Goal: Task Accomplishment & Management: Manage account settings

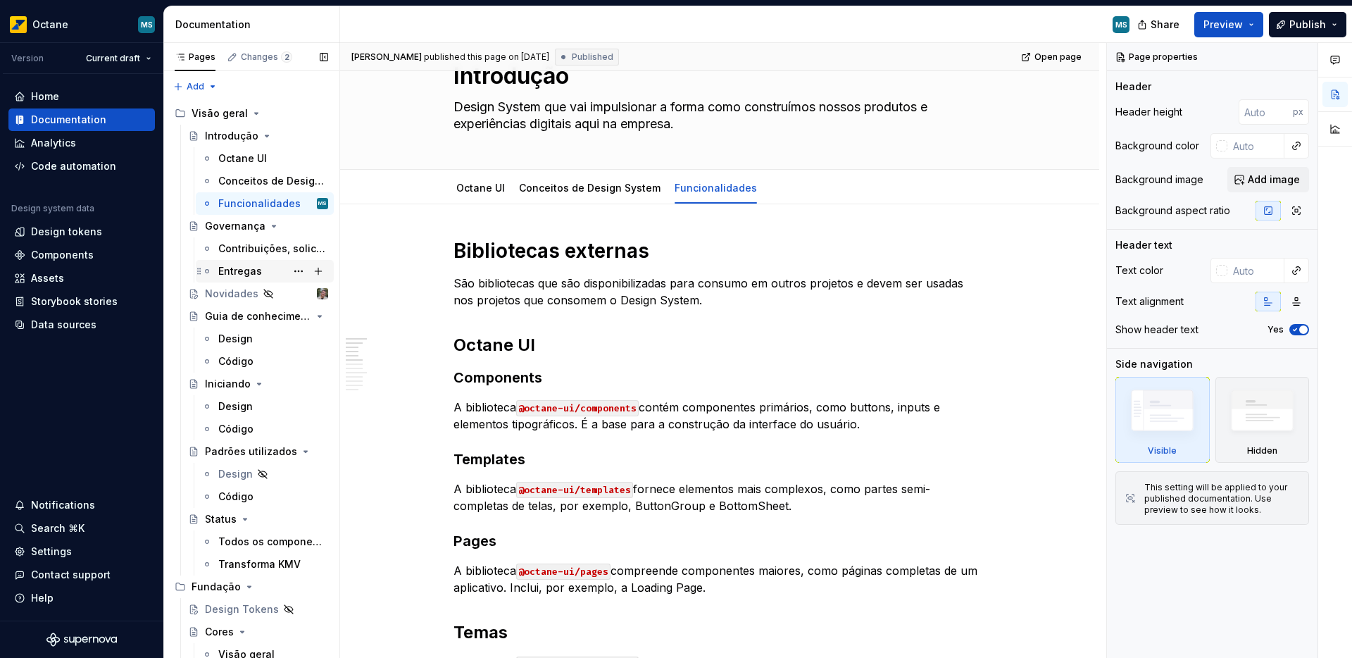
scroll to position [3, 0]
click at [226, 292] on div "Novidades" at bounding box center [232, 291] width 54 height 14
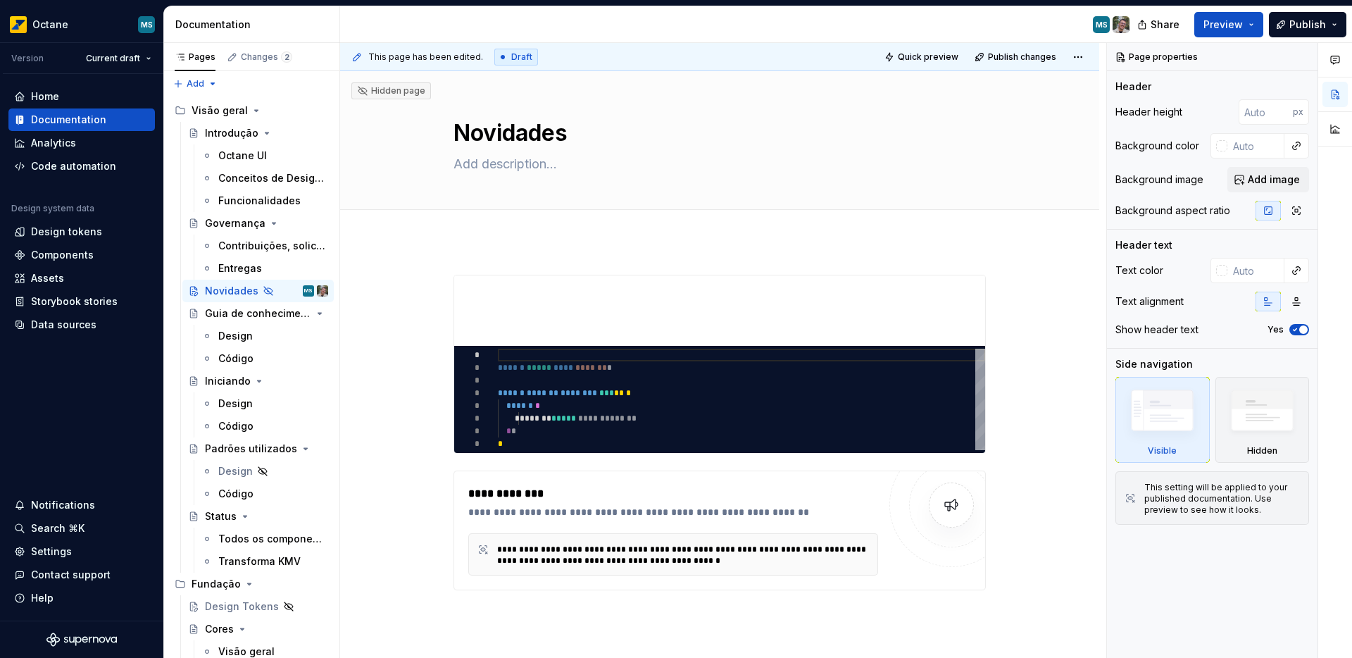
click at [569, 20] on div "MS" at bounding box center [740, 24] width 801 height 37
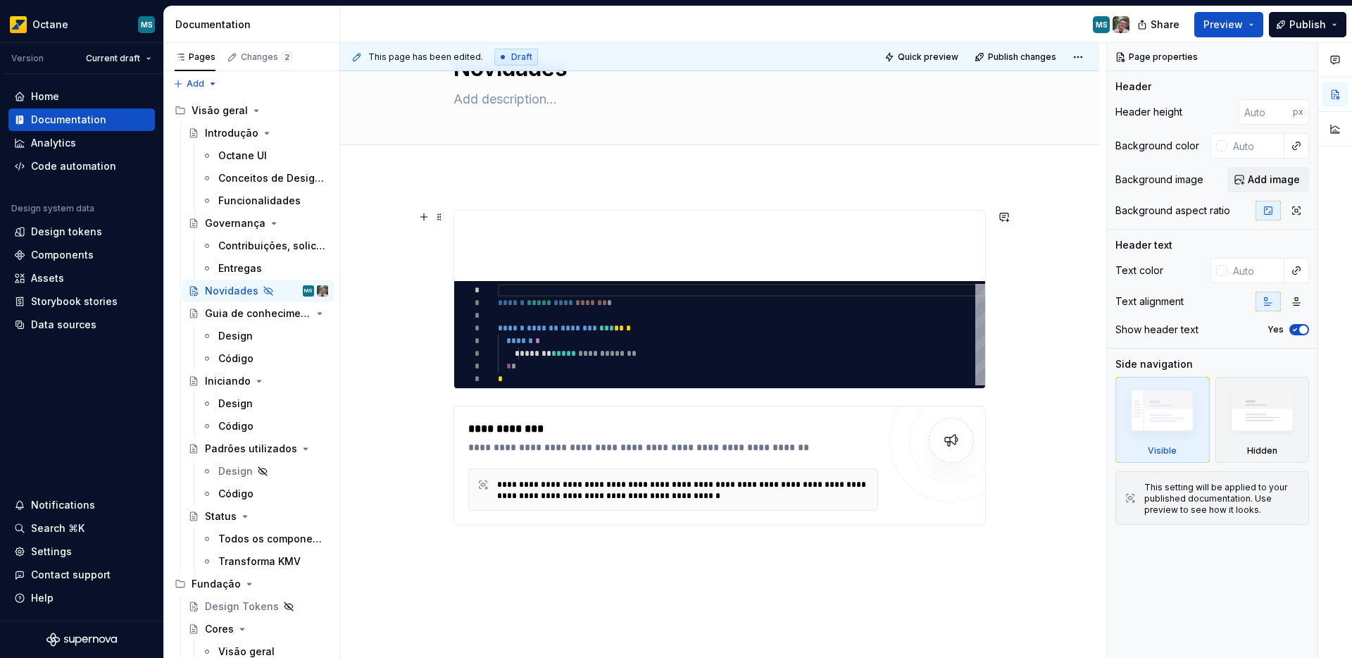
scroll to position [79, 0]
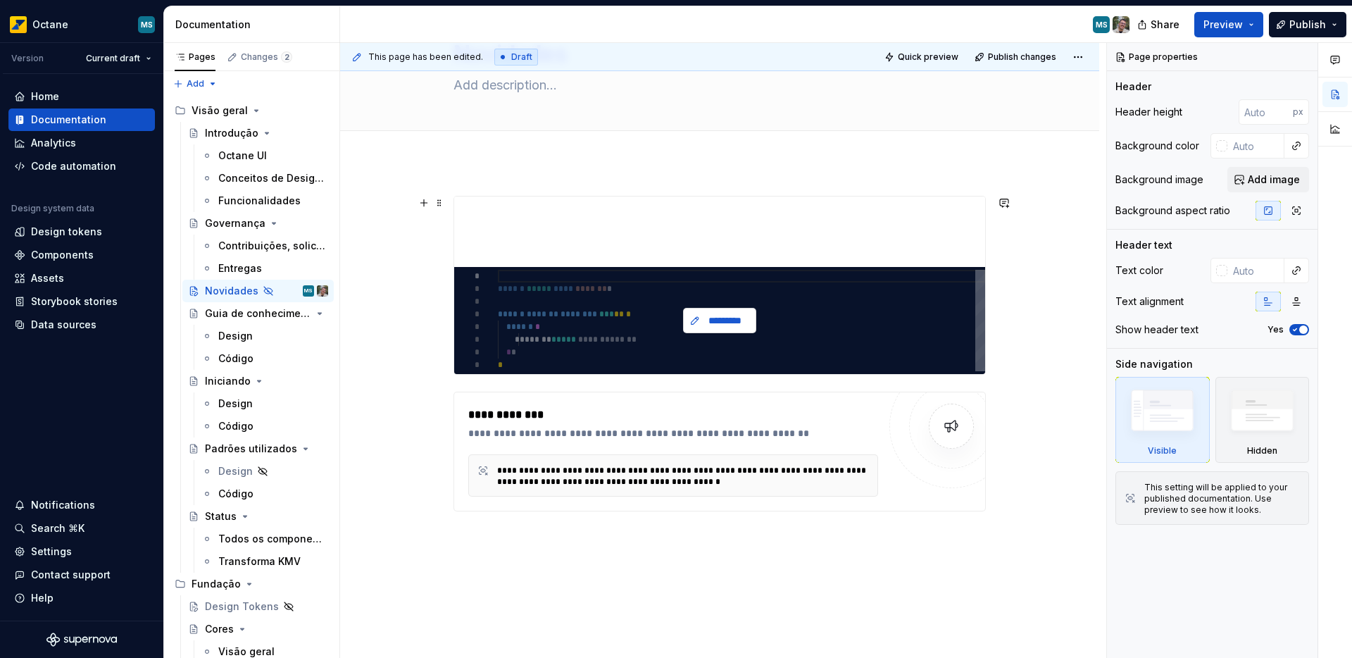
click at [710, 325] on span "*********" at bounding box center [725, 320] width 44 height 14
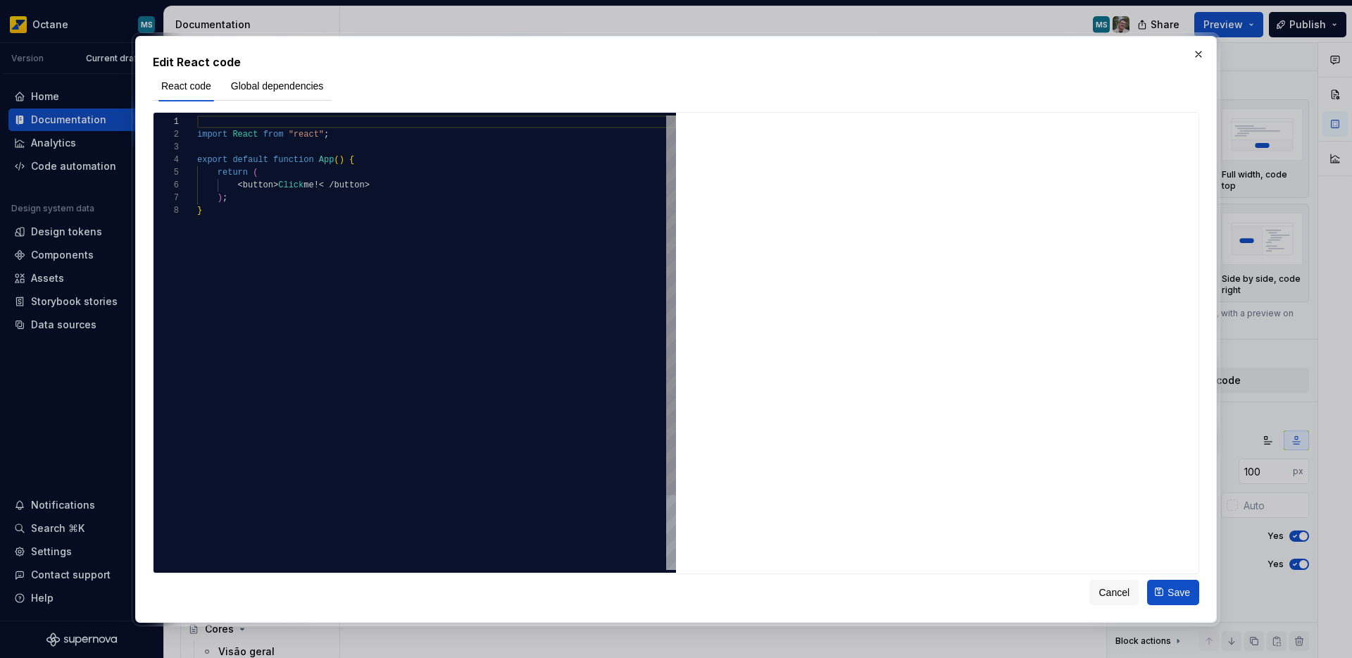
click at [277, 99] on div "React code Global dependencies" at bounding box center [242, 85] width 179 height 30
click at [276, 95] on button "Global dependencies" at bounding box center [278, 85] width 110 height 25
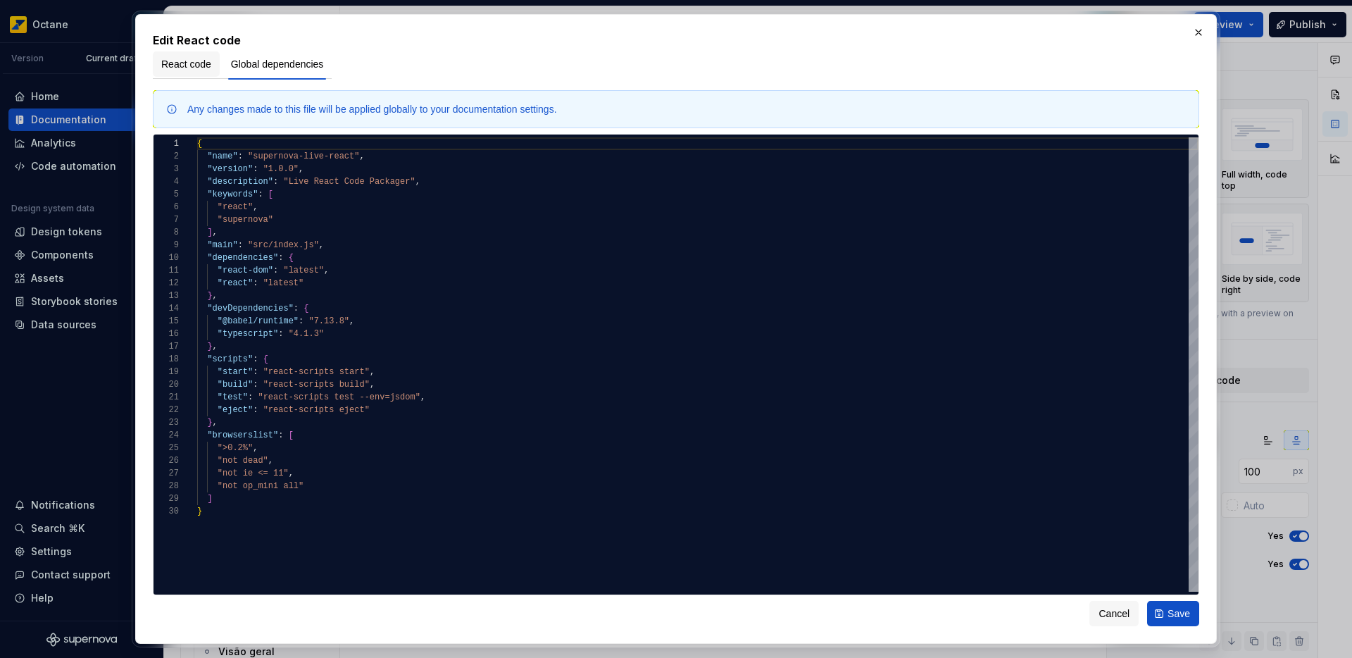
click at [197, 63] on span "React code" at bounding box center [186, 64] width 50 height 14
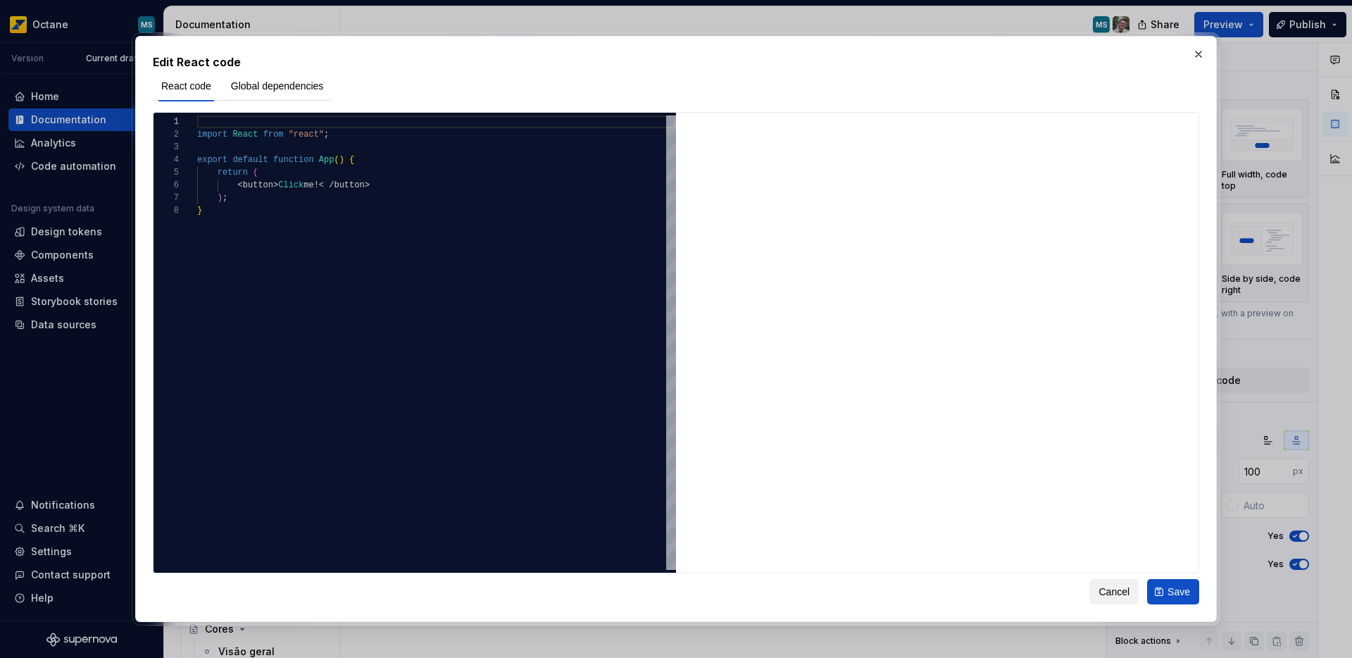
click at [1098, 589] on span "Cancel" at bounding box center [1113, 591] width 31 height 14
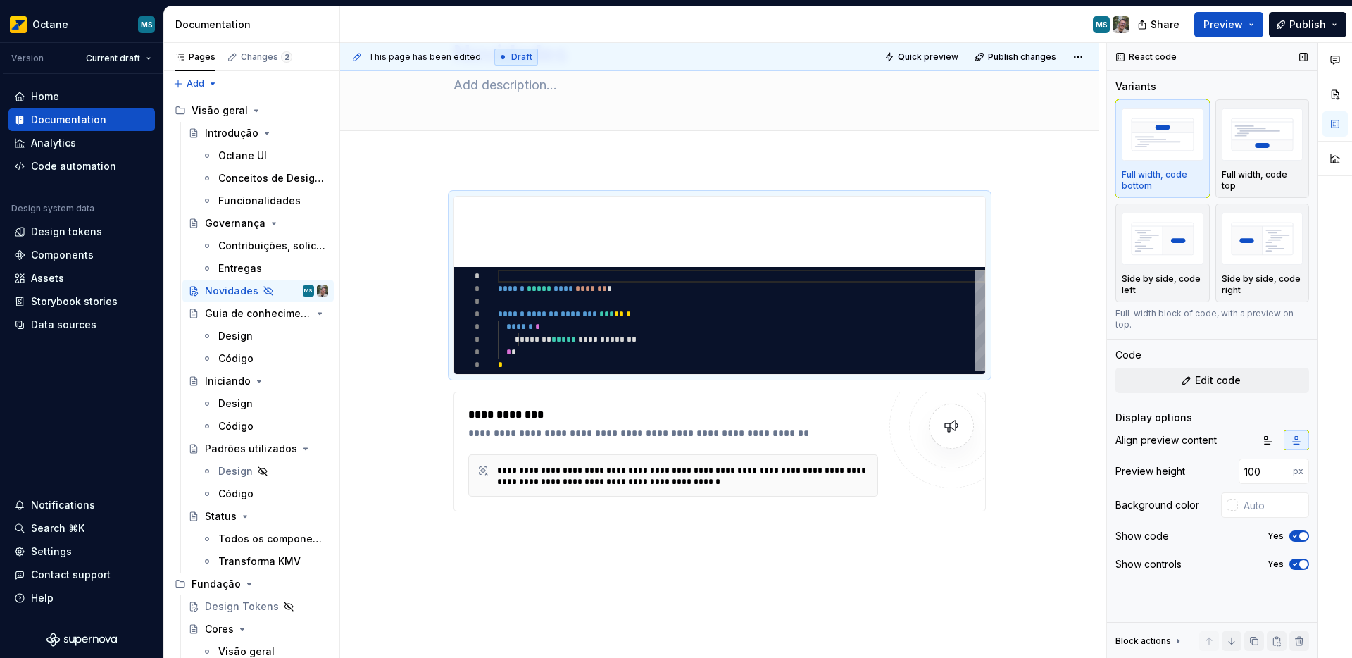
click at [1177, 642] on icon at bounding box center [1177, 640] width 11 height 11
click at [1170, 493] on div "Block actions" at bounding box center [1149, 494] width 68 height 20
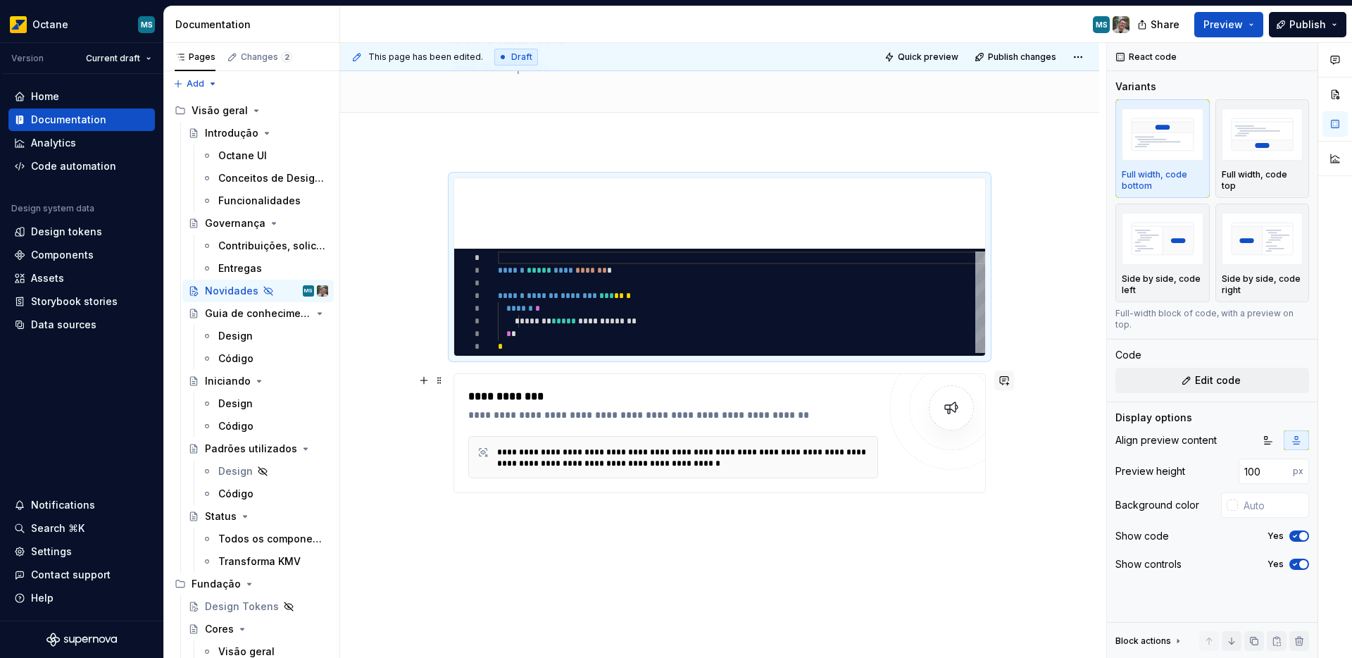
scroll to position [94, 0]
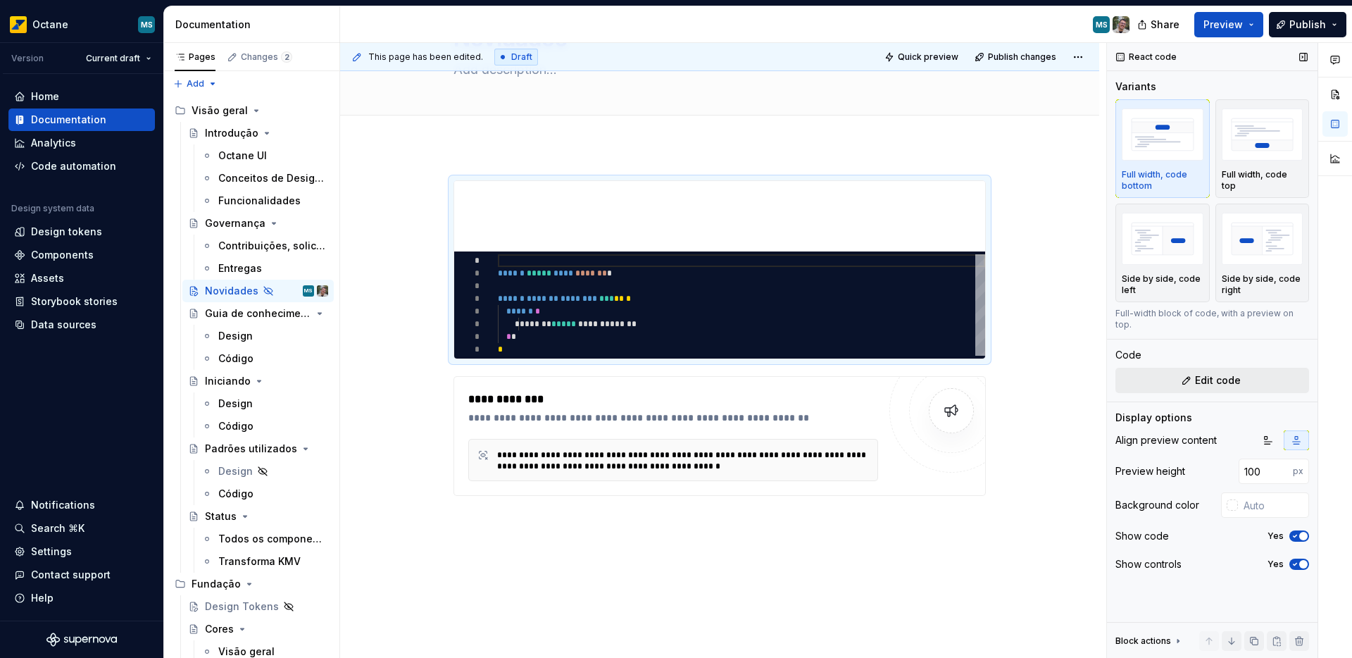
click at [1162, 368] on button "Edit code" at bounding box center [1212, 380] width 194 height 25
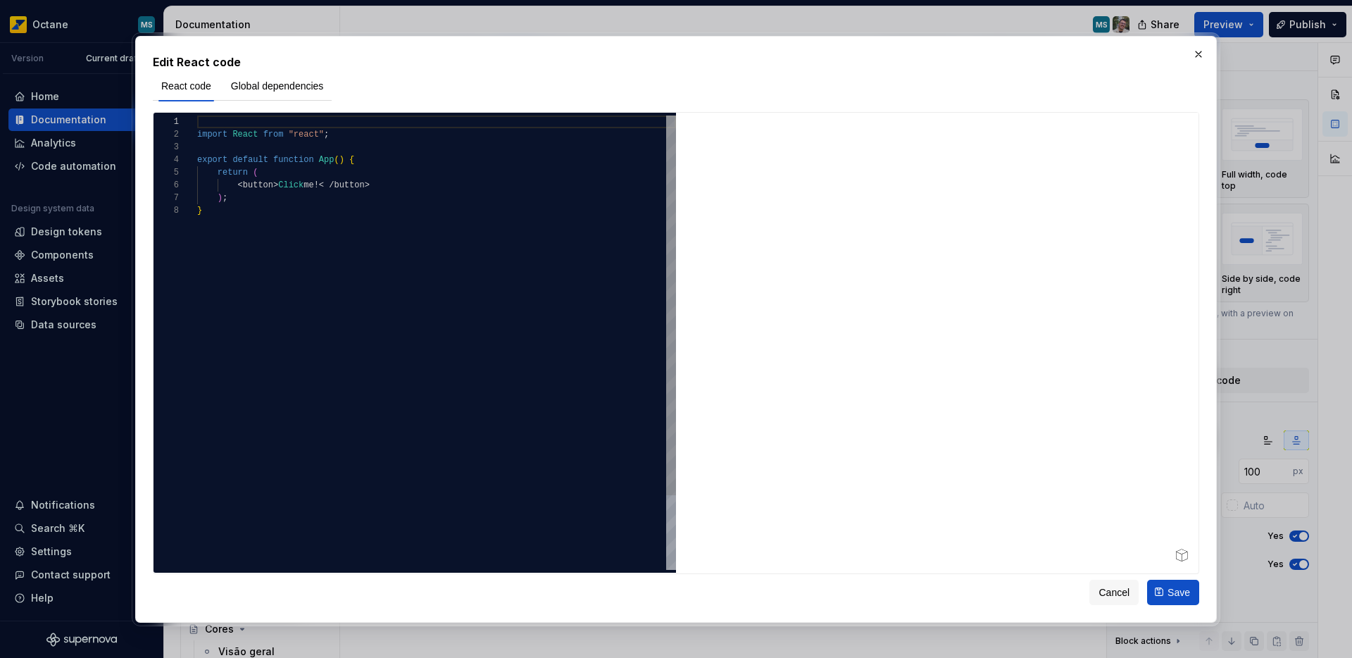
type textarea "*"
type textarea "**********"
click at [266, 213] on div "import React from "react" ; export default function App ( ) { return ( < button…" at bounding box center [436, 386] width 479 height 543
click at [281, 88] on span "Global dependencies" at bounding box center [277, 86] width 93 height 14
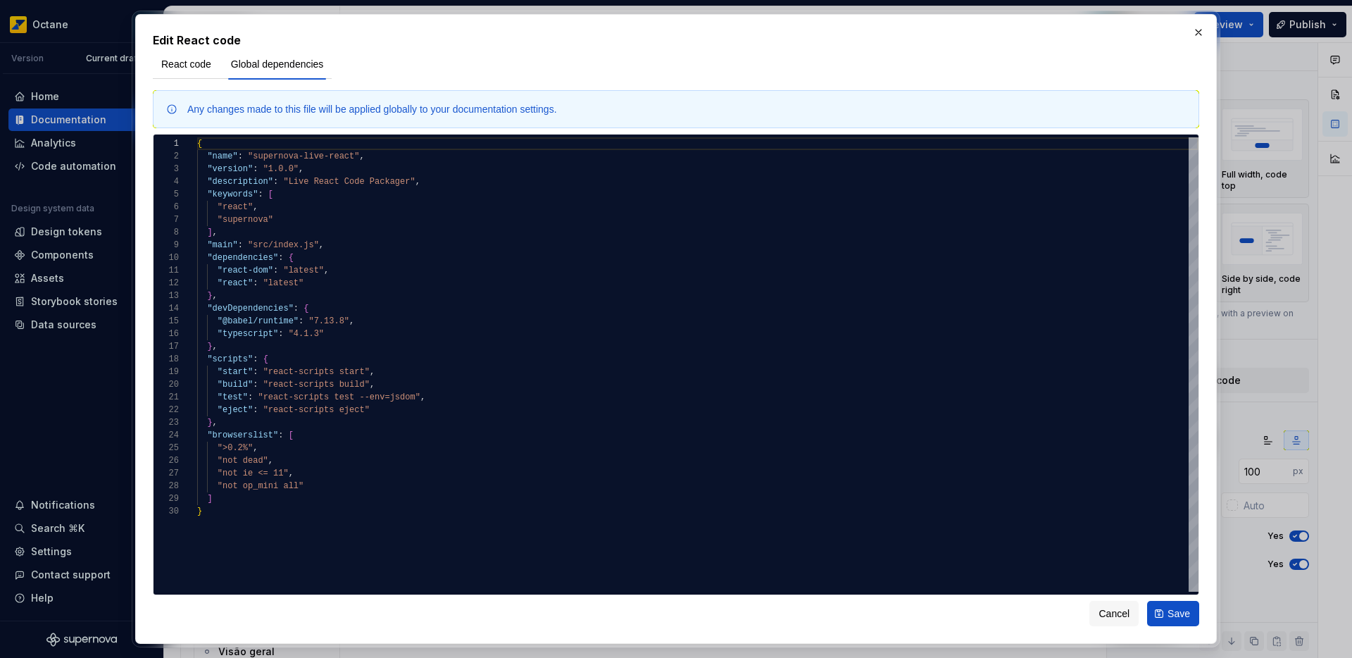
type textarea "*"
click at [327, 365] on div ""react" , "supernova" ] , "main" : "src/index.js" , "dependencies" : { "react-d…" at bounding box center [697, 548] width 1001 height 822
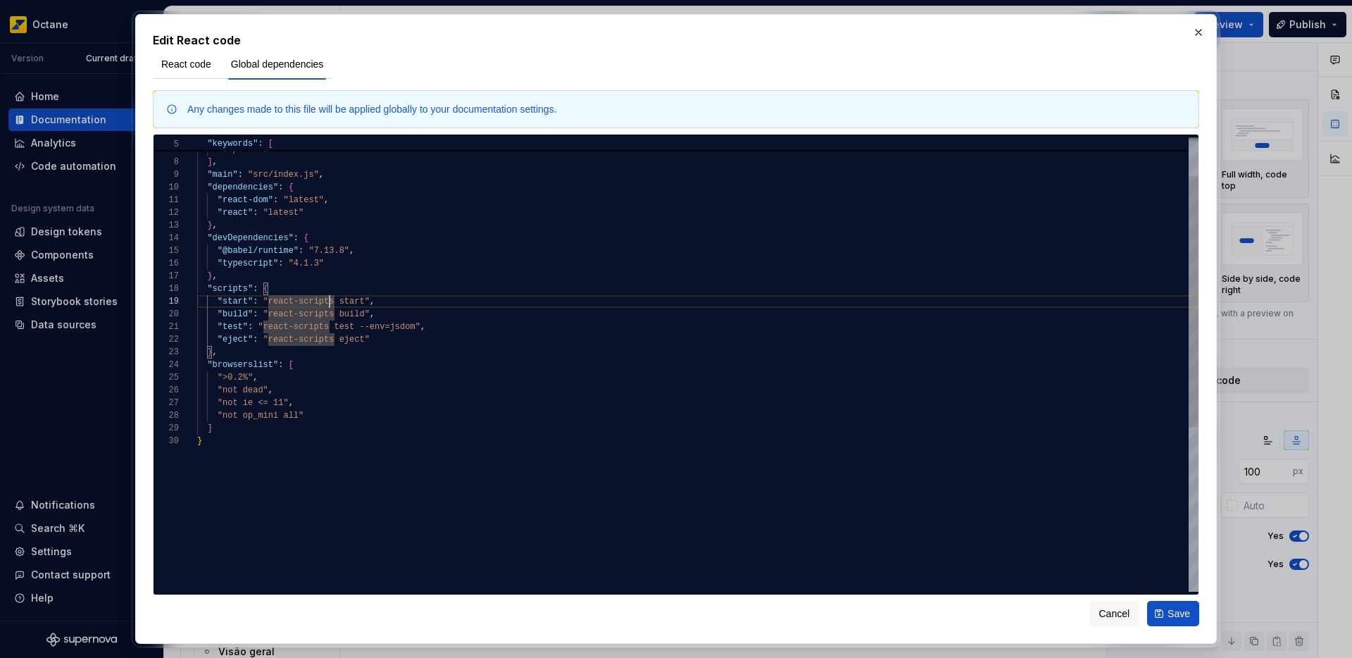
click at [332, 261] on div ""react" , "supernova" ] , "main" : "src/index.js" , "dependencies" : { "react-d…" at bounding box center [697, 478] width 1001 height 822
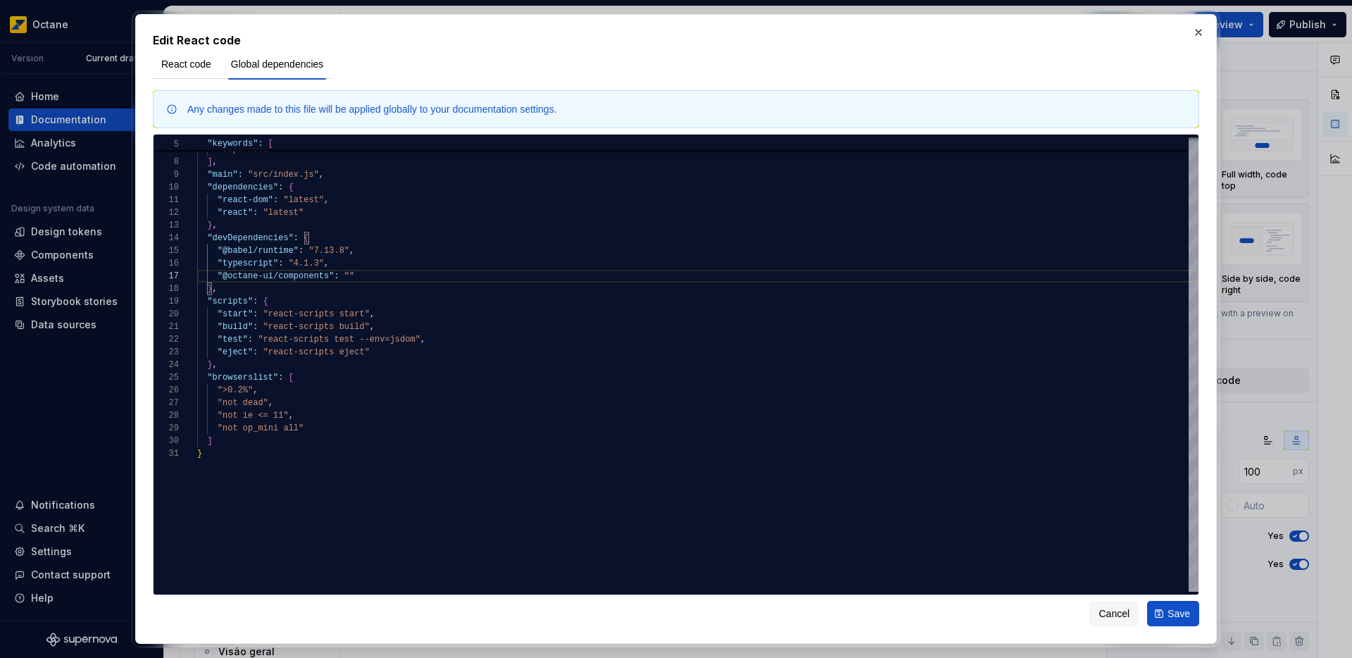
type textarea "**********"
type textarea "*"
type textarea "**********"
click at [450, 289] on div ""react" , "supernova" ] , "main" : "src/index.js" , "dependencies" : { "react-d…" at bounding box center [697, 484] width 1001 height 834
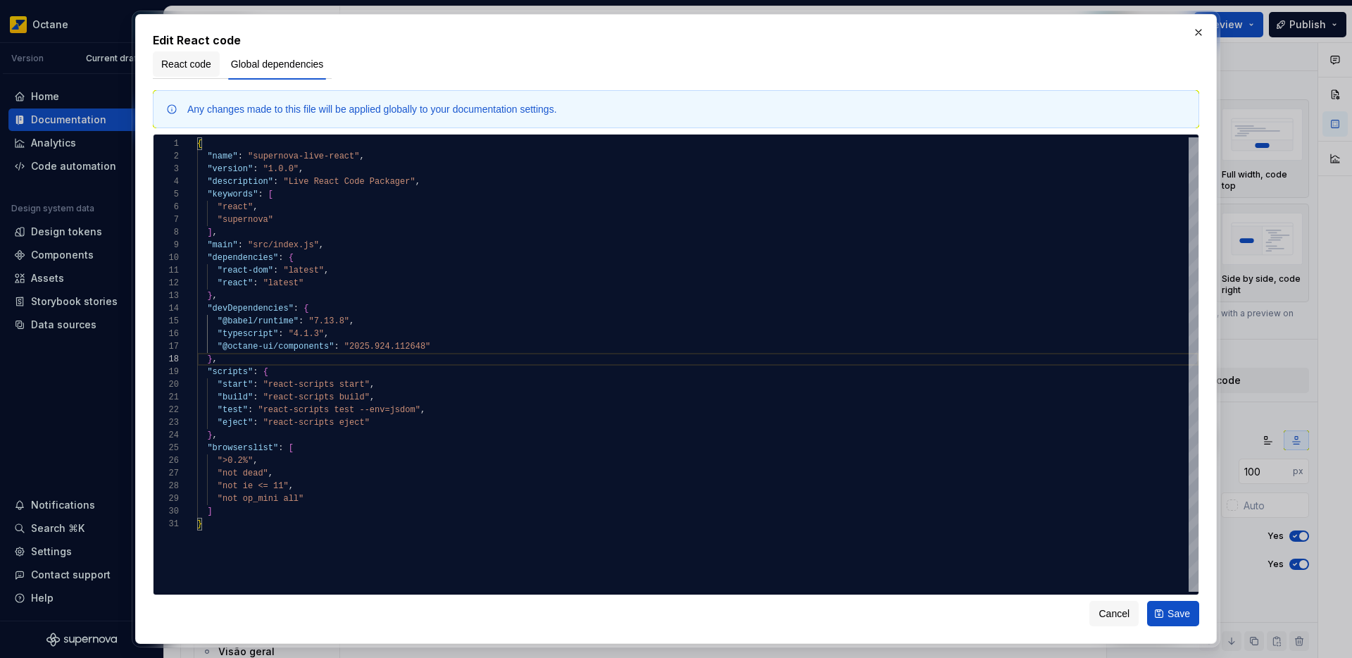
click at [180, 62] on span "React code" at bounding box center [186, 64] width 50 height 14
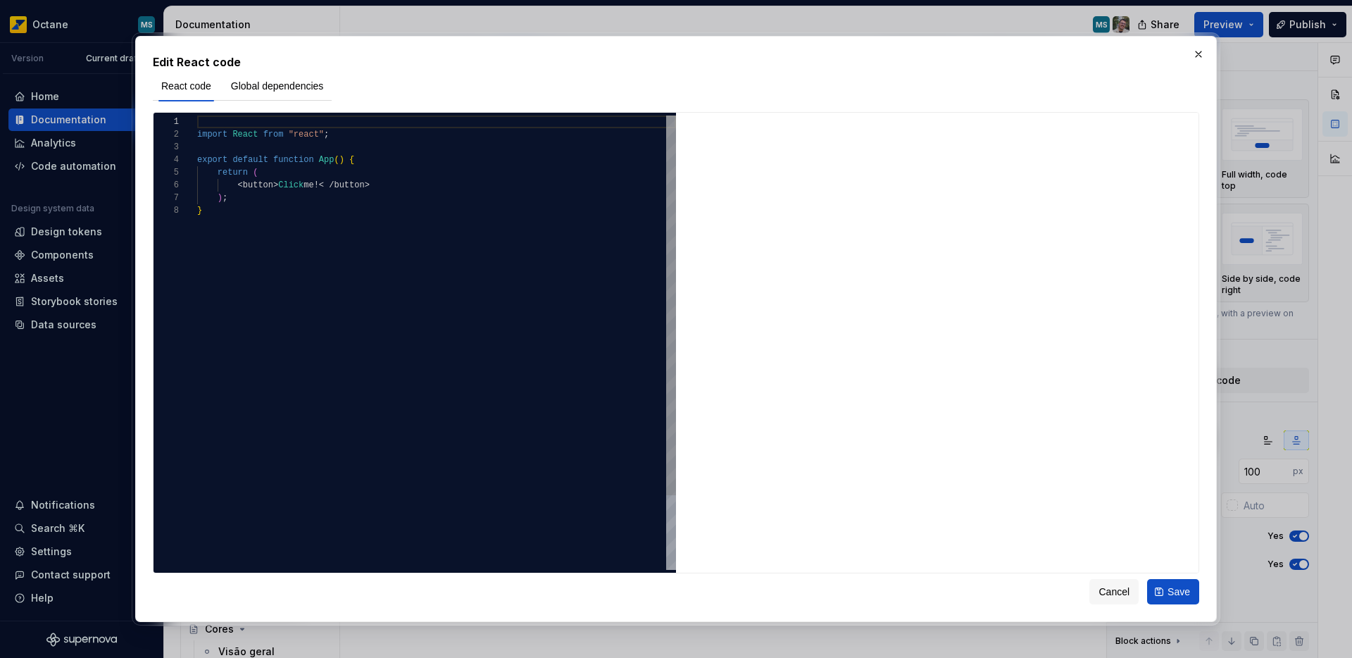
type textarea "**********"
click at [391, 220] on div "import React from "react" ; export default function App ( ) { return ( < button…" at bounding box center [436, 386] width 479 height 543
type textarea "*"
click at [341, 134] on div "import React from "react" ; export default function App ( ) { return ( < button…" at bounding box center [436, 386] width 479 height 543
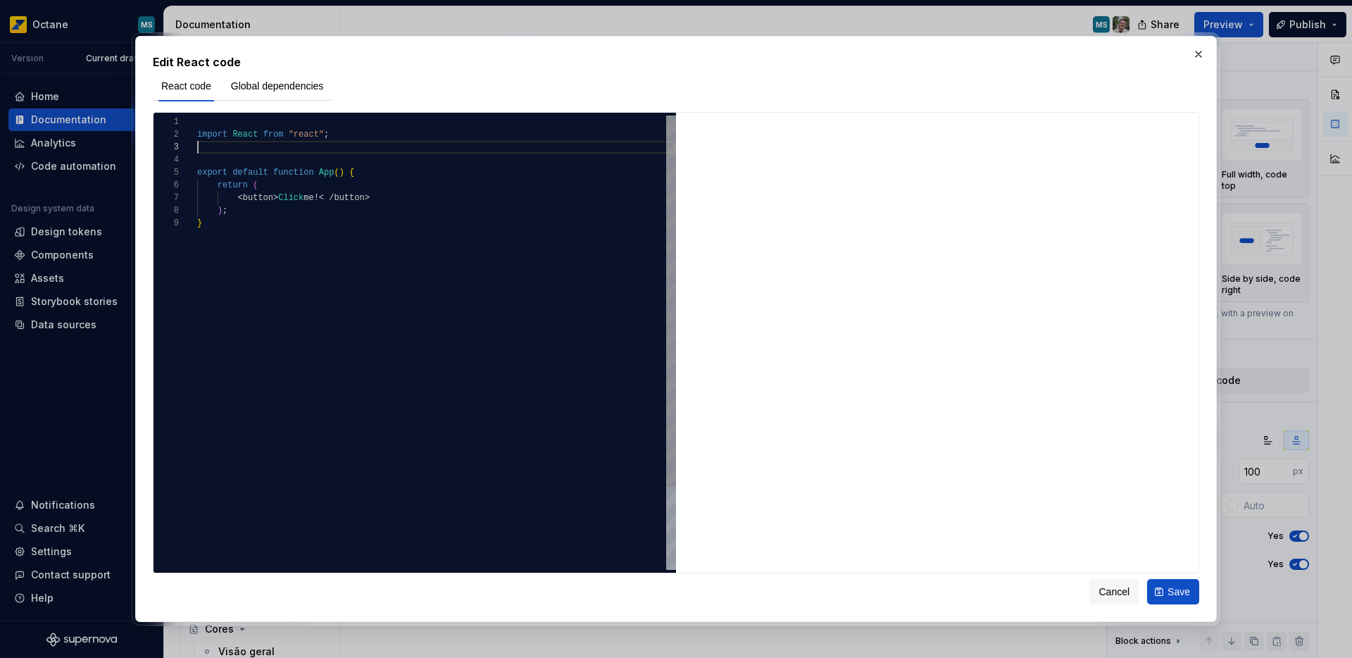
scroll to position [25, 289]
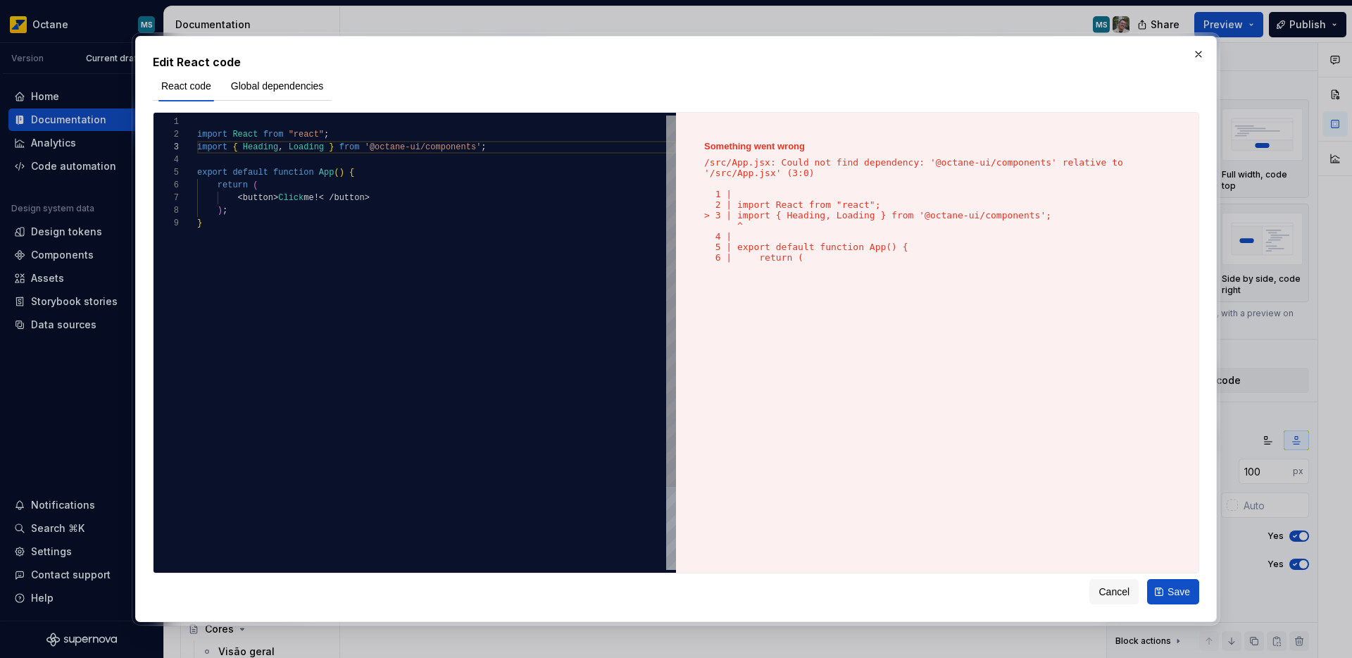
click at [261, 150] on div "import React from "react" ; export default function App ( ) { return ( < button…" at bounding box center [436, 393] width 479 height 556
click at [470, 143] on div "import React from "react" ; export default function App ( ) { return ( < button…" at bounding box center [436, 393] width 479 height 556
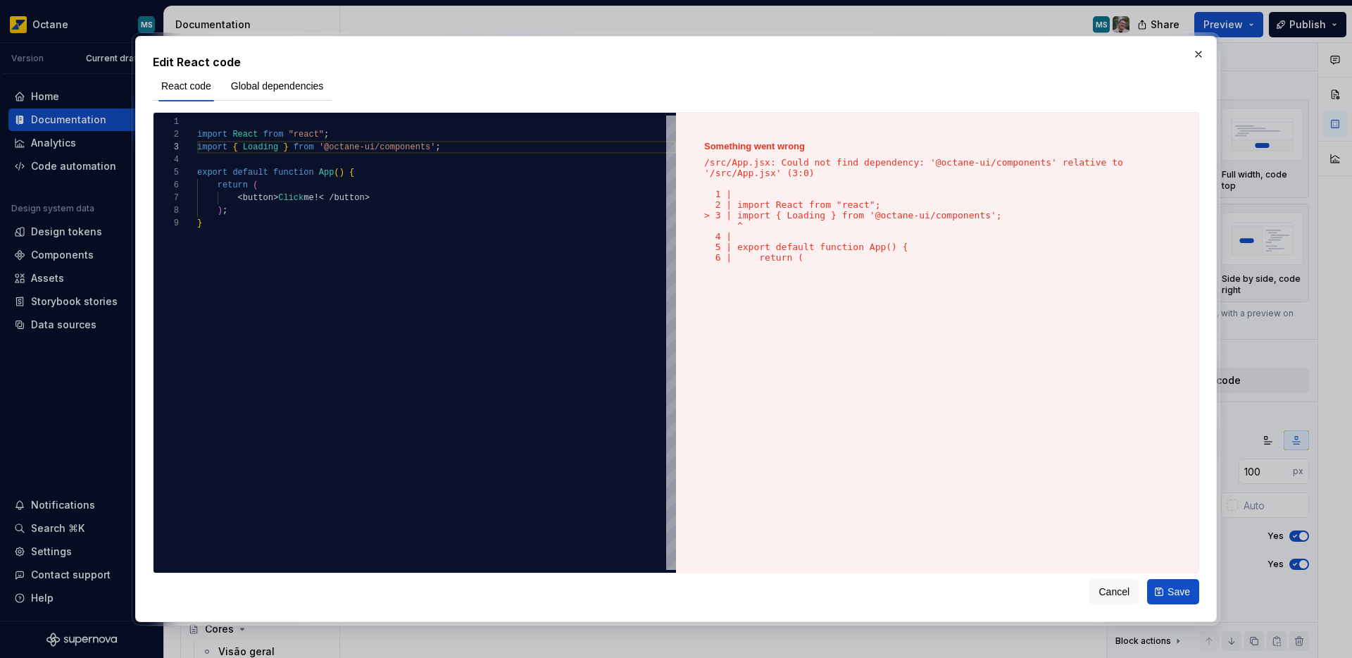
type textarea "**********"
type textarea "*"
drag, startPoint x: 238, startPoint y: 197, endPoint x: 376, endPoint y: 201, distance: 138.1
click at [376, 201] on div "import React from "react" ; export default function App ( ) { return ( < button…" at bounding box center [436, 393] width 479 height 556
type textarea "**********"
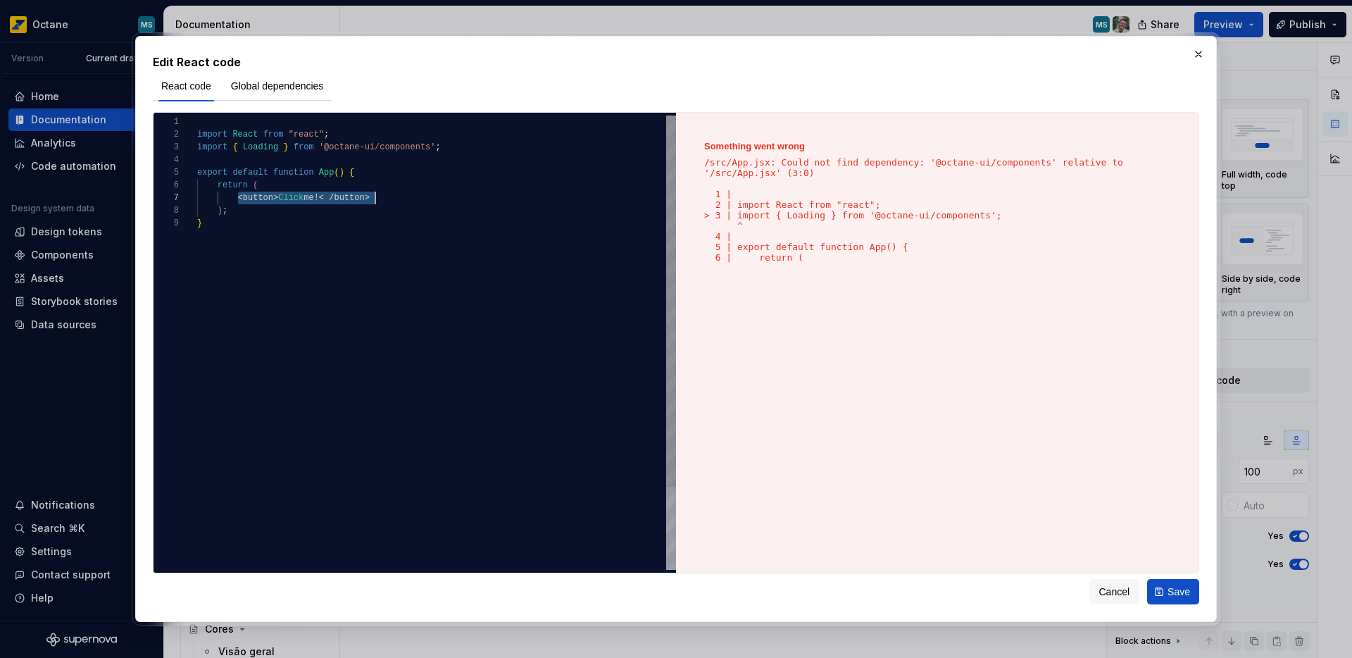
scroll to position [114, 51]
click at [346, 151] on div "import React from "react" ; export default function App ( ) { return ( < Loadin…" at bounding box center [436, 412] width 479 height 594
click at [287, 96] on button "Global dependencies" at bounding box center [278, 85] width 110 height 25
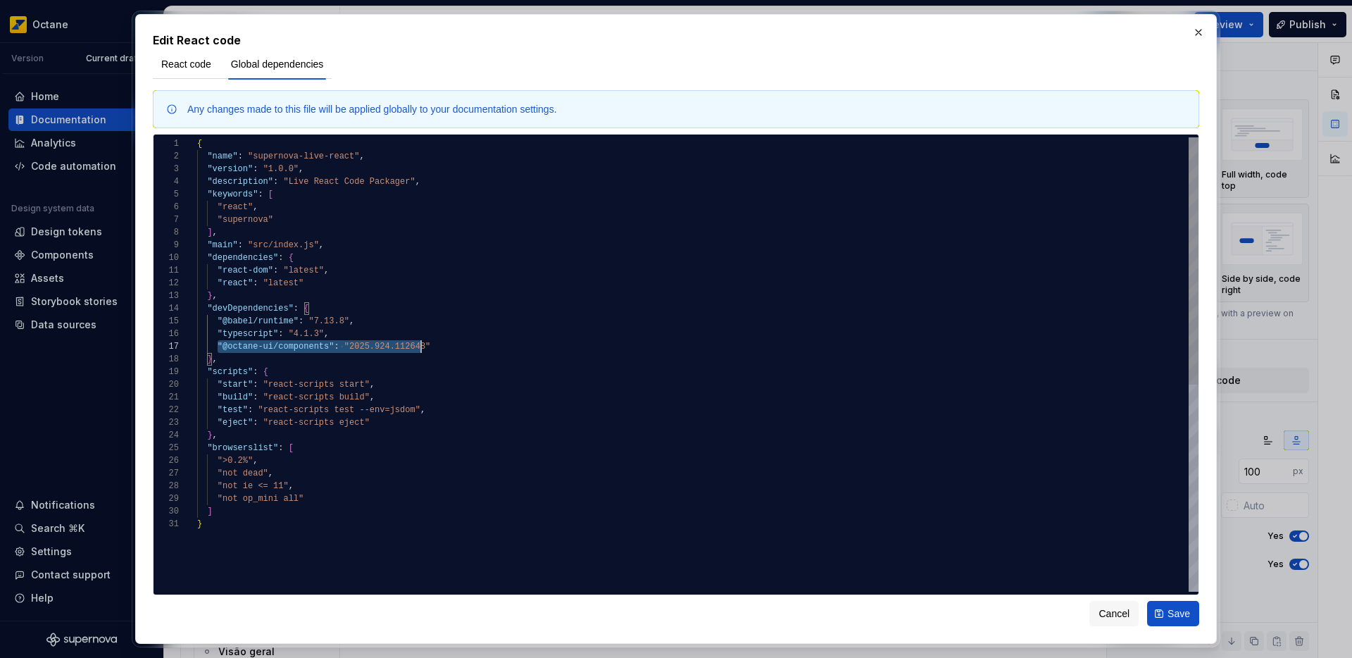
scroll to position [76, 233]
drag, startPoint x: 218, startPoint y: 347, endPoint x: 449, endPoint y: 341, distance: 231.7
click at [449, 341] on div "{ "name" : "supernova-live-react" , "version" : "1.0.0" , "description" : "Live…" at bounding box center [697, 554] width 1001 height 834
click at [341, 280] on div "{ "name" : "supernova-live-react" , "version" : "1.0.0" , "description" : "Live…" at bounding box center [697, 554] width 1001 height 834
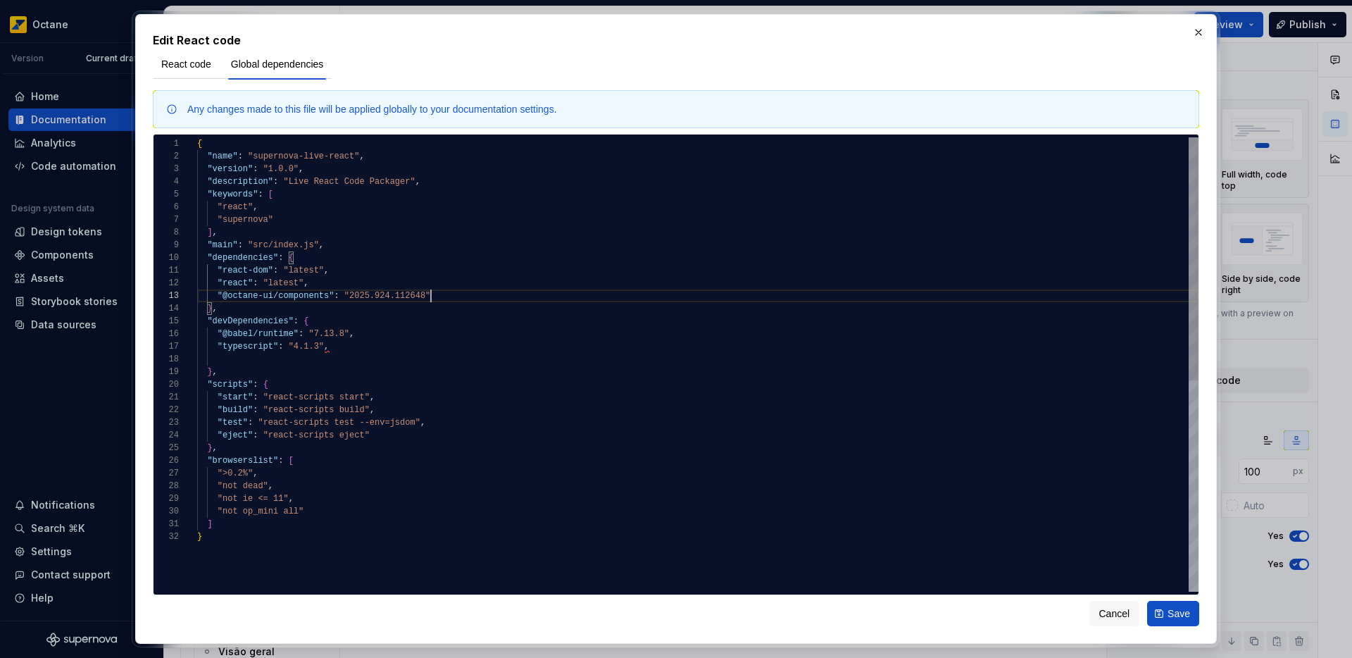
scroll to position [25, 233]
click at [287, 359] on div "{ "name" : "supernova-live-react" , "version" : "1.0.0" , "description" : "Live…" at bounding box center [697, 560] width 1001 height 847
type textarea "**********"
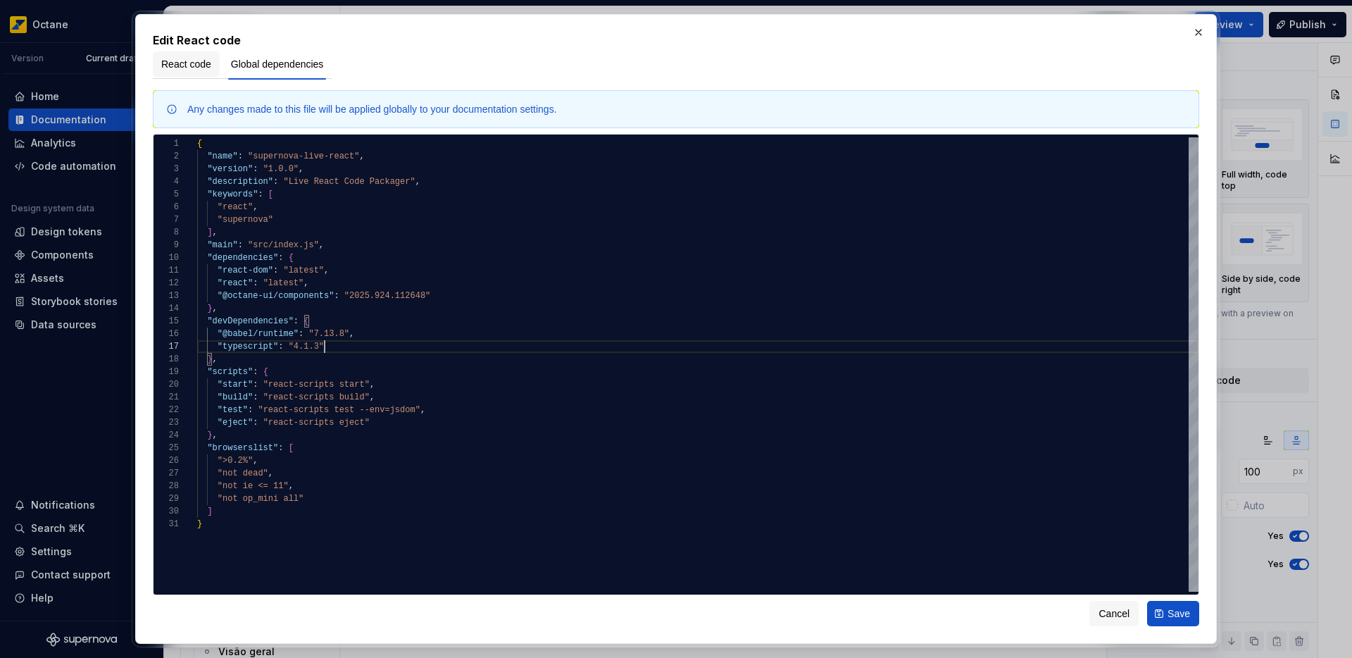
click at [199, 68] on span "React code" at bounding box center [186, 64] width 50 height 14
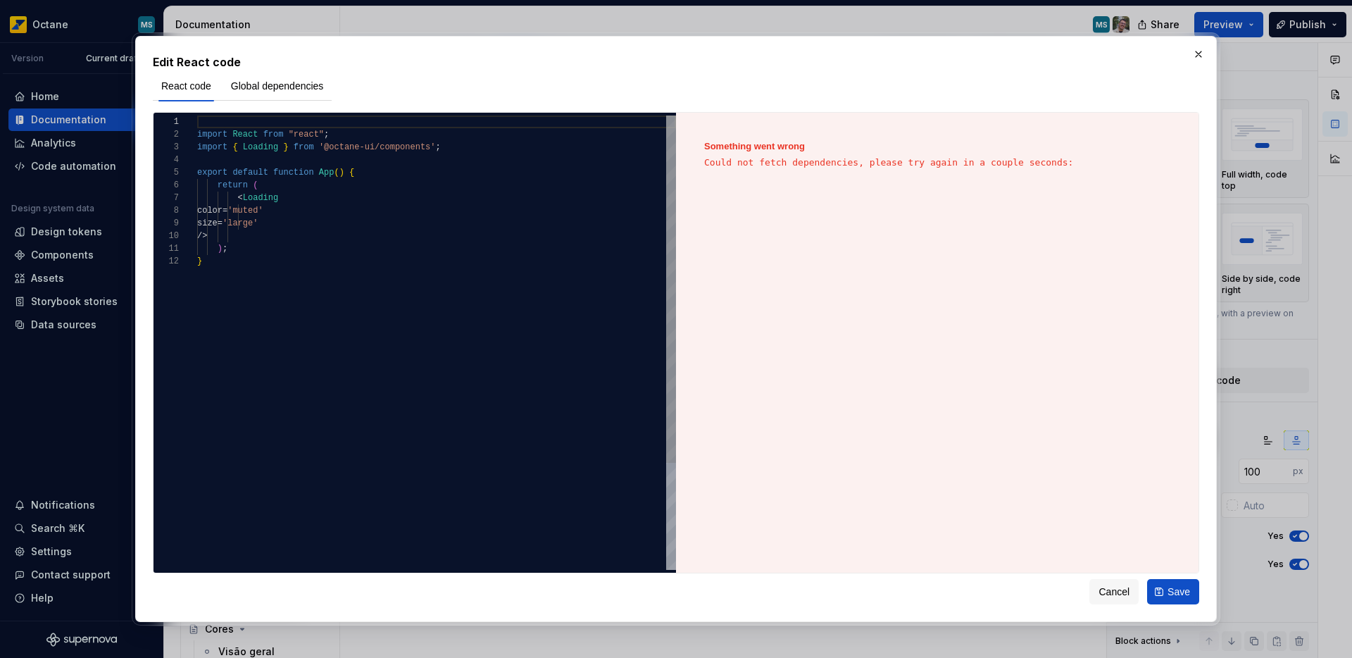
click at [435, 285] on div "import React from "react" ; import { Loading } from '@octane-ui/components' ; e…" at bounding box center [436, 412] width 479 height 594
type textarea "**********"
click at [347, 153] on div "import React from "react" ; import { Loading } from '@octane-ui/components' ; e…" at bounding box center [436, 412] width 479 height 594
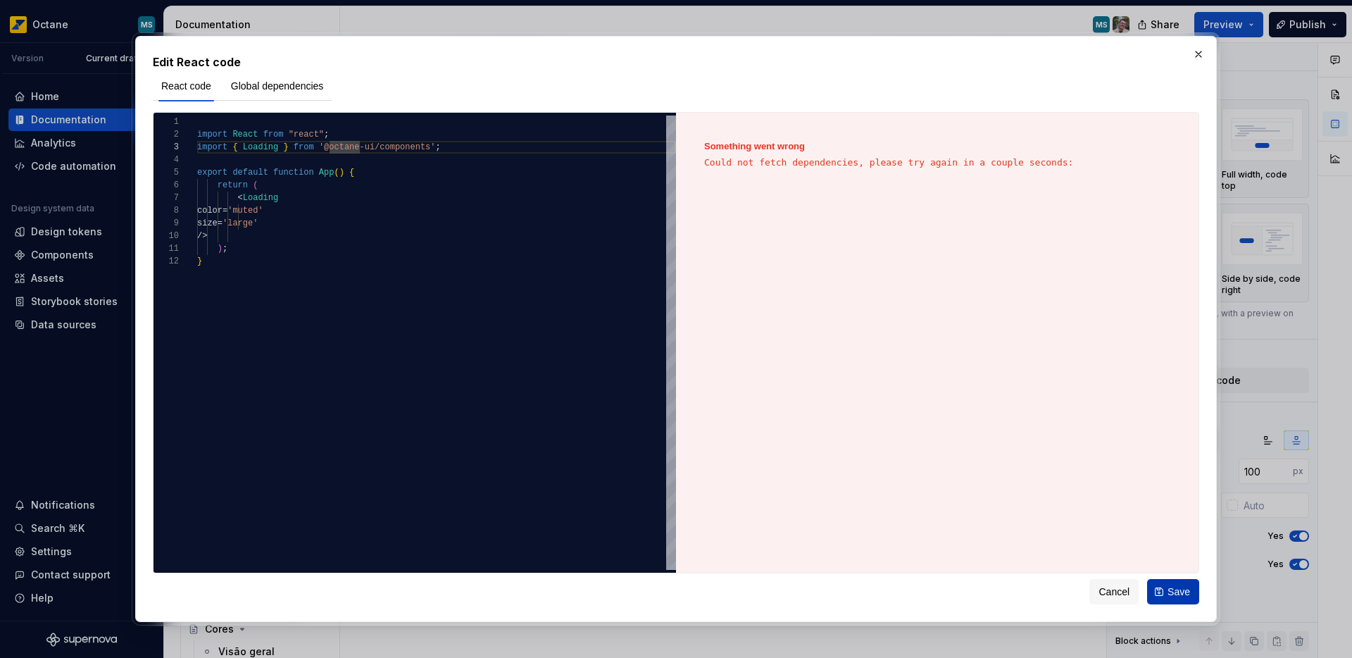
click at [1175, 584] on span "Save" at bounding box center [1178, 591] width 23 height 14
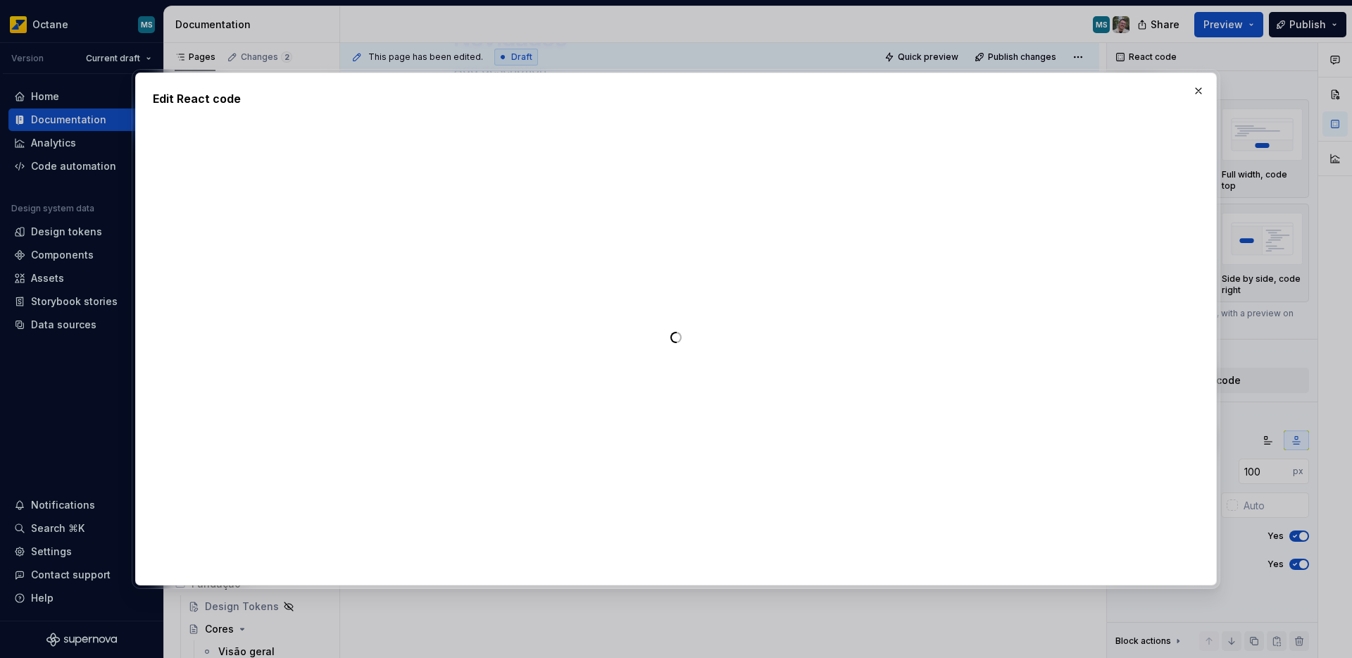
type textarea "*"
type textarea "**********"
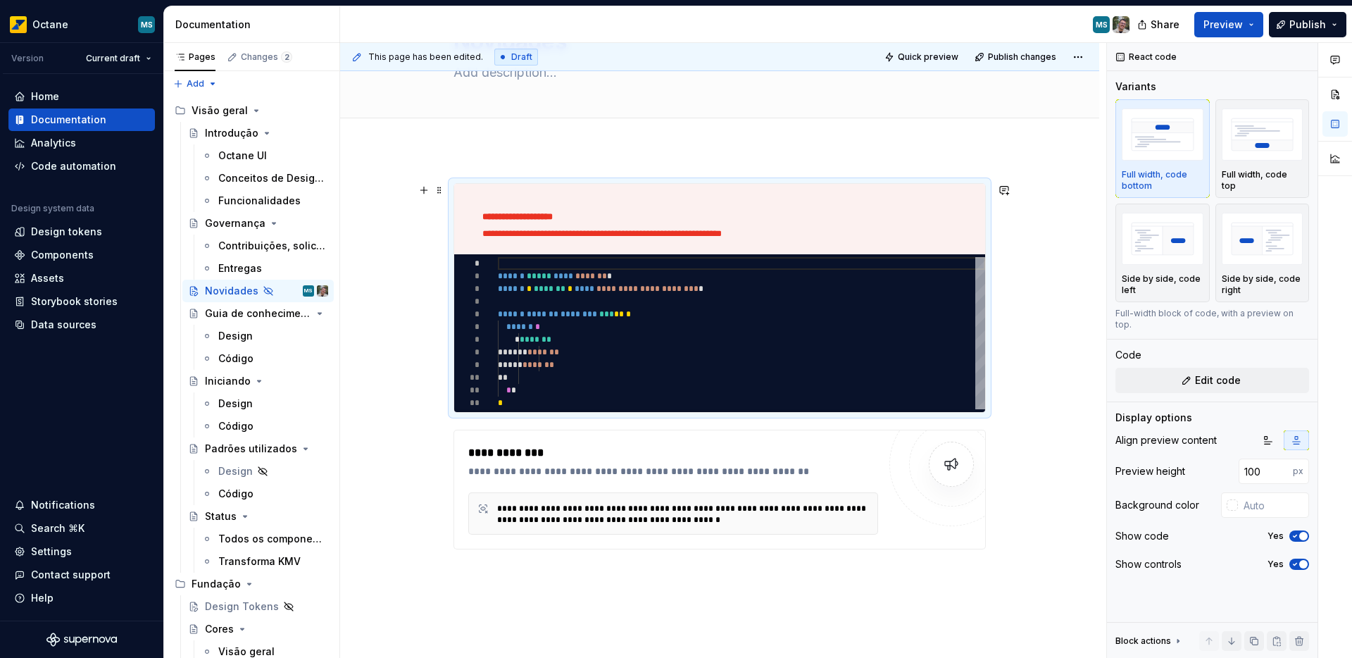
scroll to position [94, 0]
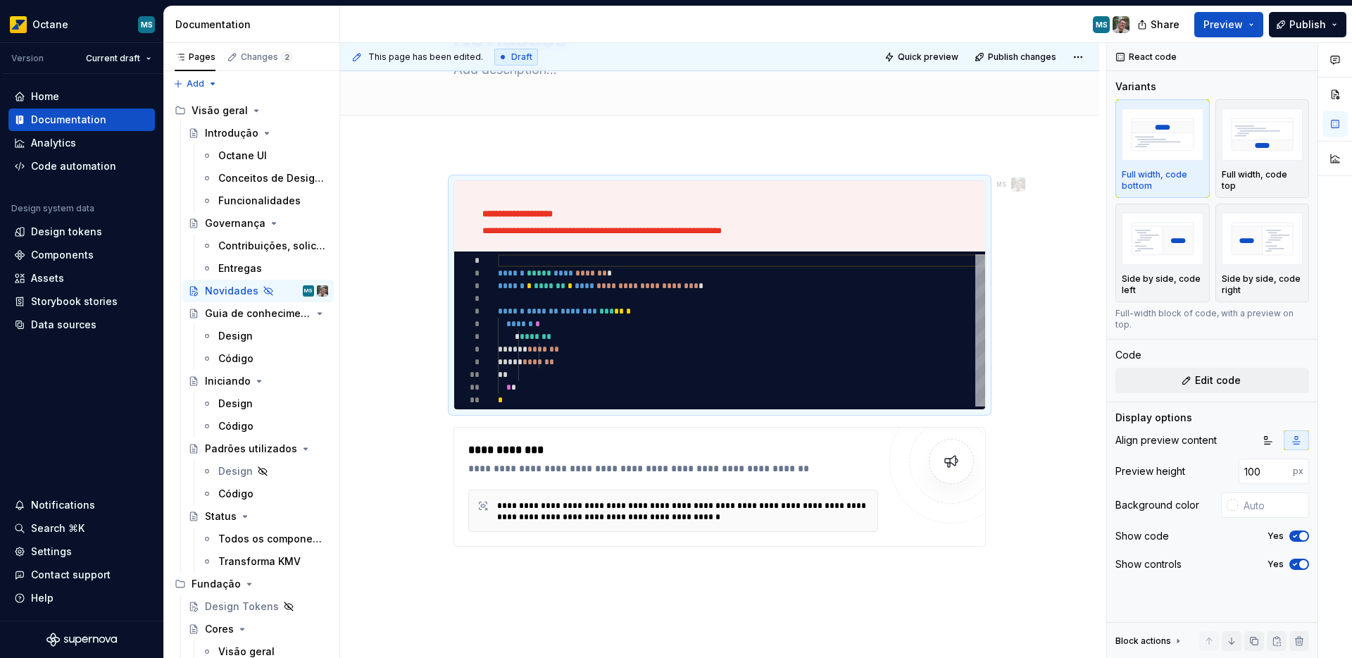
type textarea "*"
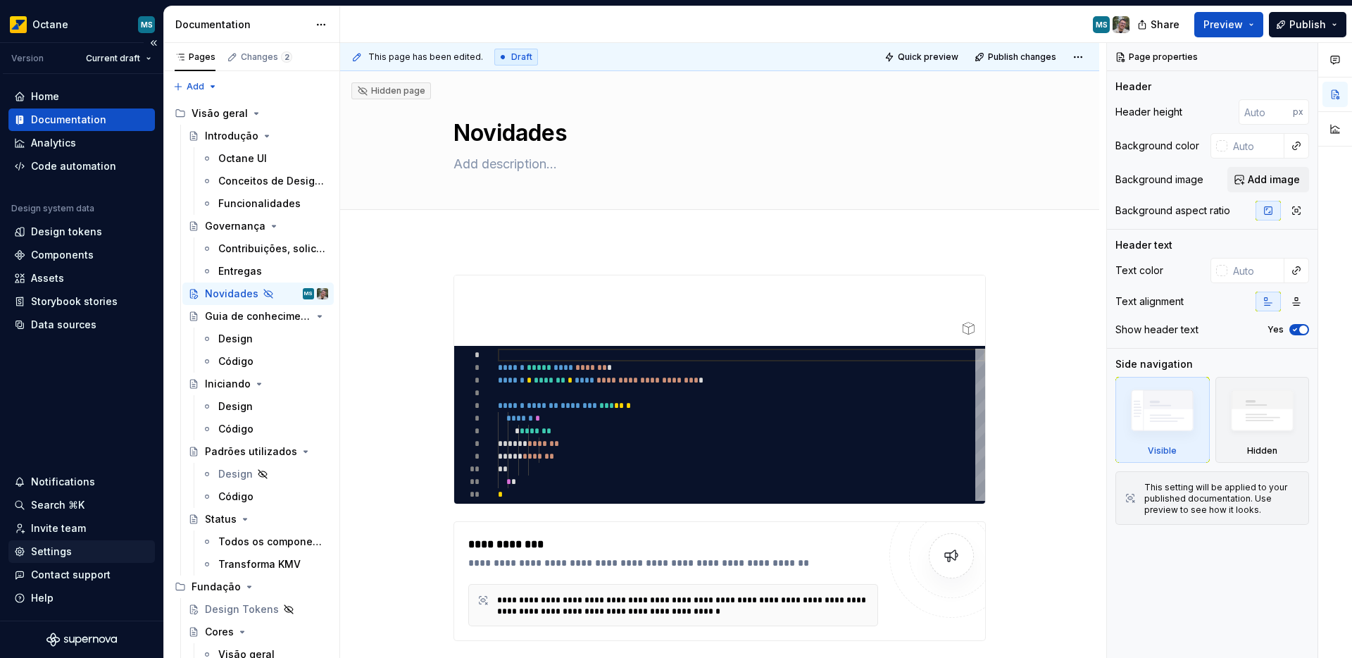
type textarea "*"
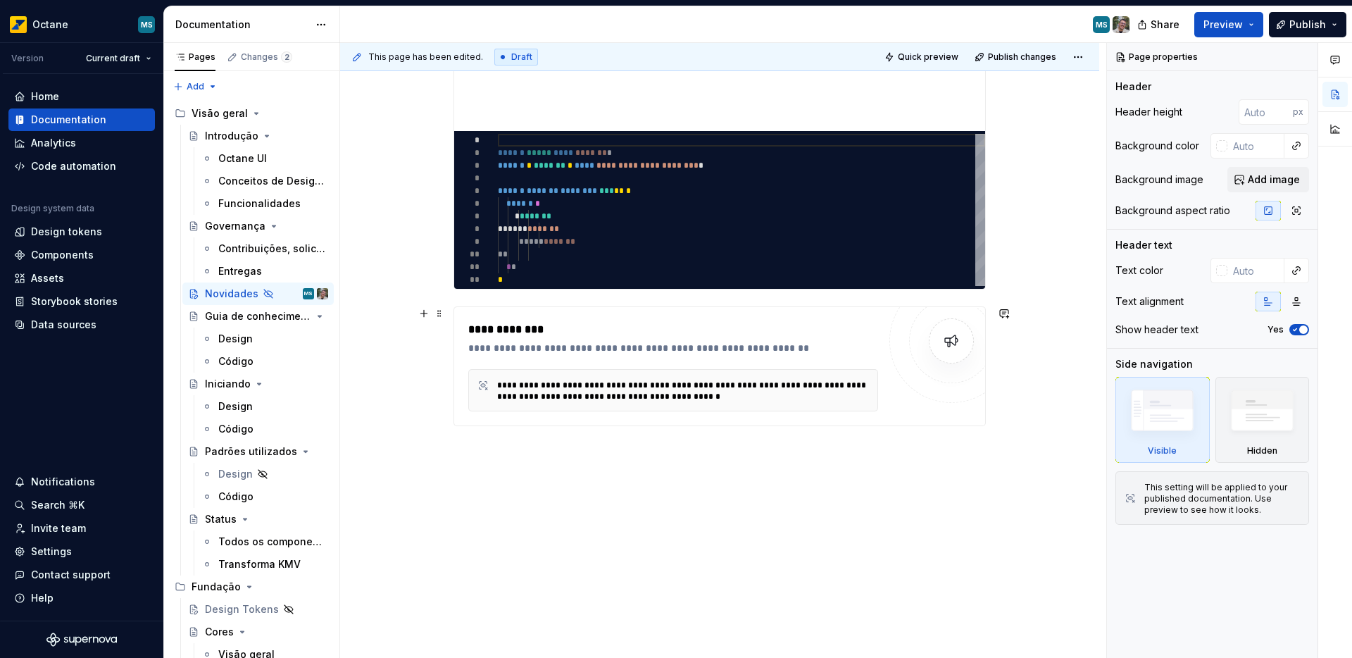
scroll to position [220, 0]
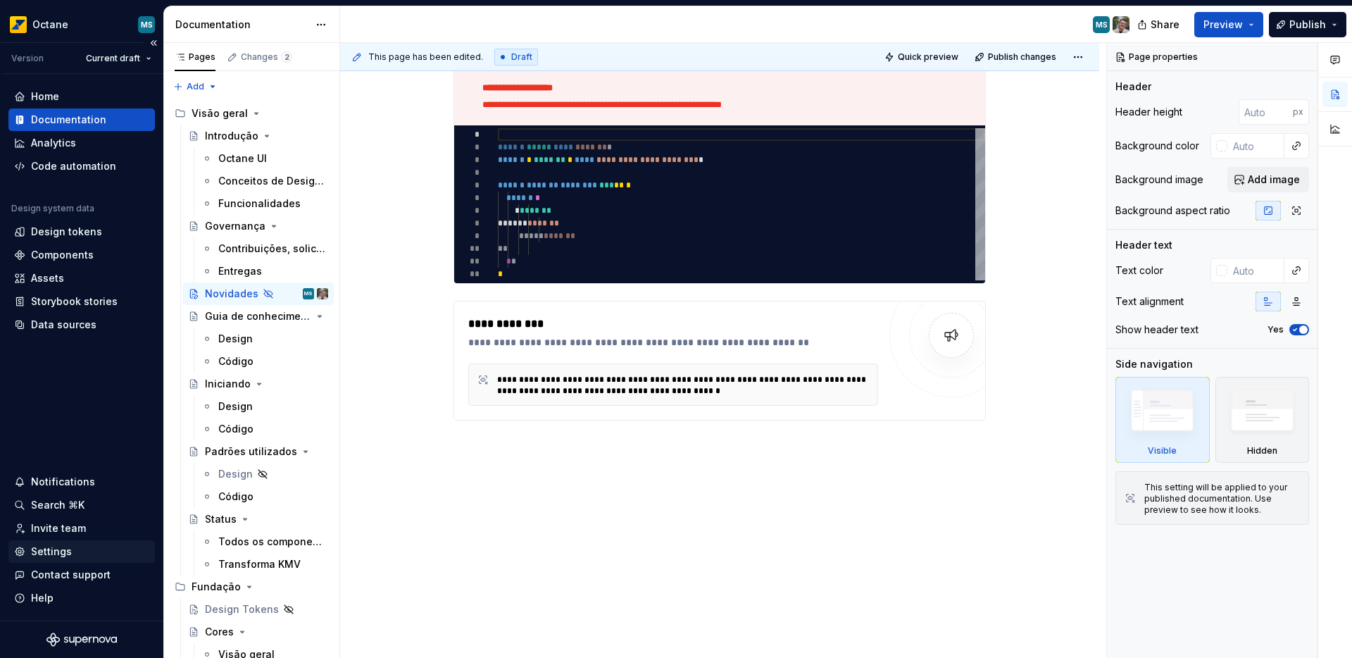
click at [63, 551] on div "Settings" at bounding box center [51, 551] width 41 height 14
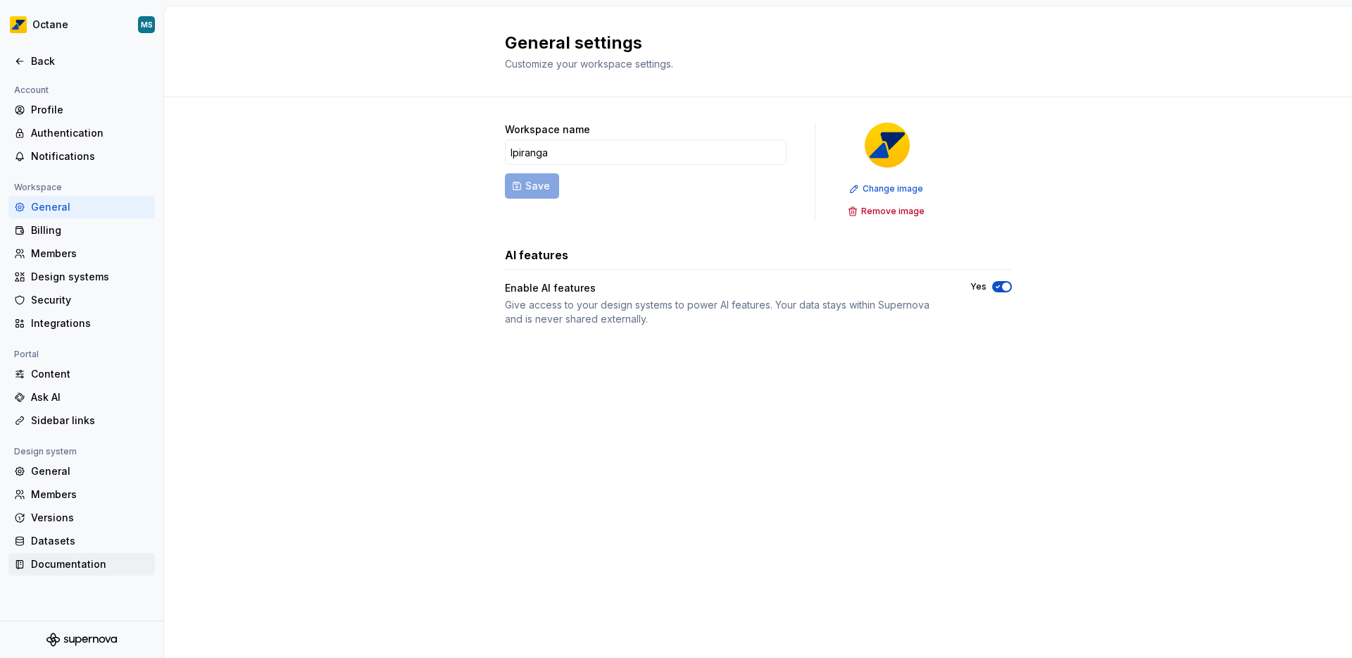
click at [61, 568] on div "Documentation" at bounding box center [90, 564] width 118 height 14
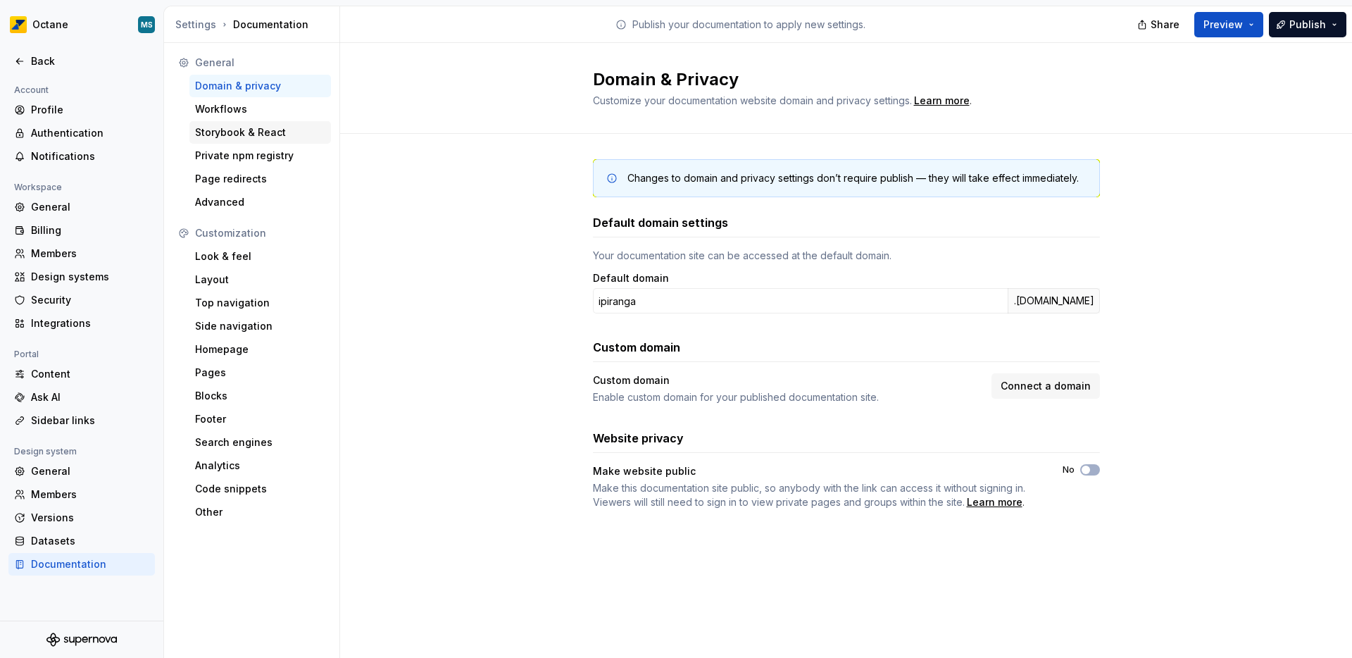
click at [256, 137] on div "Storybook & React" at bounding box center [260, 132] width 130 height 14
click at [253, 151] on div "Private npm registry" at bounding box center [260, 156] width 130 height 14
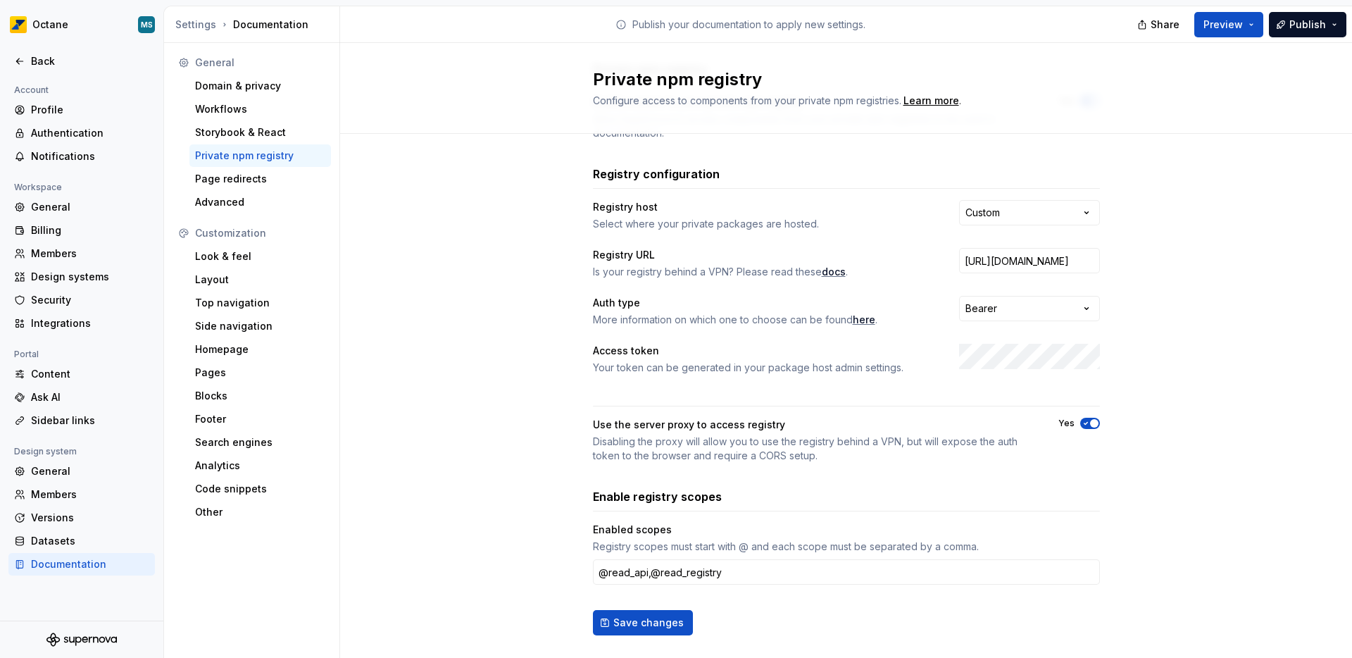
scroll to position [101, 0]
click at [853, 318] on span "here" at bounding box center [864, 317] width 23 height 14
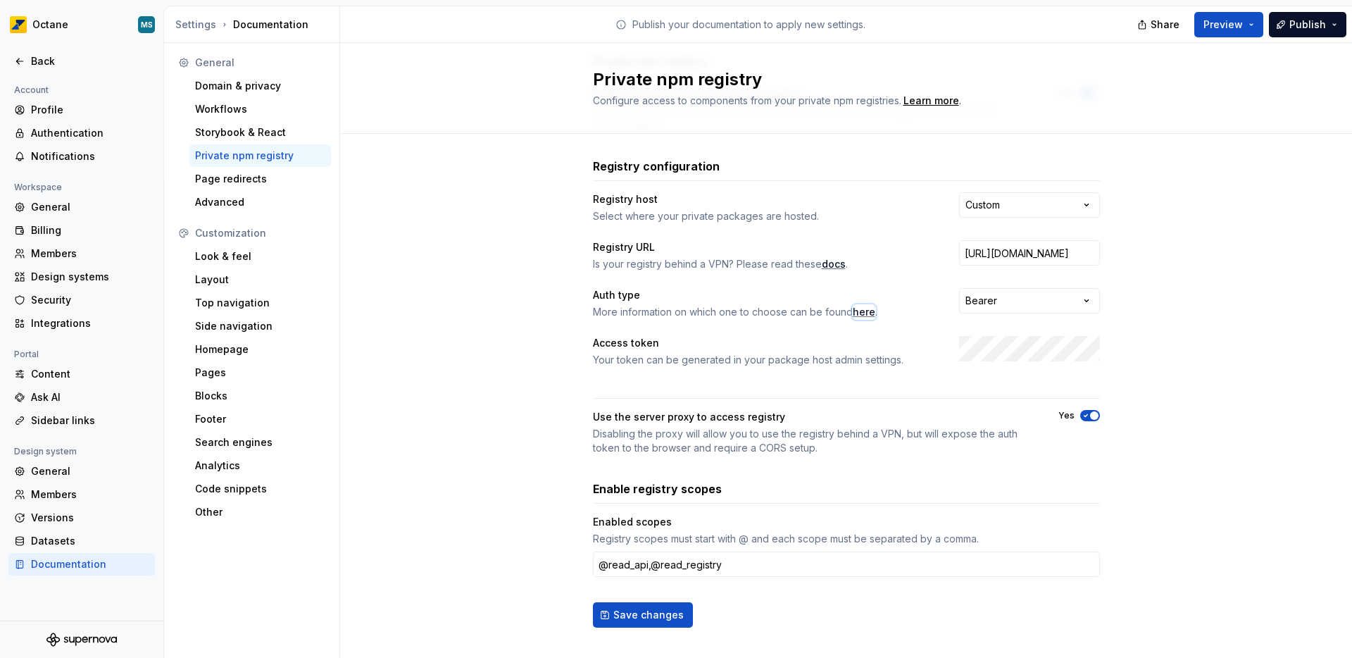
scroll to position [107, 0]
click at [889, 352] on div "Access token Your token can be generated in your package host admin settings." at bounding box center [846, 350] width 507 height 31
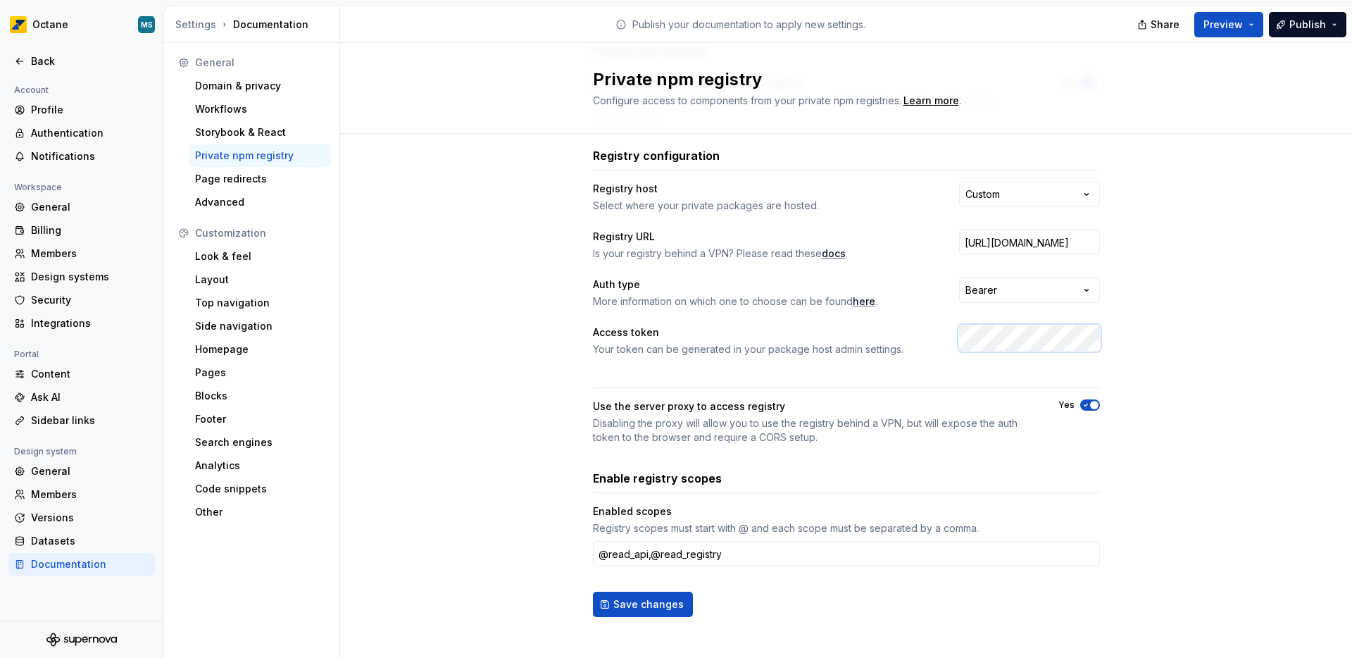
scroll to position [123, 0]
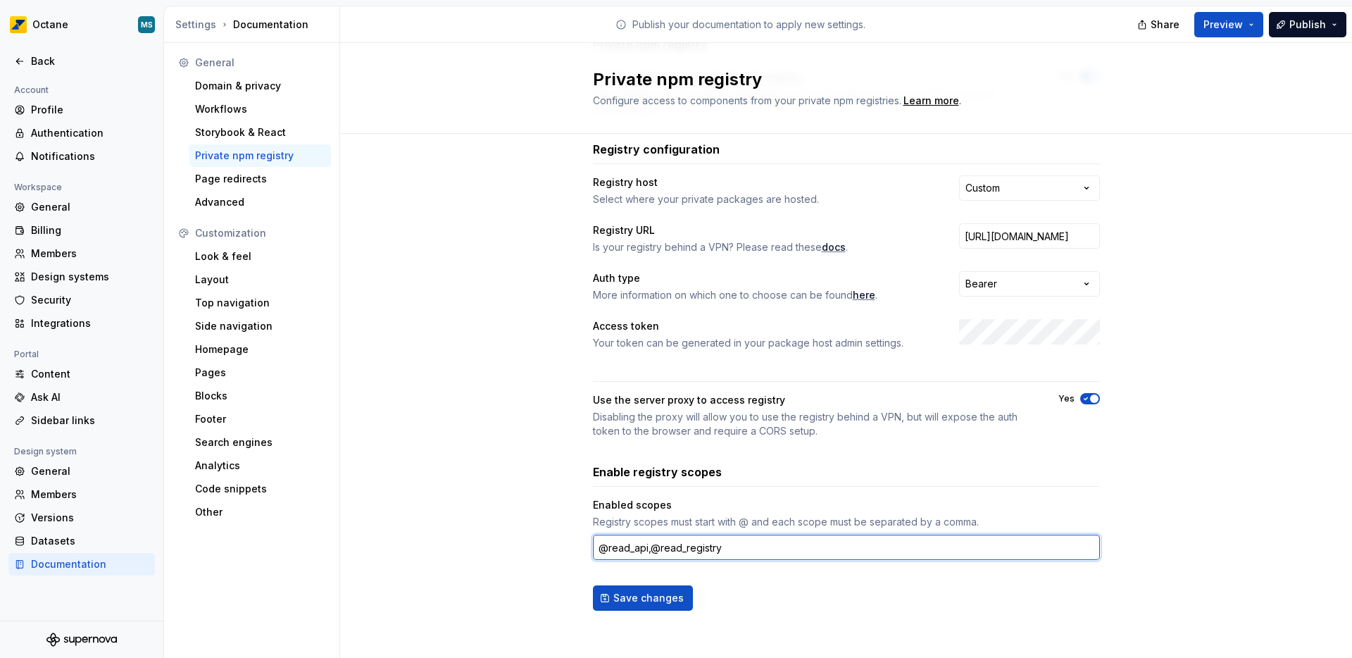
click at [735, 553] on input "@read_api,@read_registry" at bounding box center [846, 546] width 507 height 25
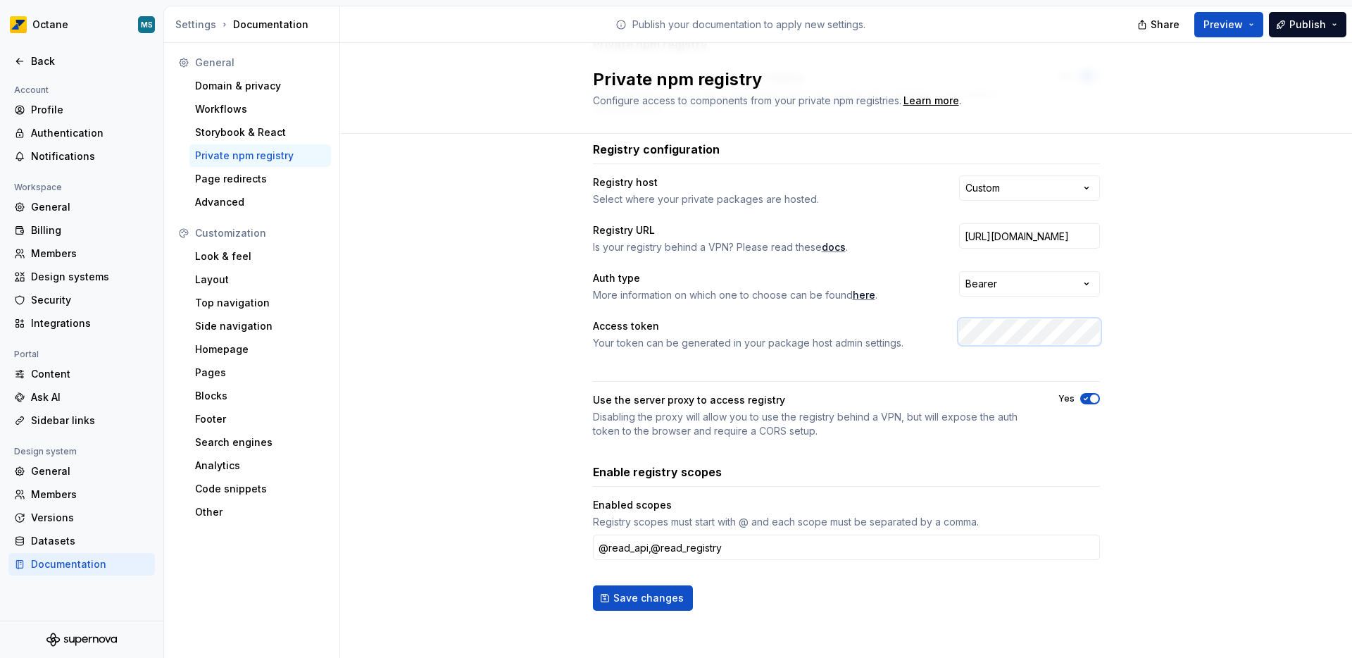
scroll to position [0, 0]
click at [911, 333] on div "Access token Your token can be generated in your package host admin settings." at bounding box center [846, 334] width 507 height 31
click at [938, 346] on div "Access token Your token can be generated in your package host admin settings." at bounding box center [846, 334] width 507 height 31
click at [641, 596] on span "Save changes" at bounding box center [648, 598] width 70 height 14
click at [636, 549] on input "@read_api,@read_registry" at bounding box center [846, 546] width 507 height 25
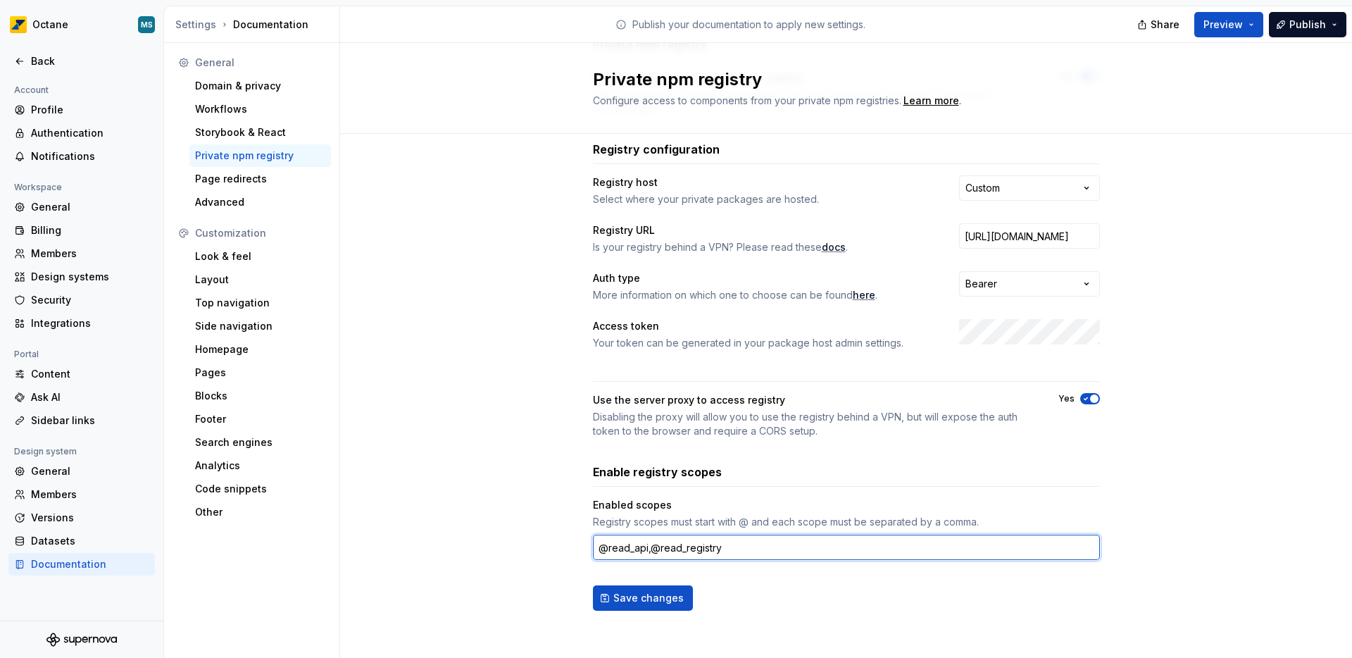
click at [622, 549] on input "@read_api,@read_registry" at bounding box center [846, 546] width 507 height 25
click at [723, 550] on input "@read_api,@read_registry" at bounding box center [846, 546] width 507 height 25
type input "@read_api,@read_registry,@octane-ui"
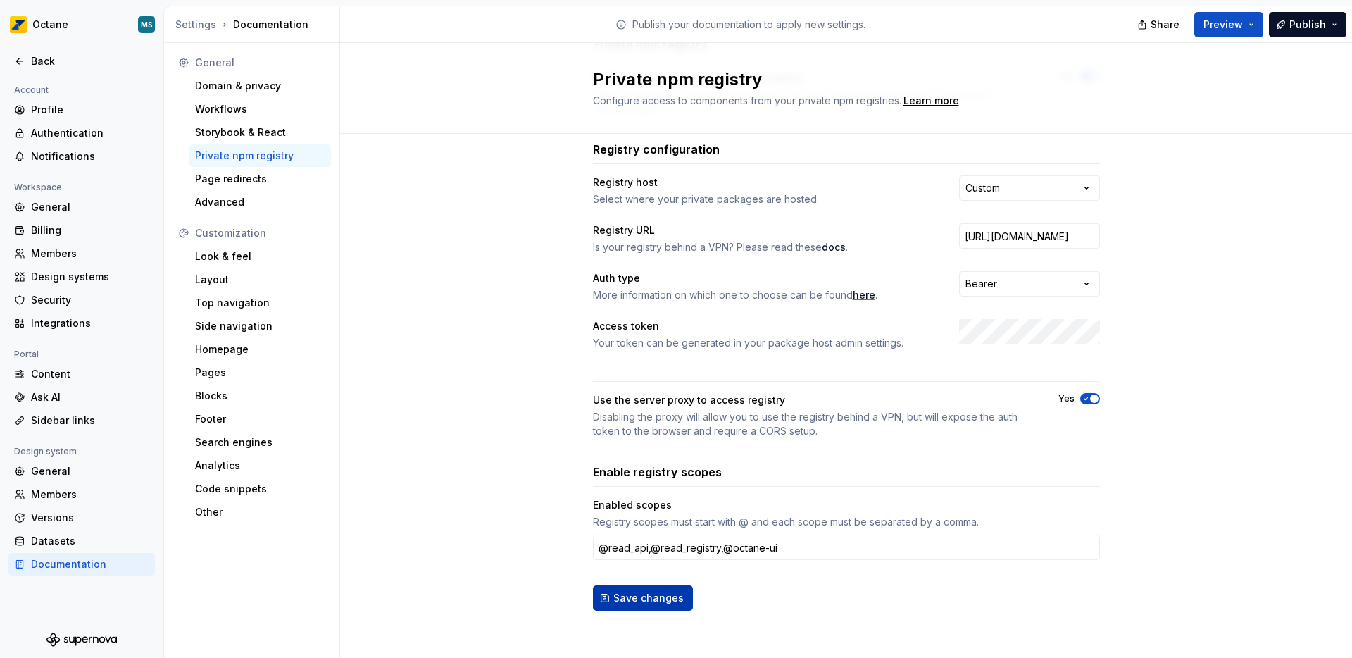
click at [636, 591] on span "Save changes" at bounding box center [648, 598] width 70 height 14
click at [242, 130] on div "Storybook & React" at bounding box center [260, 132] width 130 height 14
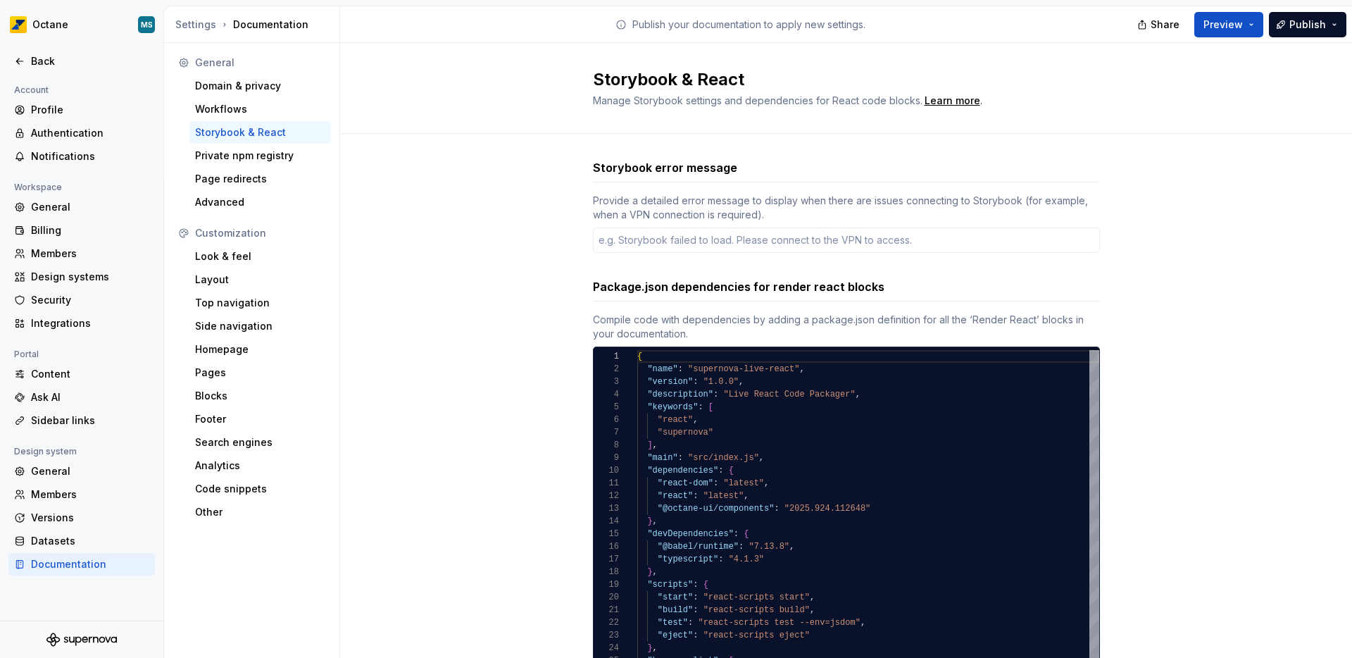
type textarea "*"
type textarea "* *"
type textarea "*"
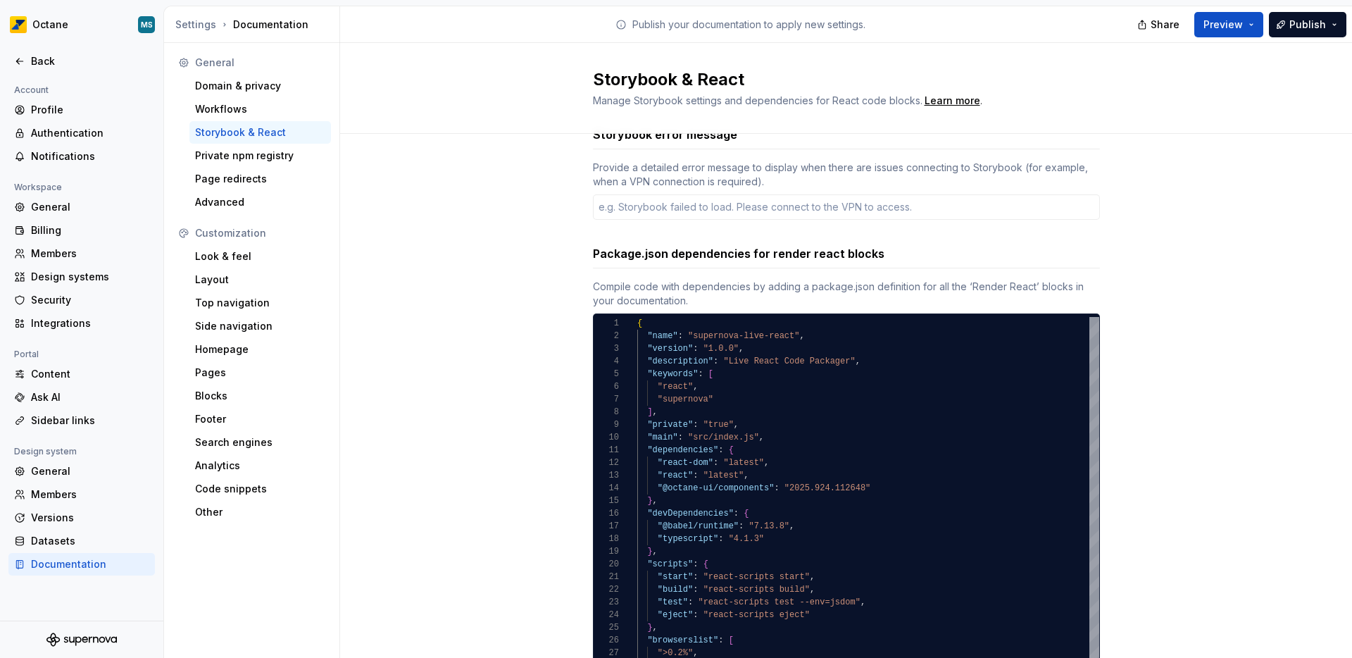
scroll to position [37, 0]
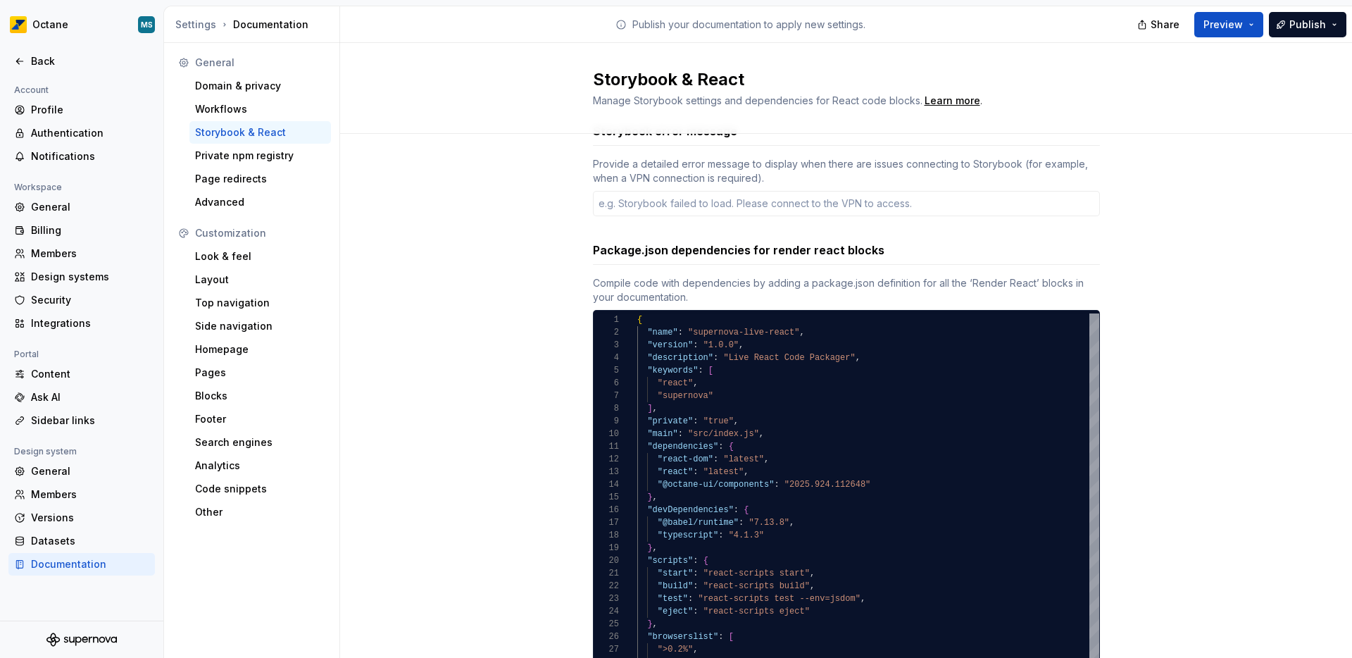
type textarea "**********"
click at [690, 377] on div "{ "name" : "supernova-live-react" , "version" : "1.0.0" , "description" : "Live…" at bounding box center [868, 516] width 462 height 406
click at [713, 370] on div "{ "name" : "supernova-live-react" , "version" : "1.0.0" , "description" : "Live…" at bounding box center [868, 516] width 462 height 406
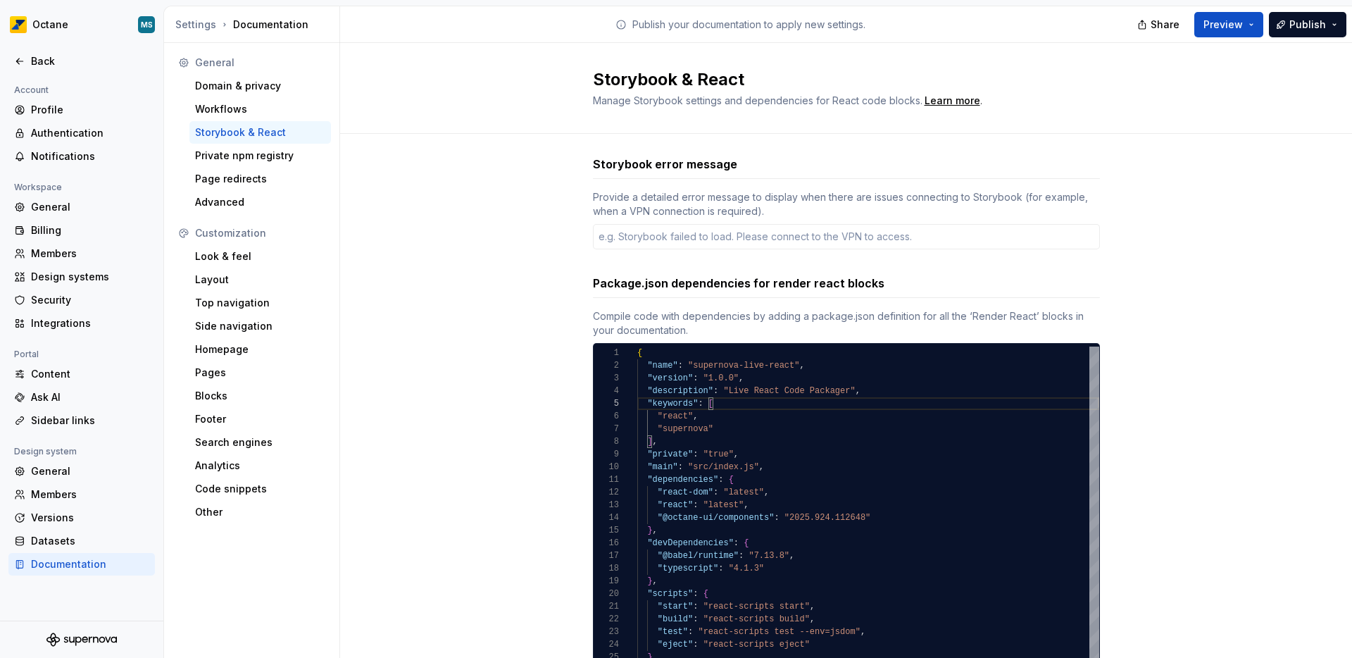
scroll to position [0, 0]
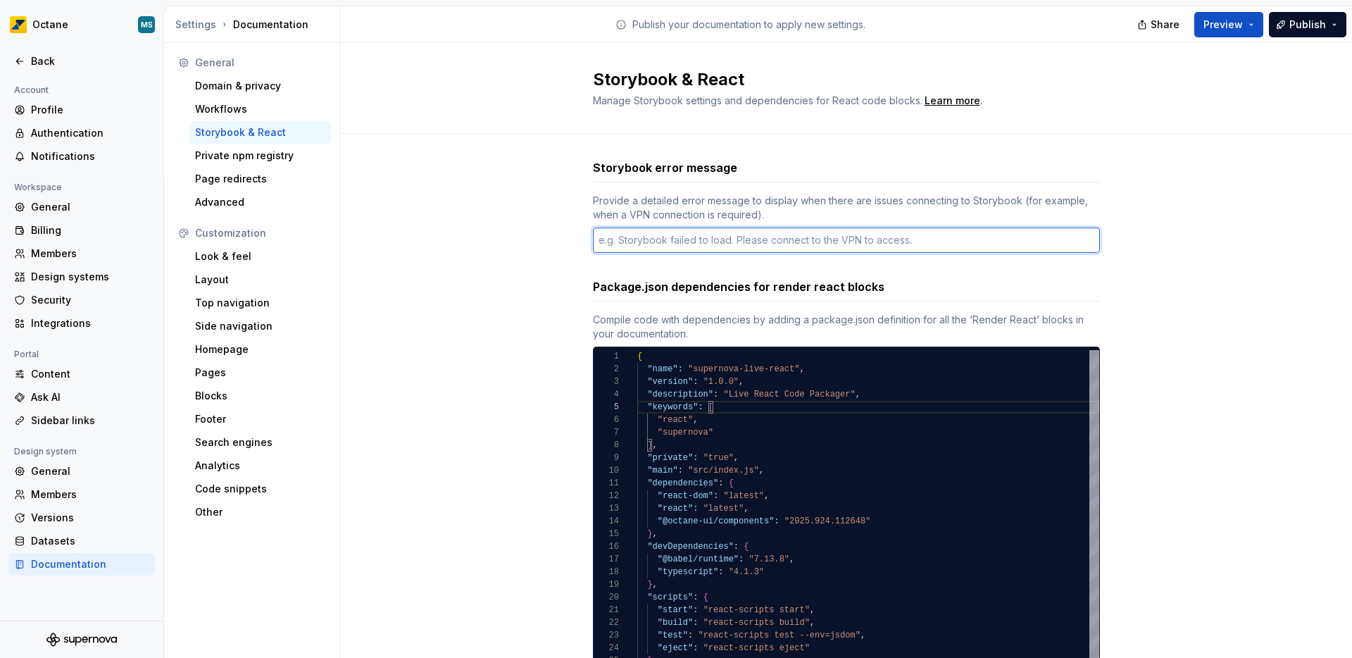
click at [691, 241] on textarea at bounding box center [846, 239] width 507 height 25
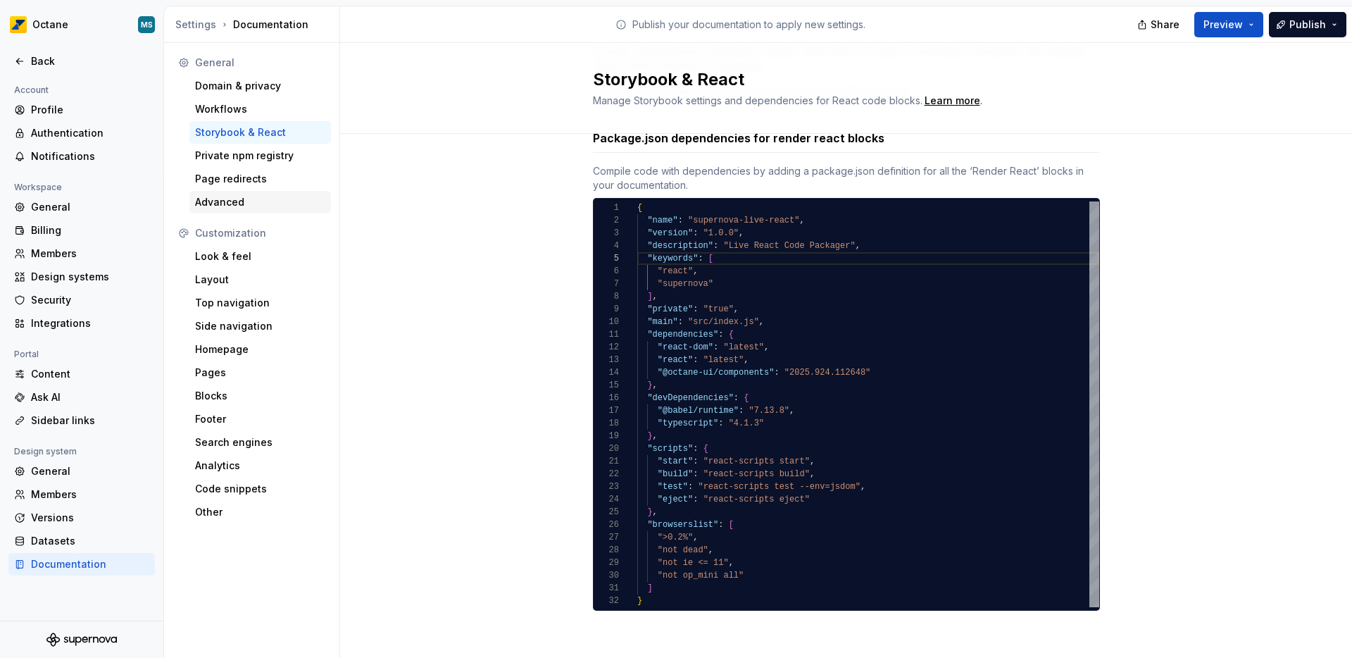
click at [222, 204] on div "Advanced" at bounding box center [260, 202] width 130 height 14
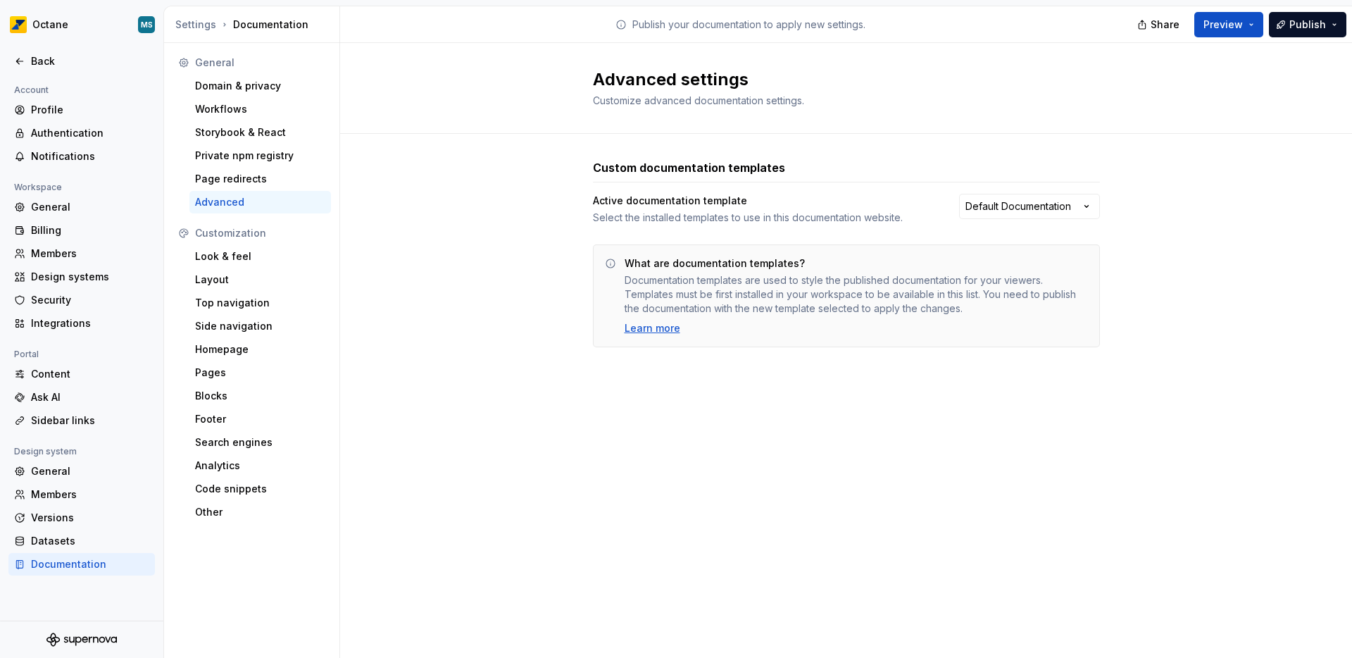
click at [227, 191] on div "Advanced" at bounding box center [260, 202] width 142 height 23
click at [226, 161] on div "Private npm registry" at bounding box center [260, 156] width 130 height 14
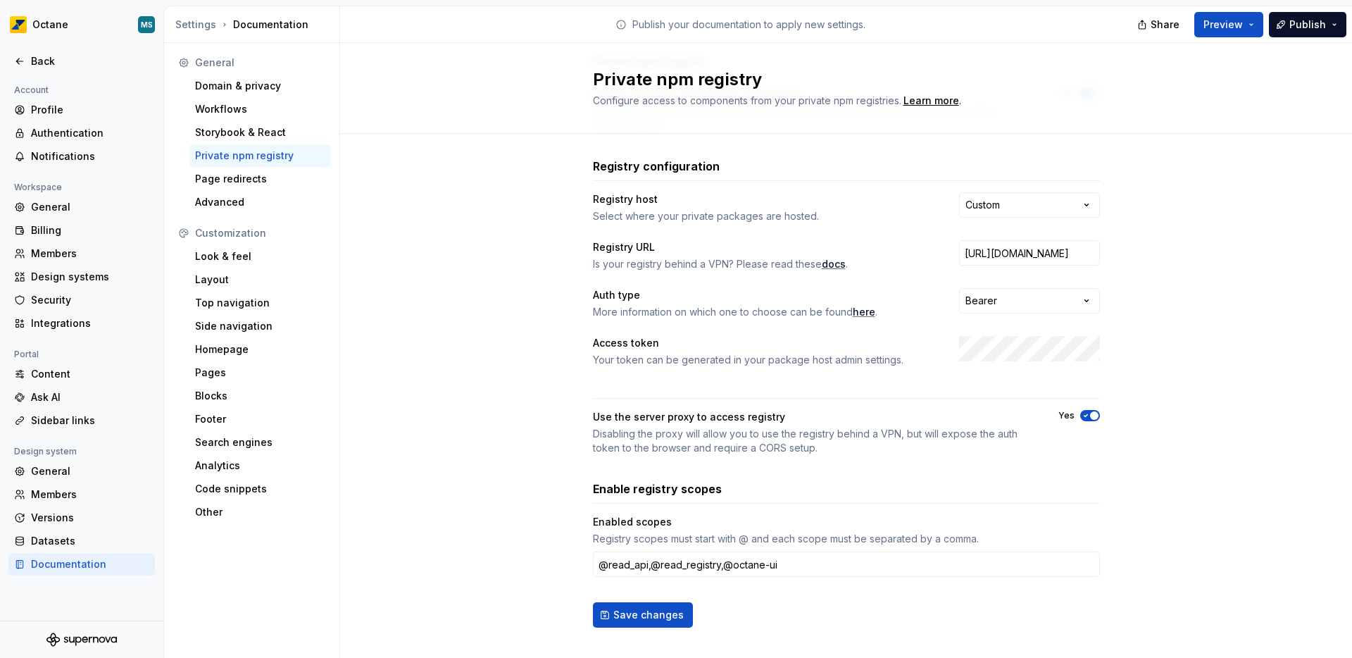
scroll to position [123, 0]
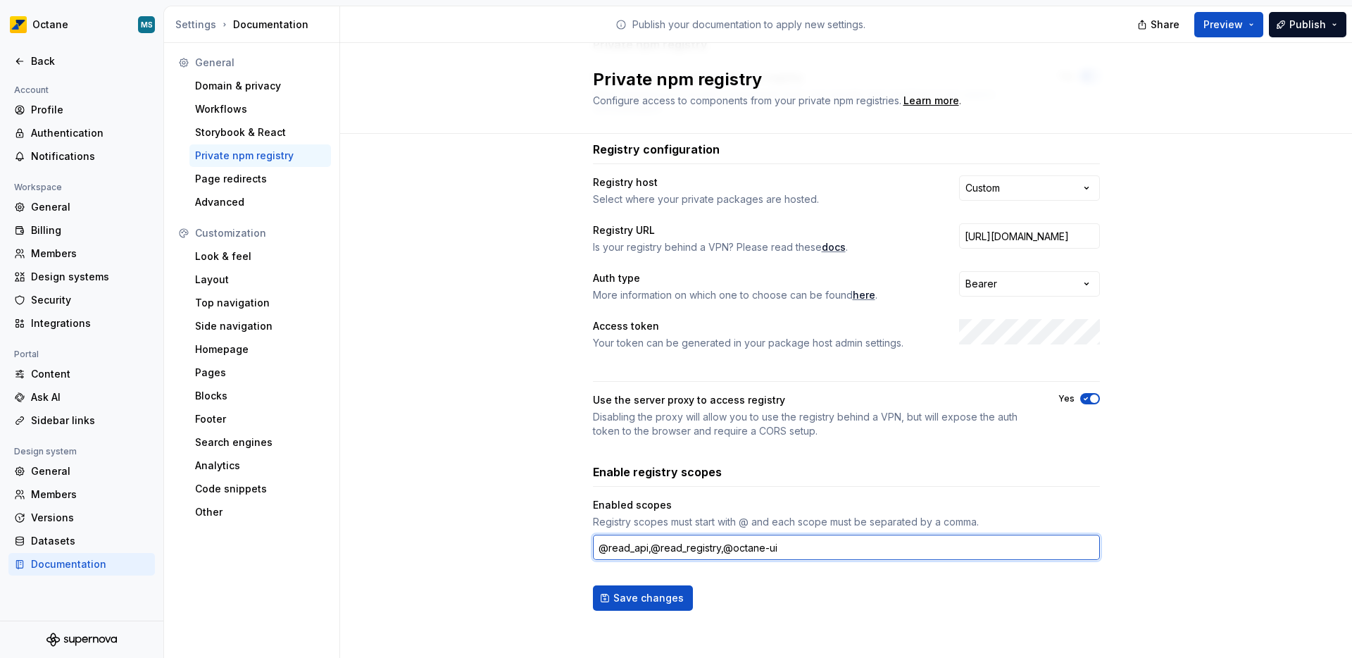
drag, startPoint x: 629, startPoint y: 550, endPoint x: 604, endPoint y: 551, distance: 24.7
click at [604, 551] on input "@read_api,@read_registry,@octane-ui" at bounding box center [846, 546] width 507 height 25
click at [627, 552] on input "@read_api,@read_registry,@octane-ui" at bounding box center [846, 546] width 507 height 25
click at [774, 546] on input "@read_api,@read_registry,@octane-ui" at bounding box center [846, 546] width 507 height 25
type input "@read_api,@read_registry,@octane-ui,@api"
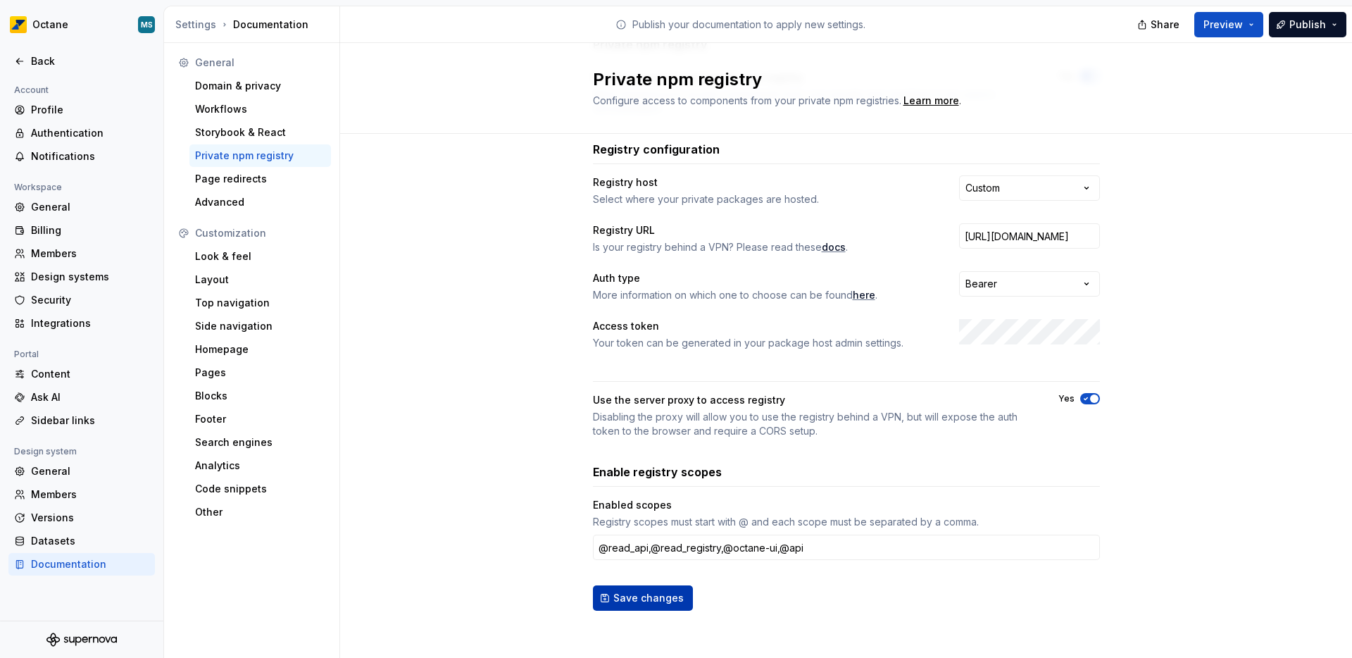
click at [656, 585] on button "Save changes" at bounding box center [643, 597] width 100 height 25
click at [460, 267] on div "**********" at bounding box center [846, 337] width 1012 height 653
click at [631, 607] on button "Save changes" at bounding box center [643, 597] width 100 height 25
click at [507, 189] on div "**********" at bounding box center [846, 337] width 1012 height 653
click at [1304, 23] on span "Publish" at bounding box center [1307, 25] width 37 height 14
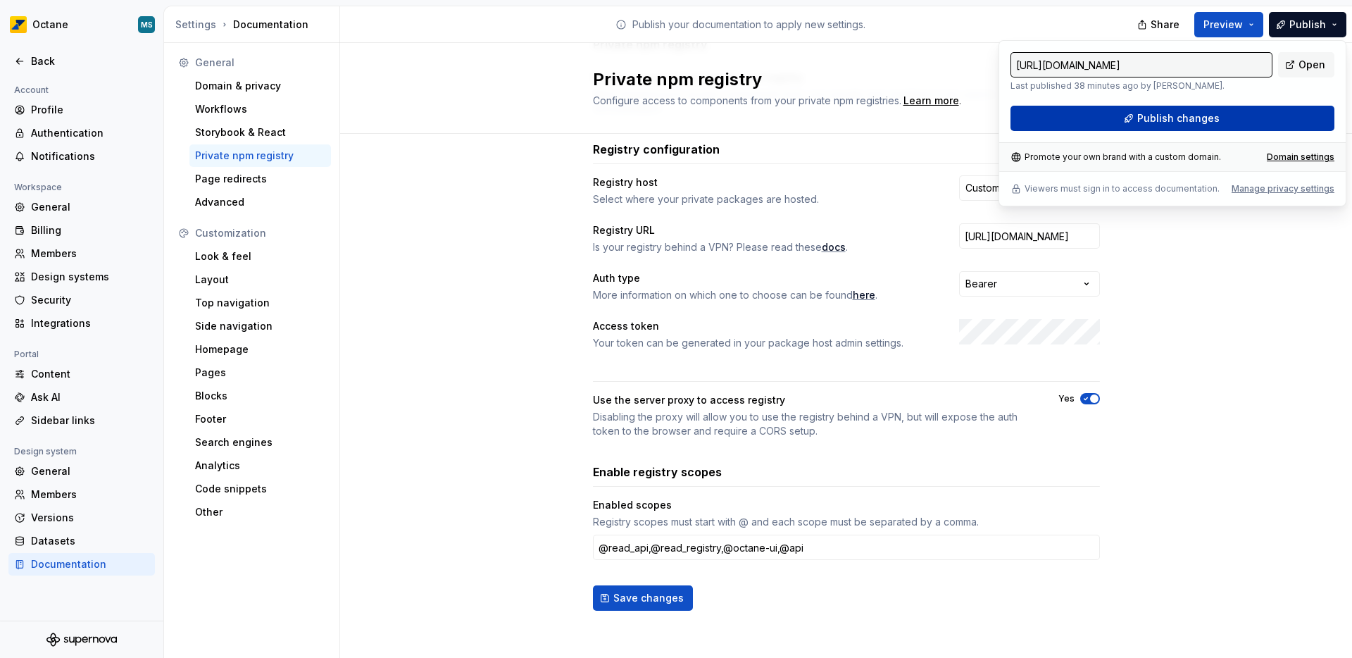
click at [1206, 119] on span "Publish changes" at bounding box center [1178, 118] width 82 height 14
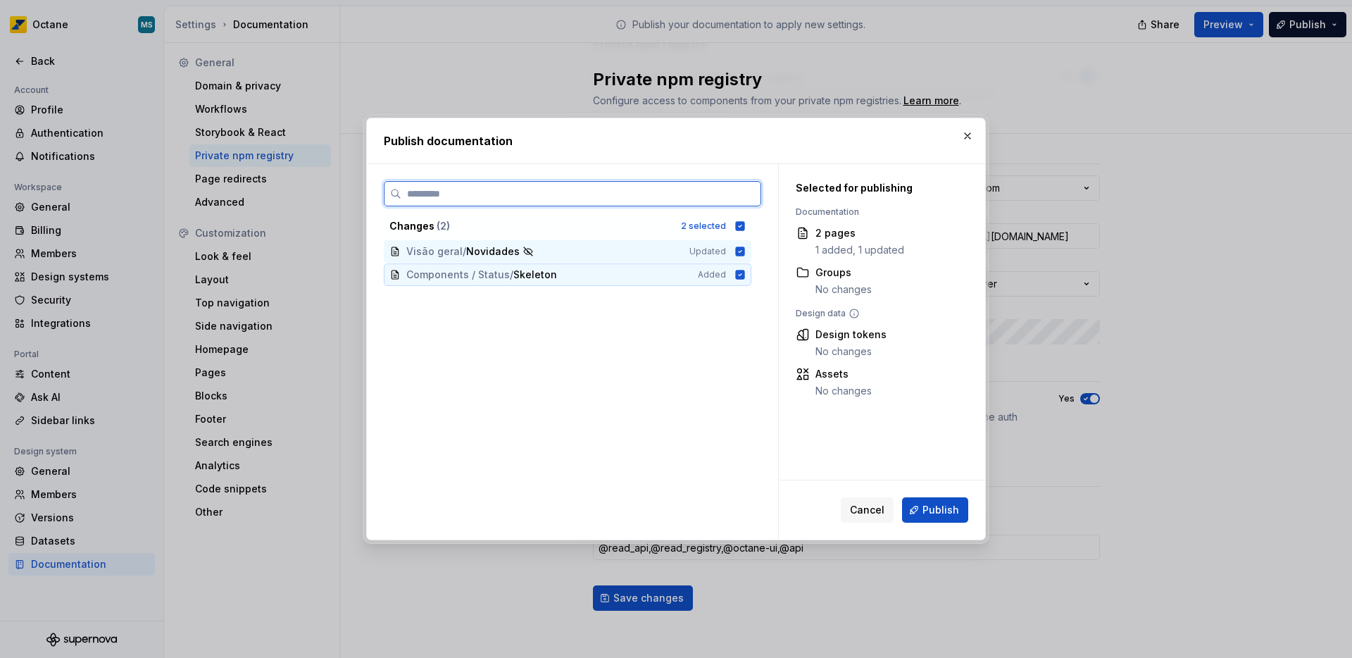
click at [738, 275] on icon at bounding box center [740, 274] width 9 height 9
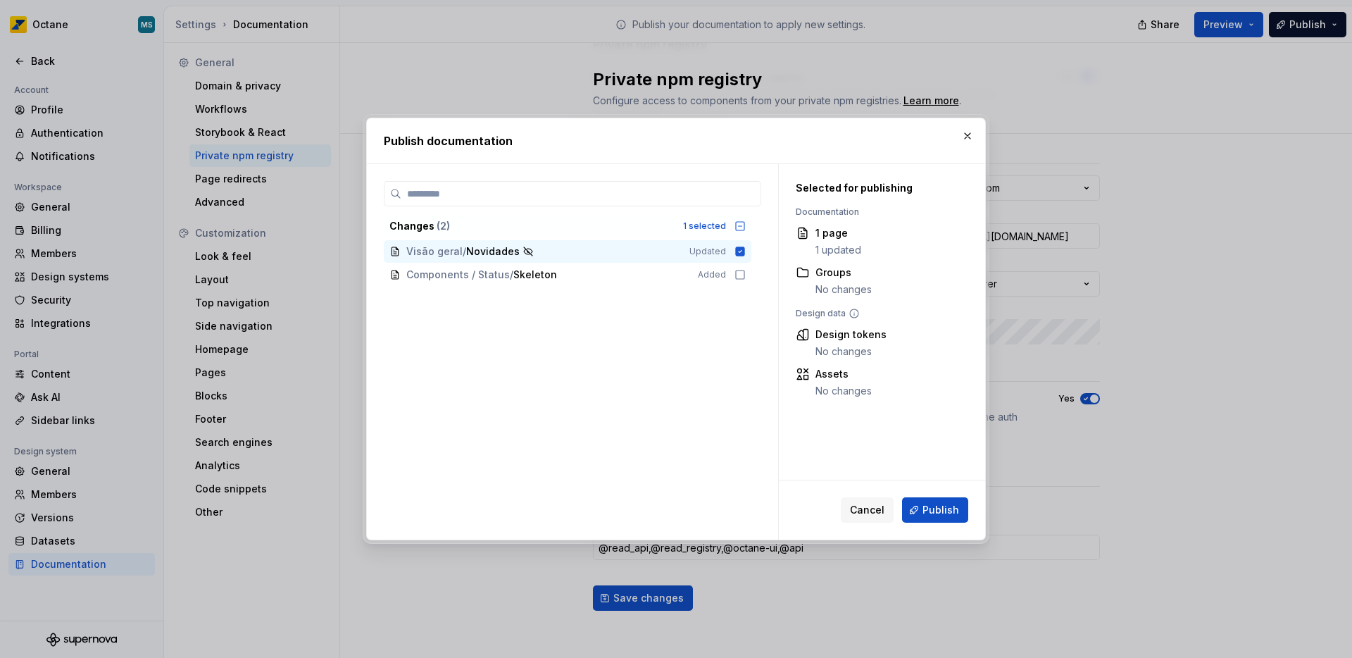
click at [925, 499] on button "Publish" at bounding box center [935, 509] width 66 height 25
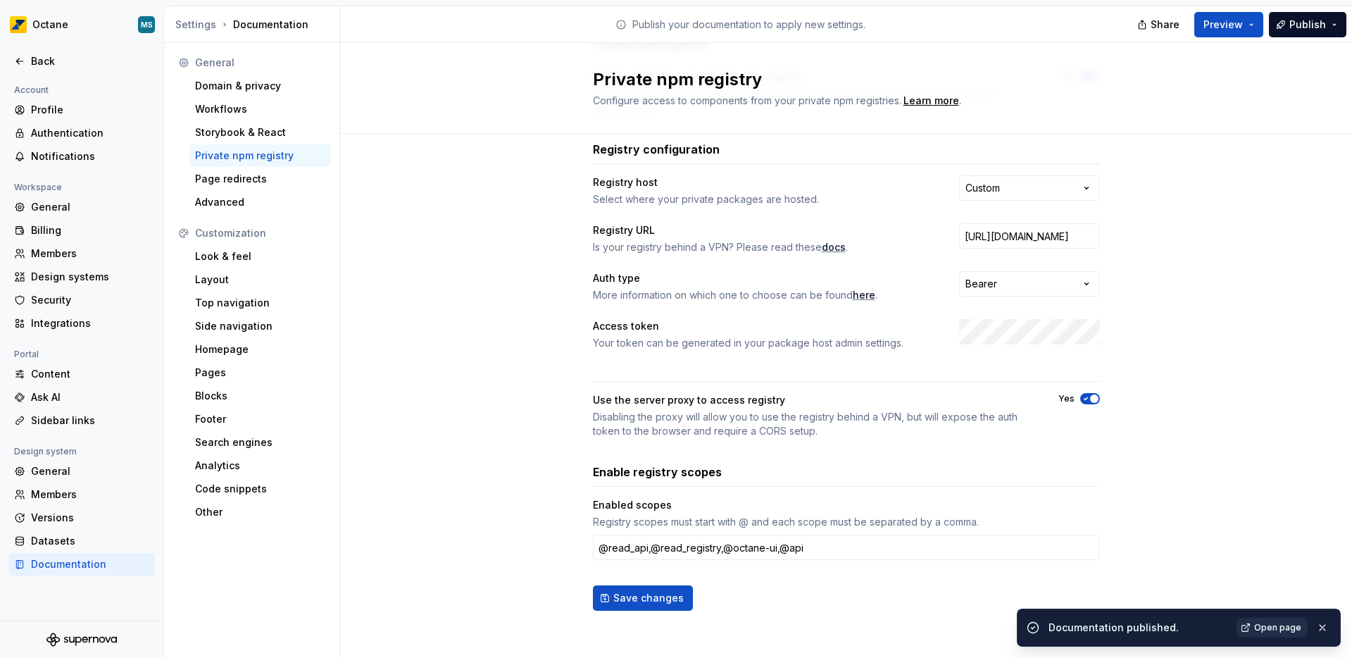
click at [1289, 627] on span "Open page" at bounding box center [1277, 627] width 47 height 11
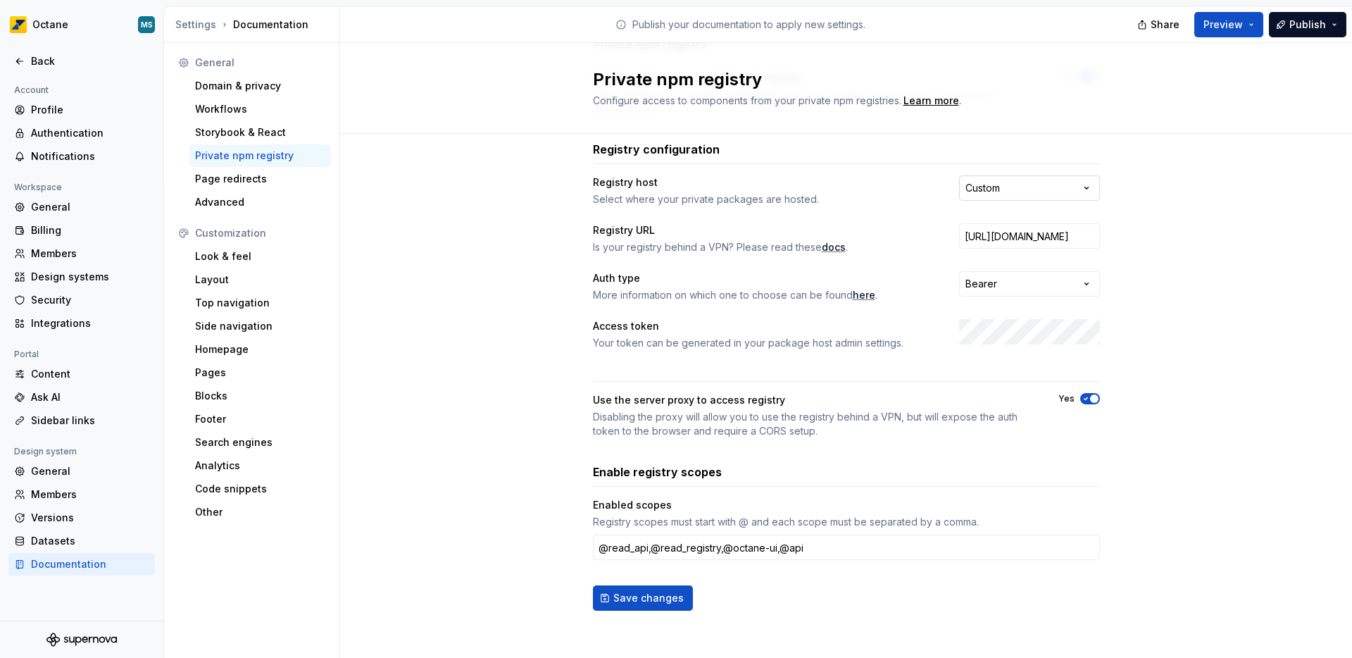
click at [988, 193] on html "**********" at bounding box center [676, 329] width 1352 height 658
select select "*****"
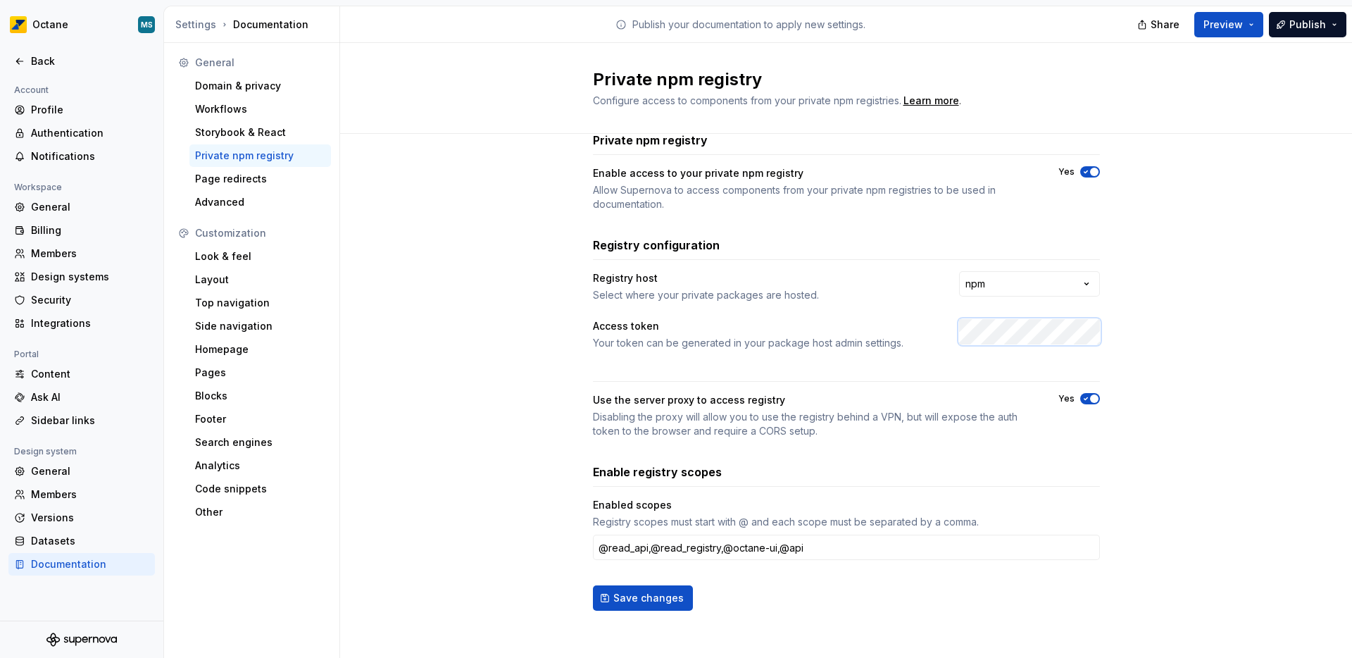
scroll to position [0, 186]
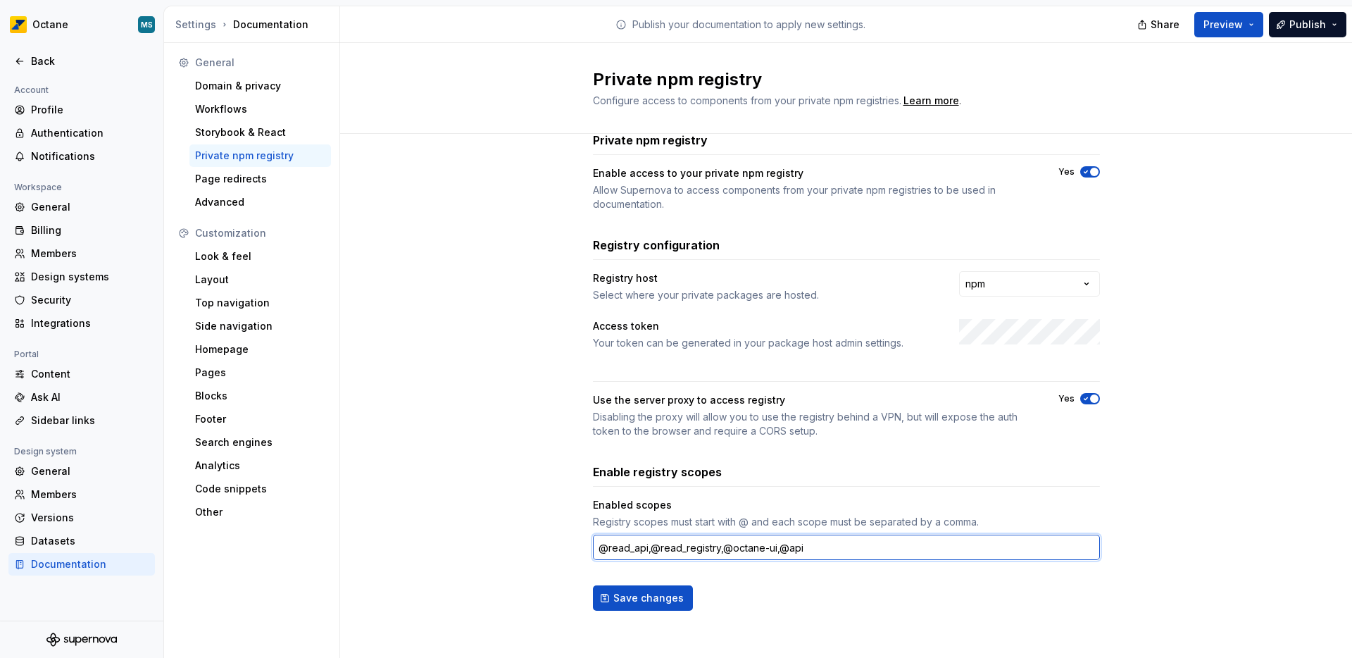
click at [801, 549] on input "@read_api,@read_registry,@octane-ui,@api" at bounding box center [846, 546] width 507 height 25
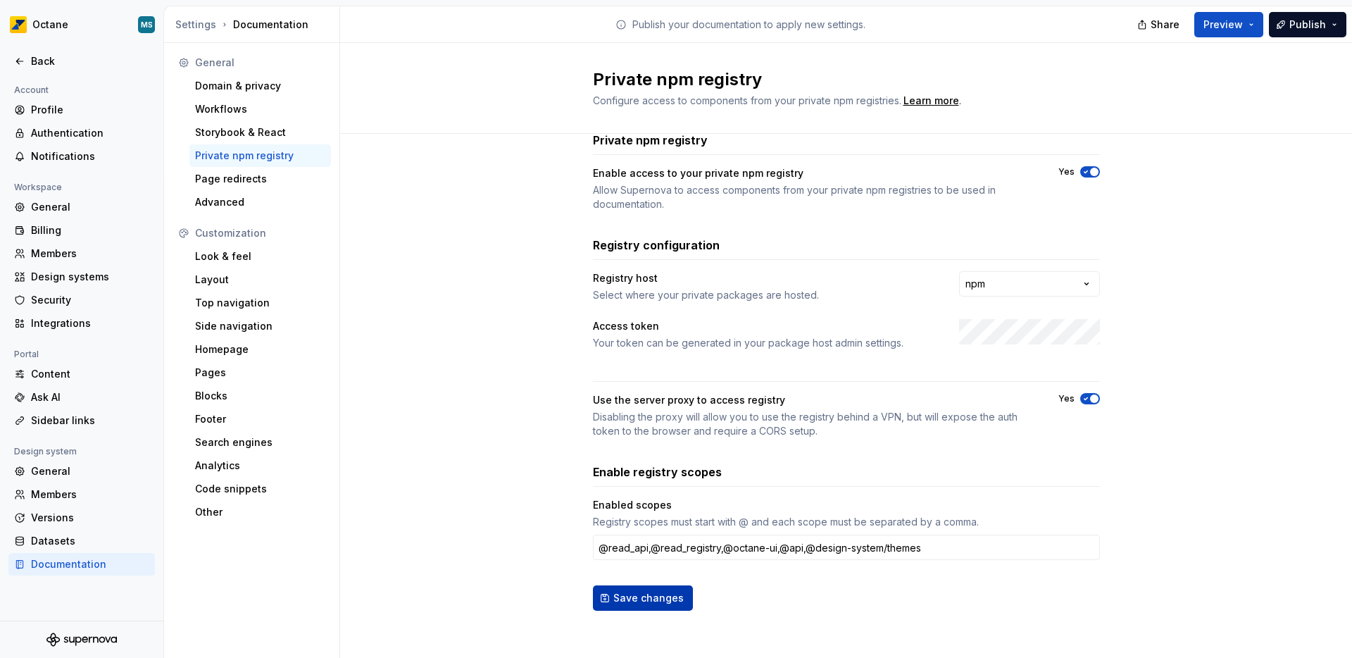
click at [641, 599] on span "Save changes" at bounding box center [648, 598] width 70 height 14
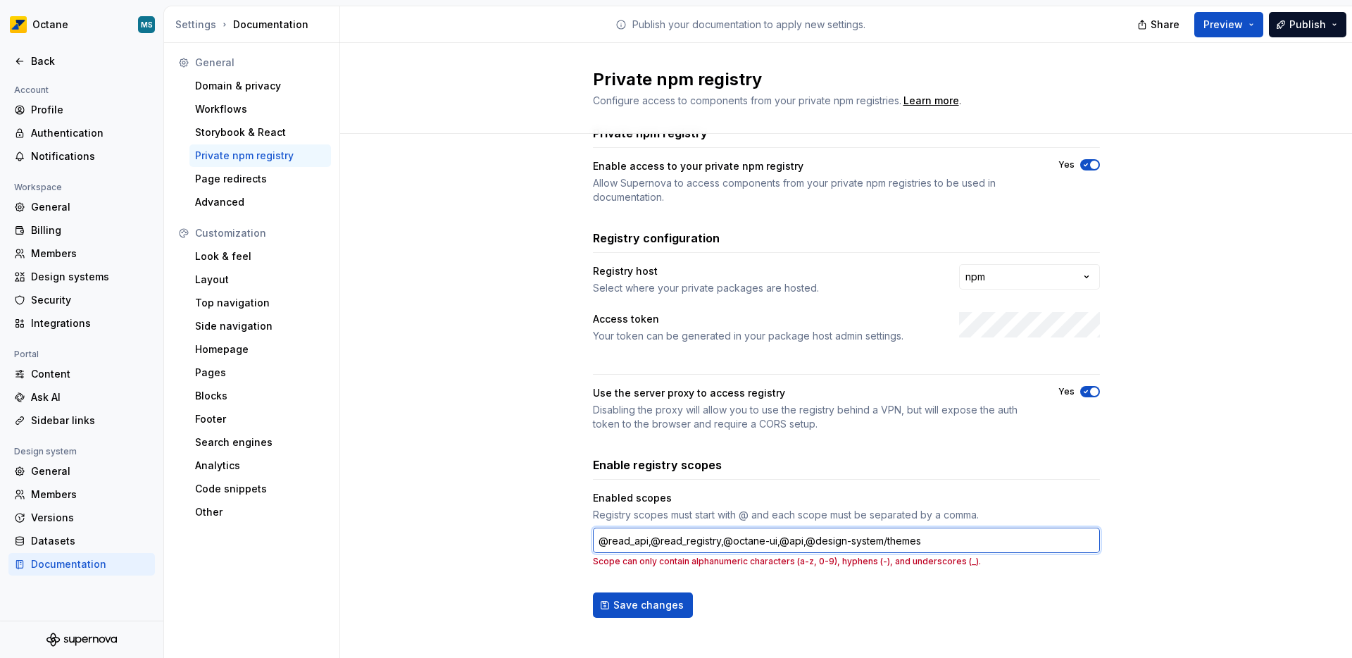
scroll to position [42, 0]
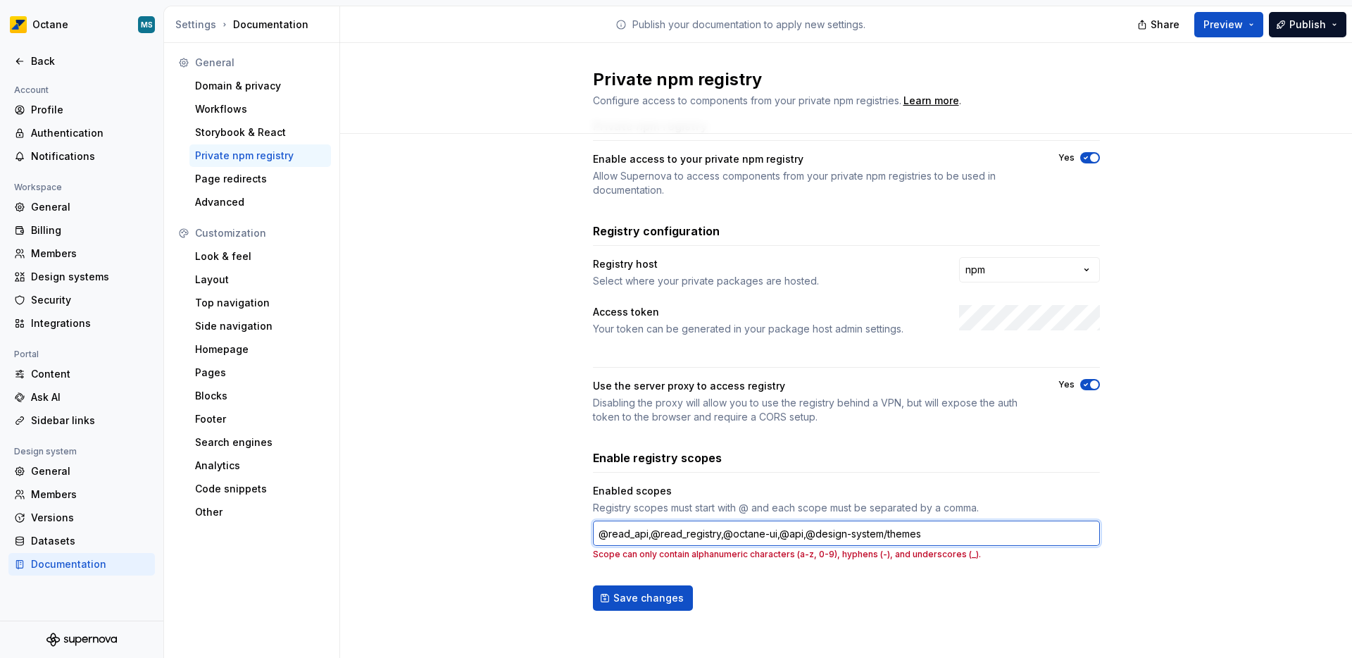
drag, startPoint x: 936, startPoint y: 534, endPoint x: 798, endPoint y: 534, distance: 138.7
click at [798, 534] on input "@read_api,@read_registry,@octane-ui,@api,@design-system/themes" at bounding box center [846, 532] width 507 height 25
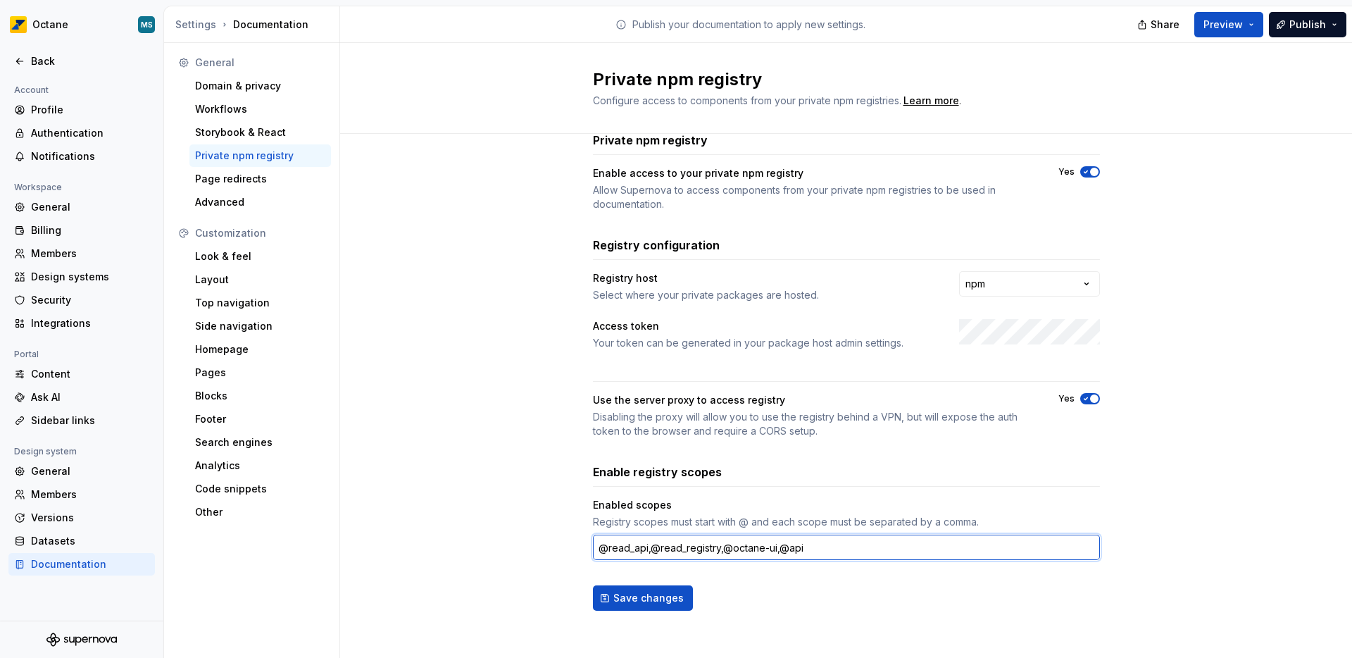
scroll to position [27, 0]
drag, startPoint x: 772, startPoint y: 549, endPoint x: 717, endPoint y: 548, distance: 55.6
click at [717, 548] on input "@read_api,@read_registry,@octane-ui,@api" at bounding box center [846, 546] width 507 height 25
click at [756, 549] on input "@read_api,@read_registry,@api" at bounding box center [846, 546] width 507 height 25
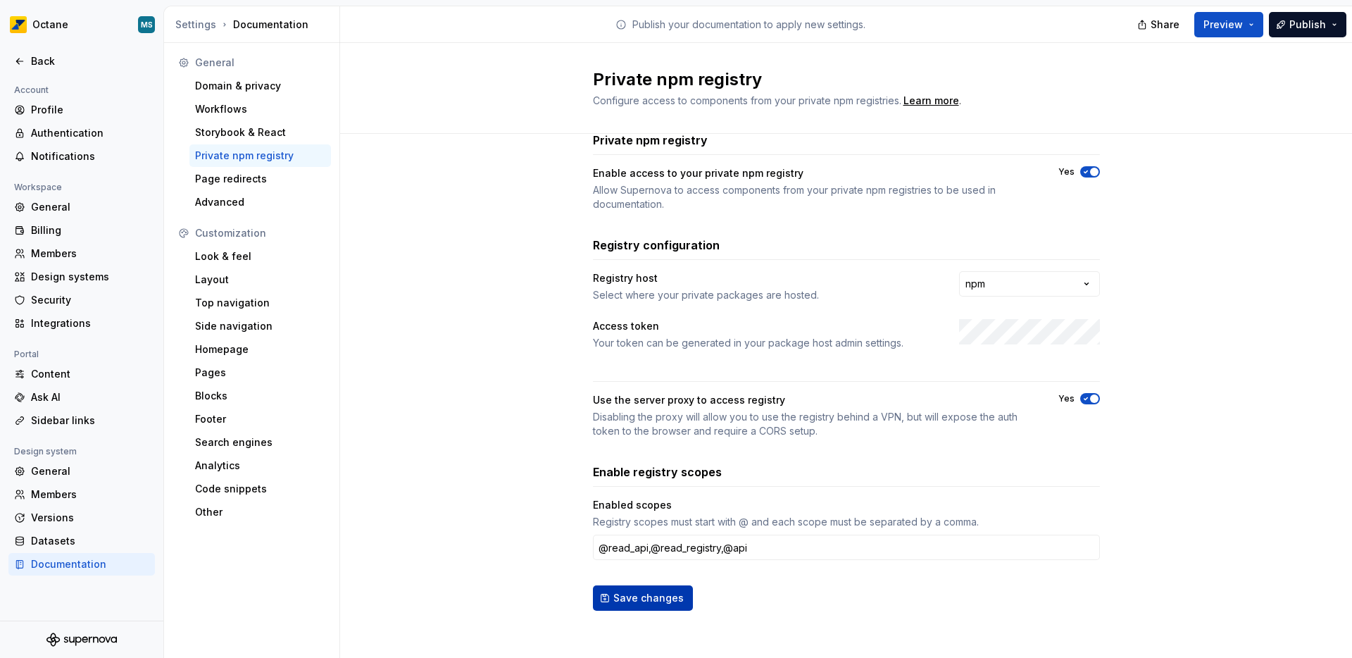
click at [618, 600] on span "Save changes" at bounding box center [648, 598] width 70 height 14
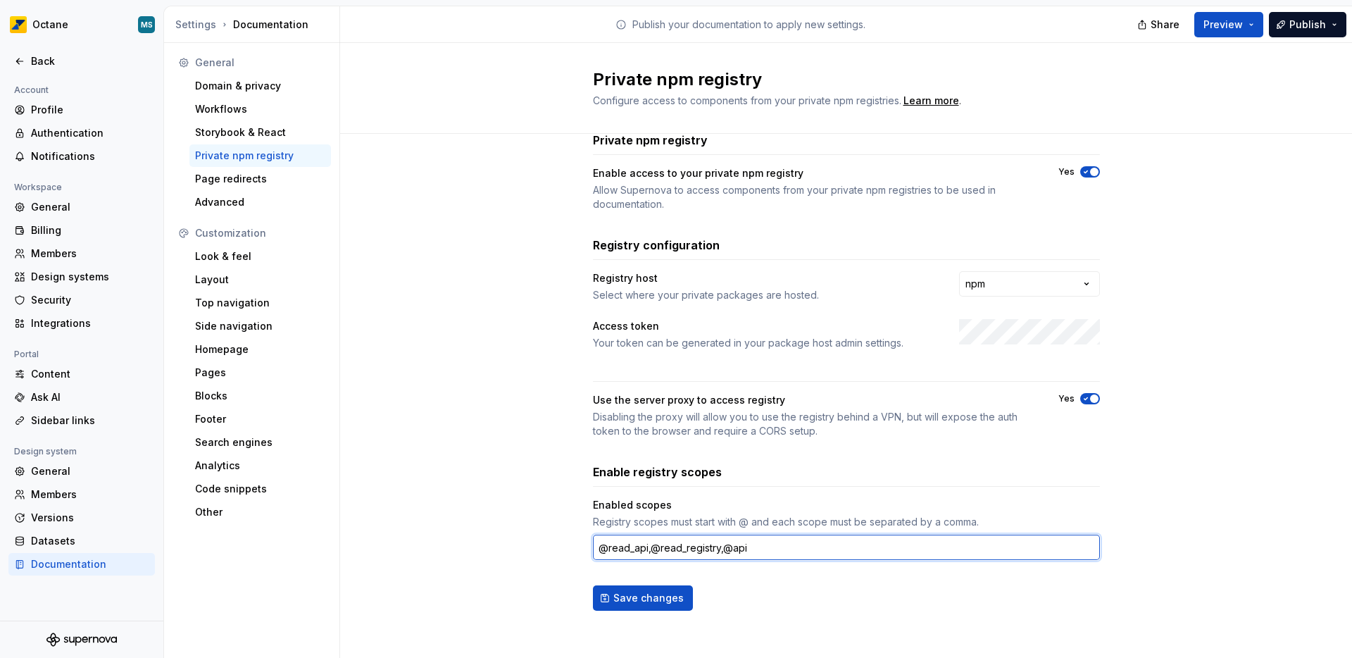
drag, startPoint x: 752, startPoint y: 548, endPoint x: 584, endPoint y: 539, distance: 168.5
click at [584, 539] on div "**********" at bounding box center [846, 385] width 1012 height 558
click at [785, 559] on input "@read_api,@read_registry,@api" at bounding box center [846, 546] width 507 height 25
paste input "@design-system"
drag, startPoint x: 740, startPoint y: 549, endPoint x: 714, endPoint y: 549, distance: 26.1
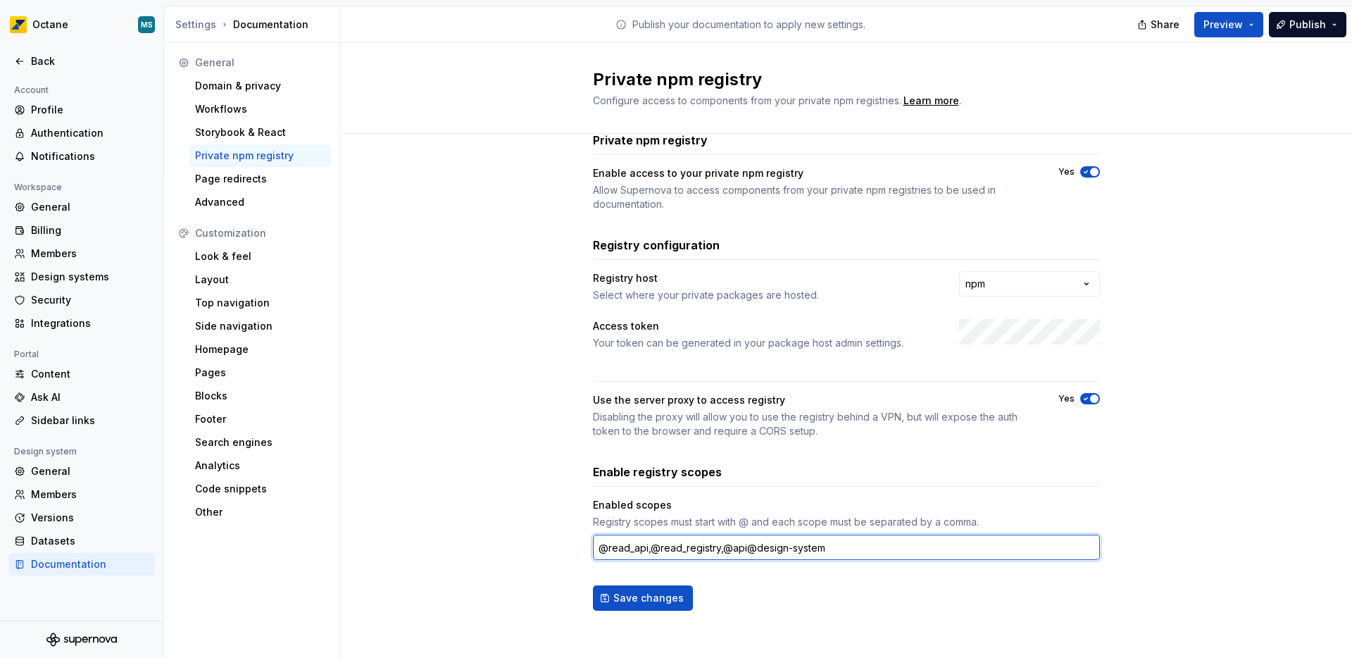
click at [714, 549] on input "@read_api,@read_registry,@api@design-system" at bounding box center [846, 546] width 507 height 25
drag, startPoint x: 596, startPoint y: 549, endPoint x: 713, endPoint y: 548, distance: 116.2
click at [713, 548] on input "@read_api,@read_registry@design-system" at bounding box center [846, 546] width 507 height 25
type input "@design-system"
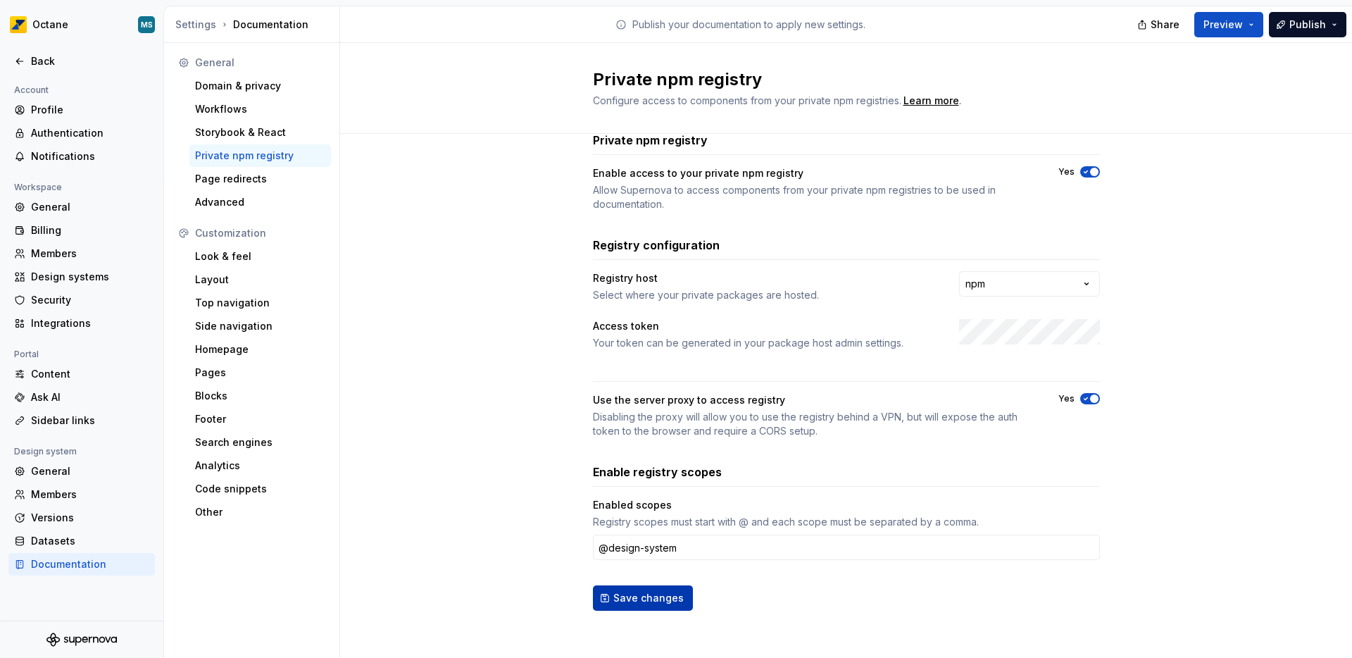
click at [654, 594] on span "Save changes" at bounding box center [648, 598] width 70 height 14
click at [1004, 284] on html "**********" at bounding box center [676, 329] width 1352 height 658
click at [1006, 284] on html "**********" at bounding box center [676, 329] width 1352 height 658
click at [1010, 282] on html "**********" at bounding box center [676, 329] width 1352 height 658
select select "******"
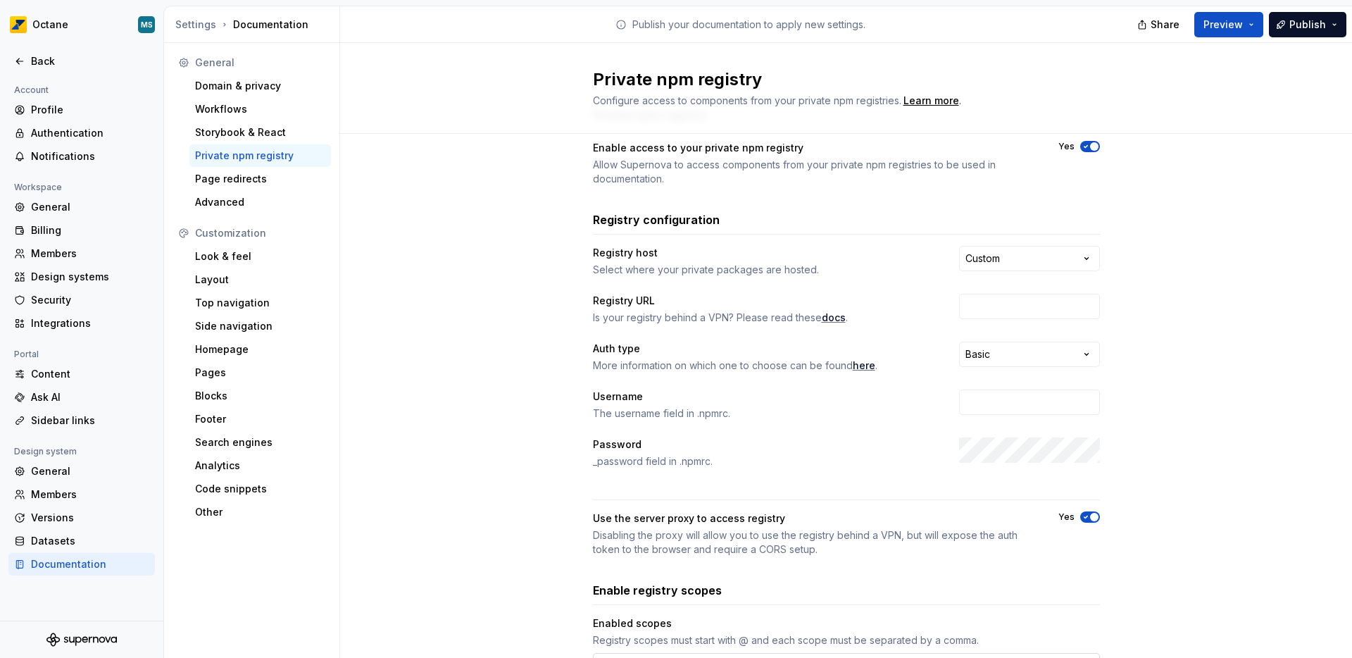
scroll to position [67, 0]
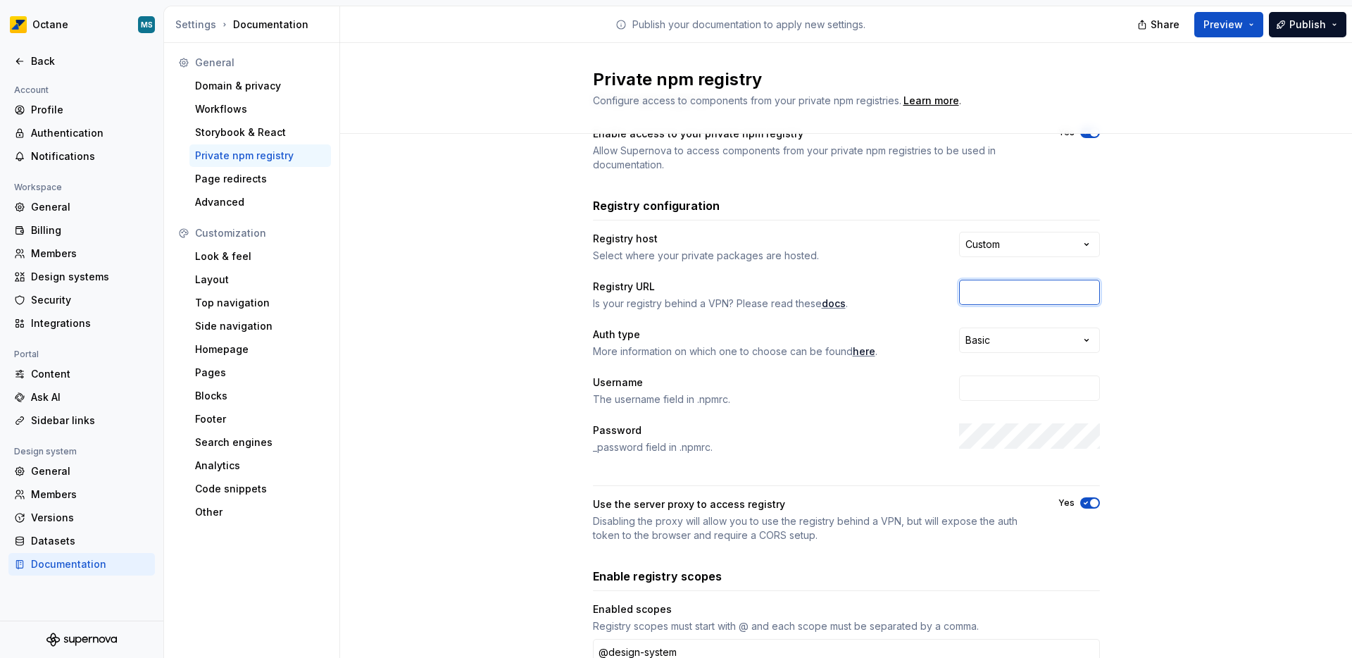
click at [992, 296] on input "text" at bounding box center [1029, 292] width 141 height 25
paste input "https://gitlab.com/api/v4/projects/68736884/packages/npm/"
type input "https://gitlab.com/api/v4/projects/68736884/packages/npm/"
click at [1004, 344] on html "**********" at bounding box center [676, 329] width 1352 height 658
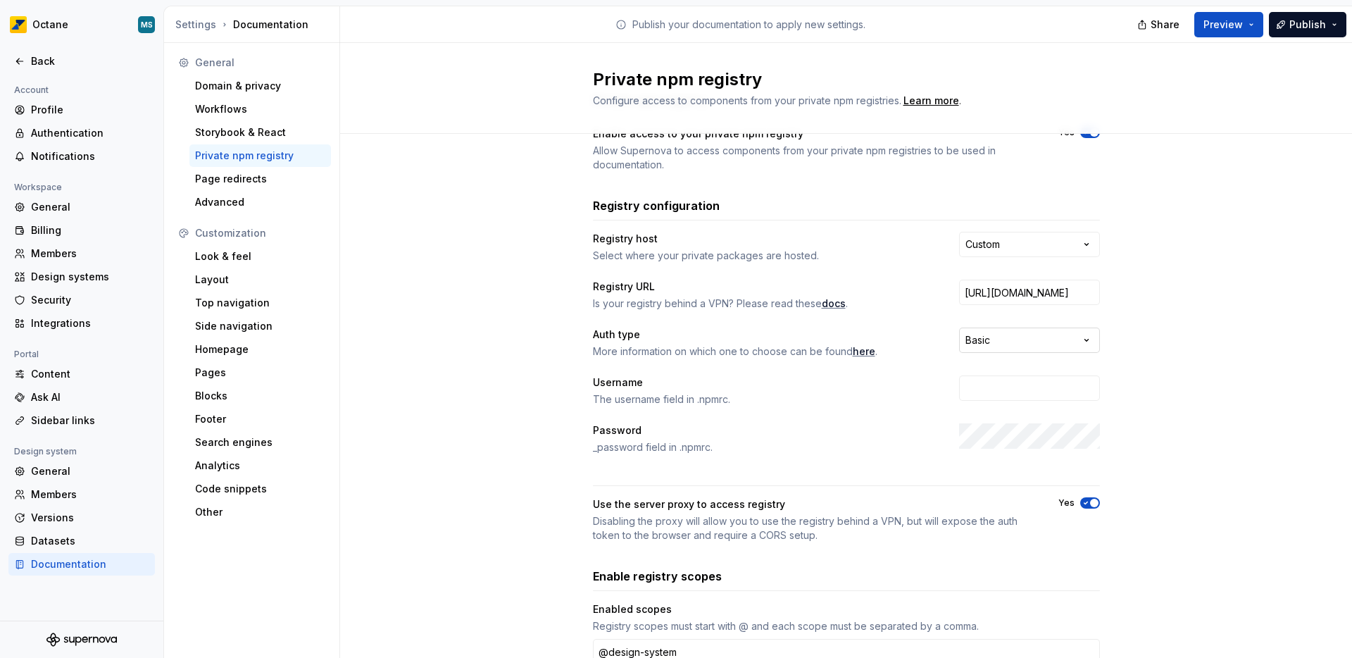
scroll to position [0, 0]
select select "******"
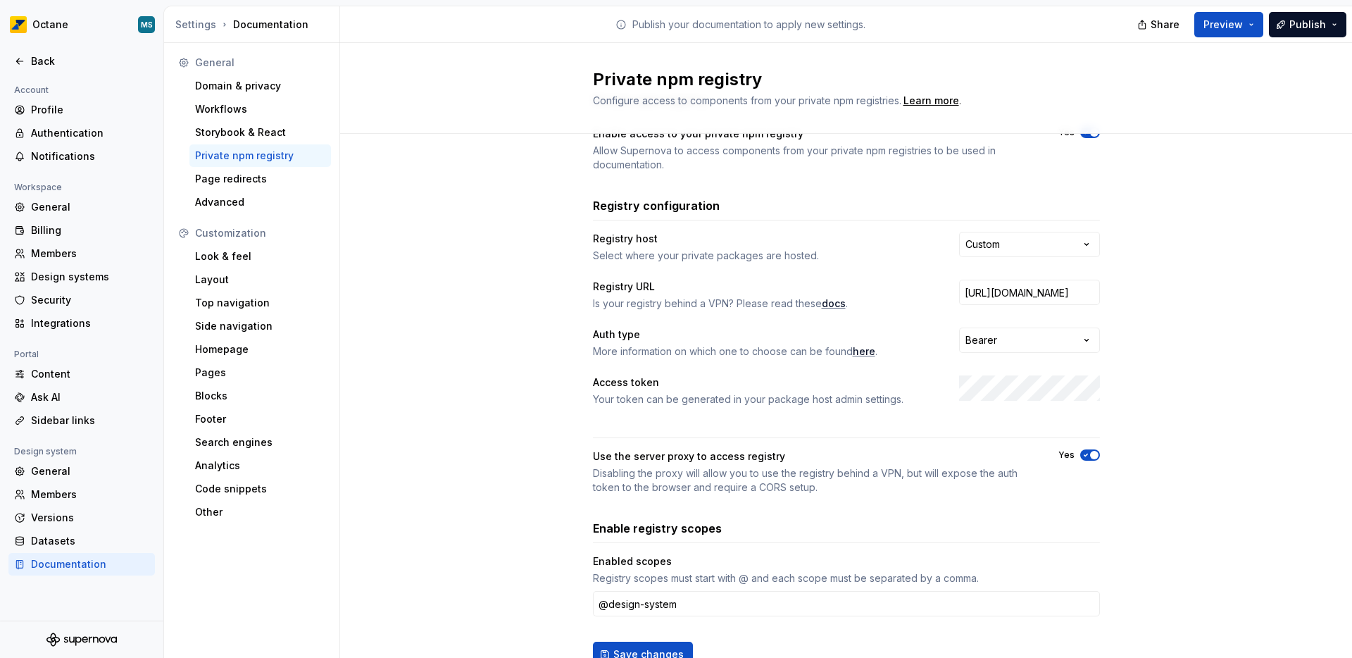
click at [936, 413] on div "**********" at bounding box center [846, 379] width 507 height 575
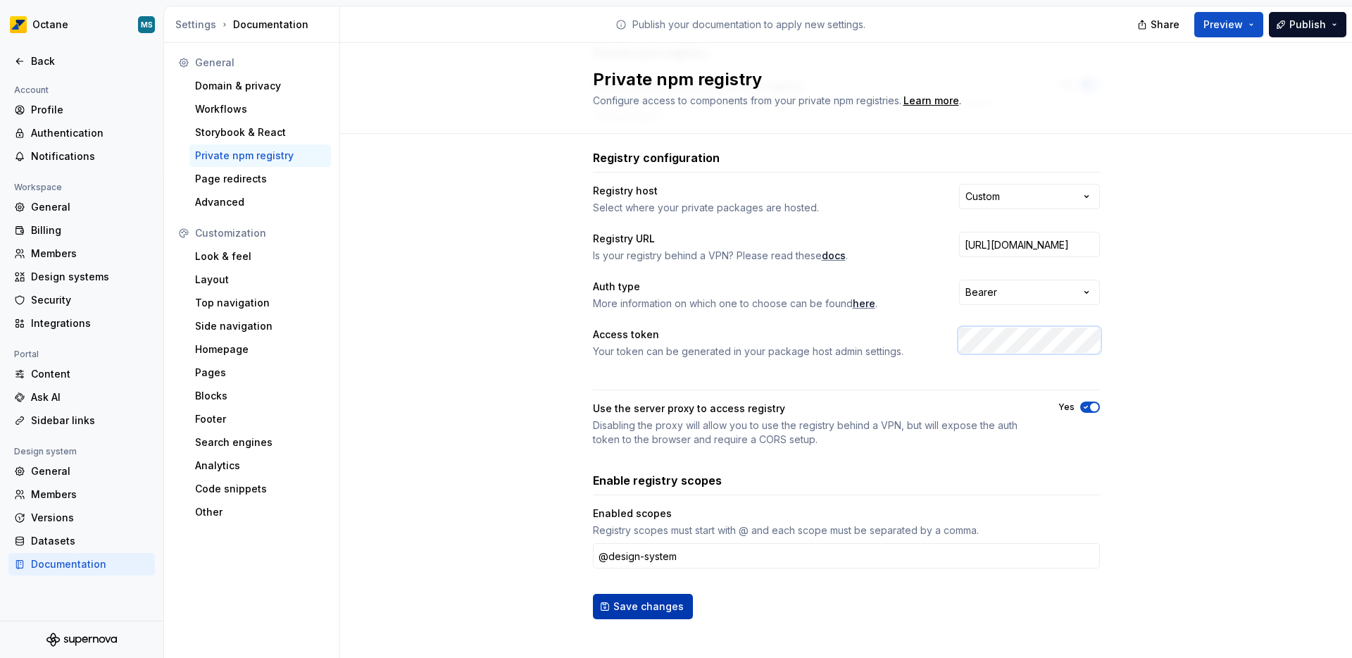
scroll to position [123, 0]
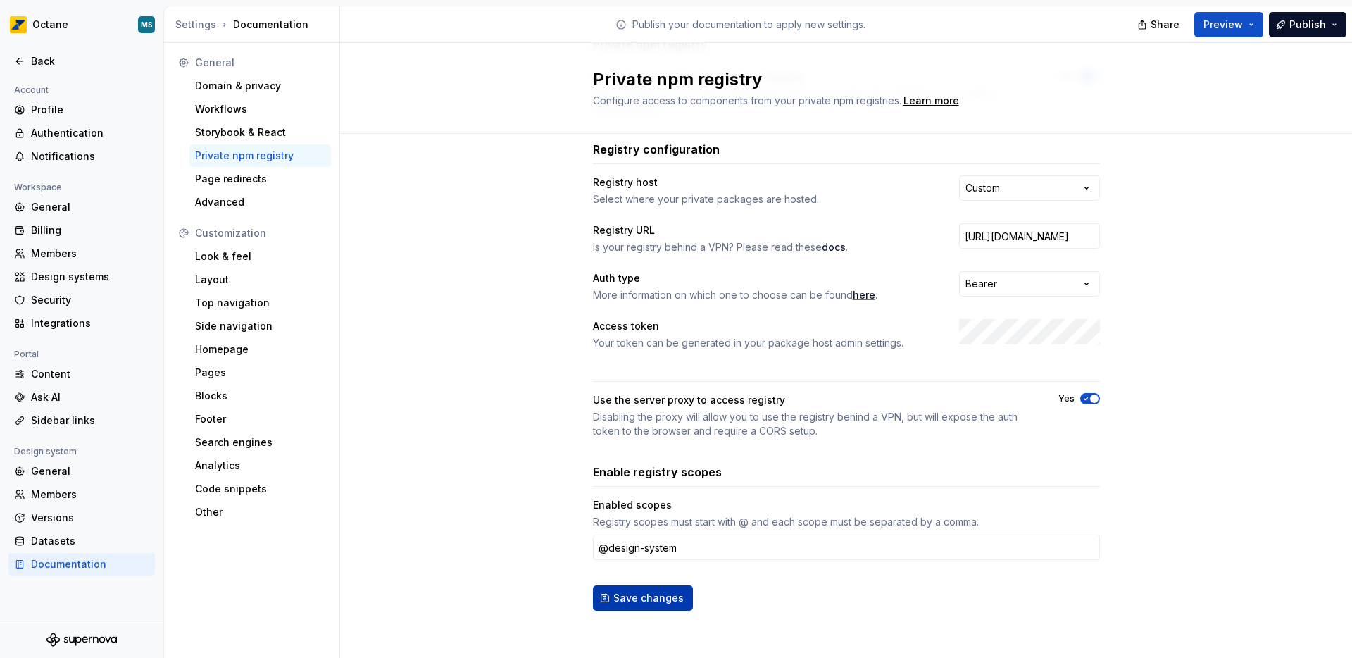
click at [632, 601] on span "Save changes" at bounding box center [648, 598] width 70 height 14
drag, startPoint x: 964, startPoint y: 232, endPoint x: 948, endPoint y: 237, distance: 16.9
click at [948, 237] on div "Registry URL Is your registry behind a VPN? Please read these docs . https://gi…" at bounding box center [846, 238] width 507 height 31
click at [936, 239] on div "Registry URL Is your registry behind a VPN? Please read these docs . https://gi…" at bounding box center [846, 238] width 507 height 31
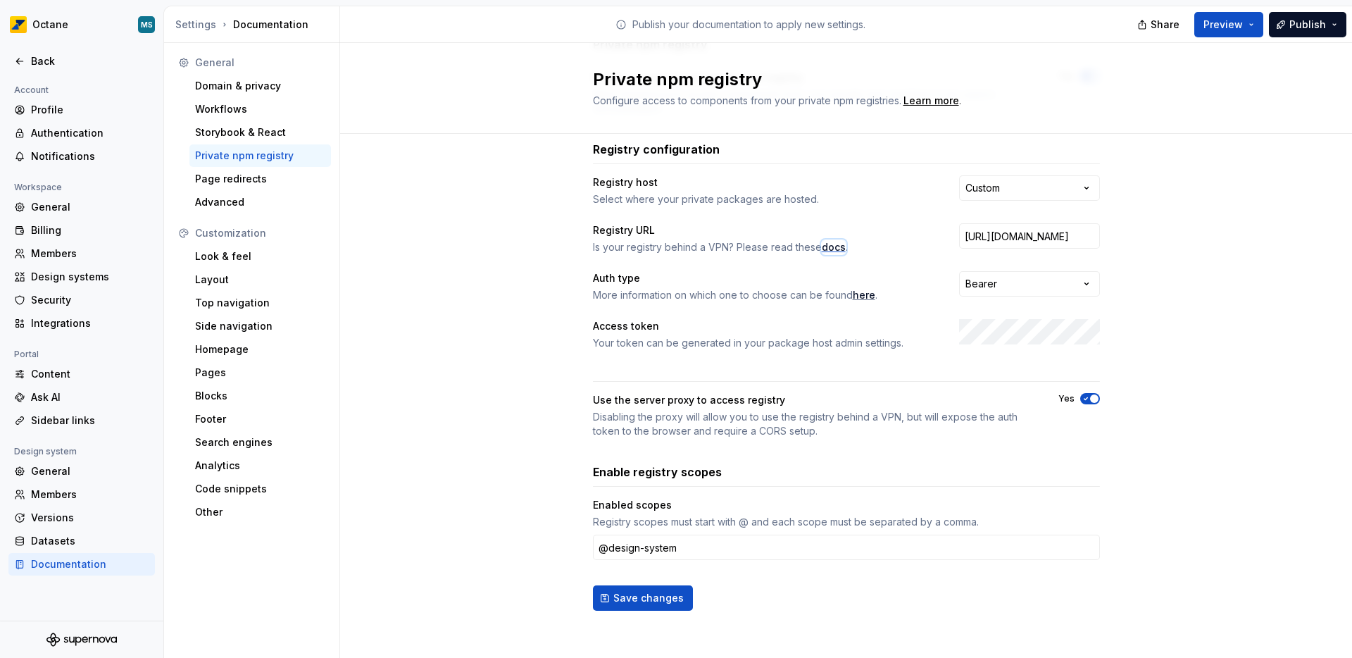
click at [822, 251] on span "docs" at bounding box center [834, 247] width 24 height 14
click at [723, 544] on input "@design-system" at bounding box center [846, 546] width 507 height 25
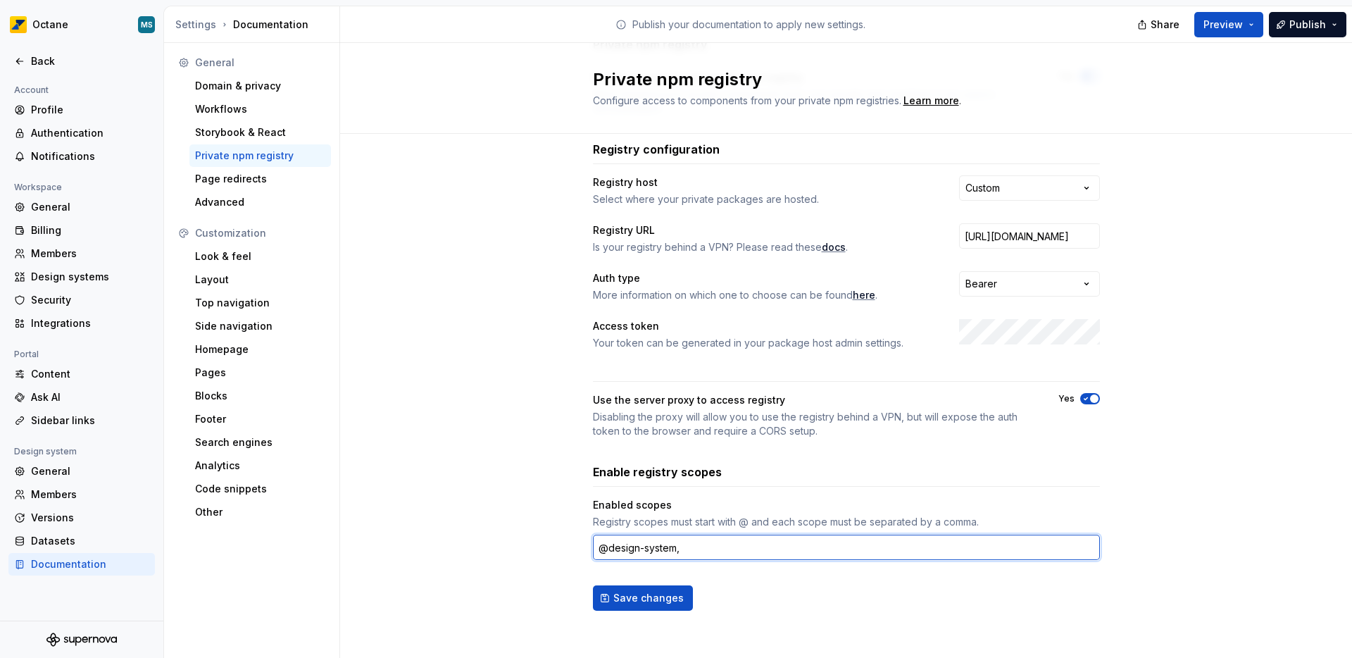
paste input "@octane-ui"
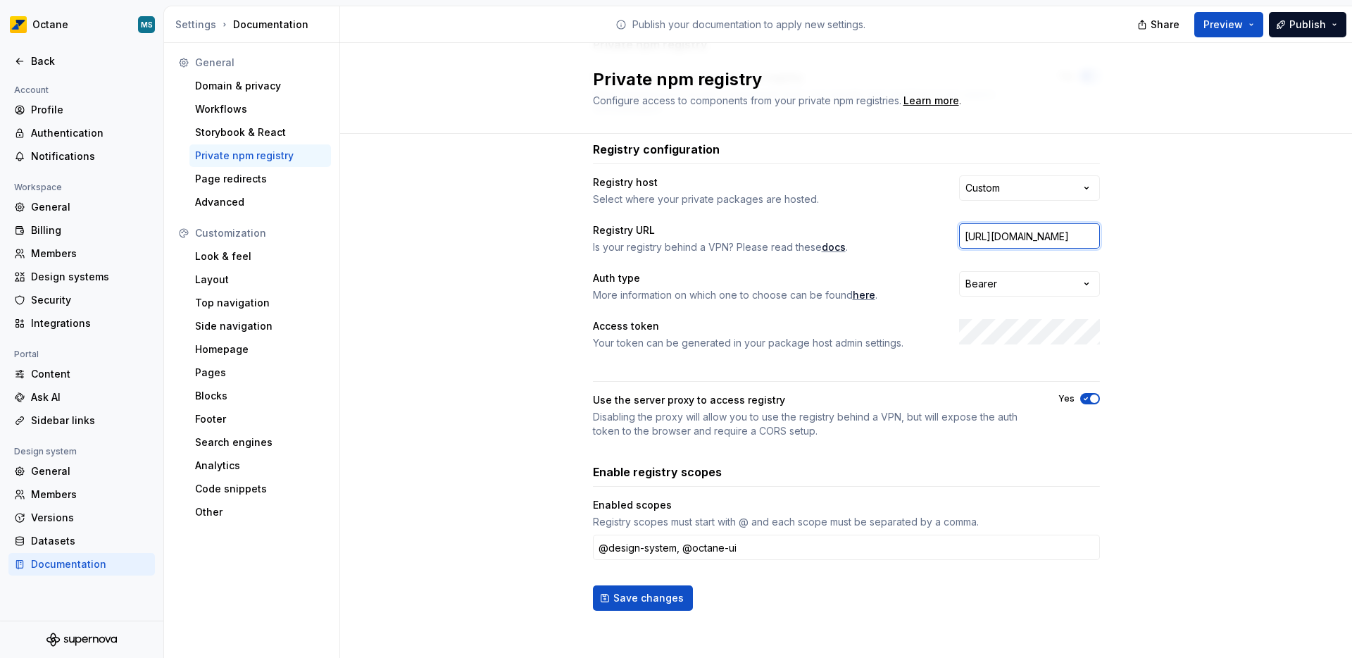
click at [994, 244] on input "https://gitlab.com/api/v4/projects/68736884/packages/npm/" at bounding box center [1029, 235] width 141 height 25
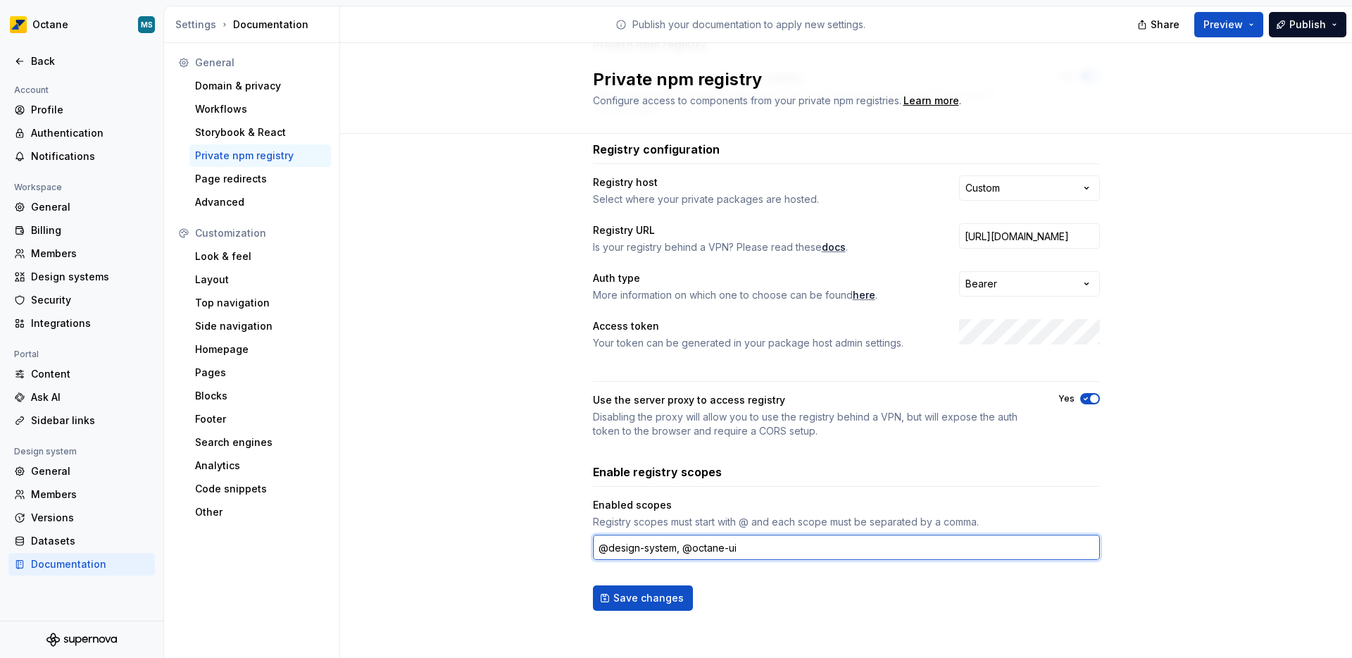
drag, startPoint x: 677, startPoint y: 549, endPoint x: 591, endPoint y: 541, distance: 86.2
click at [593, 541] on input "@design-system, @octane-ui" at bounding box center [846, 546] width 507 height 25
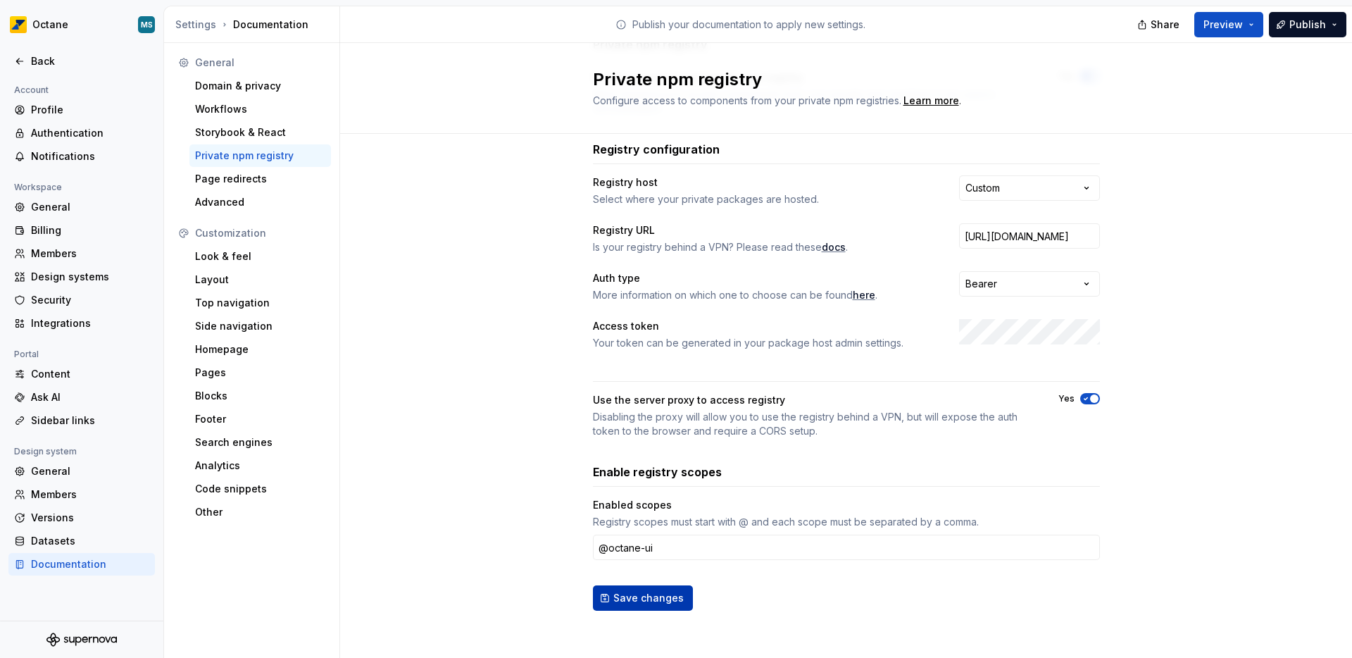
click at [631, 595] on span "Save changes" at bounding box center [648, 598] width 70 height 14
click at [975, 225] on input "https://gitlab.com/api/v4/projects/68736884/packages/npm/" at bounding box center [1029, 235] width 141 height 25
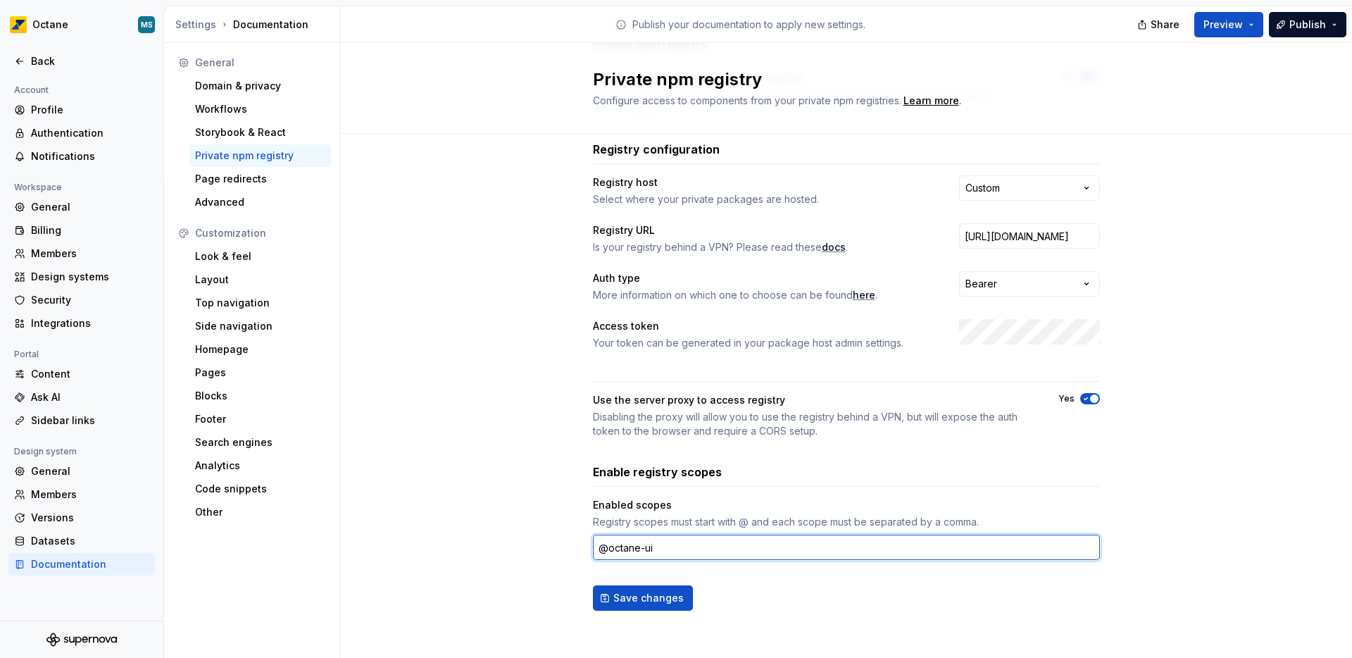
drag, startPoint x: 658, startPoint y: 549, endPoint x: 565, endPoint y: 555, distance: 93.9
click at [565, 555] on div "**********" at bounding box center [846, 337] width 1012 height 653
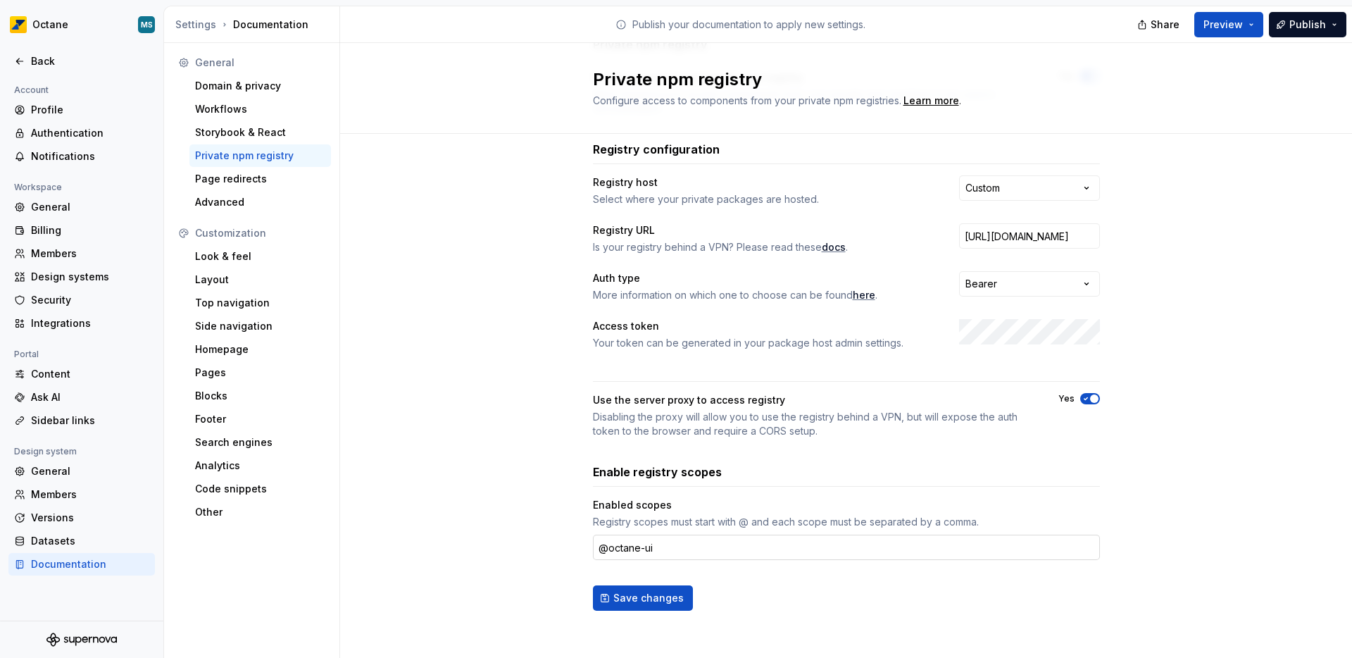
drag, startPoint x: 626, startPoint y: 565, endPoint x: 619, endPoint y: 556, distance: 11.5
click at [626, 565] on div "**********" at bounding box center [846, 323] width 507 height 575
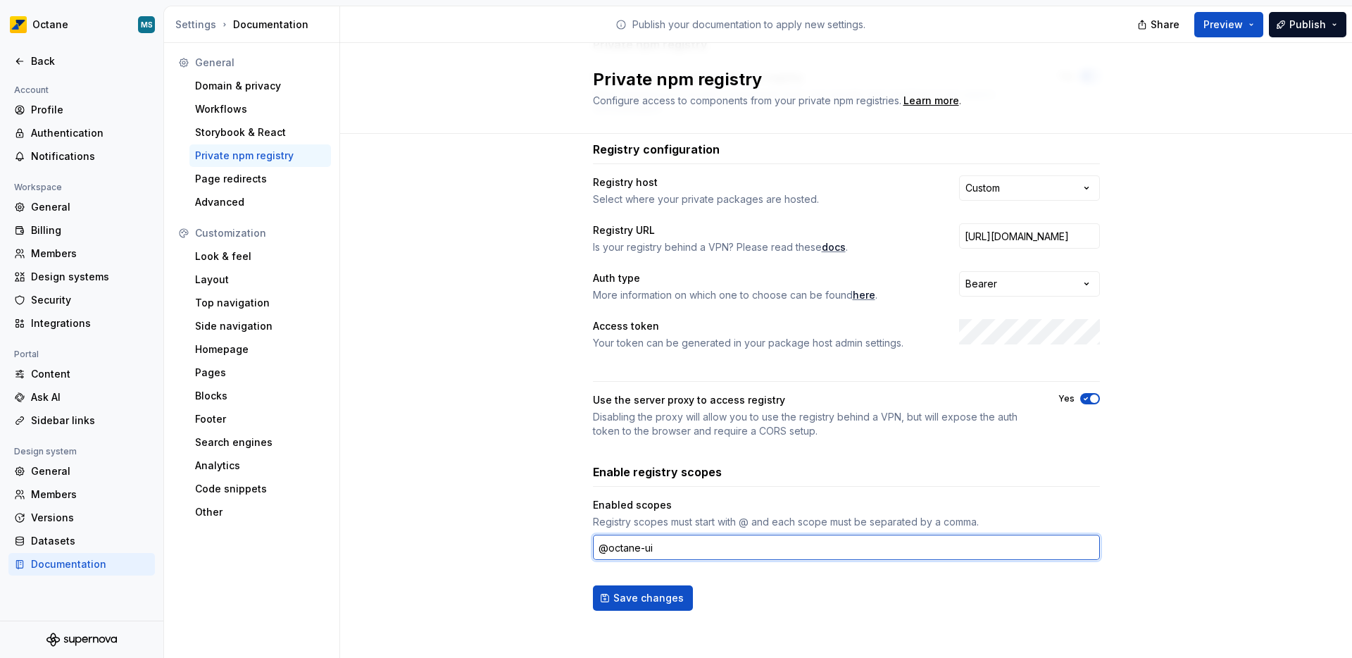
drag, startPoint x: 603, startPoint y: 551, endPoint x: 663, endPoint y: 551, distance: 60.6
click at [663, 551] on input "@octane-ui" at bounding box center [846, 546] width 507 height 25
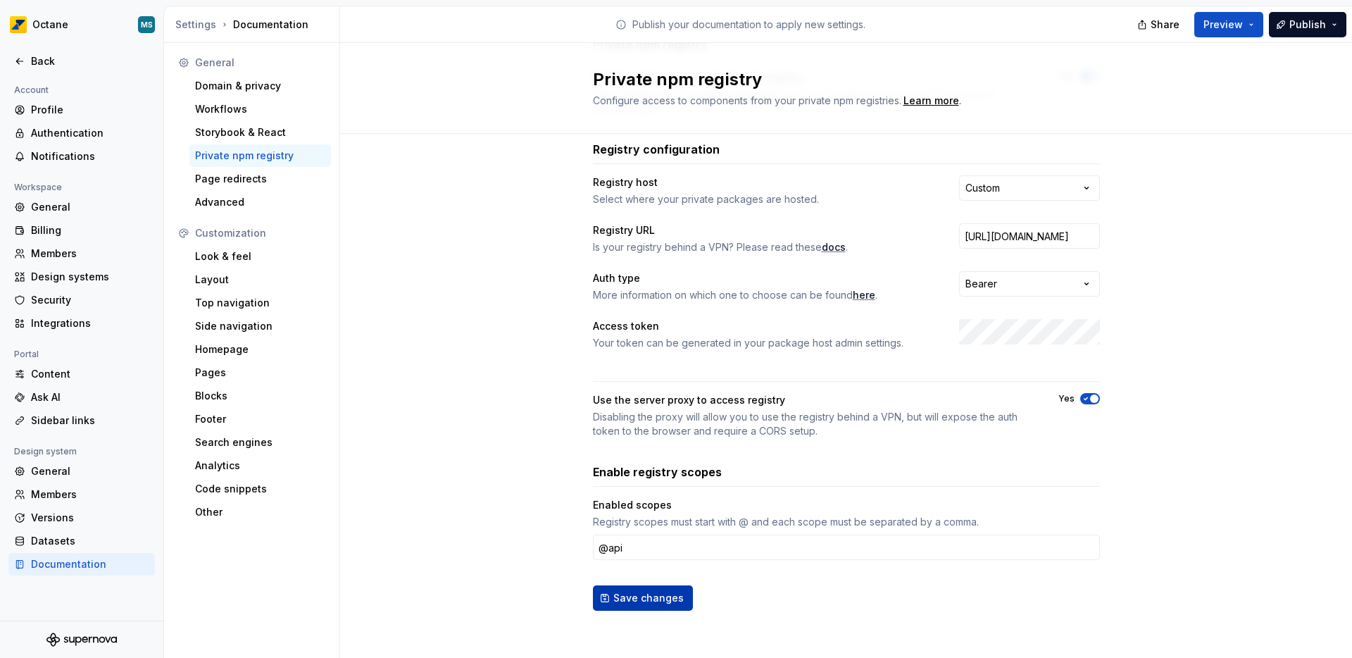
click at [670, 596] on span "Save changes" at bounding box center [648, 598] width 70 height 14
click at [609, 541] on input "@api" at bounding box center [846, 546] width 507 height 25
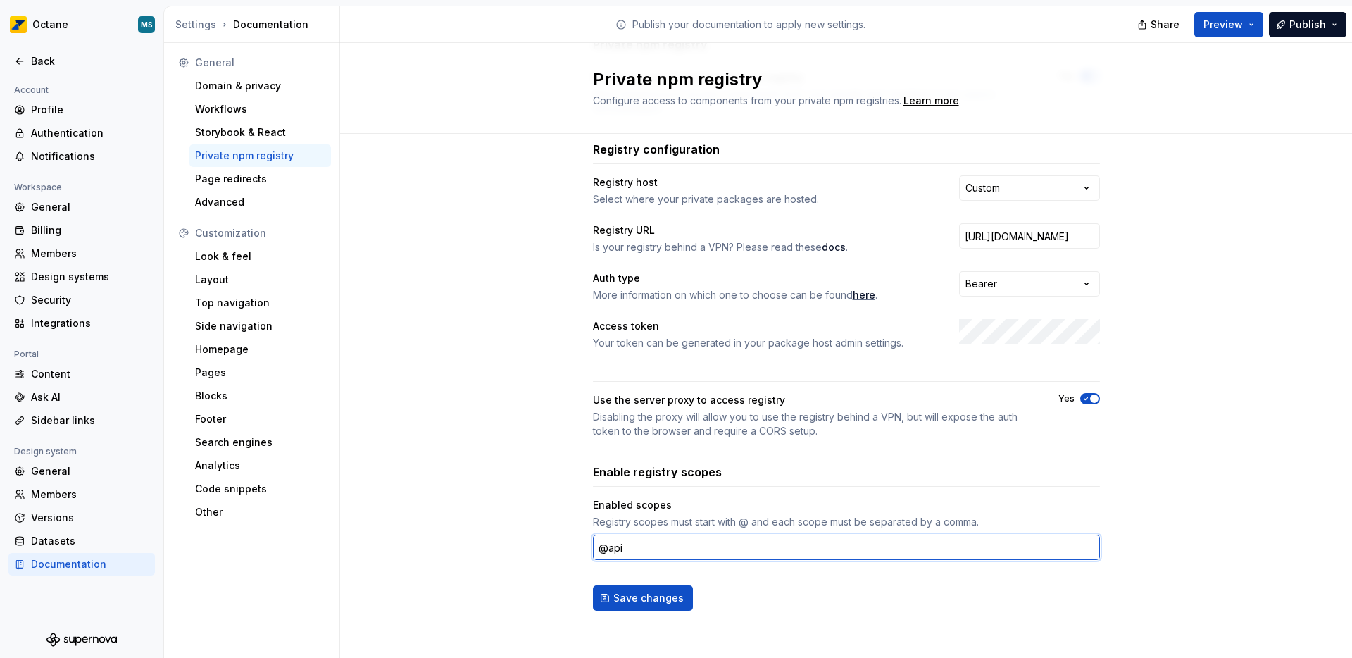
click at [609, 541] on input "@api" at bounding box center [846, 546] width 507 height 25
paste input "read_api,@read_registry"
type input "@read_api,@read_registry"
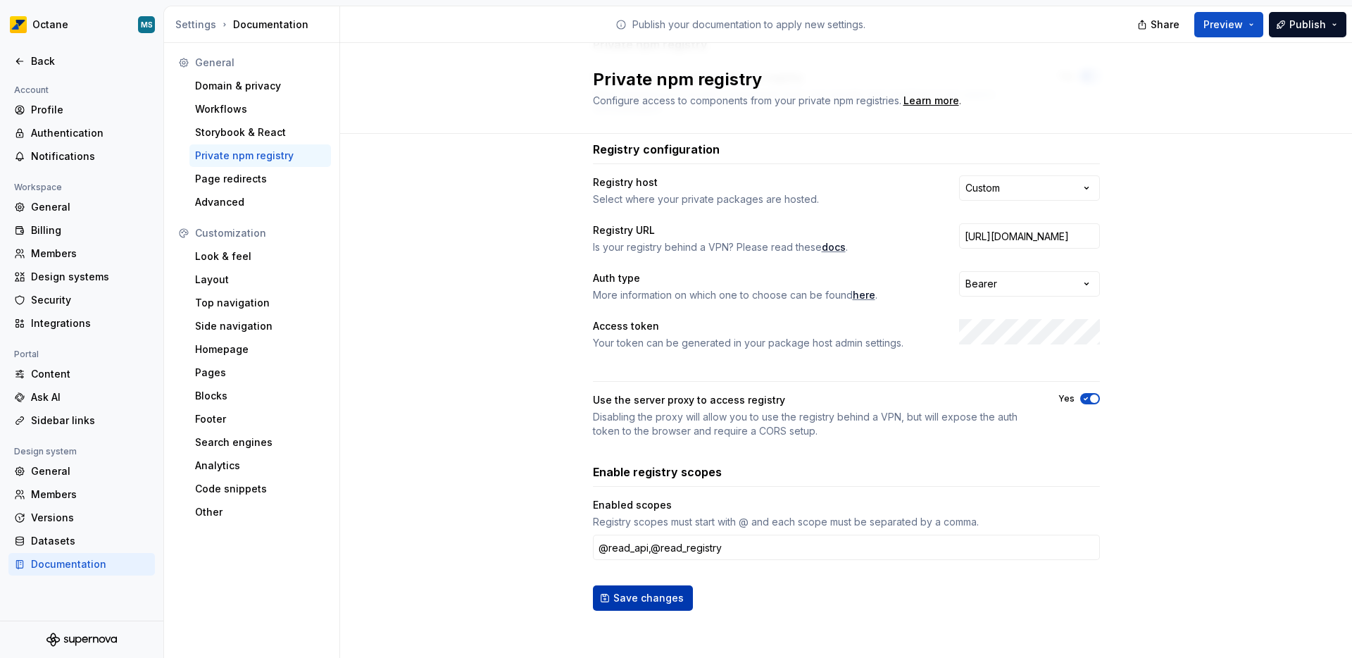
click at [636, 596] on span "Save changes" at bounding box center [648, 598] width 70 height 14
click at [235, 162] on div "Private npm registry" at bounding box center [260, 156] width 130 height 14
click at [237, 181] on div "Page redirects" at bounding box center [260, 179] width 130 height 14
click at [240, 199] on div "Advanced" at bounding box center [260, 202] width 130 height 14
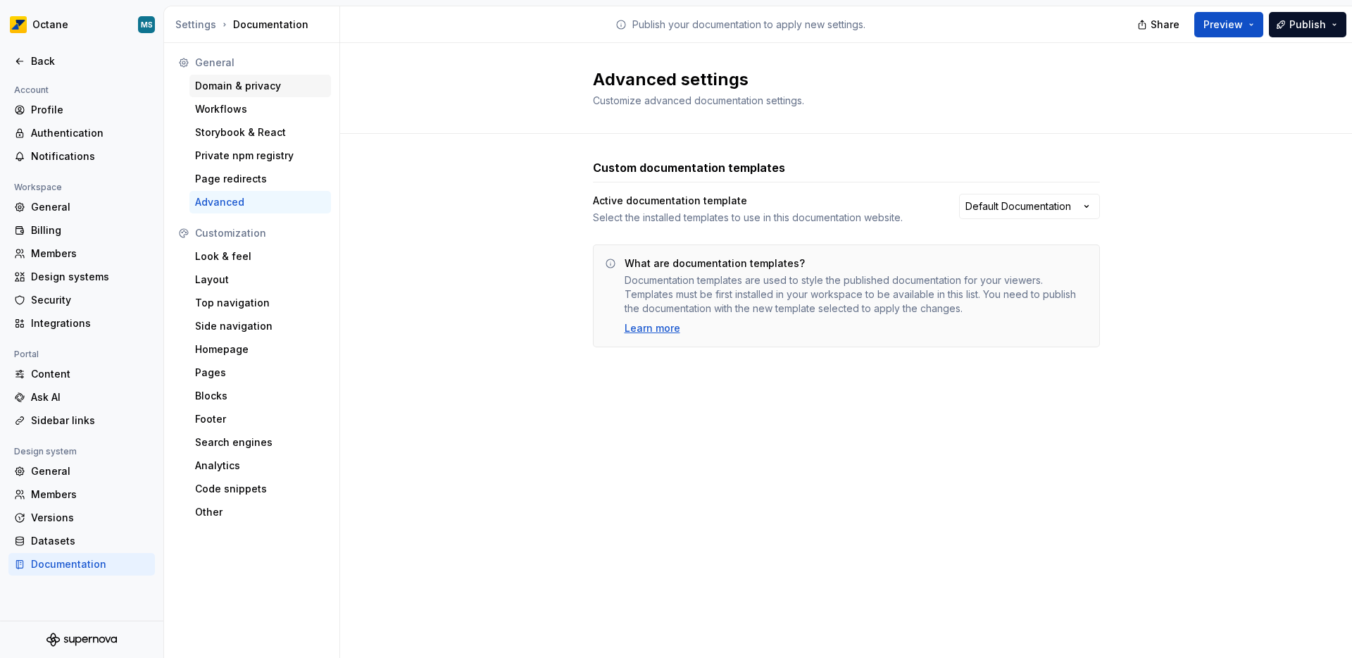
click at [227, 82] on div "Domain & privacy" at bounding box center [260, 86] width 130 height 14
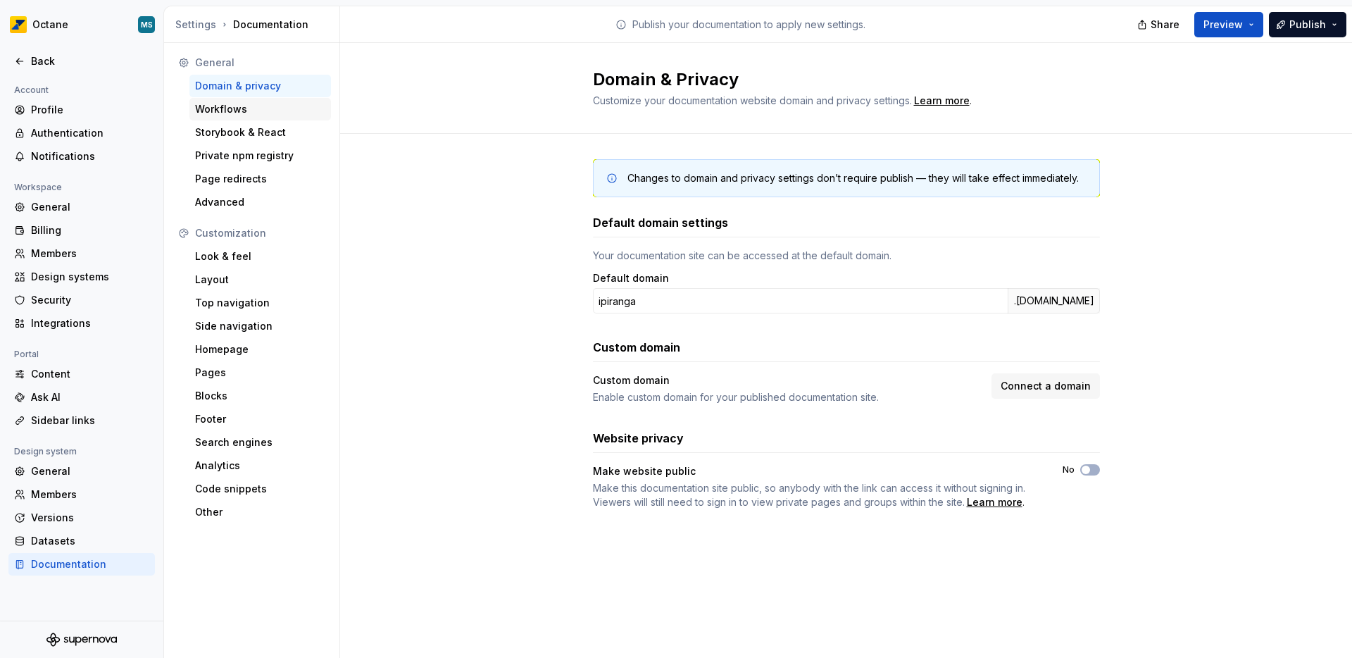
click at [211, 112] on div "Workflows" at bounding box center [260, 109] width 130 height 14
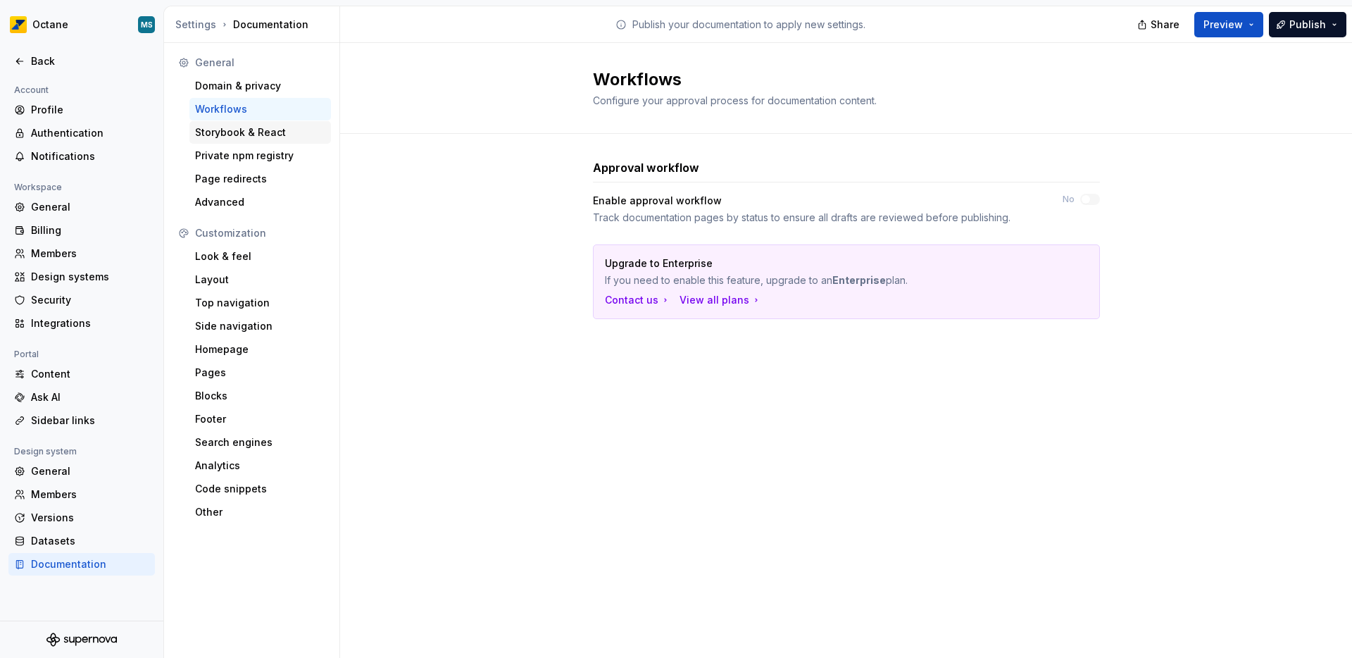
click at [238, 131] on div "Storybook & React" at bounding box center [260, 132] width 130 height 14
type textarea "*"
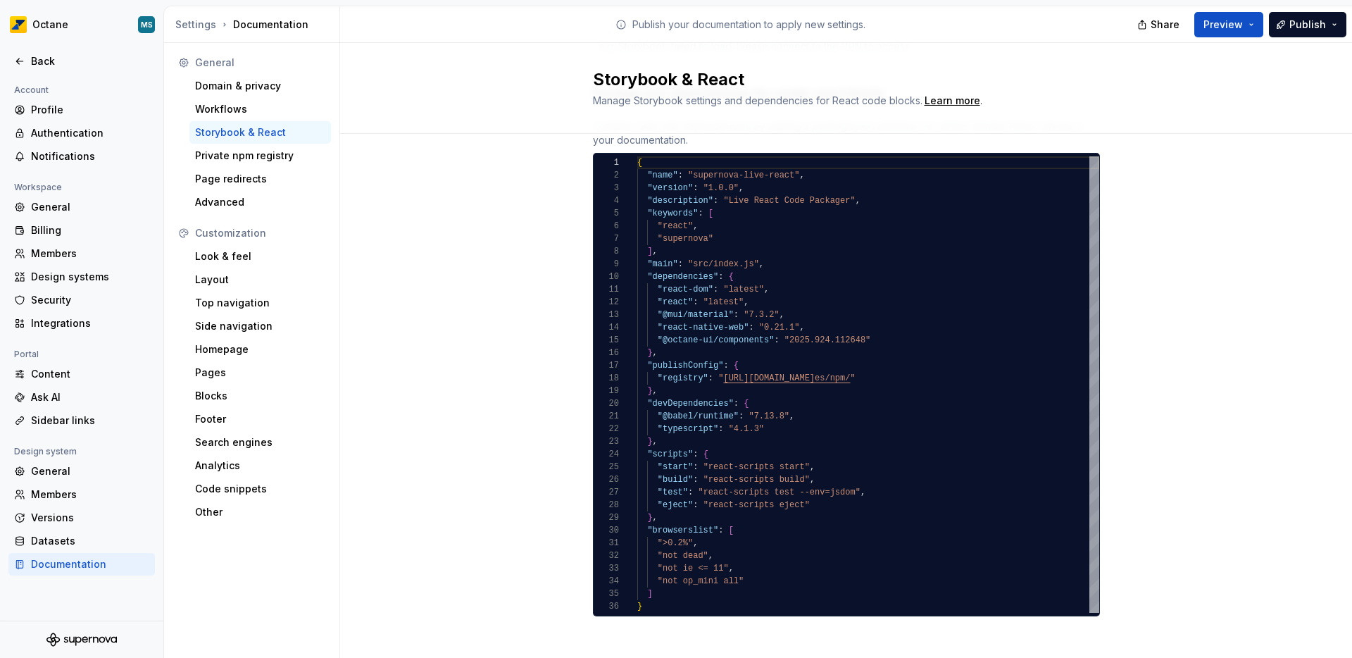
scroll to position [199, 0]
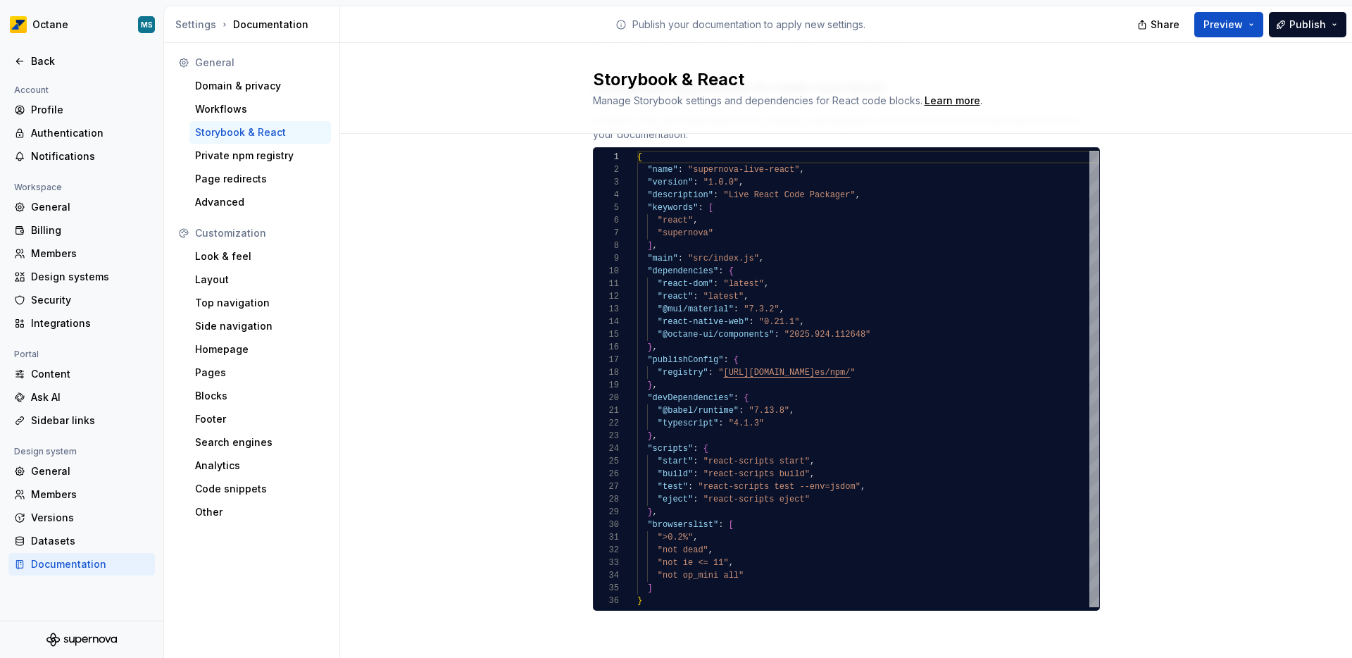
type textarea "**********"
drag, startPoint x: 656, startPoint y: 380, endPoint x: 641, endPoint y: 355, distance: 28.7
click at [641, 355] on div "{ "name" : "supernova-live-react" , "version" : "1.0.0" , "description" : "Live…" at bounding box center [868, 379] width 462 height 456
type textarea "*"
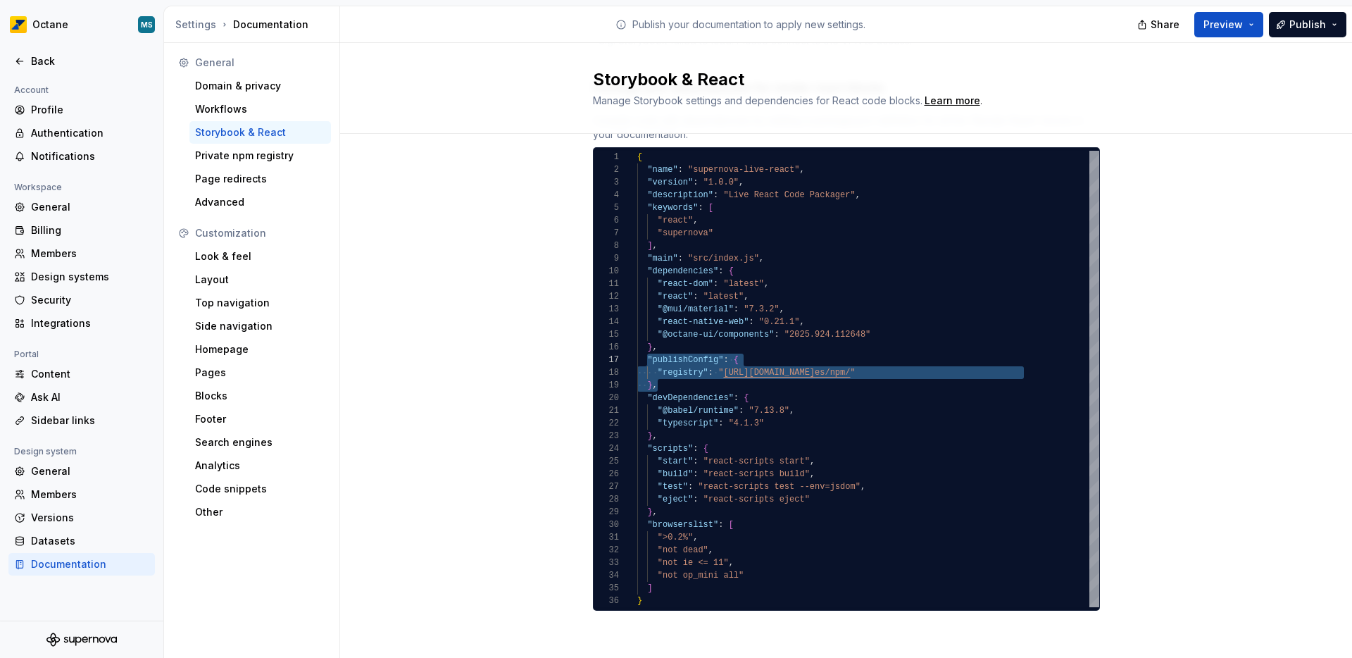
type textarea "**********"
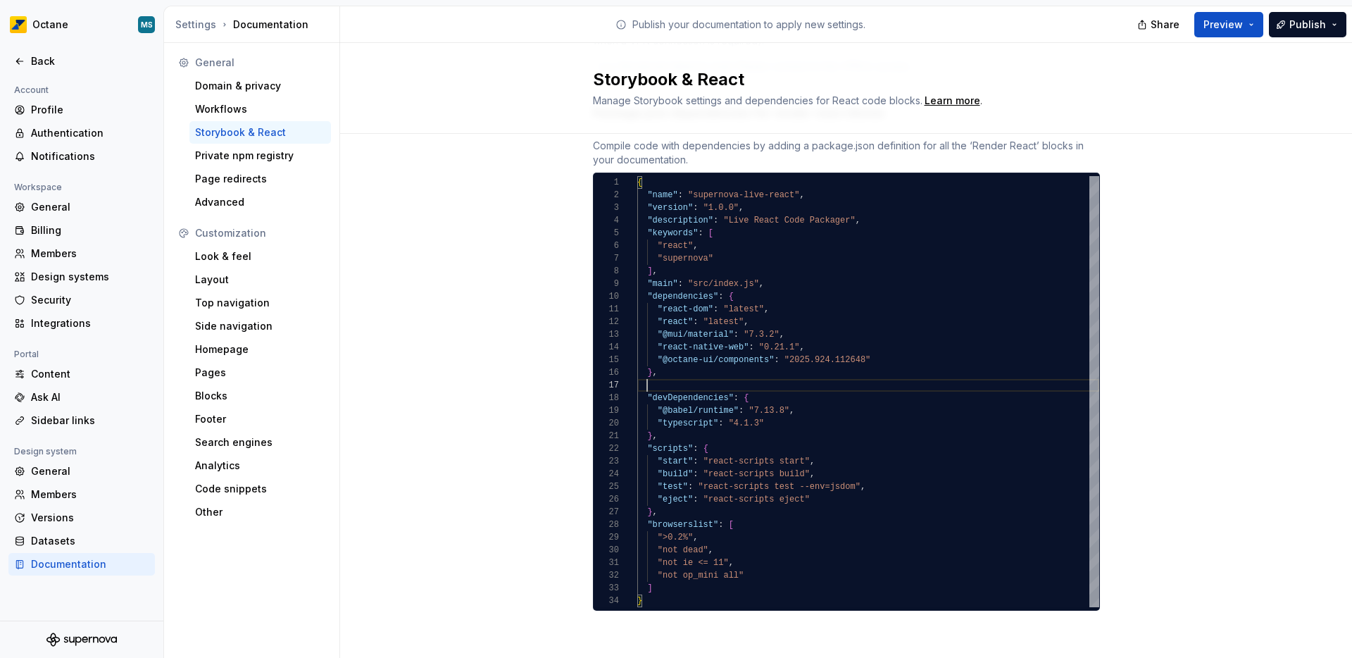
type textarea "*"
type textarea "**********"
type textarea "*"
type textarea "**********"
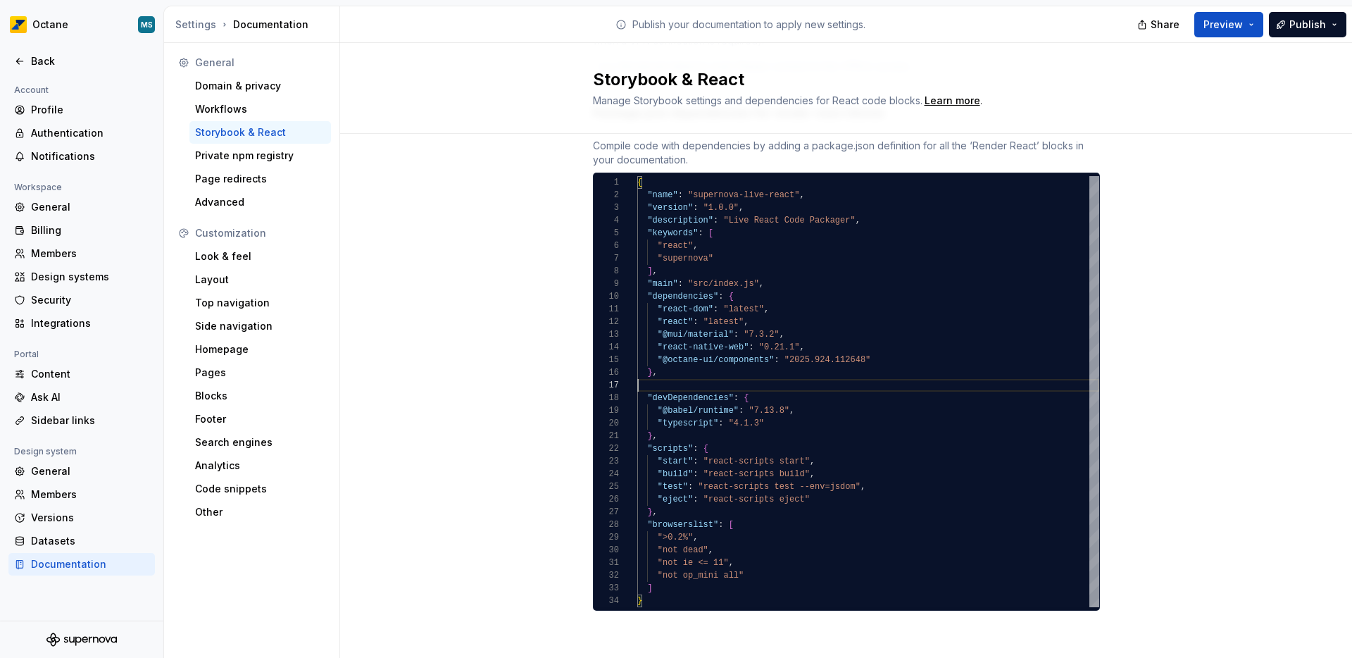
scroll to position [63, 20]
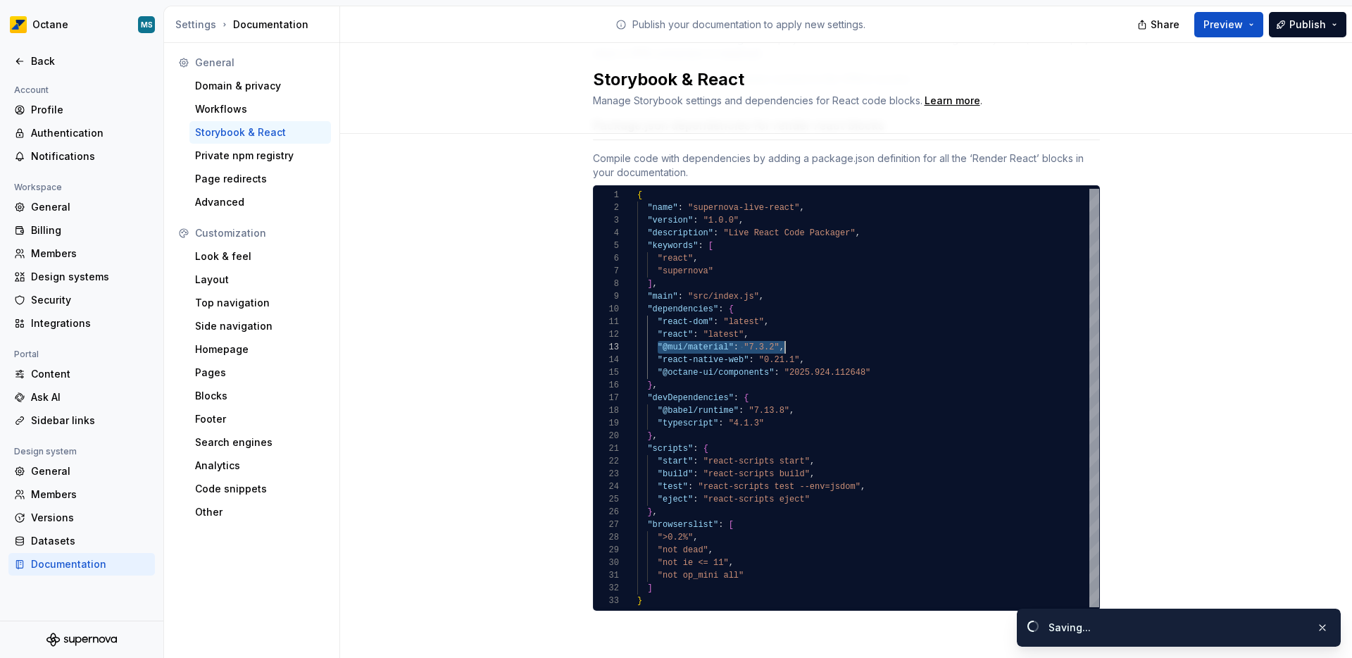
drag, startPoint x: 669, startPoint y: 345, endPoint x: 818, endPoint y: 344, distance: 149.3
click at [818, 344] on div "{ "name" : "supernova-live-react" , "version" : "1.0.0" , "description" : "Live…" at bounding box center [868, 398] width 462 height 418
type textarea "*"
type textarea "**********"
type textarea "*"
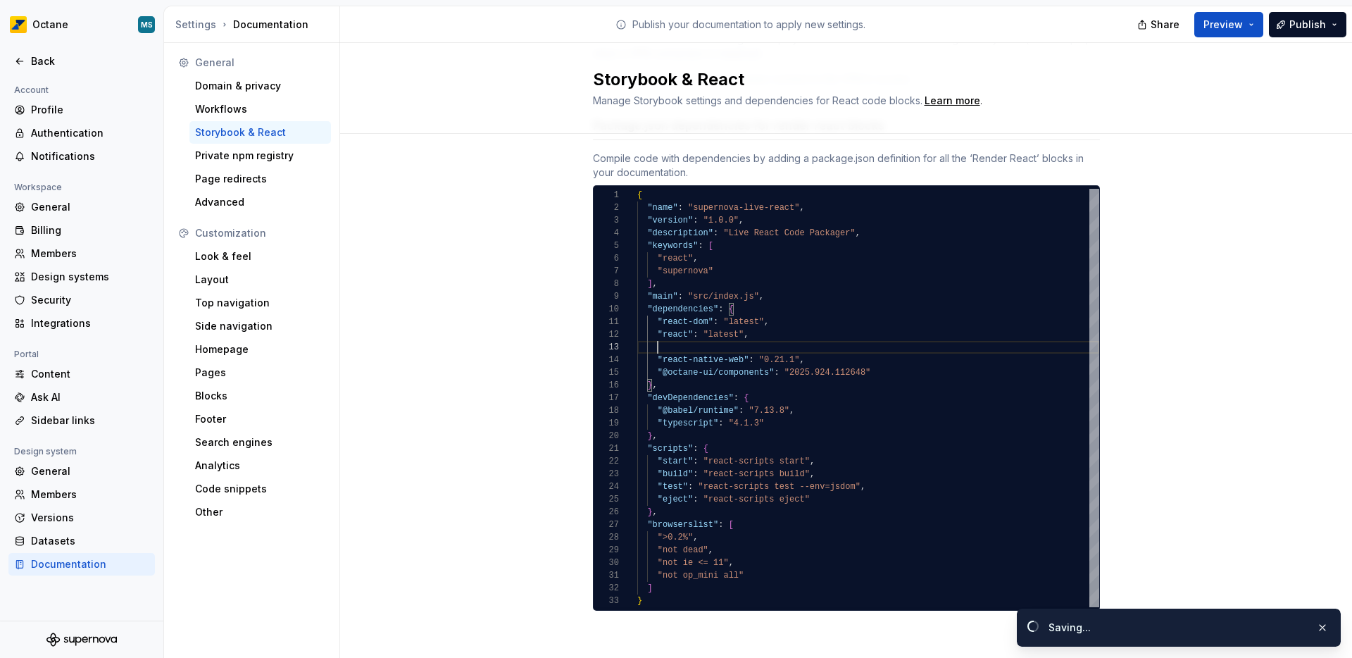
type textarea "**********"
type textarea "*"
type textarea "**********"
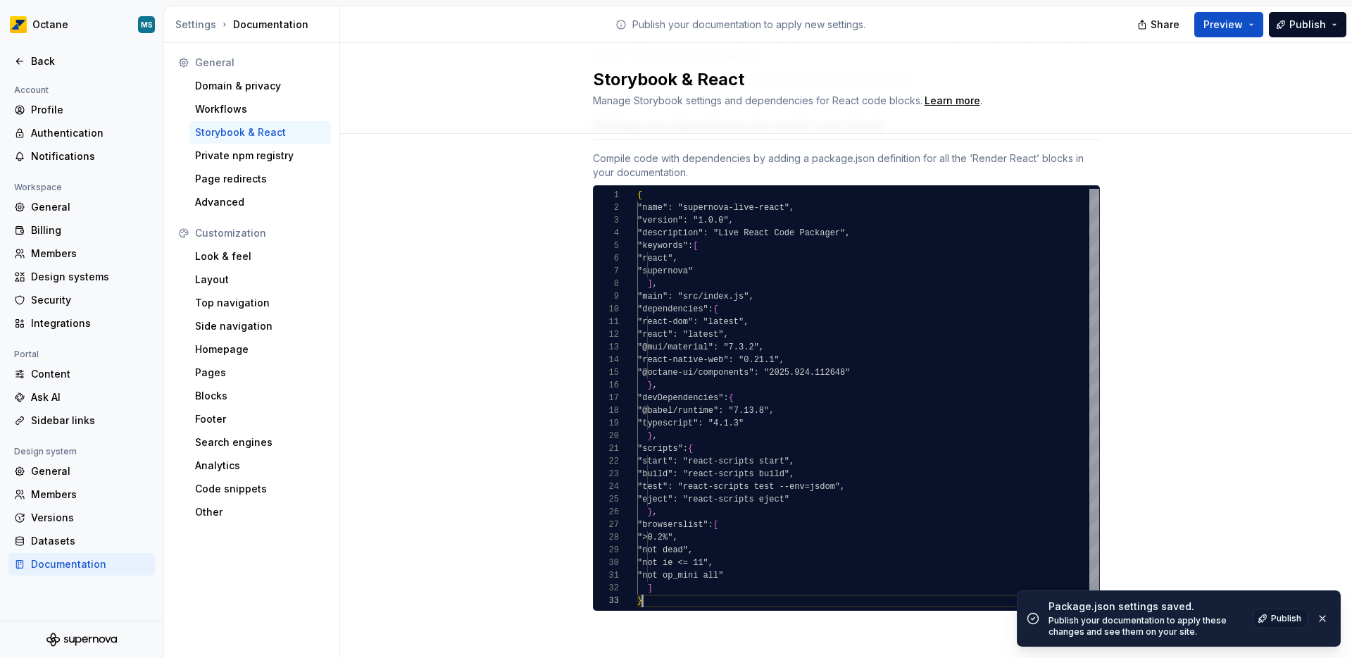
type textarea "*"
type textarea "**********"
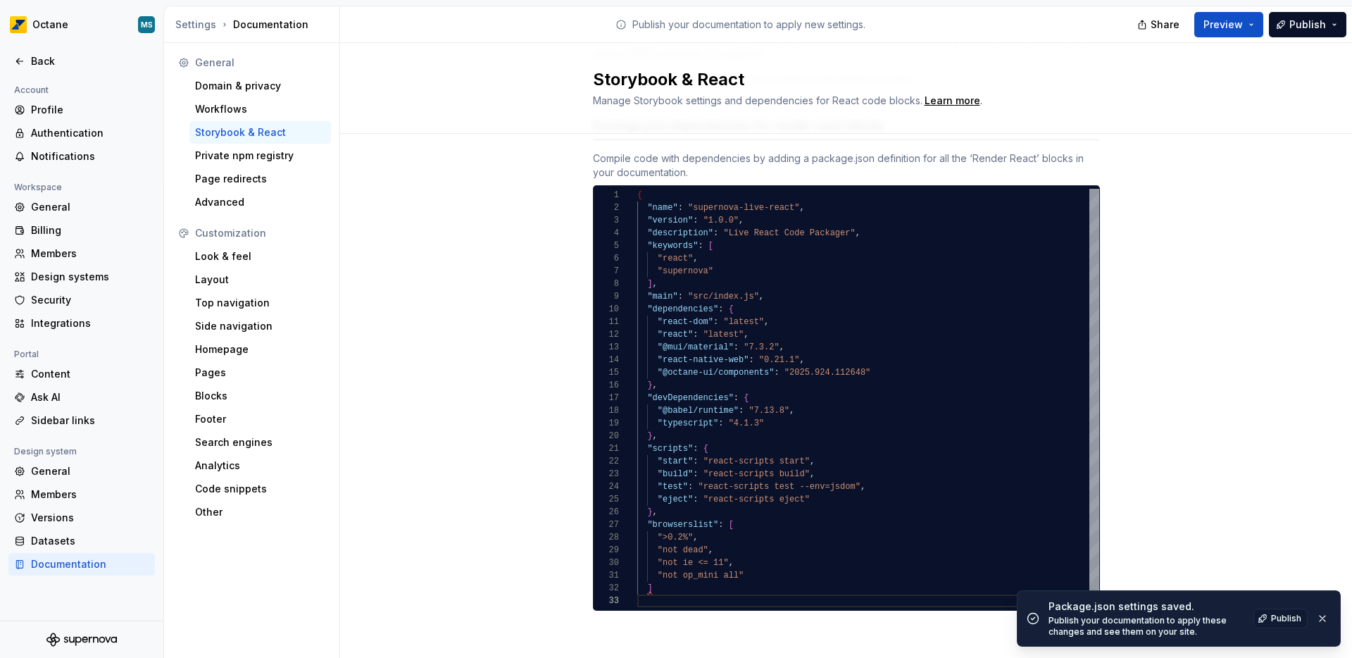
type textarea "*"
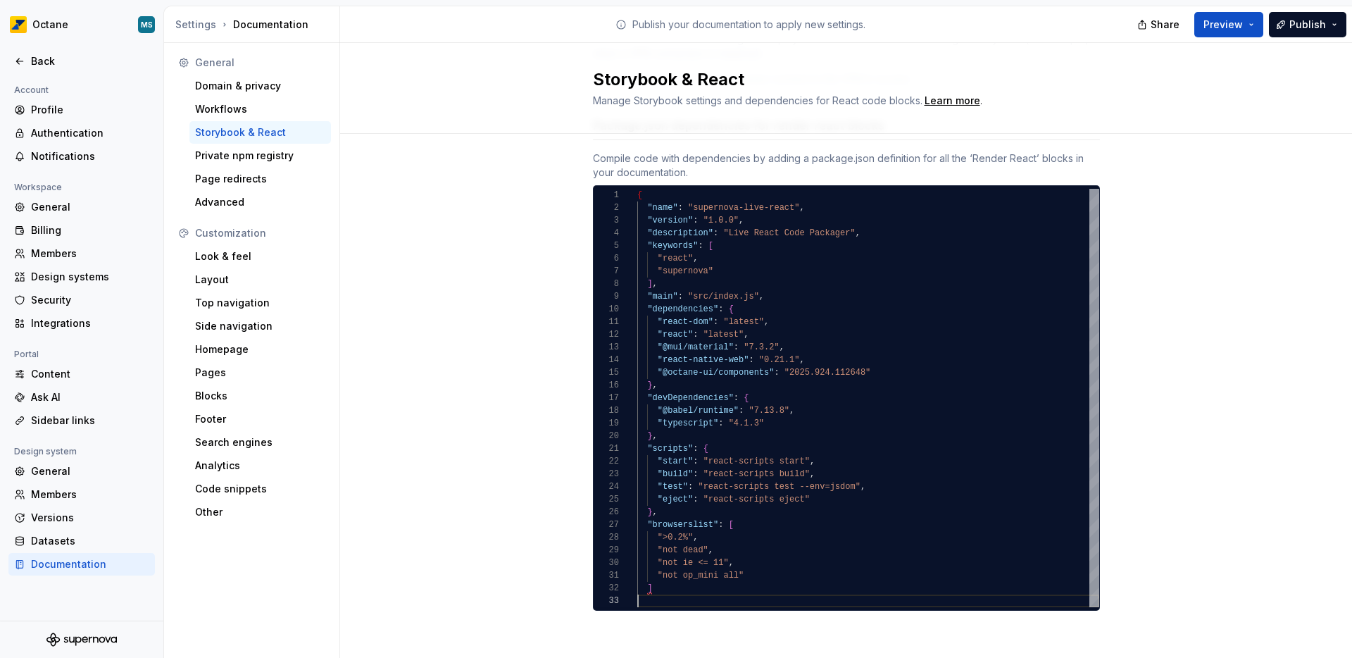
type textarea "**********"
click at [782, 347] on div "{ "name" : "supernova-live-react" , "version" : "1.0.0" , "description" : "Live…" at bounding box center [868, 398] width 462 height 418
click at [791, 347] on div "{ "name" : "supernova-live-react" , "version" : "1.0.0" , "description" : "Live…" at bounding box center [868, 398] width 462 height 418
drag, startPoint x: 788, startPoint y: 346, endPoint x: 652, endPoint y: 346, distance: 135.9
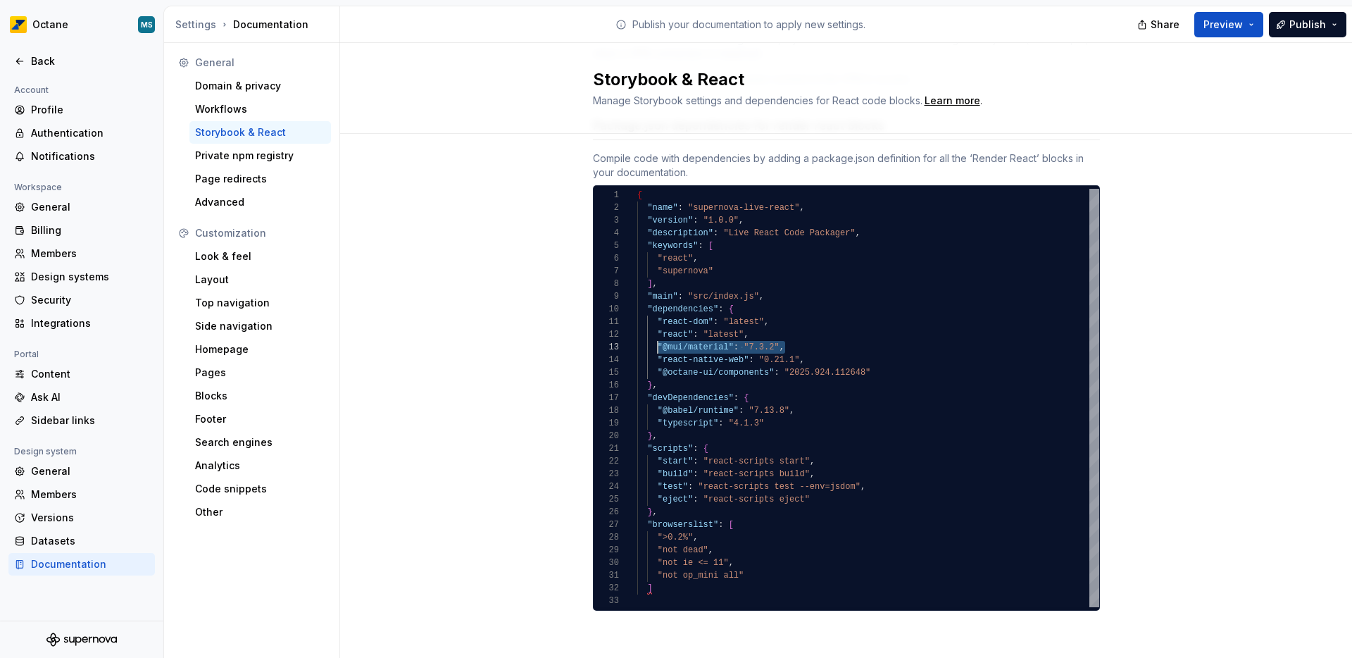
click at [652, 346] on div "{ "name" : "supernova-live-react" , "version" : "1.0.0" , "description" : "Live…" at bounding box center [868, 398] width 462 height 418
type textarea "*"
type textarea "**********"
type textarea "*"
type textarea "**********"
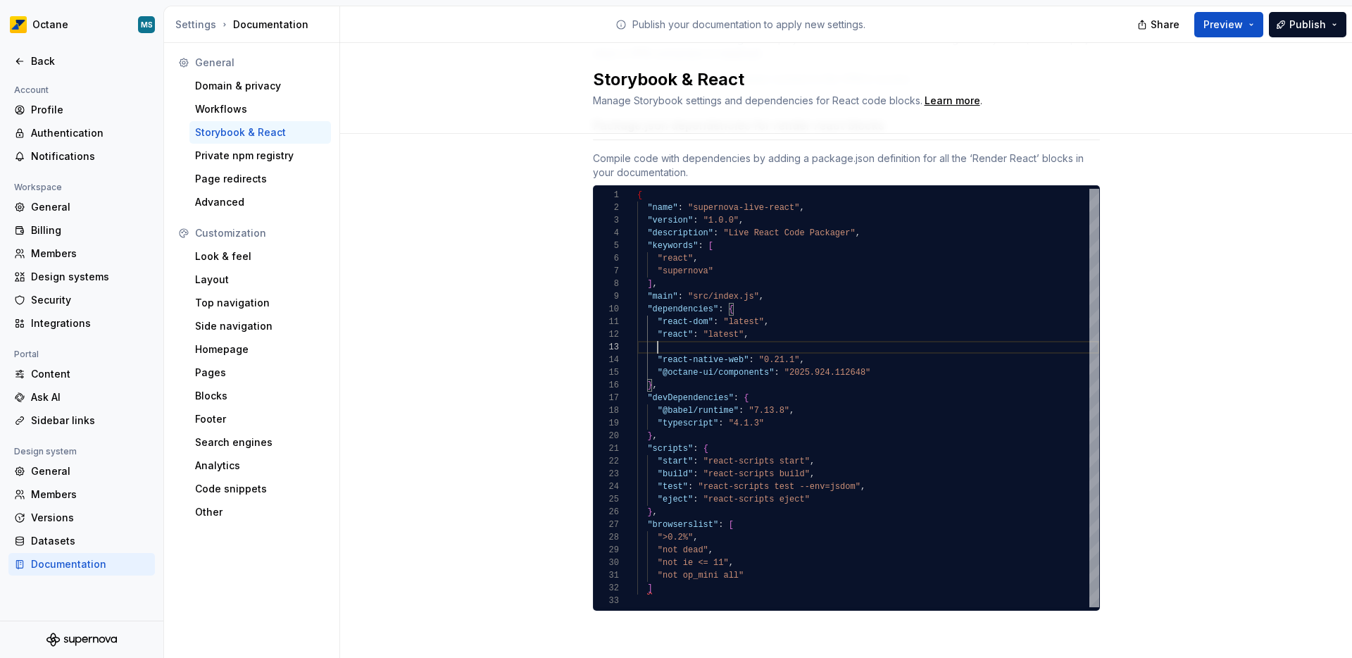
scroll to position [25, 10]
type textarea "*"
type textarea "**********"
type textarea "*"
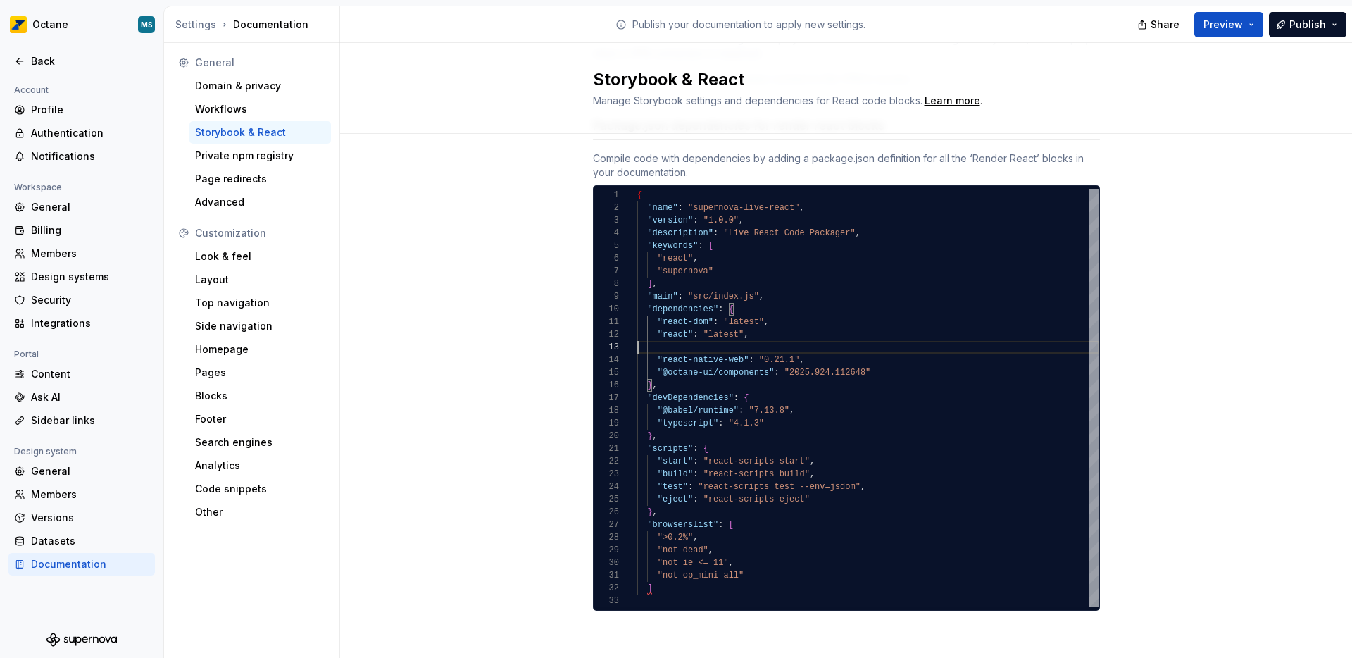
type textarea "**********"
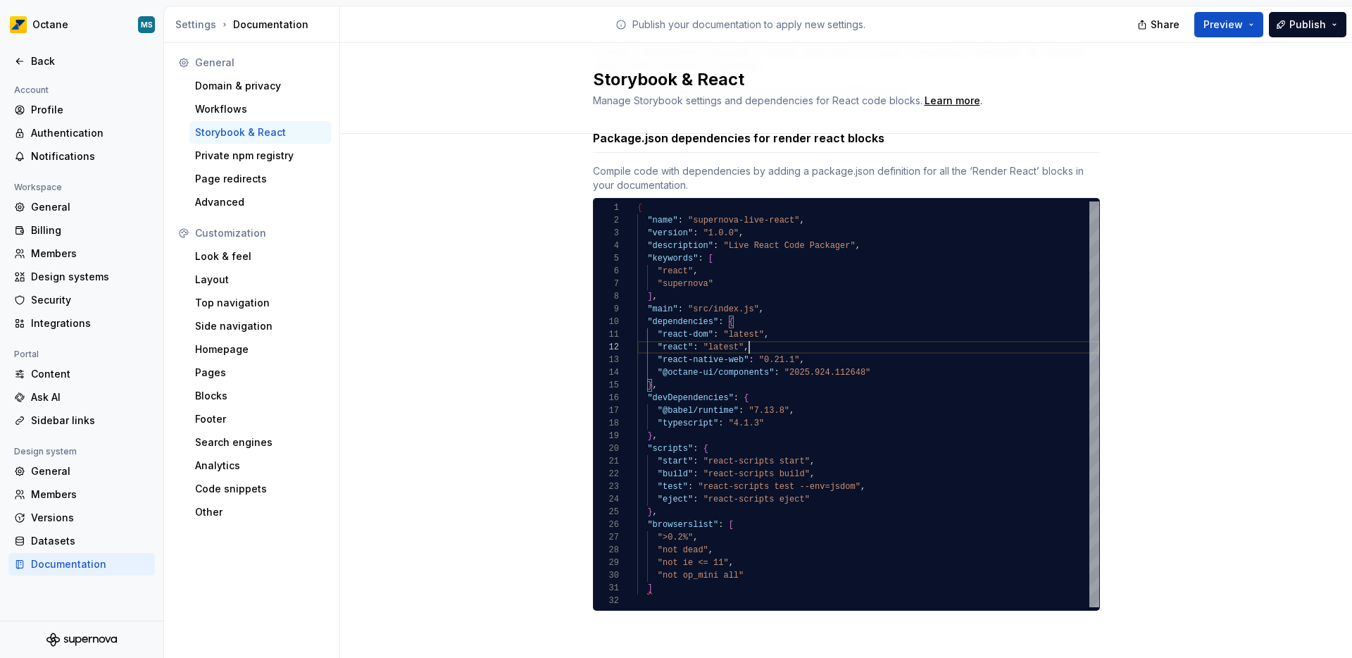
type textarea "*"
click at [769, 343] on div "{ "name" : "supernova-live-react" , "version" : "1.0.0" , "description" : "Live…" at bounding box center [868, 404] width 462 height 406
type textarea "*"
drag, startPoint x: 648, startPoint y: 589, endPoint x: 681, endPoint y: 588, distance: 32.4
click at [648, 589] on div "{ "name" : "supernova-live-react" , "version" : "1.0.0" , "description" : "Live…" at bounding box center [868, 404] width 462 height 406
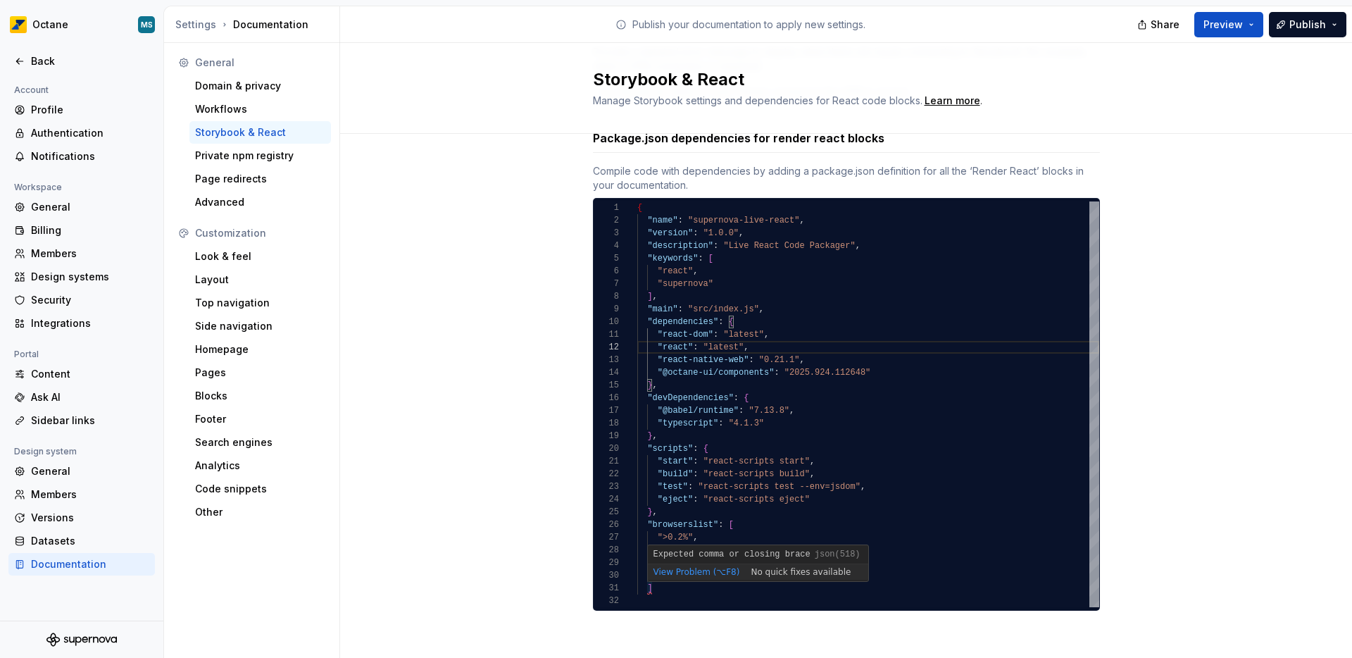
scroll to position [0, 15]
type textarea "*"
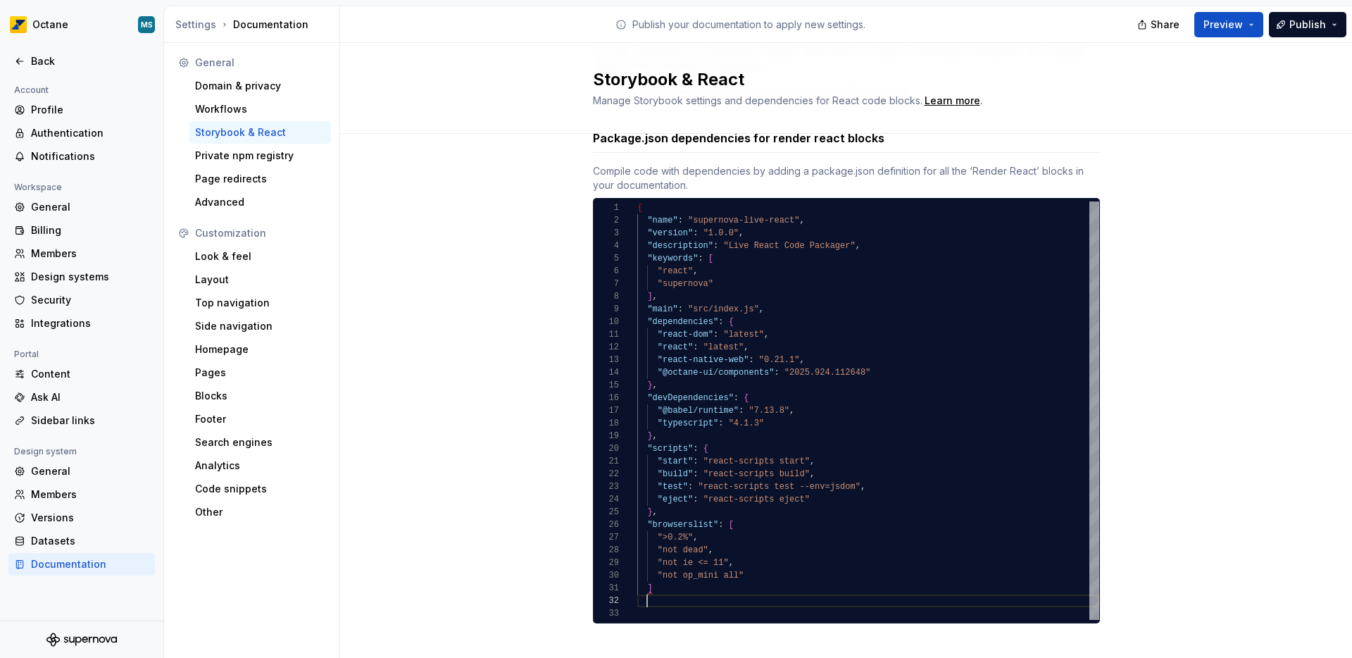
type textarea "*"
type textarea "* *"
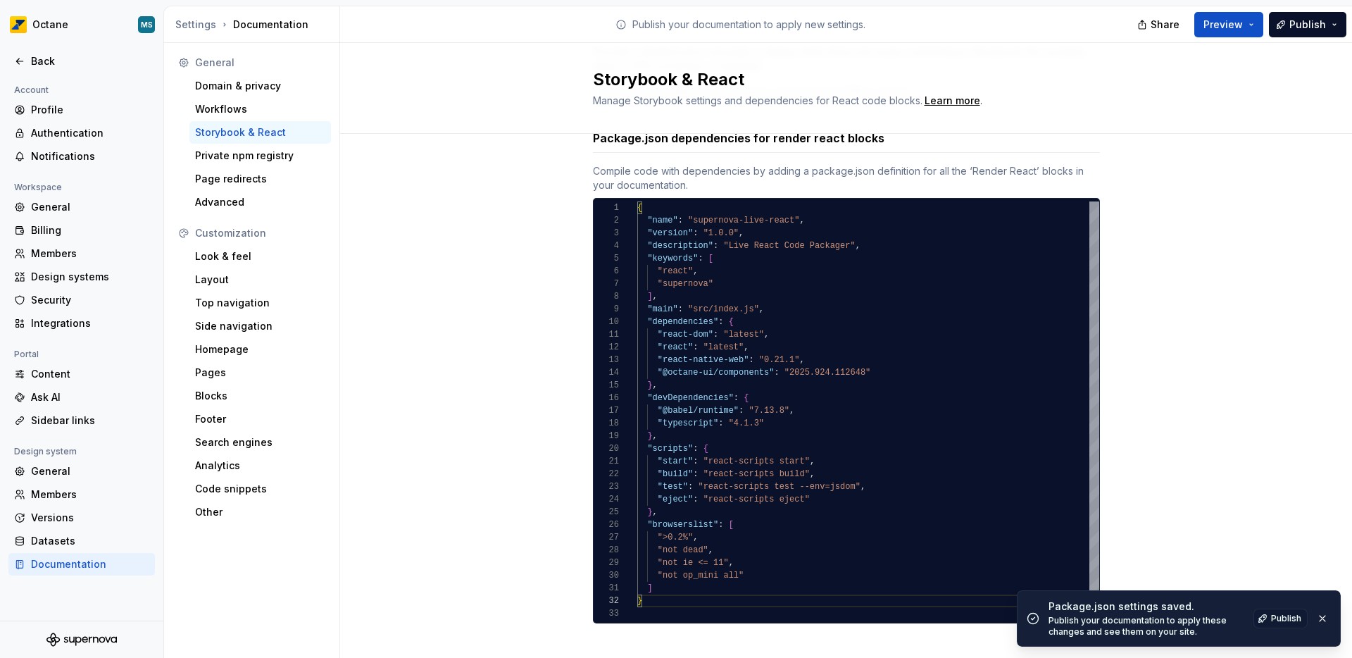
scroll to position [161, 0]
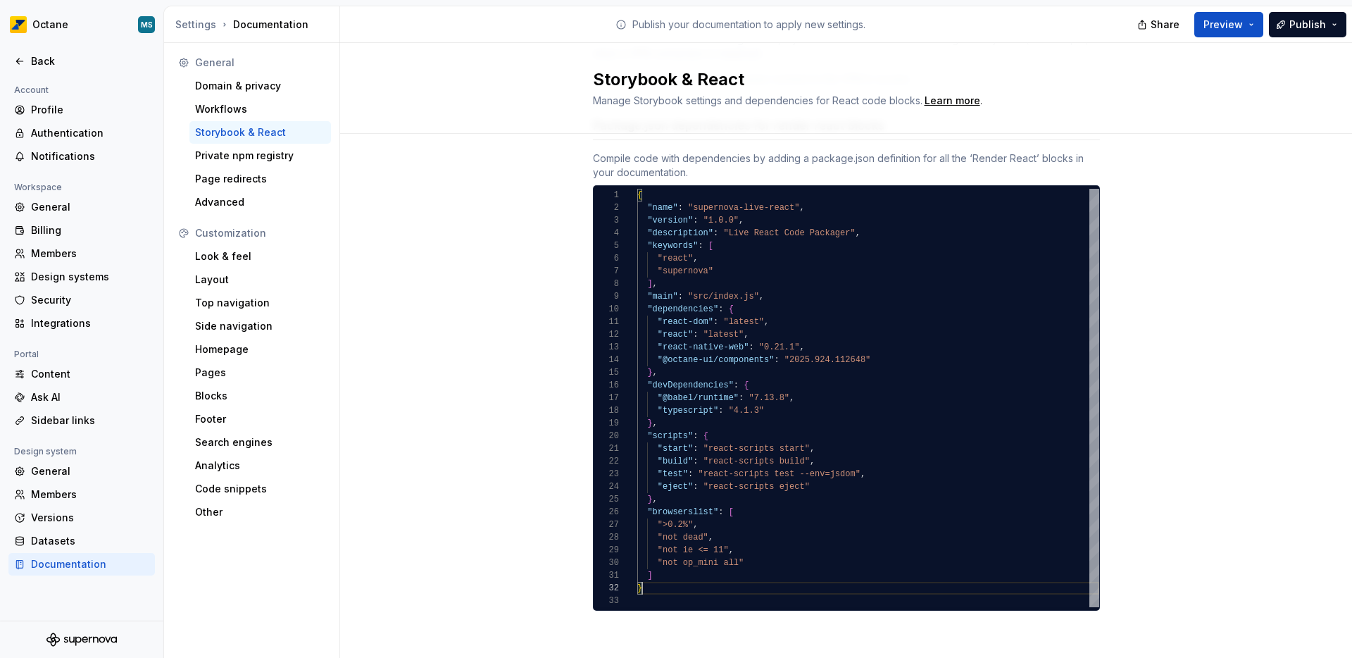
type textarea "*"
type textarea "* *"
type textarea "*"
click at [474, 285] on div "Storybook error message Provide a detailed error message to display when there …" at bounding box center [846, 318] width 1012 height 691
click at [237, 158] on div "Private npm registry" at bounding box center [260, 156] width 130 height 14
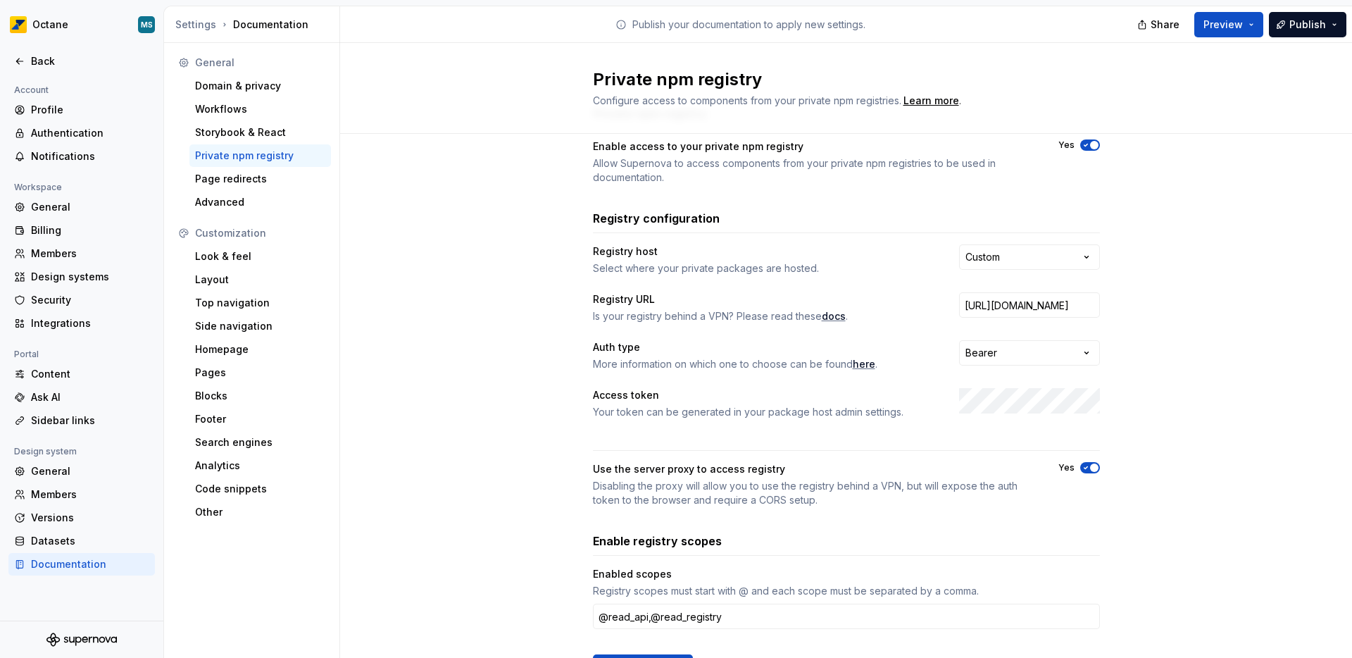
scroll to position [76, 0]
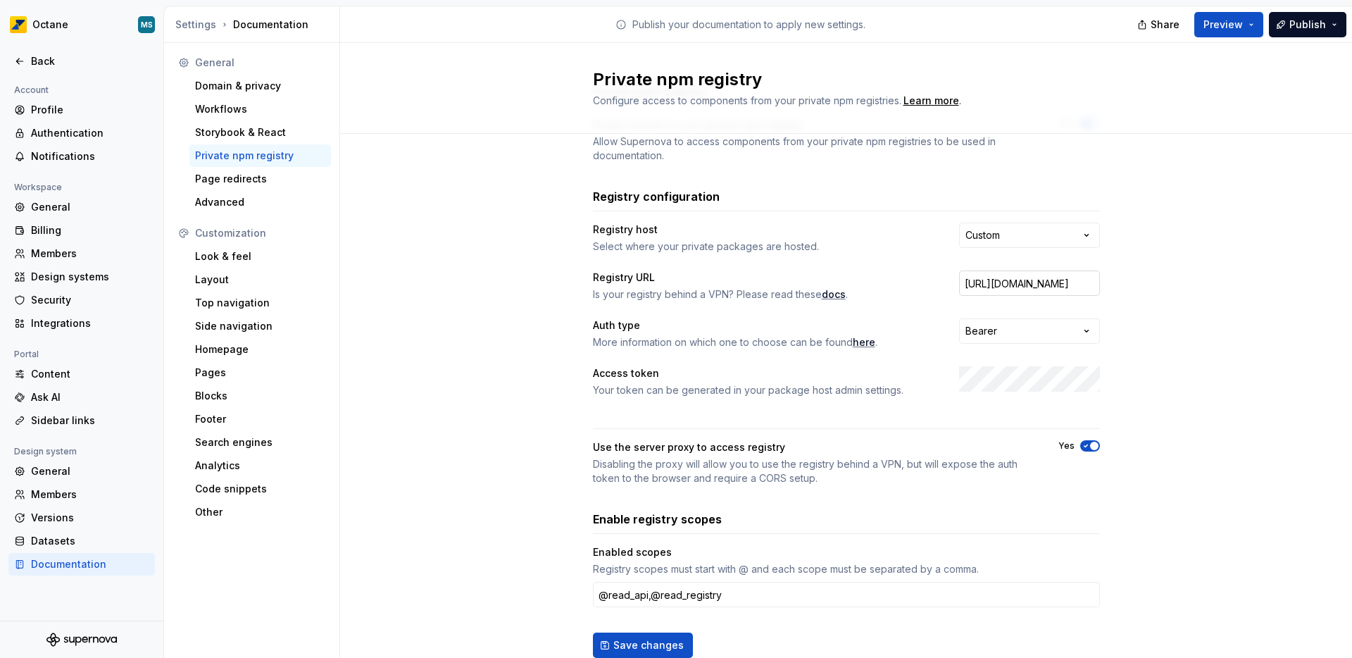
click at [1014, 291] on input "https://gitlab.com/api/v4/projects/68736884/packages/npm/" at bounding box center [1029, 282] width 141 height 25
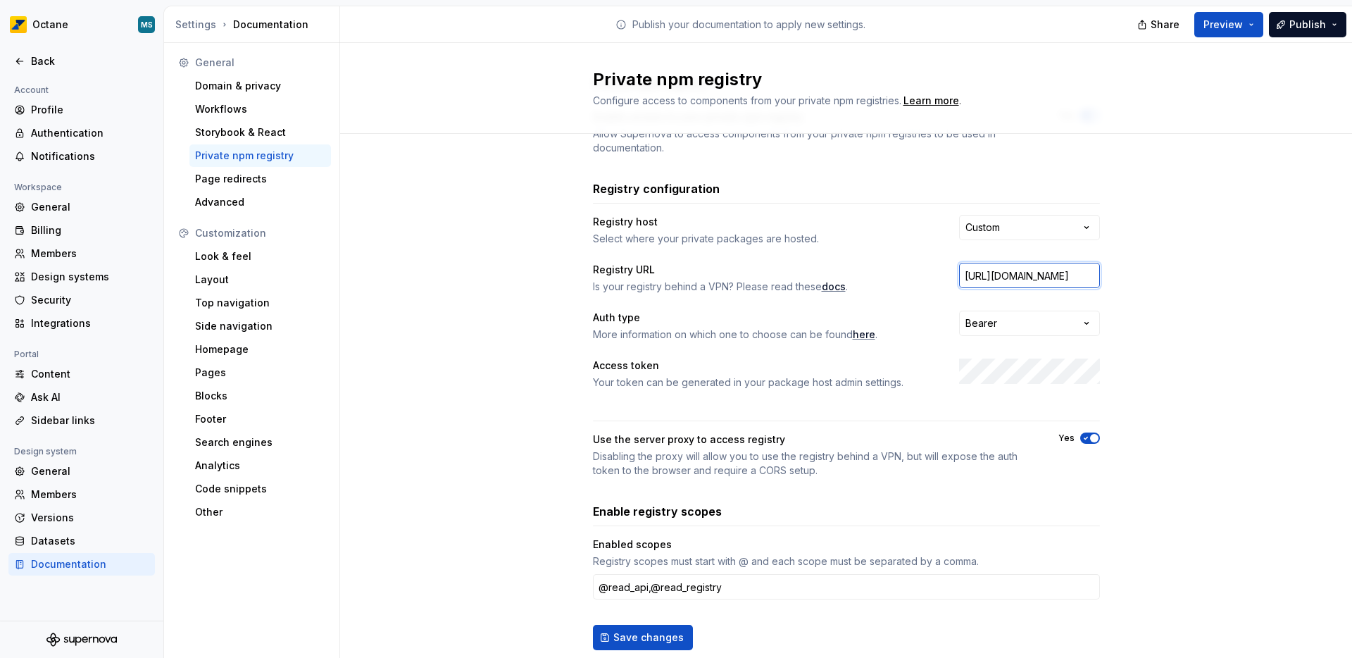
scroll to position [84, 0]
click at [1080, 439] on icon "button" at bounding box center [1085, 437] width 11 height 8
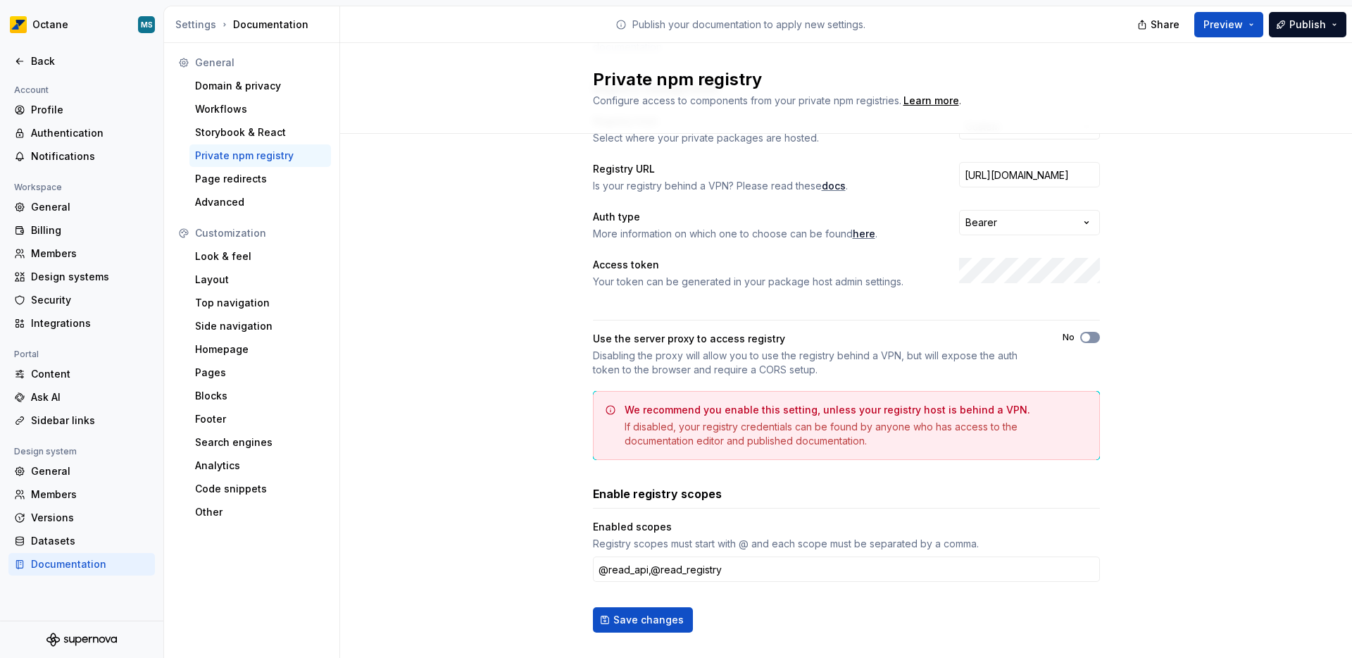
scroll to position [206, 0]
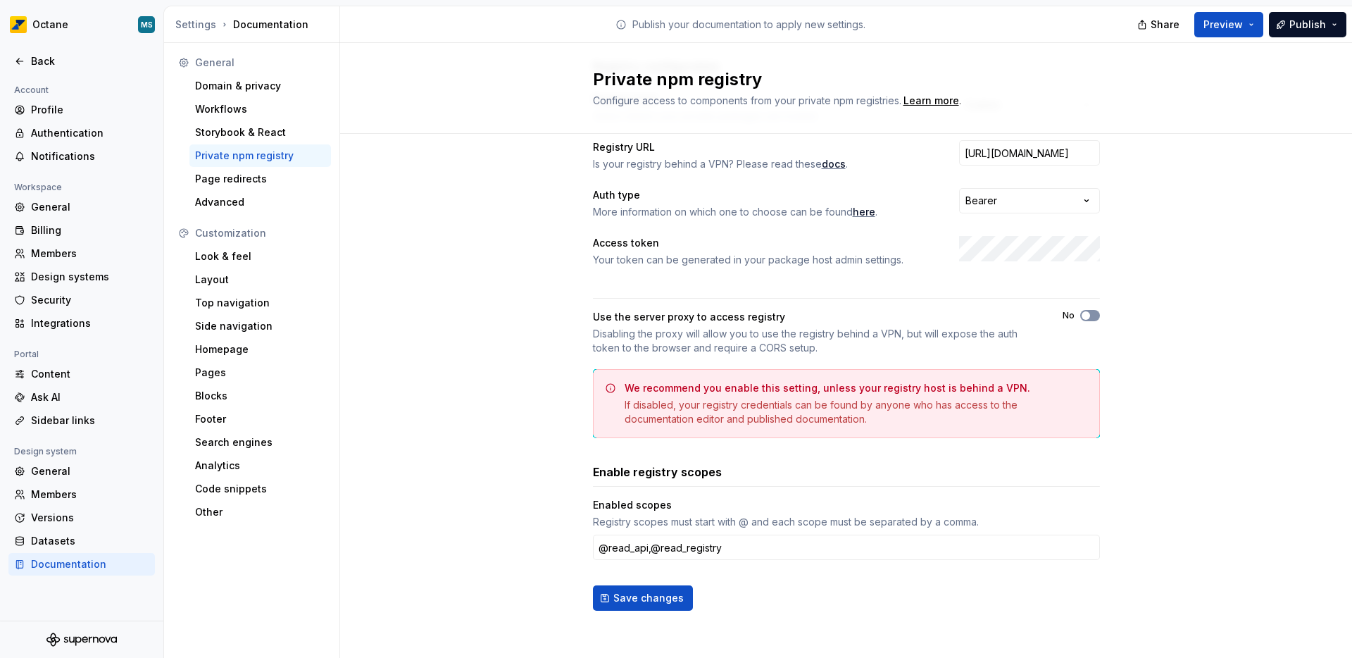
click at [1080, 318] on icon "button" at bounding box center [1085, 315] width 11 height 8
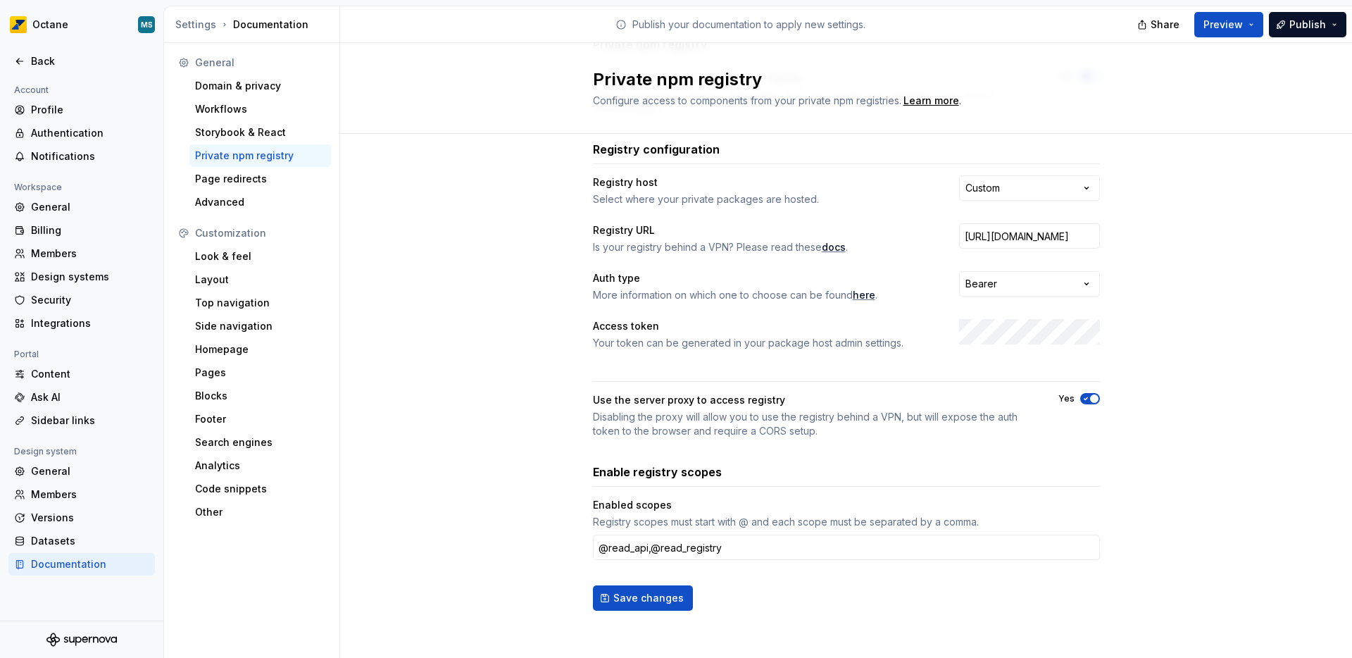
scroll to position [123, 0]
click at [743, 549] on input "@read_api,@read_registry" at bounding box center [846, 546] width 507 height 25
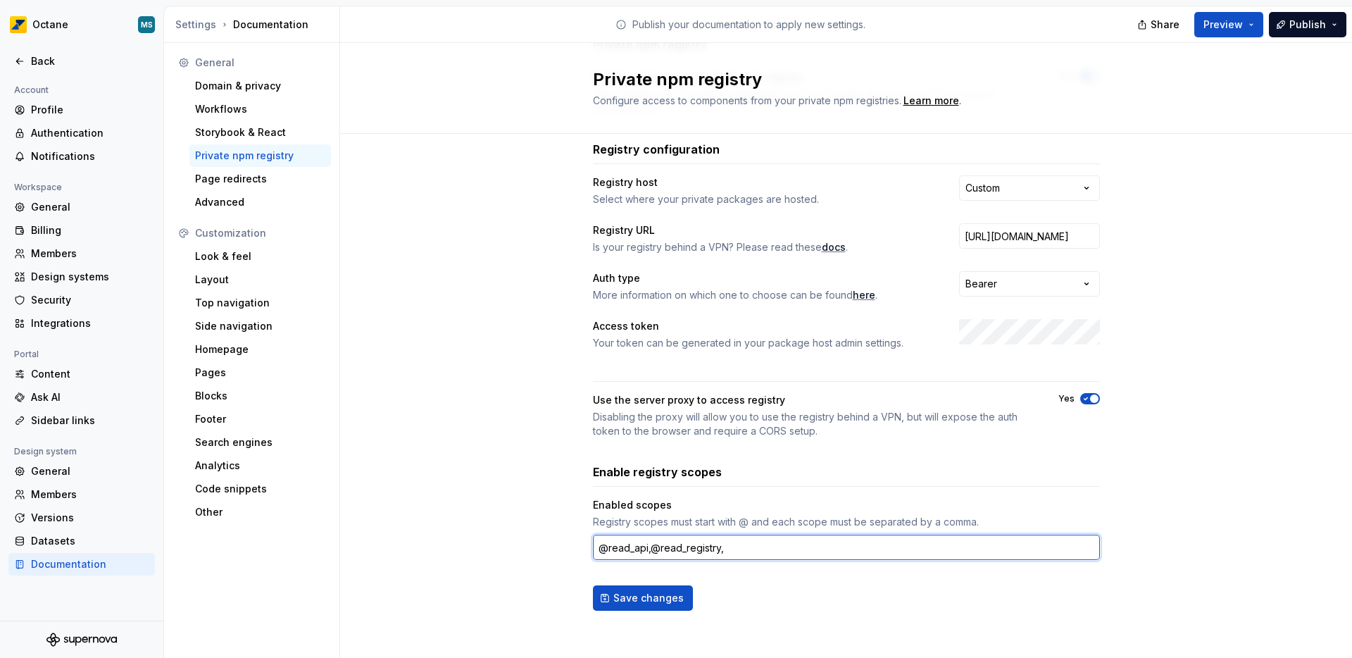
paste input "@octane-ui"
type input "@read_api,@read_registry,@octane-ui"
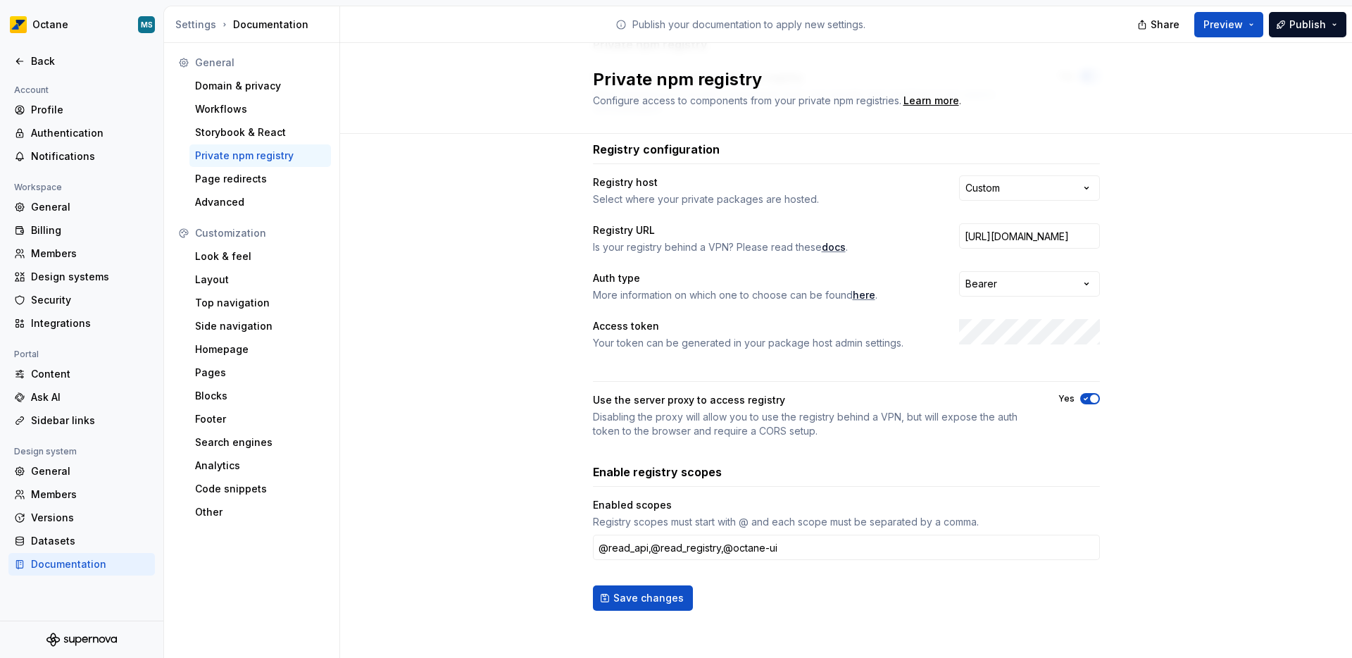
click at [583, 607] on div "**********" at bounding box center [846, 337] width 1012 height 653
click at [599, 597] on button "Save changes" at bounding box center [643, 597] width 100 height 25
click at [1011, 289] on html "**********" at bounding box center [676, 329] width 1352 height 658
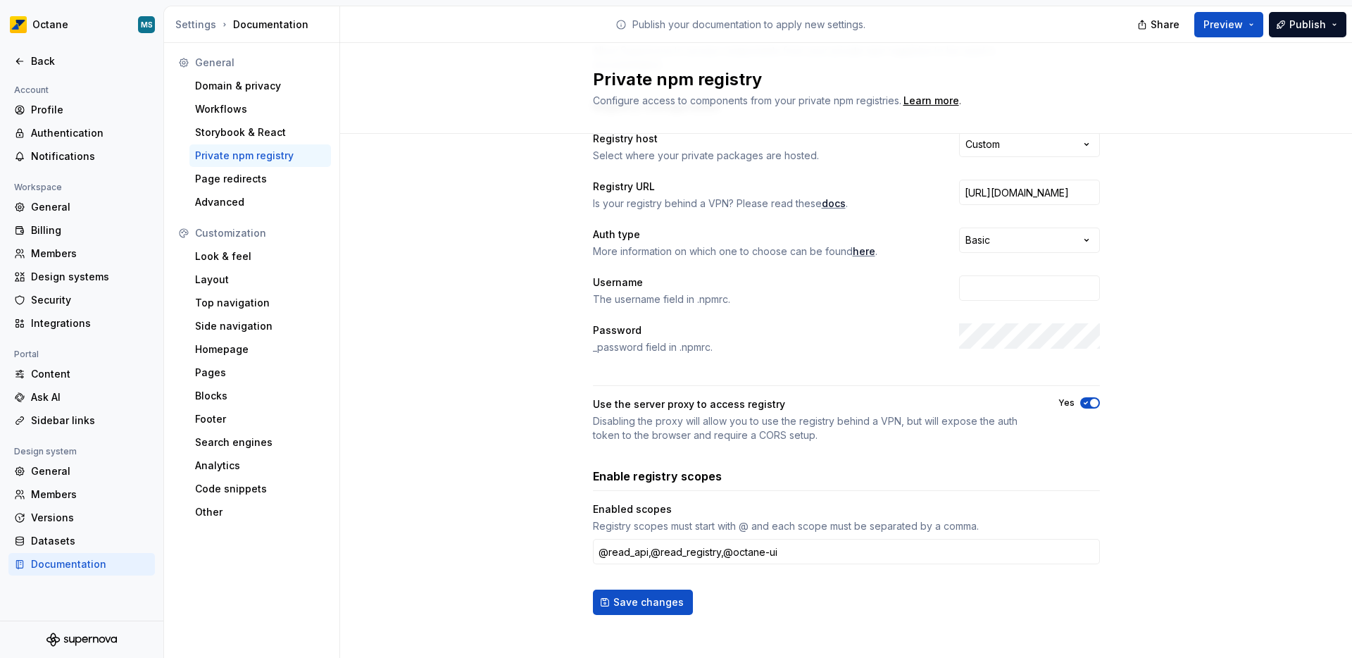
scroll to position [171, 0]
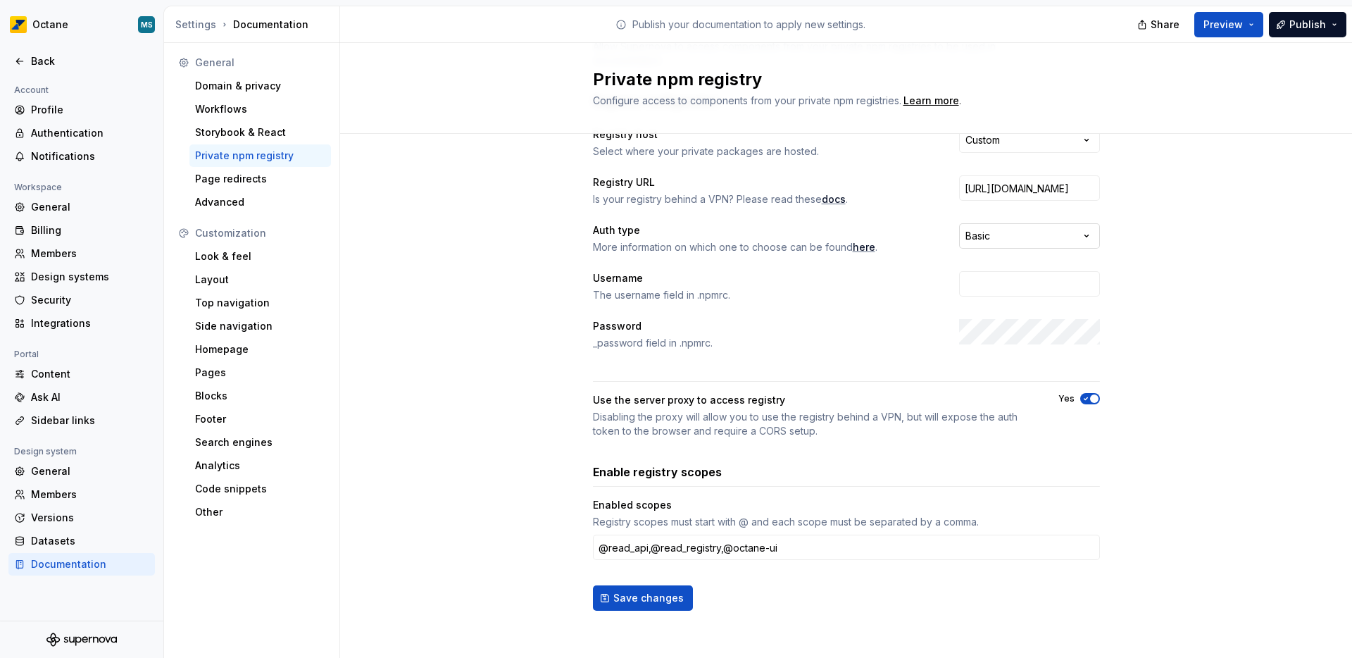
click at [984, 224] on html "**********" at bounding box center [676, 329] width 1352 height 658
select select "******"
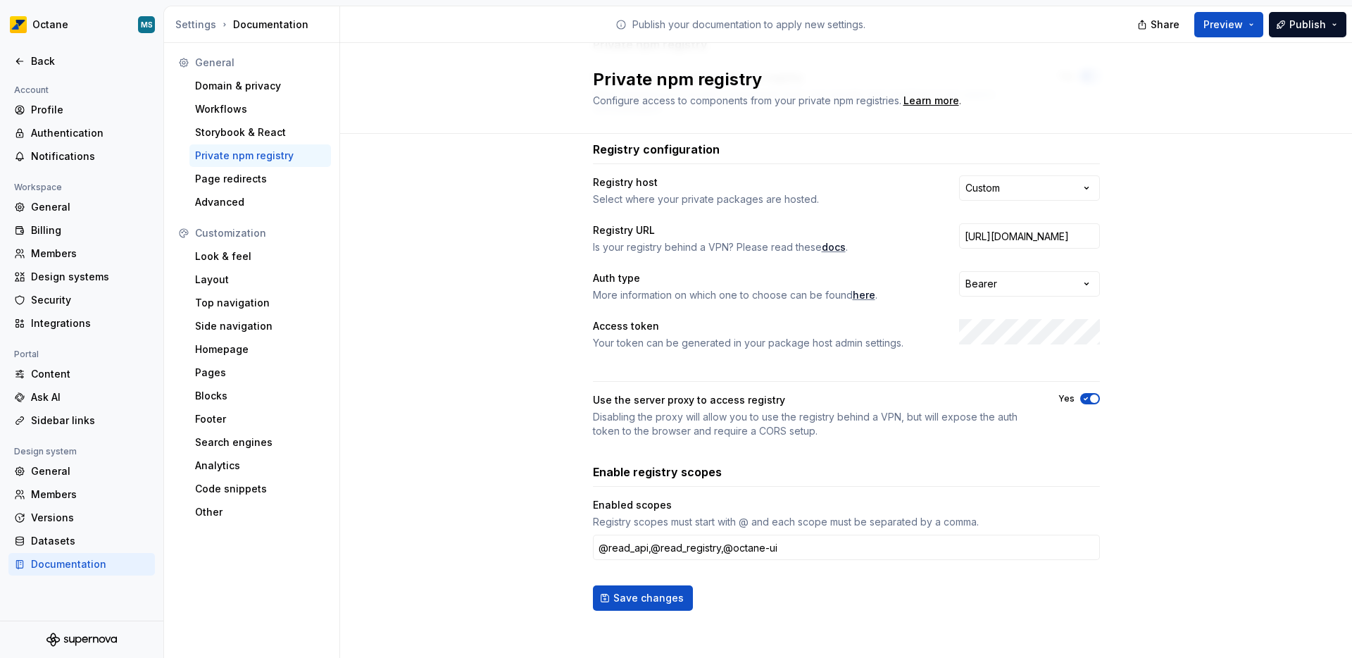
scroll to position [123, 0]
click at [981, 194] on html "**********" at bounding box center [676, 329] width 1352 height 658
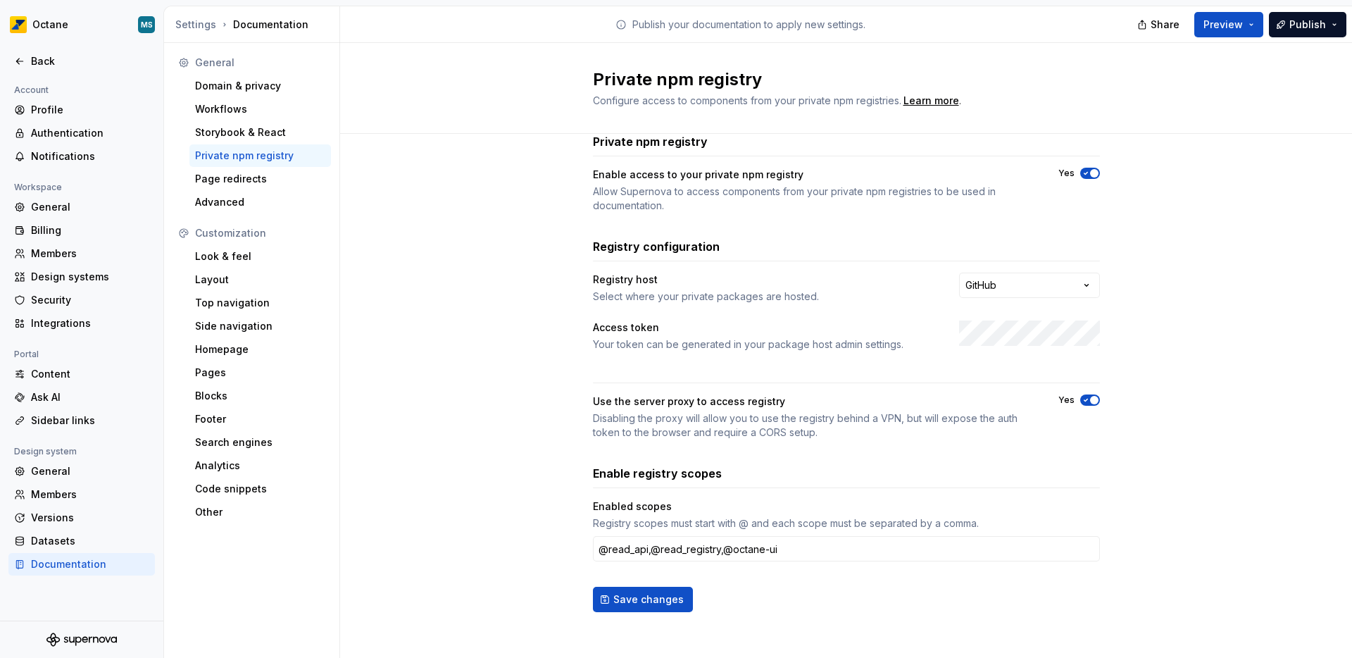
scroll to position [27, 0]
click at [1080, 401] on icon "button" at bounding box center [1085, 398] width 11 height 8
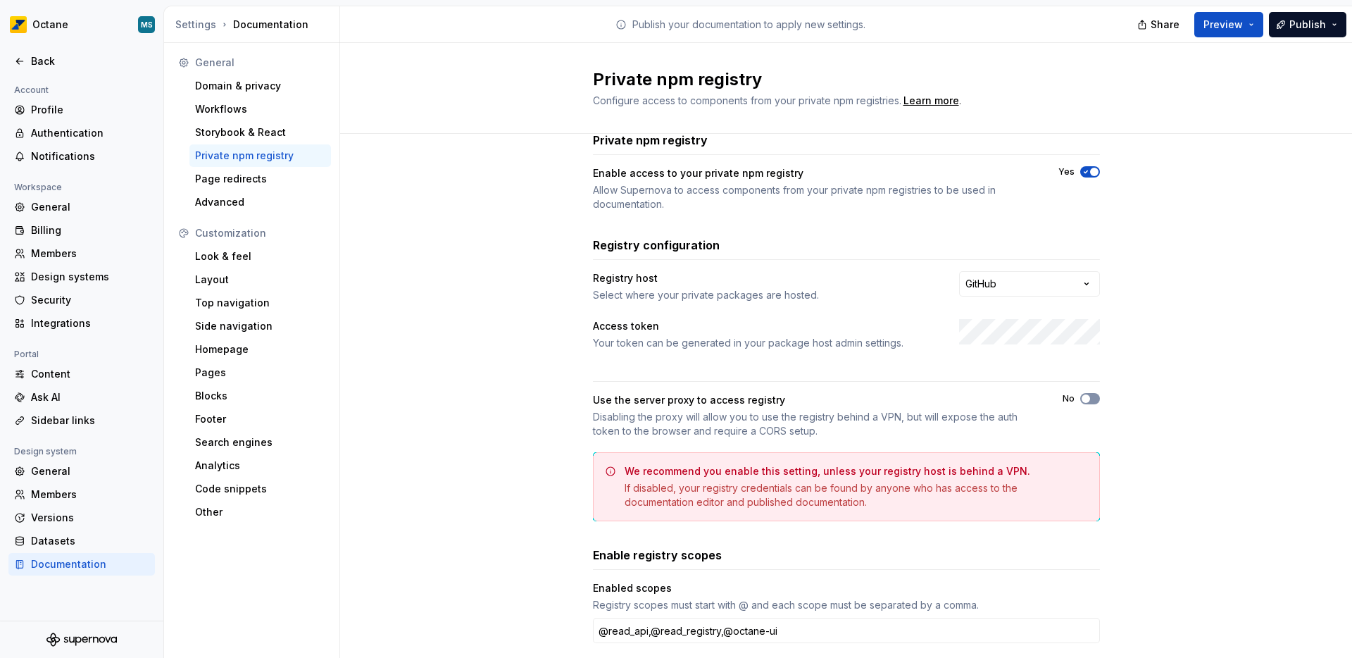
click at [1082, 400] on span "button" at bounding box center [1086, 398] width 8 height 8
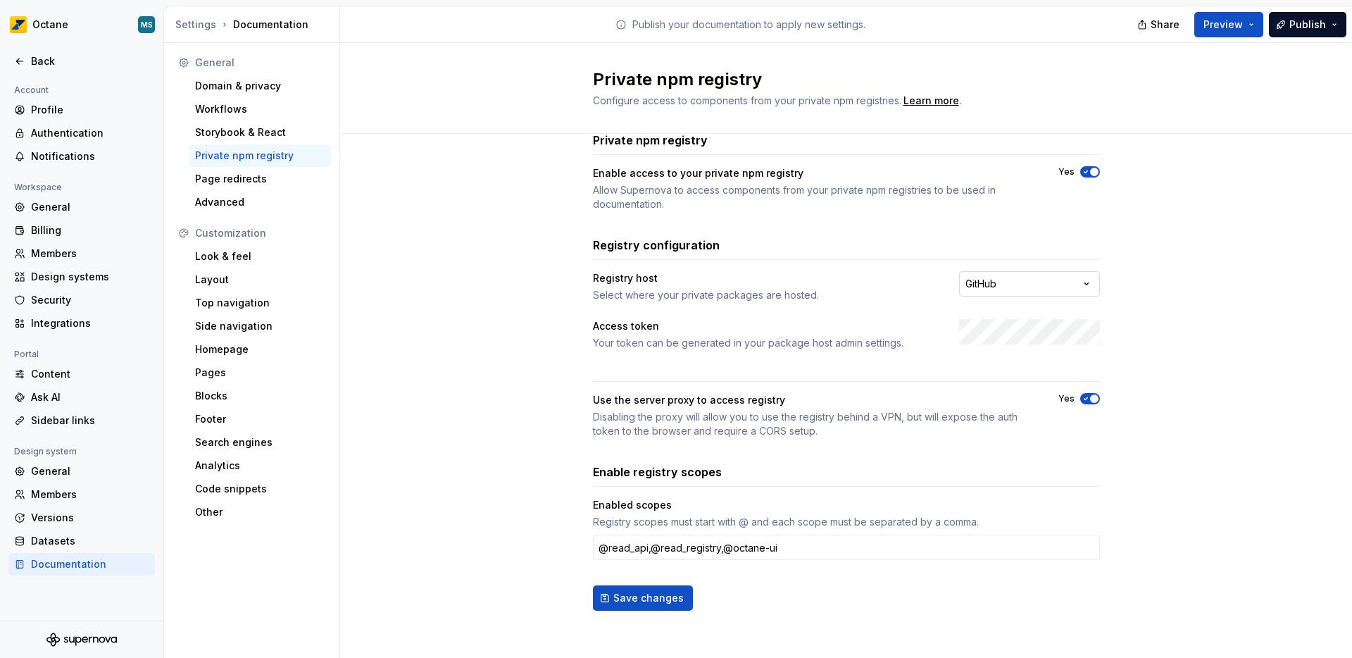
click at [1014, 285] on html "**********" at bounding box center [676, 329] width 1352 height 658
click at [985, 284] on html "**********" at bounding box center [676, 329] width 1352 height 658
select select "**********"
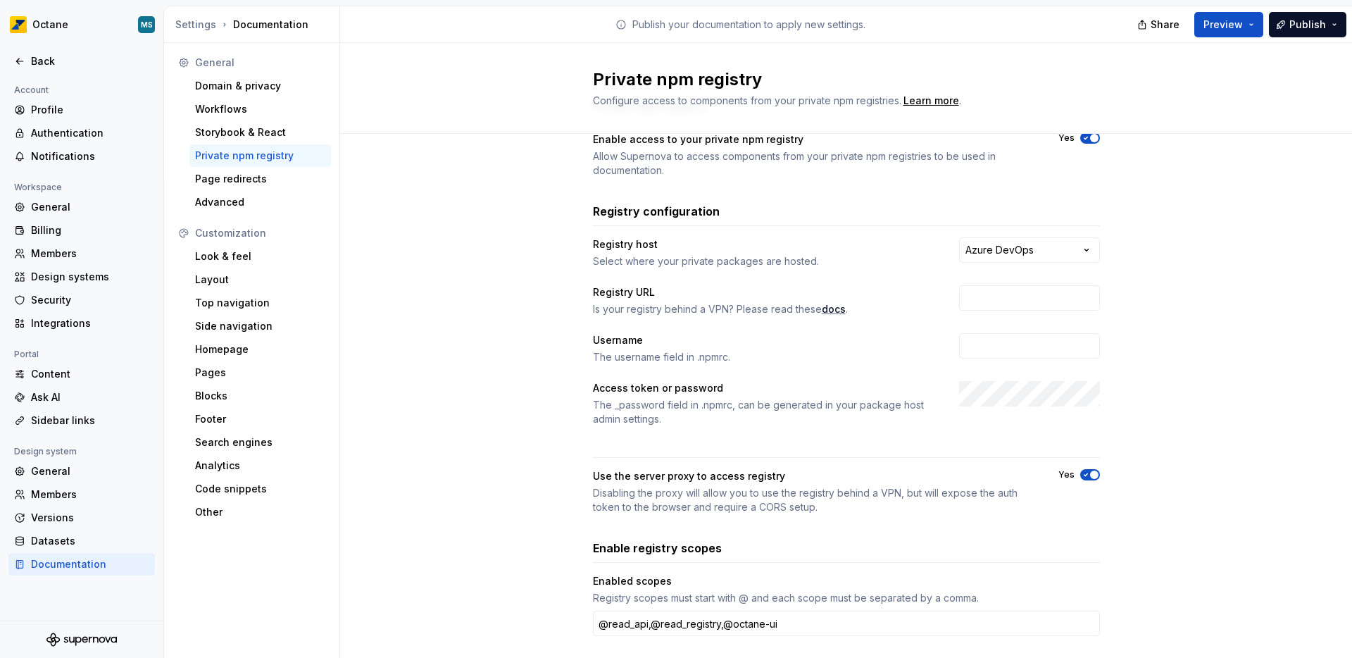
scroll to position [0, 0]
click at [979, 303] on input "text" at bounding box center [1029, 297] width 141 height 25
paste input "https://gitlab.com/api/v4/projects/68736884/packages/npm/"
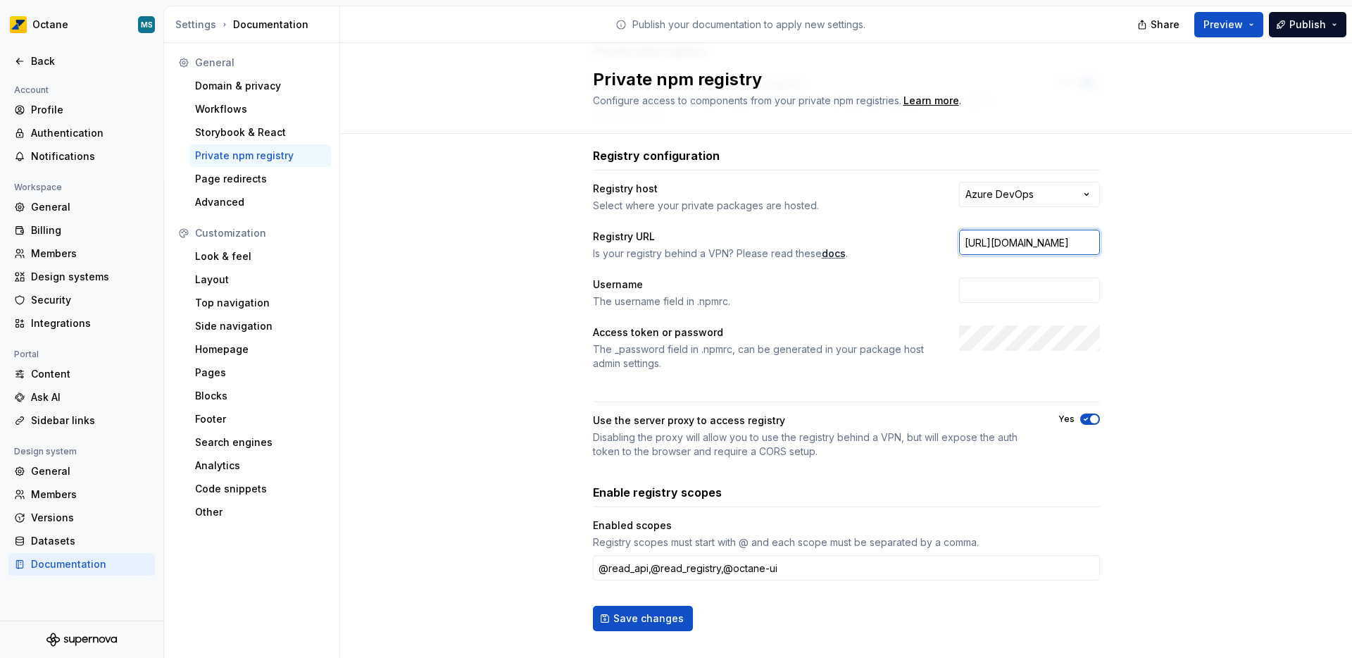
scroll to position [137, 0]
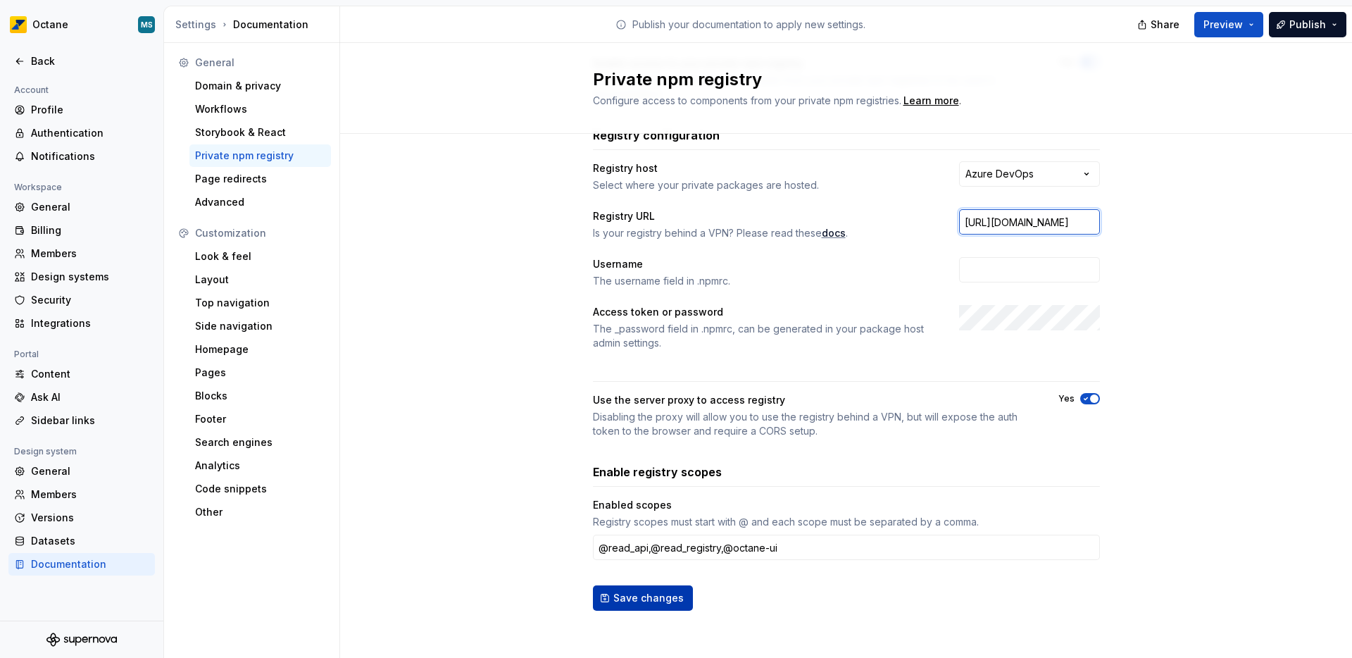
type input "https://gitlab.com/api/v4/projects/68736884/packages/npm/"
click at [611, 607] on button "Save changes" at bounding box center [643, 597] width 100 height 25
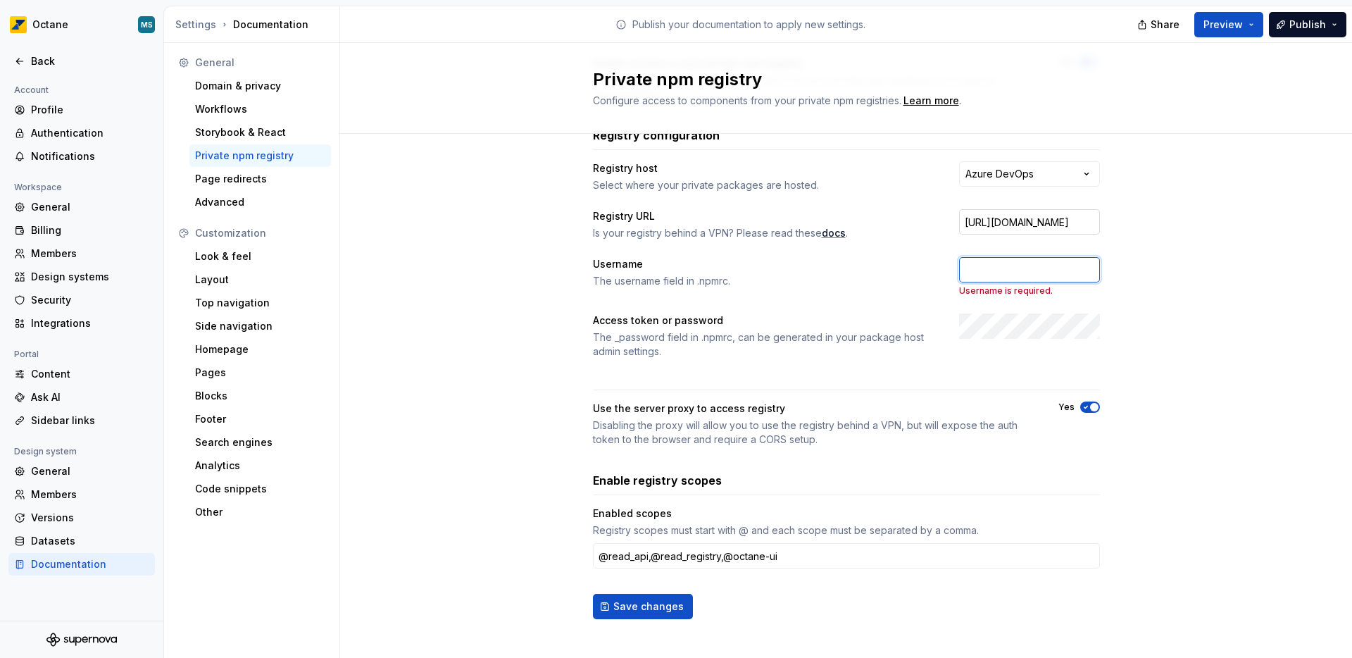
scroll to position [134, 0]
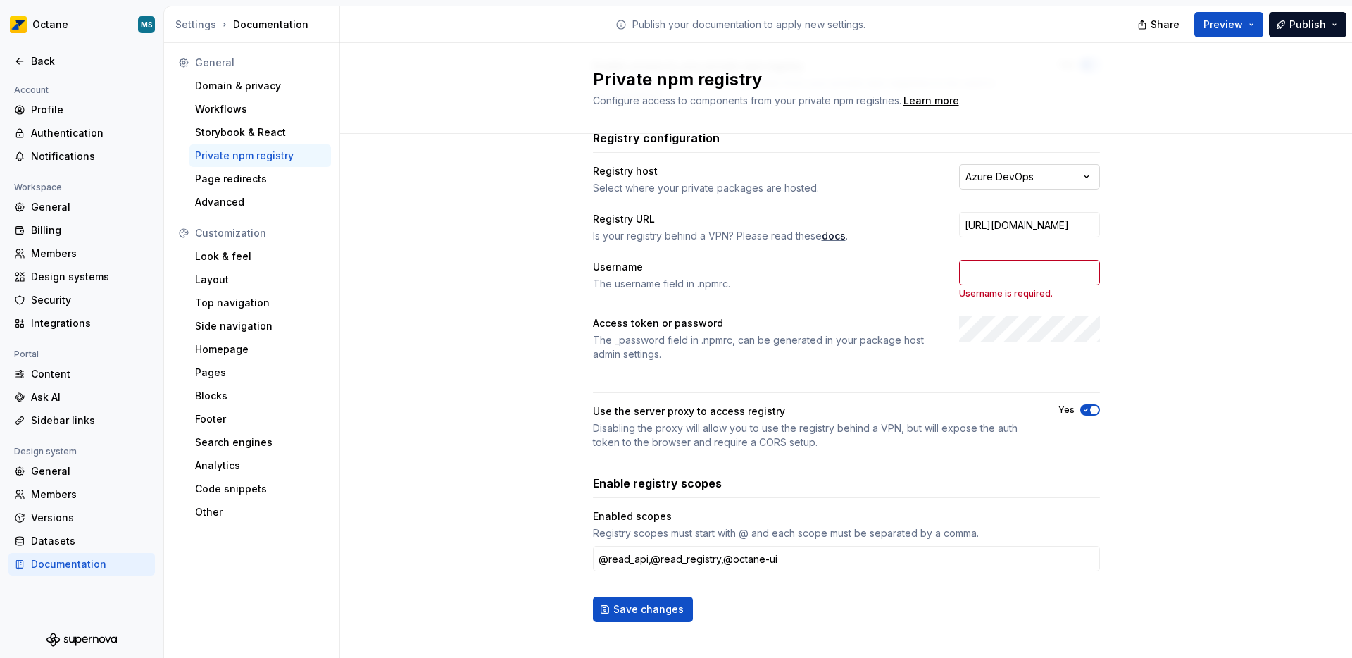
click at [1020, 180] on html "**********" at bounding box center [676, 329] width 1352 height 658
select select "**********"
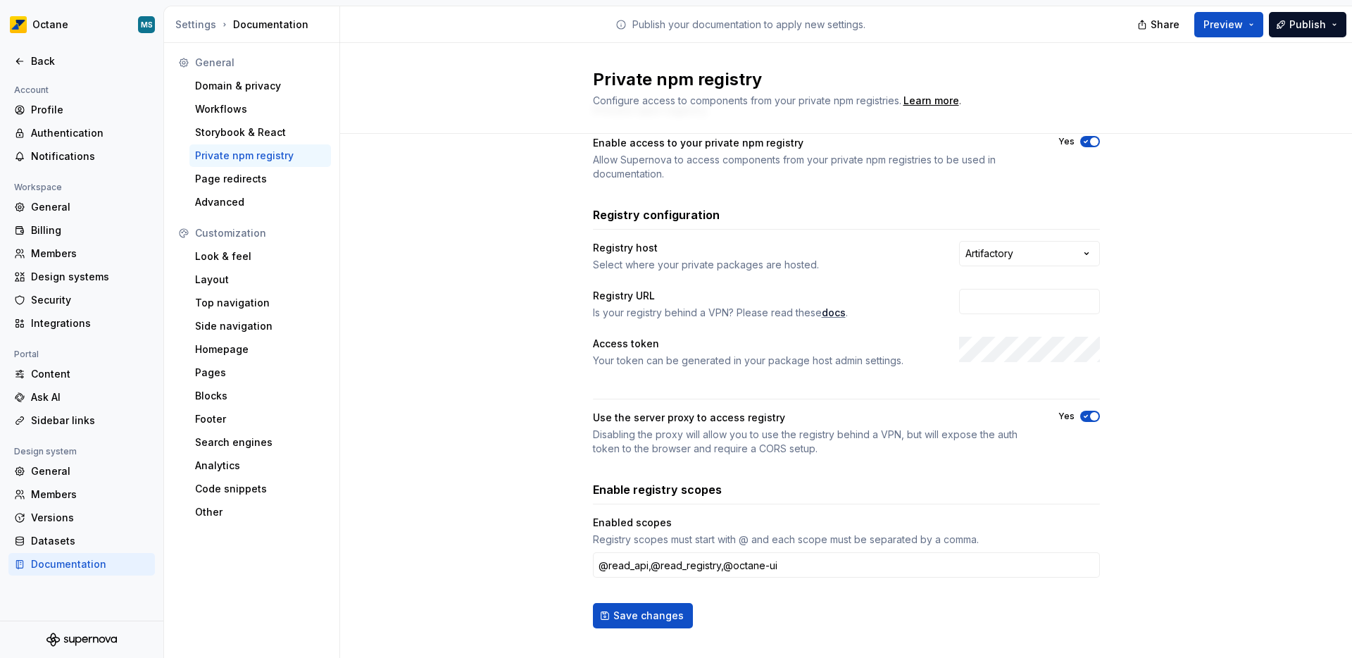
scroll to position [67, 0]
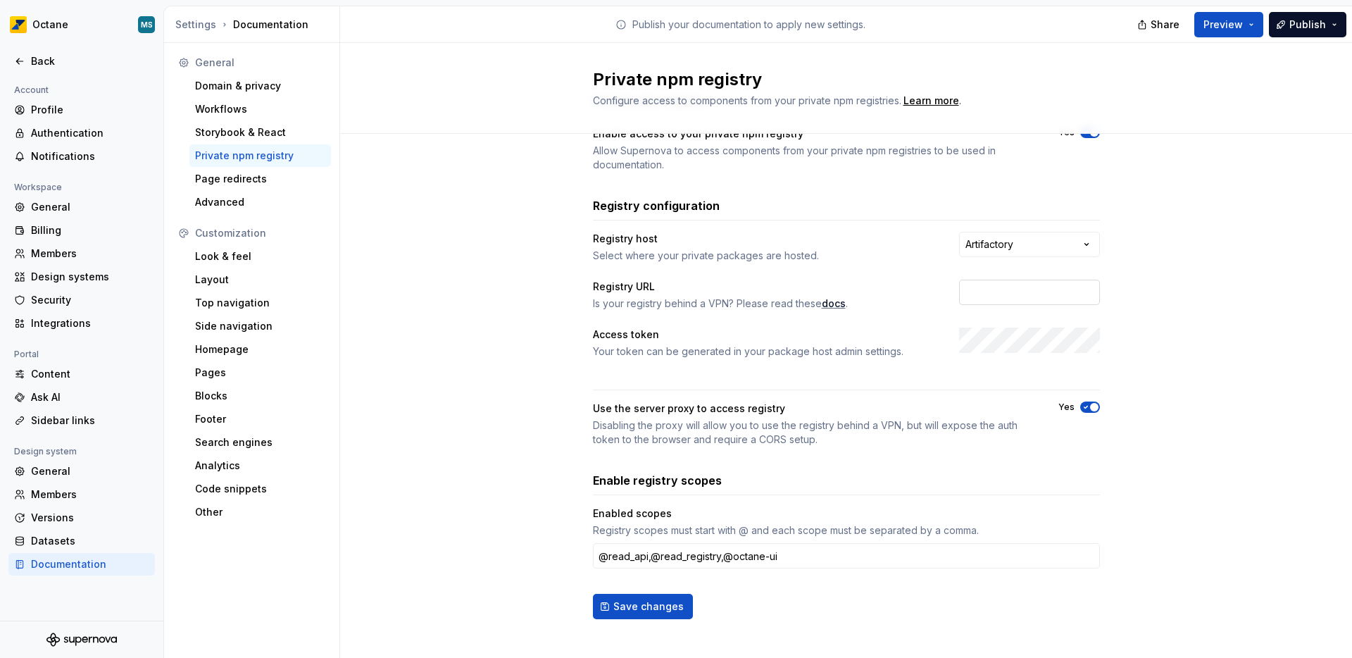
click at [960, 284] on input "text" at bounding box center [1029, 292] width 141 height 25
paste input "https://gitlab.com/api/v4/projects/68736884/packages/npm/"
type input "https://gitlab.com/api/v4/projects/68736884/packages/npm/"
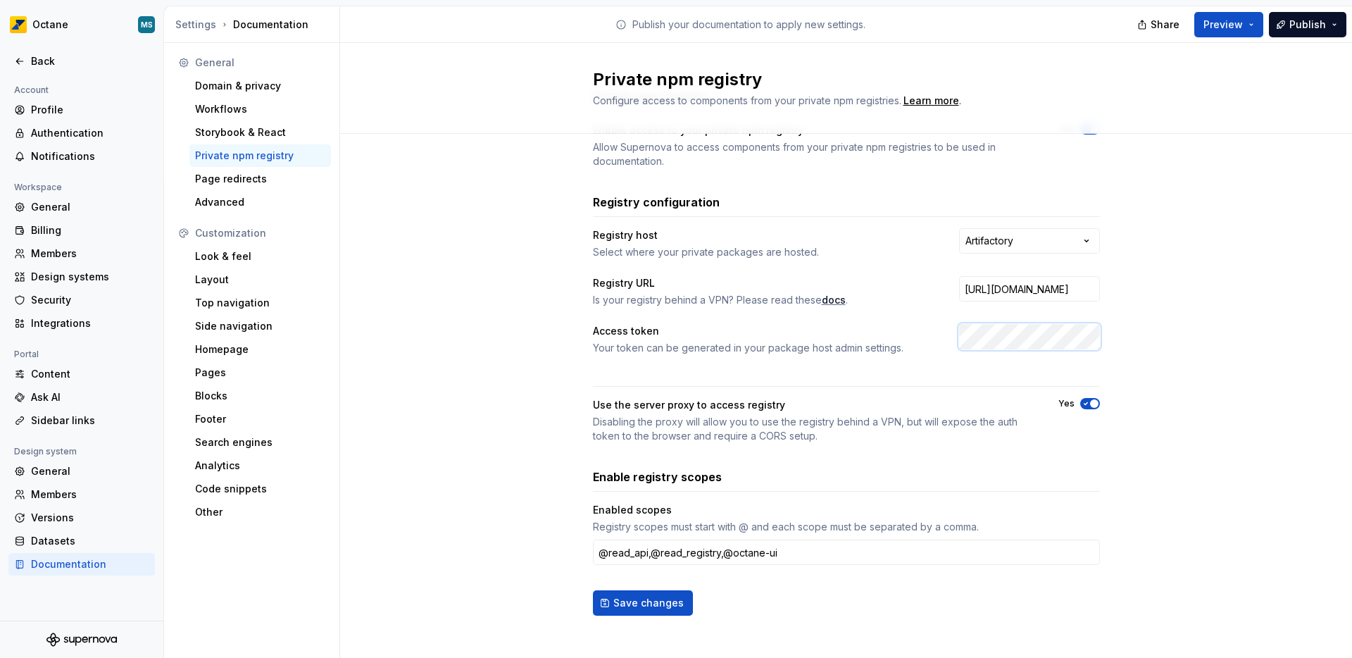
scroll to position [75, 0]
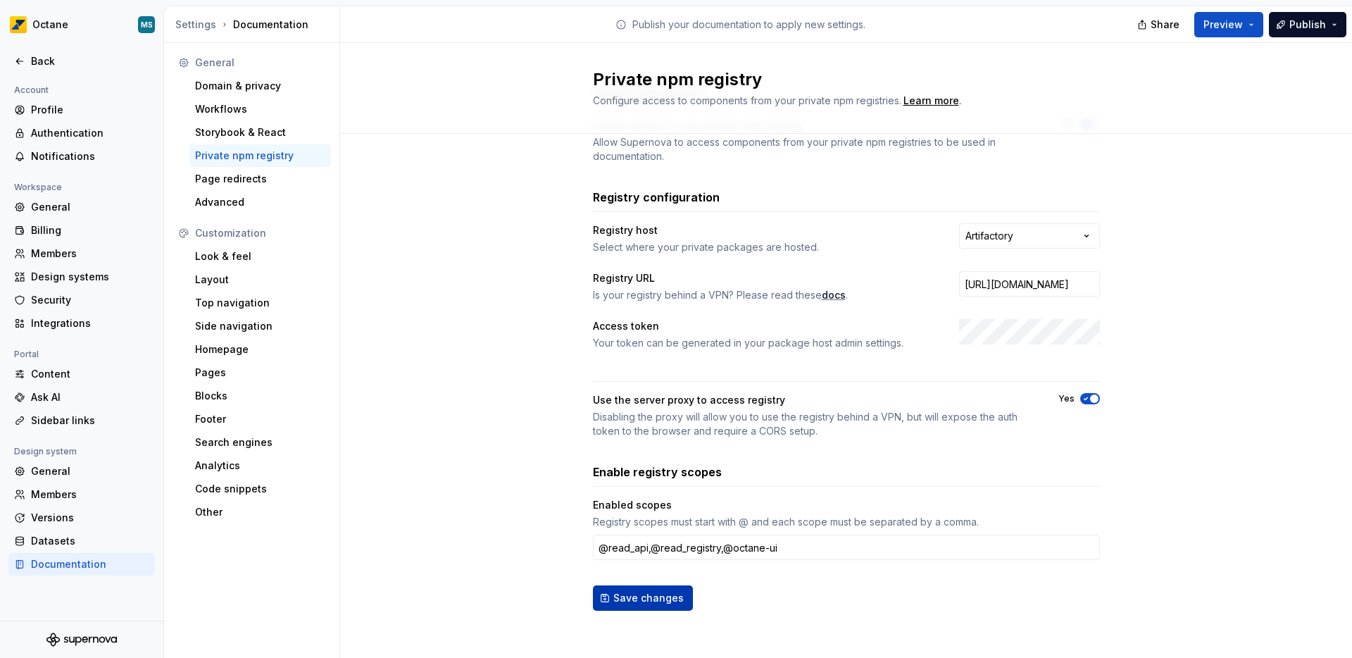
click at [620, 601] on span "Save changes" at bounding box center [648, 598] width 70 height 14
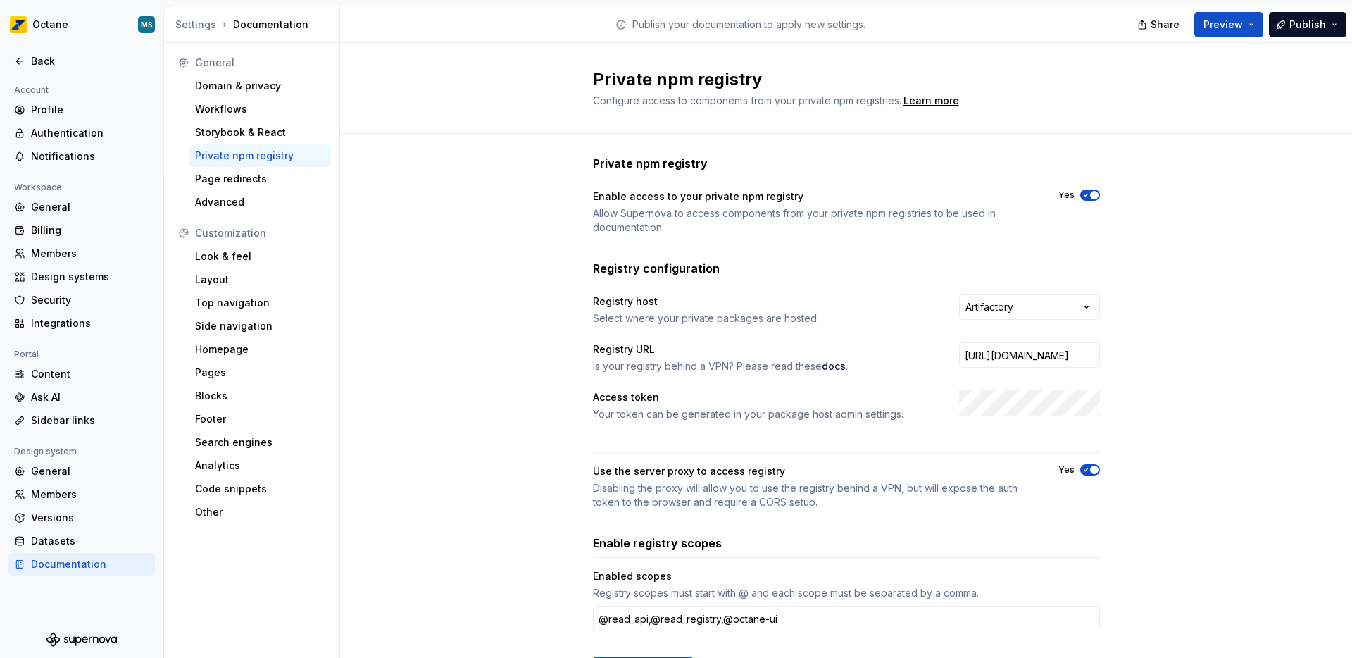
scroll to position [0, 0]
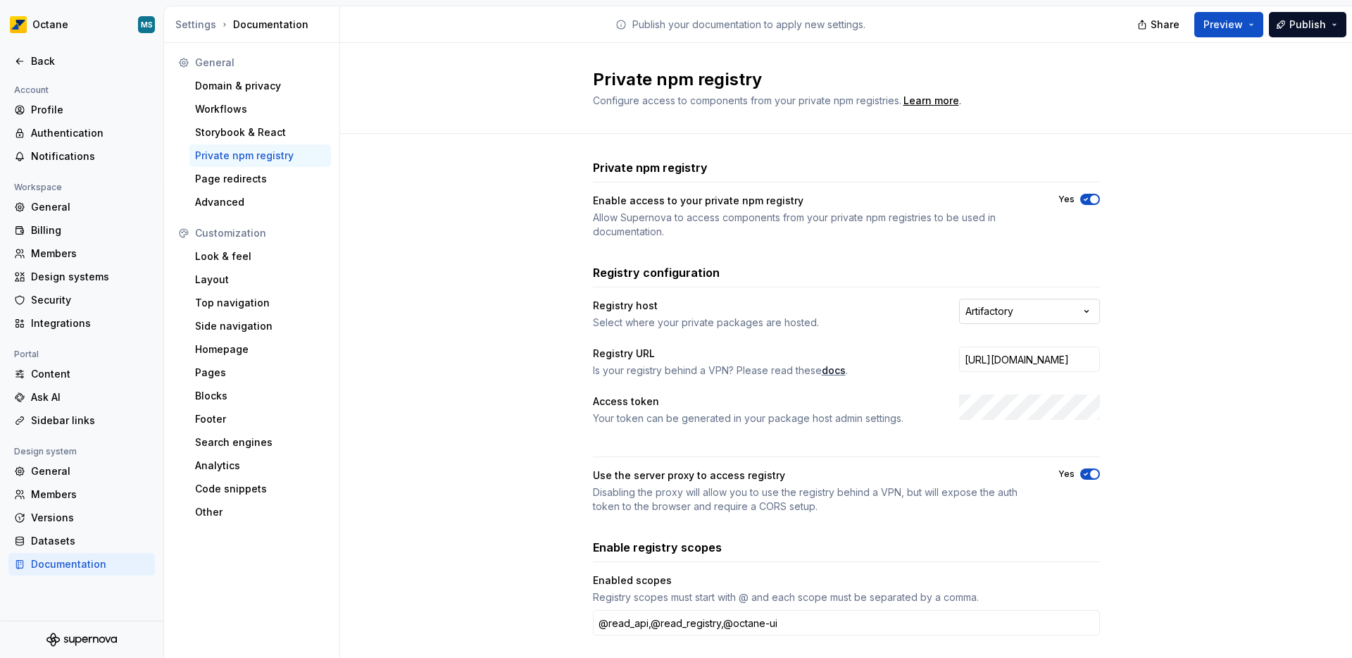
click at [1048, 313] on html "**********" at bounding box center [676, 329] width 1352 height 658
select select "******"
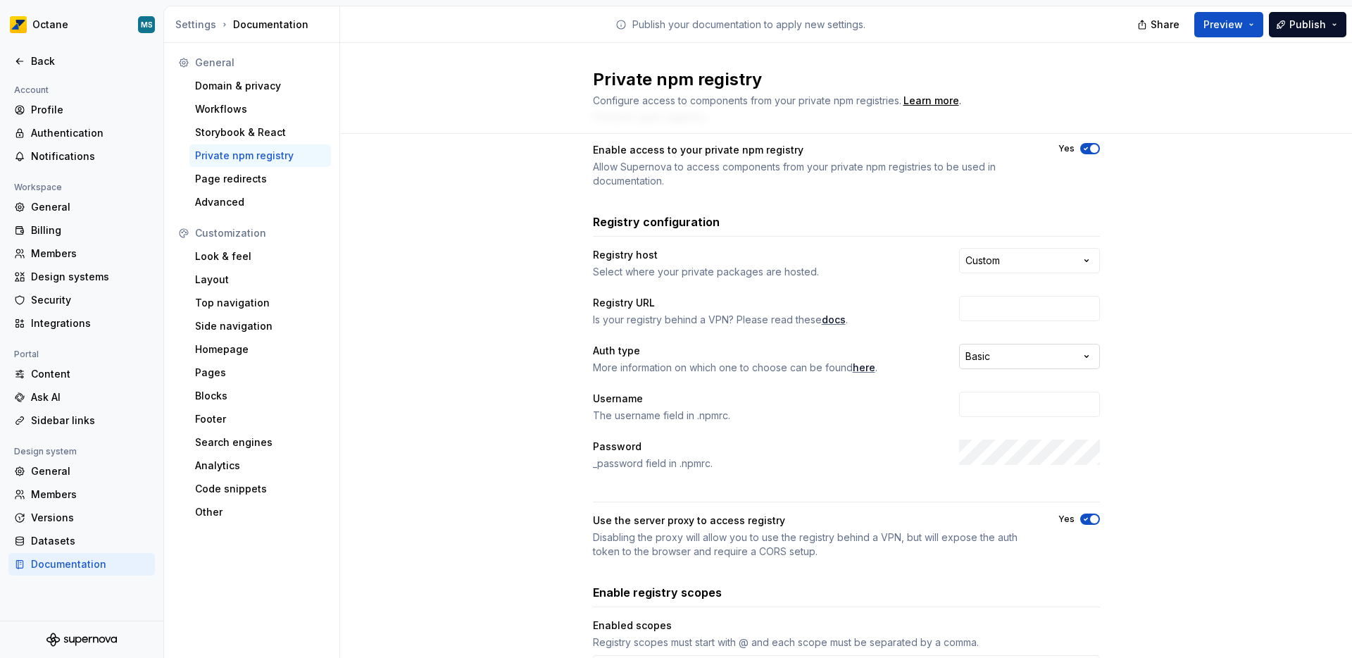
scroll to position [64, 0]
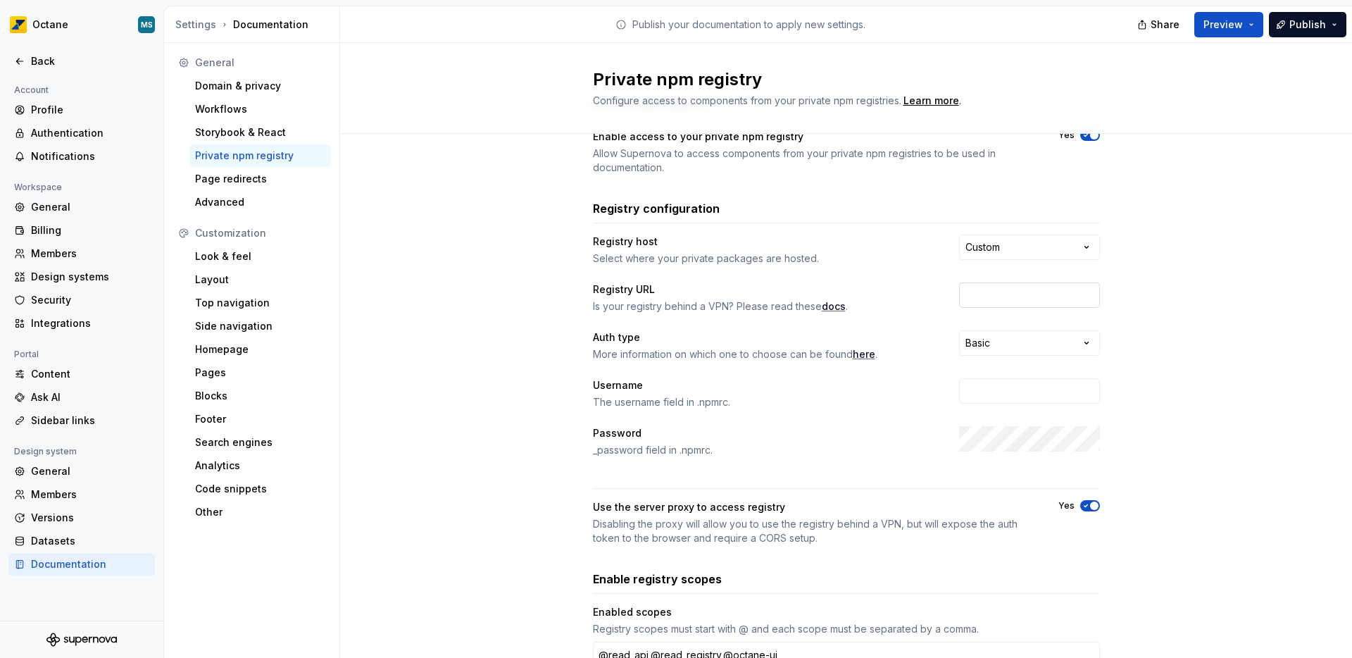
click at [985, 303] on input "text" at bounding box center [1029, 294] width 141 height 25
type input "https://gitlab.com/api/v4/projects/68736884/packages/npm/"
click at [996, 349] on html "**********" at bounding box center [676, 329] width 1352 height 658
select select "******"
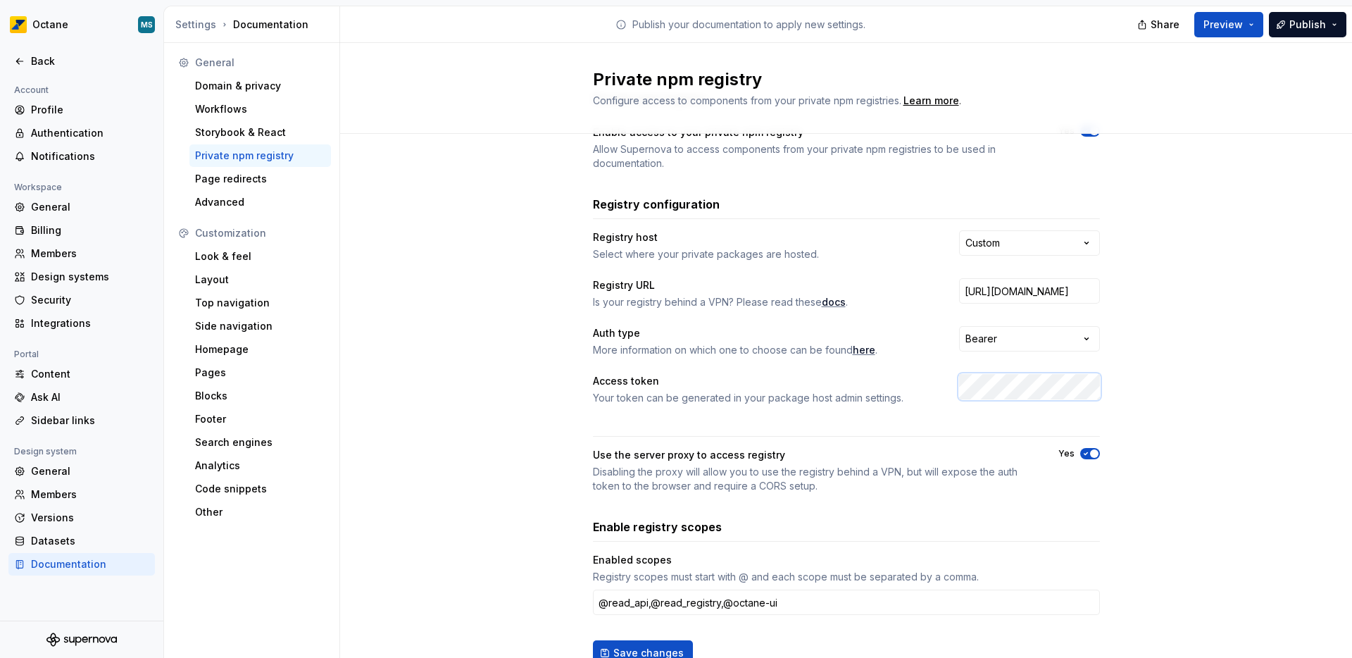
scroll to position [70, 0]
click at [626, 643] on button "Save changes" at bounding box center [643, 651] width 100 height 25
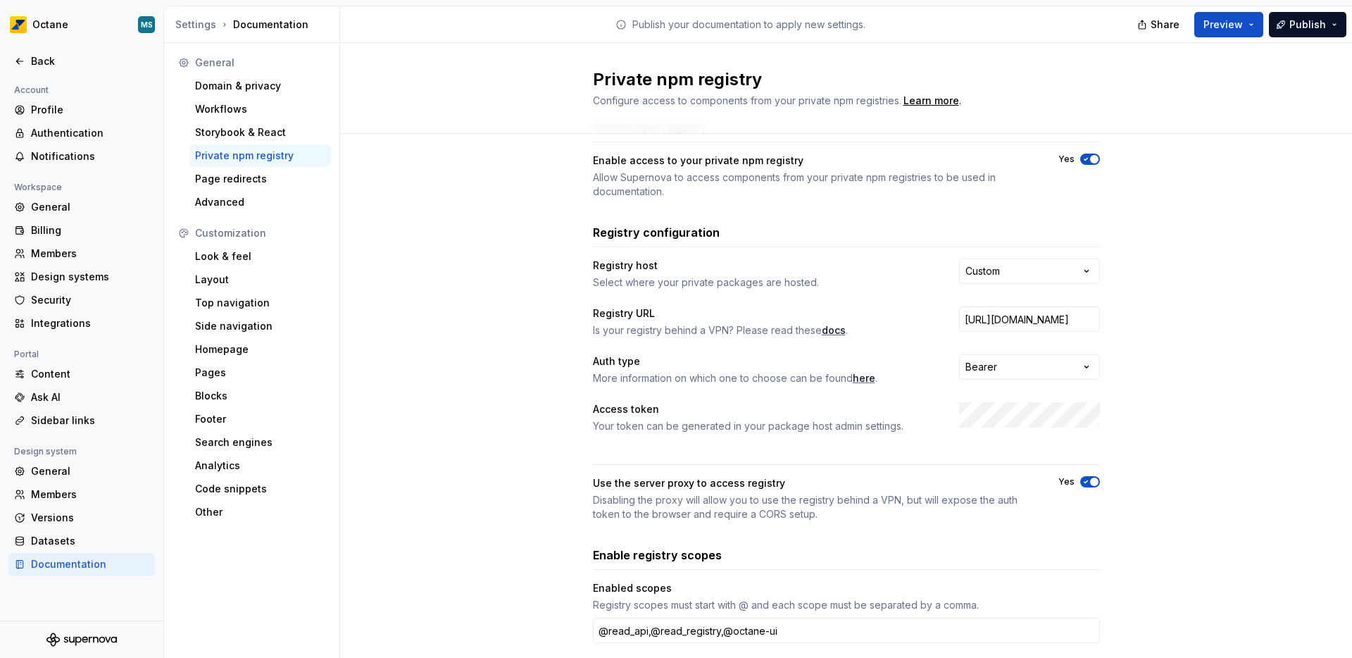
scroll to position [0, 0]
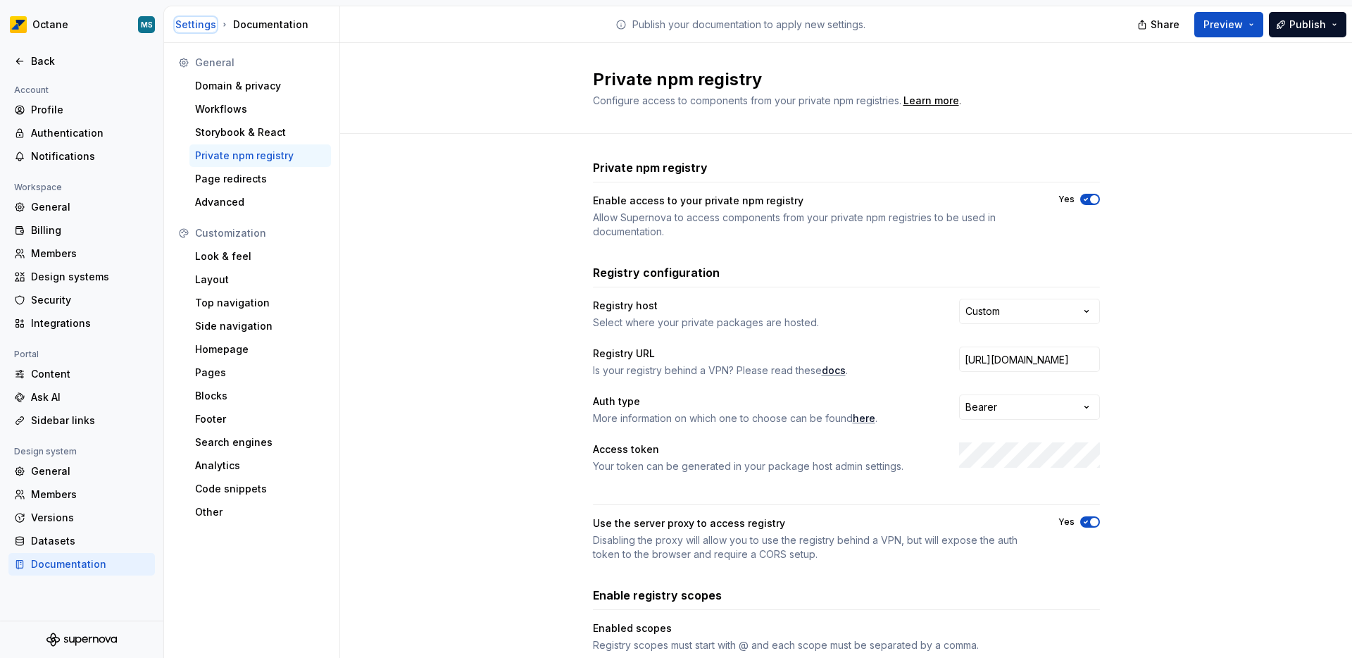
click at [201, 20] on div "Settings" at bounding box center [195, 25] width 41 height 14
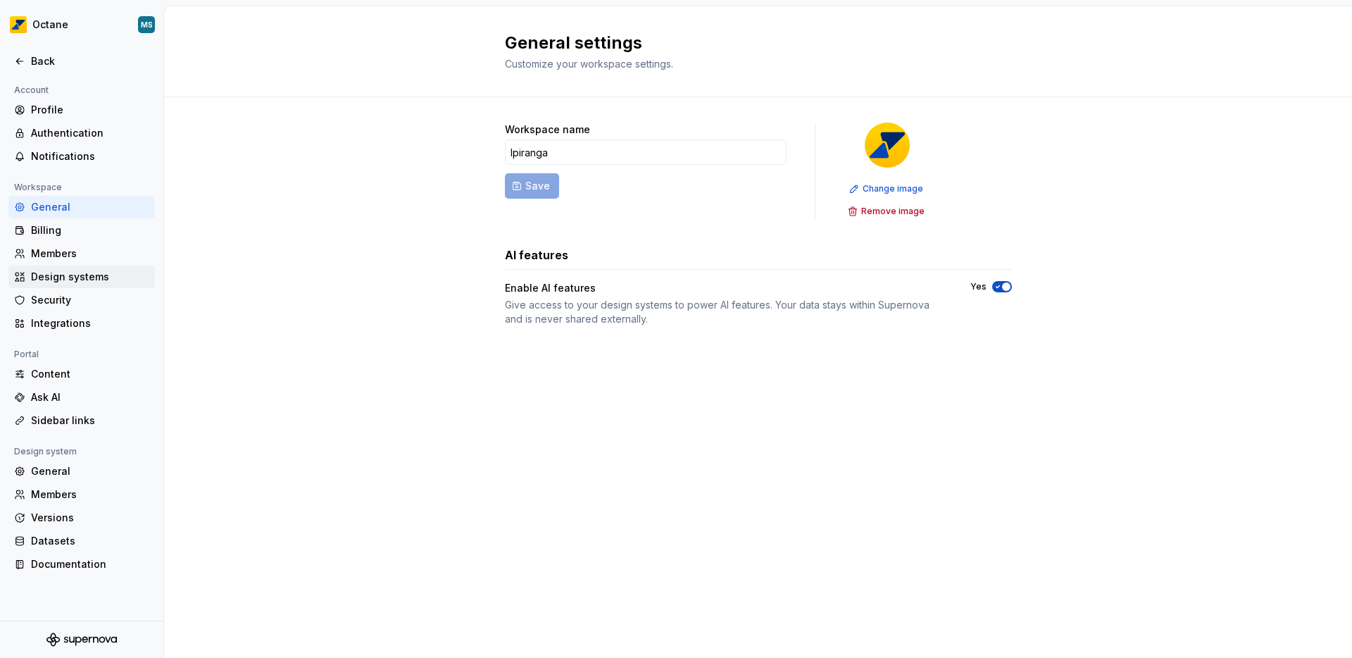
click at [64, 280] on div "Design systems" at bounding box center [90, 277] width 118 height 14
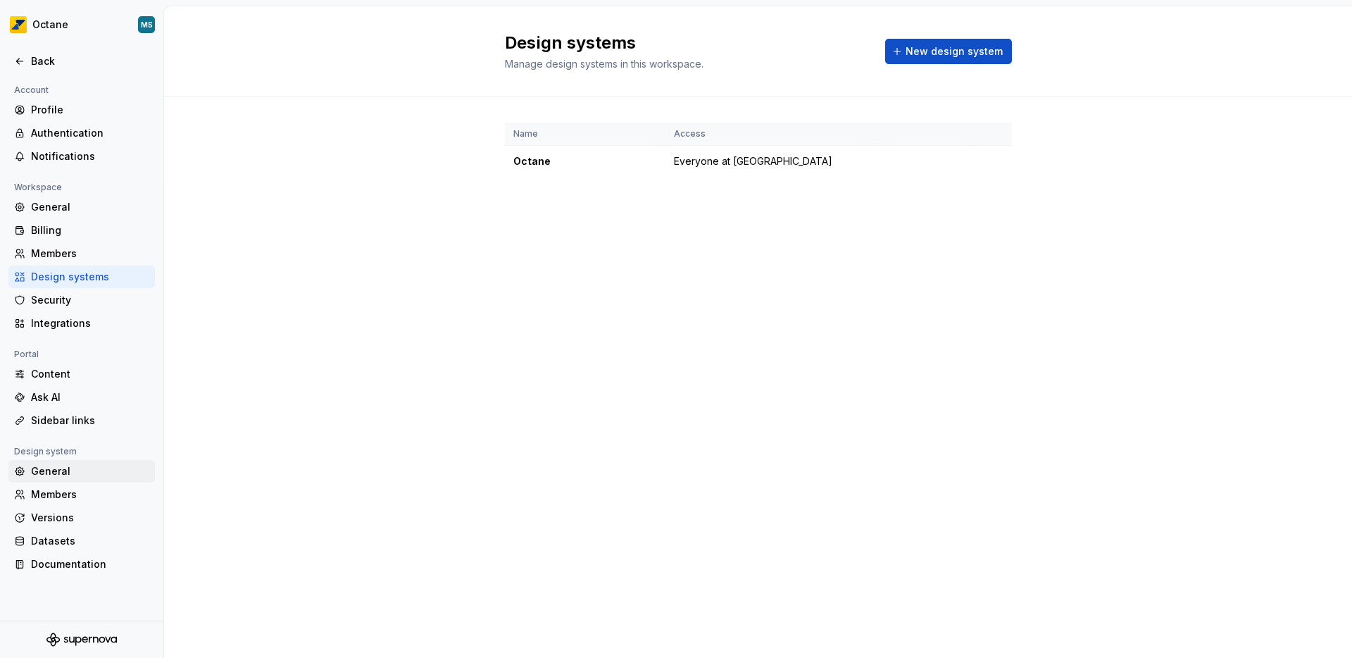
click at [54, 478] on div "General" at bounding box center [81, 471] width 146 height 23
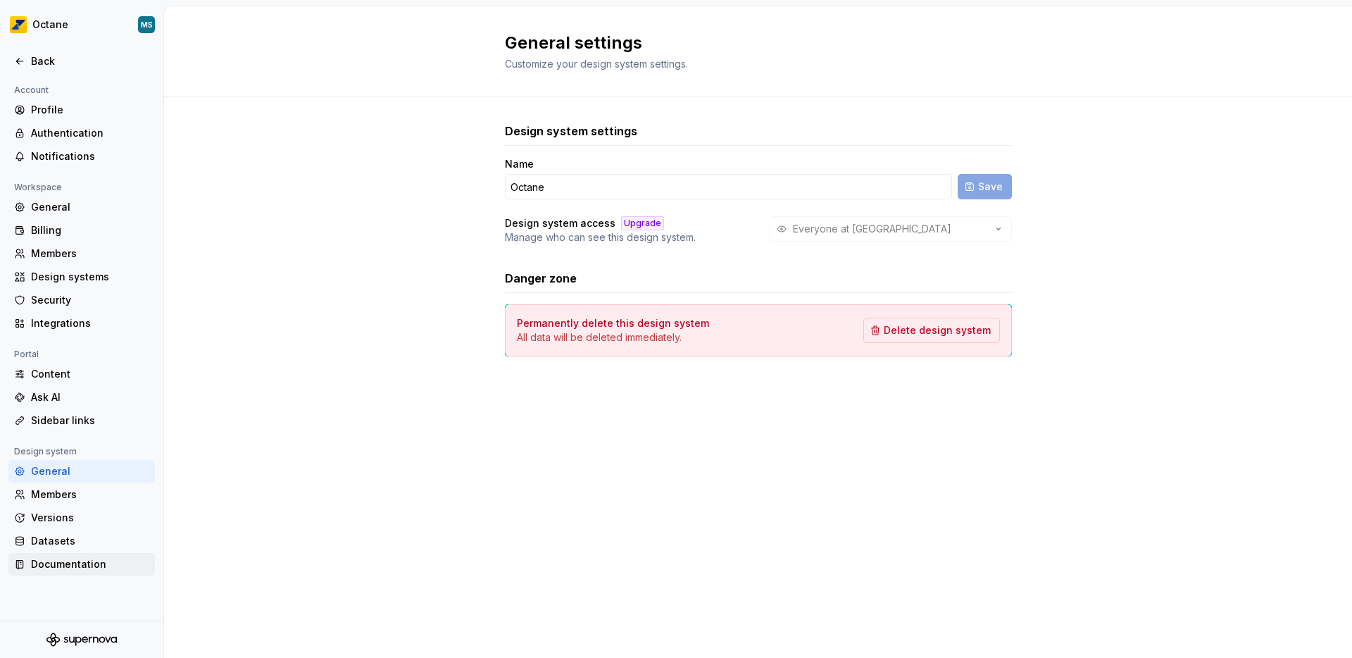
click at [56, 567] on div "Documentation" at bounding box center [90, 564] width 118 height 14
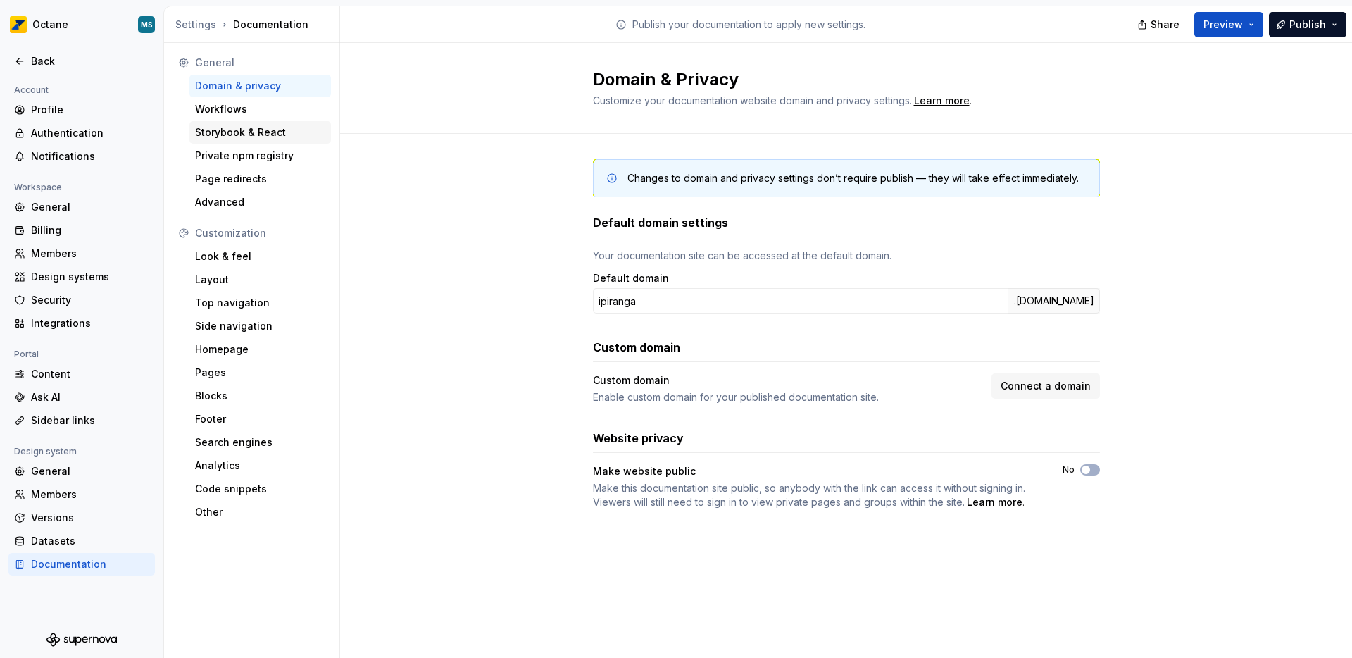
click at [246, 130] on div "Storybook & React" at bounding box center [260, 132] width 130 height 14
type textarea "*"
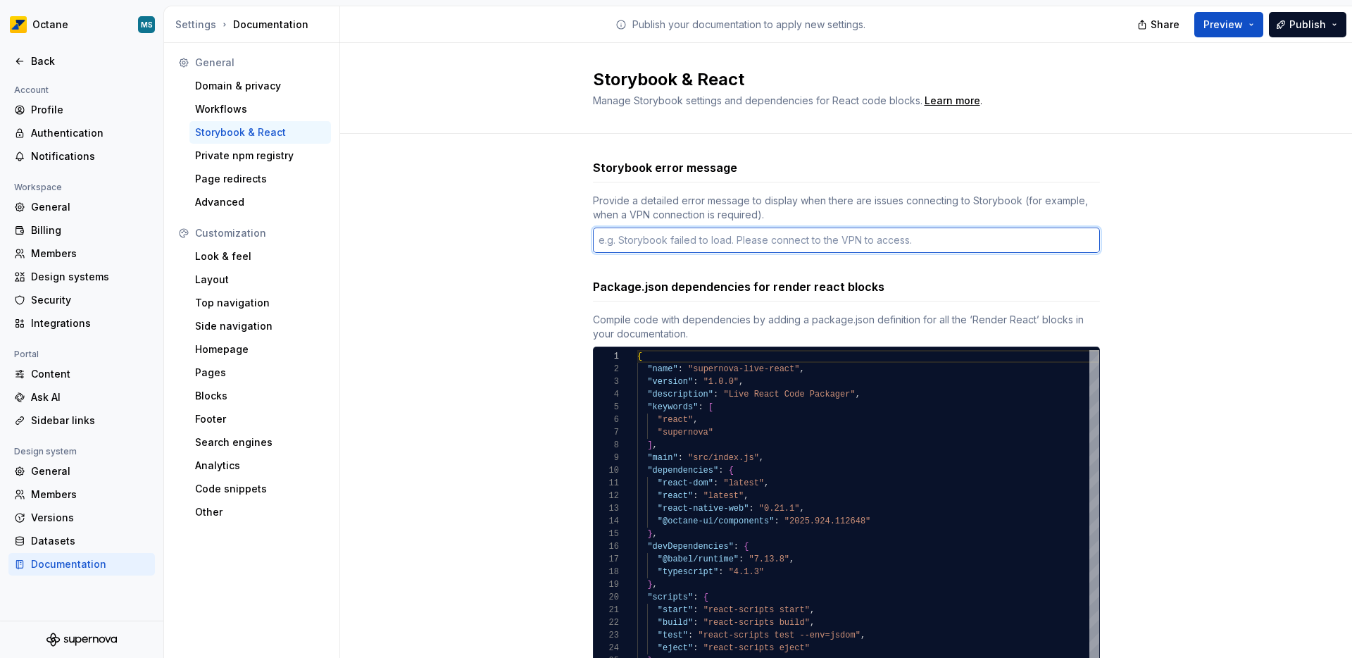
click at [639, 241] on textarea at bounding box center [846, 239] width 507 height 25
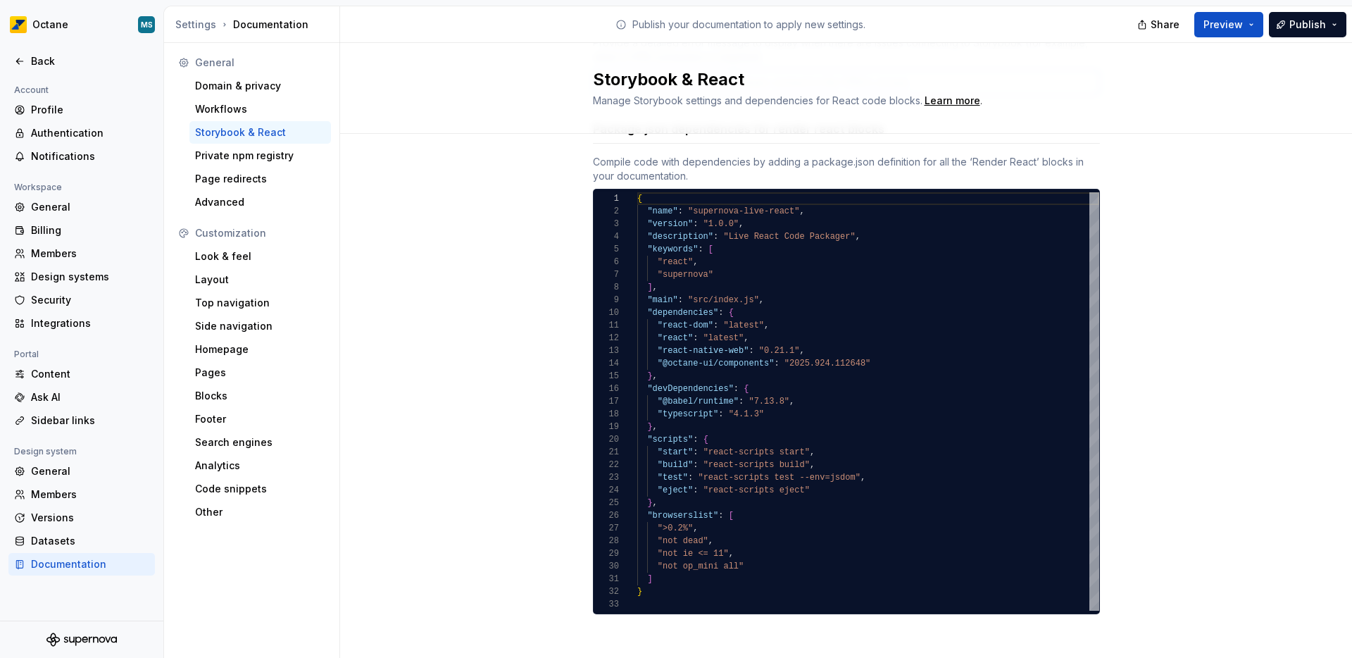
scroll to position [161, 0]
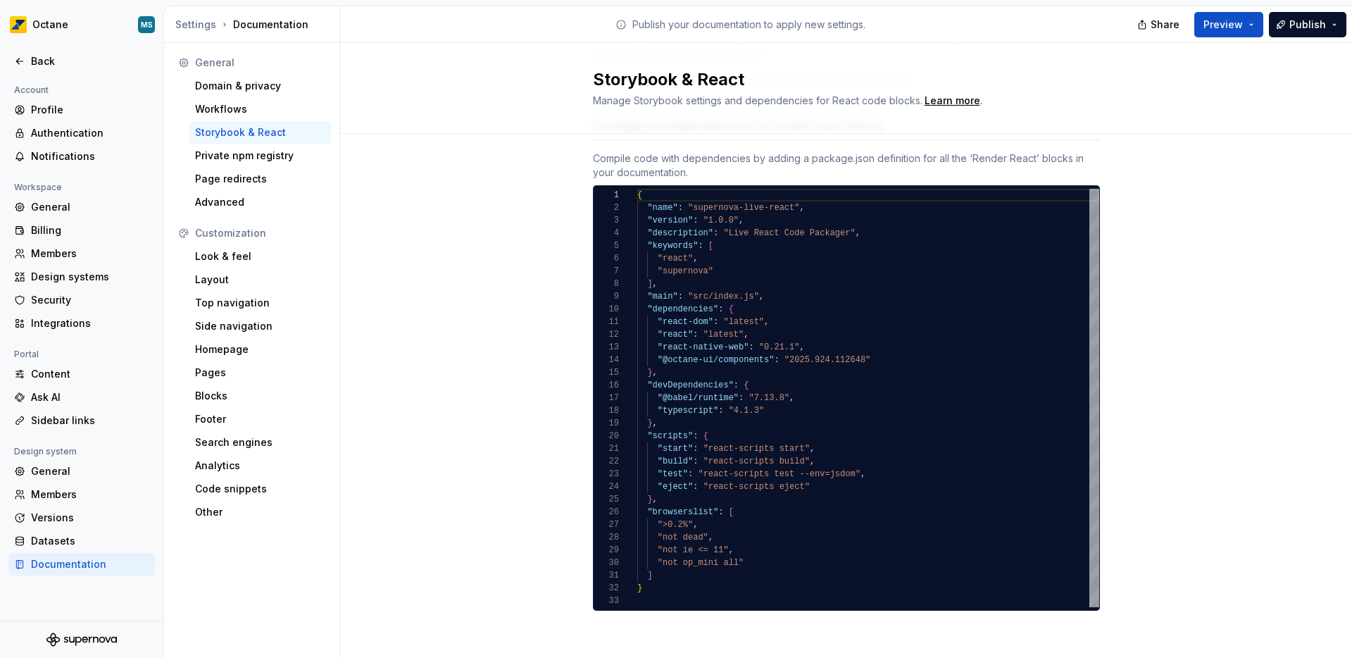
type textarea "**********"
drag, startPoint x: 653, startPoint y: 355, endPoint x: 863, endPoint y: 356, distance: 209.8
click at [863, 358] on div "{ "name" : "supernova-live-react" , "version" : "1.0.0" , "description" : "Live…" at bounding box center [868, 398] width 462 height 418
drag, startPoint x: 867, startPoint y: 358, endPoint x: 653, endPoint y: 360, distance: 214.1
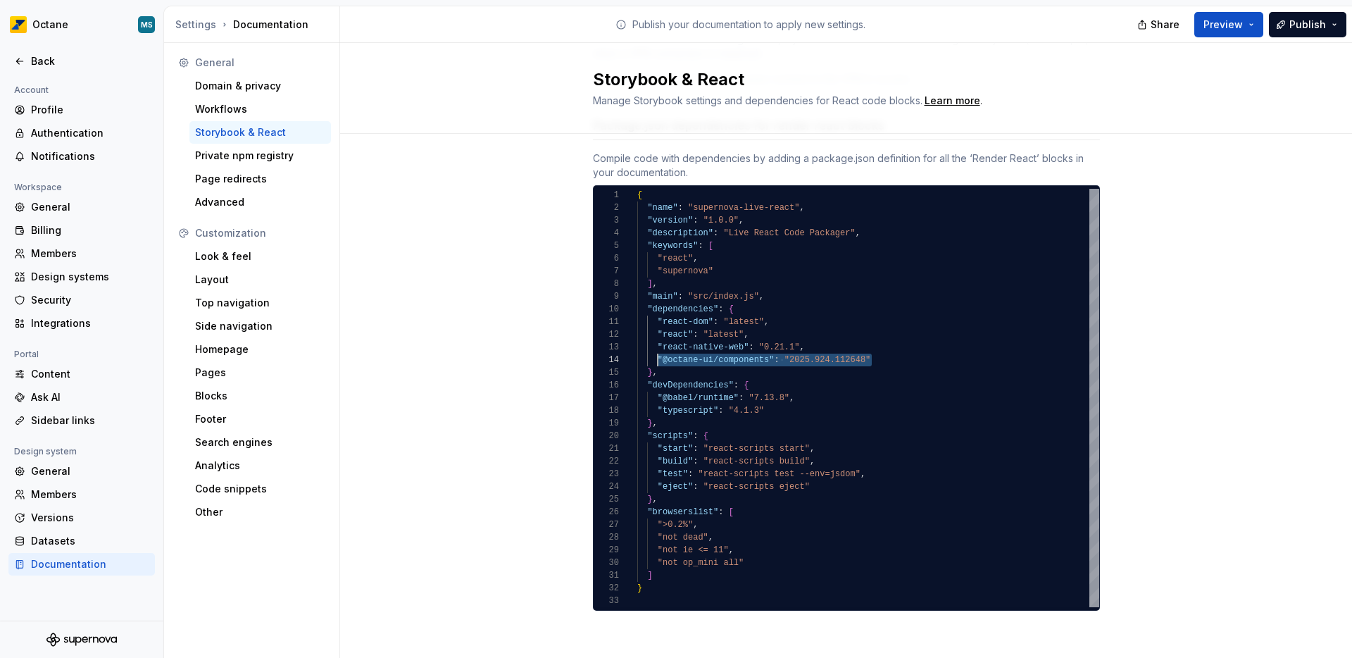
click at [653, 360] on div "{ "name" : "supernova-live-react" , "version" : "1.0.0" , "description" : "Live…" at bounding box center [868, 398] width 462 height 418
type textarea "*"
type textarea "**********"
type textarea "*"
type textarea "**********"
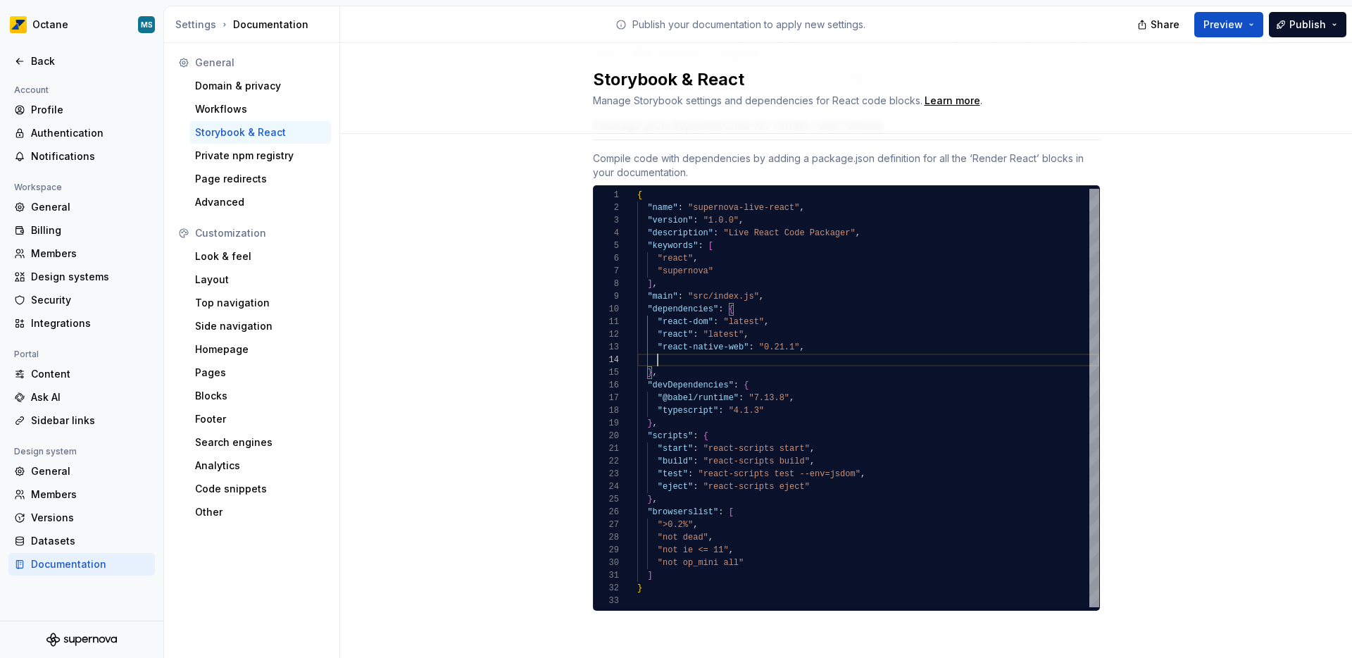
type textarea "*"
type textarea "**********"
type textarea "*"
type textarea "**********"
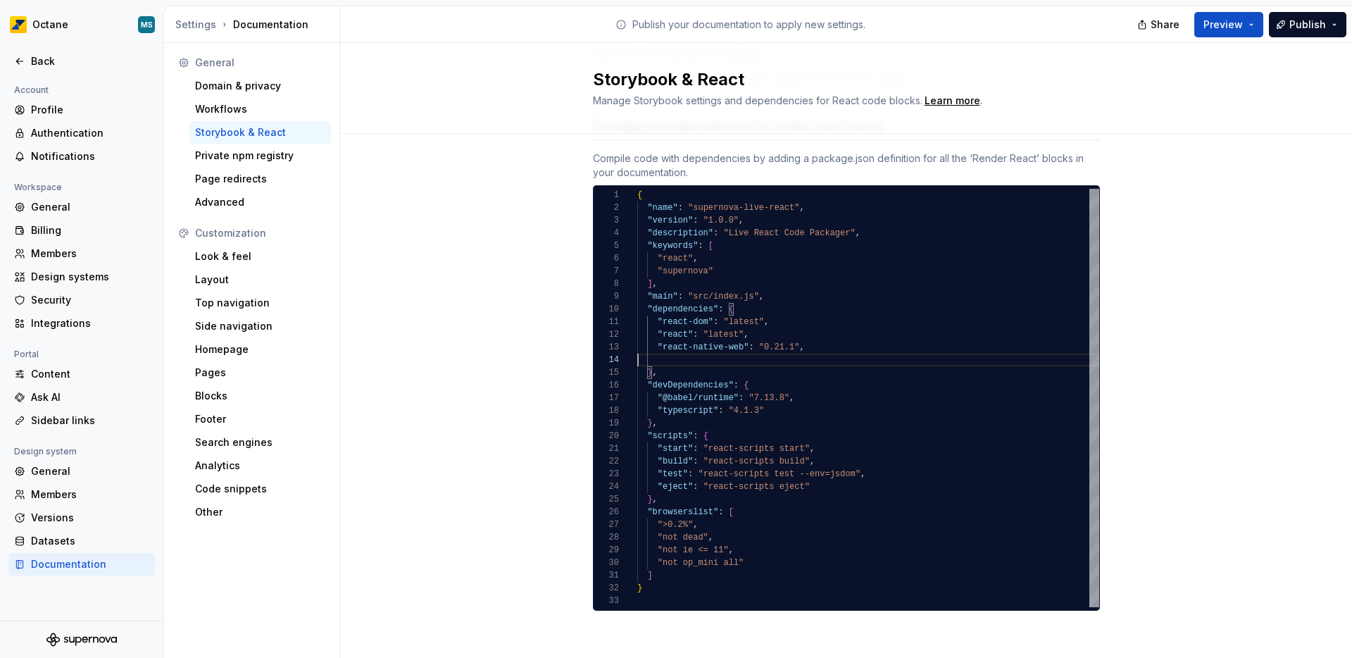
scroll to position [149, 0]
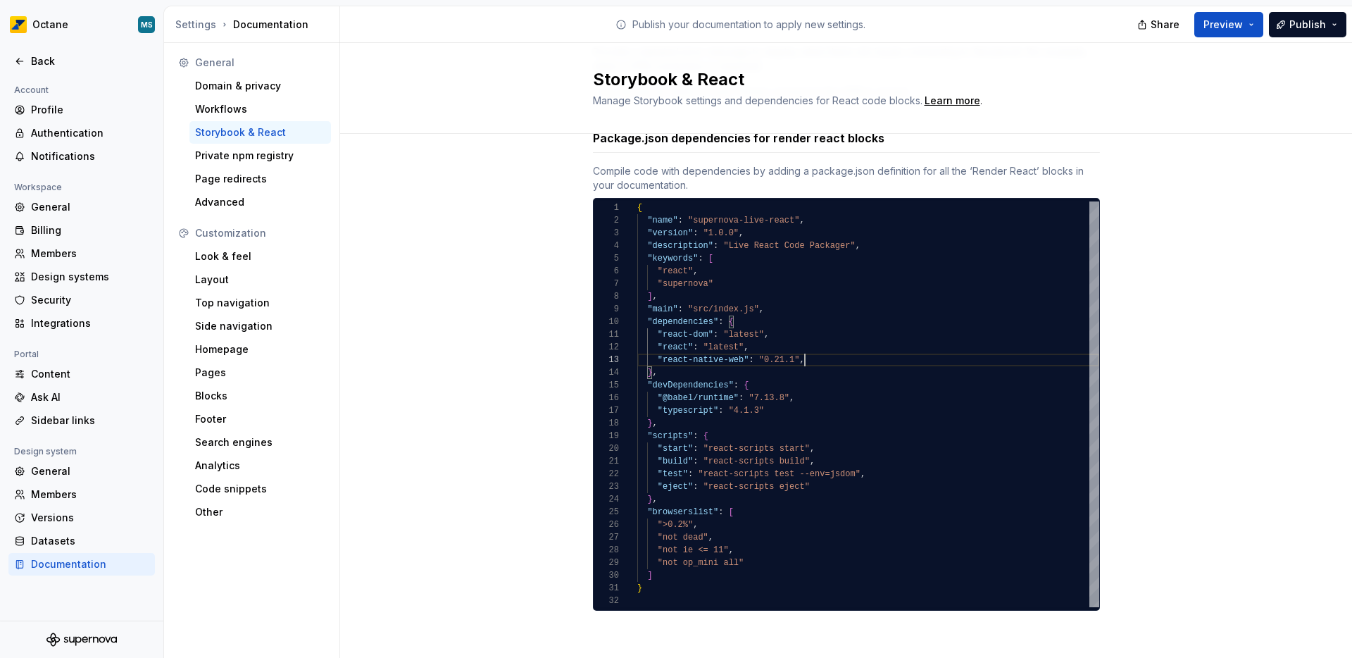
type textarea "*"
type textarea "**********"
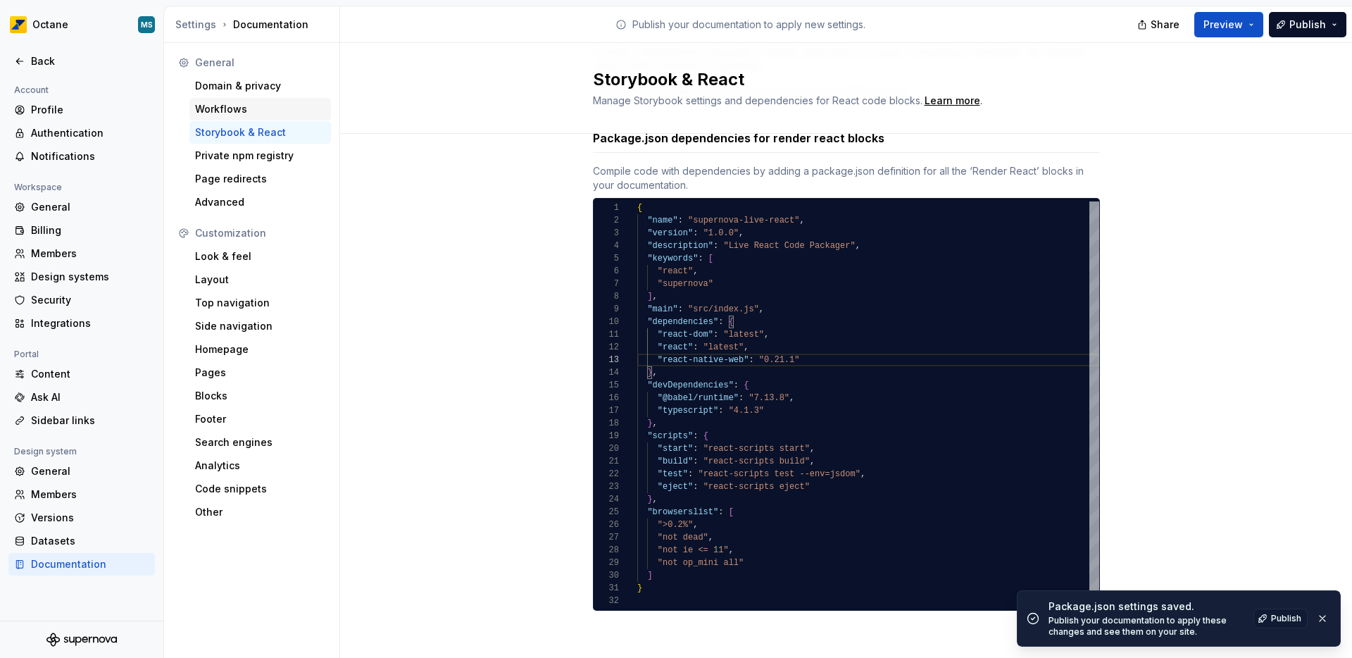
click at [232, 103] on div "Workflows" at bounding box center [260, 109] width 130 height 14
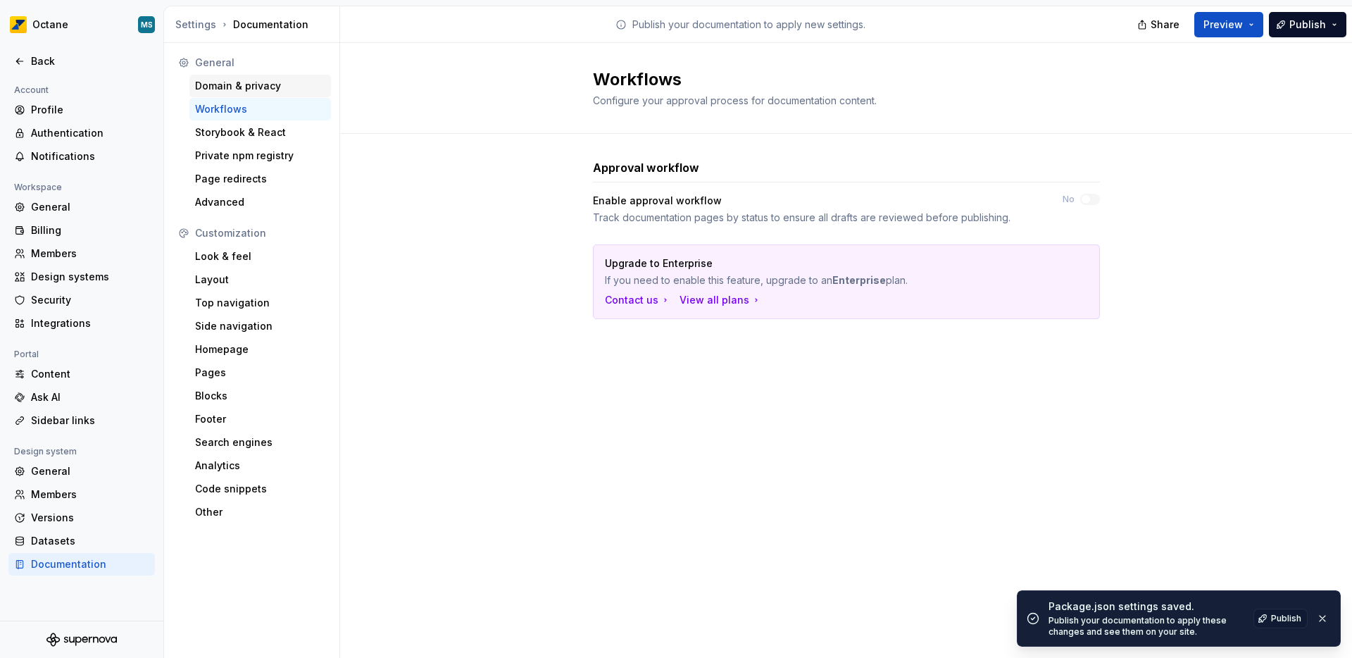
click at [233, 90] on div "Domain & privacy" at bounding box center [260, 86] width 130 height 14
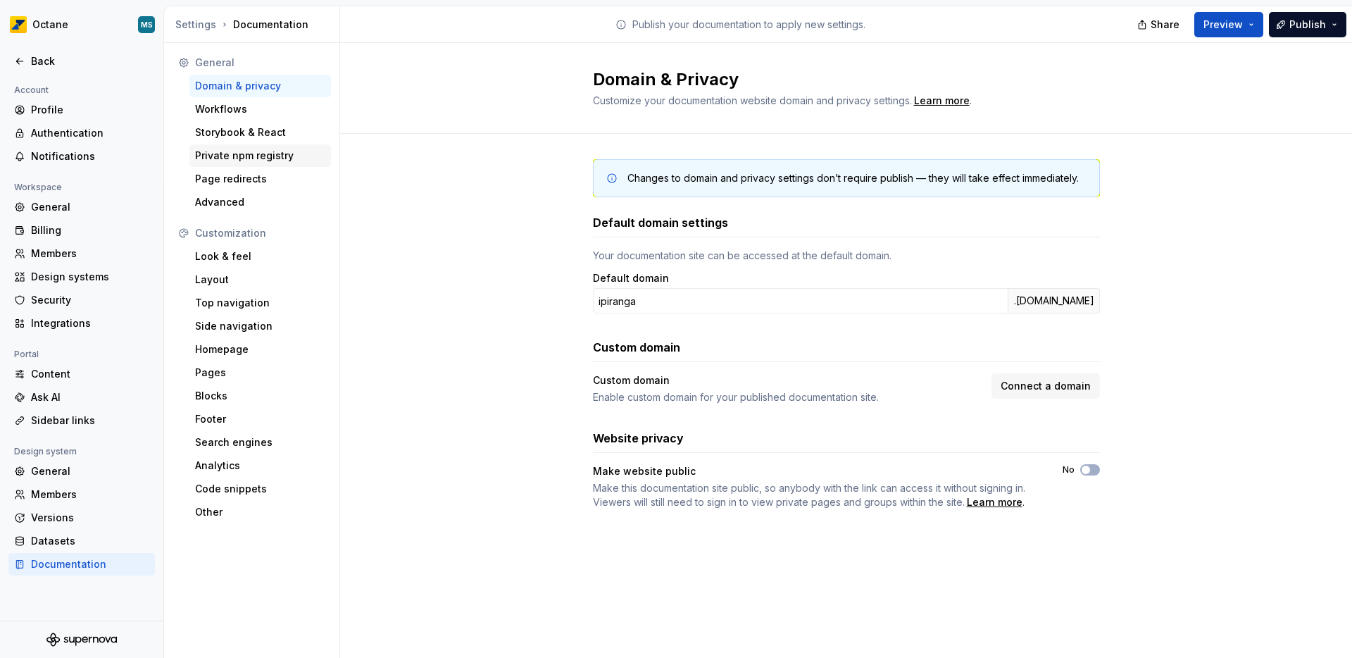
click at [216, 161] on div "Private npm registry" at bounding box center [260, 156] width 130 height 14
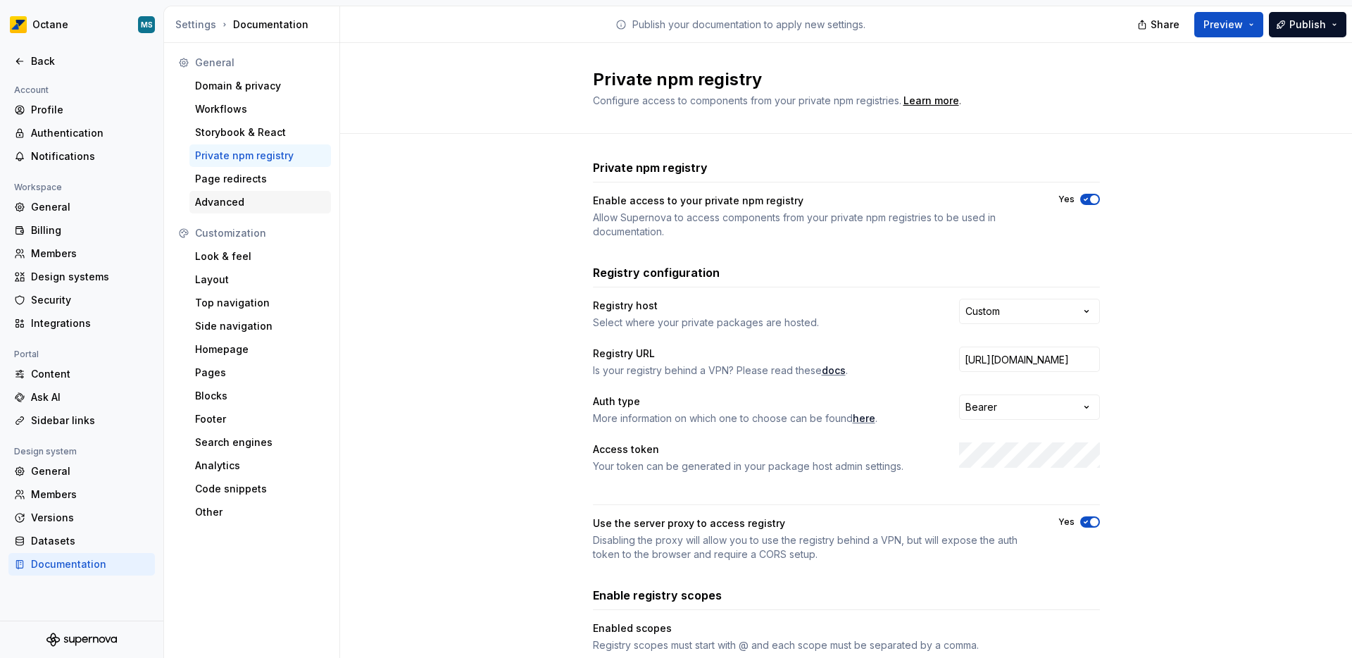
click at [213, 199] on div "Advanced" at bounding box center [260, 202] width 130 height 14
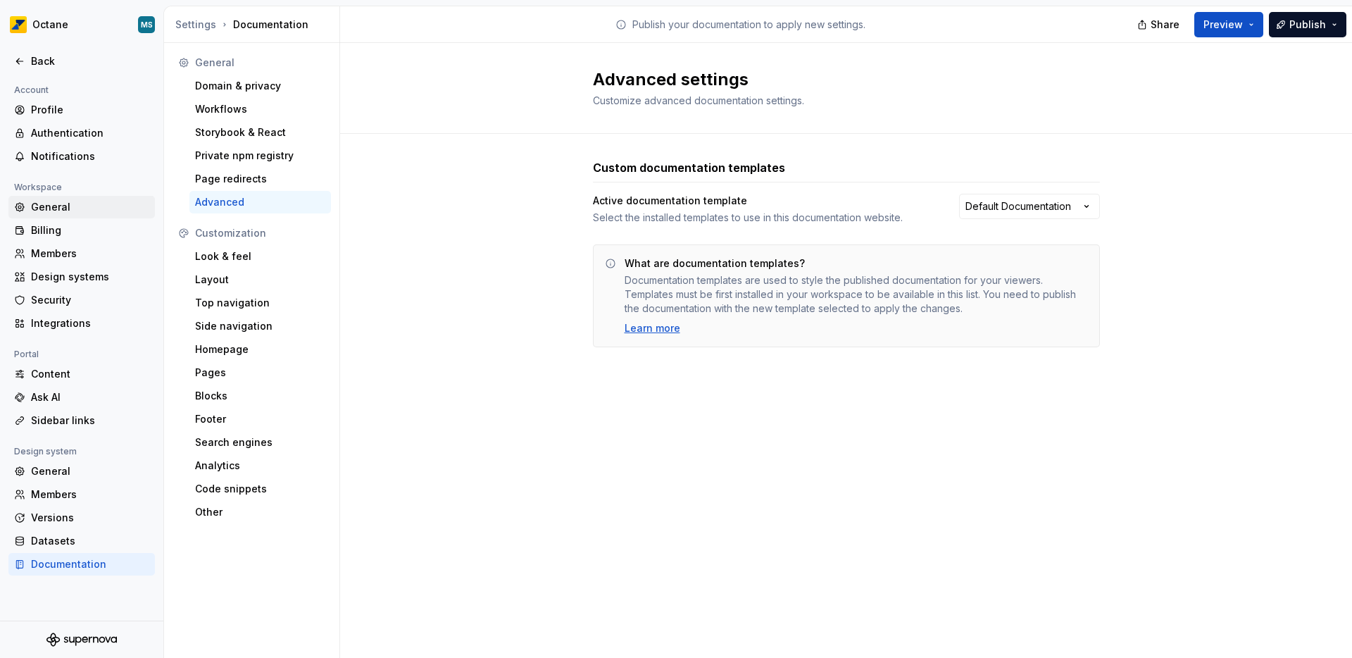
click at [43, 200] on div "General" at bounding box center [90, 207] width 118 height 14
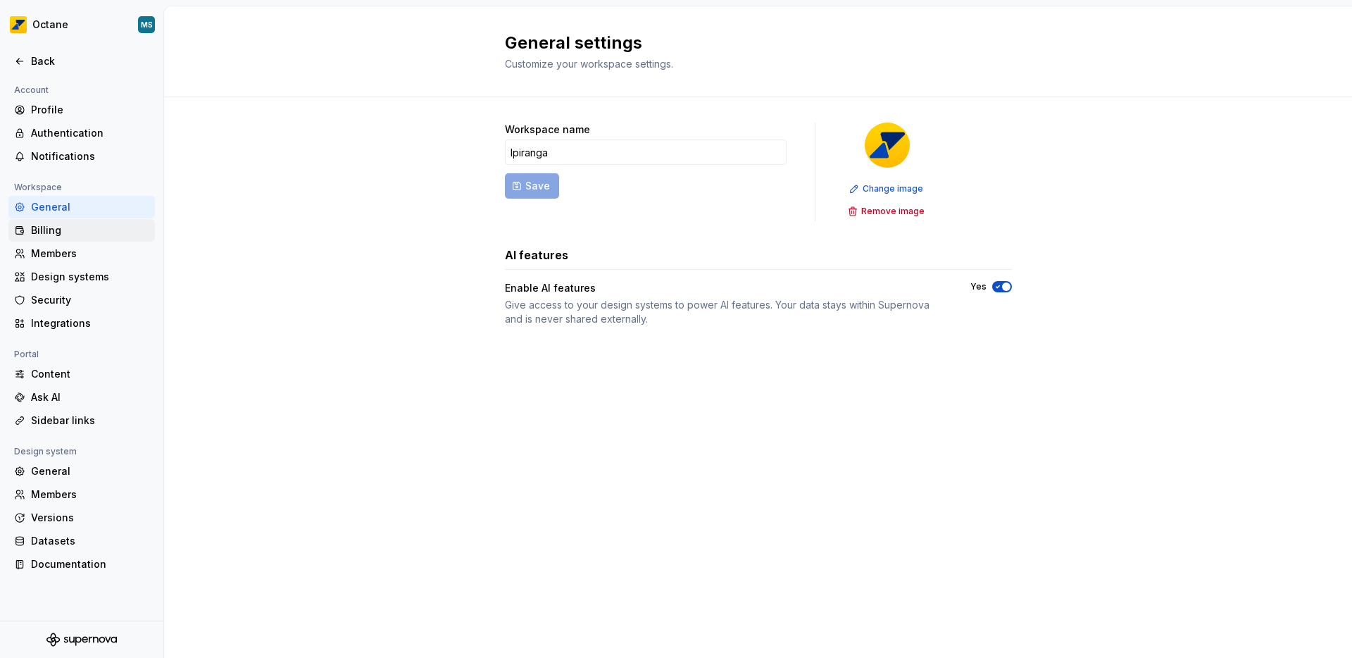
click at [42, 235] on div "Billing" at bounding box center [90, 230] width 118 height 14
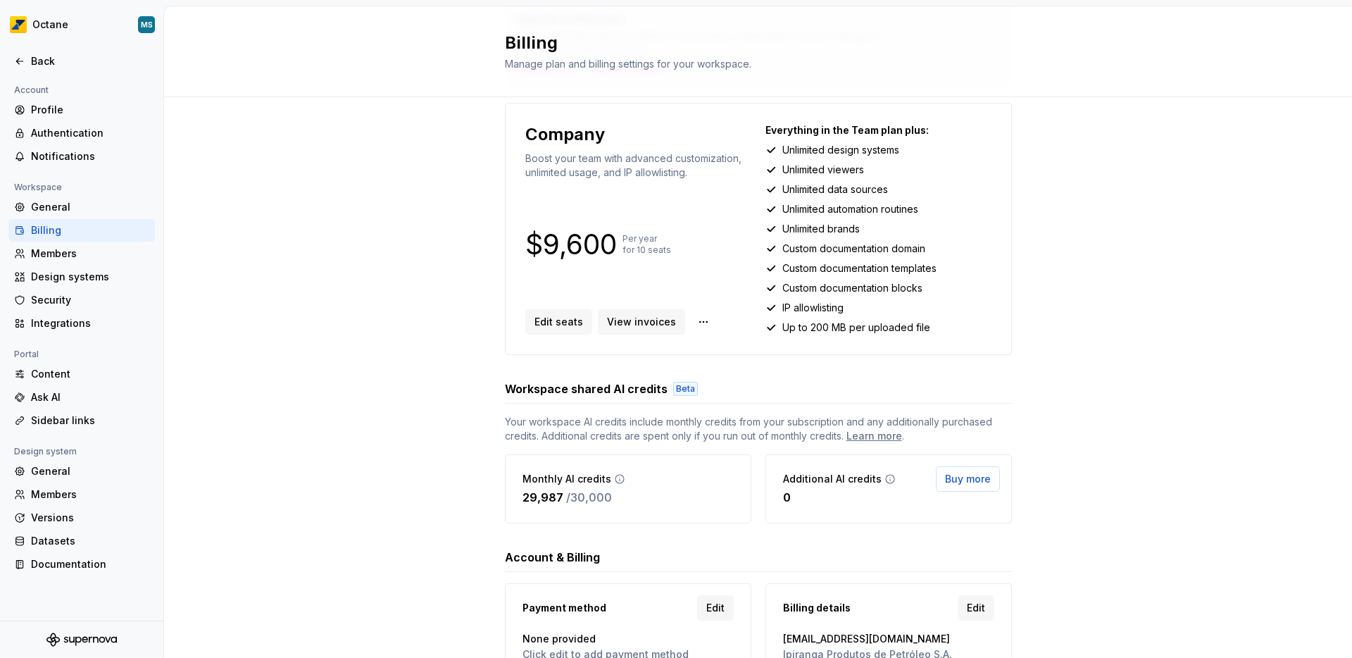
scroll to position [102, 0]
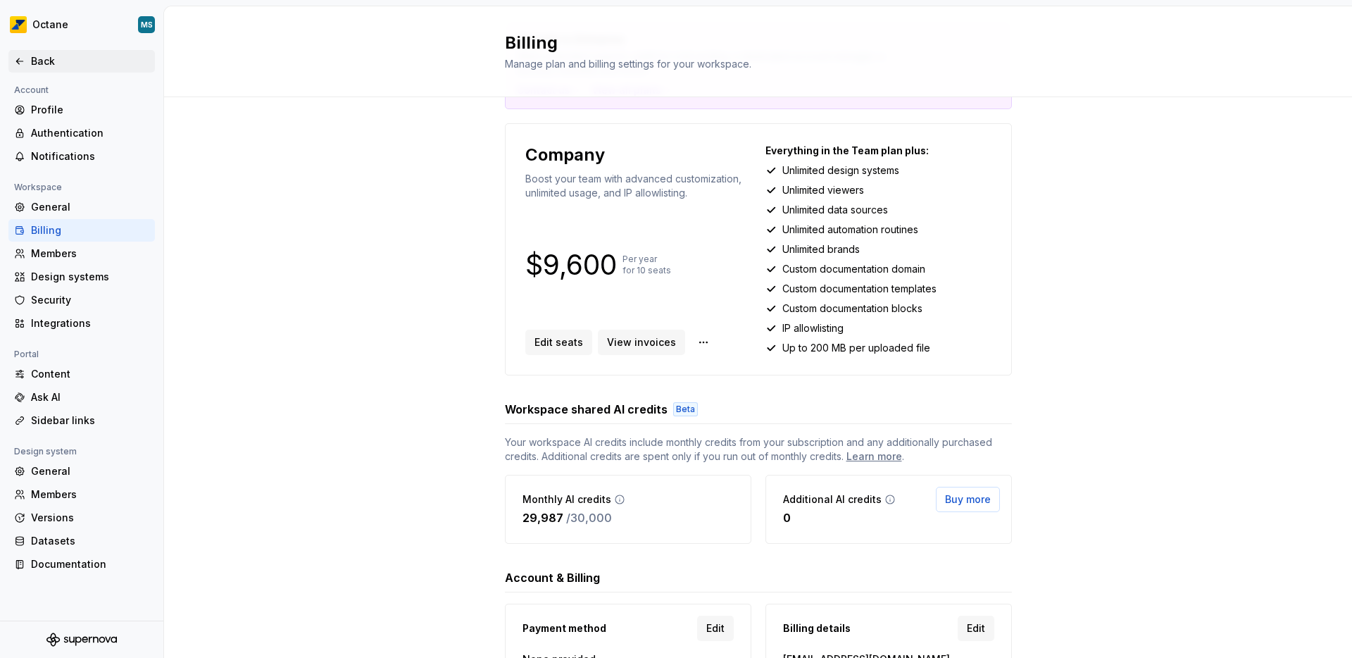
click at [47, 65] on div "Back" at bounding box center [90, 61] width 118 height 14
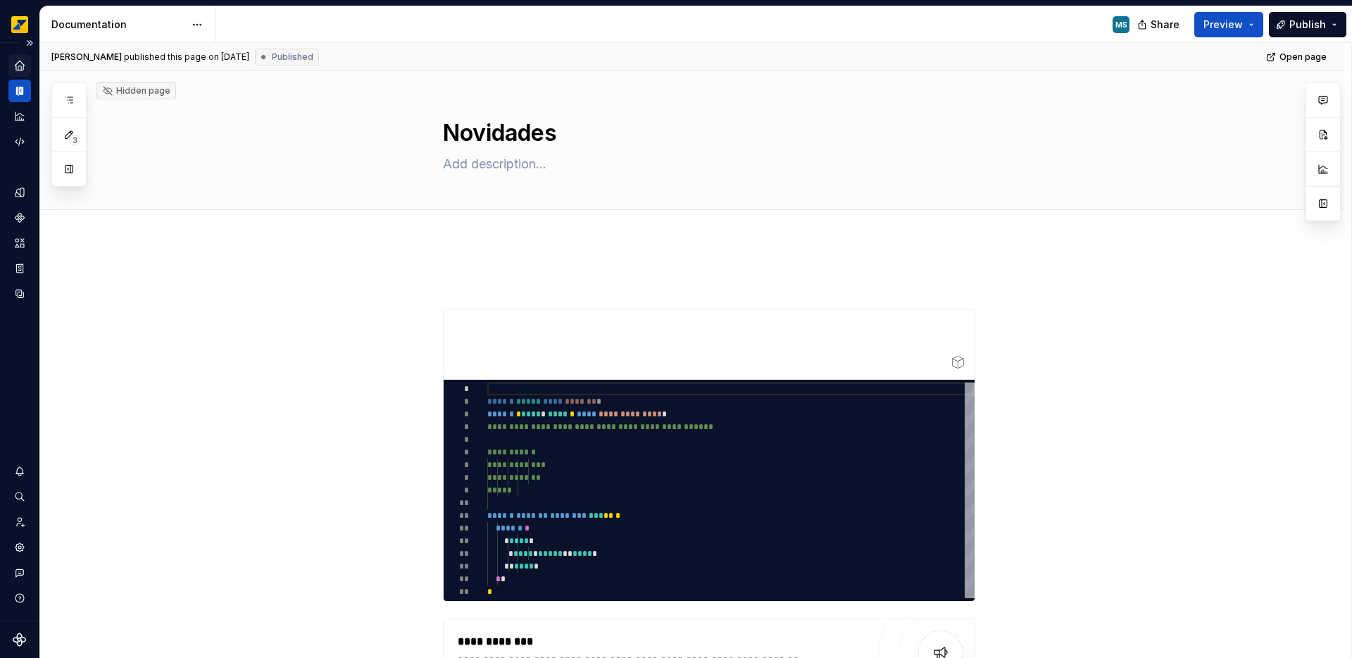
click at [17, 63] on icon "Home" at bounding box center [19, 65] width 9 height 9
type textarea "*"
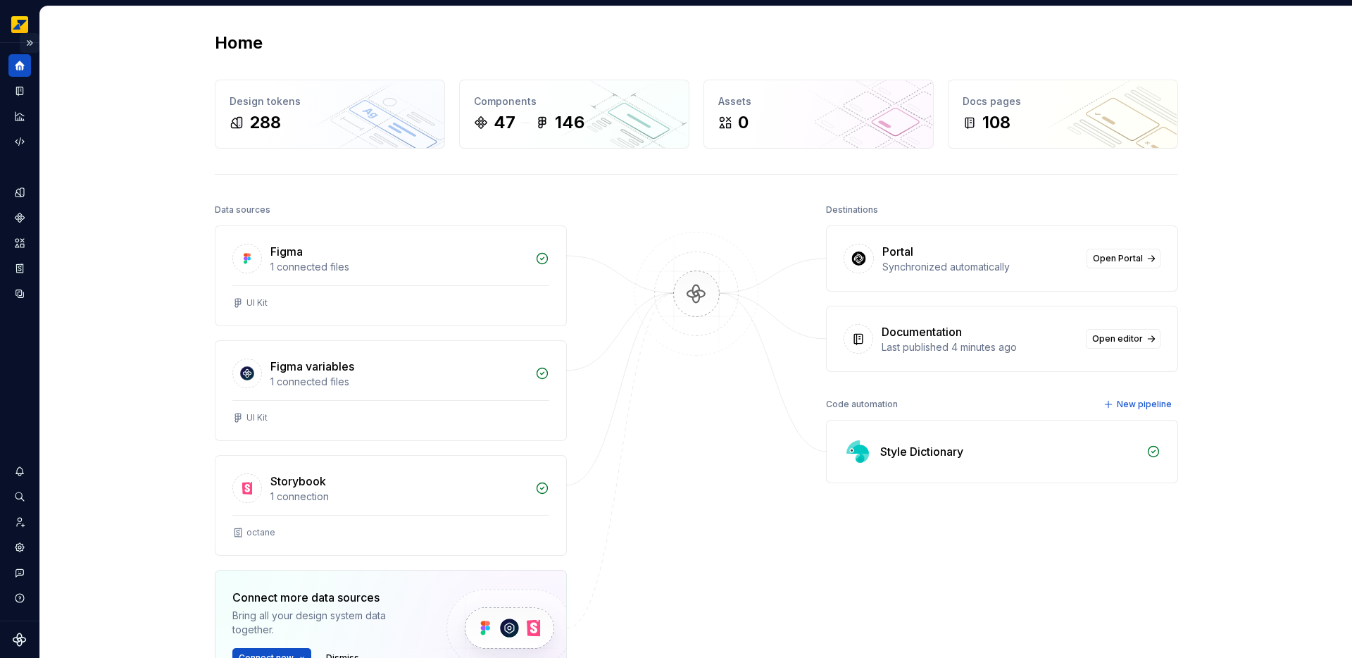
click at [30, 42] on button "Expand sidebar" at bounding box center [30, 43] width 20 height 20
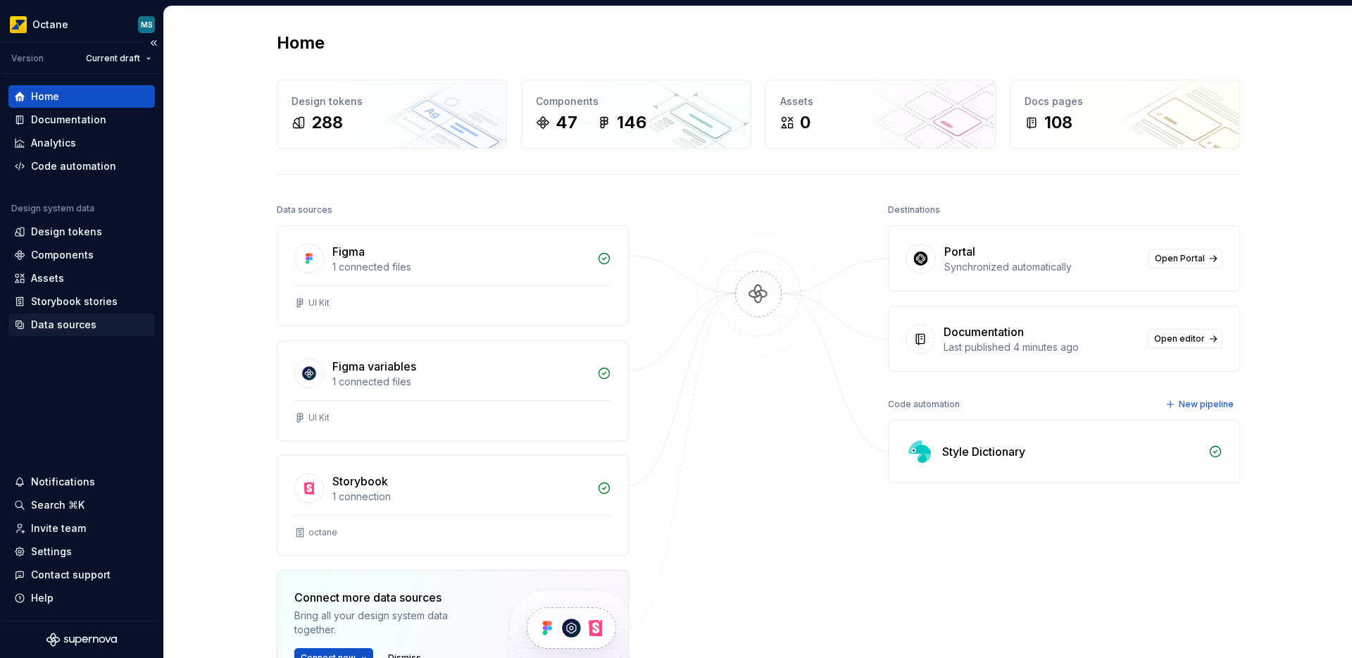
click at [99, 326] on div "Data sources" at bounding box center [81, 325] width 135 height 14
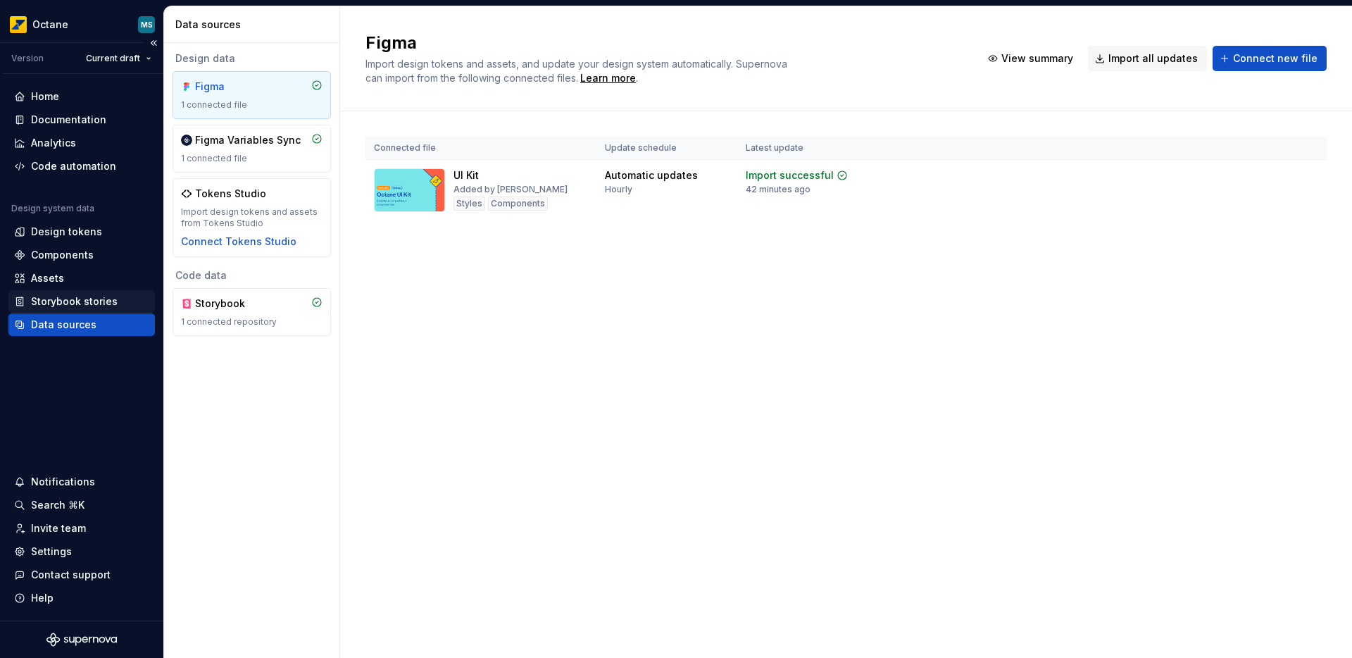
click at [56, 296] on div "Storybook stories" at bounding box center [74, 301] width 87 height 14
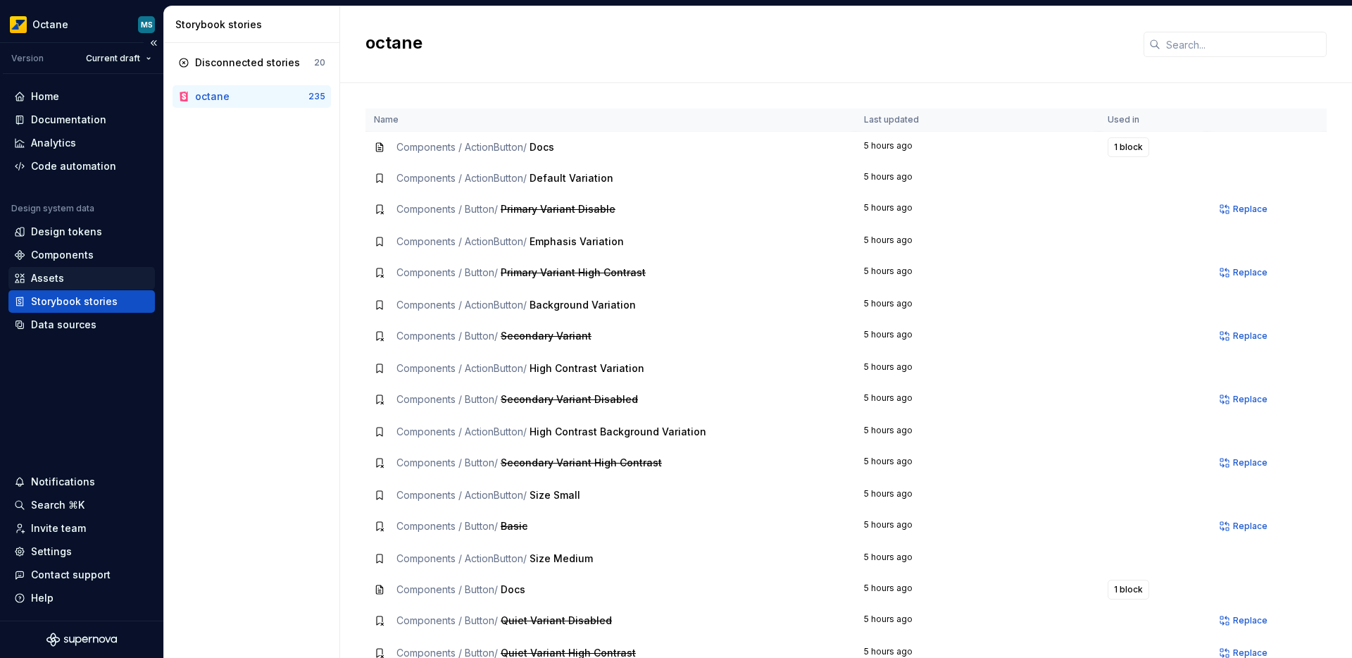
click at [55, 272] on div "Assets" at bounding box center [47, 278] width 33 height 14
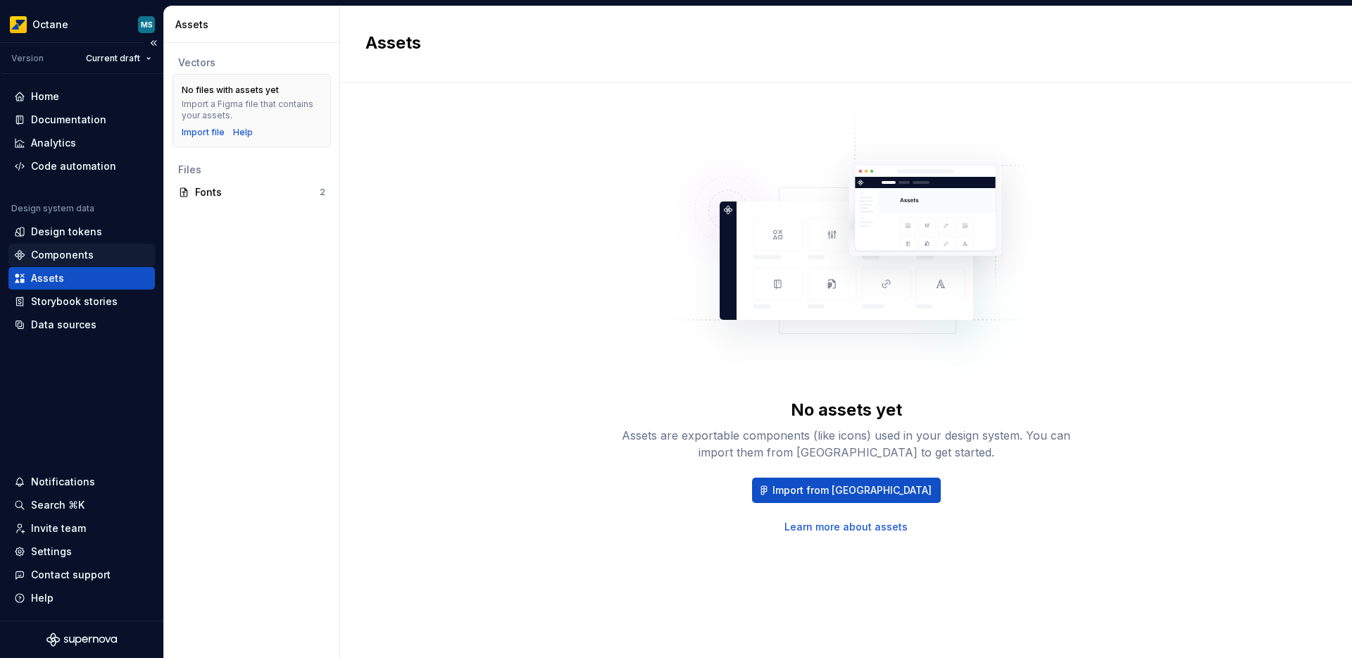
click at [84, 251] on div "Components" at bounding box center [62, 255] width 63 height 14
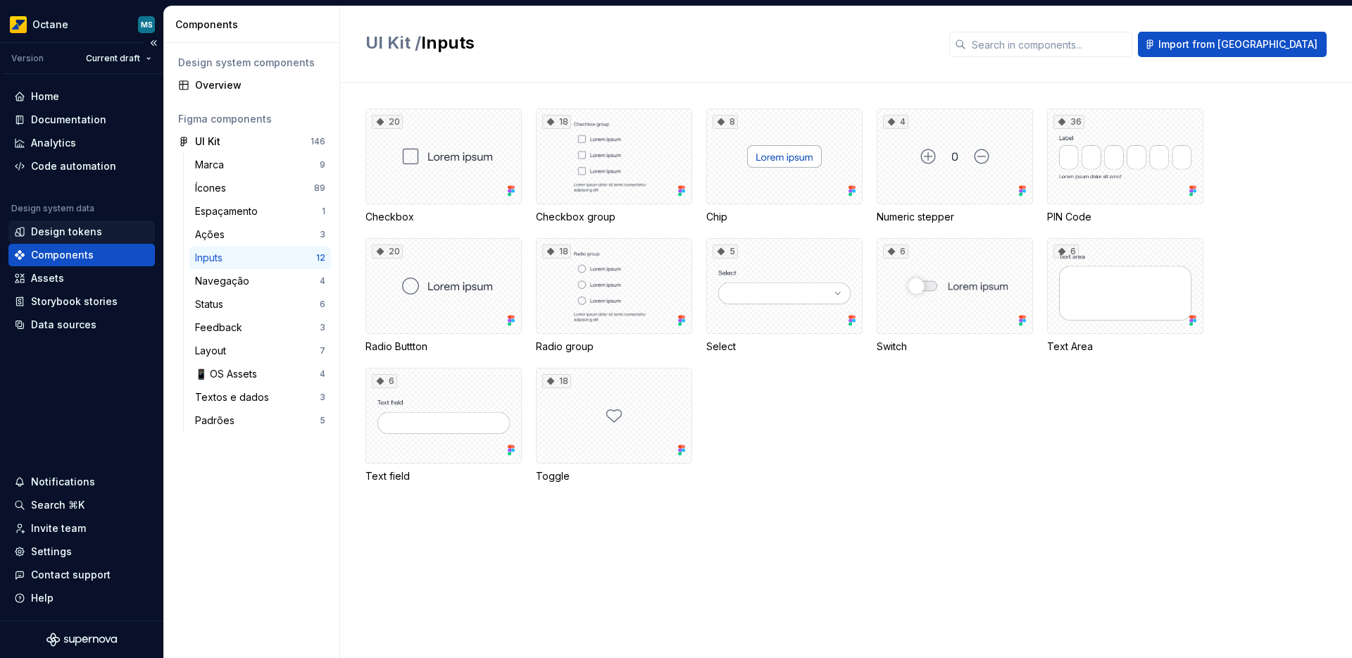
click at [84, 230] on div "Design tokens" at bounding box center [66, 232] width 71 height 14
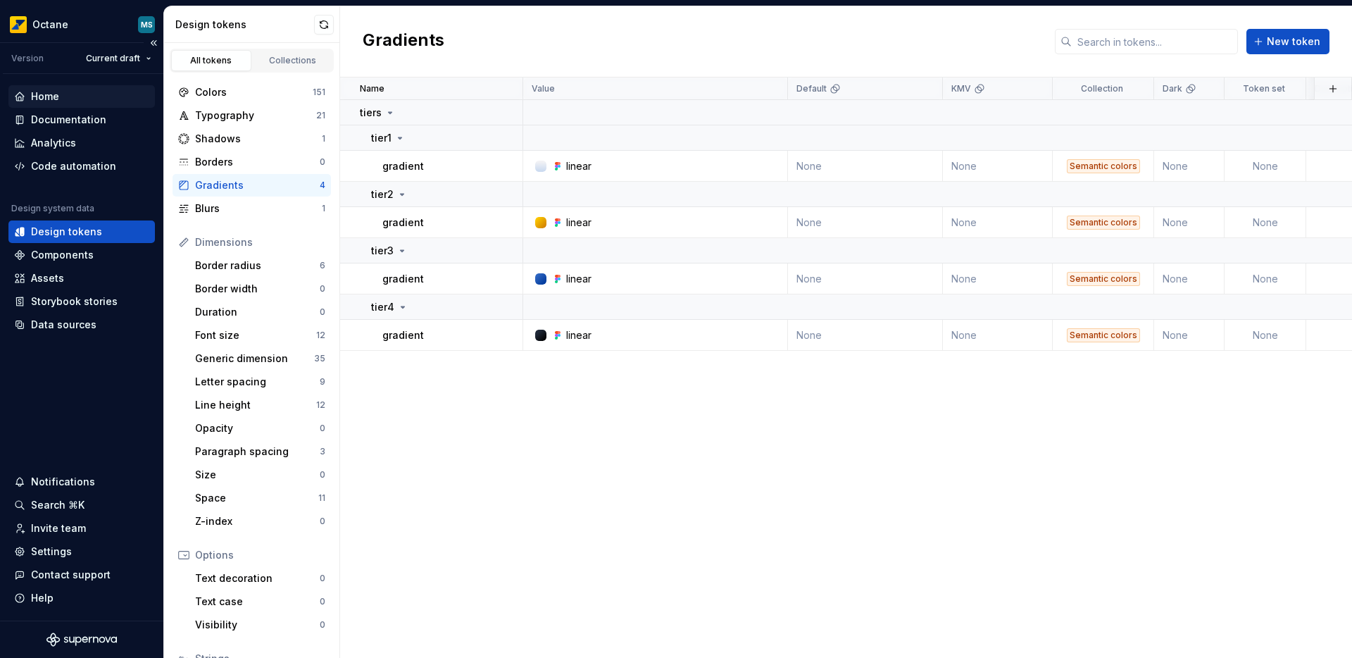
click at [68, 96] on div "Home" at bounding box center [81, 96] width 135 height 14
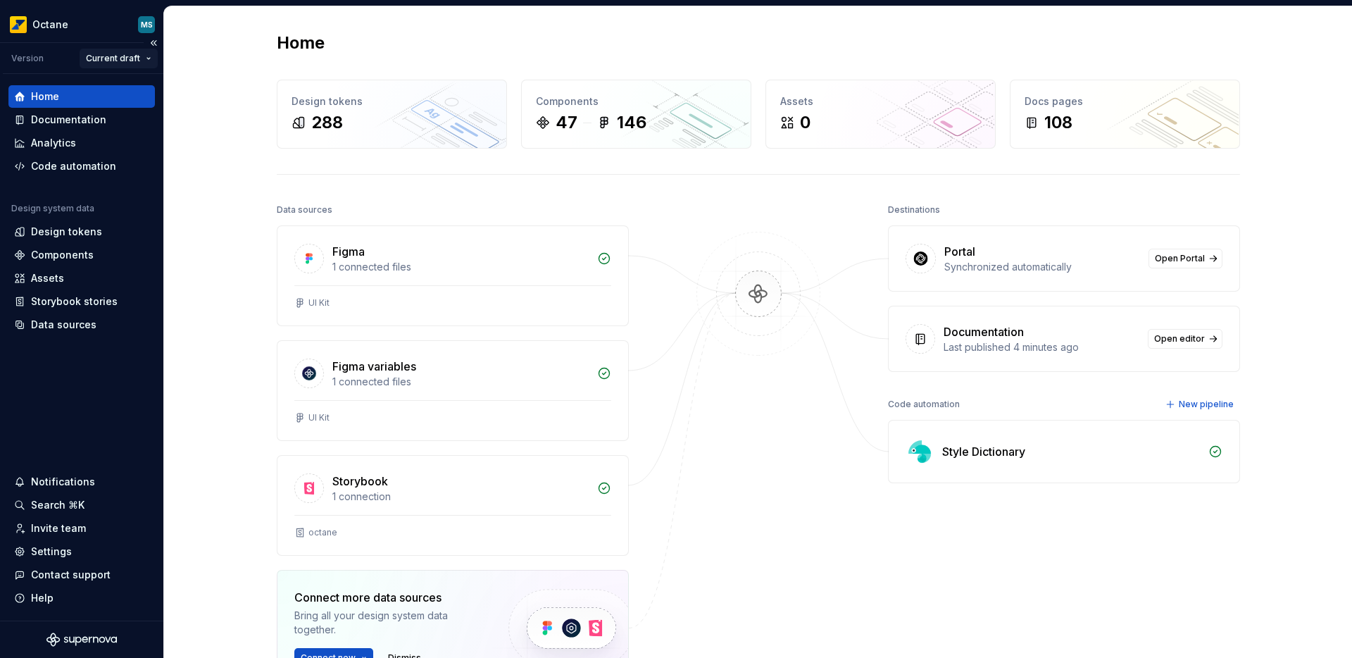
click at [145, 58] on html "Octane MS Version Current draft Home Documentation Analytics Code automation De…" at bounding box center [676, 329] width 1352 height 658
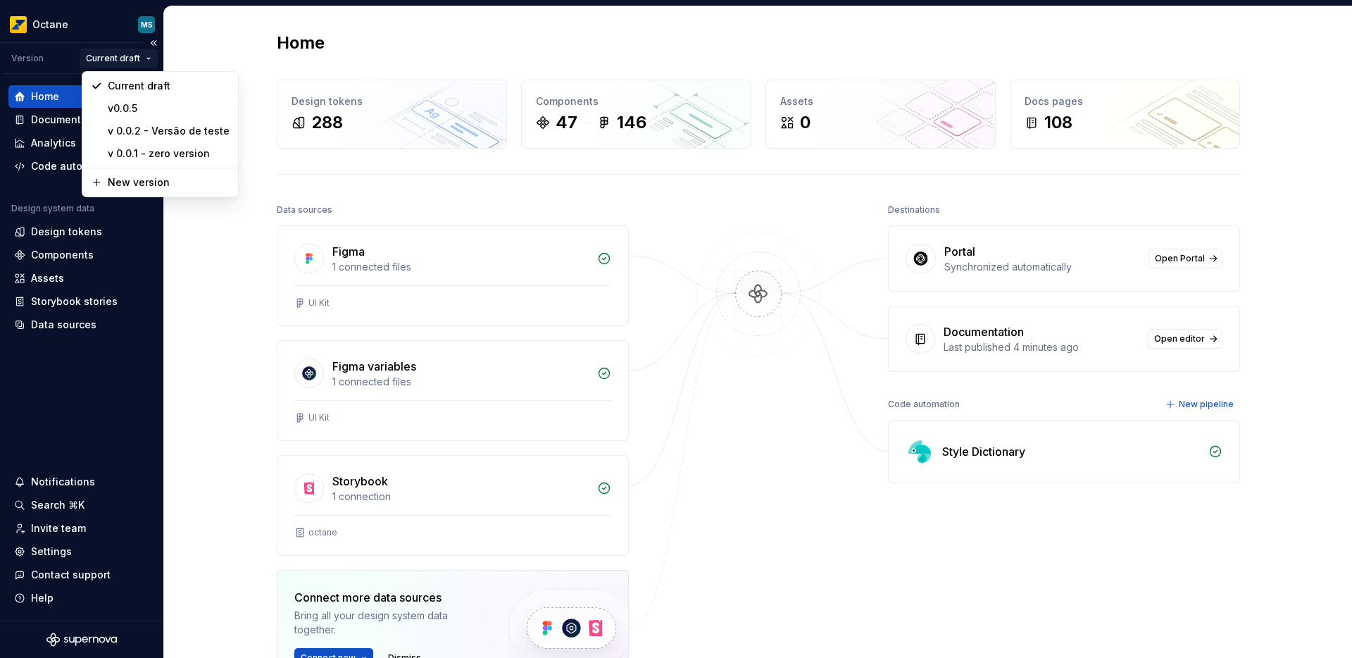
click at [145, 58] on html "Octane MS Version Current draft Home Documentation Analytics Code automation De…" at bounding box center [676, 329] width 1352 height 658
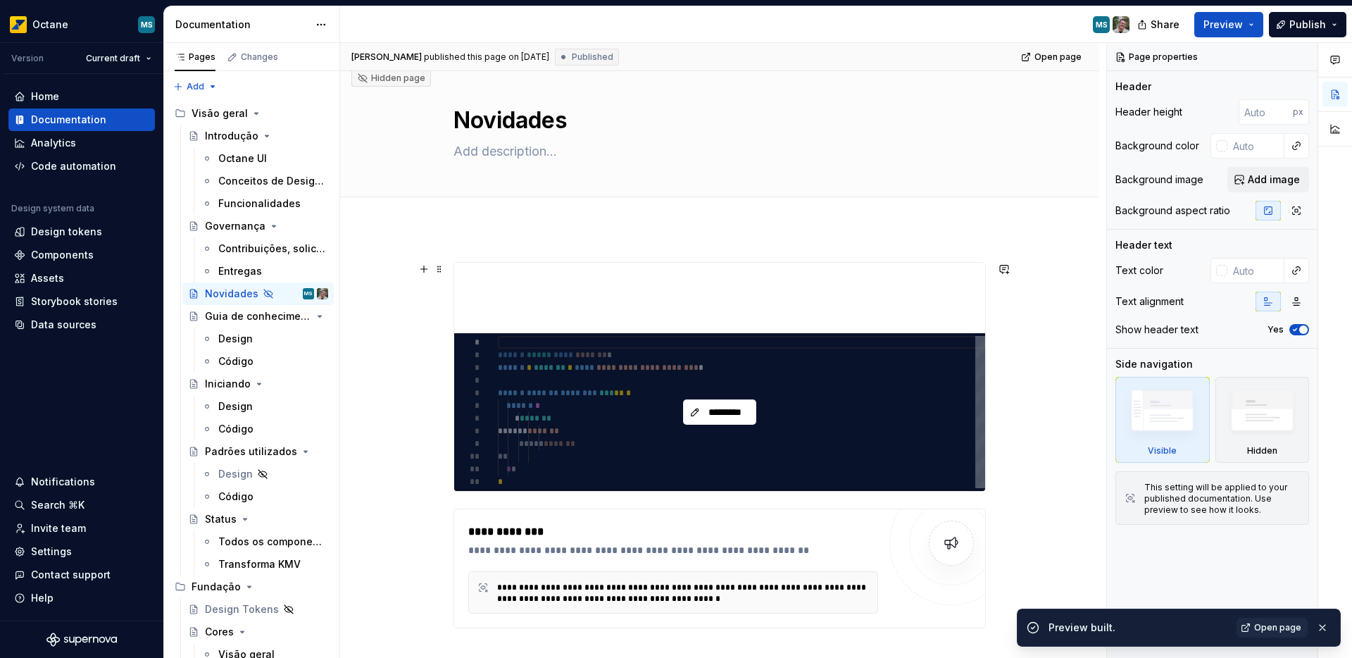
scroll to position [33, 0]
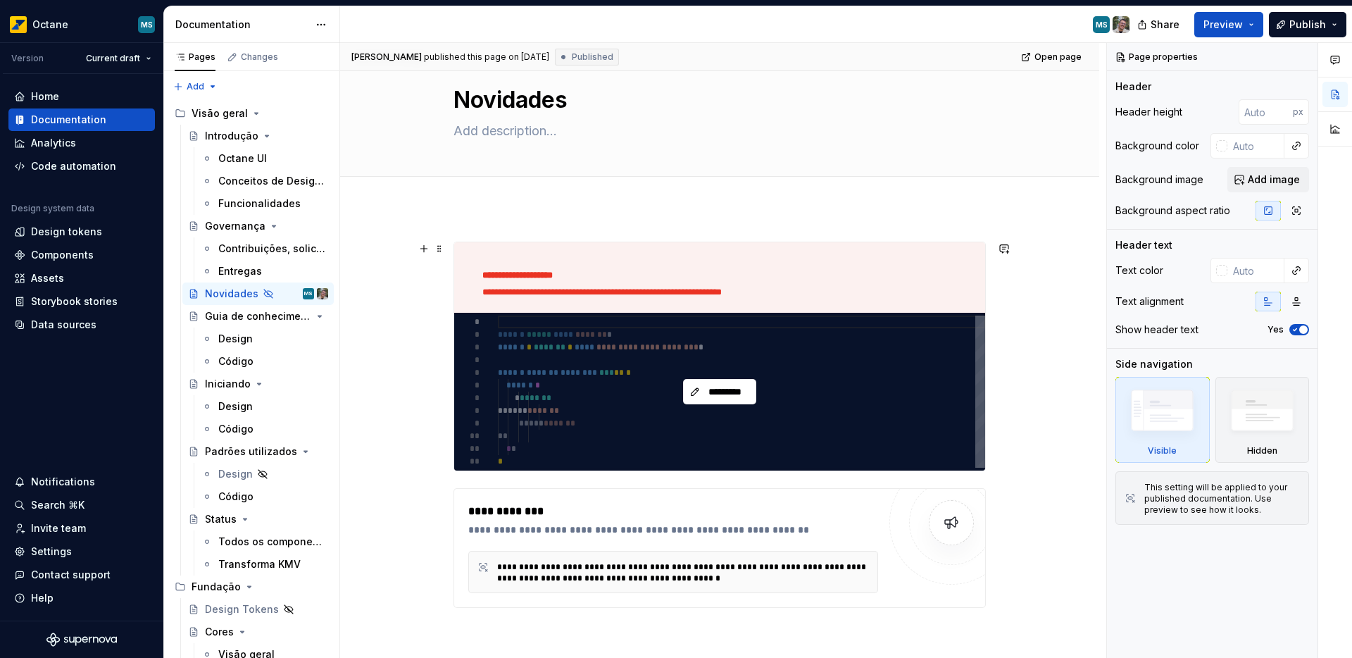
type textarea "*"
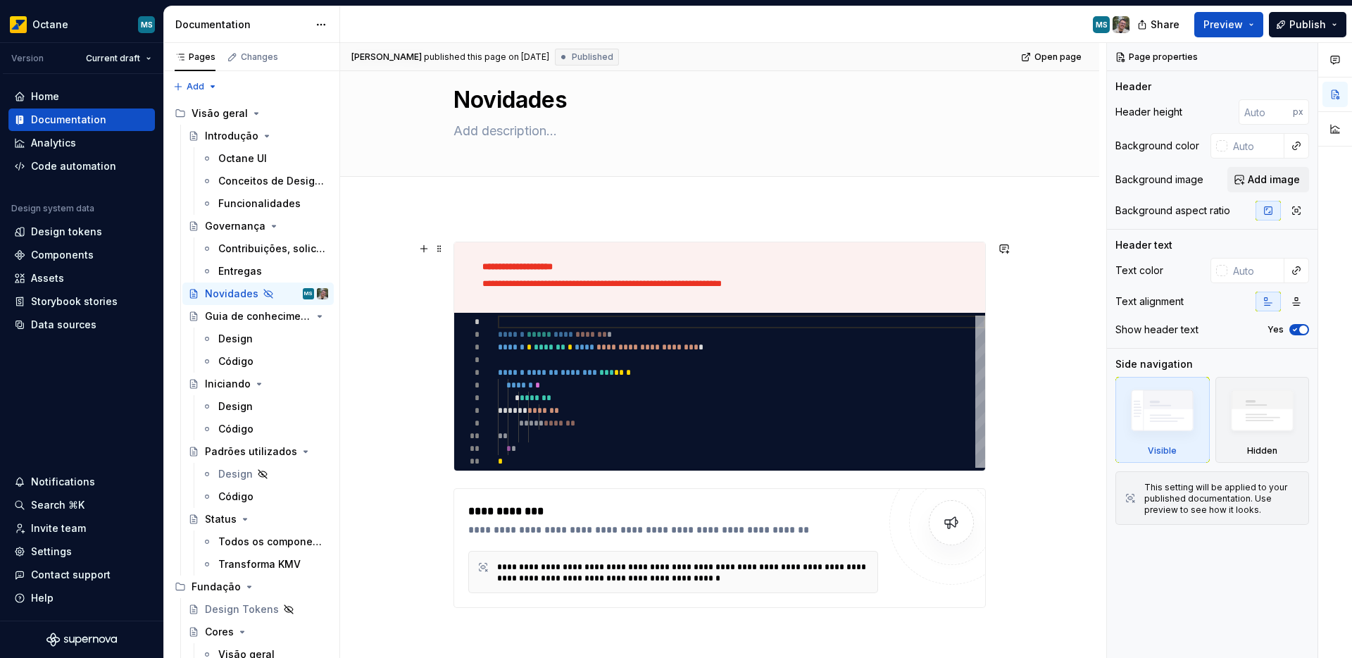
click at [641, 284] on p "**********" at bounding box center [714, 284] width 464 height 11
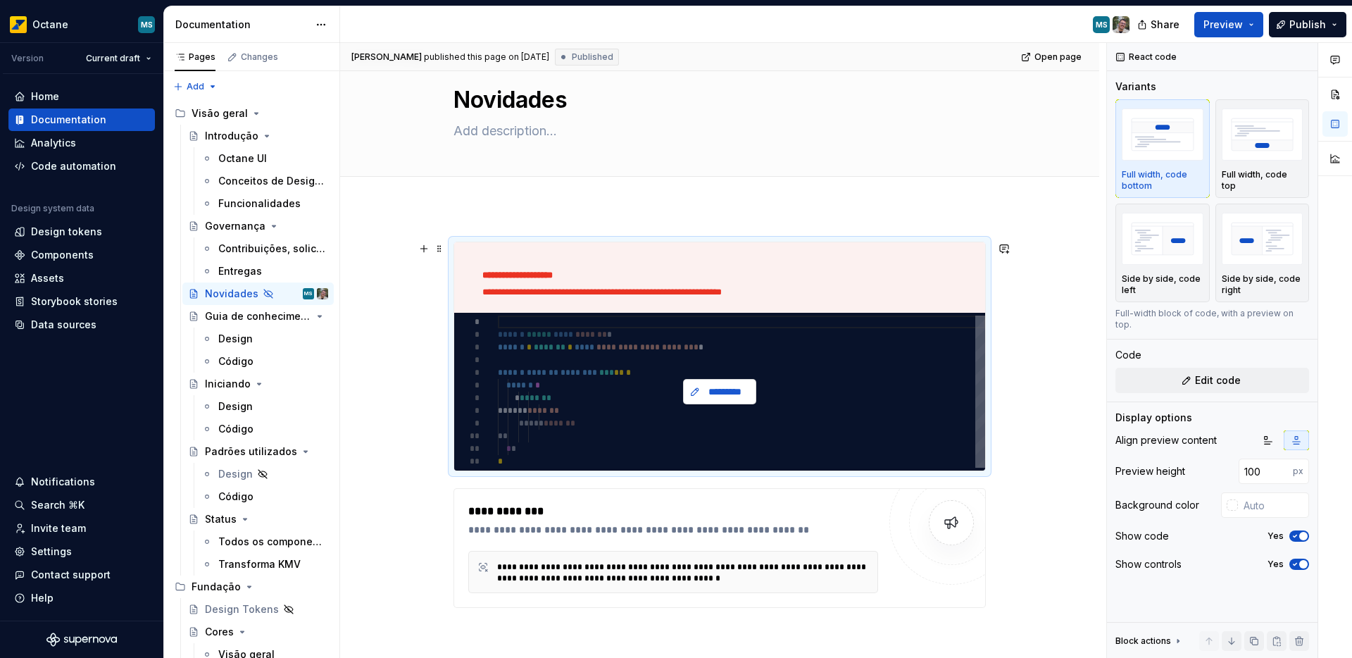
click at [709, 395] on span "*********" at bounding box center [725, 391] width 44 height 14
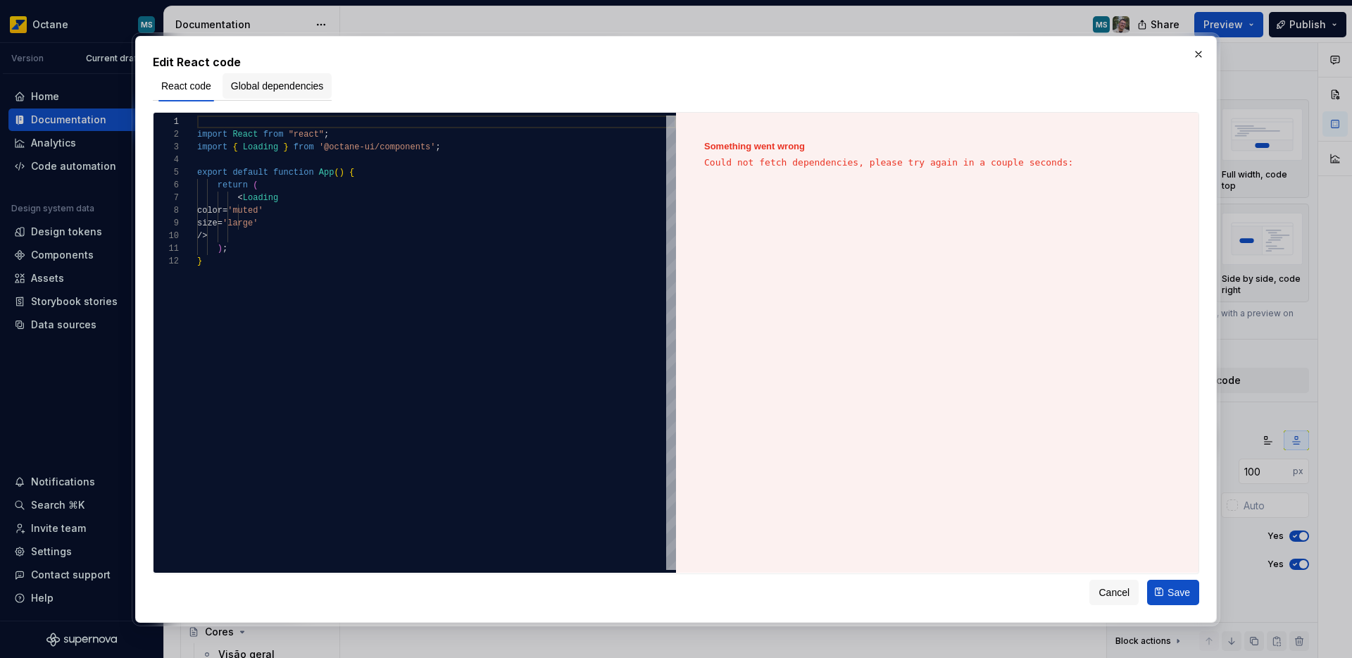
click at [251, 97] on button "Global dependencies" at bounding box center [278, 85] width 110 height 25
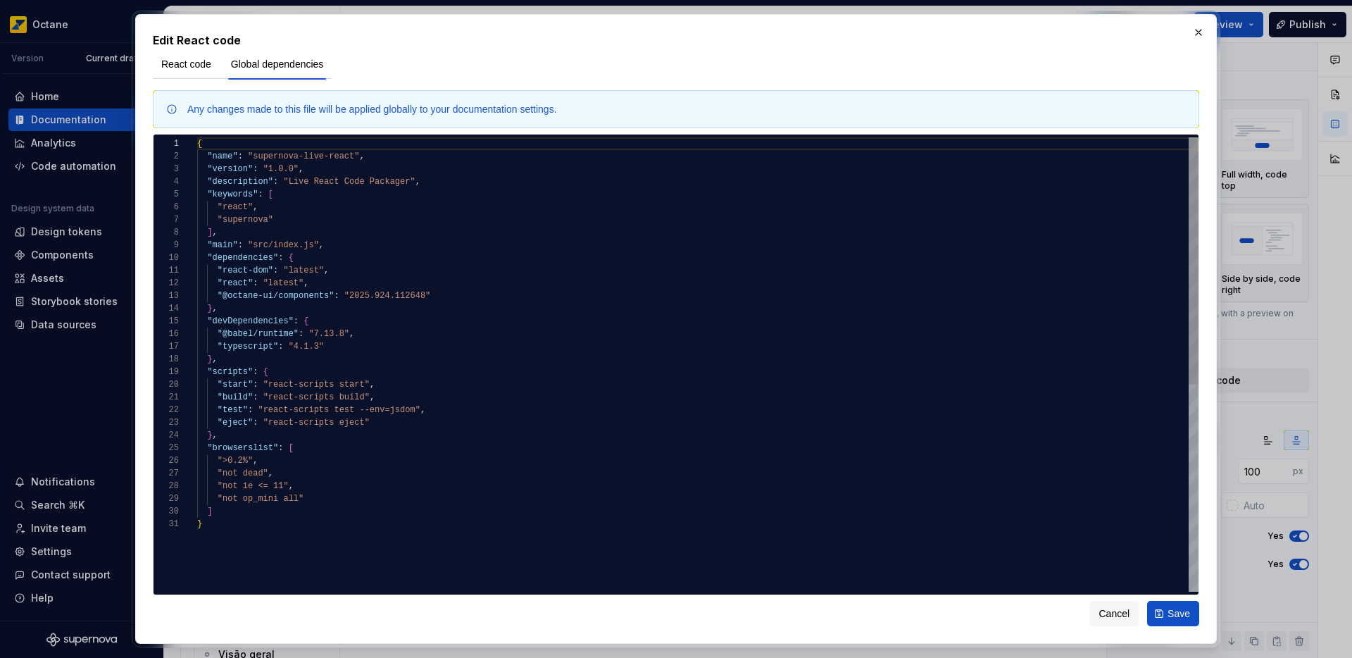
click at [298, 232] on div ""react" , "supernova" ] , "main" : "src/index.js" , "dependencies" : { "react-d…" at bounding box center [697, 554] width 1001 height 834
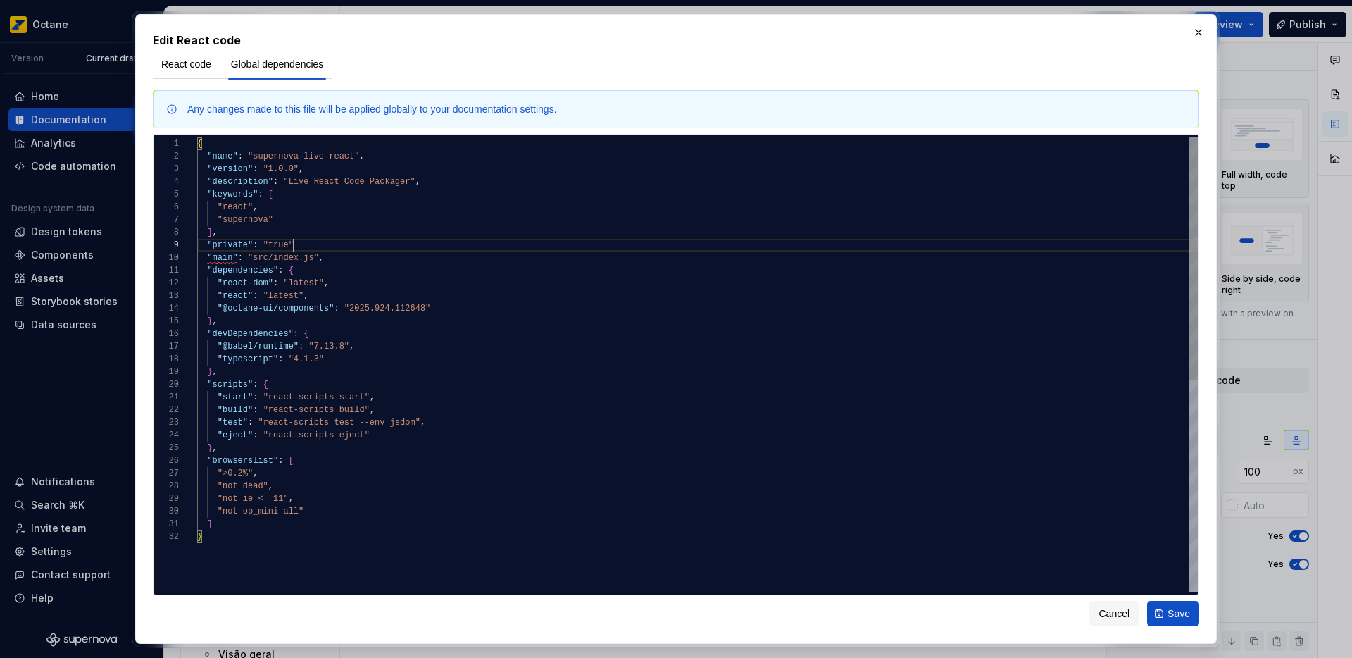
scroll to position [101, 102]
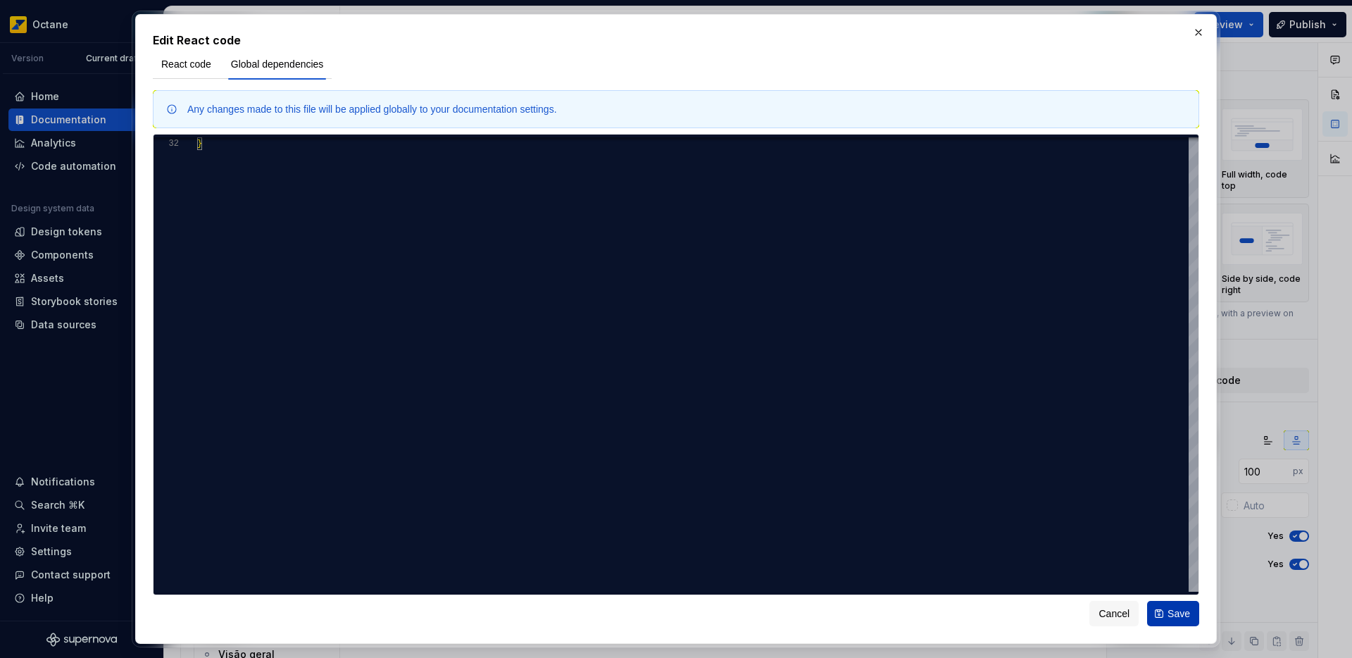
type textarea "**********"
click at [1172, 620] on button "Save" at bounding box center [1173, 613] width 52 height 25
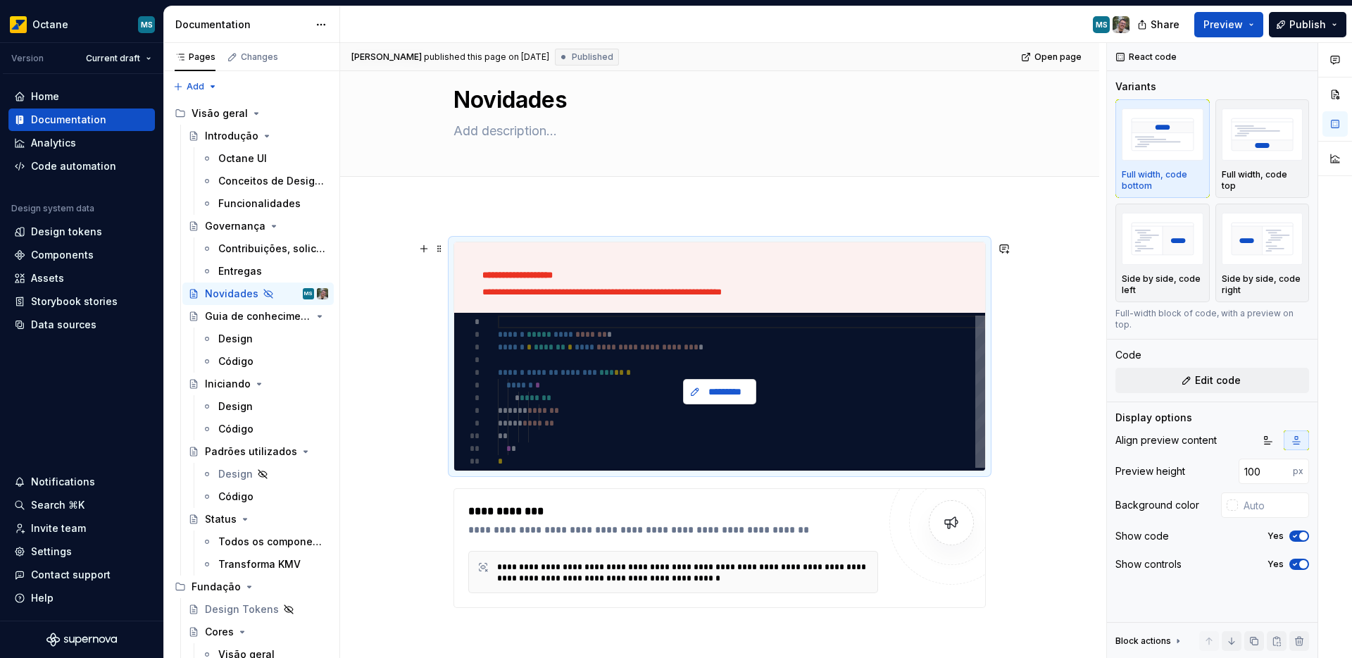
click at [737, 389] on span "*********" at bounding box center [725, 391] width 44 height 14
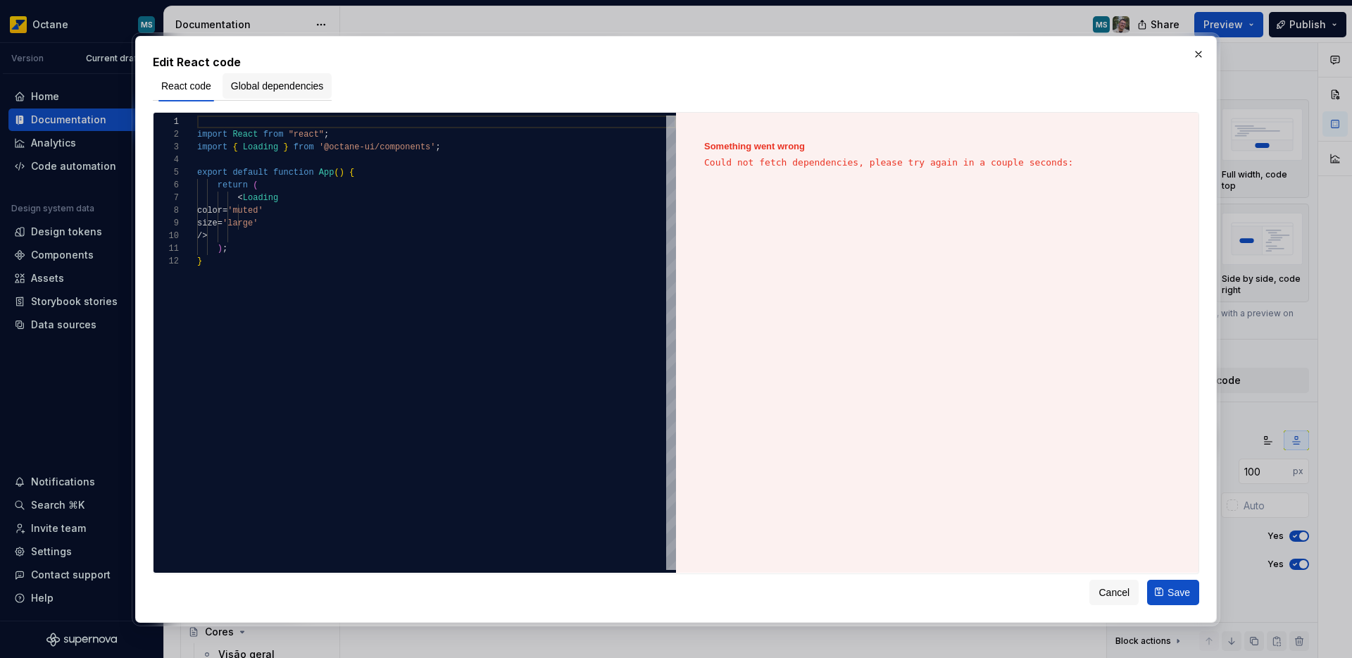
click at [318, 92] on span "Global dependencies" at bounding box center [277, 86] width 93 height 14
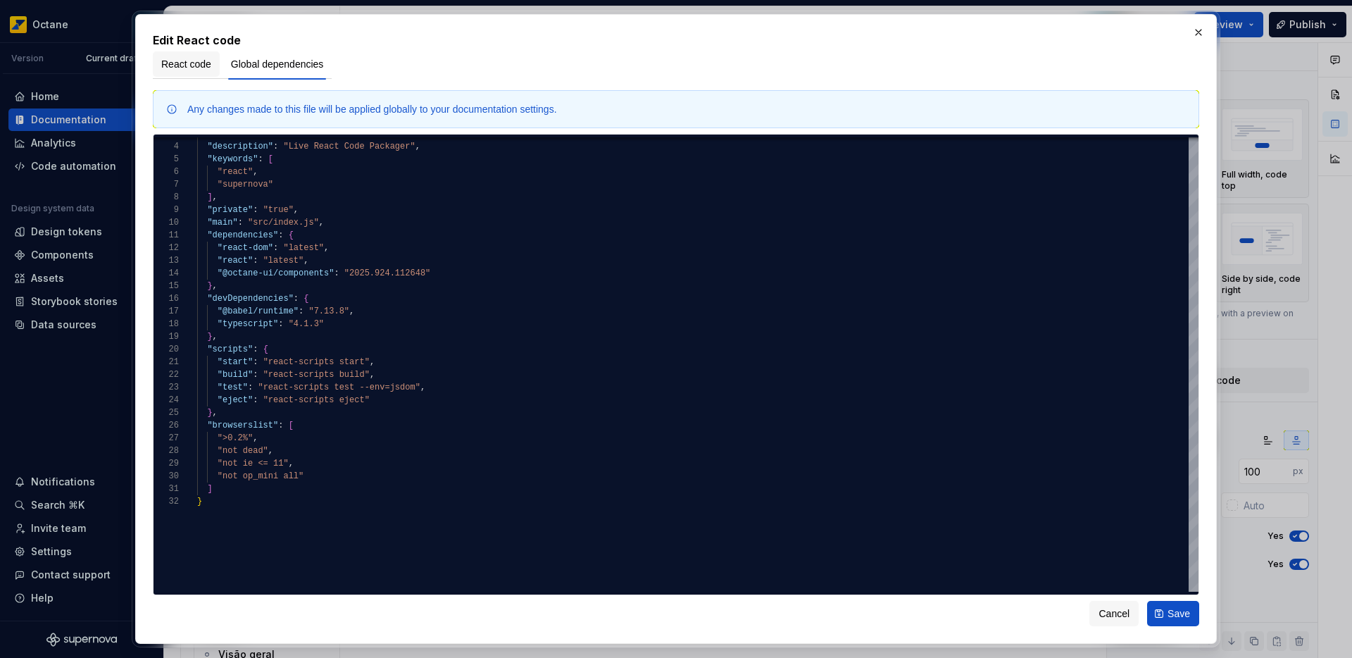
click at [192, 71] on button "React code" at bounding box center [186, 63] width 67 height 25
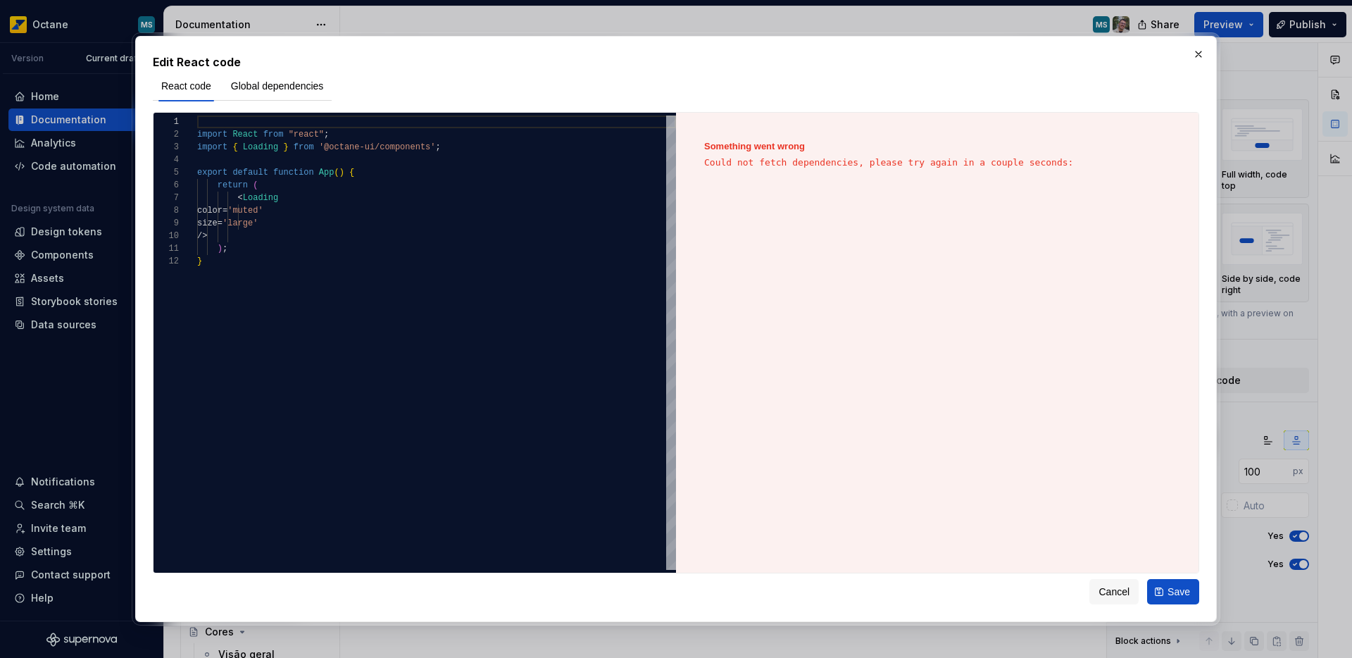
type textarea "*"
type textarea "** *"
click at [513, 265] on div "import React from "react" ; import { Loading } from '@octane-ui/components' ; e…" at bounding box center [436, 412] width 479 height 594
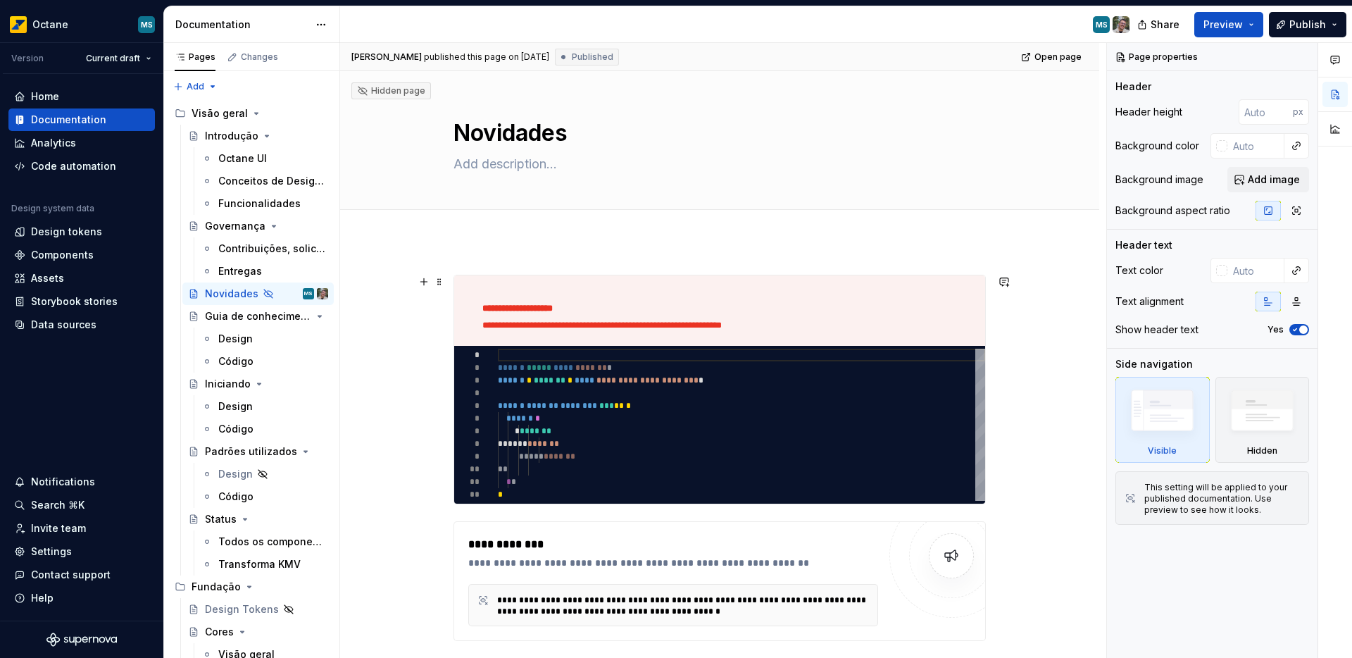
click at [951, 323] on div "**********" at bounding box center [719, 310] width 531 height 70
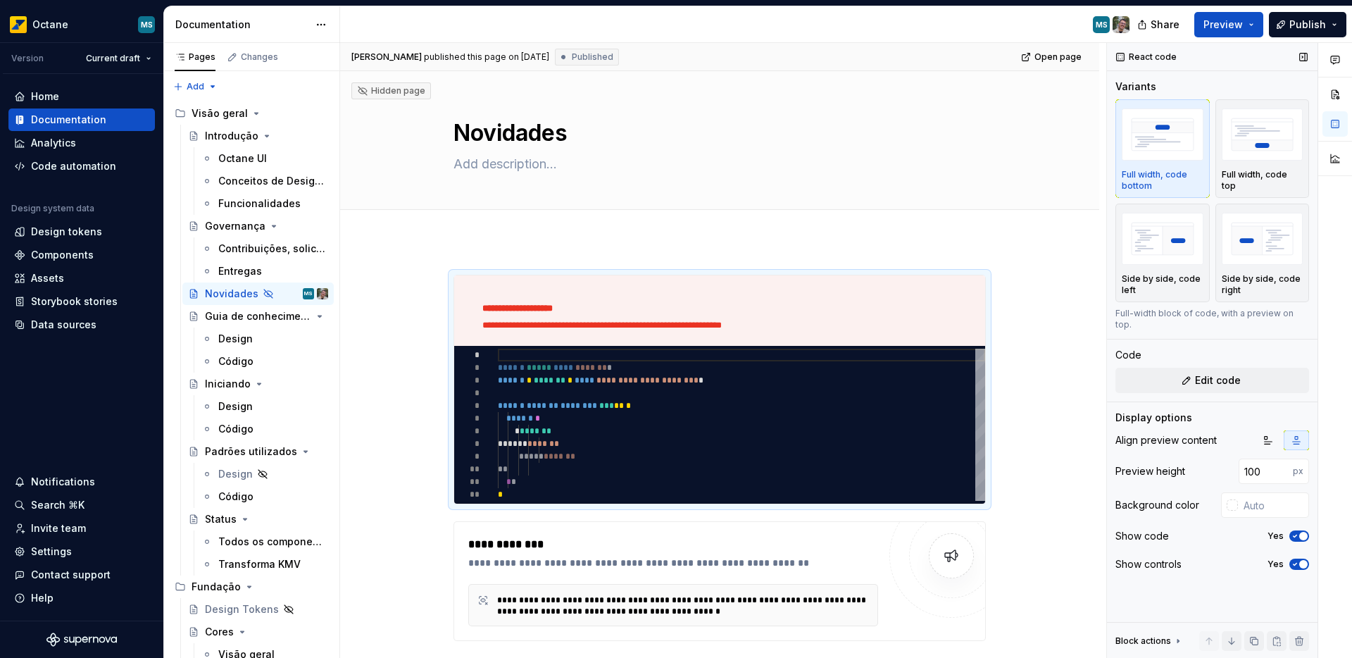
click at [1291, 560] on icon "button" at bounding box center [1294, 564] width 11 height 8
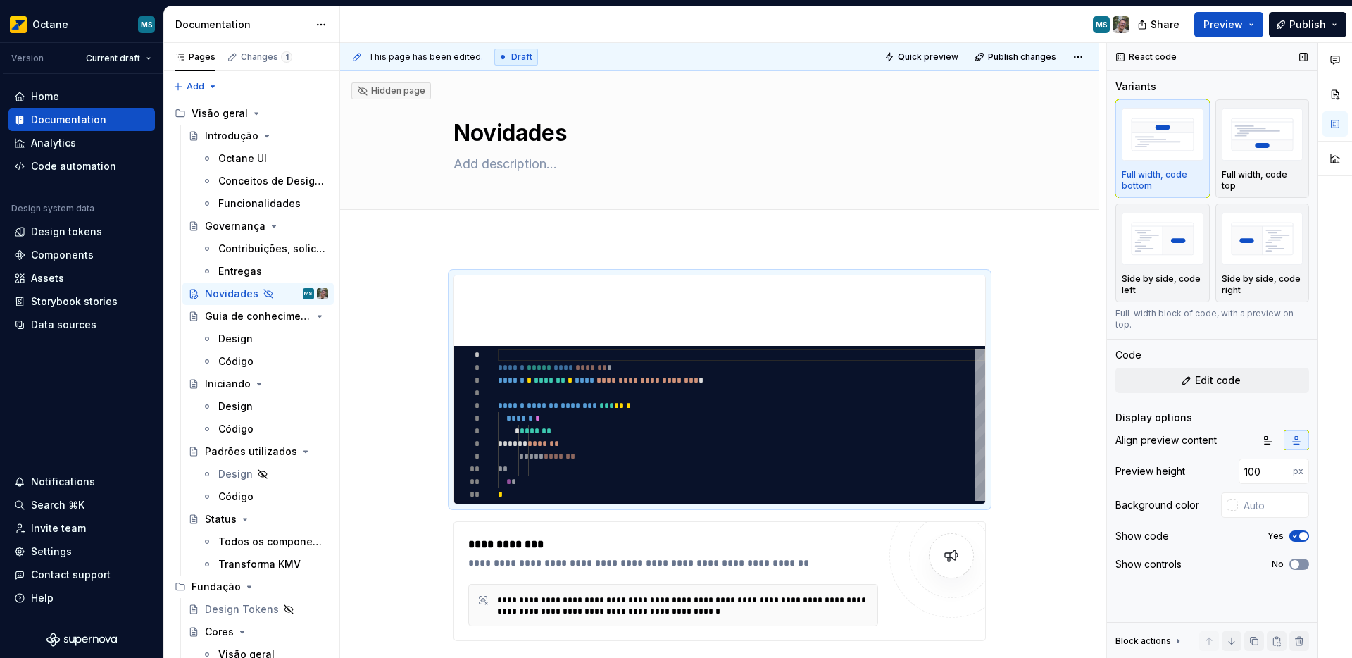
click at [1294, 560] on span "button" at bounding box center [1295, 564] width 8 height 8
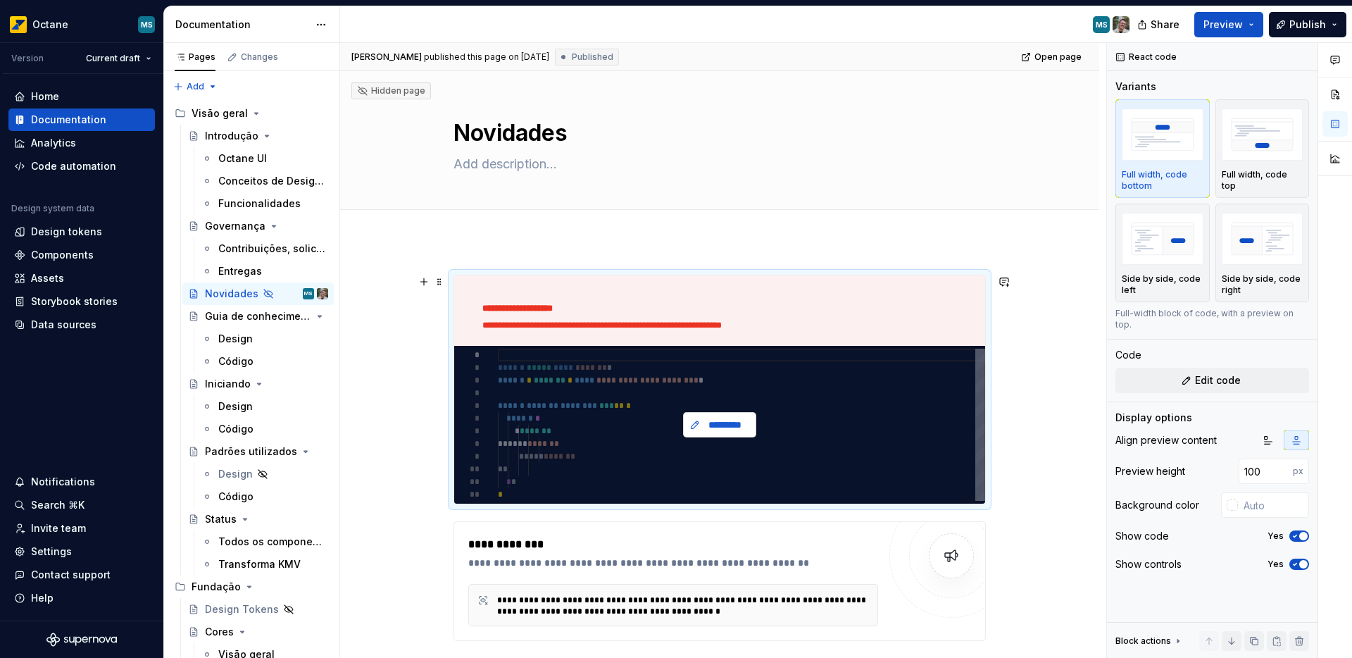
click at [698, 426] on button "*********" at bounding box center [719, 424] width 73 height 25
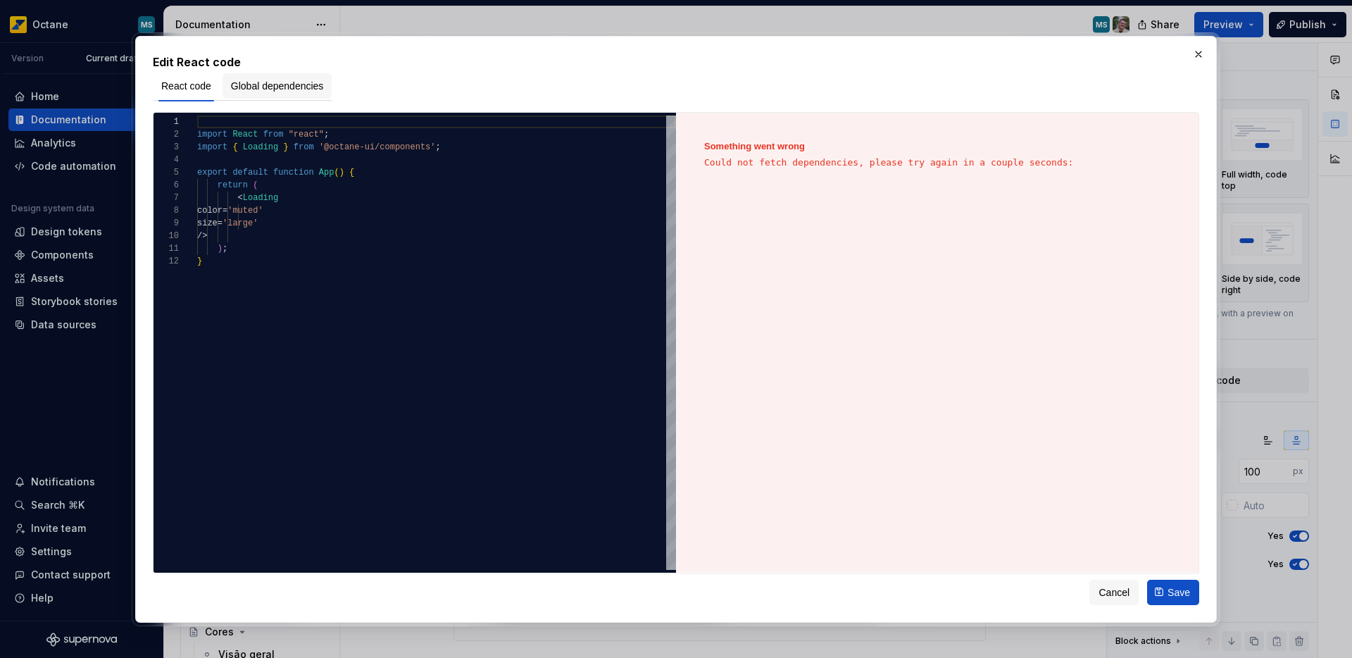
click at [247, 84] on span "Global dependencies" at bounding box center [277, 86] width 93 height 14
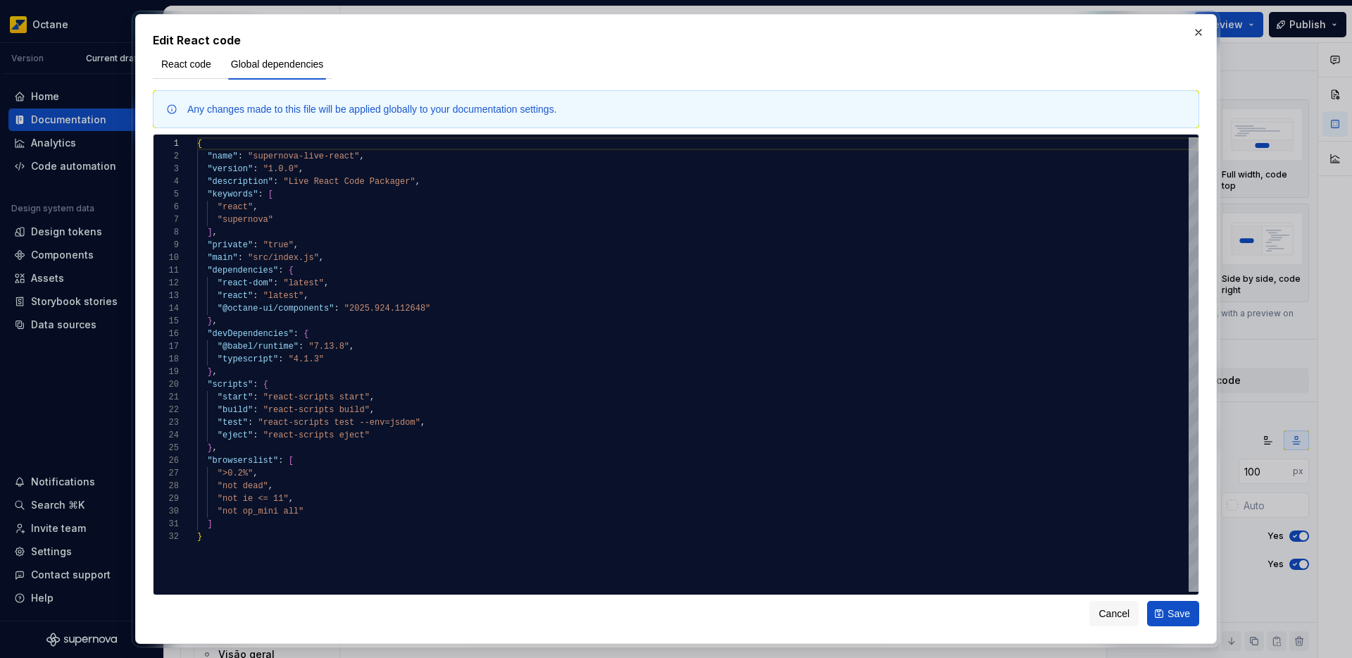
type textarea "*"
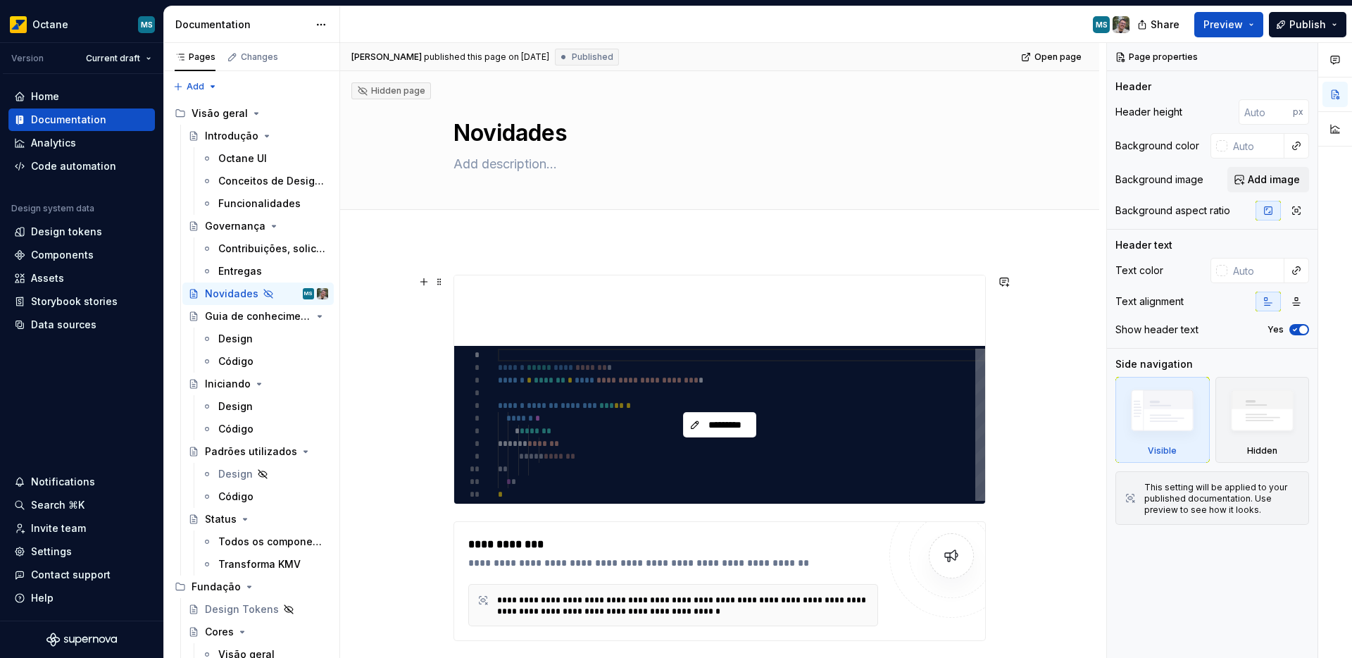
scroll to position [23, 0]
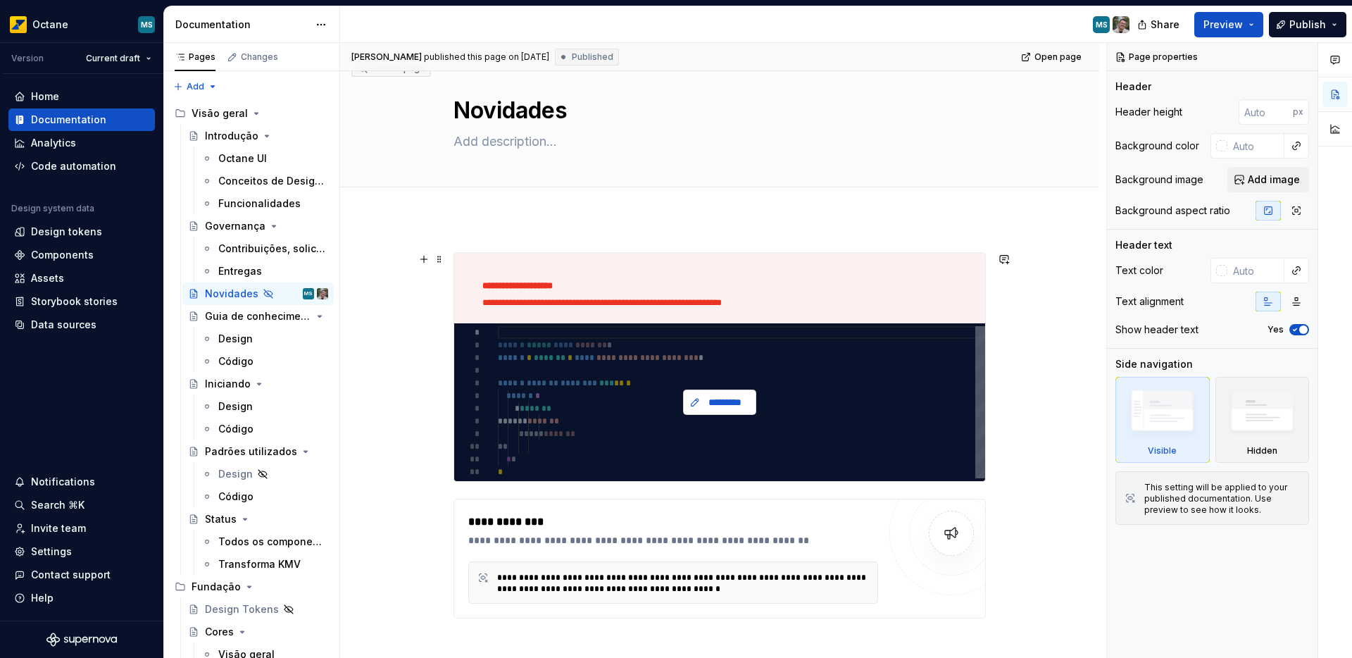
click at [726, 406] on span "*********" at bounding box center [725, 402] width 44 height 14
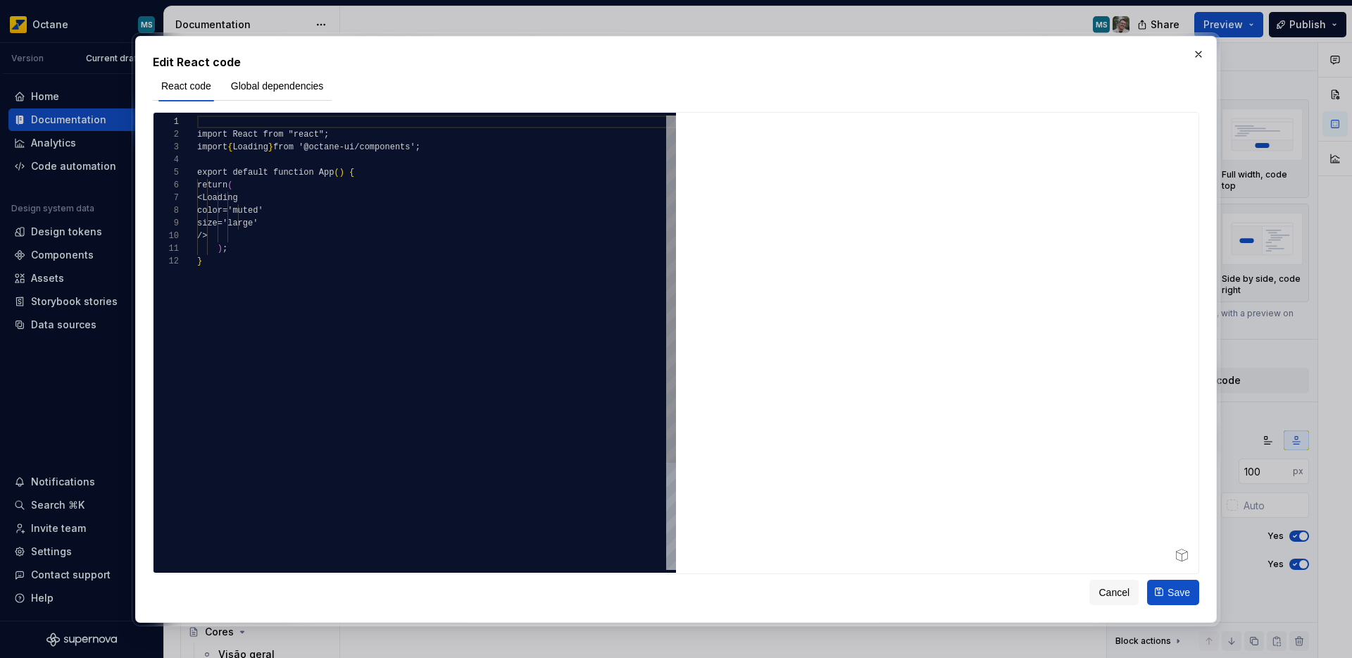
type textarea "*"
click at [294, 87] on span "Global dependencies" at bounding box center [277, 86] width 93 height 14
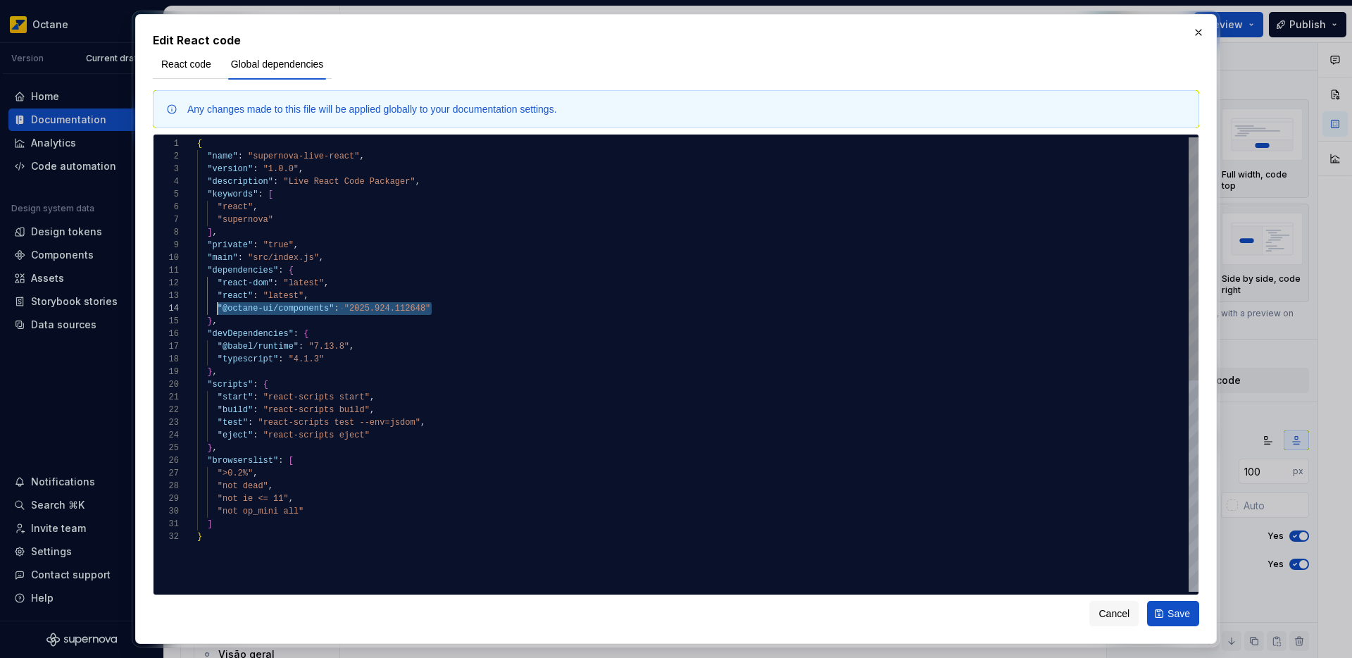
scroll to position [38, 20]
drag, startPoint x: 449, startPoint y: 308, endPoint x: 218, endPoint y: 312, distance: 230.3
click at [218, 312] on div "{ "name" : "supernova-live-react" , "version" : "1.0.0" , "description" : "Live…" at bounding box center [697, 560] width 1001 height 847
click at [225, 313] on div "{ "name" : "supernova-live-react" , "version" : "1.0.0" , "description" : "Live…" at bounding box center [697, 560] width 1001 height 847
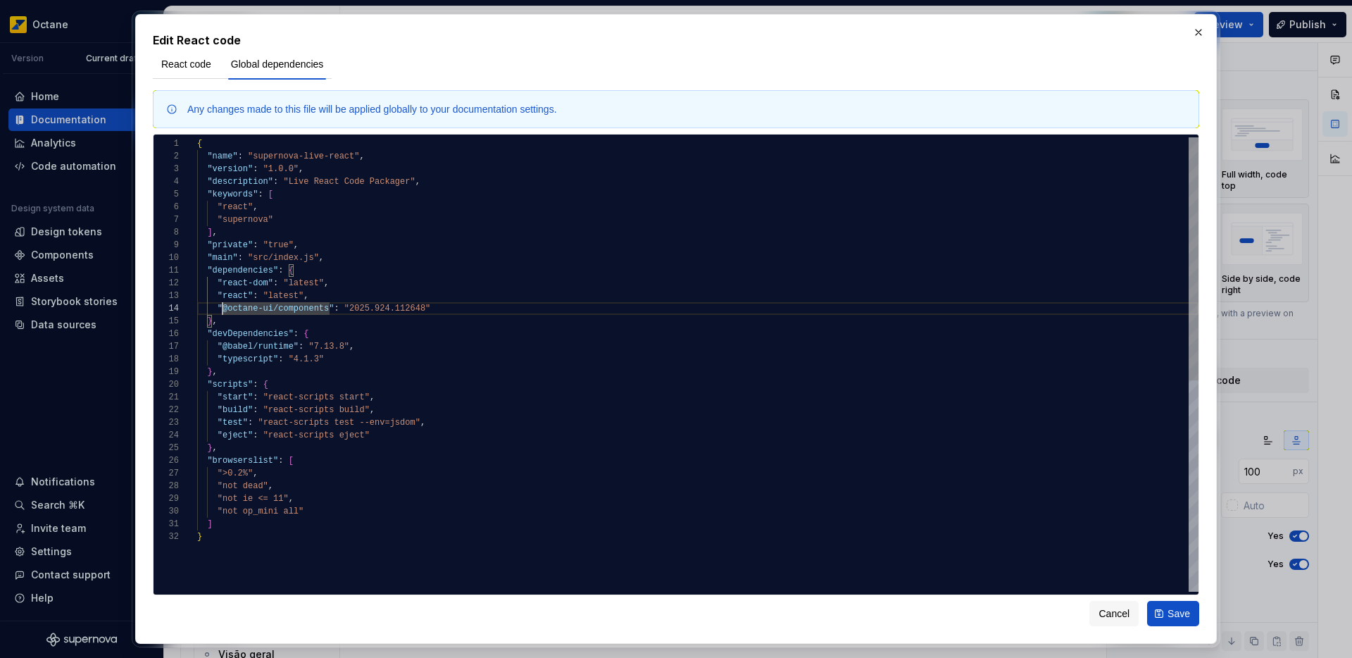
click at [222, 311] on div "{ "name" : "supernova-live-react" , "version" : "1.0.0" , "description" : "Live…" at bounding box center [697, 560] width 1001 height 847
drag, startPoint x: 217, startPoint y: 308, endPoint x: 425, endPoint y: 303, distance: 208.5
click at [425, 303] on div "{ "name" : "supernova-live-react" , "version" : "1.0.0" , "description" : "Live…" at bounding box center [697, 560] width 1001 height 847
click at [246, 322] on div "{ "name" : "supernova-live-react" , "version" : "1.0.0" , "description" : "Live…" at bounding box center [697, 560] width 1001 height 847
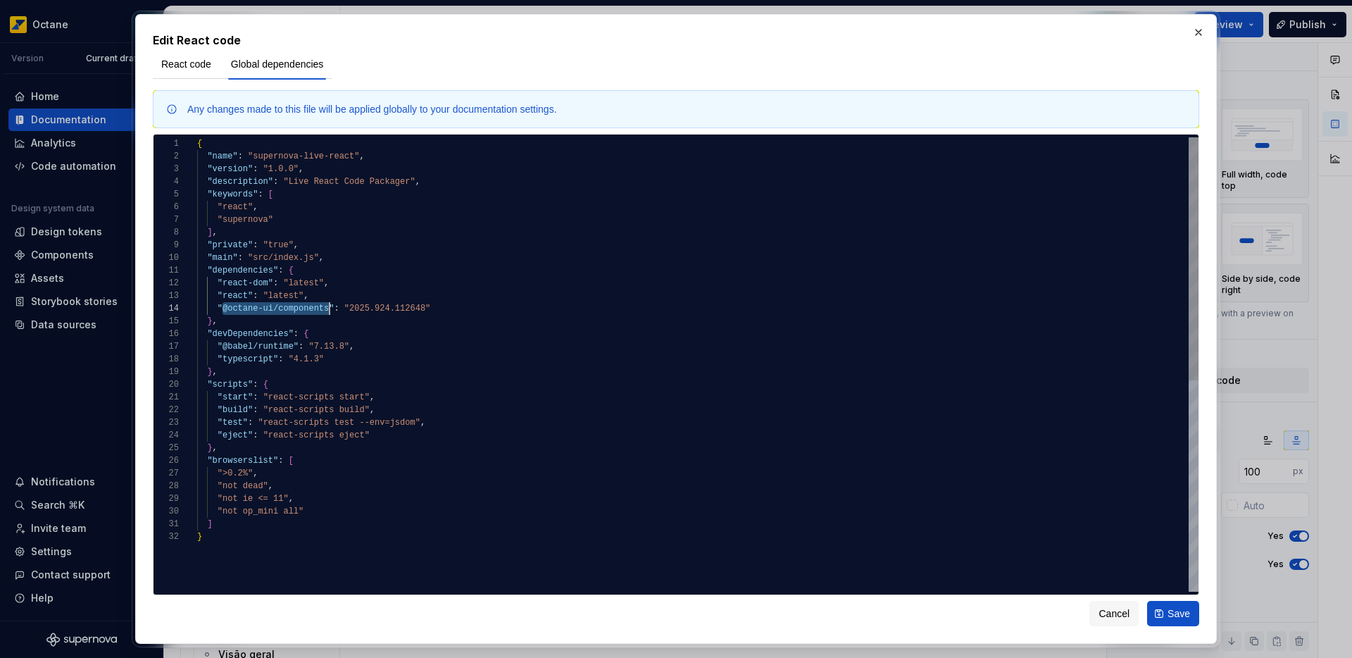
drag, startPoint x: 223, startPoint y: 310, endPoint x: 328, endPoint y: 308, distance: 104.9
click at [328, 308] on div "{ "name" : "supernova-live-react" , "version" : "1.0.0" , "description" : "Live…" at bounding box center [697, 560] width 1001 height 847
type textarea "**********"
click at [306, 310] on div "{ "name" : "supernova-live-react" , "version" : "1.0.0" , "description" : "Live…" at bounding box center [697, 560] width 1001 height 847
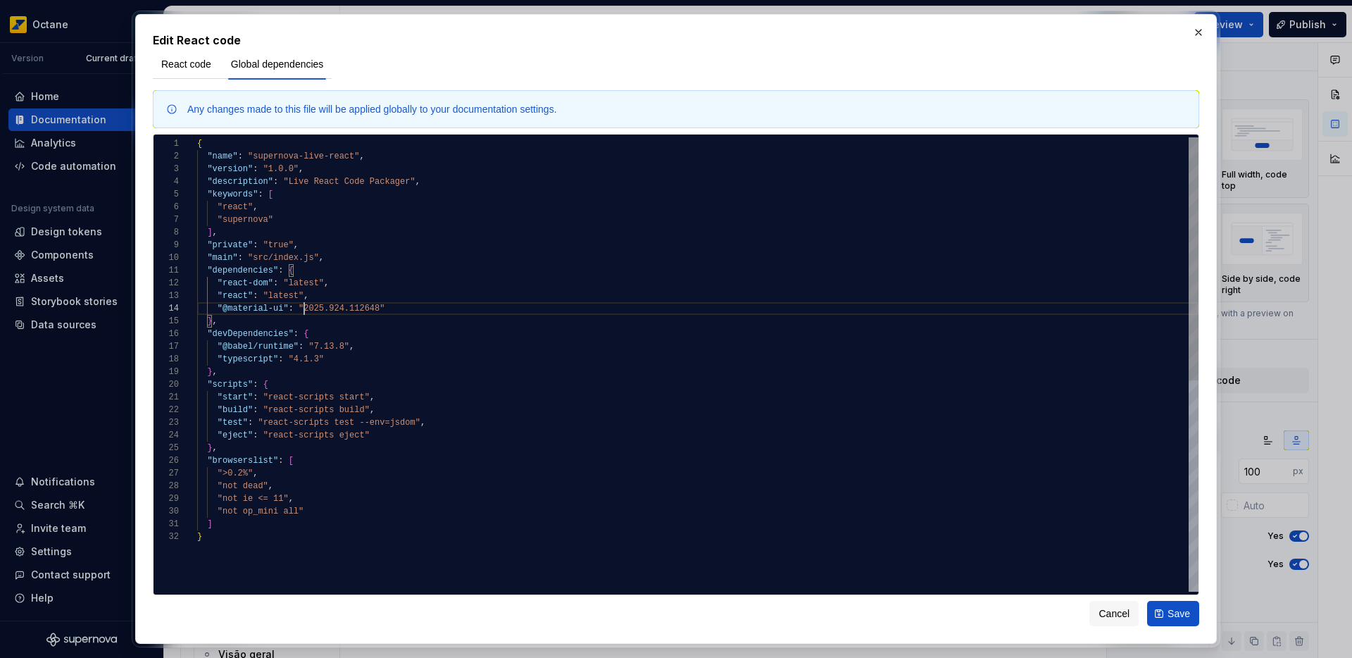
scroll to position [38, 107]
type textarea "*"
click at [269, 323] on div "{ "name" : "supernova-live-react" , "version" : "1.0.0" , "description" : "Live…" at bounding box center [697, 560] width 1001 height 847
drag, startPoint x: 219, startPoint y: 308, endPoint x: 409, endPoint y: 306, distance: 190.1
click at [409, 306] on div "{ "name" : "supernova-live-react" , "version" : "1.0.0" , "description" : "Live…" at bounding box center [697, 560] width 1001 height 847
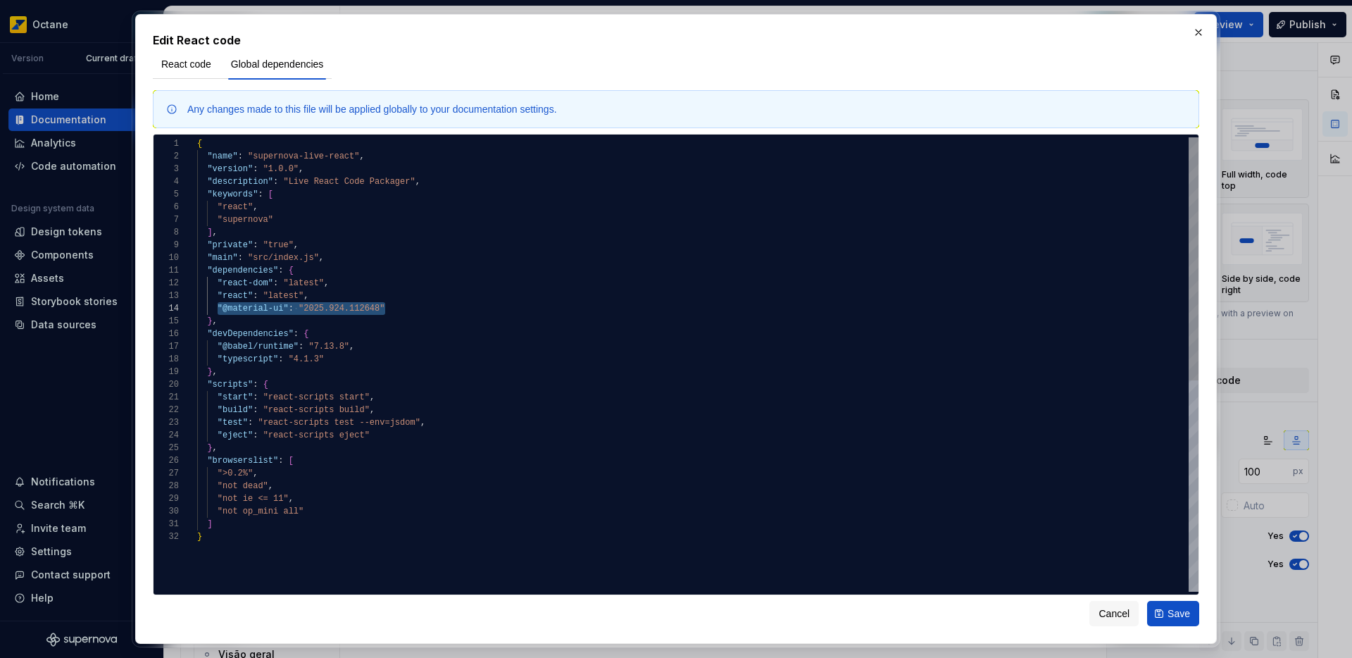
click at [216, 309] on div "{ "name" : "supernova-live-react" , "version" : "1.0.0" , "description" : "Live…" at bounding box center [697, 560] width 1001 height 847
drag, startPoint x: 306, startPoint y: 308, endPoint x: 378, endPoint y: 305, distance: 72.6
click at [378, 305] on div "{ "name" : "supernova-live-react" , "version" : "1.0.0" , "description" : "Live…" at bounding box center [697, 560] width 1001 height 847
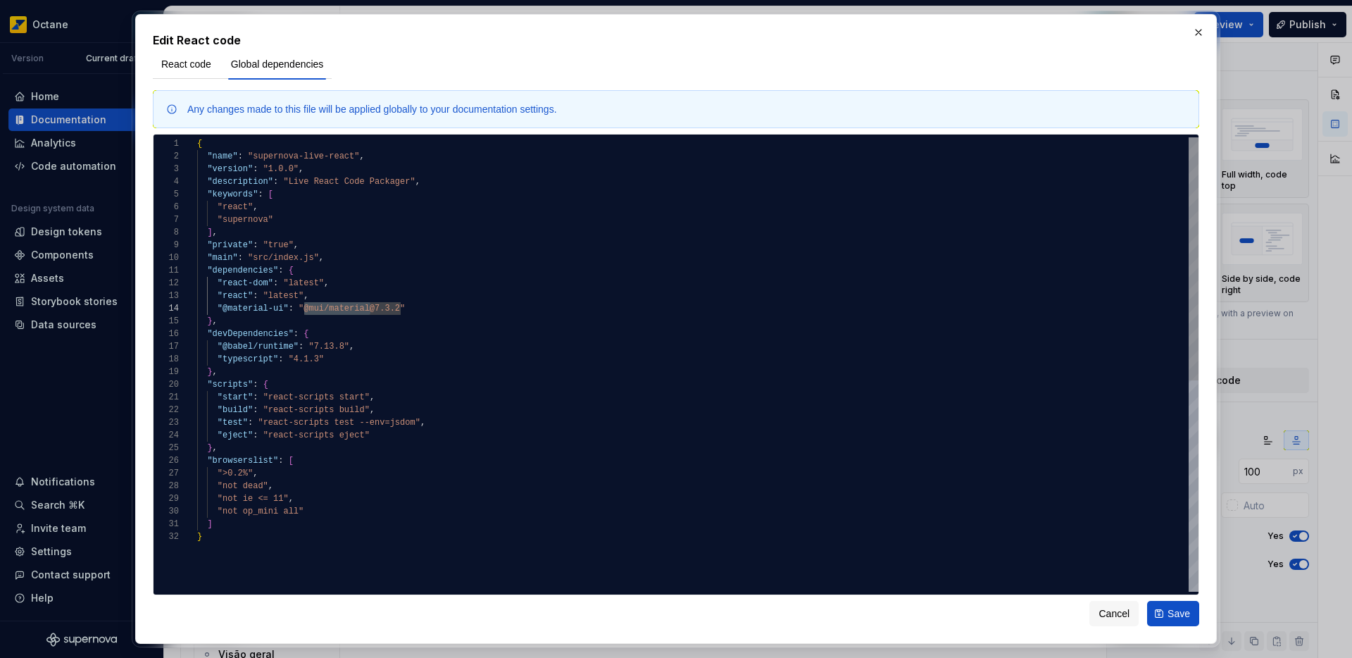
drag, startPoint x: 304, startPoint y: 310, endPoint x: 369, endPoint y: 308, distance: 64.8
click at [369, 308] on div "{ "name" : "supernova-live-react" , "version" : "1.0.0" , "description" : "Live…" at bounding box center [697, 560] width 1001 height 847
drag, startPoint x: 224, startPoint y: 309, endPoint x: 283, endPoint y: 310, distance: 59.2
click at [283, 310] on div "{ "name" : "supernova-live-react" , "version" : "1.0.0" , "description" : "Live…" at bounding box center [697, 560] width 1001 height 847
click at [313, 310] on div "{ "name" : "supernova-live-react" , "version" : "1.0.0" , "description" : "Live…" at bounding box center [697, 560] width 1001 height 847
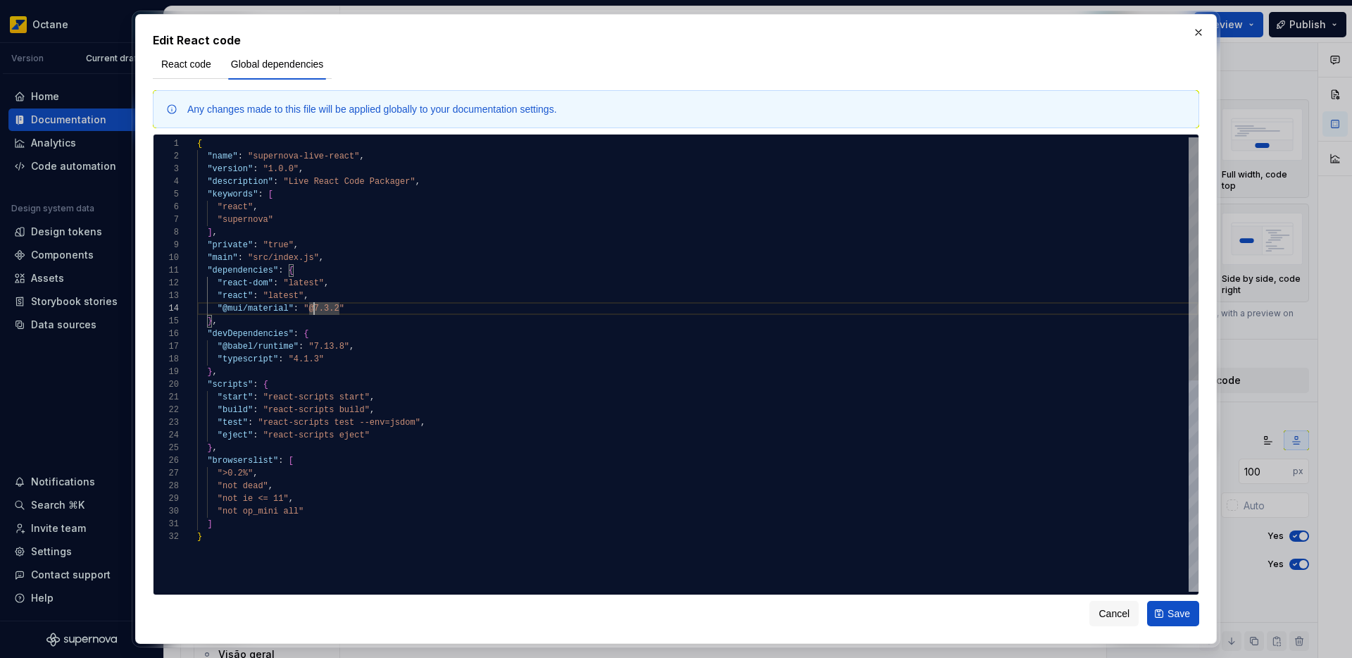
type textarea "**********"
click at [355, 311] on div "{ "name" : "supernova-live-react" , "version" : "1.0.0" , "description" : "Live…" at bounding box center [697, 560] width 1001 height 847
click at [1179, 613] on span "Save" at bounding box center [1178, 613] width 23 height 14
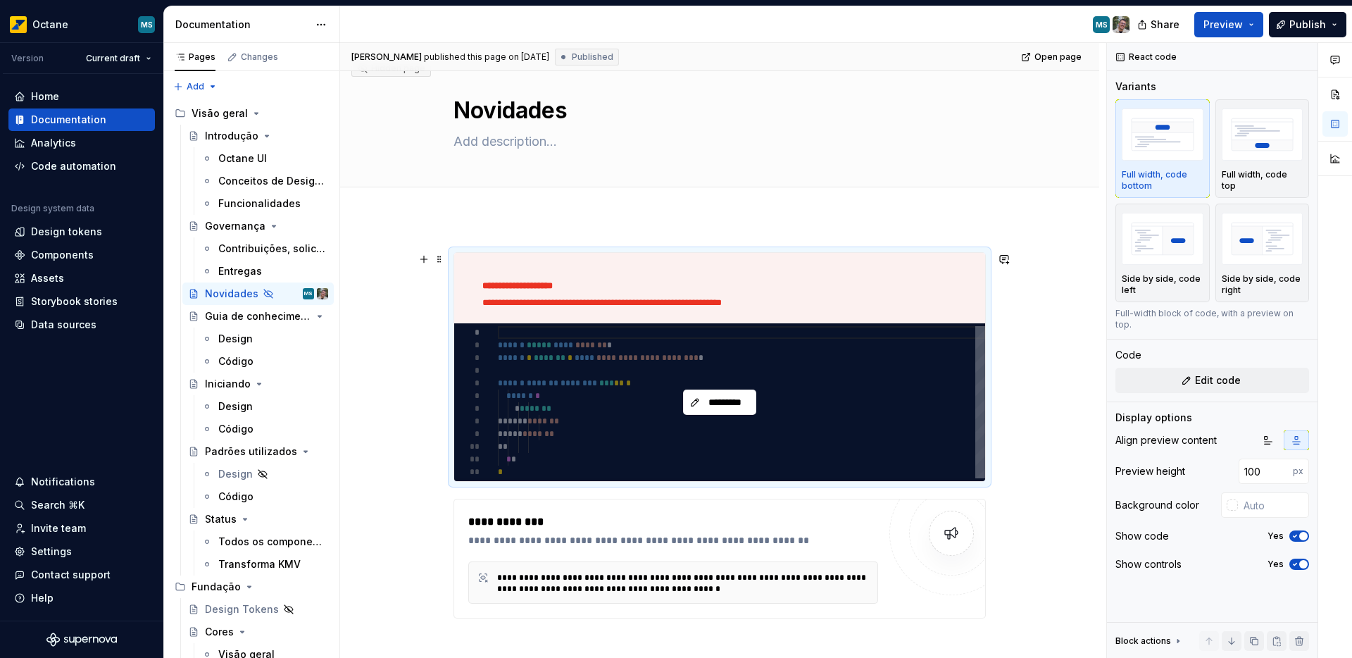
type textarea "*"
click at [499, 359] on div "*********" at bounding box center [719, 402] width 531 height 158
click at [733, 401] on span "*********" at bounding box center [725, 402] width 44 height 14
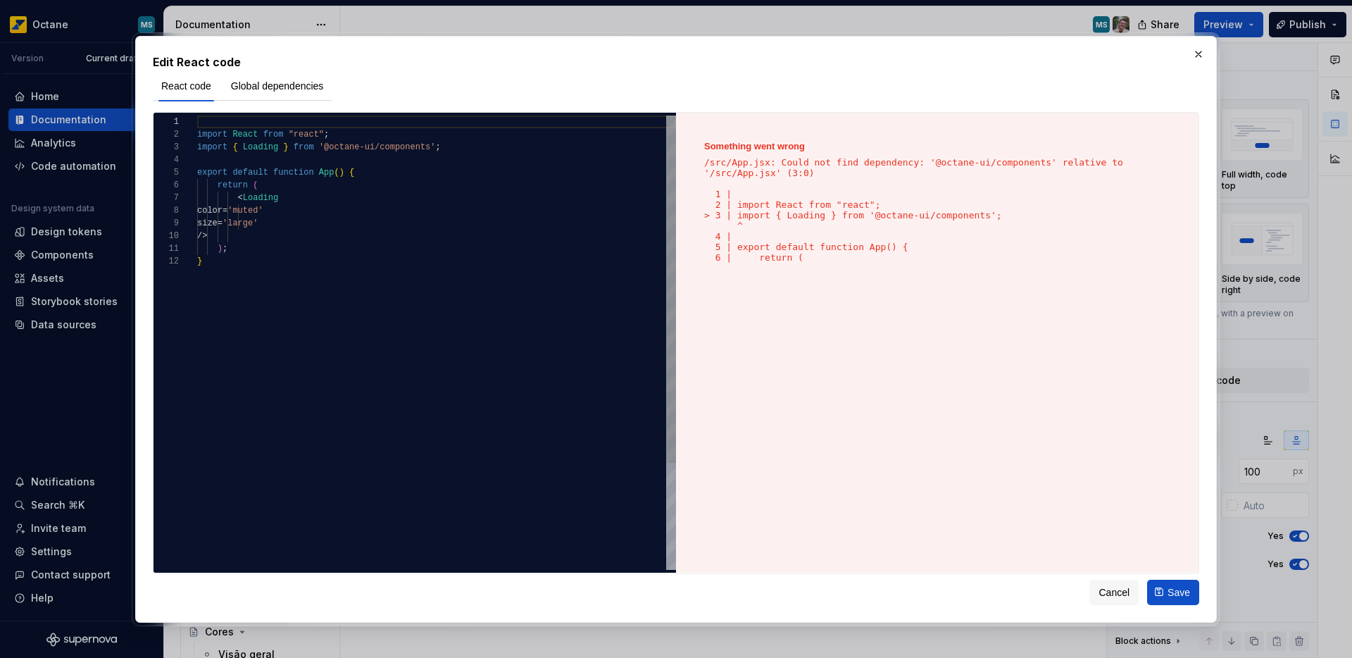
click at [197, 151] on div "import React from "react" ; import { Loading } from '@octane-ui/components' ; e…" at bounding box center [436, 412] width 479 height 594
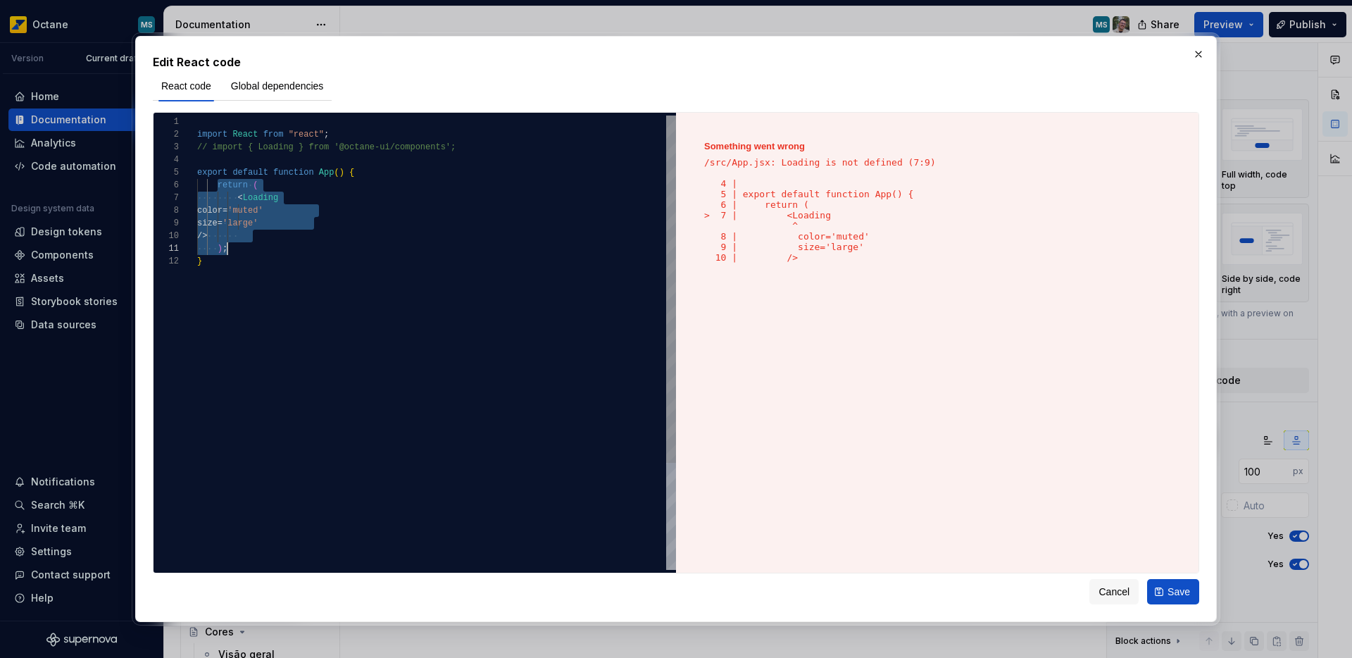
scroll to position [63, 30]
drag, startPoint x: 217, startPoint y: 189, endPoint x: 241, endPoint y: 244, distance: 59.3
click at [241, 244] on div "import React from "react" ; // import { Loading } from '@octane-ui/components' …" at bounding box center [436, 412] width 479 height 594
type textarea "**********"
type textarea "*"
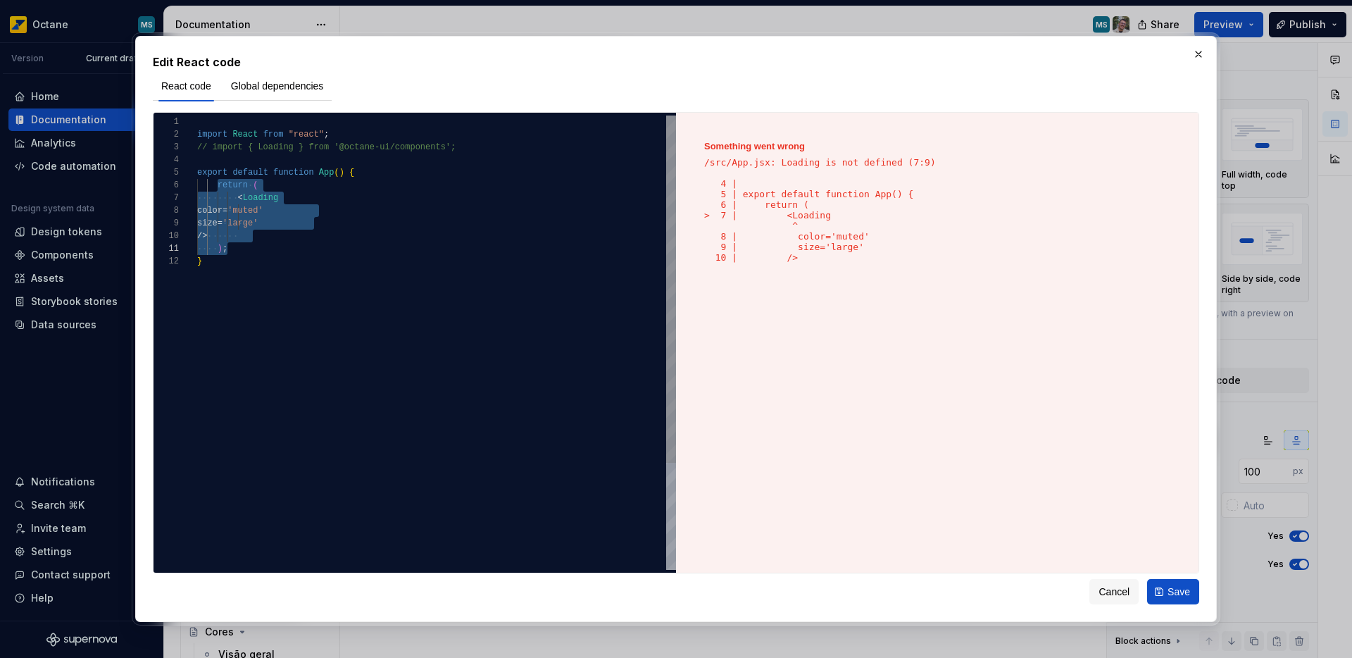
click at [362, 176] on div "import React from "react" ; // import { Loading } from '@octane-ui/components' …" at bounding box center [436, 412] width 479 height 594
drag, startPoint x: 238, startPoint y: 200, endPoint x: 259, endPoint y: 233, distance: 39.3
click at [259, 233] on div "import React from "react" ; // import { Loading } from '@octane-ui/components' …" at bounding box center [436, 412] width 479 height 594
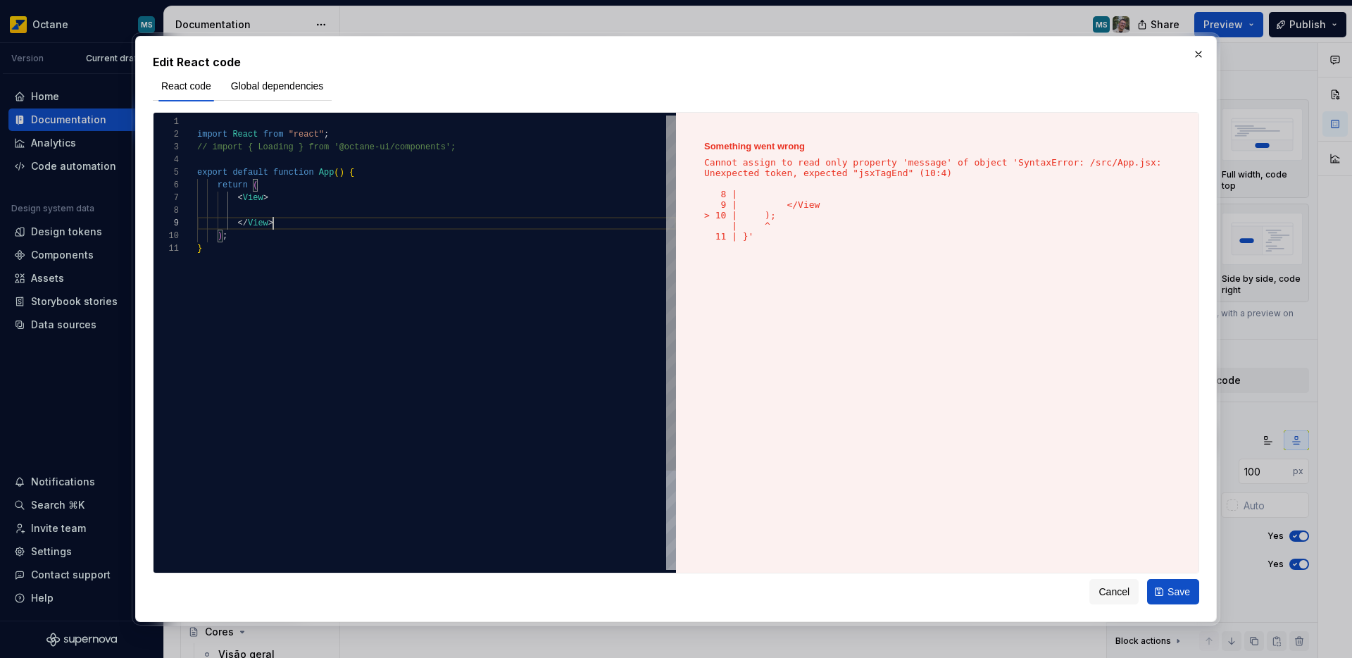
scroll to position [101, 76]
click at [344, 134] on div "import React from "react" ; // import { Loading } from '@octane-ui/components' …" at bounding box center [436, 405] width 479 height 581
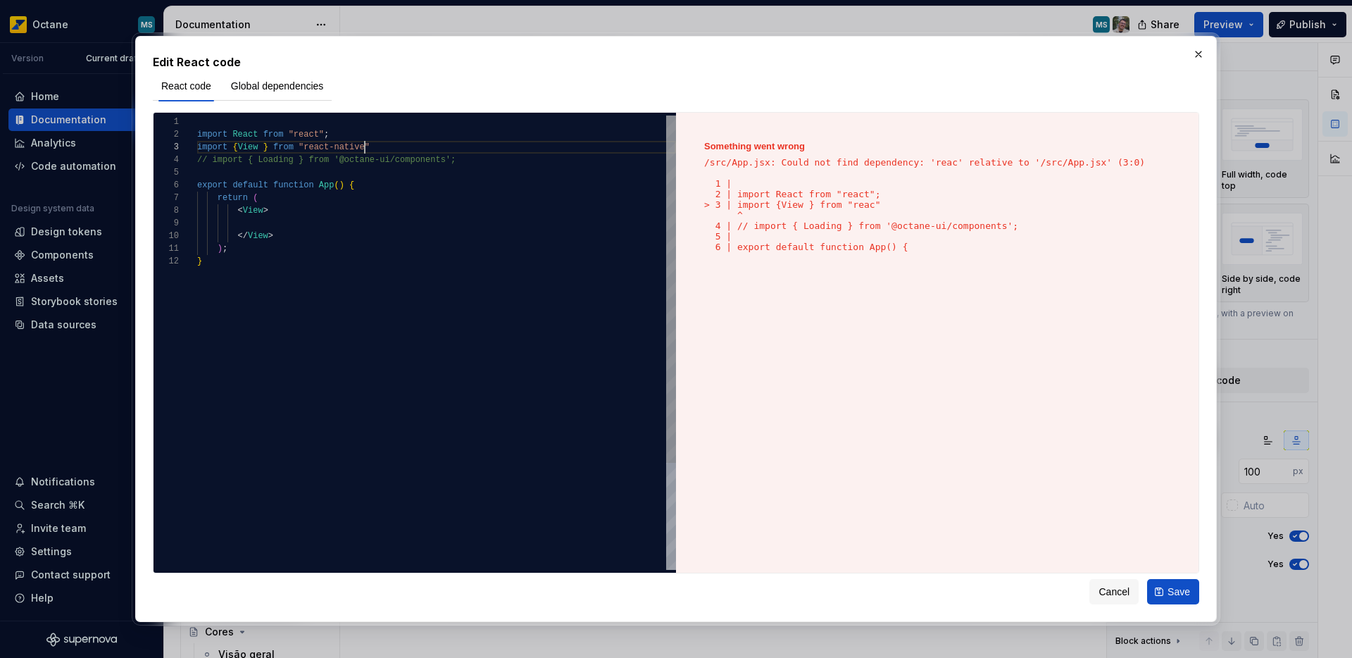
scroll to position [25, 168]
click at [305, 222] on div "import React from "react" ; // import { Loading } from '@octane-ui/components' …" at bounding box center [436, 412] width 479 height 594
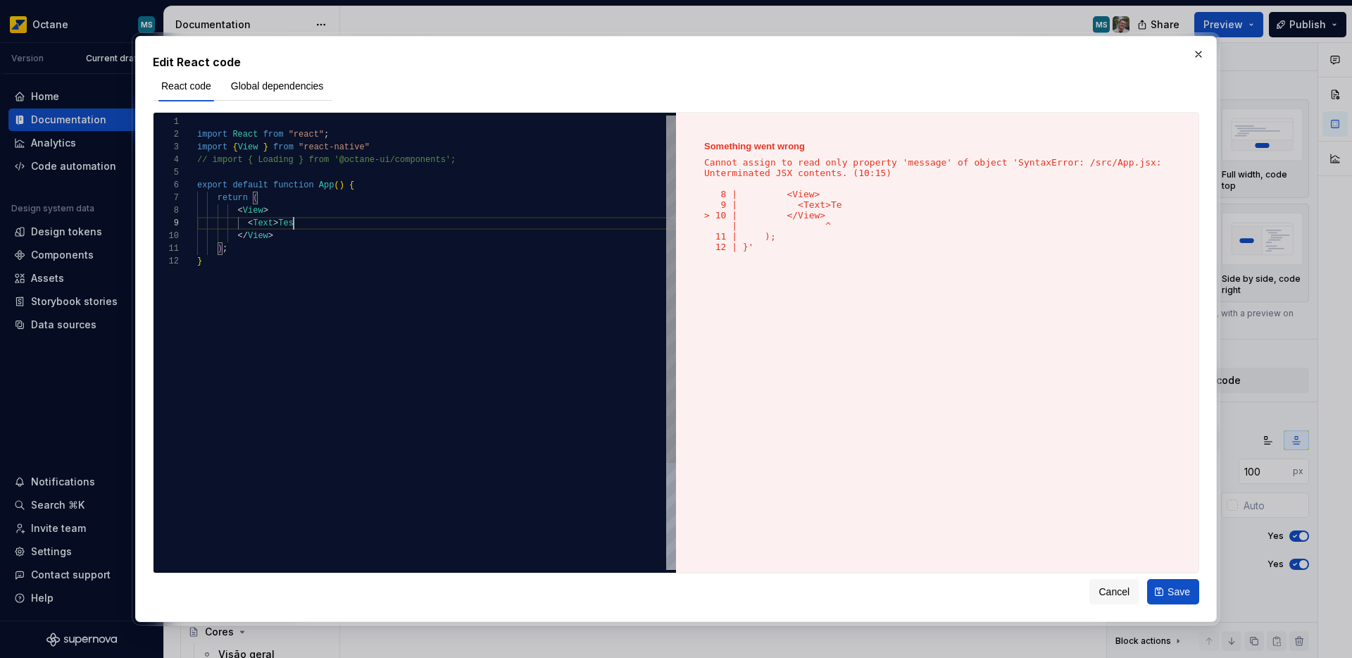
scroll to position [101, 107]
click at [258, 149] on div "import React from "react" ; // import { Loading } from '@octane-ui/components' …" at bounding box center [436, 412] width 479 height 594
click at [320, 241] on div "import React from "react" ; // import { Loading } from '@octane-ui/components' …" at bounding box center [436, 412] width 479 height 594
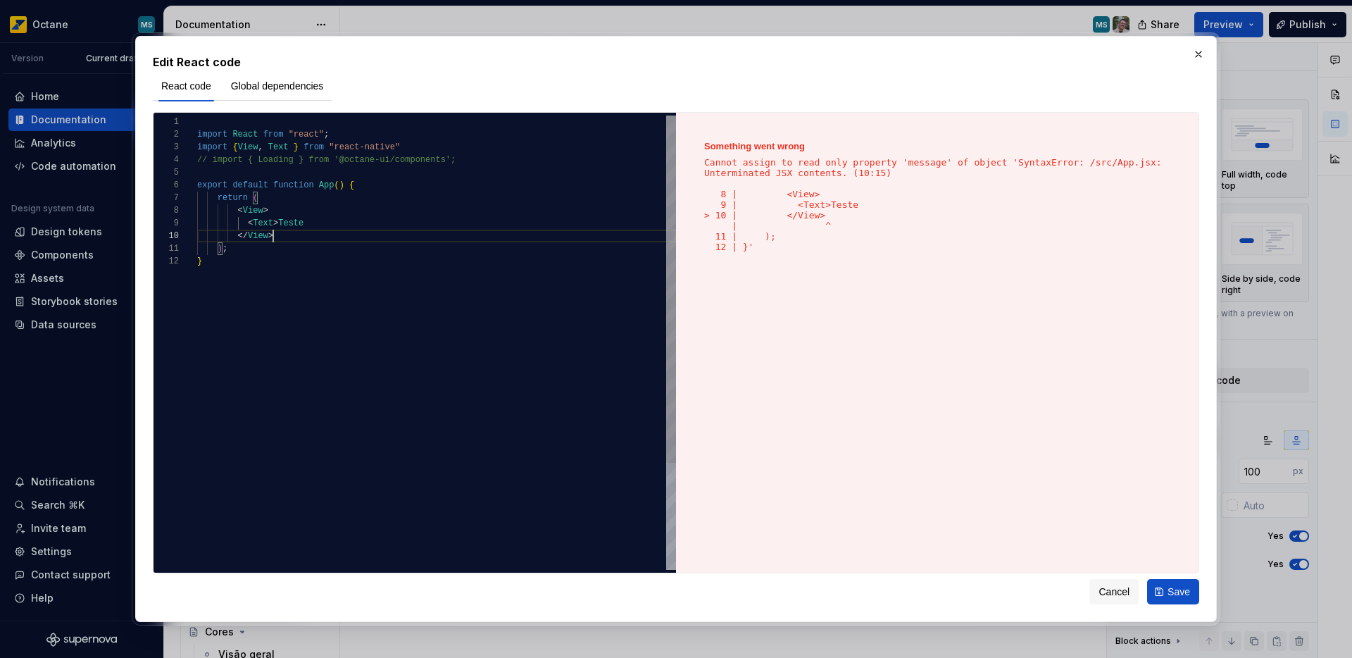
click at [411, 272] on div "import React from "react" ; // import { Loading } from '@octane-ui/components' …" at bounding box center [436, 412] width 479 height 594
click at [286, 242] on div "import React from "react" ; // import { Loading } from '@octane-ui/components' …" at bounding box center [436, 412] width 479 height 594
click at [337, 213] on div "import React from "react" ; // import { Loading } from '@octane-ui/components' …" at bounding box center [436, 412] width 479 height 594
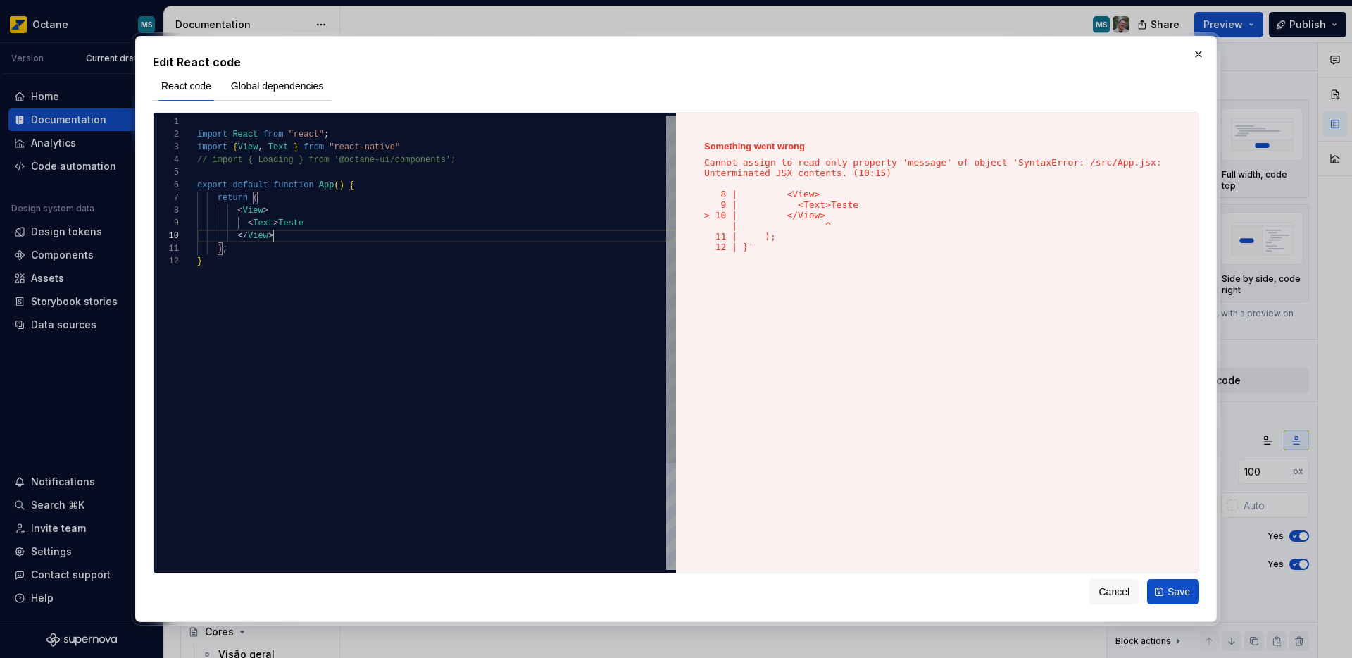
click at [329, 230] on div "import React from "react" ; // import { Loading } from '@octane-ui/components' …" at bounding box center [436, 412] width 479 height 594
click at [325, 227] on div "import React from "react" ; // import { Loading } from '@octane-ui/components' …" at bounding box center [436, 412] width 479 height 594
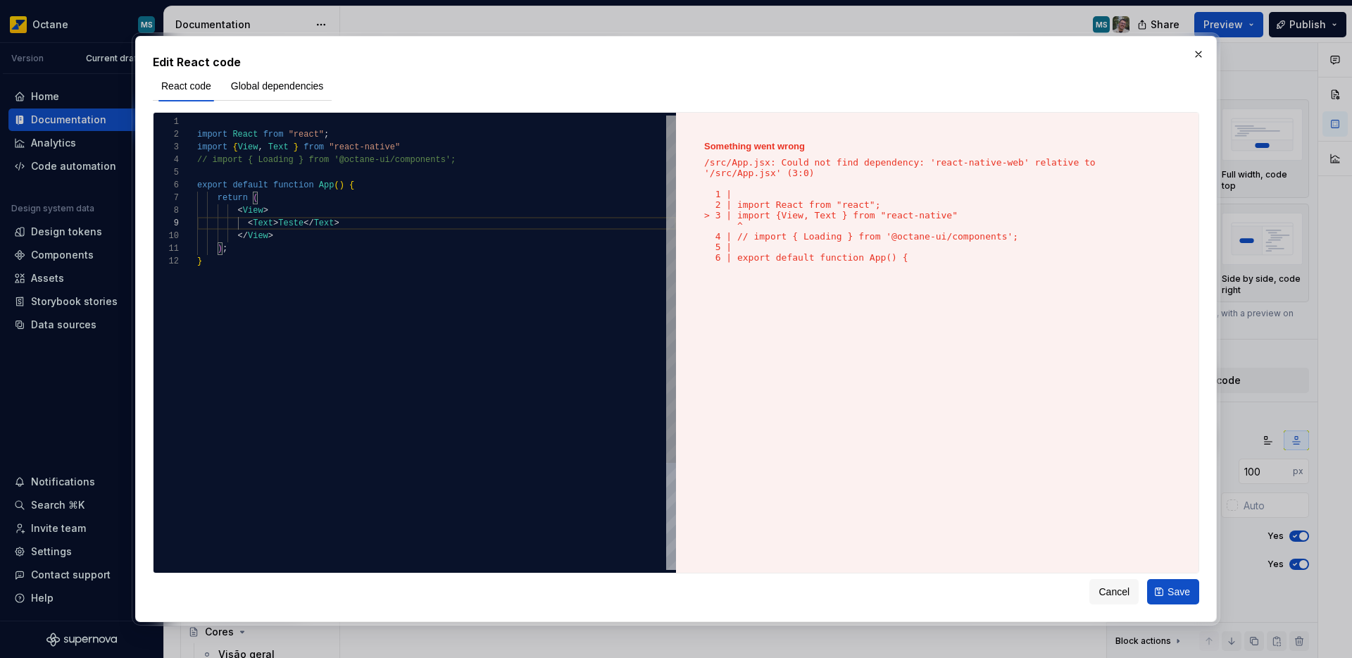
click at [384, 255] on div "import React from "react" ; // import { Loading } from '@octane-ui/components' …" at bounding box center [436, 412] width 479 height 594
click at [406, 152] on div "import React from "react" ; // import { Loading } from '@octane-ui/components' …" at bounding box center [436, 412] width 479 height 594
click at [487, 180] on div "import React from "react" ; // import { Loading } from '@octane-ui/components' …" at bounding box center [436, 412] width 479 height 594
click at [475, 160] on div "import React from "react" ; // import { Loading } from '@octane-ui/components' …" at bounding box center [436, 412] width 479 height 594
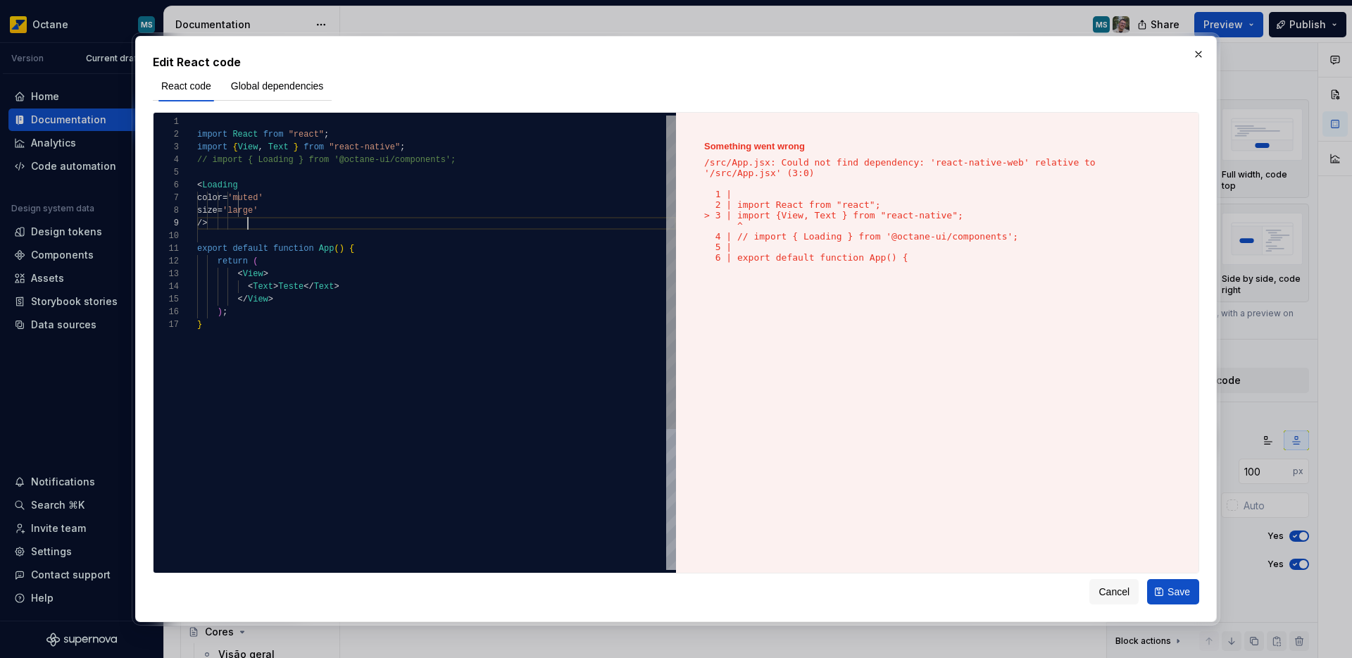
scroll to position [101, 51]
click at [198, 183] on div "import React from "react" ; // import { Loading } from '@octane-ui/components' …" at bounding box center [436, 443] width 479 height 657
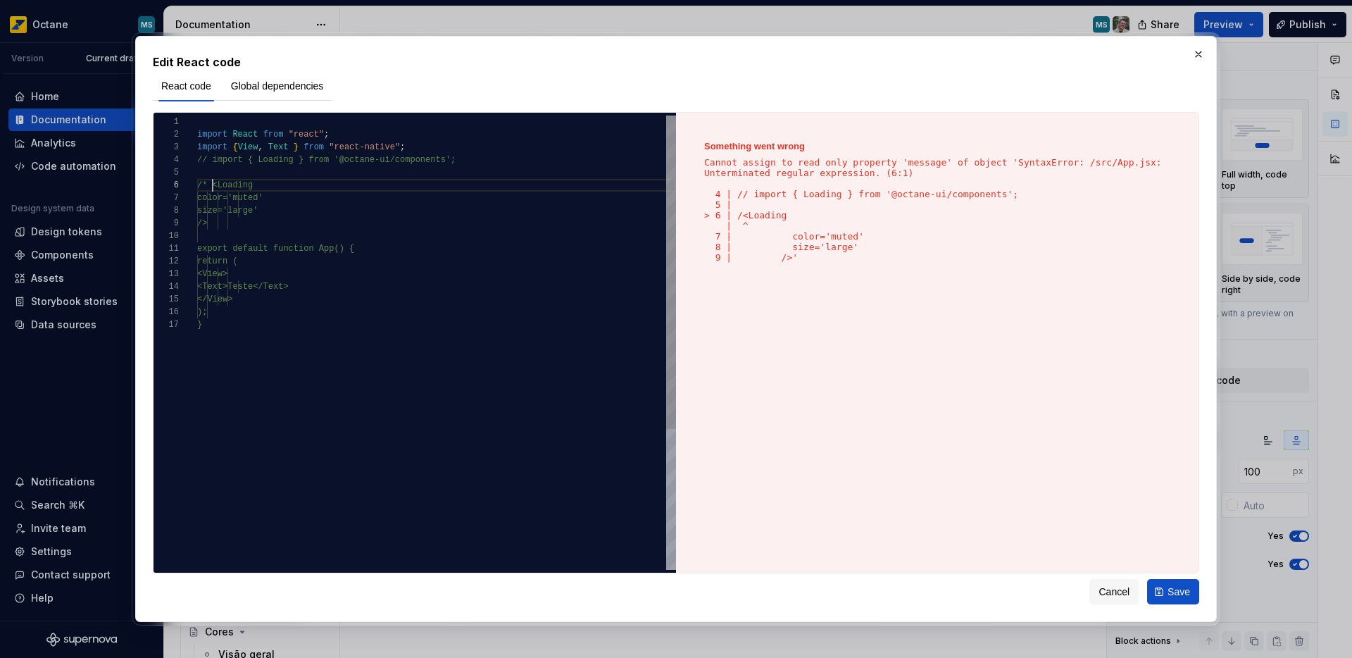
scroll to position [63, 15]
click at [313, 227] on div "import React from "react" ; // import { Loading } from '@octane-ui/components' …" at bounding box center [436, 443] width 479 height 657
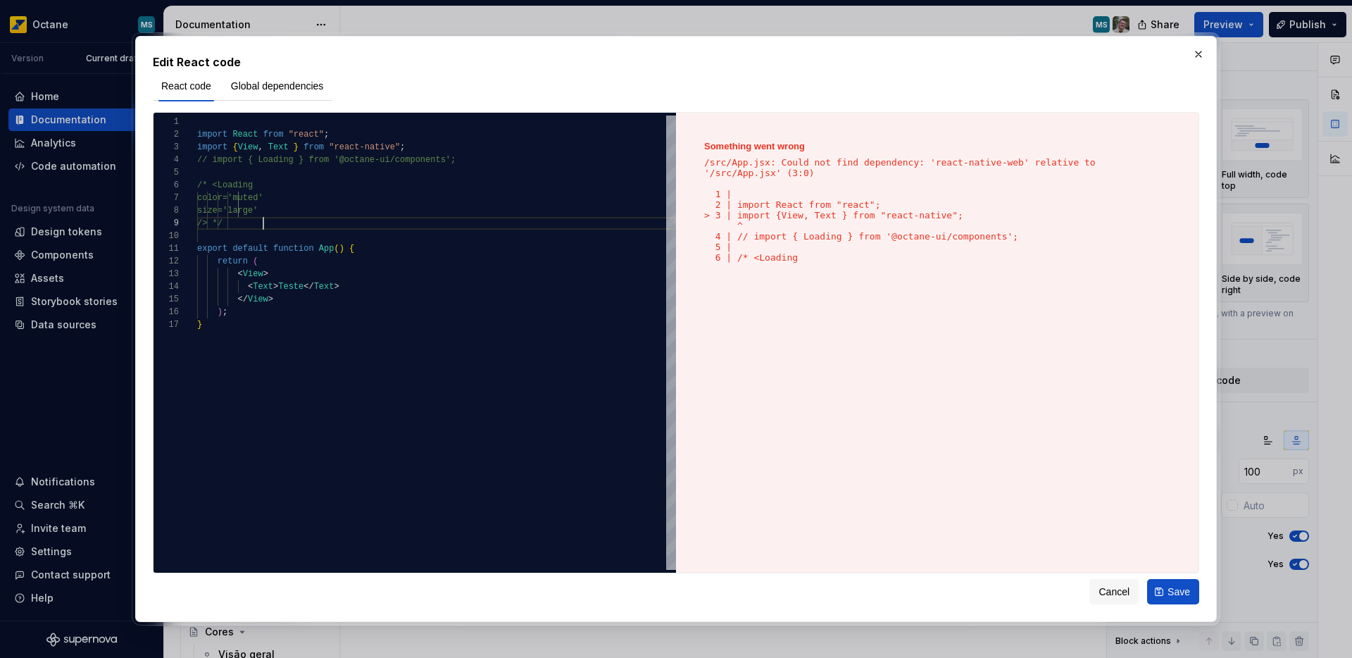
type textarea "**********"
click at [794, 196] on p "/src/App.jsx: Could not find dependency: 'react-native-web' relative to '/src/A…" at bounding box center [937, 210] width 466 height 106
drag, startPoint x: 938, startPoint y: 161, endPoint x: 1022, endPoint y: 163, distance: 84.5
click at [1022, 163] on p "/src/App.jsx: Could not find dependency: 'react-native-web' relative to '/src/A…" at bounding box center [937, 210] width 466 height 106
copy p "react-native-web"
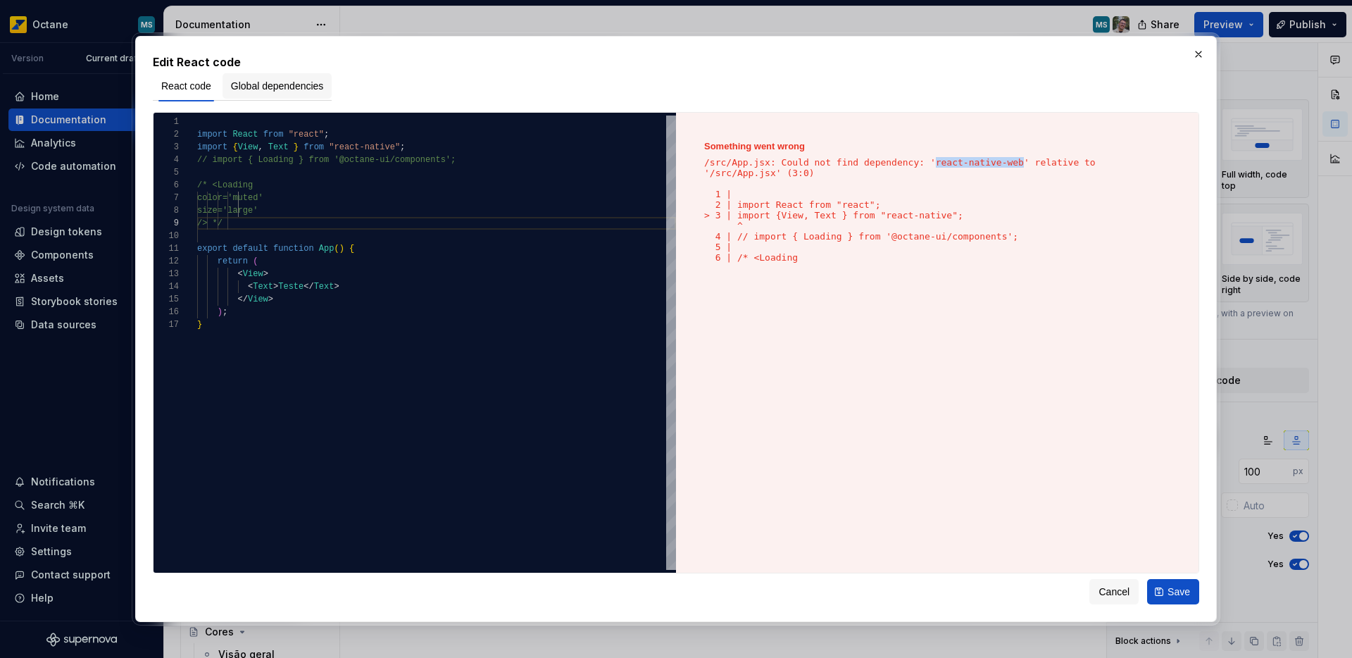
click at [282, 86] on span "Global dependencies" at bounding box center [277, 86] width 93 height 14
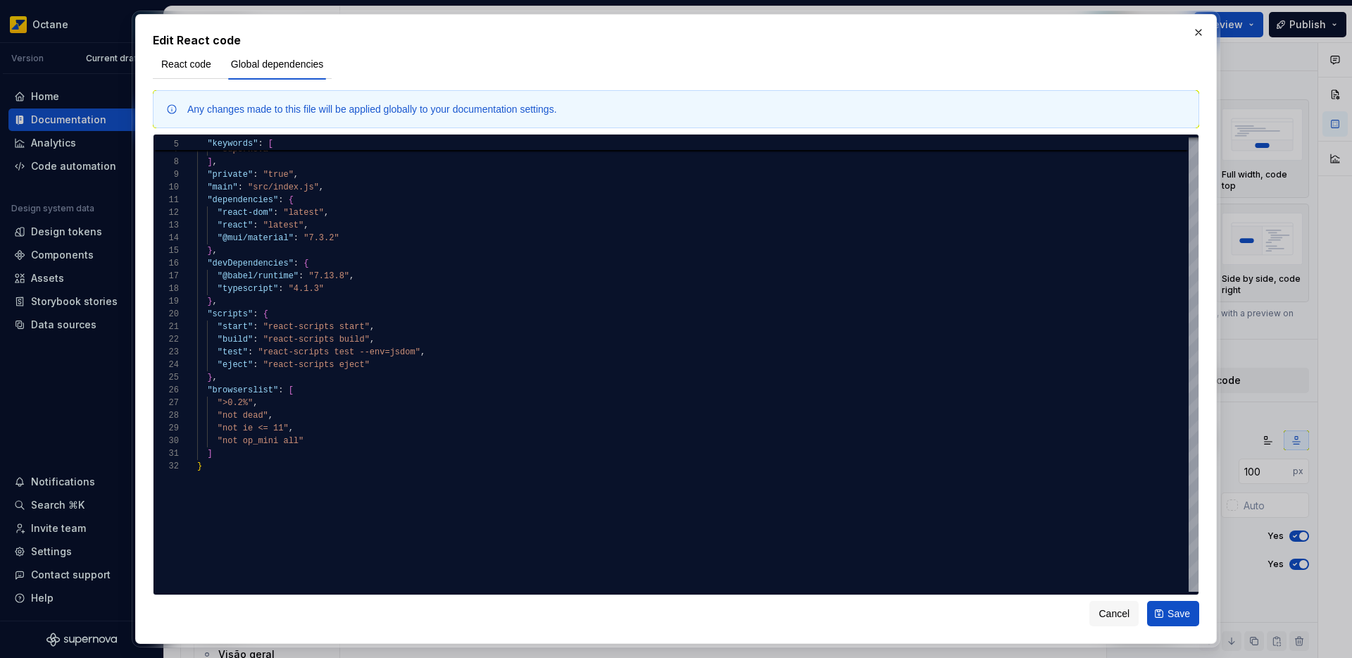
type textarea "*"
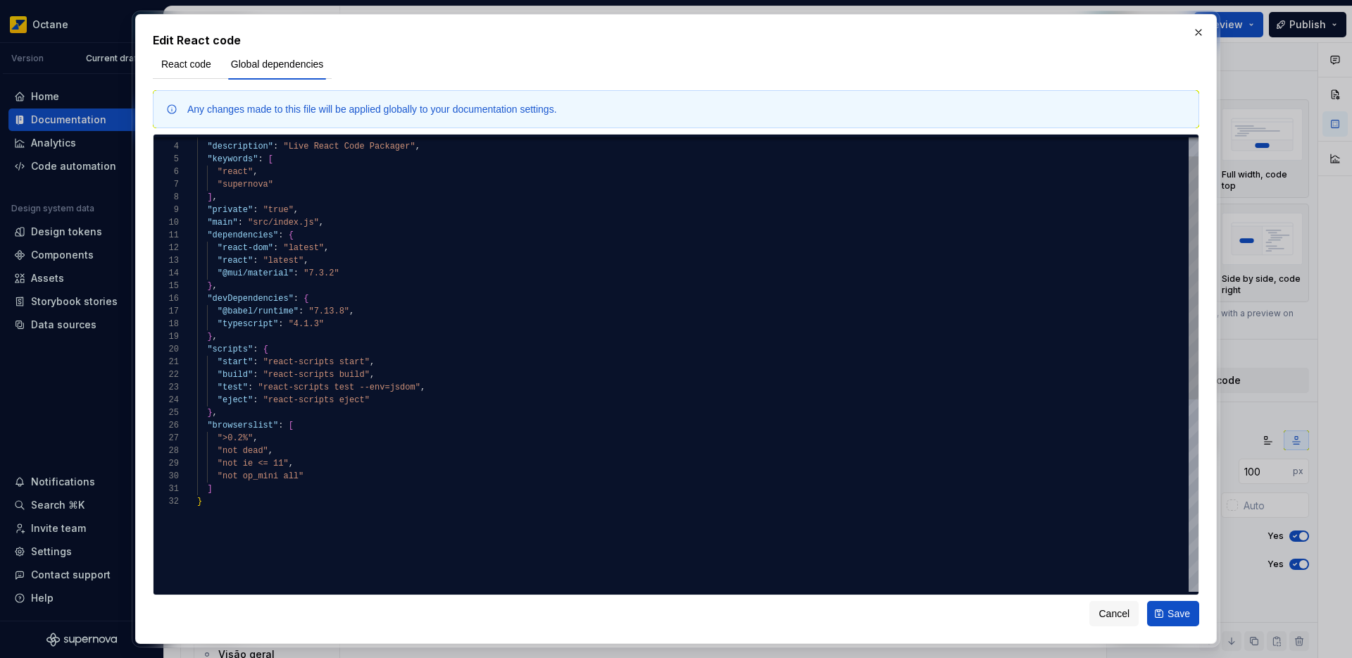
click at [346, 272] on div ""private" : "true" , "main" : "src/index.js" , "dependencies" : { "react-dom" :…" at bounding box center [697, 525] width 1001 height 847
type textarea "**********"
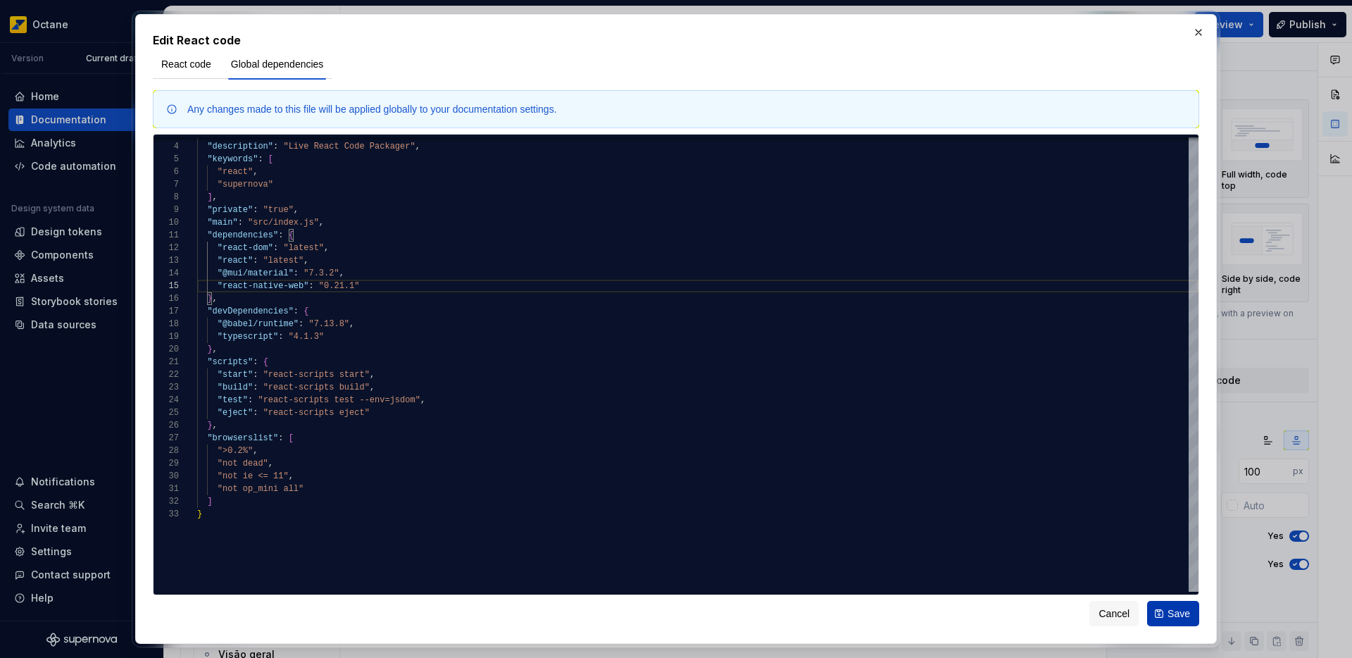
click at [1156, 620] on button "Save" at bounding box center [1173, 613] width 52 height 25
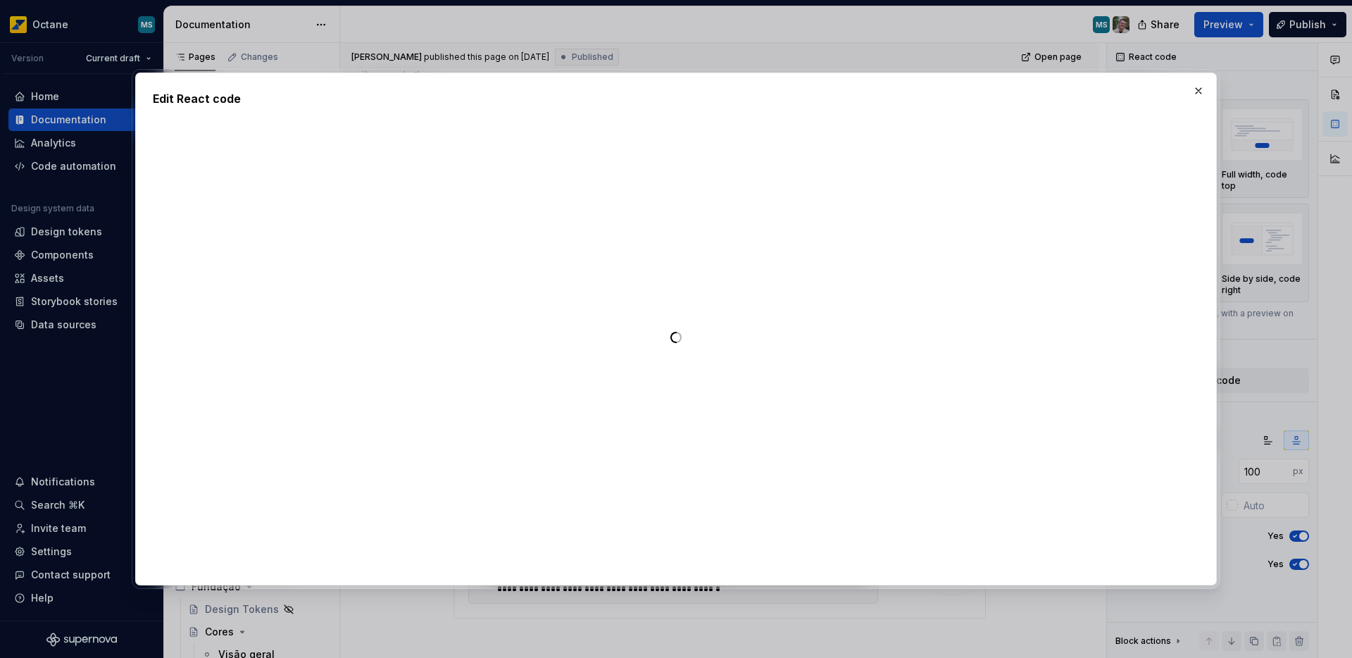
type textarea "*"
type textarea "**********"
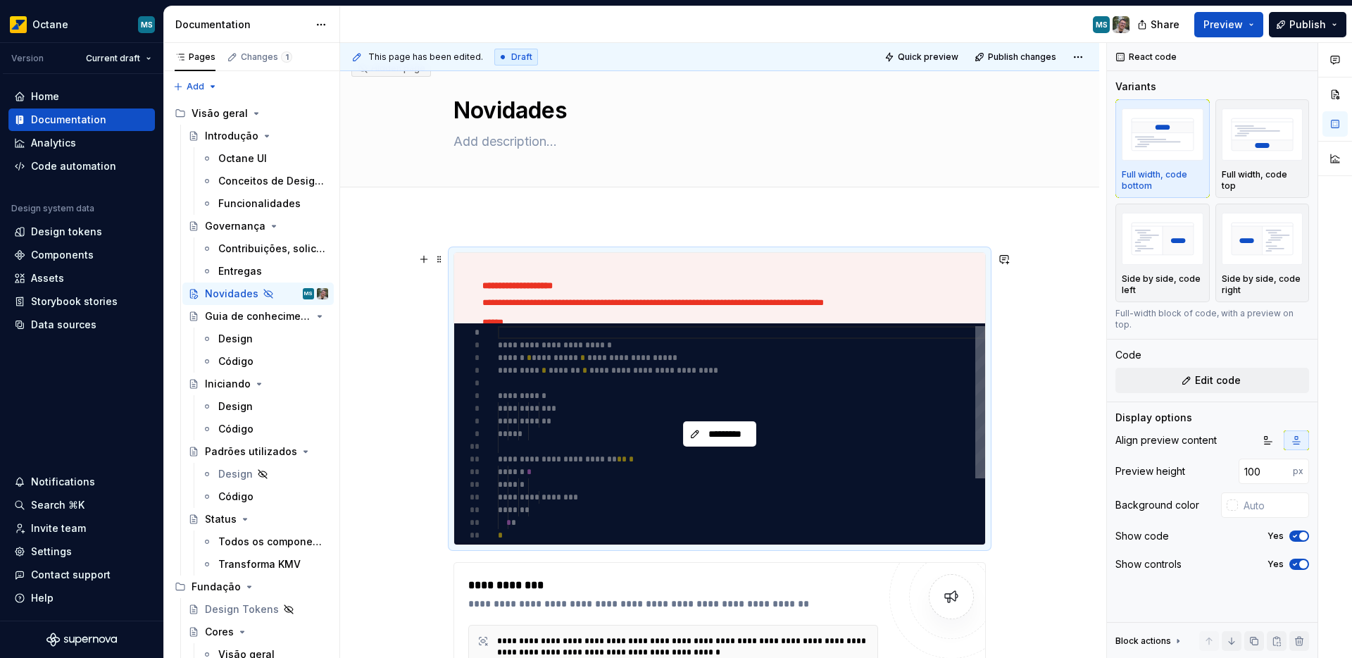
scroll to position [127, 0]
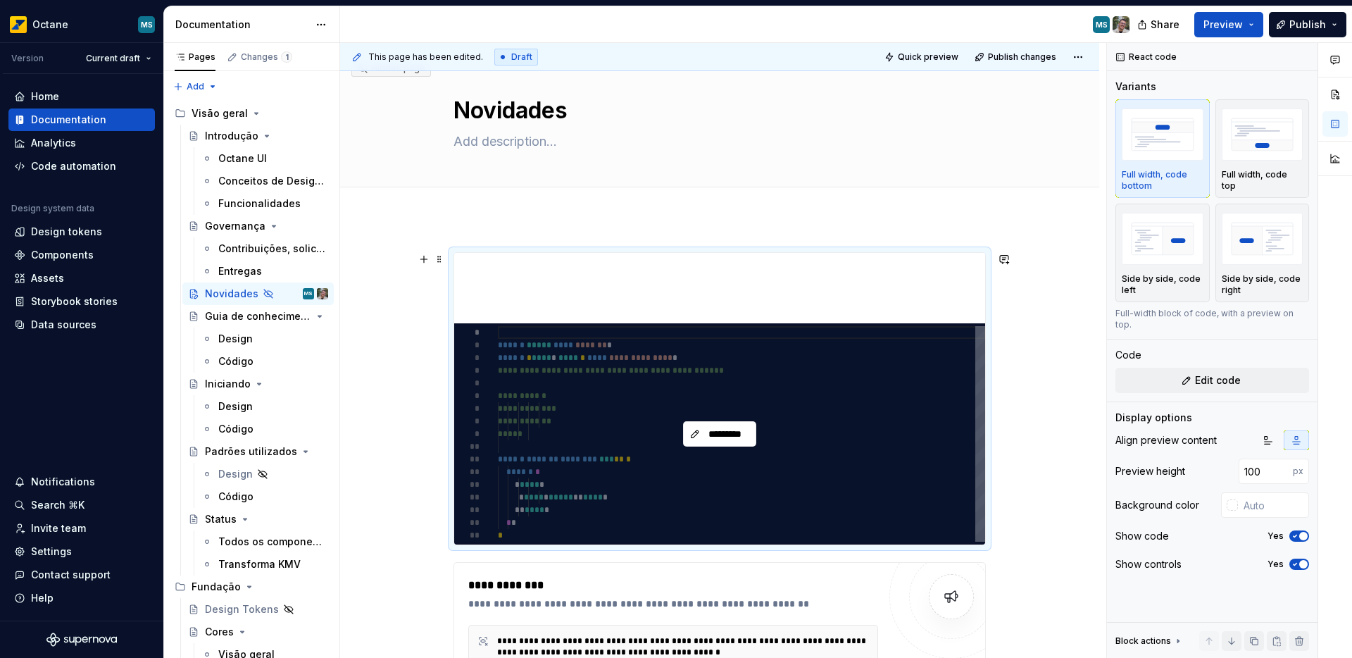
type textarea "*"
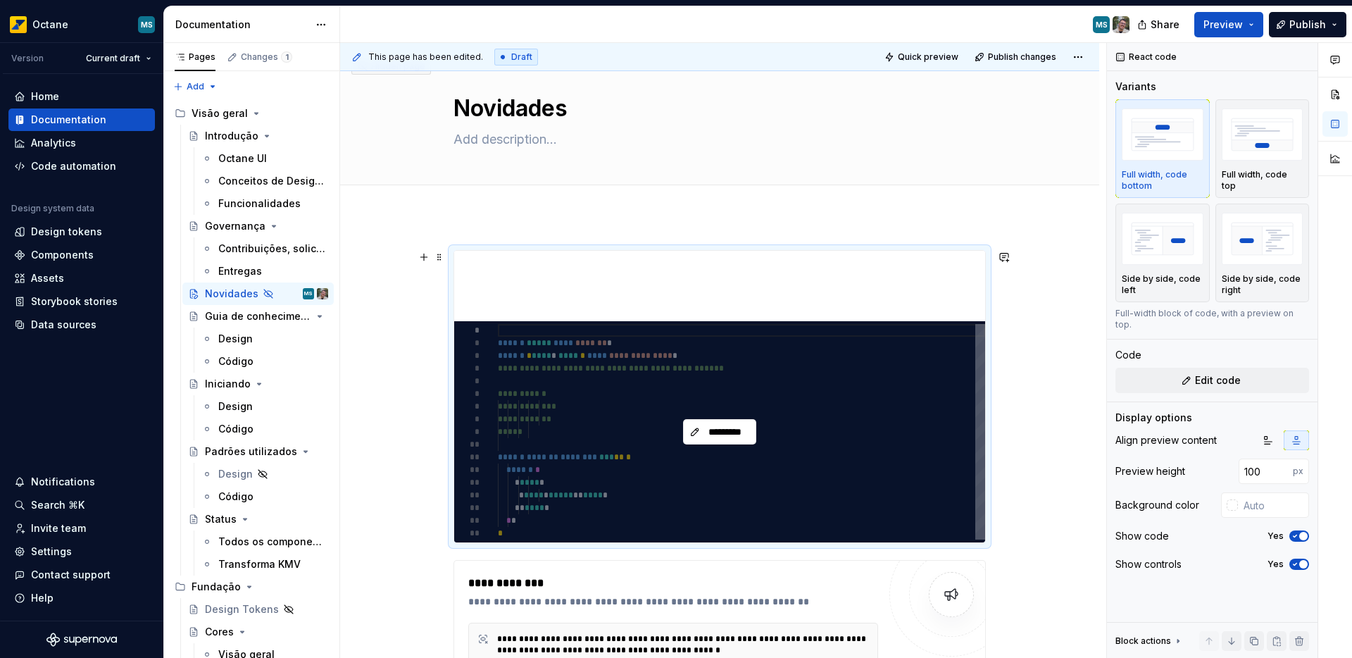
scroll to position [25, 0]
click at [720, 432] on span "*********" at bounding box center [725, 431] width 44 height 14
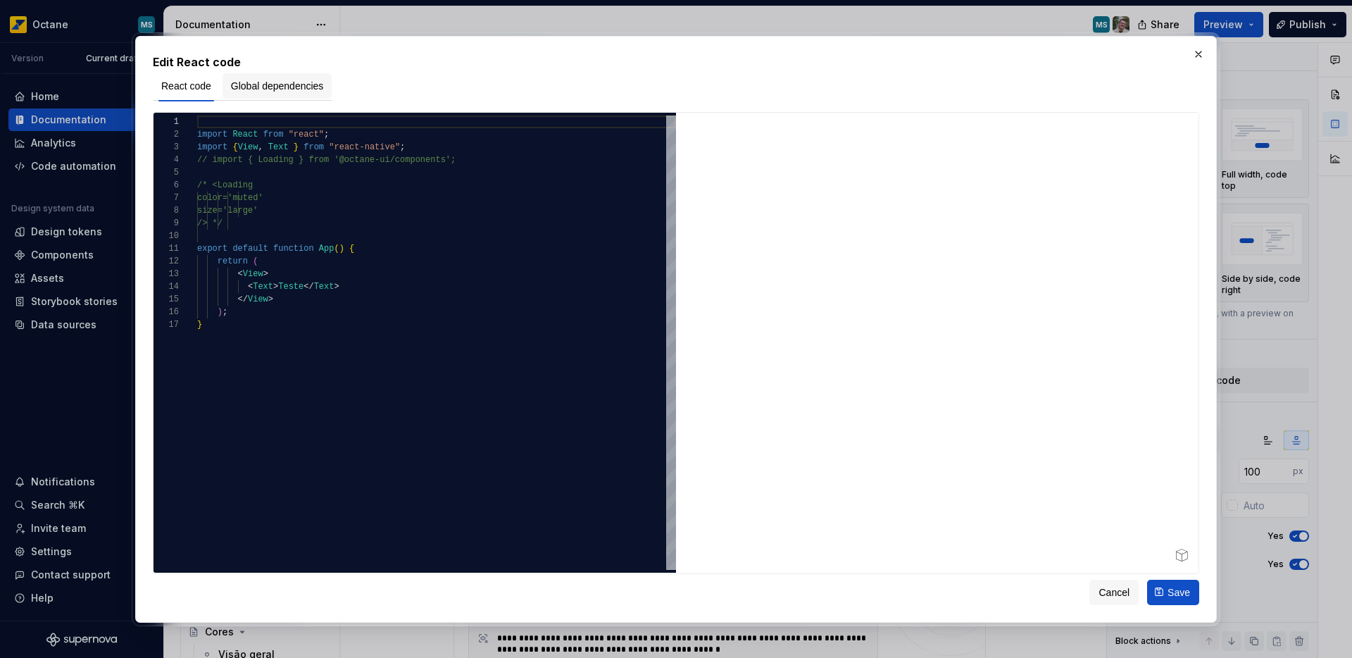
click at [297, 90] on span "Global dependencies" at bounding box center [277, 86] width 93 height 14
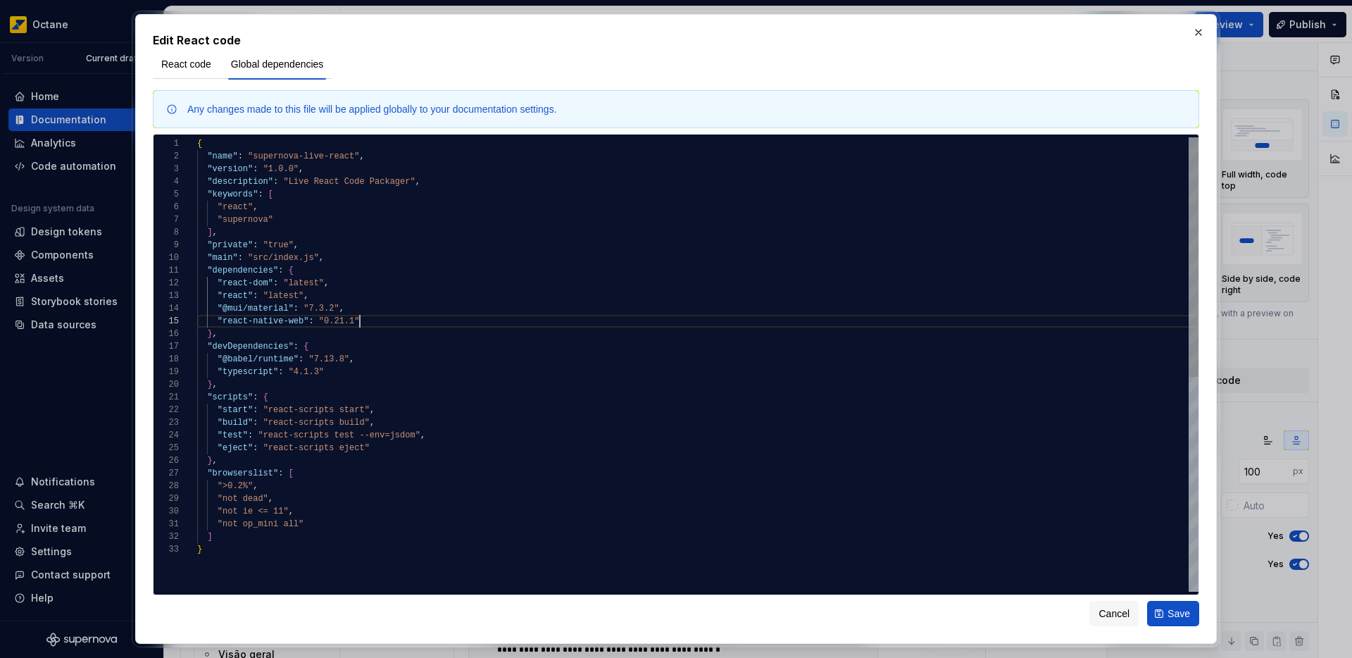
scroll to position [51, 162]
click at [392, 321] on div ""version" : "1.0.0" , "description" : "Live React Code Packager" , "keywords" :…" at bounding box center [697, 567] width 1001 height 860
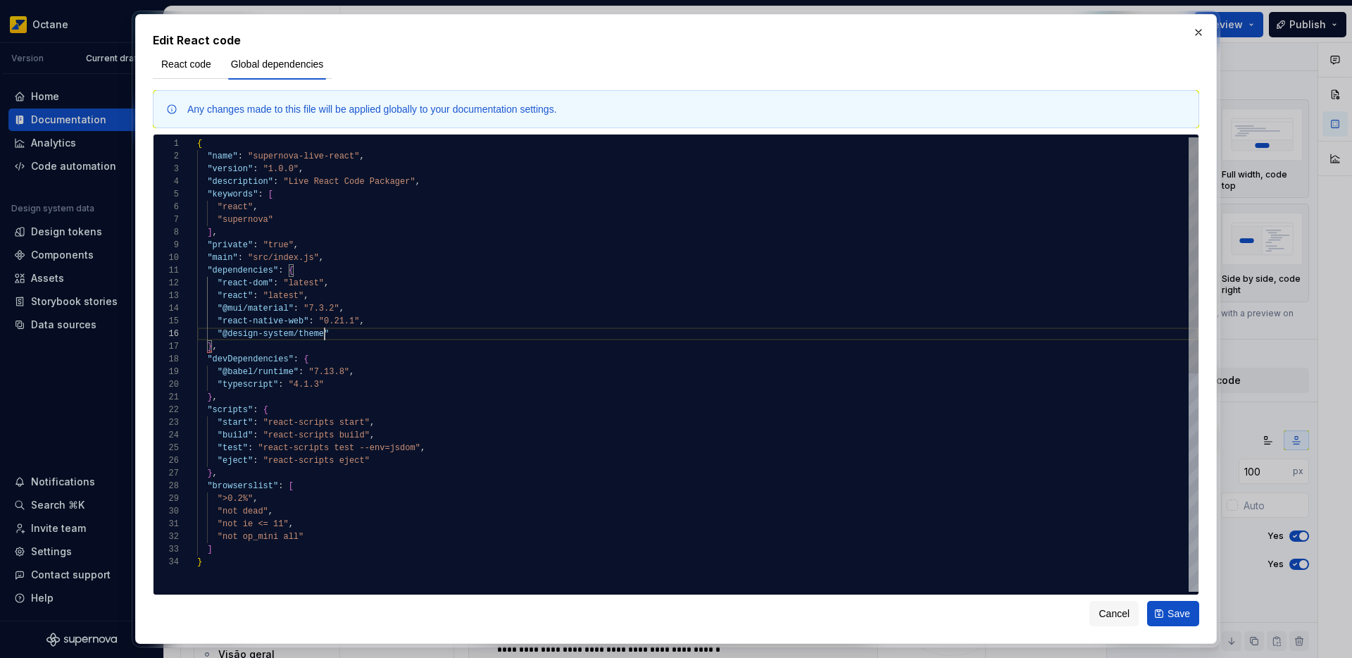
scroll to position [63, 132]
type textarea "**********"
type textarea "*"
click at [410, 316] on div ""version" : "1.0.0" , "description" : "Live React Code Packager" , "keywords" :…" at bounding box center [697, 573] width 1001 height 872
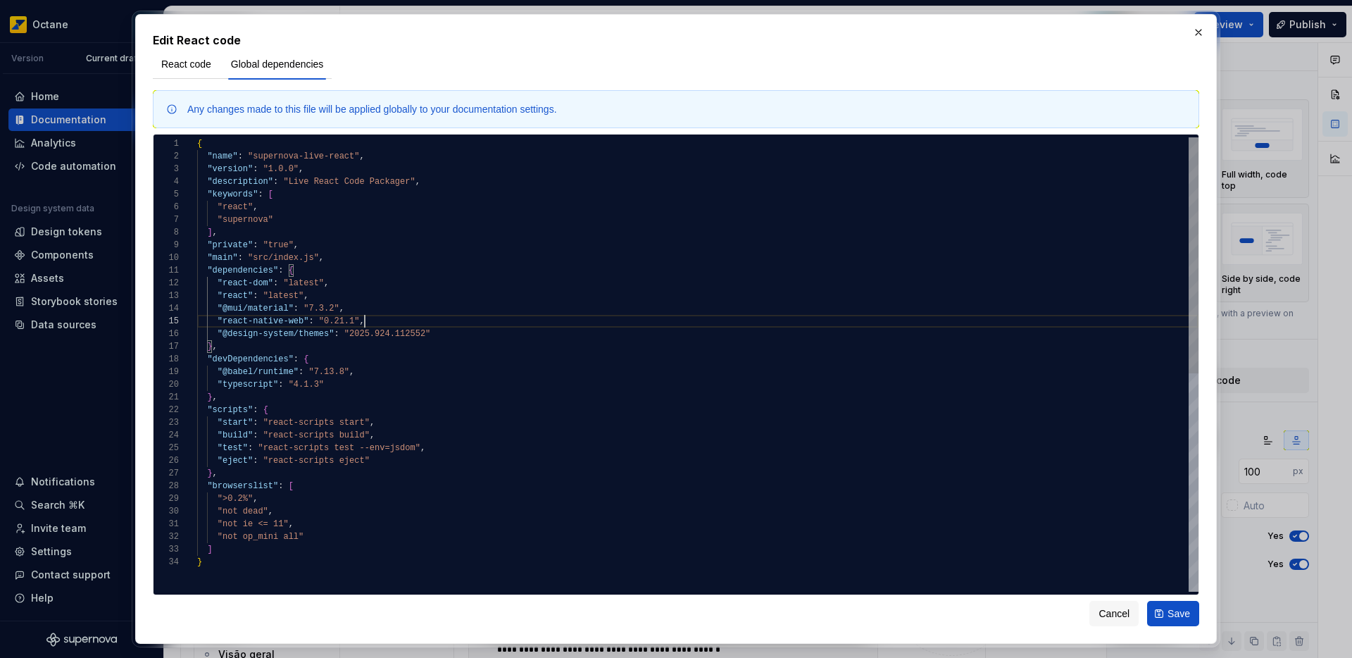
scroll to position [51, 168]
type textarea "**********"
click at [1176, 618] on span "Save" at bounding box center [1178, 613] width 23 height 14
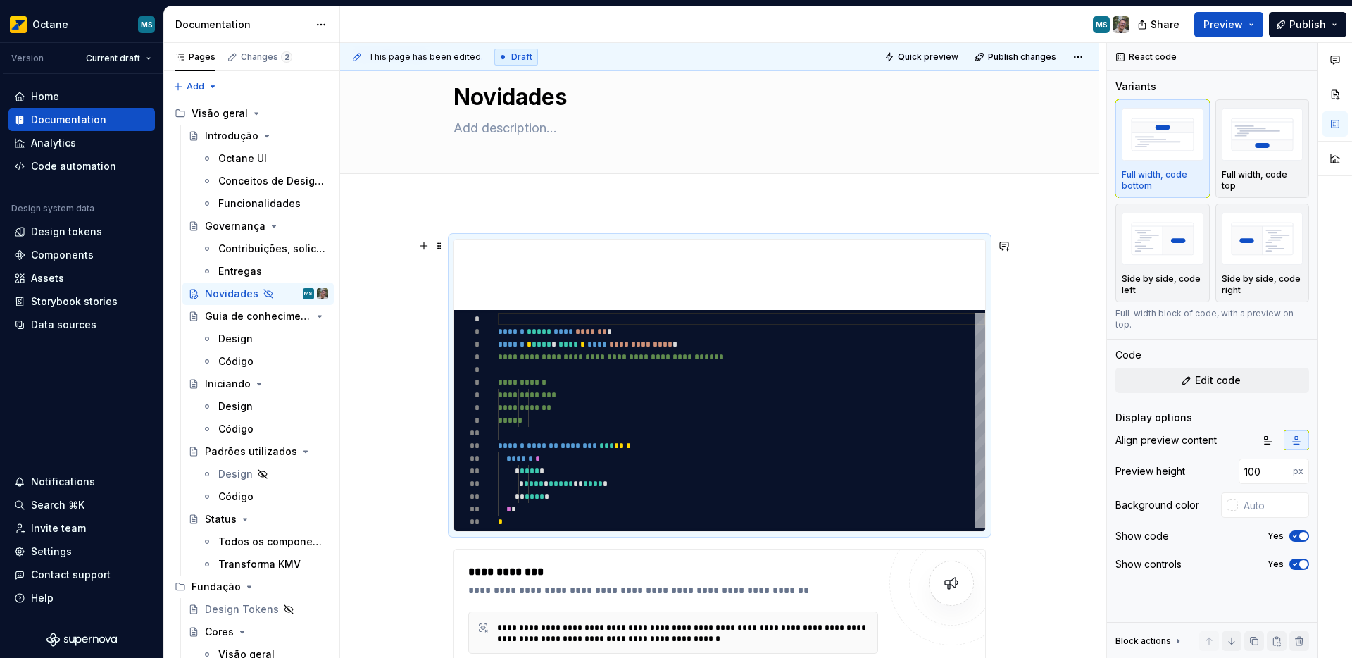
scroll to position [37, 0]
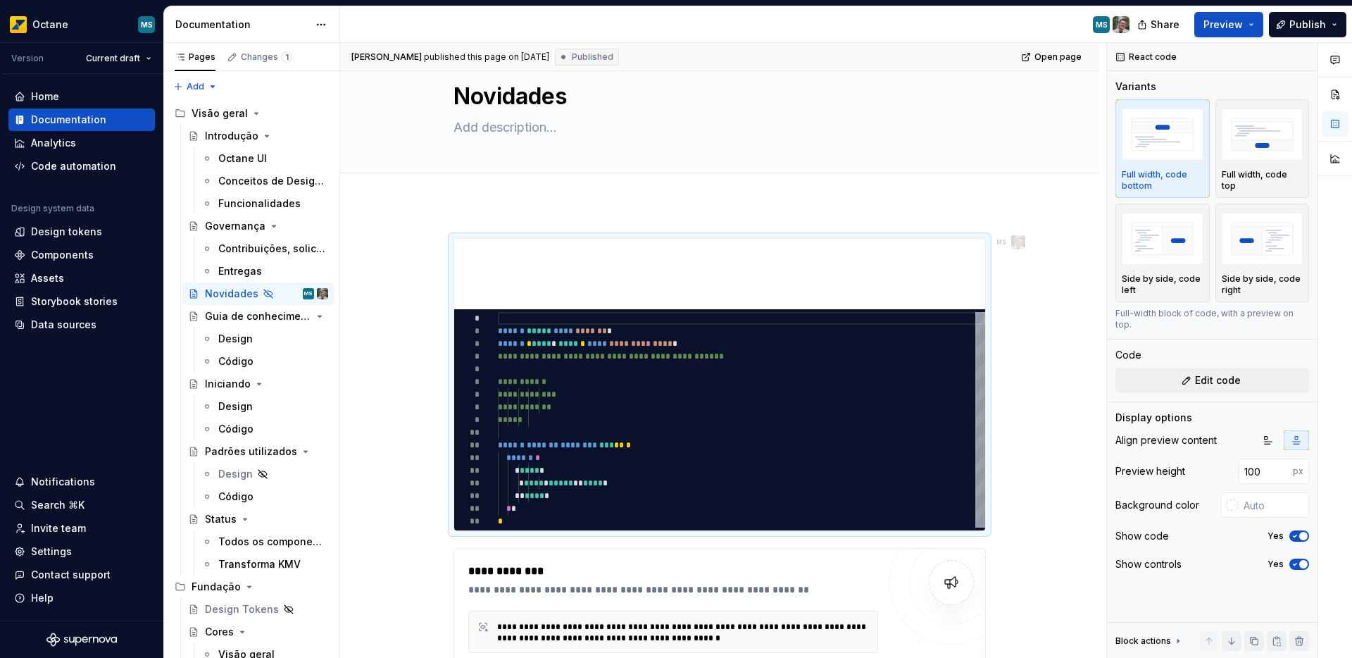
type textarea "*"
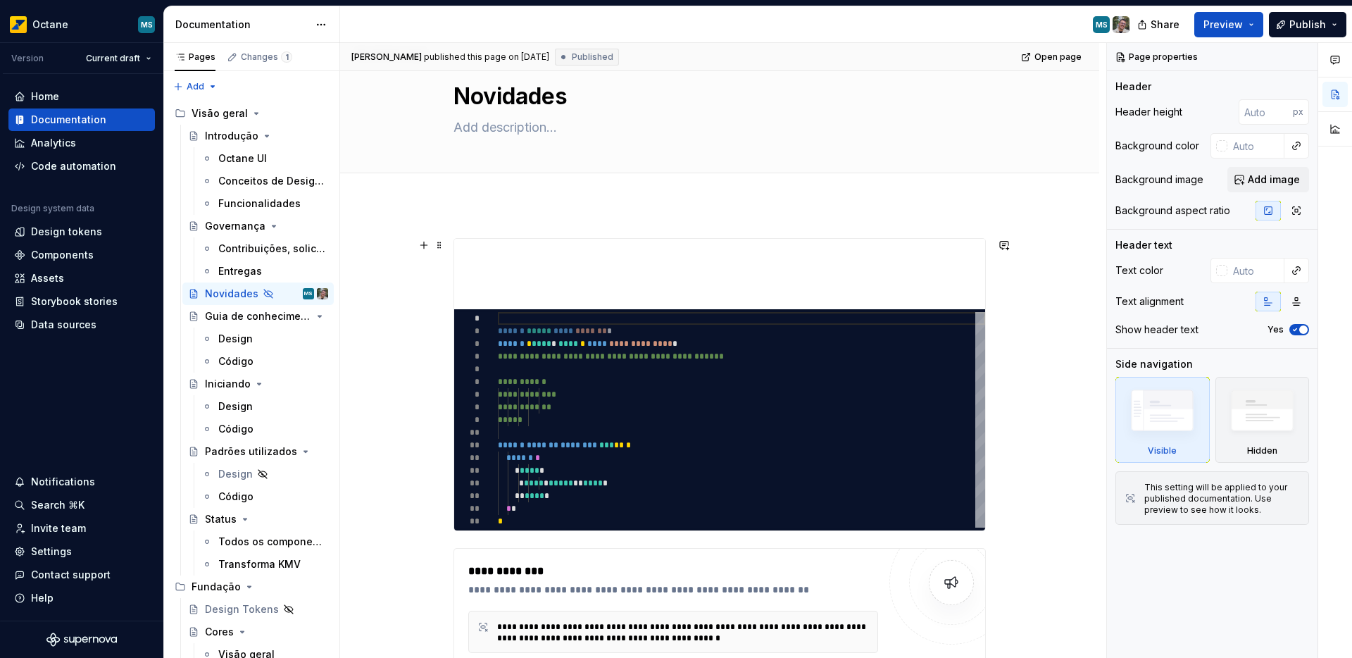
scroll to position [69, 0]
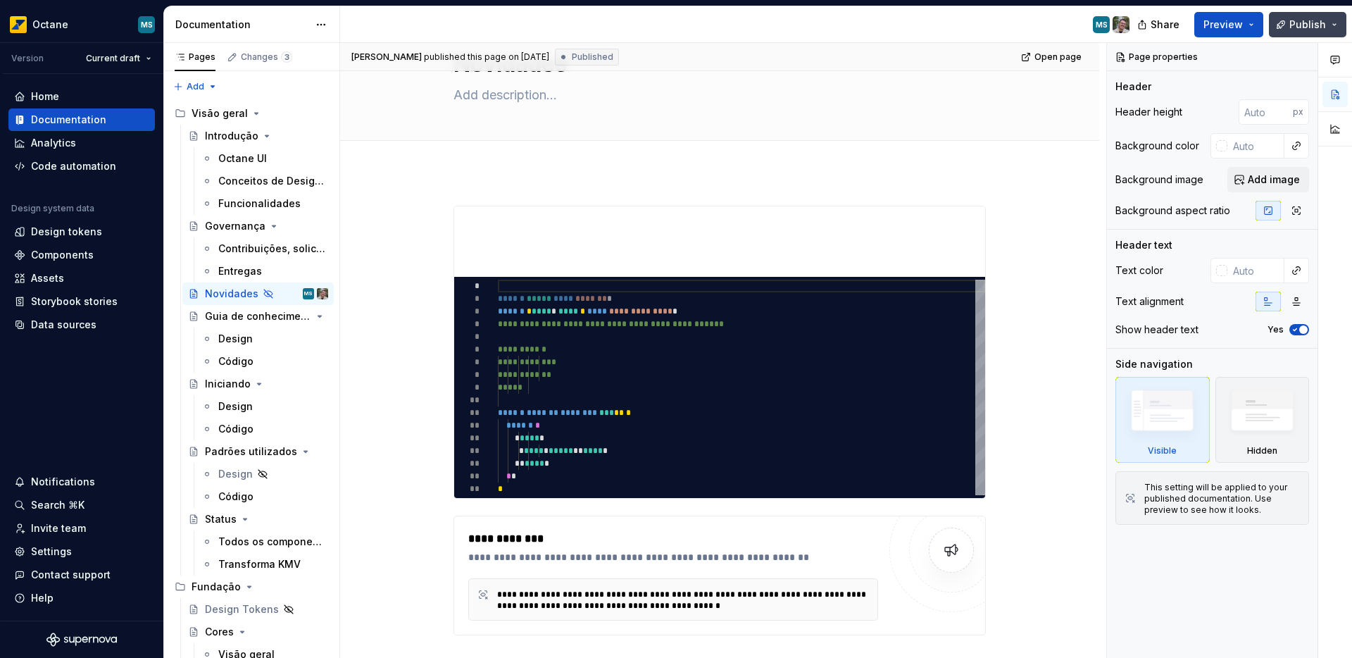
click at [1291, 31] on button "Publish" at bounding box center [1307, 24] width 77 height 25
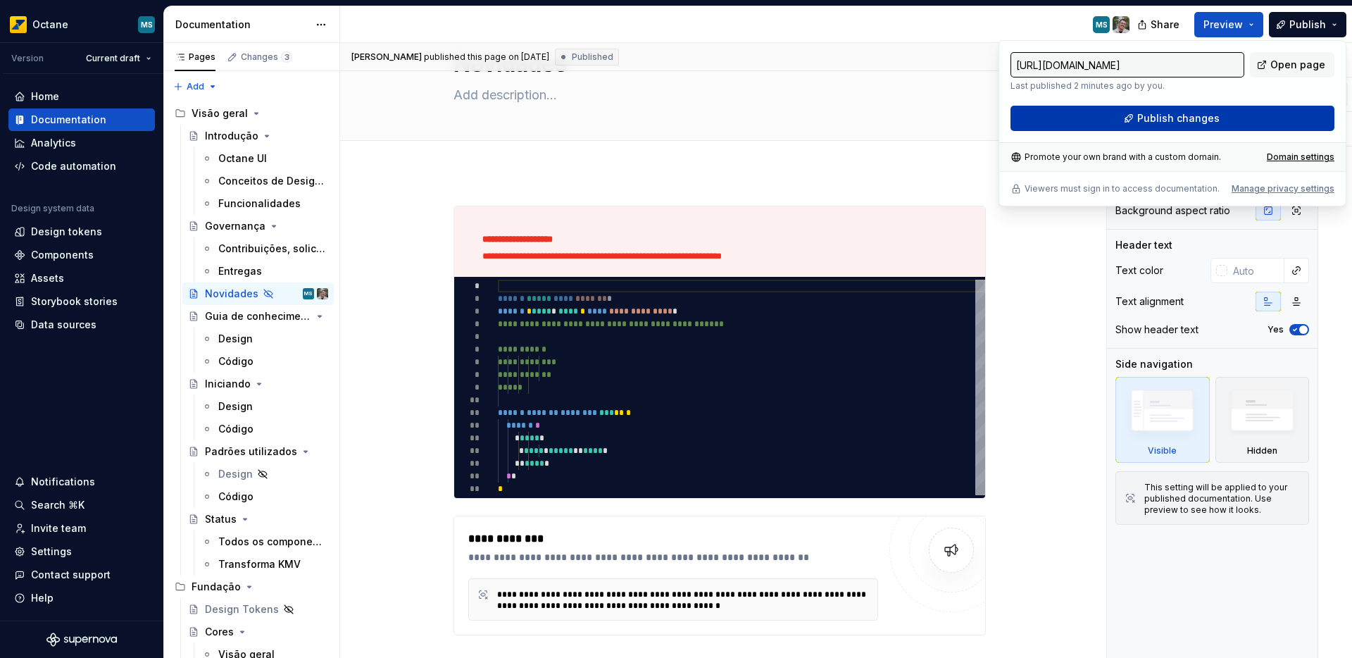
click at [1208, 125] on button "Publish changes" at bounding box center [1172, 118] width 324 height 25
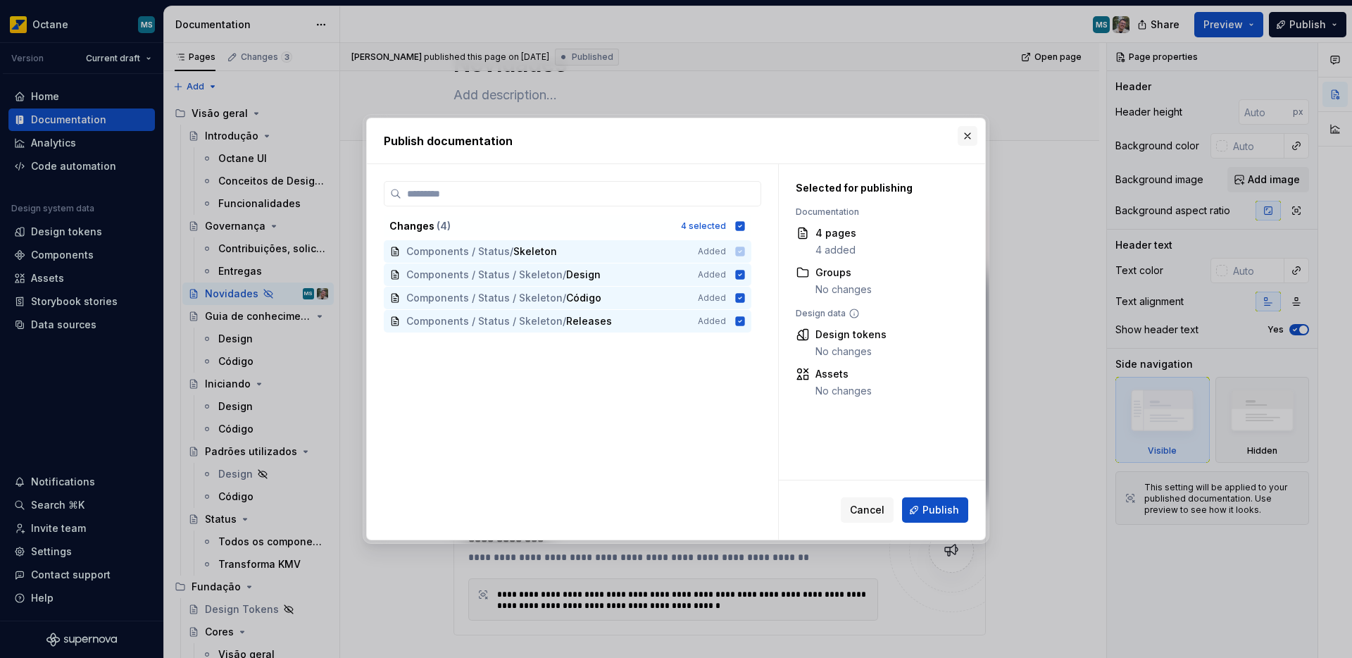
click at [967, 142] on button "button" at bounding box center [968, 136] width 20 height 20
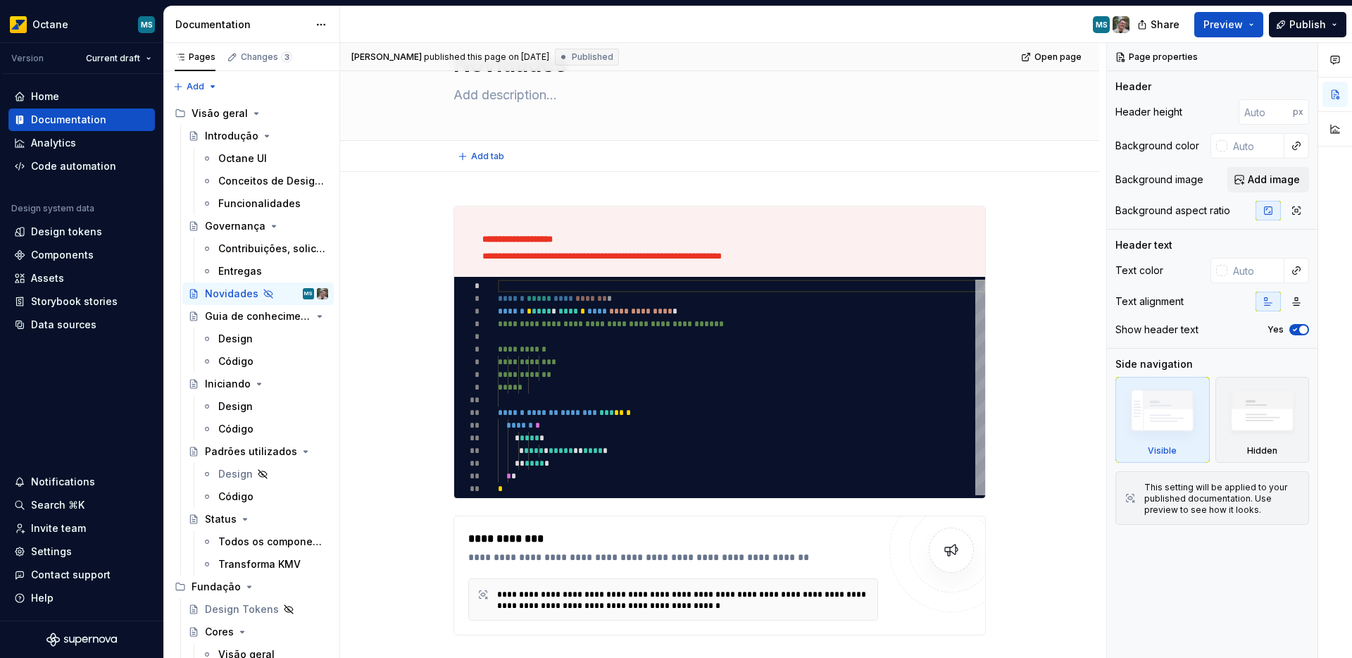
type textarea "*"
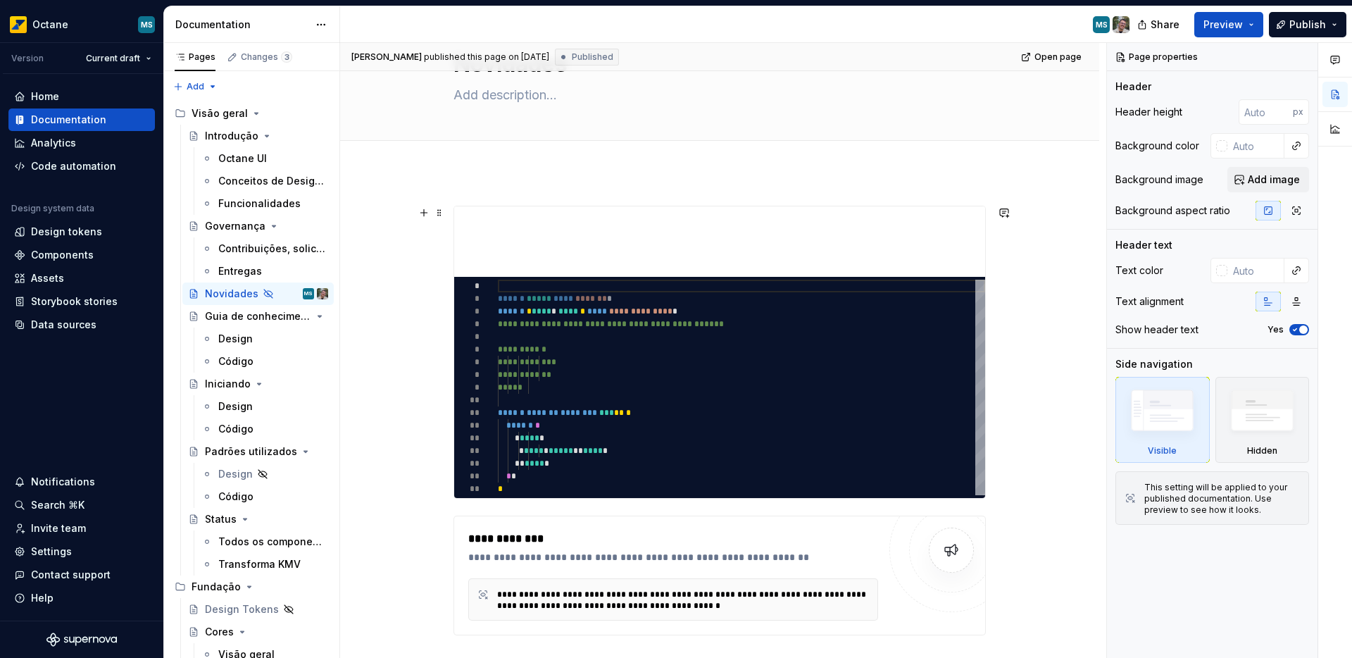
click at [403, 266] on div "**********" at bounding box center [719, 527] width 759 height 711
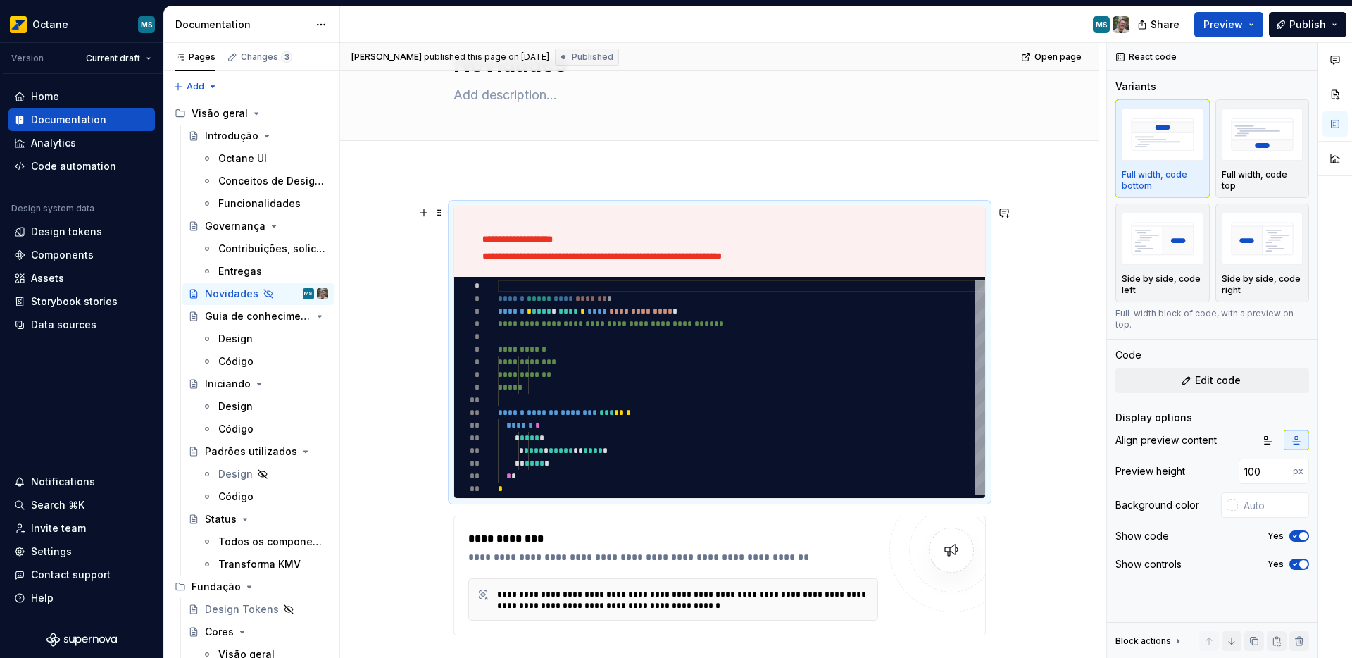
click at [432, 312] on div "**********" at bounding box center [719, 527] width 759 height 711
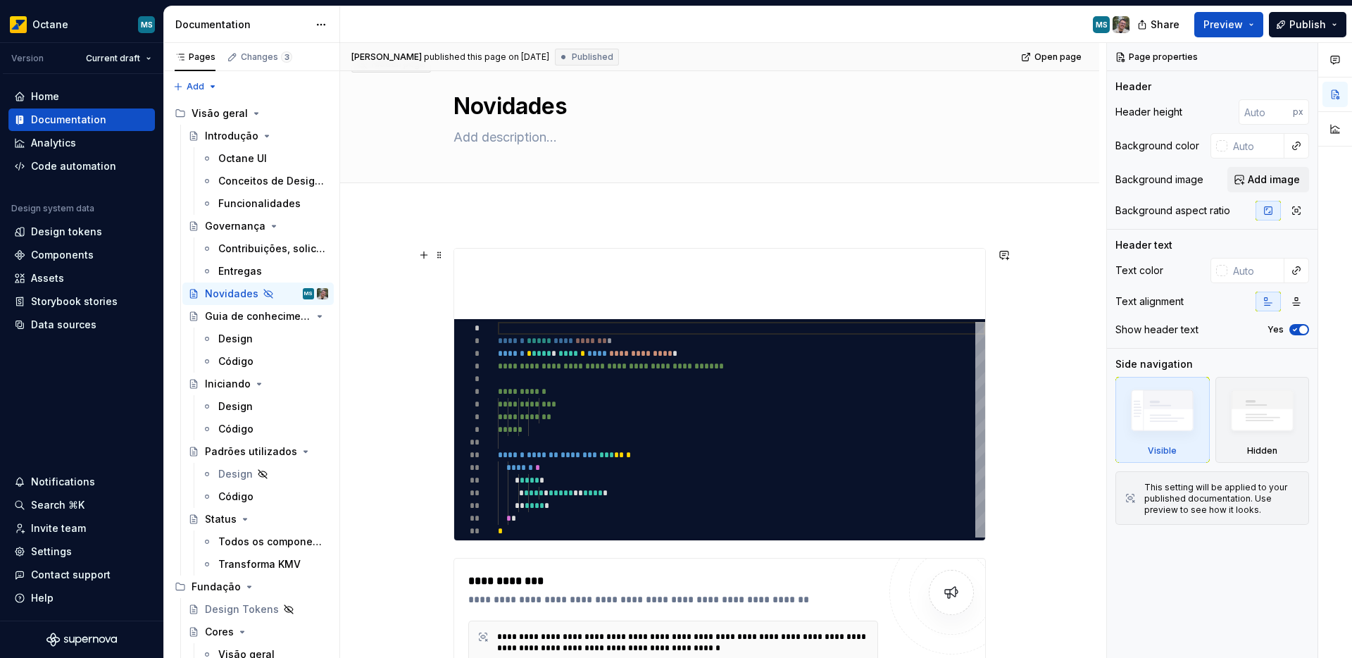
scroll to position [46, 0]
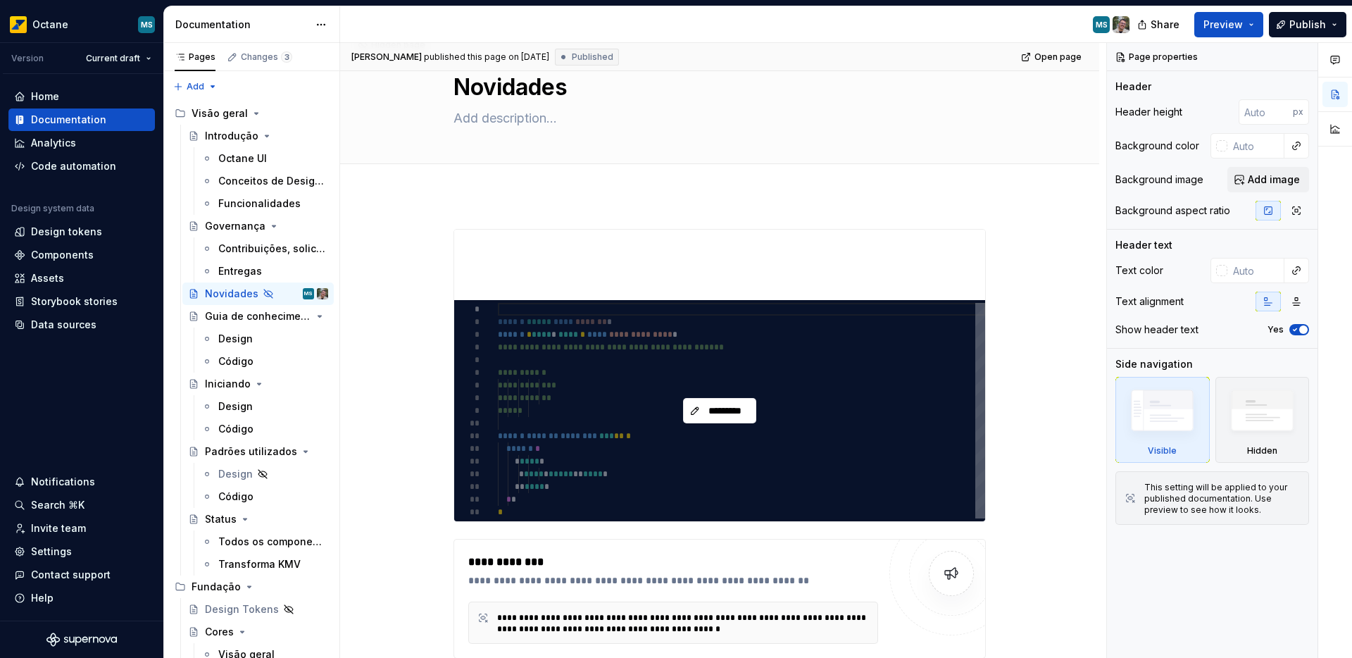
type textarea "*"
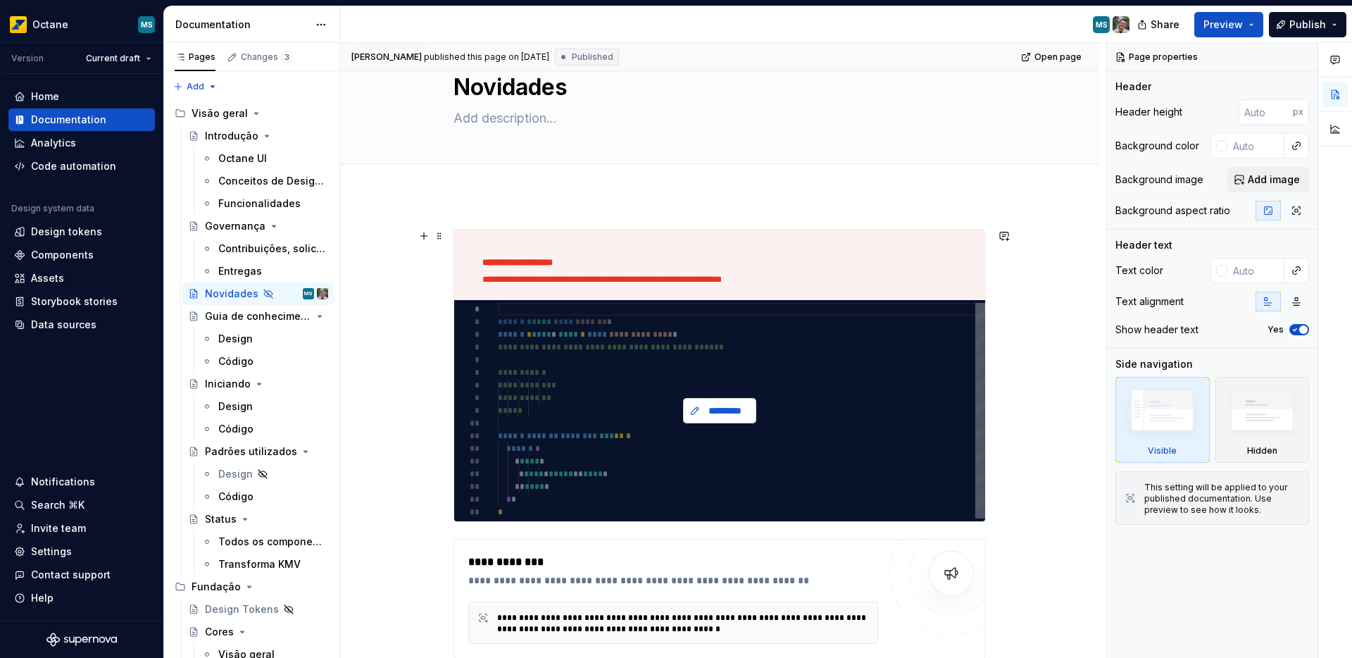
click at [724, 418] on button "*********" at bounding box center [719, 410] width 73 height 25
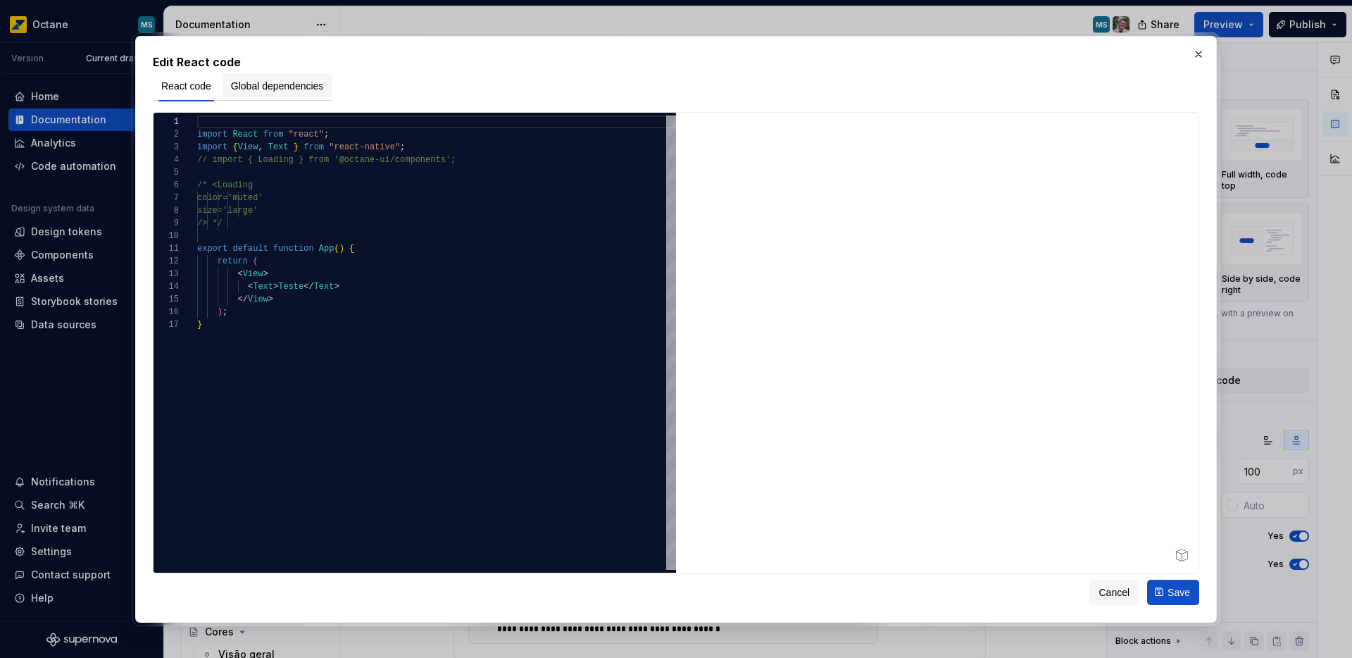
click at [274, 96] on button "Global dependencies" at bounding box center [278, 85] width 110 height 25
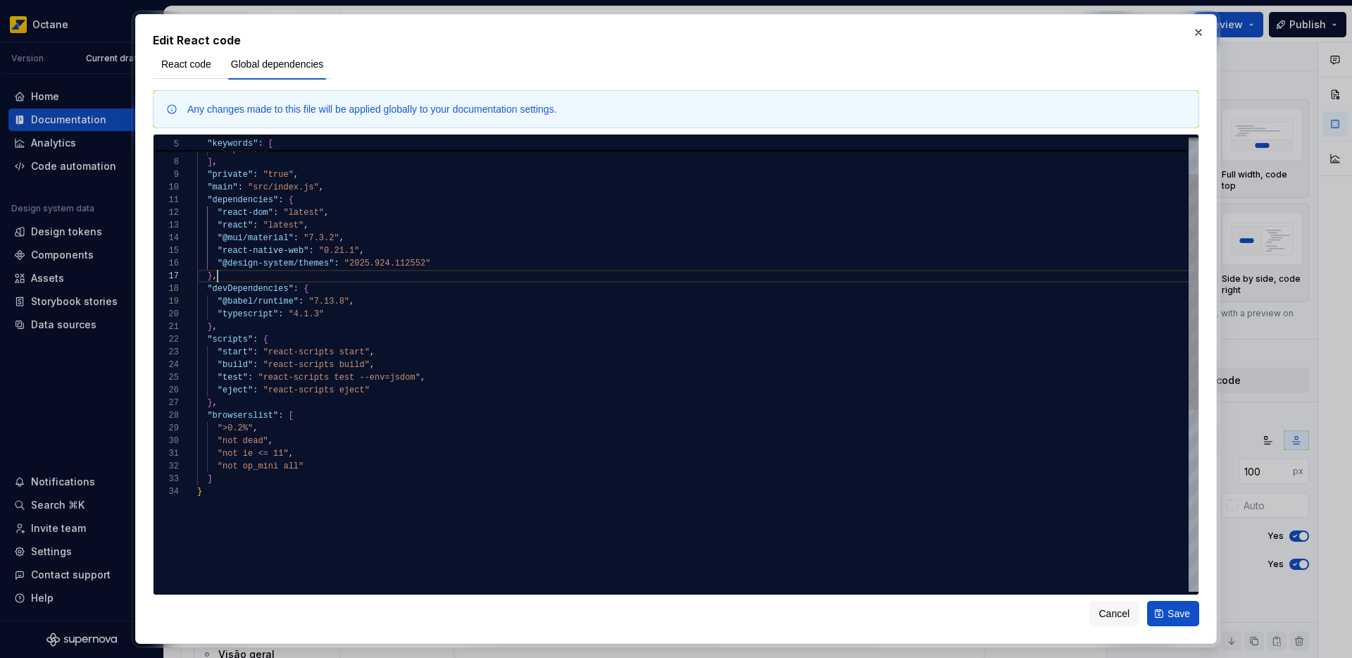
click at [244, 278] on div ""react" , "supernova" ] , "private" : "true" , "main" : "src/index.js" , "depen…" at bounding box center [697, 503] width 1001 height 872
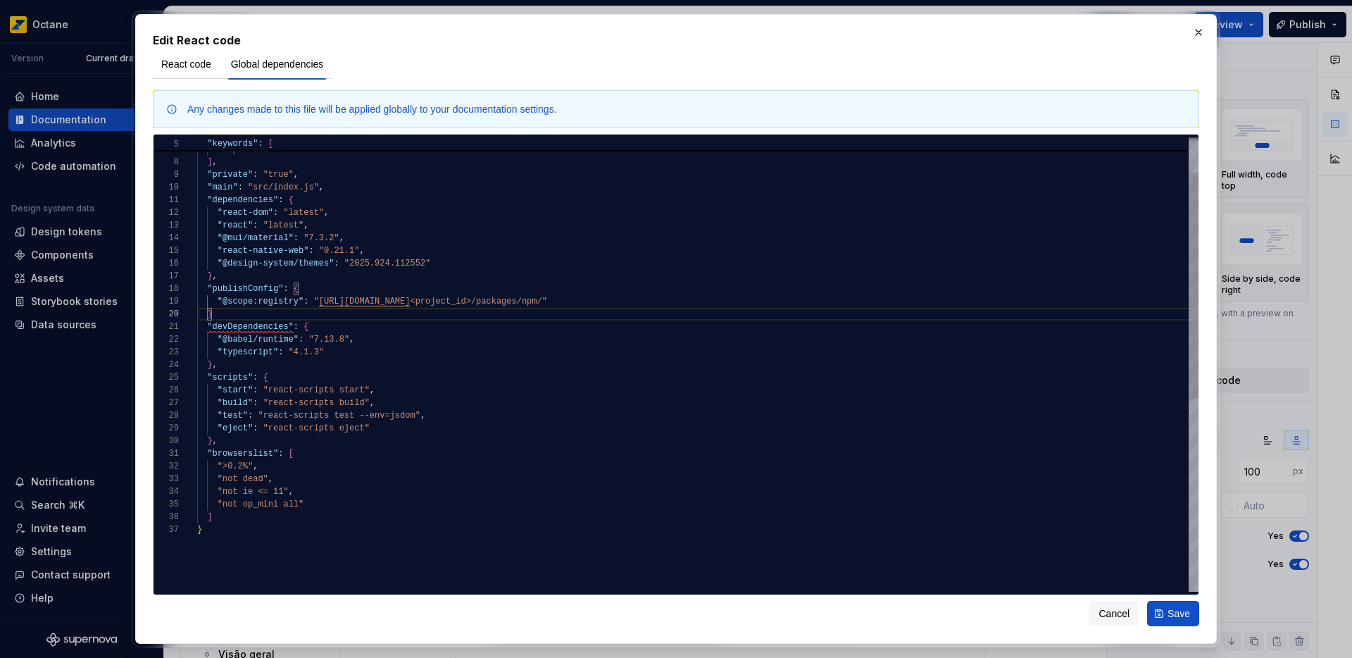
scroll to position [114, 20]
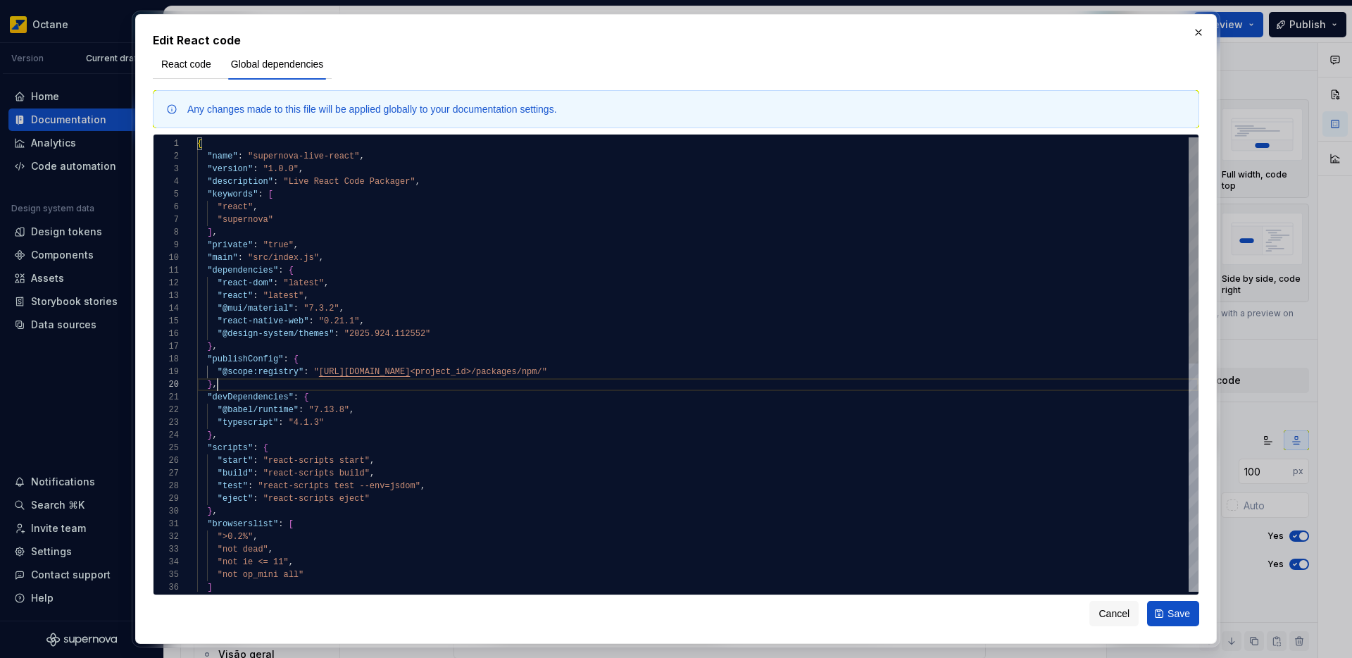
click at [229, 337] on div ""react" , "supernova" ] , "private" : "true" , "main" : "src/index.js" , "depen…" at bounding box center [697, 592] width 1001 height 910
drag, startPoint x: 223, startPoint y: 335, endPoint x: 327, endPoint y: 330, distance: 103.6
click at [327, 330] on div ""react" , "supernova" ] , "private" : "true" , "main" : "src/index.js" , "depen…" at bounding box center [697, 592] width 1001 height 910
drag, startPoint x: 223, startPoint y: 375, endPoint x: 297, endPoint y: 371, distance: 74.1
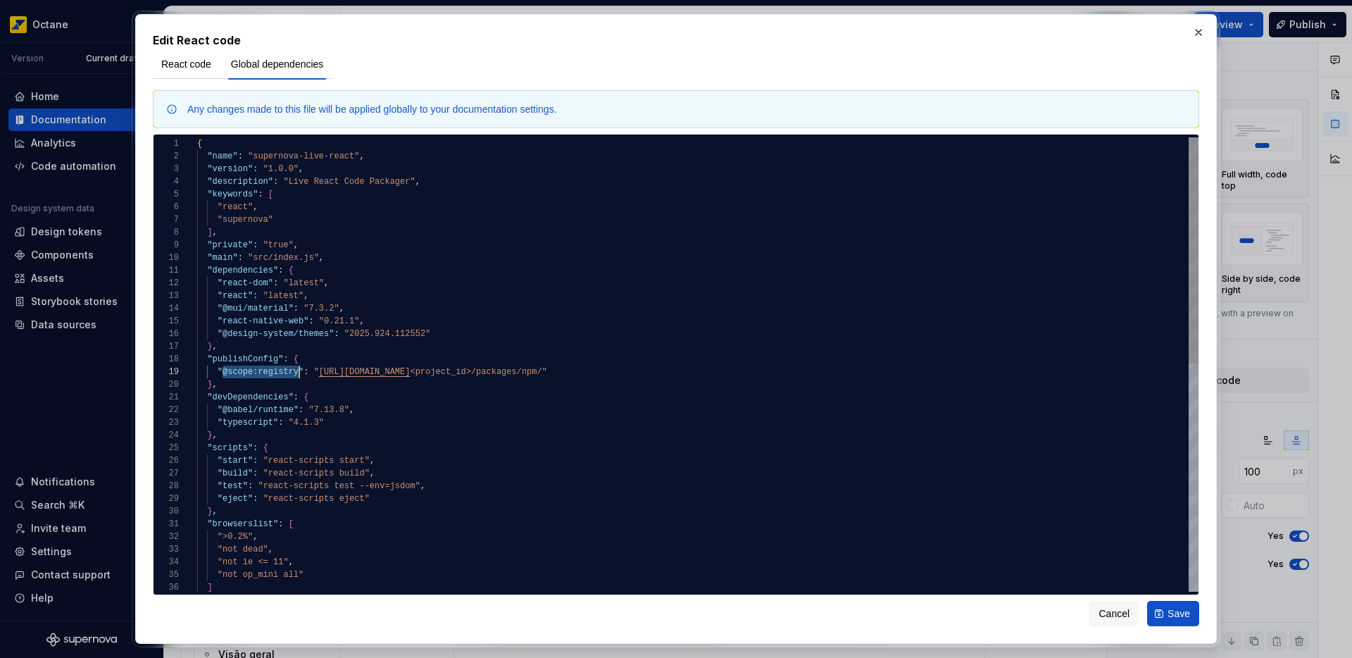
click at [297, 371] on div ""react" , "supernova" ] , "private" : "true" , "main" : "src/index.js" , "depen…" at bounding box center [697, 592] width 1001 height 910
drag, startPoint x: 352, startPoint y: 376, endPoint x: 702, endPoint y: 370, distance: 350.0
click at [702, 370] on div ""react" , "supernova" ] , "private" : "true" , "main" : "src/index.js" , "depen…" at bounding box center [697, 592] width 1001 height 910
type textarea "**********"
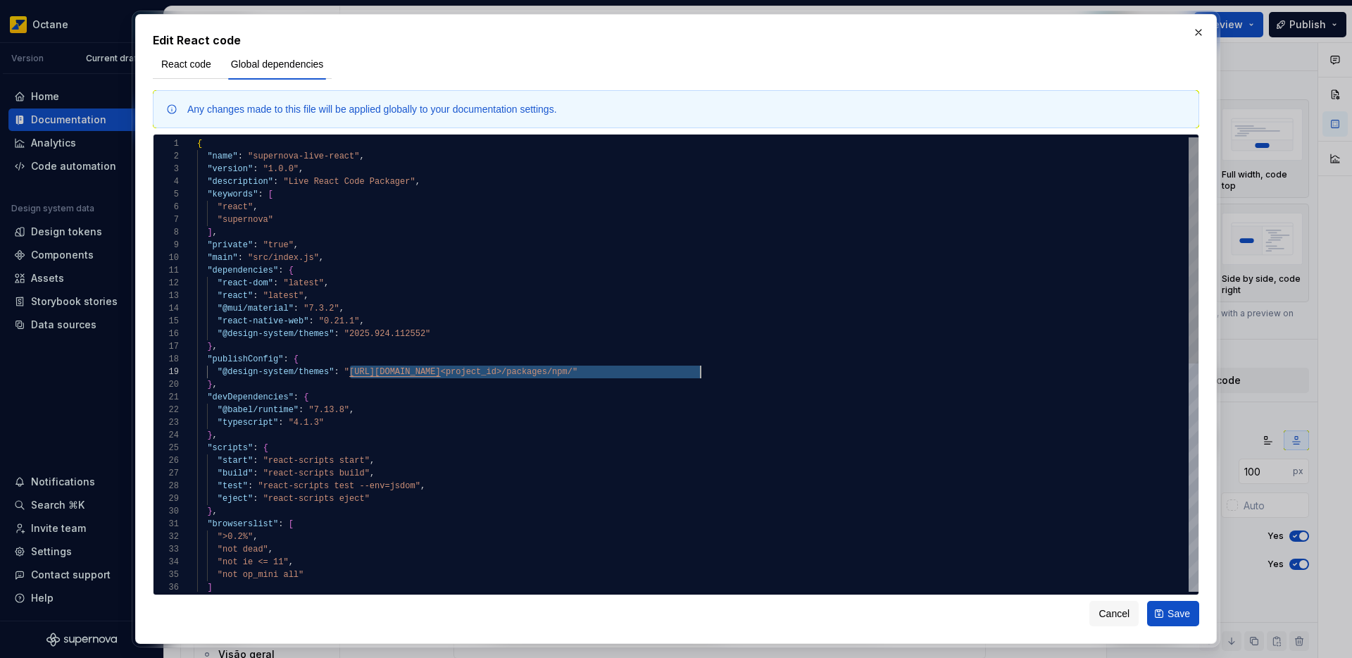
scroll to position [101, 443]
click at [672, 375] on div ""react" , "supernova" ] , "private" : "true" , "main" : "src/index.js" , "depen…" at bounding box center [697, 592] width 1001 height 910
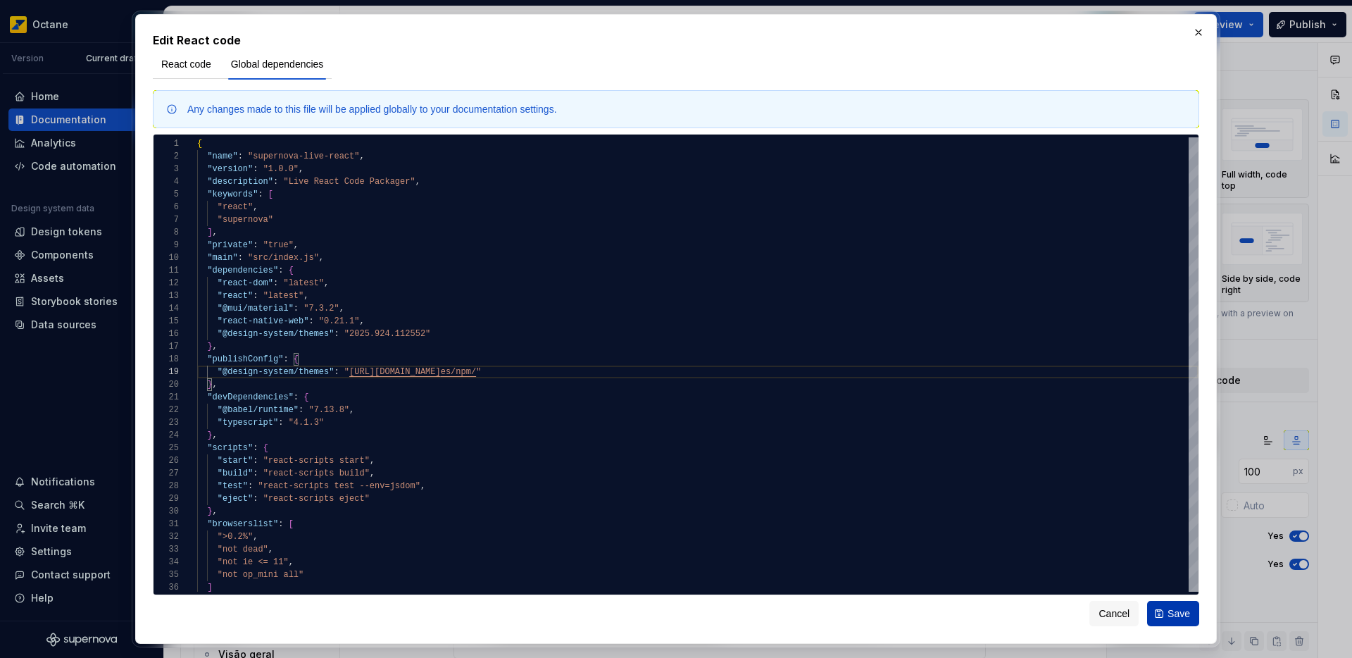
click at [1174, 616] on span "Save" at bounding box center [1178, 613] width 23 height 14
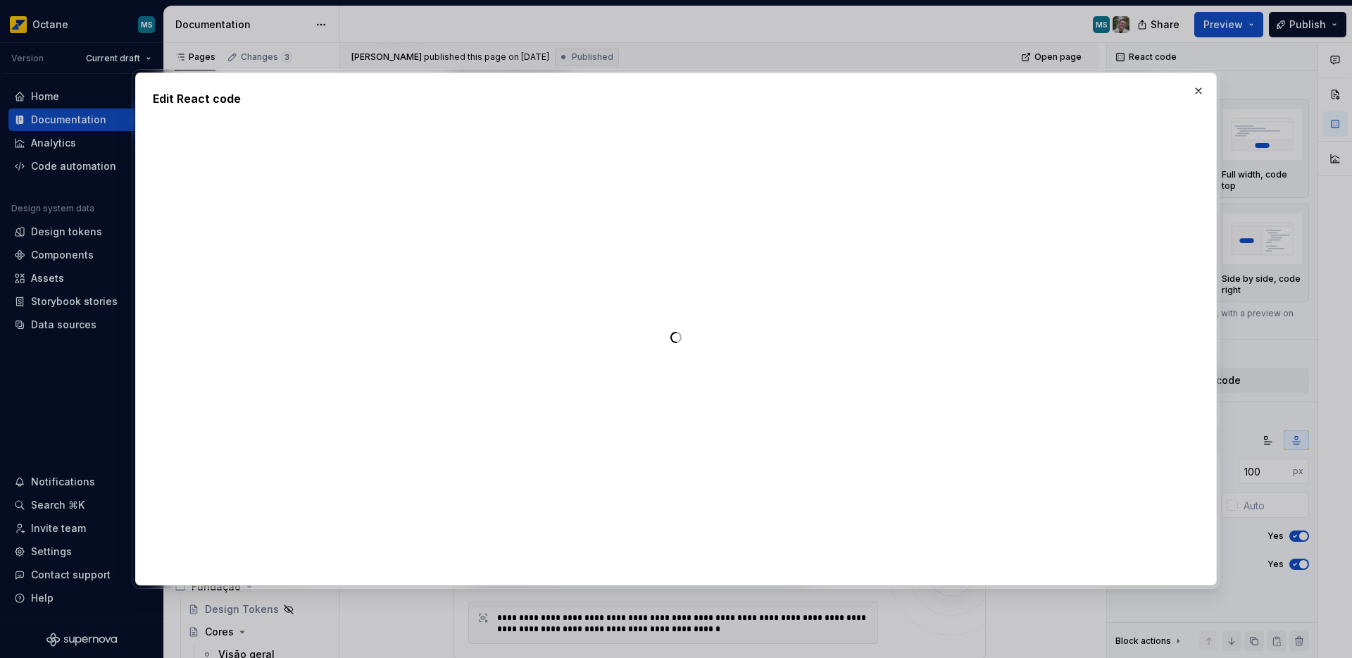
type textarea "*"
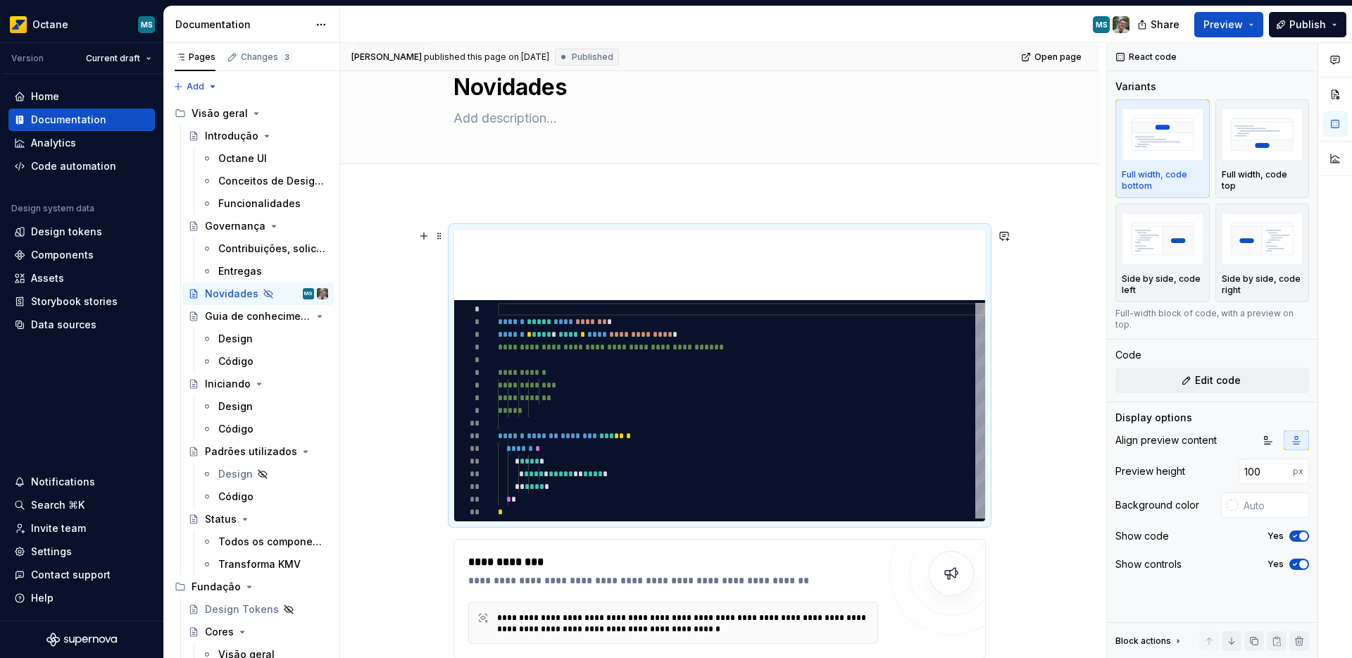
click at [388, 389] on div "**********" at bounding box center [719, 550] width 759 height 711
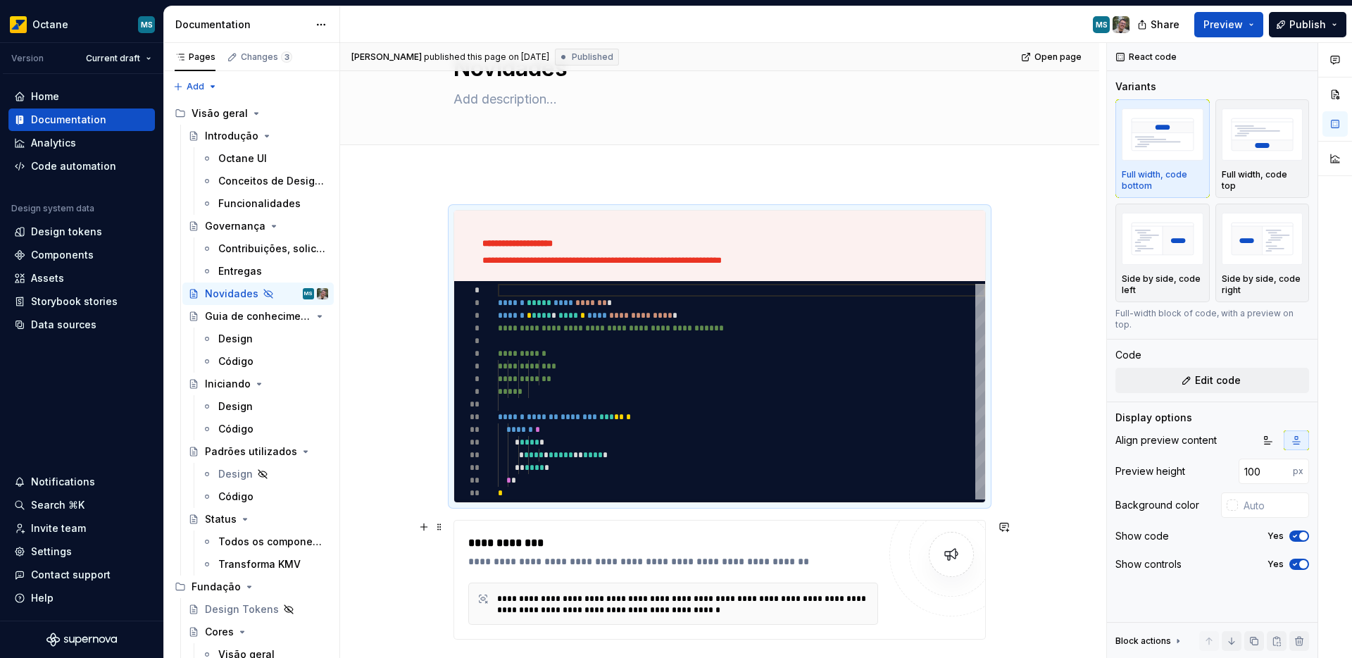
scroll to position [54, 0]
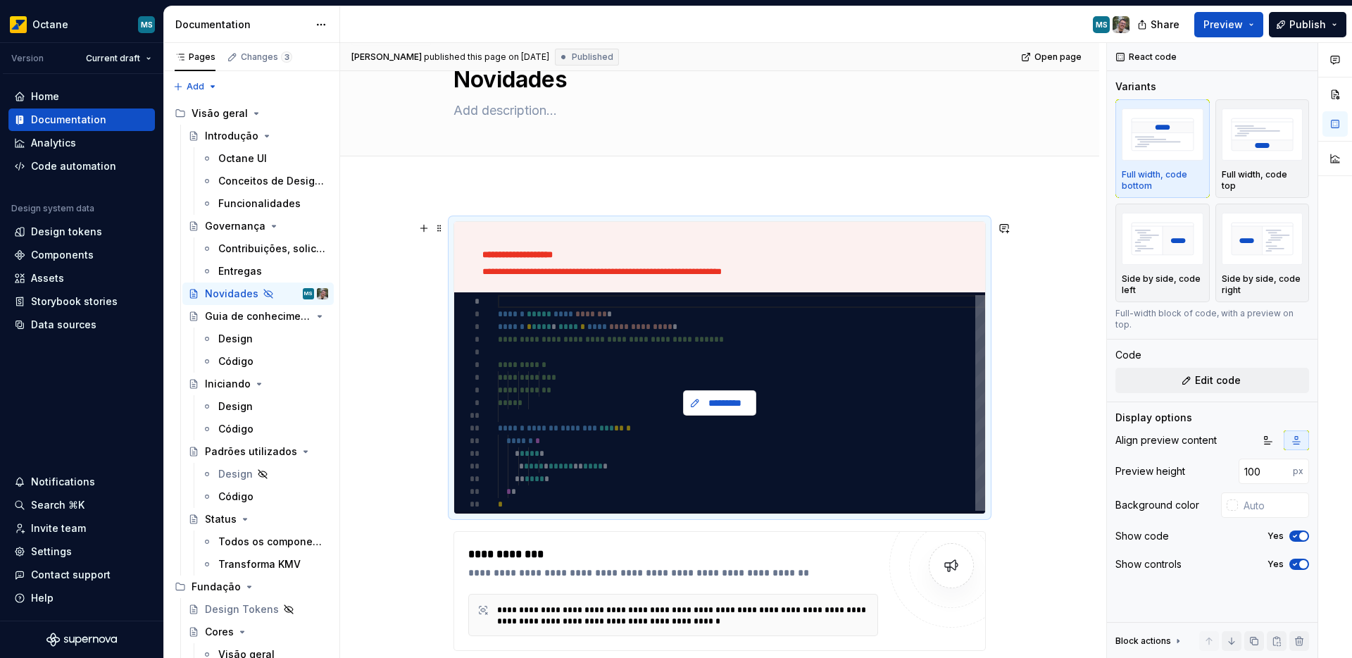
click at [741, 400] on span "*********" at bounding box center [725, 403] width 44 height 14
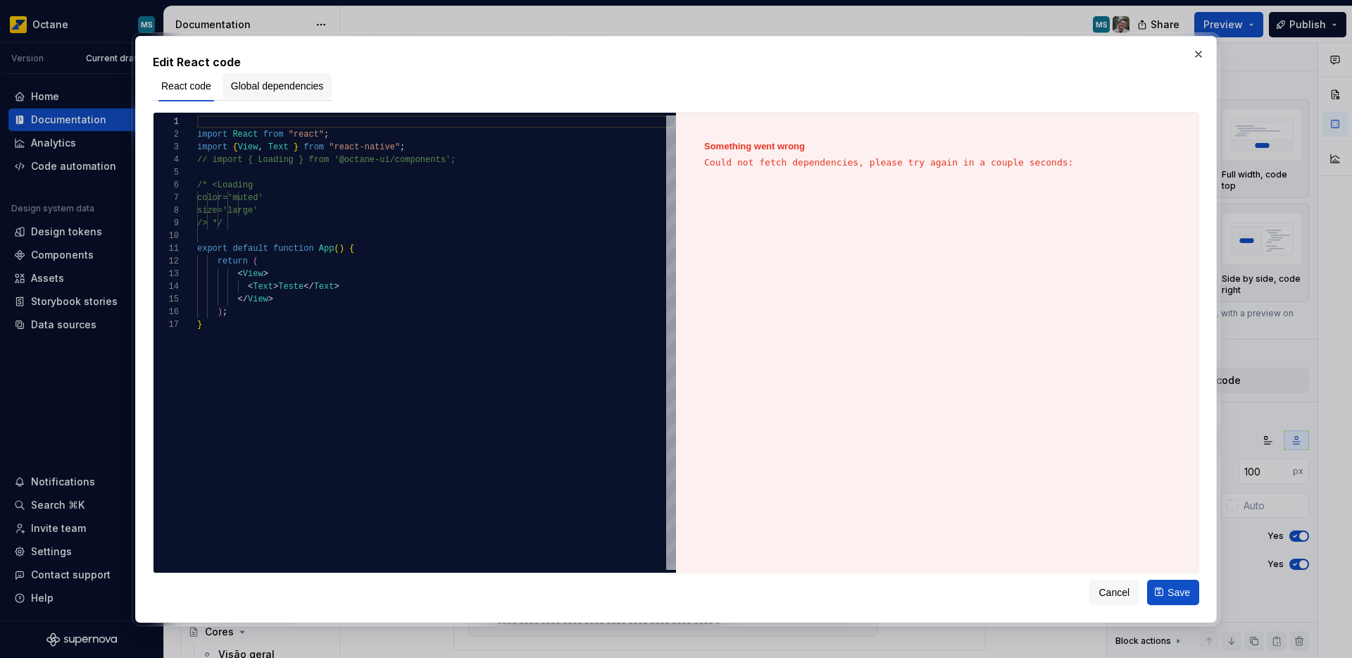
click at [301, 93] on button "Global dependencies" at bounding box center [278, 85] width 110 height 25
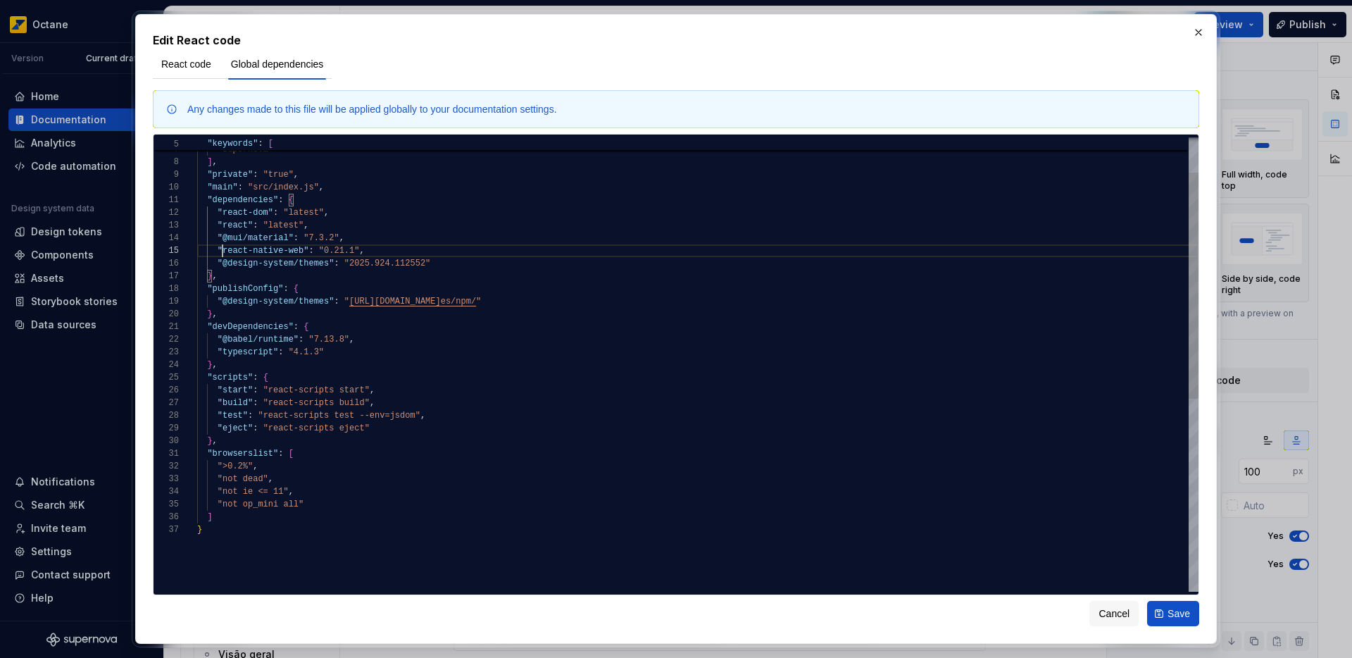
click at [220, 253] on div ""react" , "supernova" ] , "private" : "true" , "main" : "src/index.js" , "depen…" at bounding box center [697, 522] width 1001 height 910
click at [218, 239] on div ""react" , "supernova" ] , "private" : "true" , "main" : "src/index.js" , "depen…" at bounding box center [697, 522] width 1001 height 910
click at [321, 303] on div ""react" , "supernova" ] , "private" : "true" , "main" : "src/index.js" , "depen…" at bounding box center [697, 522] width 1001 height 910
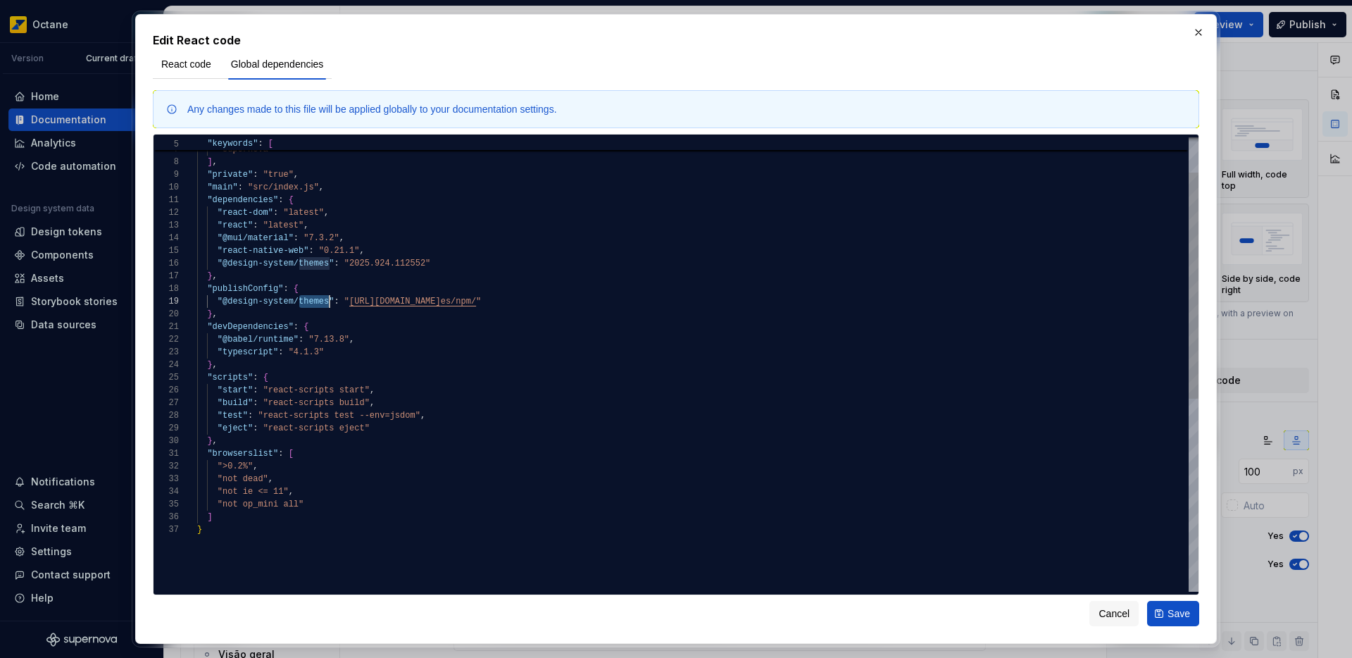
scroll to position [101, 132]
click at [653, 306] on div ""react" , "supernova" ] , "private" : "true" , "main" : "src/index.js" , "depen…" at bounding box center [697, 522] width 1001 height 910
click at [217, 260] on div ""react" , "supernova" ] , "private" : "true" , "main" : "src/index.js" , "depen…" at bounding box center [697, 522] width 1001 height 910
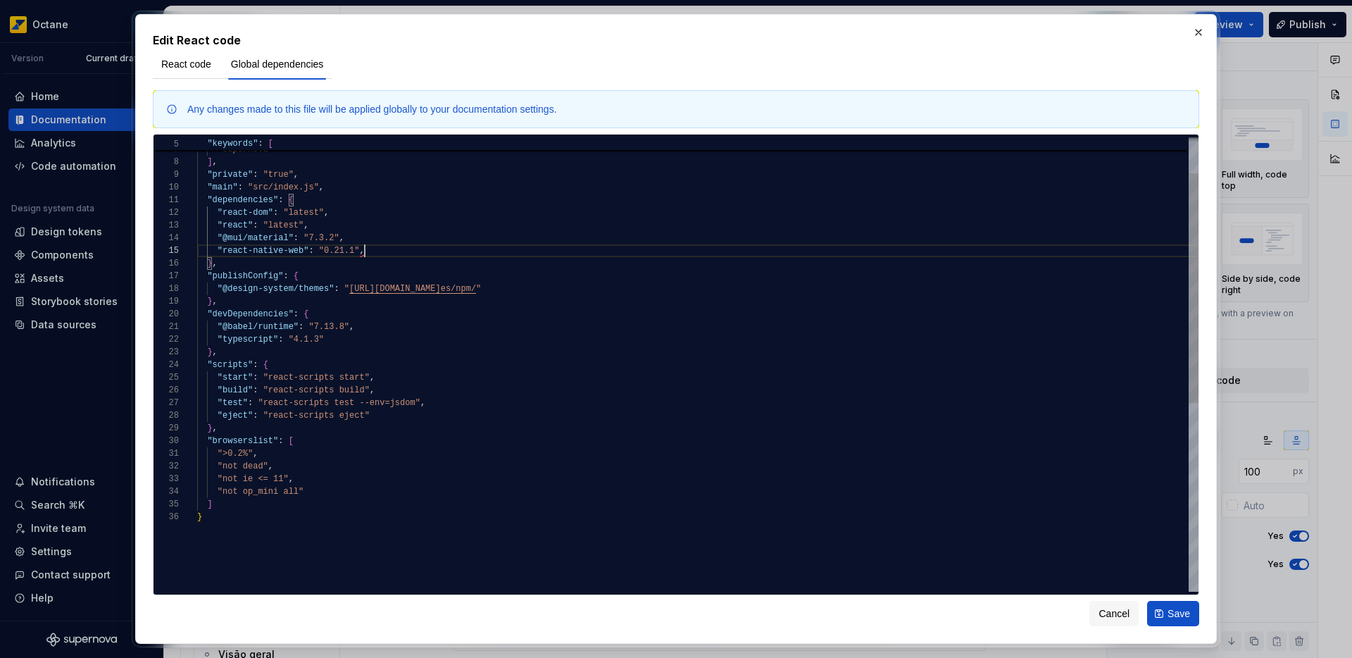
type textarea "**********"
click at [1155, 610] on button "Save" at bounding box center [1173, 613] width 52 height 25
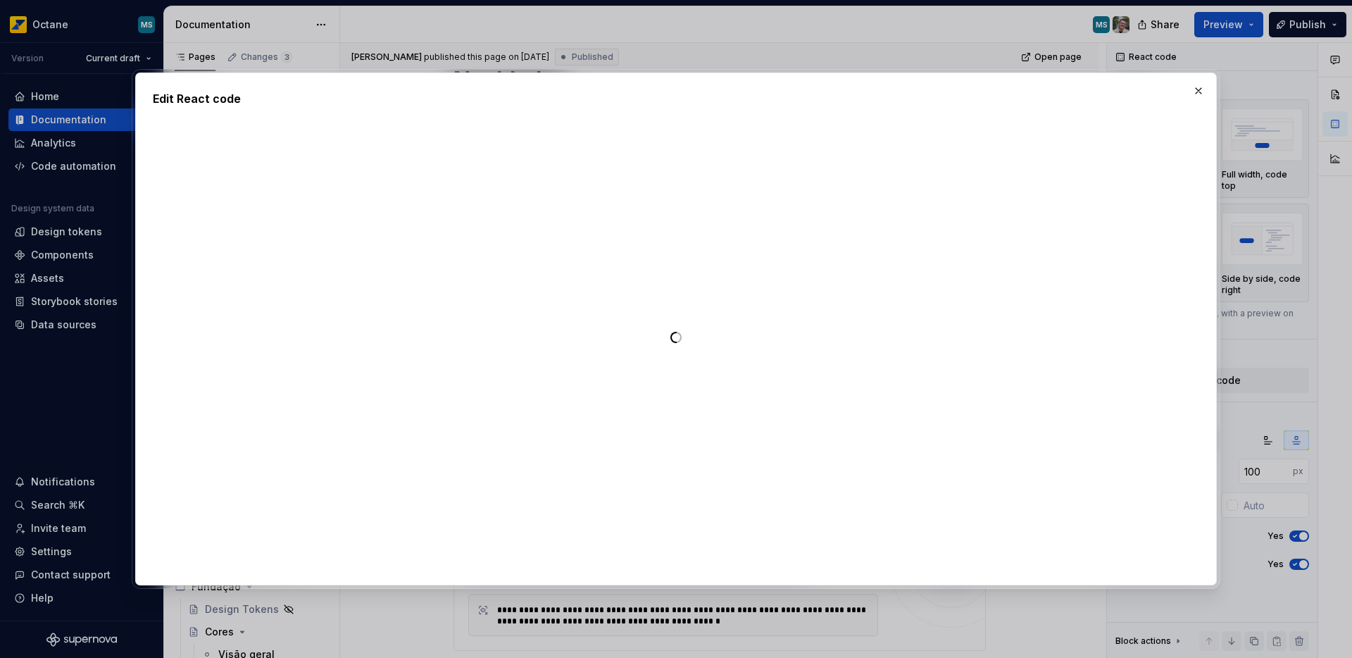
type textarea "*"
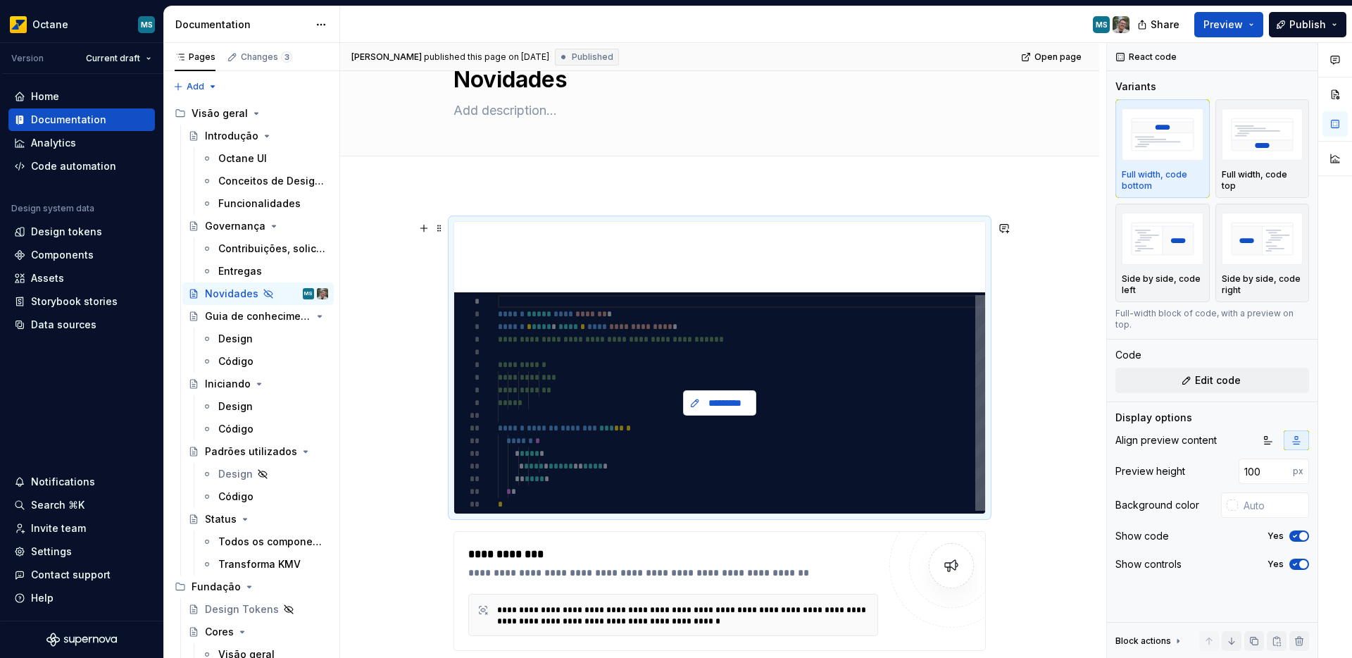
click at [715, 405] on span "*********" at bounding box center [725, 403] width 44 height 14
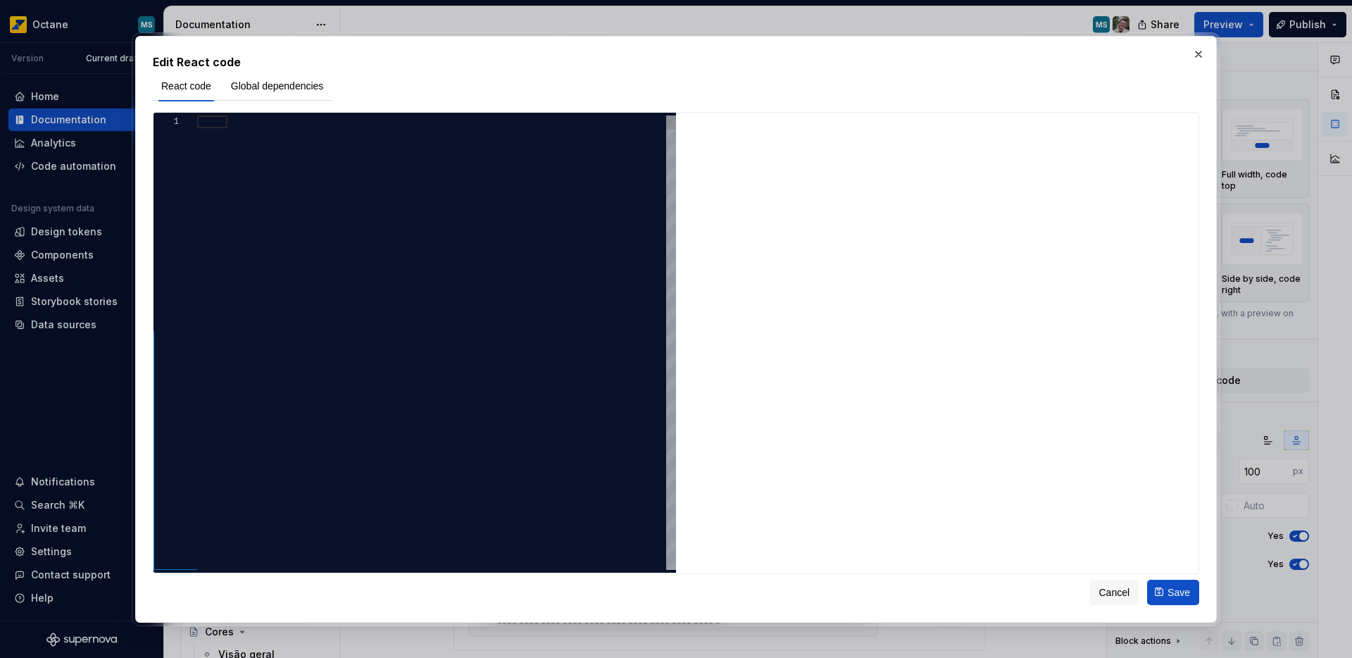
scroll to position [56, 0]
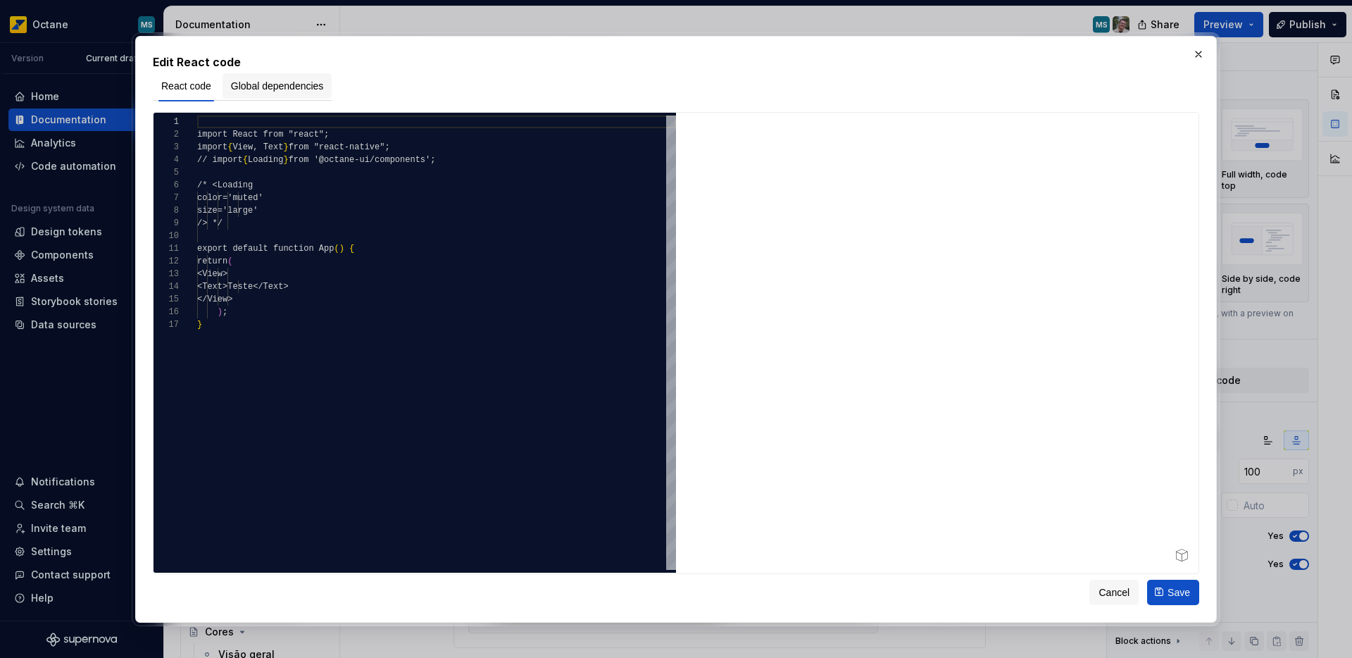
click at [299, 84] on span "Global dependencies" at bounding box center [277, 86] width 93 height 14
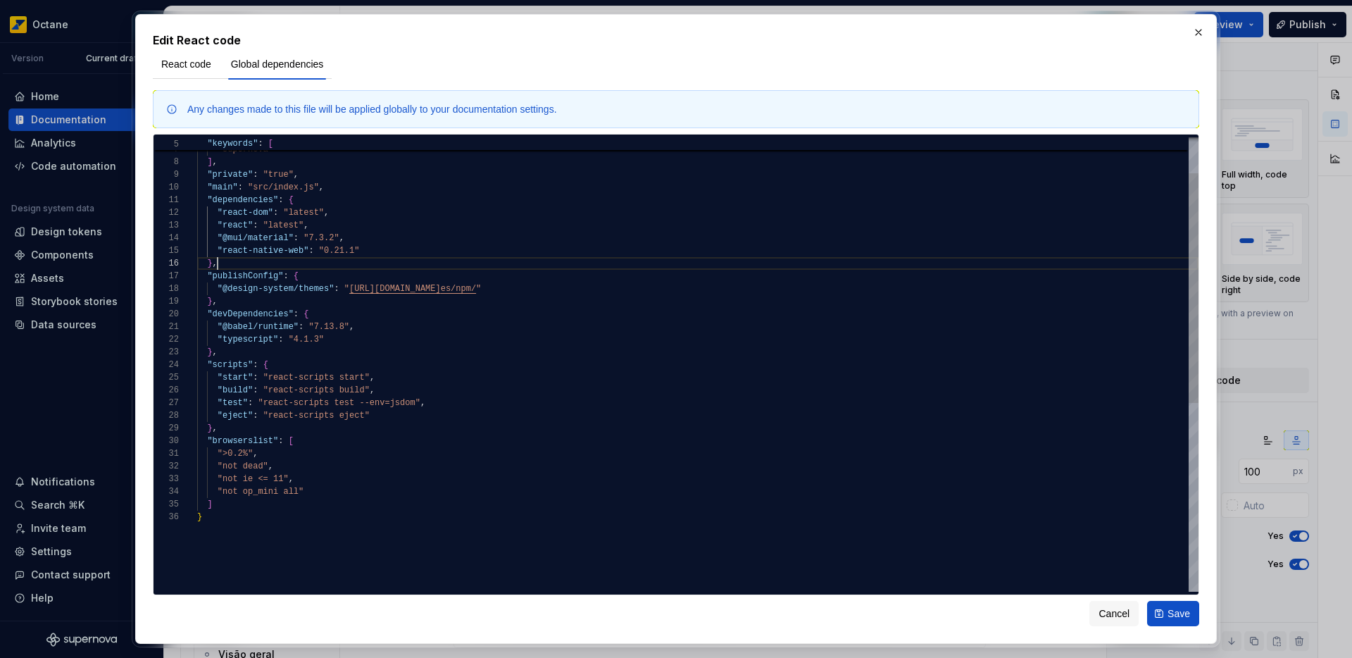
scroll to position [63, 20]
click at [383, 257] on div ""react" , "supernova" ] , "private" : "true" , "main" : "src/index.js" , "depen…" at bounding box center [697, 516] width 1001 height 898
click at [383, 254] on div ""react" , "supernova" ] , "private" : "true" , "main" : "src/index.js" , "depen…" at bounding box center [697, 516] width 1001 height 898
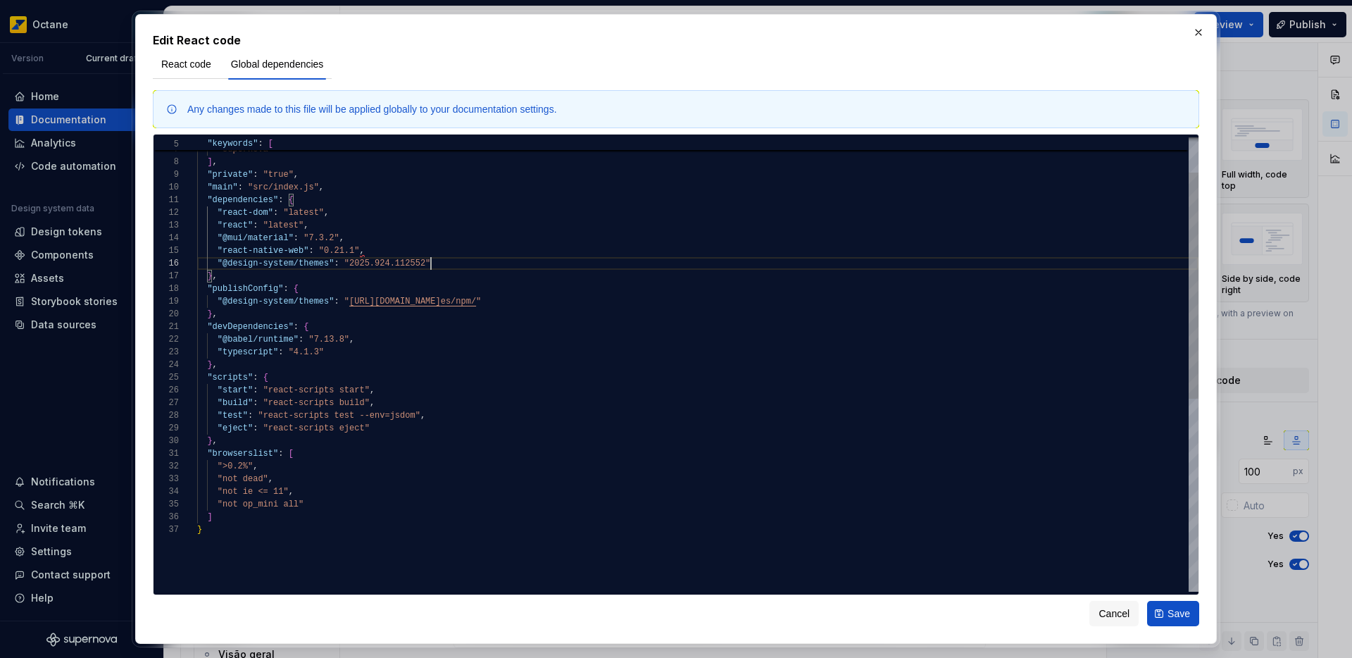
scroll to position [63, 234]
type textarea "**********"
click at [1166, 612] on button "Save" at bounding box center [1173, 613] width 52 height 25
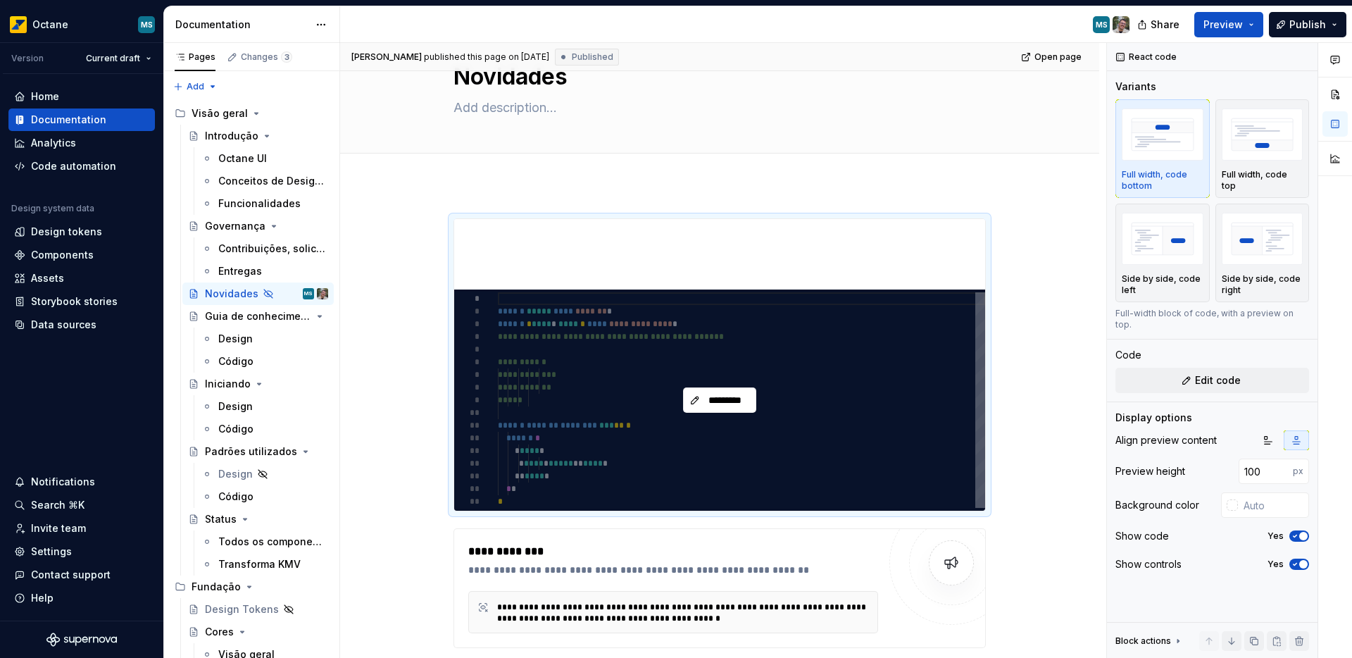
type textarea "*"
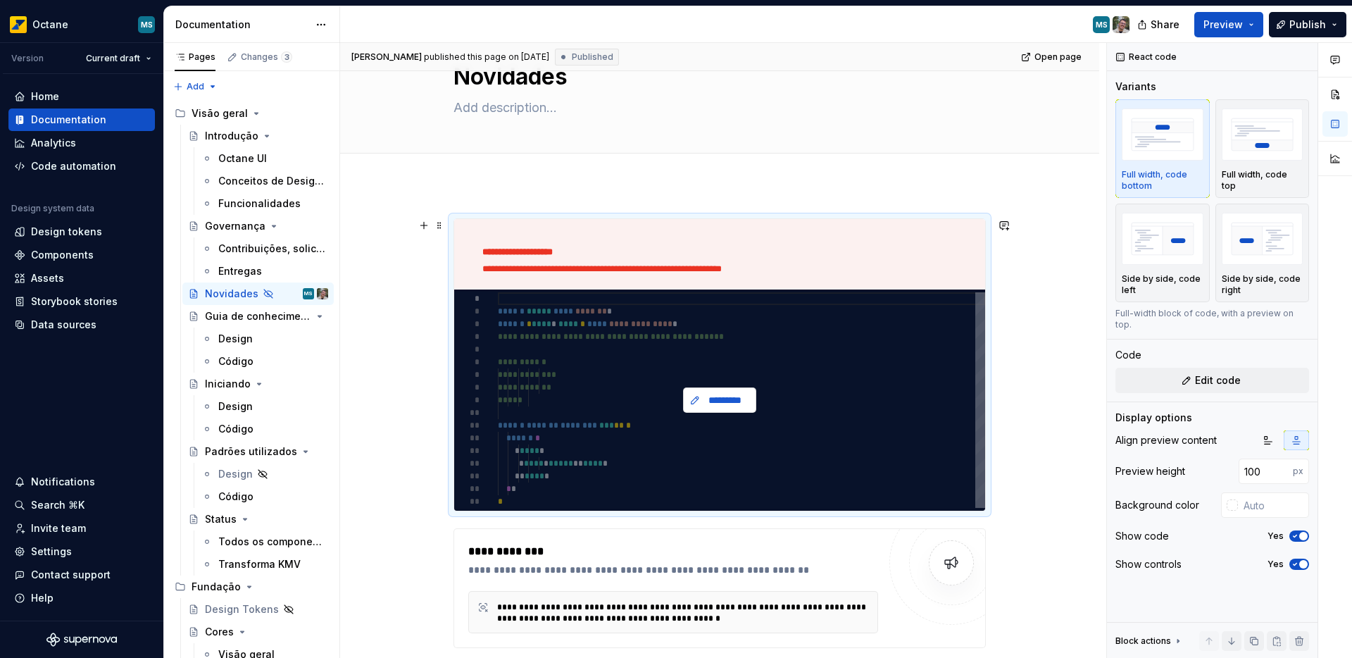
click at [708, 394] on span "*********" at bounding box center [725, 400] width 44 height 14
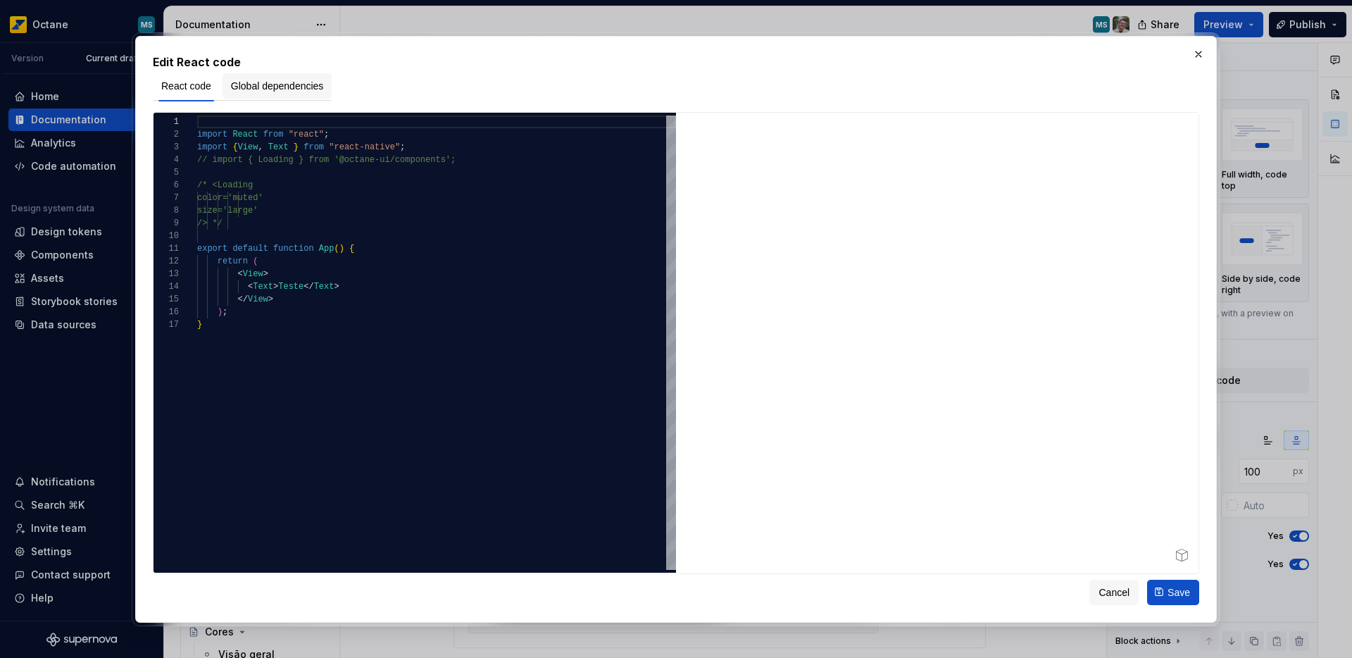
click at [290, 83] on span "Global dependencies" at bounding box center [277, 86] width 93 height 14
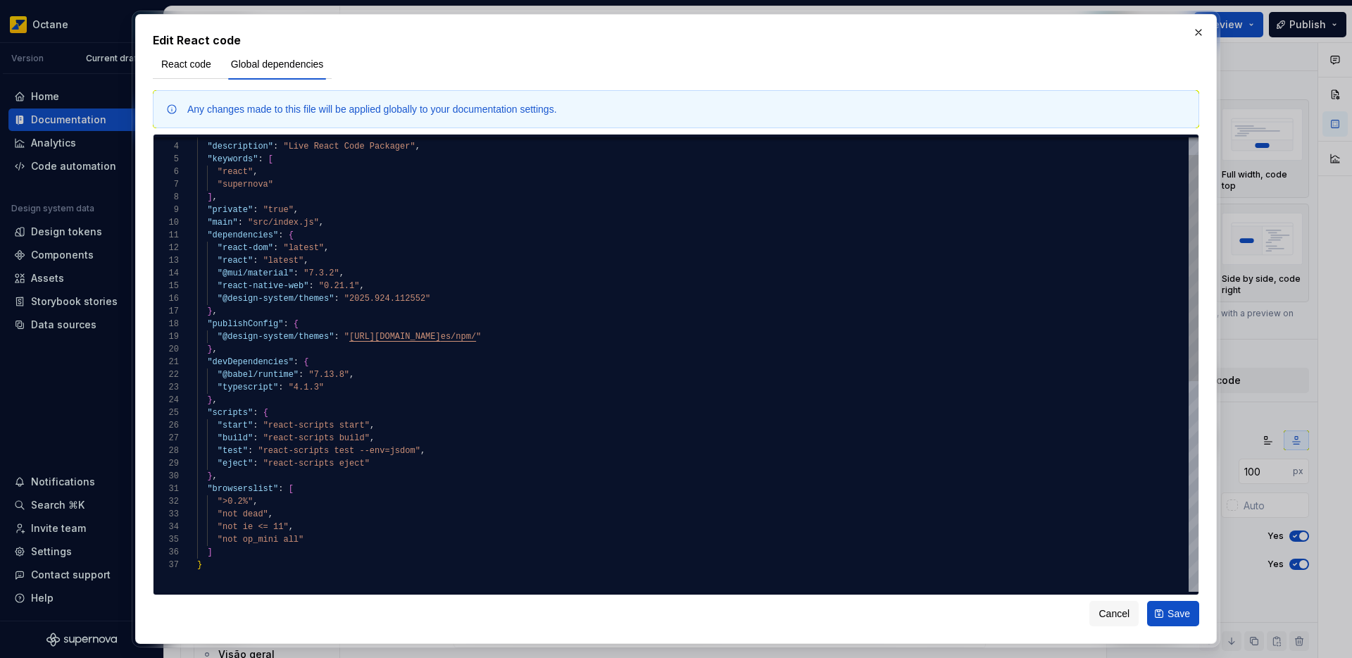
click at [329, 335] on div ""version" : "1.0.0" , "description" : "Live React Code Packager" , "keywords" :…" at bounding box center [697, 557] width 1001 height 910
type textarea "**********"
click at [719, 341] on div ""version" : "1.0.0" , "description" : "Live React Code Packager" , "keywords" :…" at bounding box center [697, 557] width 1001 height 910
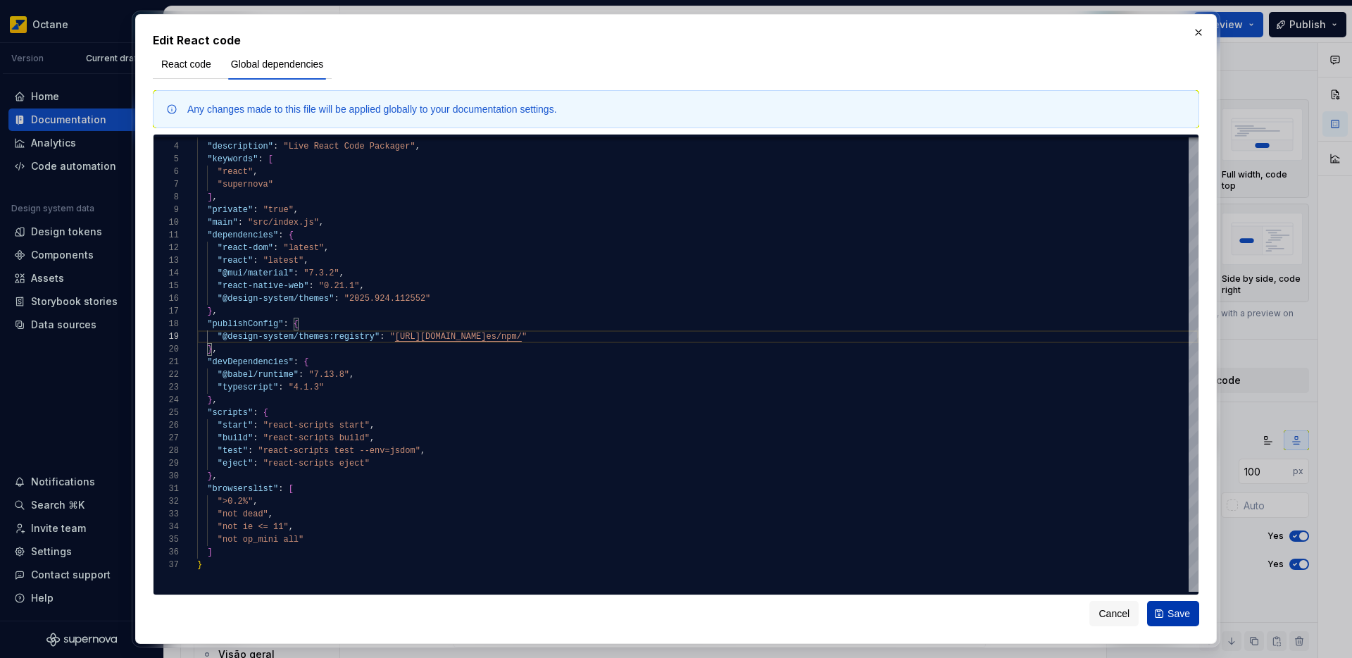
click at [1184, 612] on span "Save" at bounding box center [1178, 613] width 23 height 14
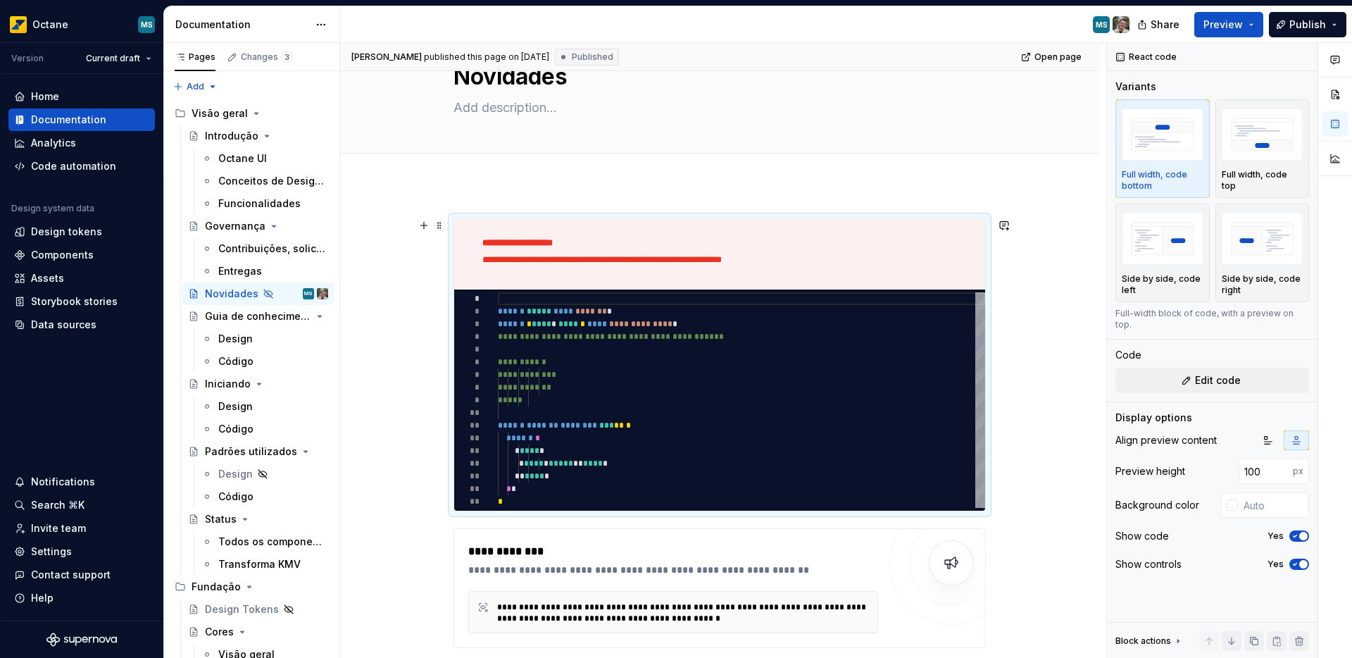
scroll to position [13, 0]
click at [605, 257] on p "**********" at bounding box center [714, 256] width 464 height 11
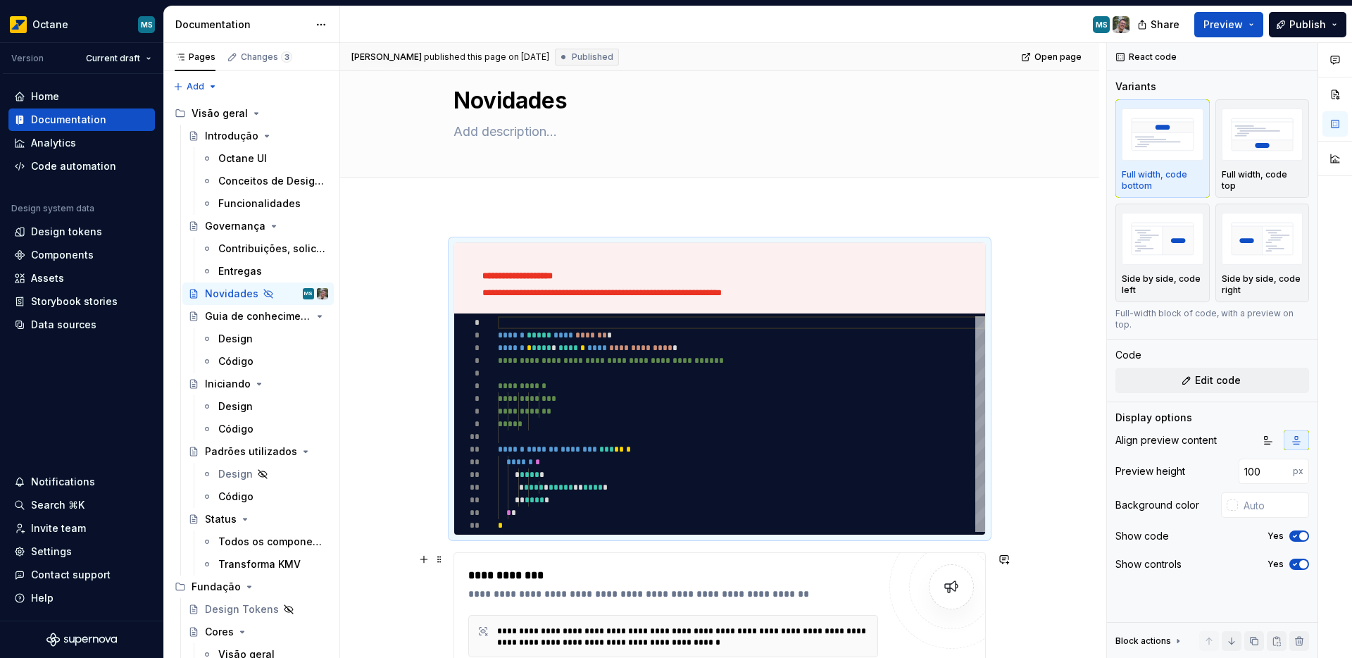
scroll to position [31, 0]
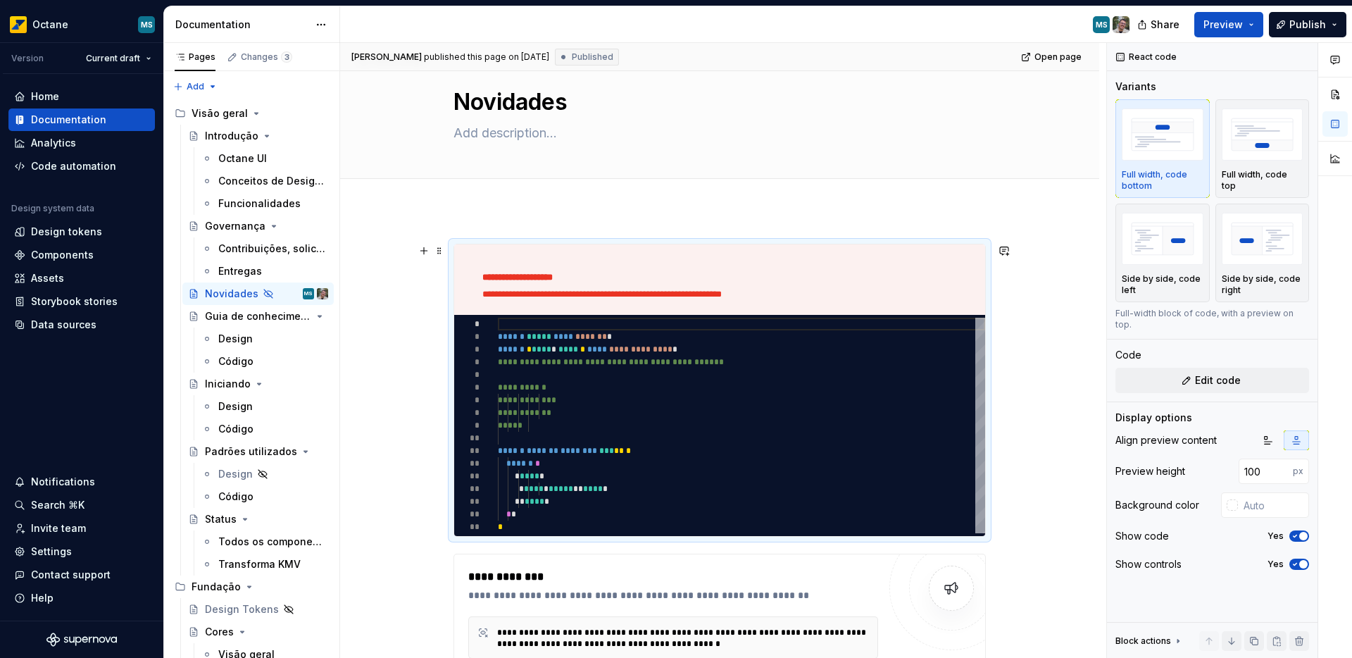
click at [439, 351] on div "**********" at bounding box center [719, 565] width 759 height 711
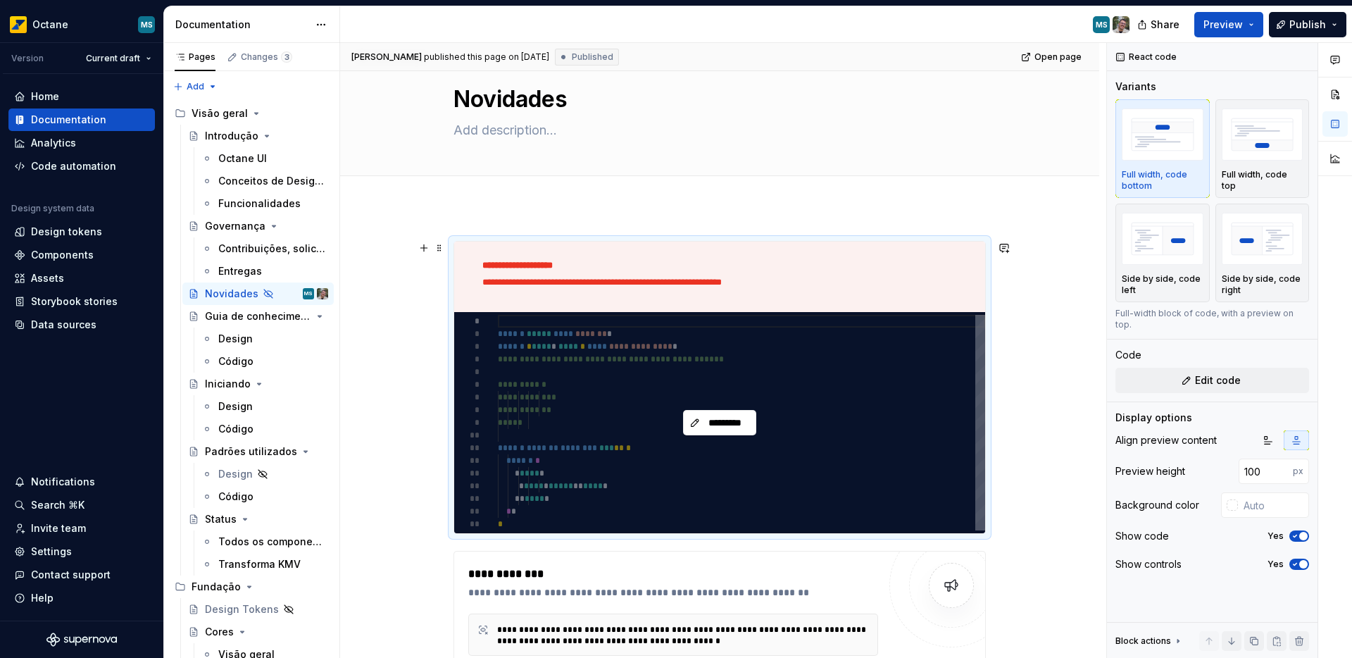
scroll to position [13, 0]
click at [713, 429] on span "*********" at bounding box center [725, 422] width 44 height 14
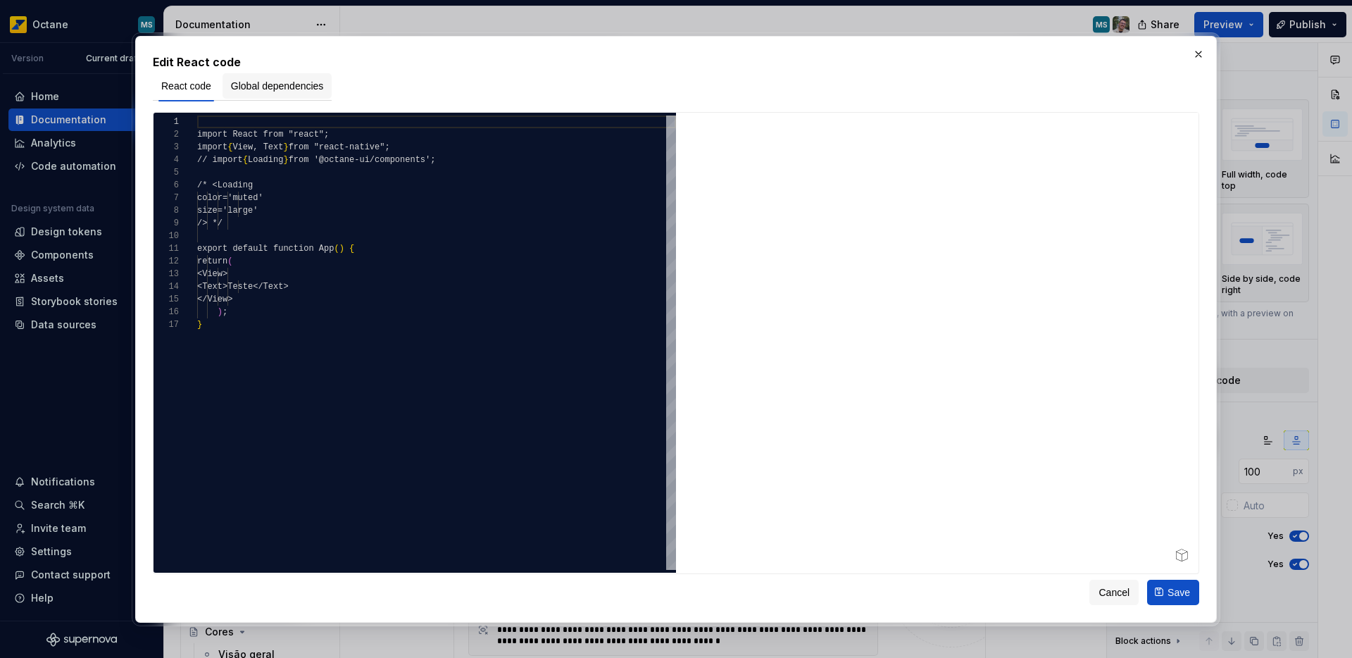
click at [251, 74] on button "Global dependencies" at bounding box center [278, 85] width 110 height 25
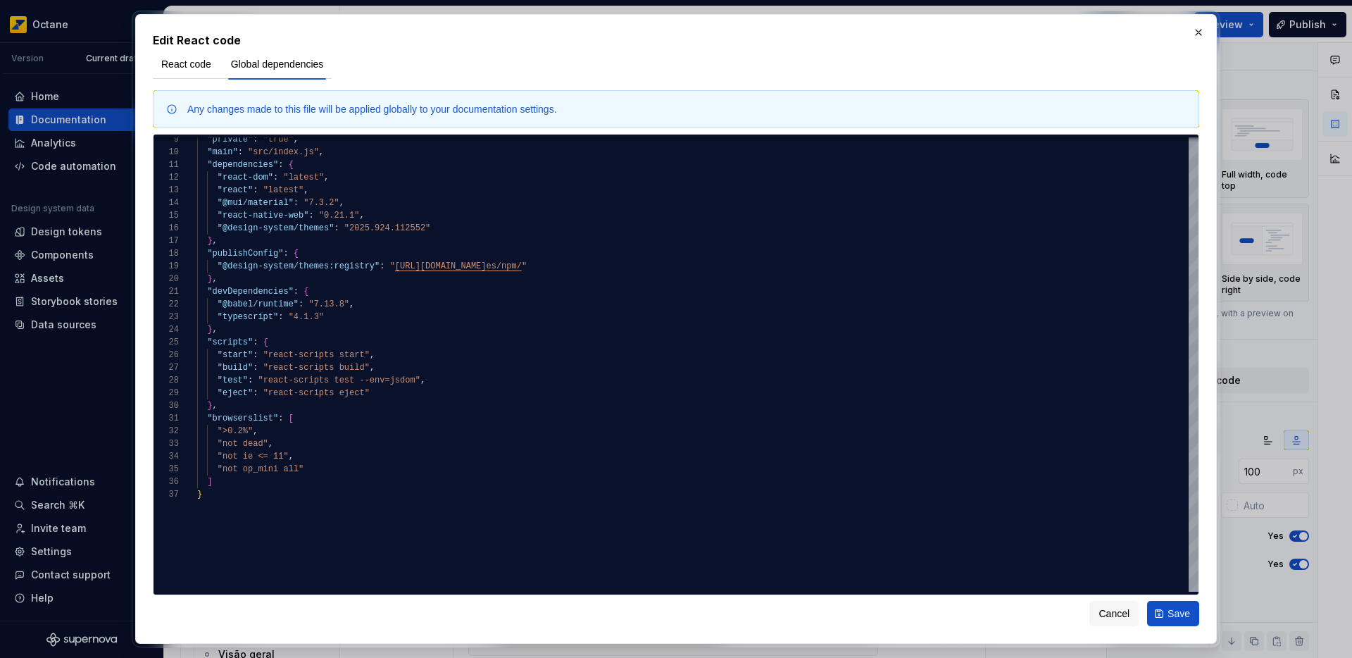
type textarea "*"
click at [300, 268] on div ""private" : "true" , "main" : "src/index.js" , "dependencies" : { "react-dom" :…" at bounding box center [697, 487] width 1001 height 910
click at [317, 266] on div ""private" : "true" , "main" : "src/index.js" , "dependencies" : { "react-dom" :…" at bounding box center [697, 487] width 1001 height 910
type textarea "**********"
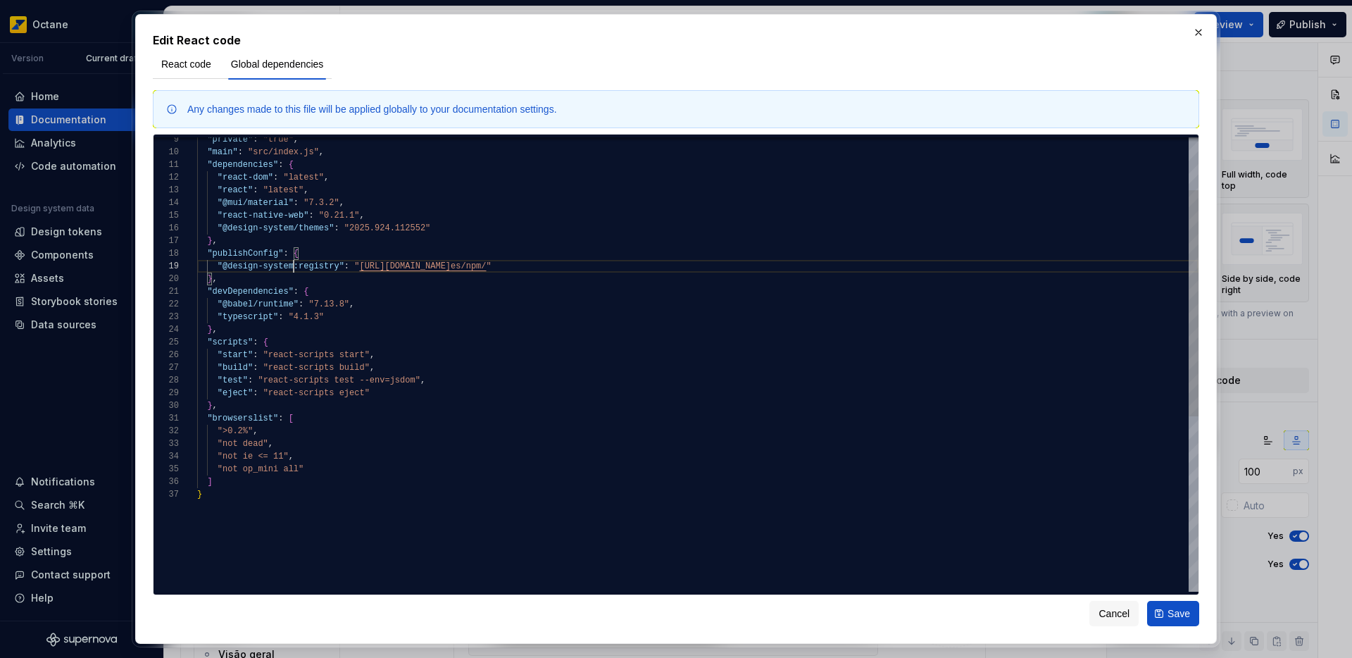
scroll to position [101, 96]
click at [693, 270] on div ""private" : "true" , "main" : "src/index.js" , "dependencies" : { "react-dom" :…" at bounding box center [697, 487] width 1001 height 910
click at [1158, 615] on button "Save" at bounding box center [1173, 613] width 52 height 25
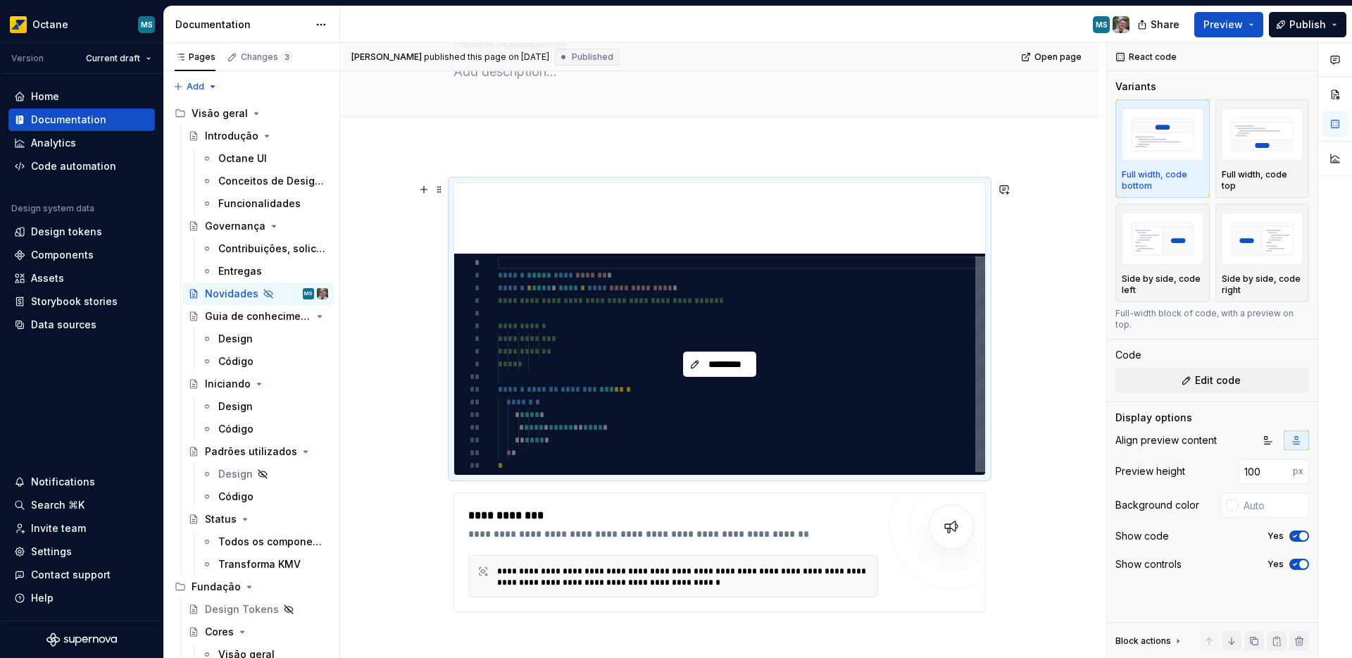
scroll to position [101, 0]
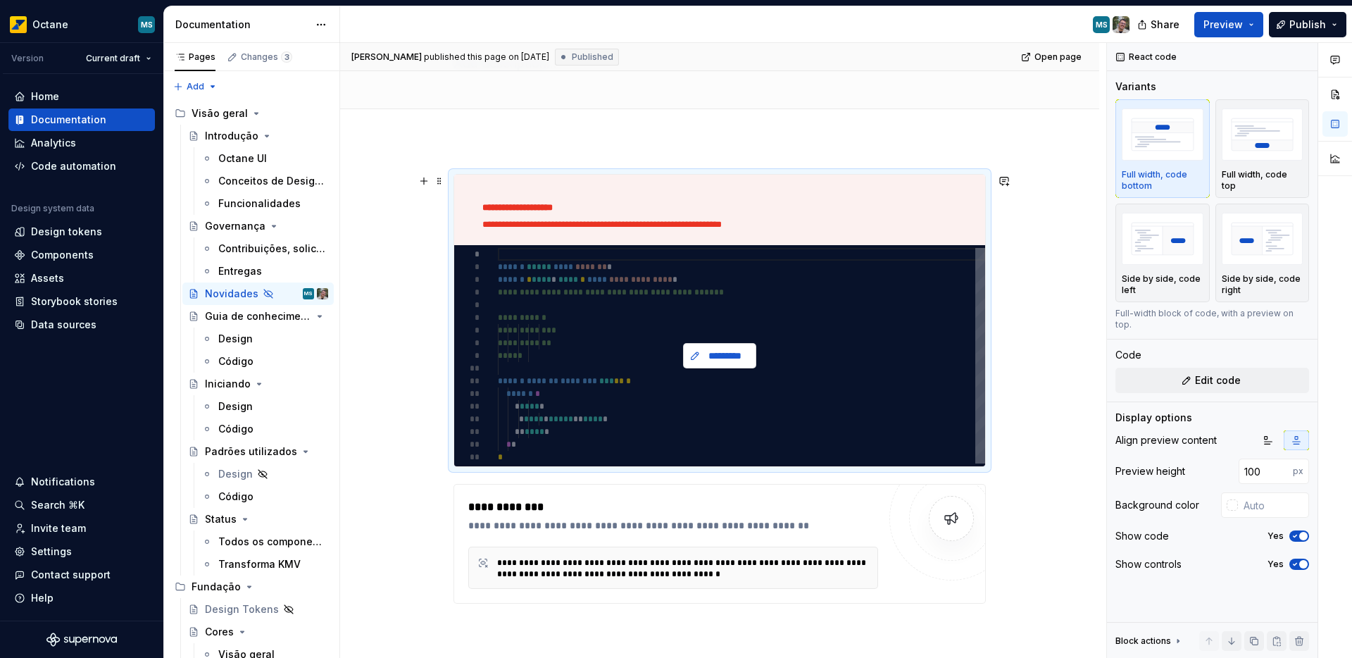
click at [728, 353] on span "*********" at bounding box center [725, 356] width 44 height 14
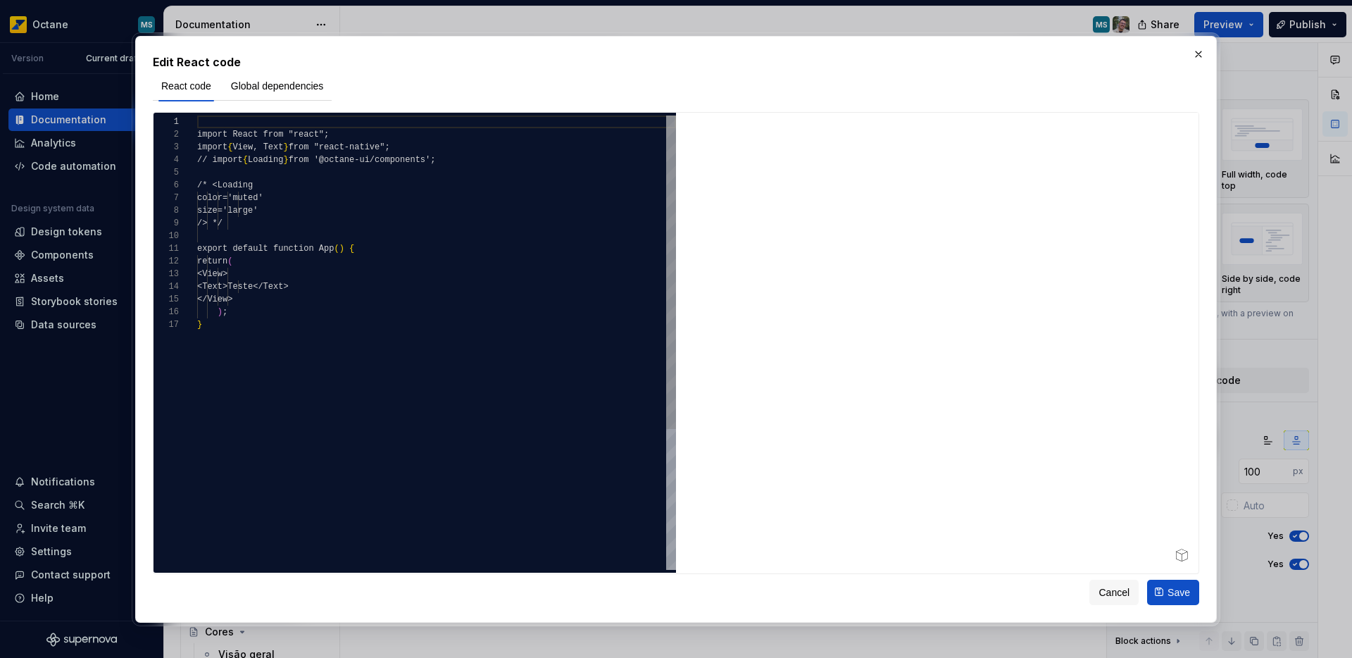
type textarea "*"
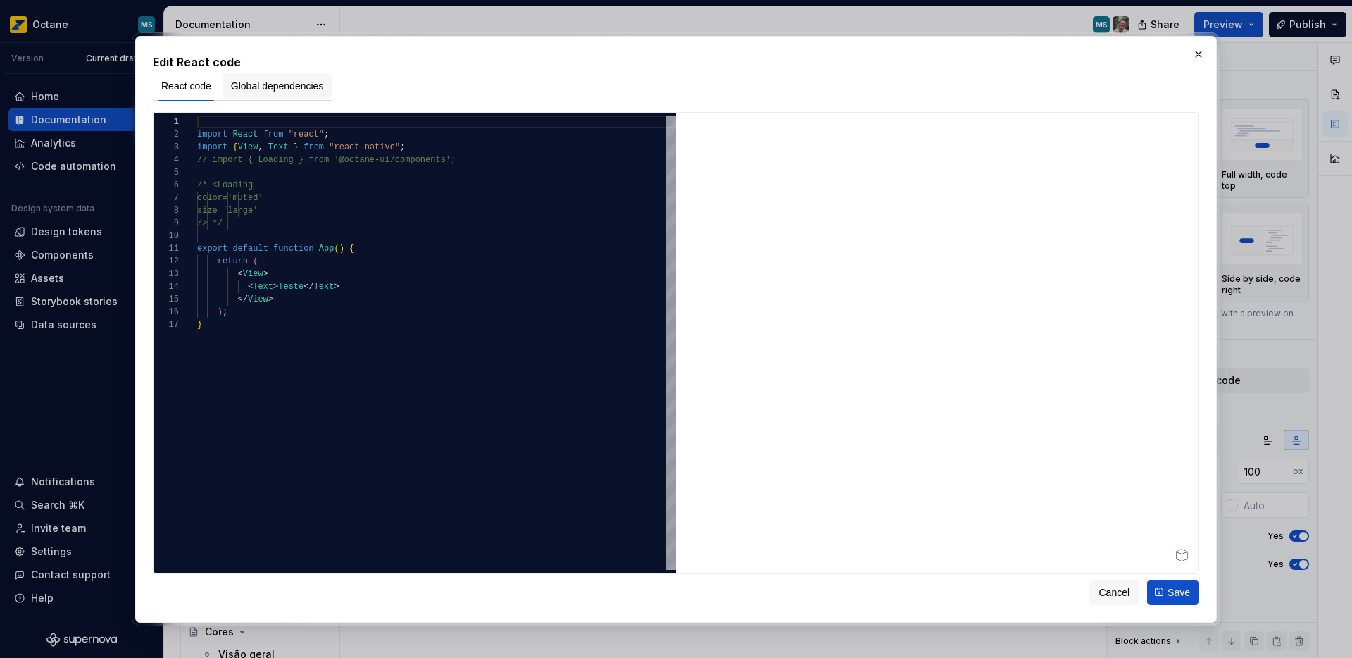
click at [301, 81] on span "Global dependencies" at bounding box center [277, 86] width 93 height 14
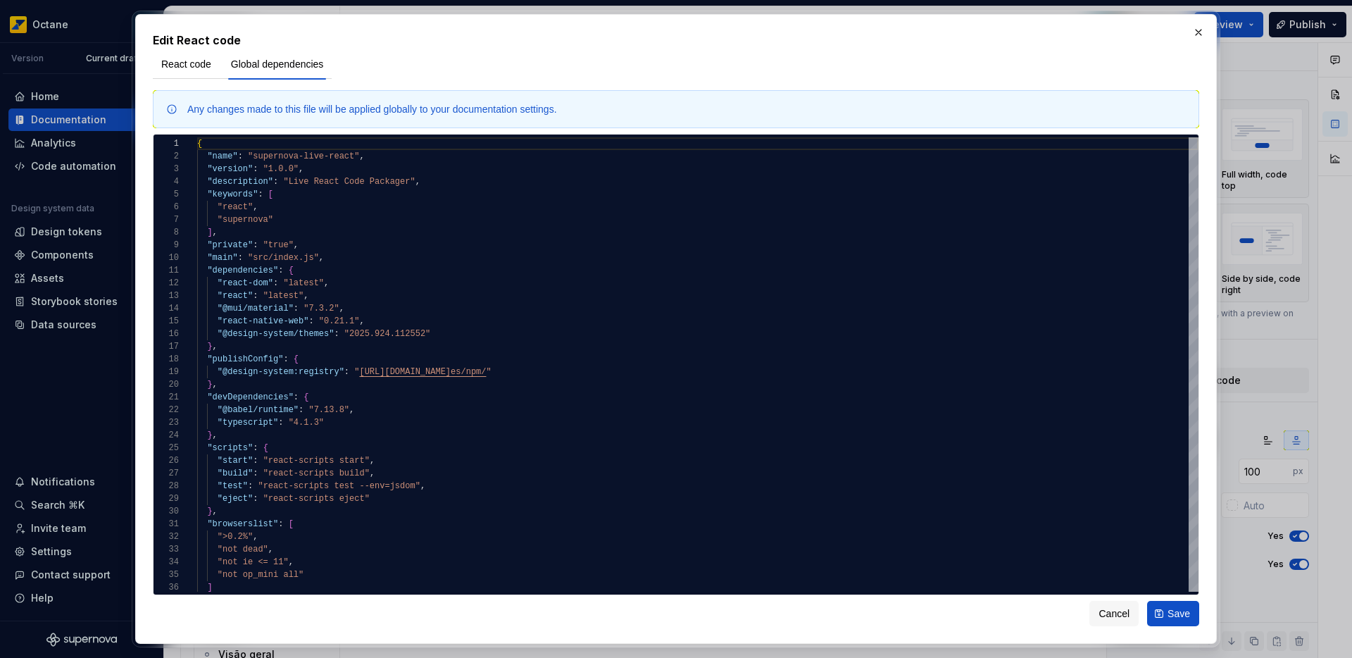
click at [382, 113] on div "Any changes made to this file will be applied globally to your documentation se…" at bounding box center [372, 109] width 370 height 14
type textarea "**********"
click at [257, 358] on div ""not ie <= 11" , "not op_mini all" ] "browserslist" : [ ">0.2%" , "not dead" , …" at bounding box center [697, 592] width 1001 height 910
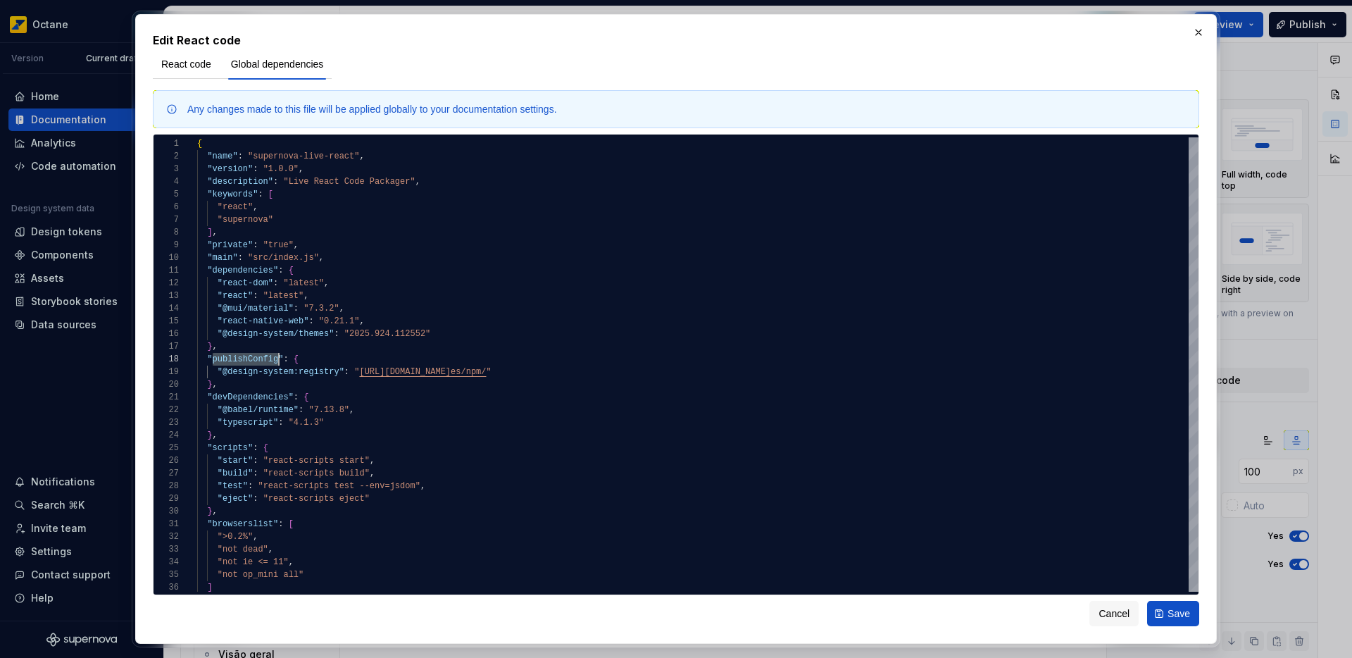
type textarea "*"
drag, startPoint x: 308, startPoint y: 242, endPoint x: 208, endPoint y: 244, distance: 100.7
click at [208, 244] on div ""not ie <= 11" , "not op_mini all" ] "browserslist" : [ ">0.2%" , "not dead" , …" at bounding box center [697, 592] width 1001 height 910
type textarea "**********"
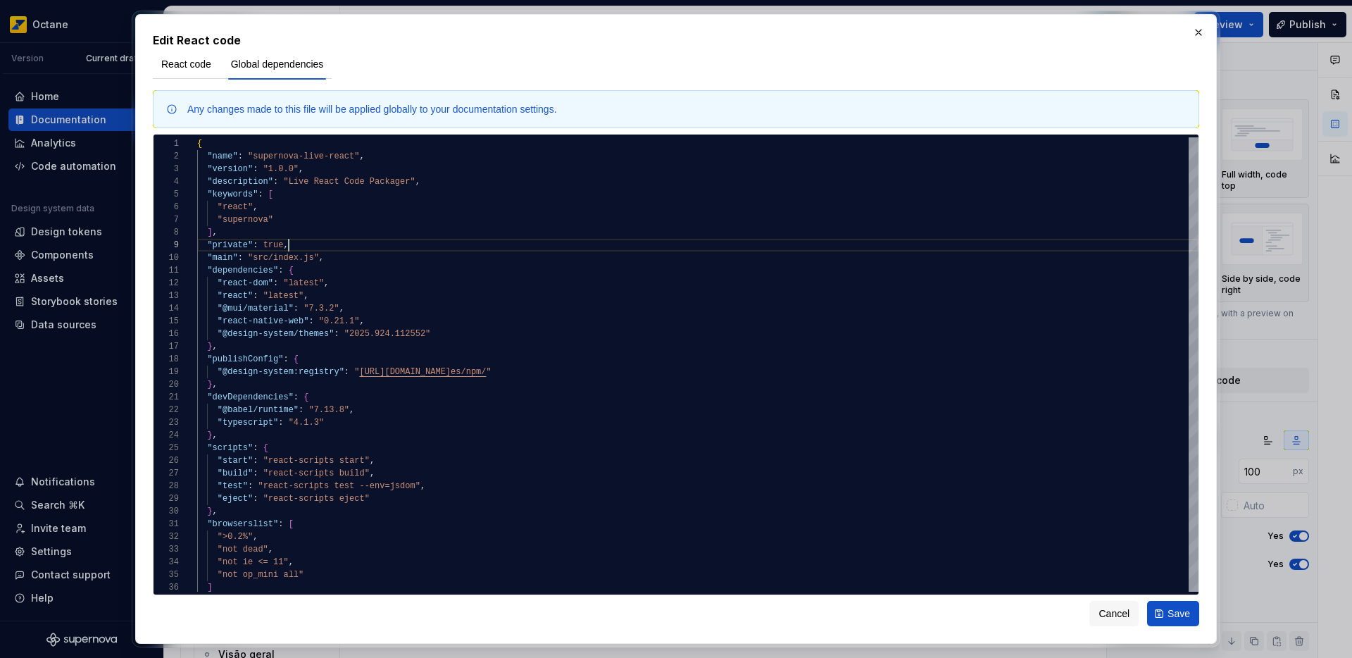
type textarea "*"
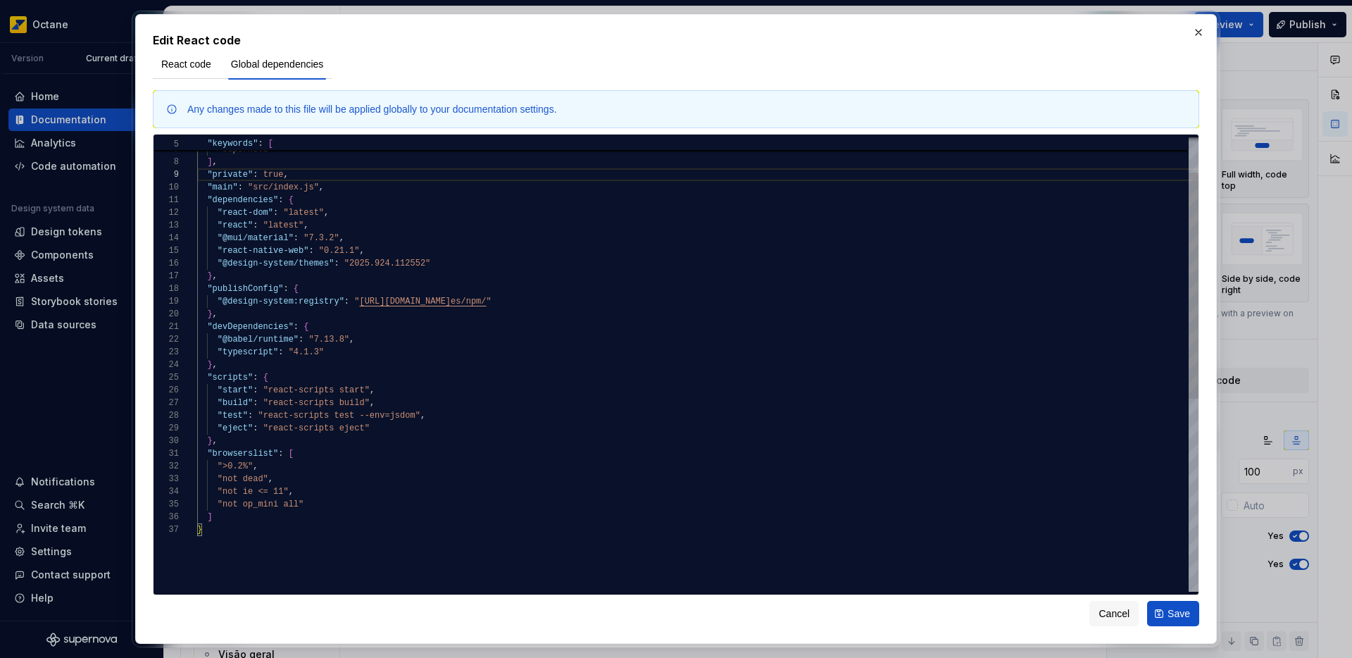
type textarea "**********"
drag, startPoint x: 223, startPoint y: 263, endPoint x: 294, endPoint y: 263, distance: 71.8
click at [294, 263] on div ""not ie <= 11" , "not op_mini all" ] "browserslist" : [ ">0.2%" , "not dead" , …" at bounding box center [697, 522] width 1001 height 910
click at [1158, 613] on button "Save" at bounding box center [1173, 613] width 52 height 25
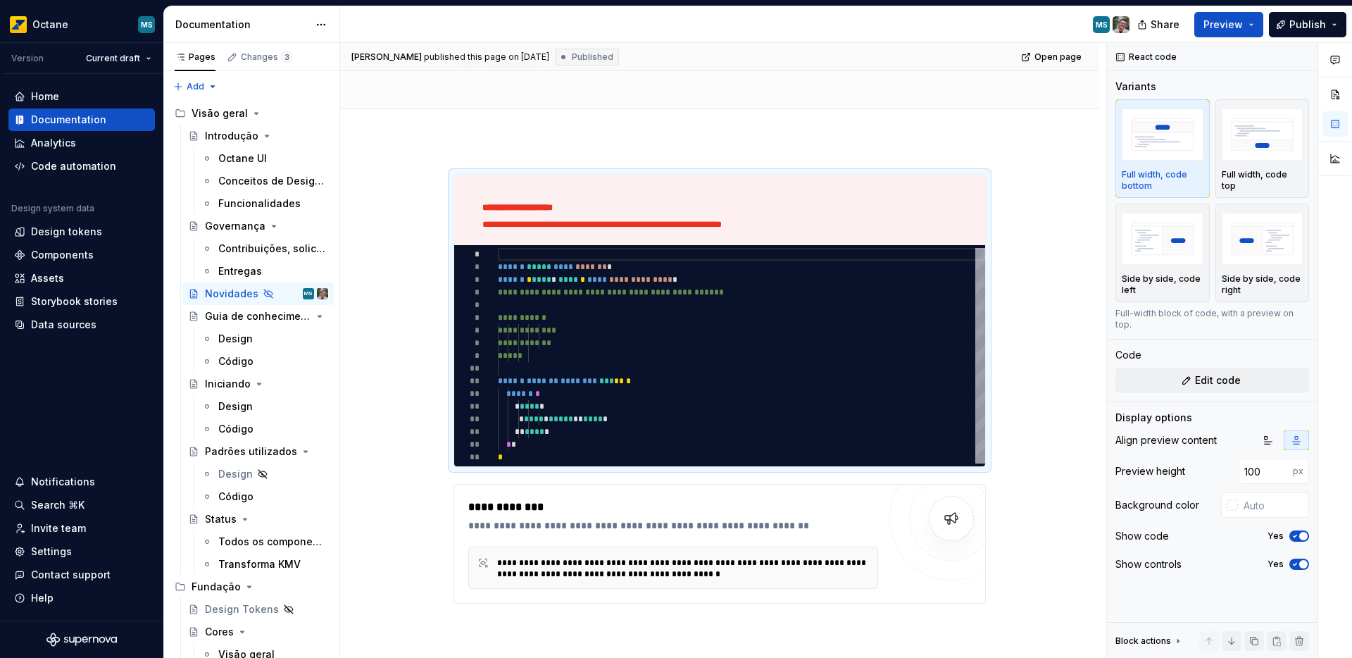
type textarea "*"
drag, startPoint x: 458, startPoint y: 186, endPoint x: 413, endPoint y: 169, distance: 47.5
click at [458, 186] on div "**********" at bounding box center [719, 210] width 531 height 70
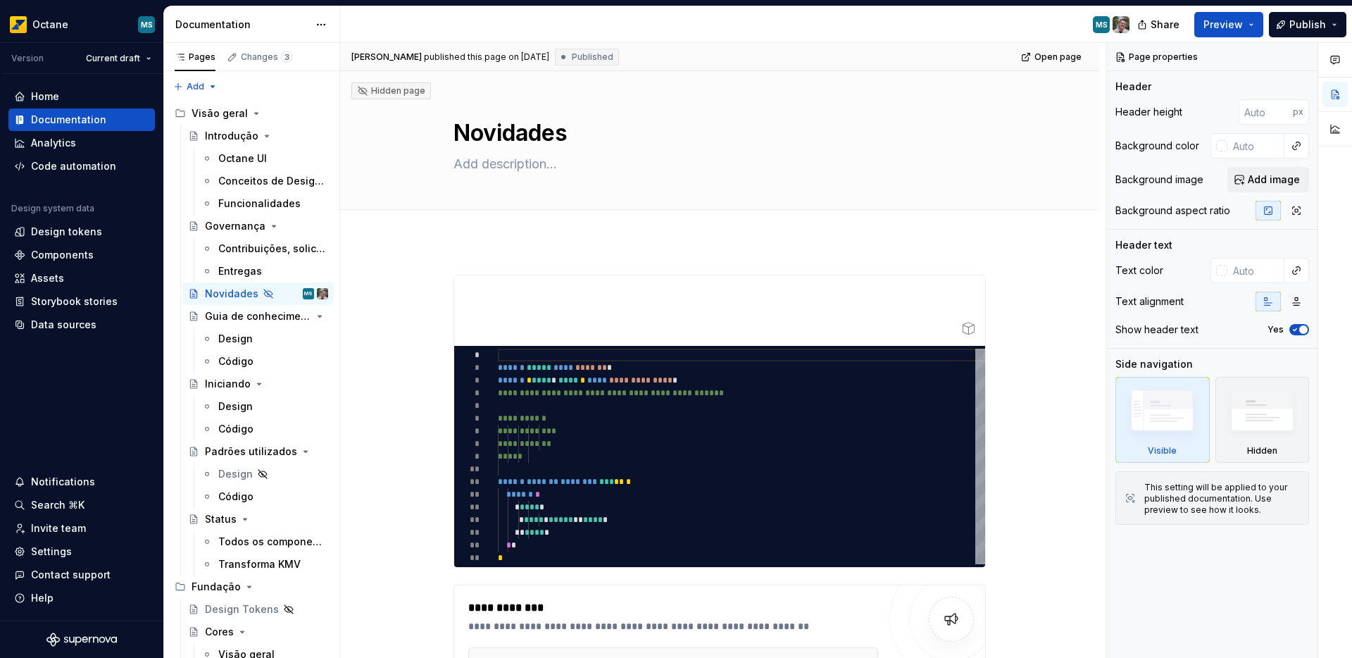
type textarea "*"
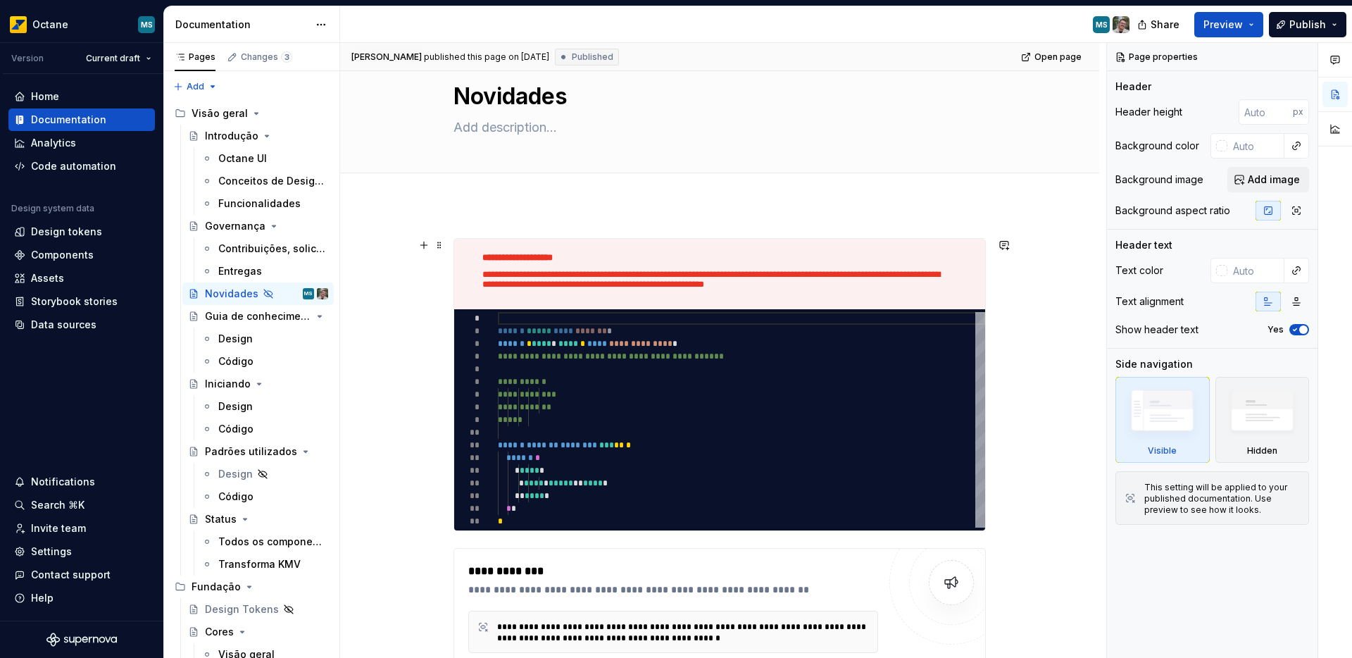
scroll to position [20, 0]
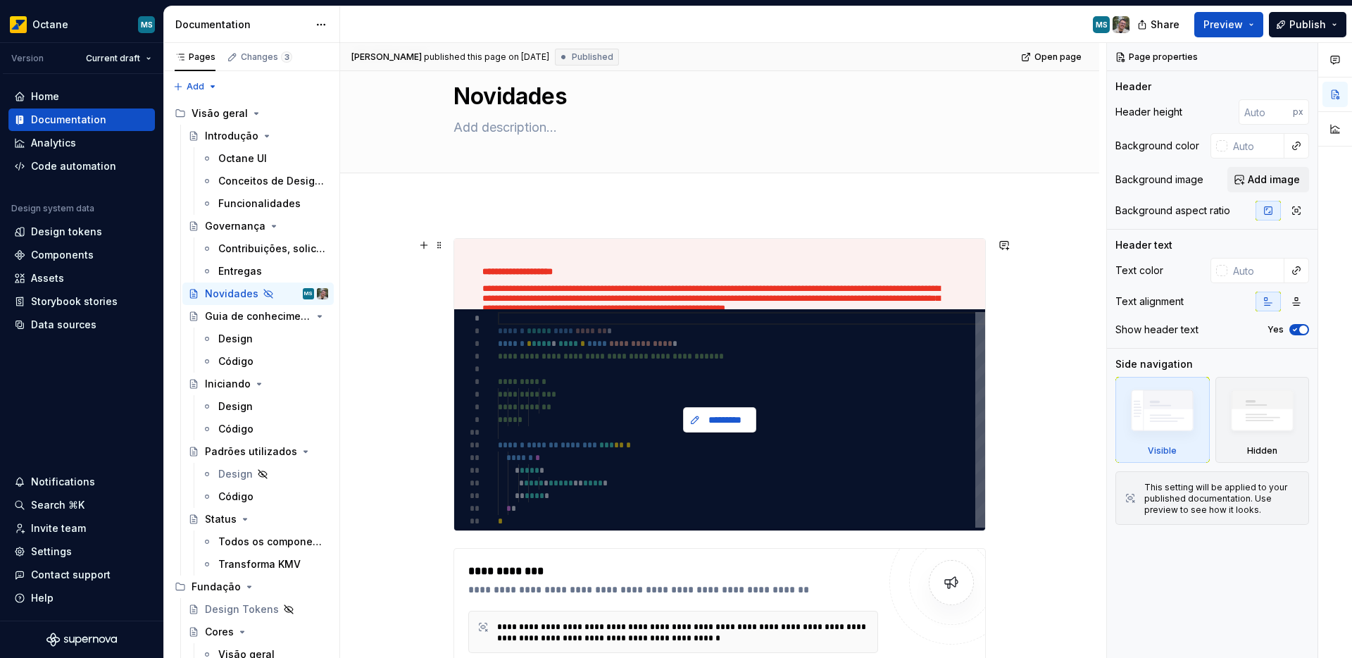
click at [724, 421] on span "*********" at bounding box center [725, 420] width 44 height 14
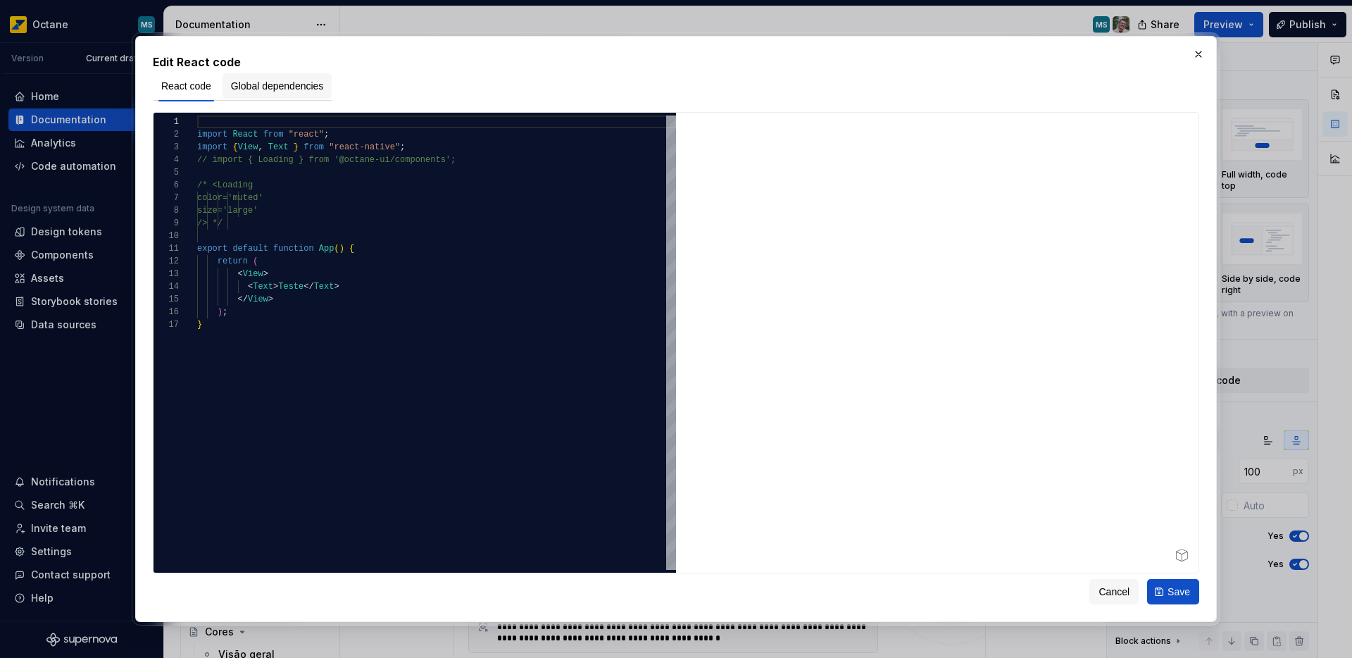
click at [284, 89] on span "Global dependencies" at bounding box center [277, 86] width 93 height 14
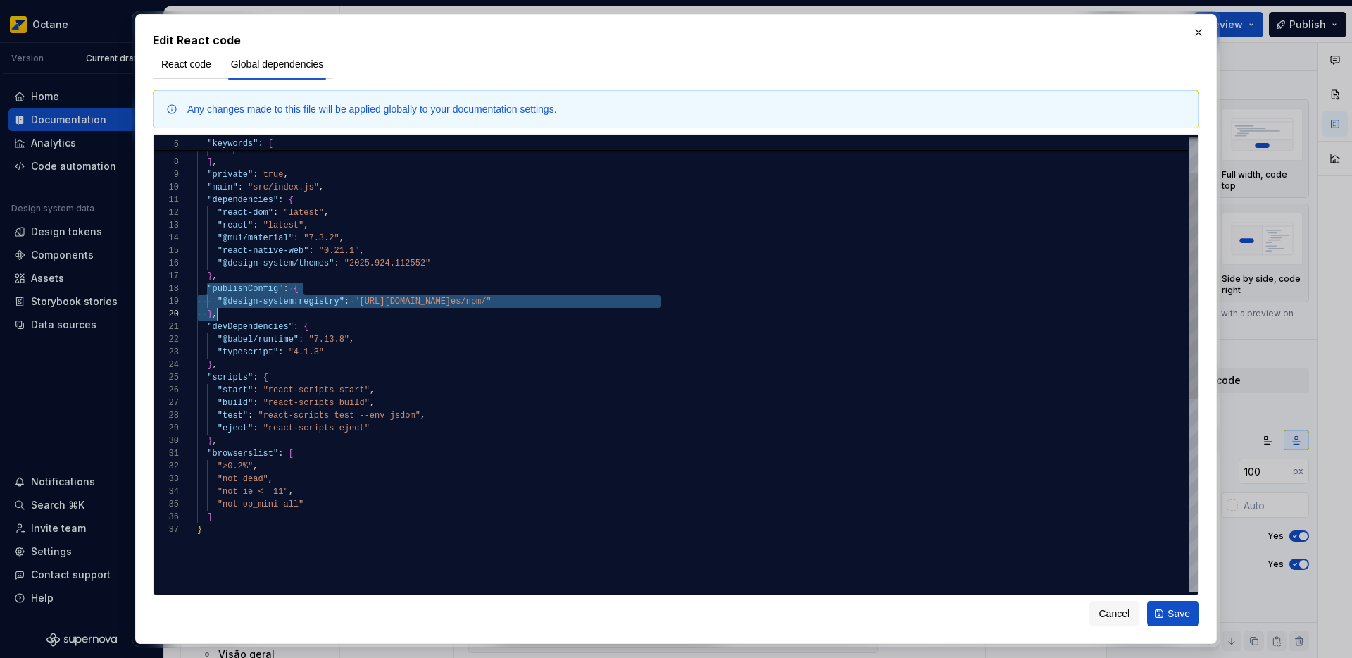
drag, startPoint x: 209, startPoint y: 289, endPoint x: 232, endPoint y: 308, distance: 29.5
click at [232, 308] on div ""react" , "supernova" ] , "private" : true , "main" : "src/index.js" , "depende…" at bounding box center [697, 522] width 1001 height 910
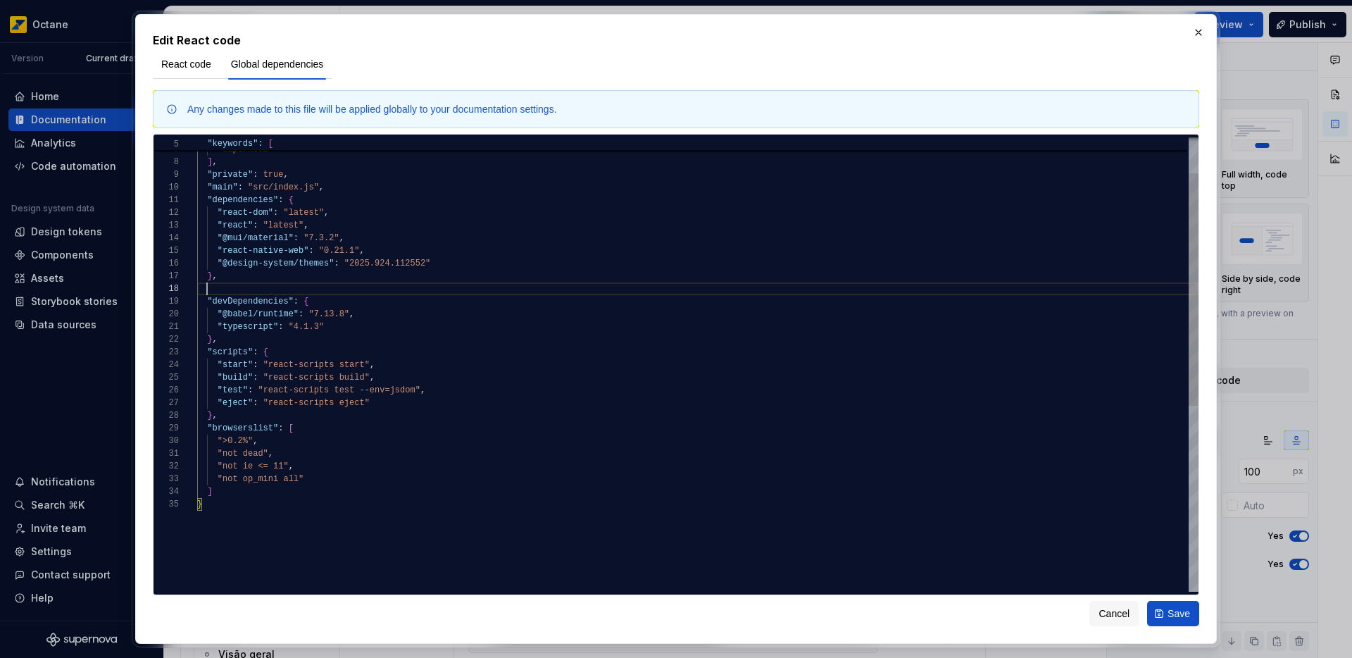
scroll to position [89, 0]
type textarea "**********"
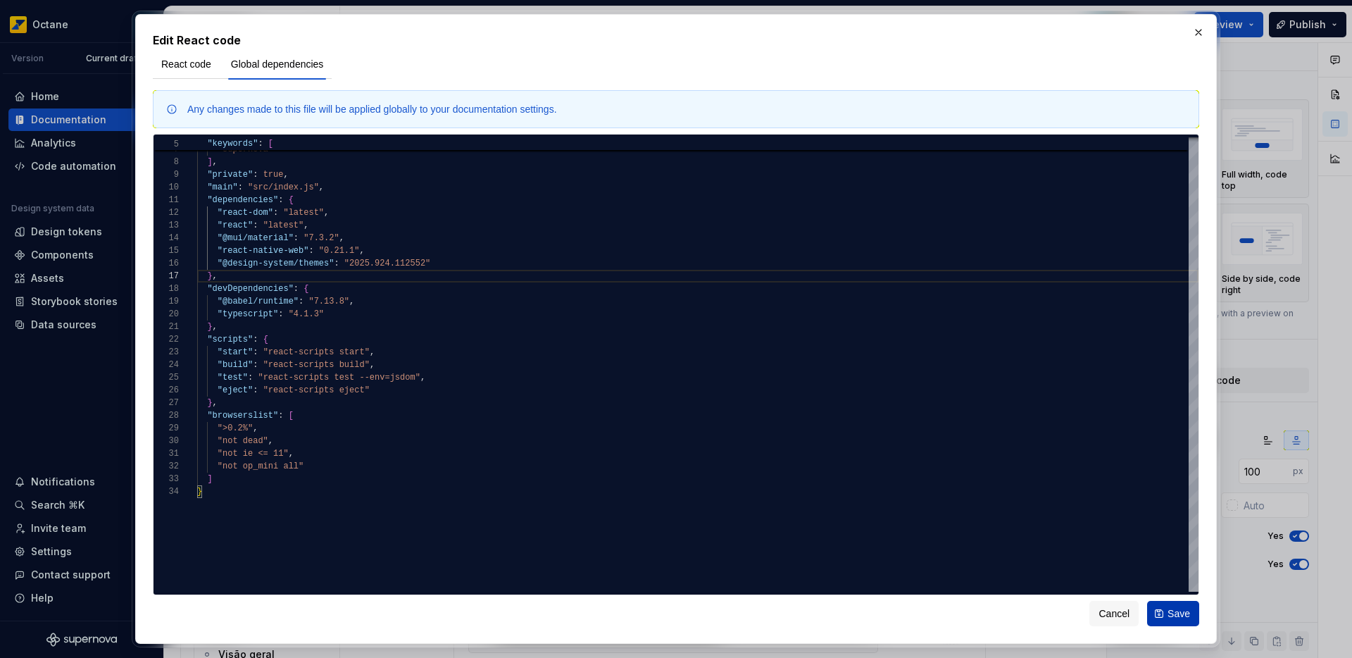
click at [1179, 604] on button "Save" at bounding box center [1173, 613] width 52 height 25
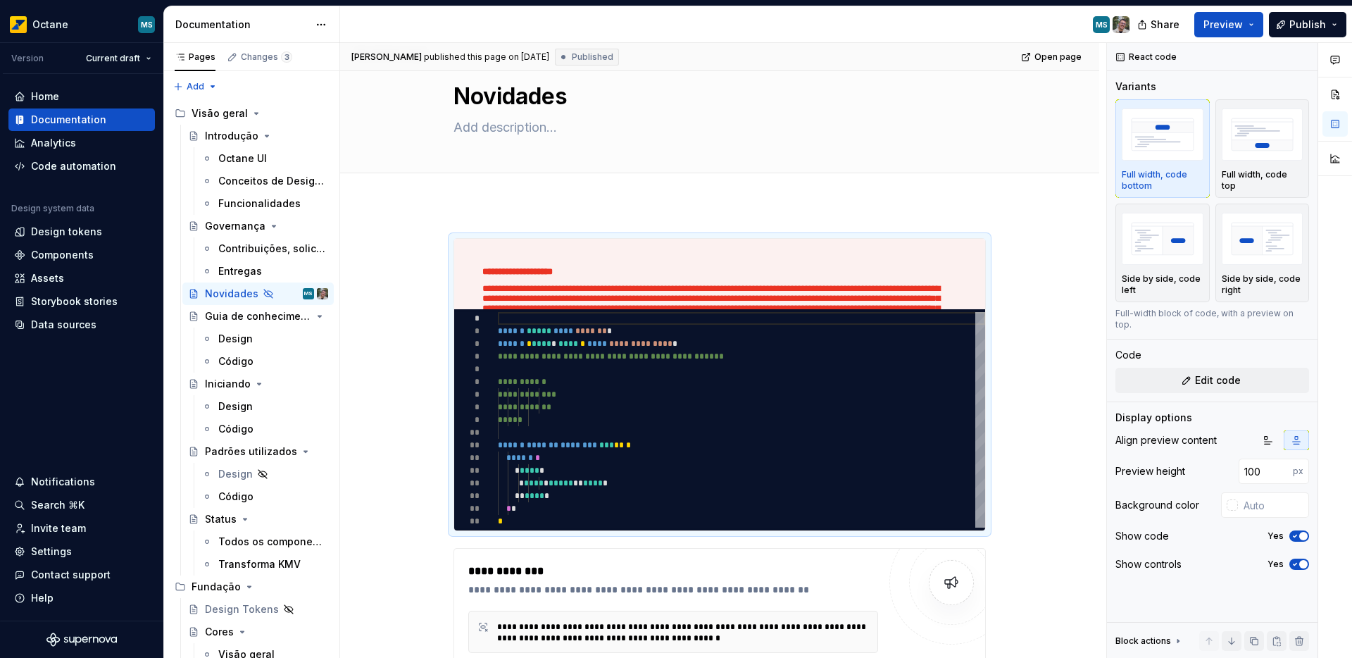
type textarea "*"
click at [411, 370] on div "**********" at bounding box center [723, 350] width 766 height 615
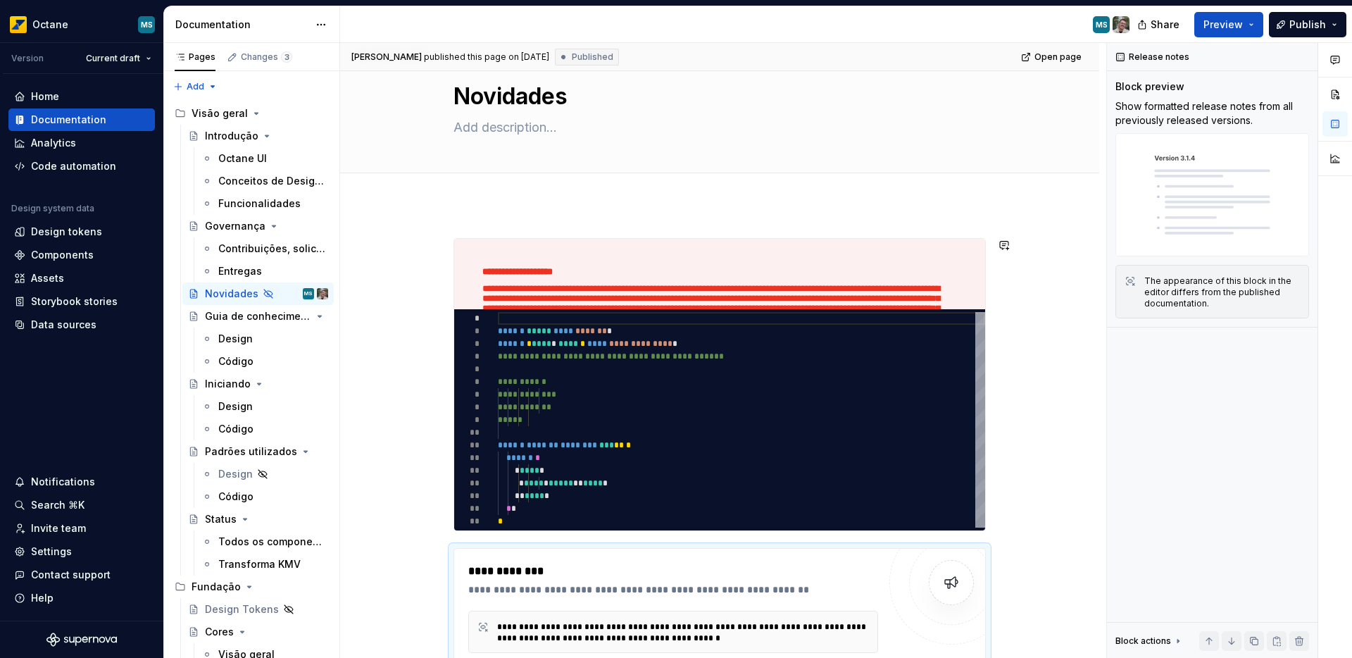
click at [504, 205] on div "**********" at bounding box center [719, 559] width 759 height 711
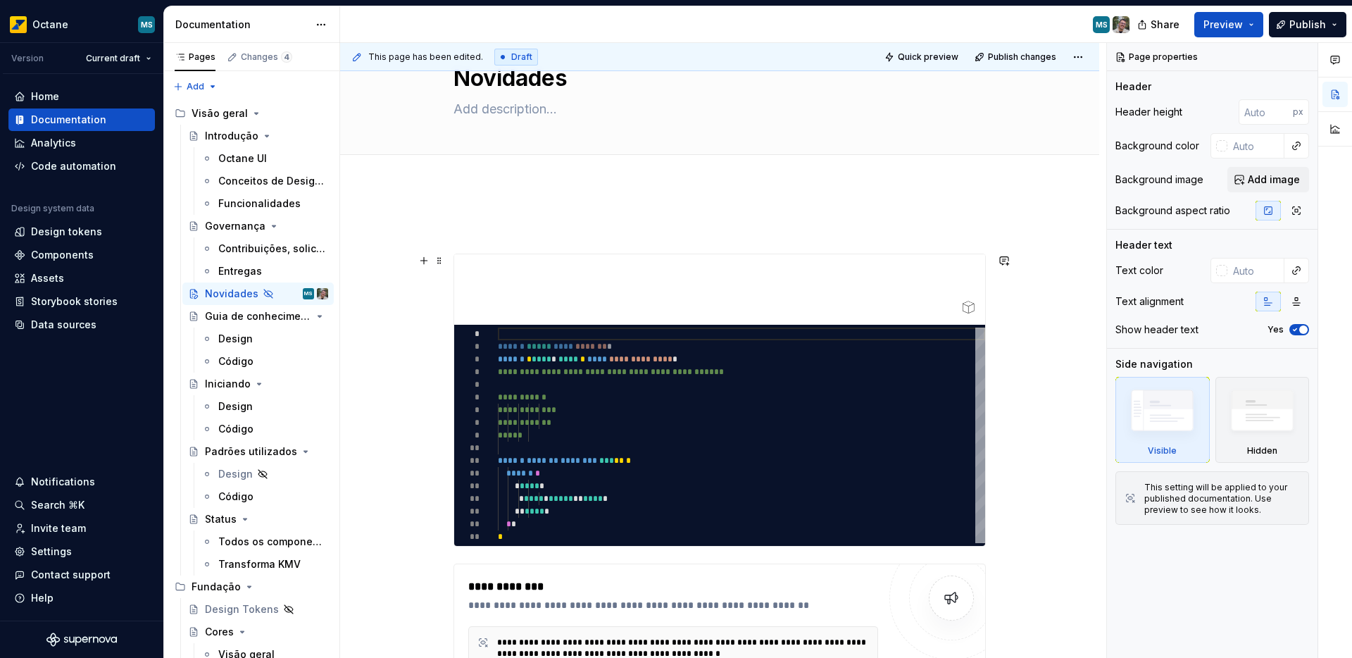
scroll to position [63, 0]
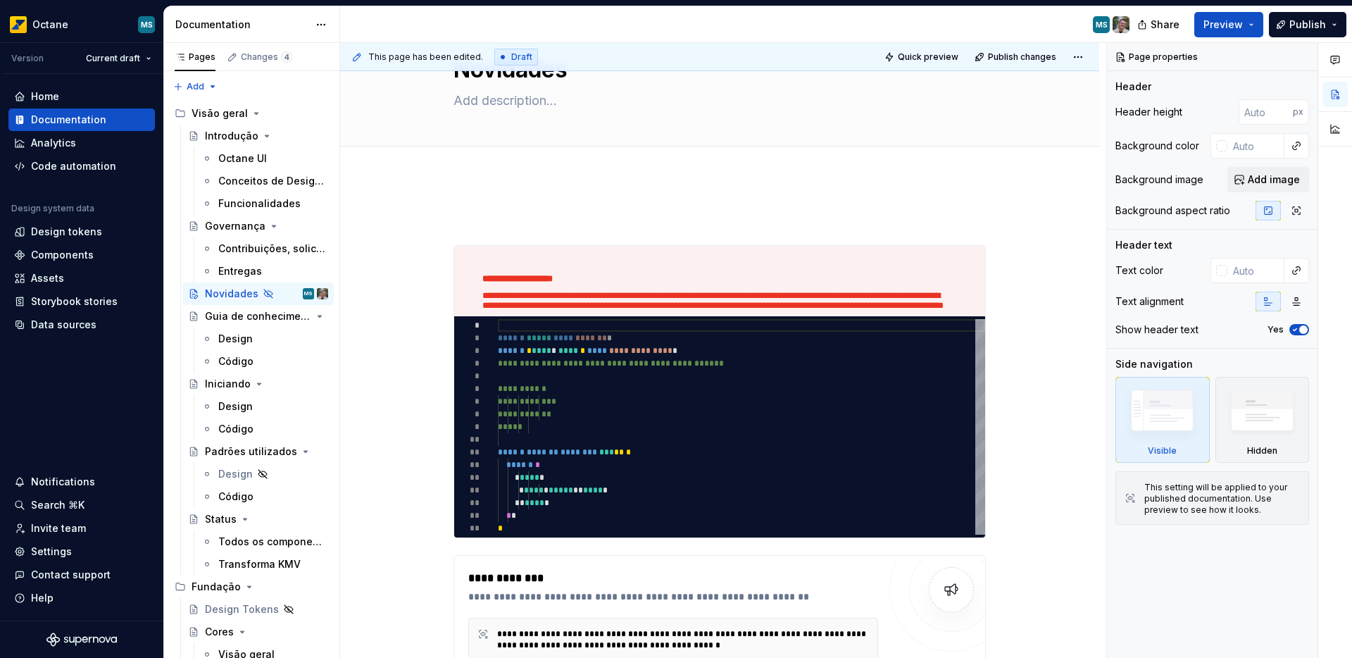
type textarea "*"
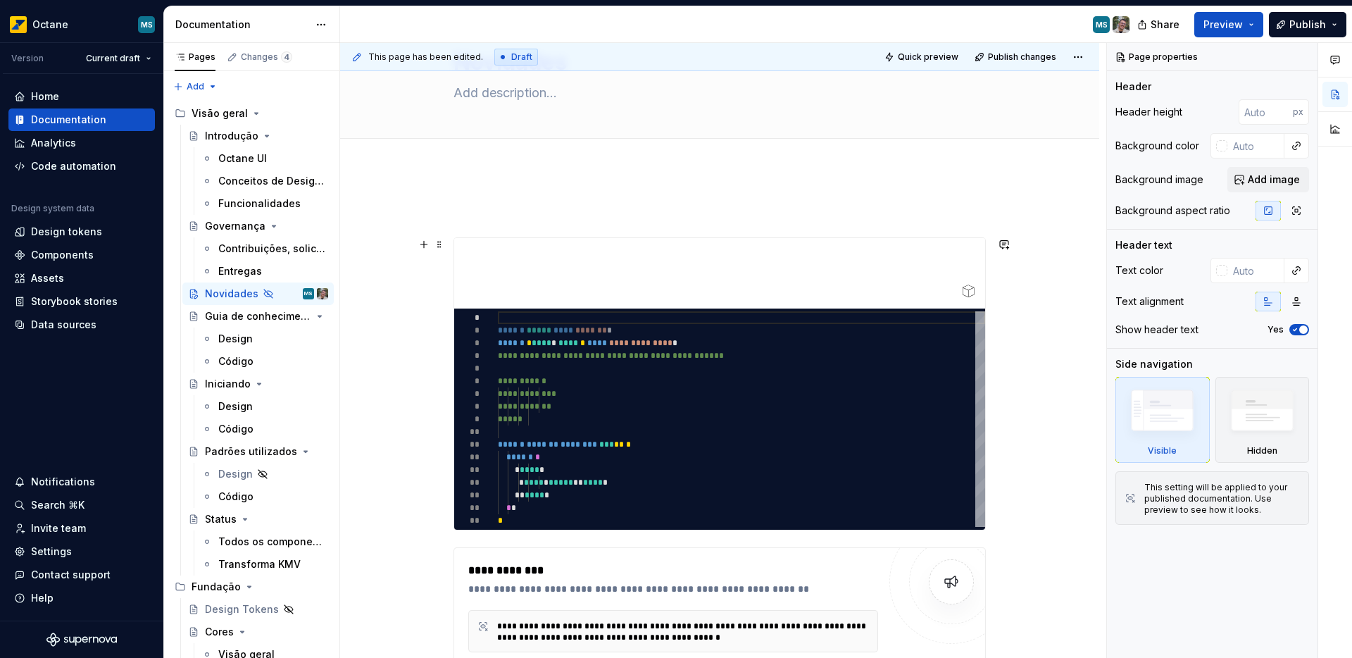
scroll to position [87, 0]
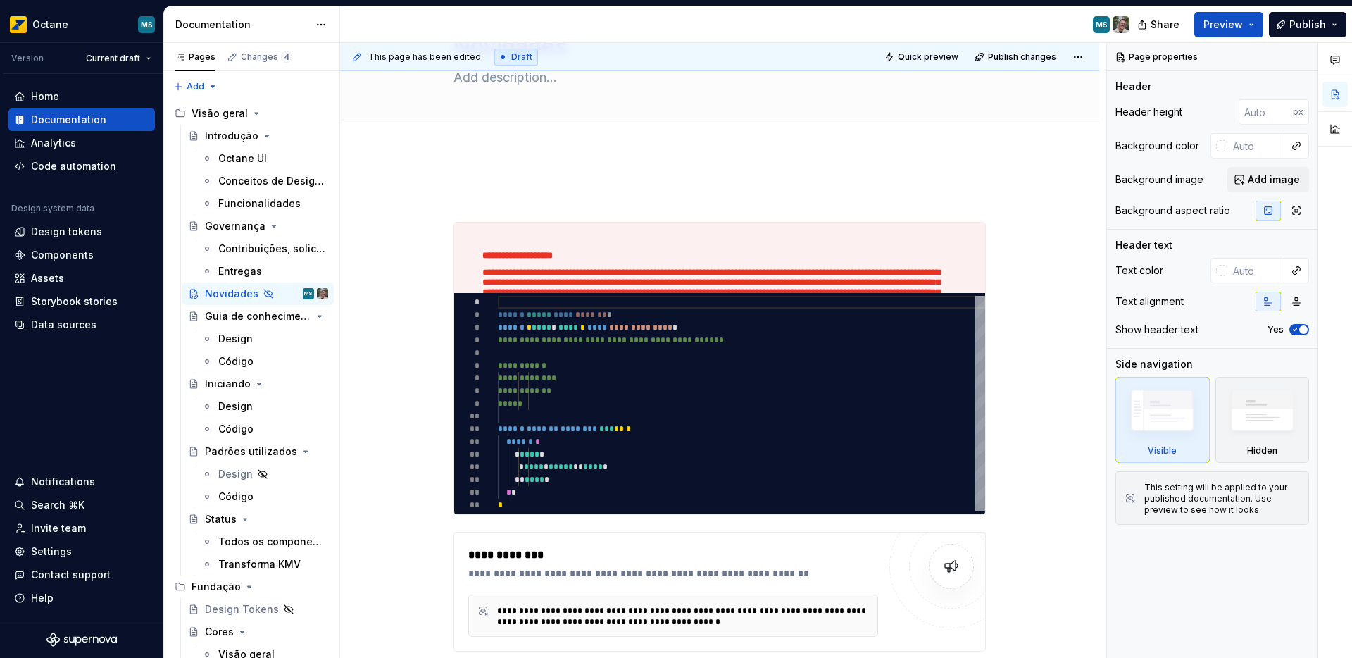
type textarea "*"
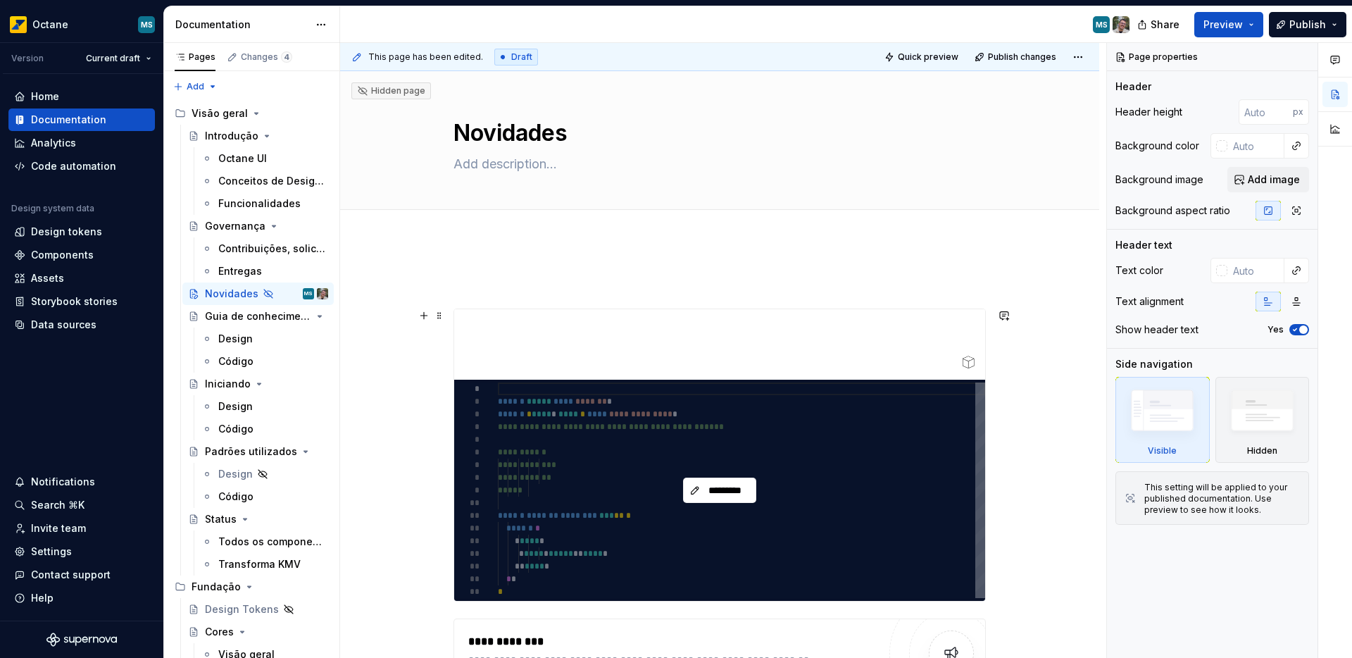
type textarea "*"
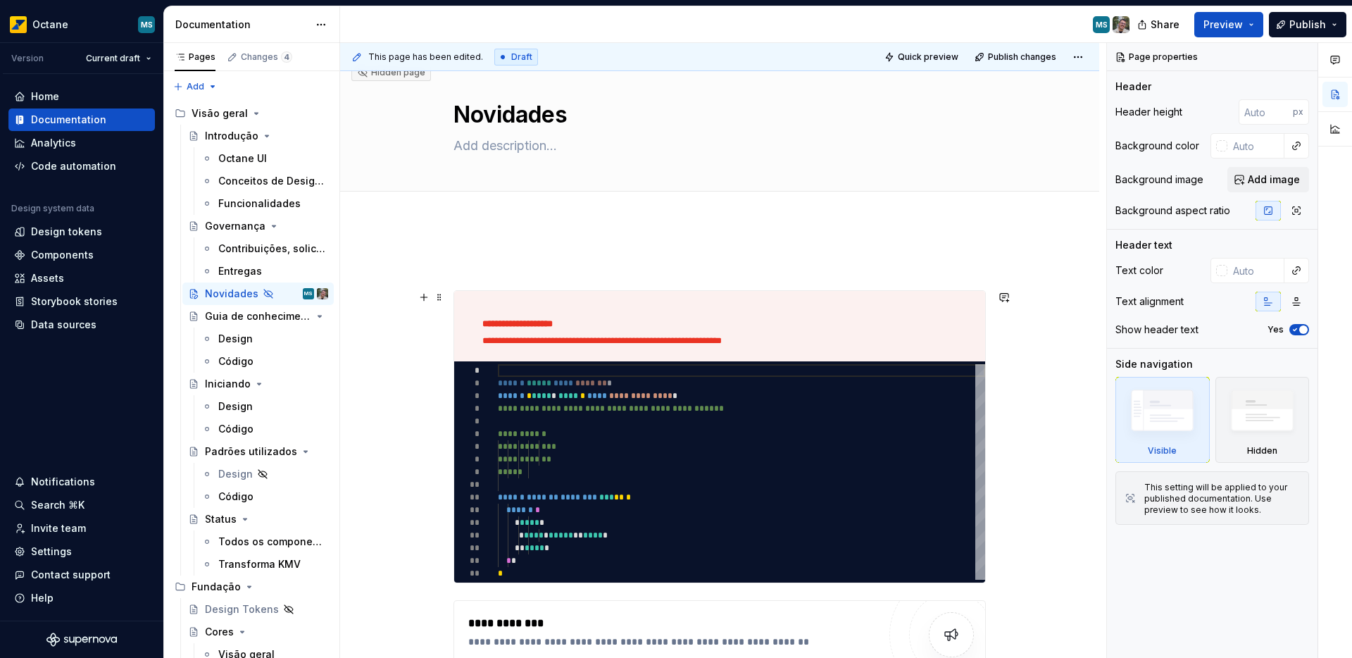
scroll to position [20, 0]
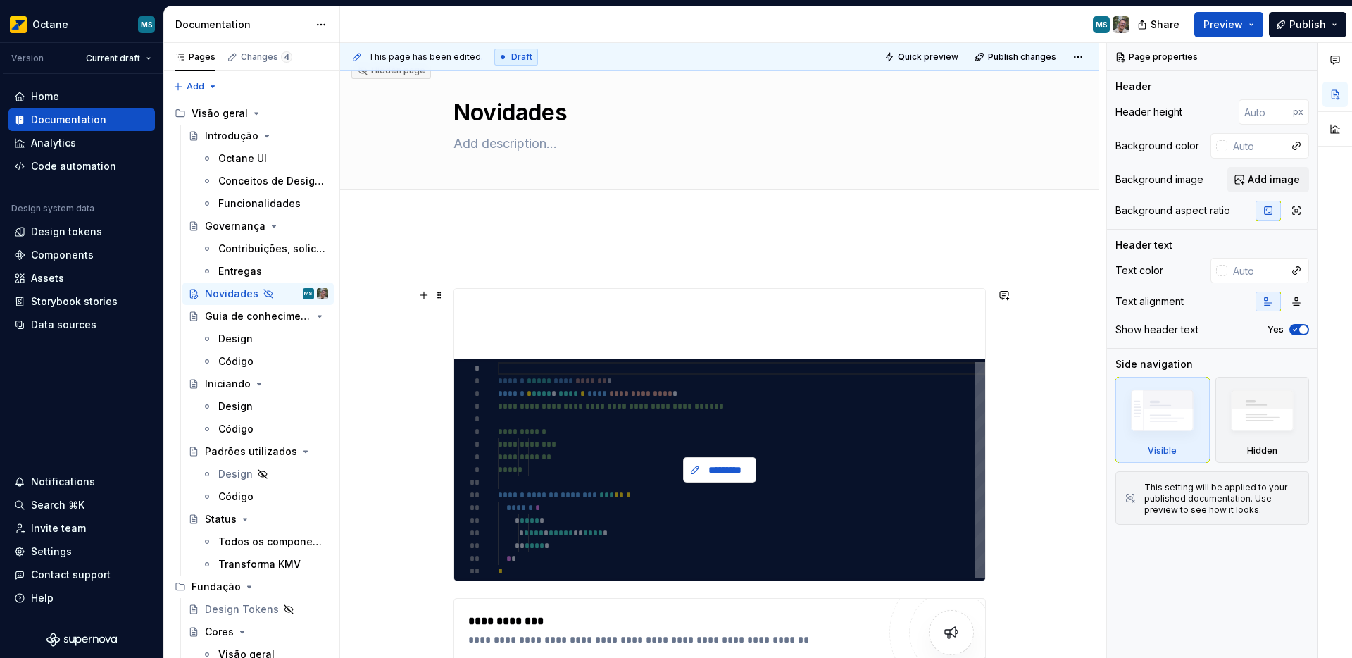
click at [727, 470] on span "*********" at bounding box center [725, 470] width 44 height 14
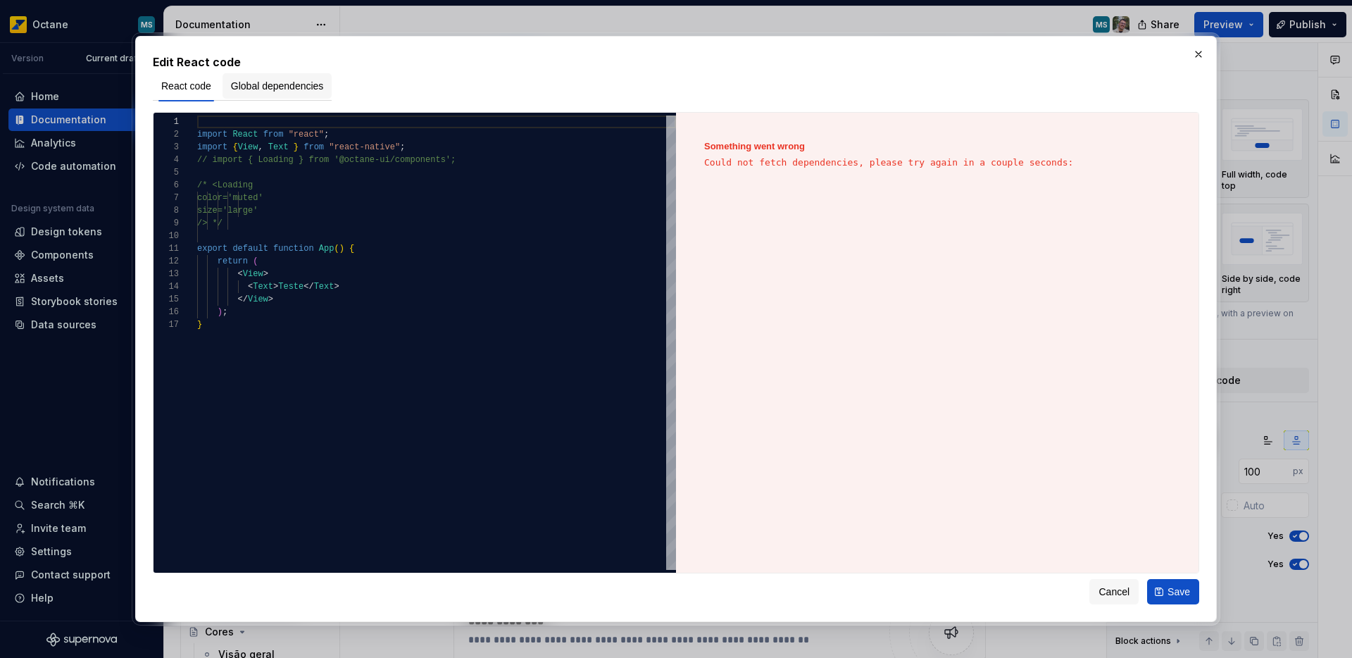
click at [308, 92] on span "Global dependencies" at bounding box center [277, 86] width 93 height 14
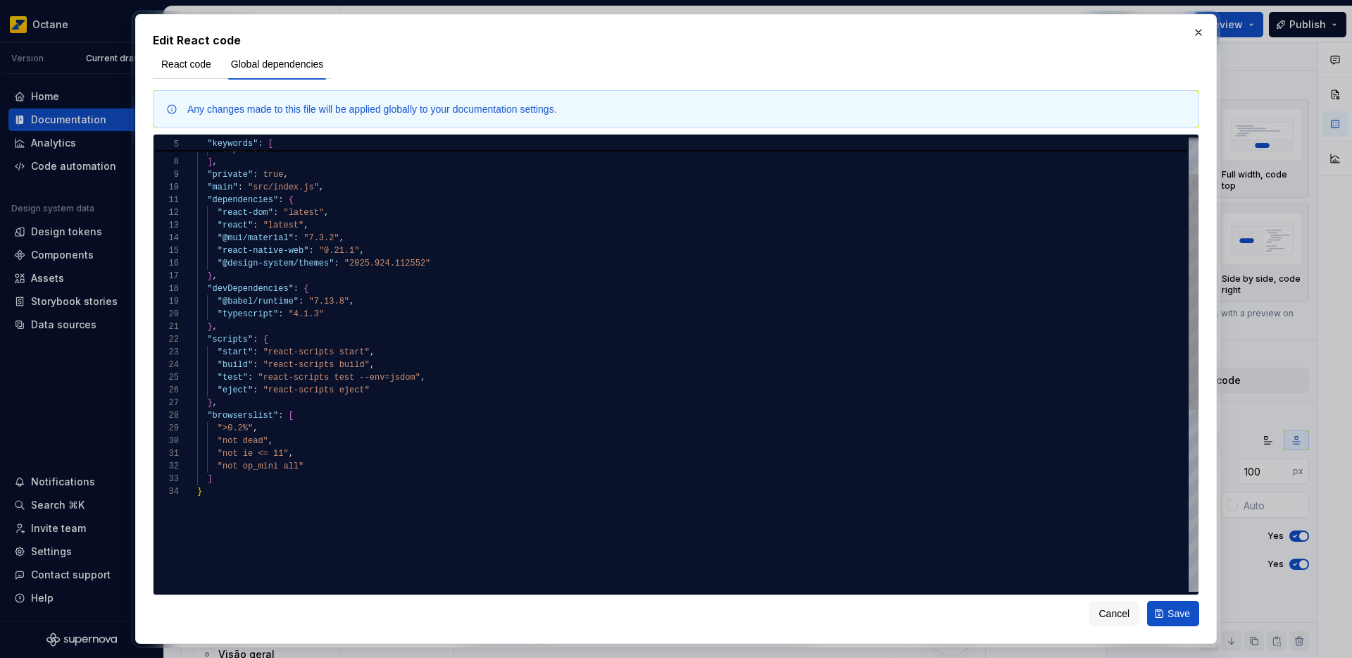
click at [223, 261] on div ""react" , "supernova" ] , "private" : true , "main" : "src/index.js" , "depende…" at bounding box center [697, 503] width 1001 height 872
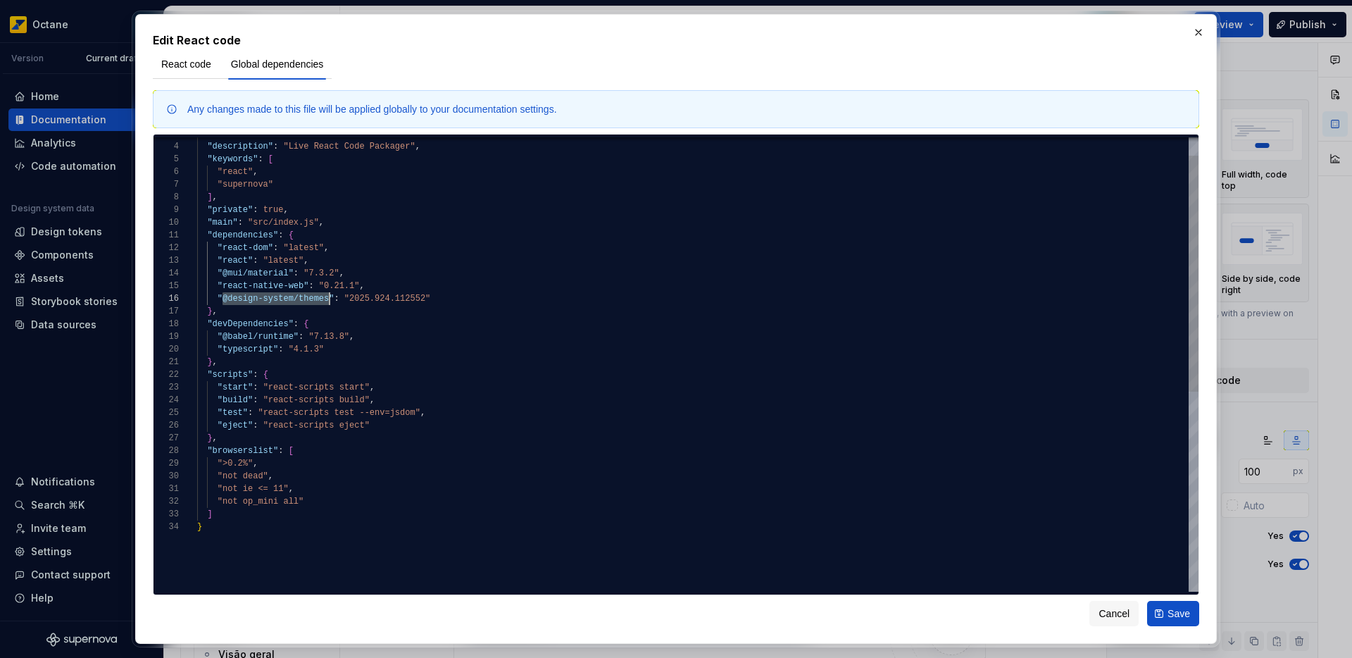
drag, startPoint x: 223, startPoint y: 301, endPoint x: 327, endPoint y: 299, distance: 104.2
click at [327, 299] on div ""react" , "supernova" ] , "private" : true , "main" : "src/index.js" , "depende…" at bounding box center [697, 538] width 1001 height 872
type textarea "**********"
type textarea "*"
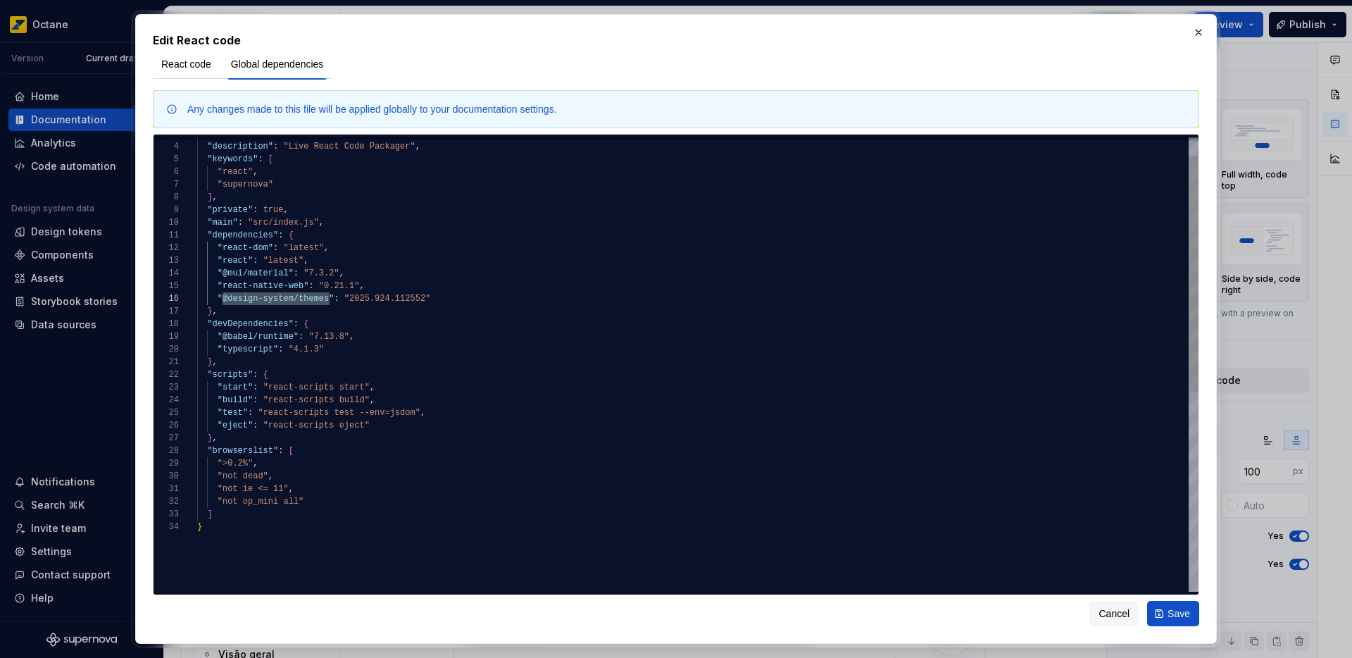
type textarea "**********"
type textarea "*"
drag, startPoint x: 349, startPoint y: 303, endPoint x: 427, endPoint y: 300, distance: 77.5
click at [427, 300] on div ""react" , "supernova" ] , "private" : true , "main" : "src/index.js" , "depende…" at bounding box center [697, 538] width 1001 height 872
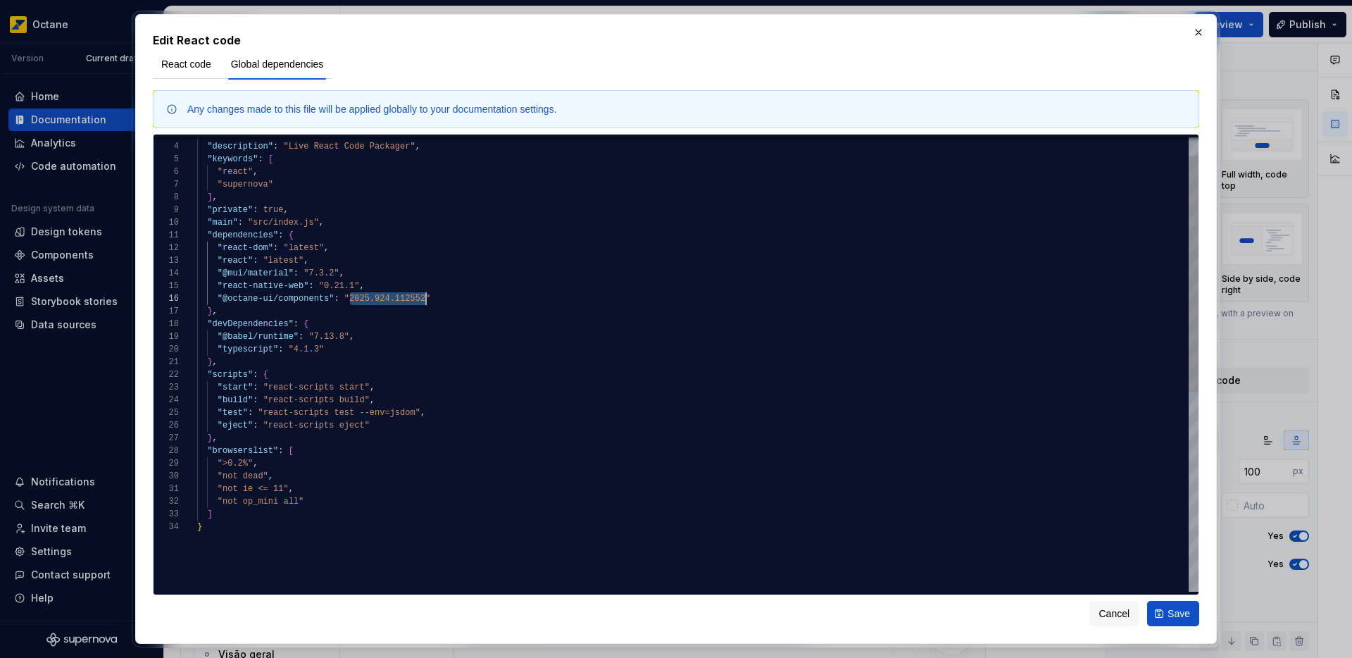
type textarea "**********"
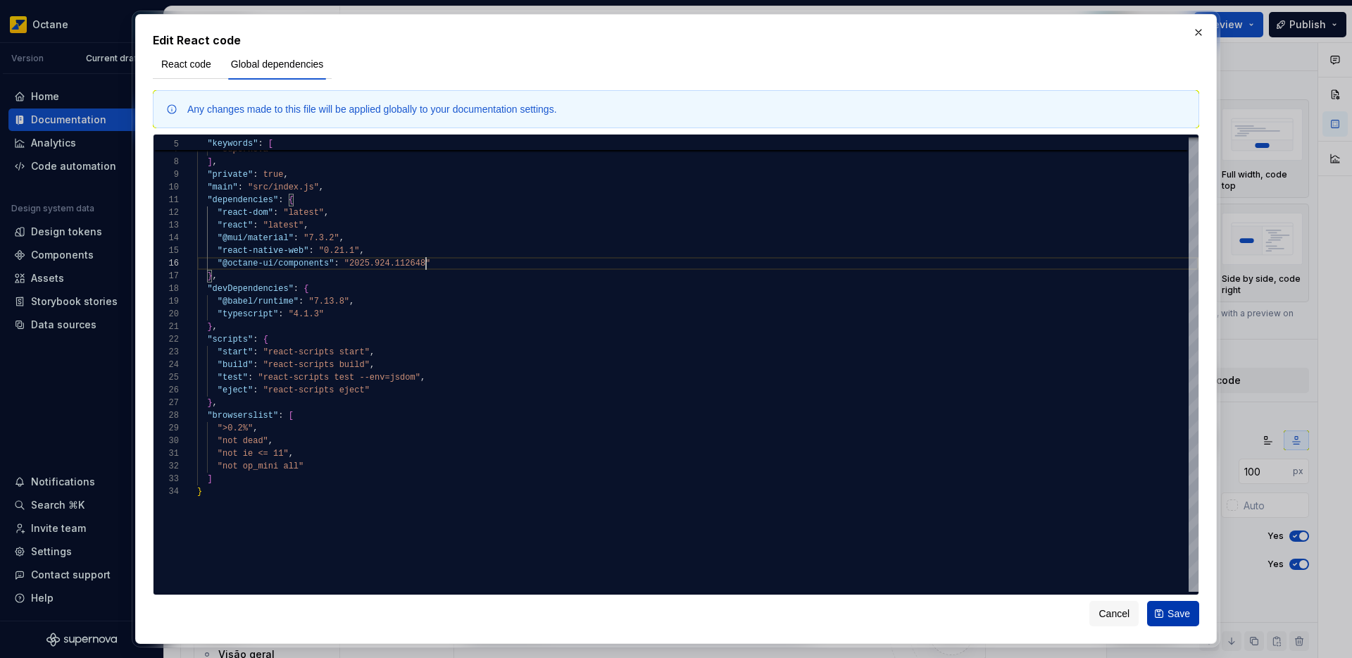
click at [1168, 616] on span "Save" at bounding box center [1178, 613] width 23 height 14
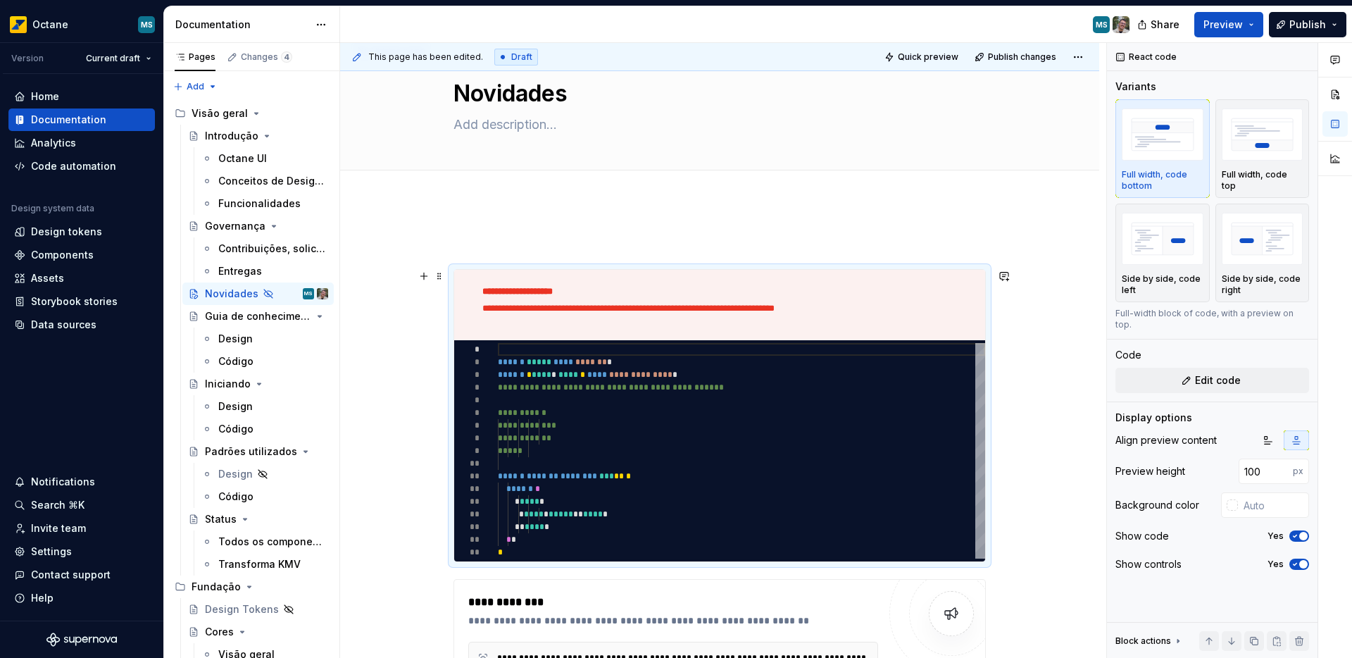
scroll to position [13, 0]
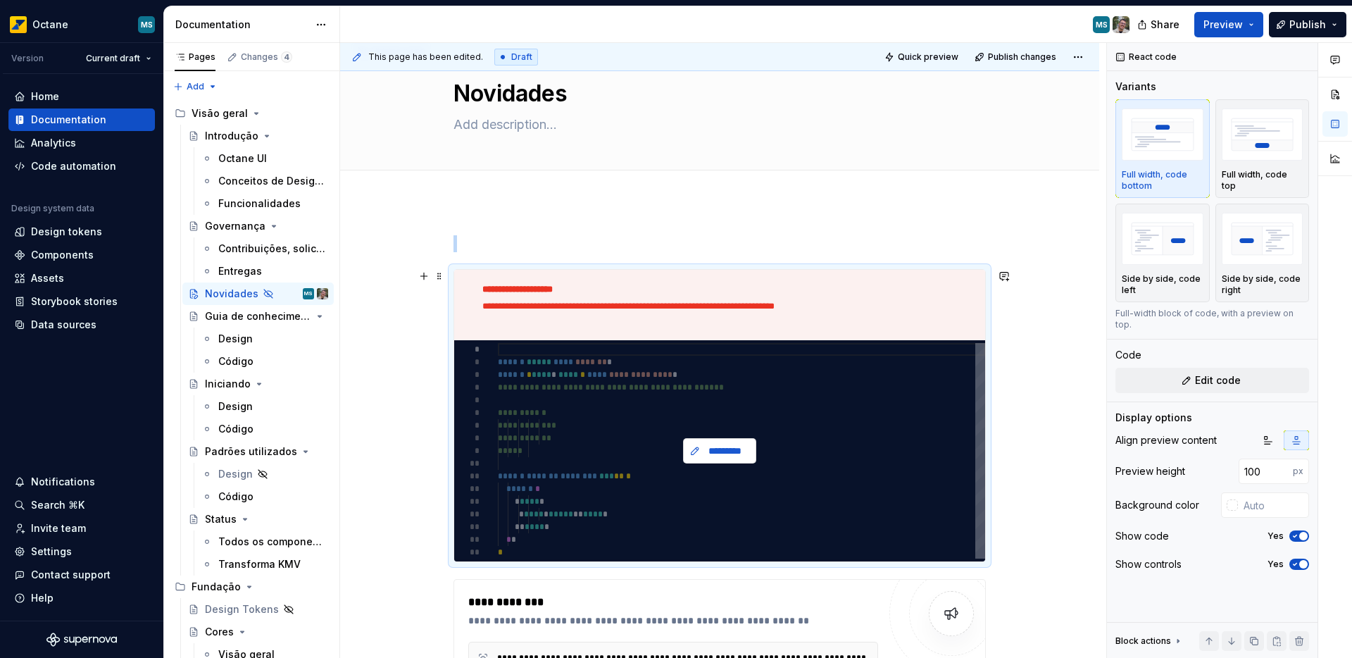
click at [694, 451] on button "*********" at bounding box center [719, 450] width 73 height 25
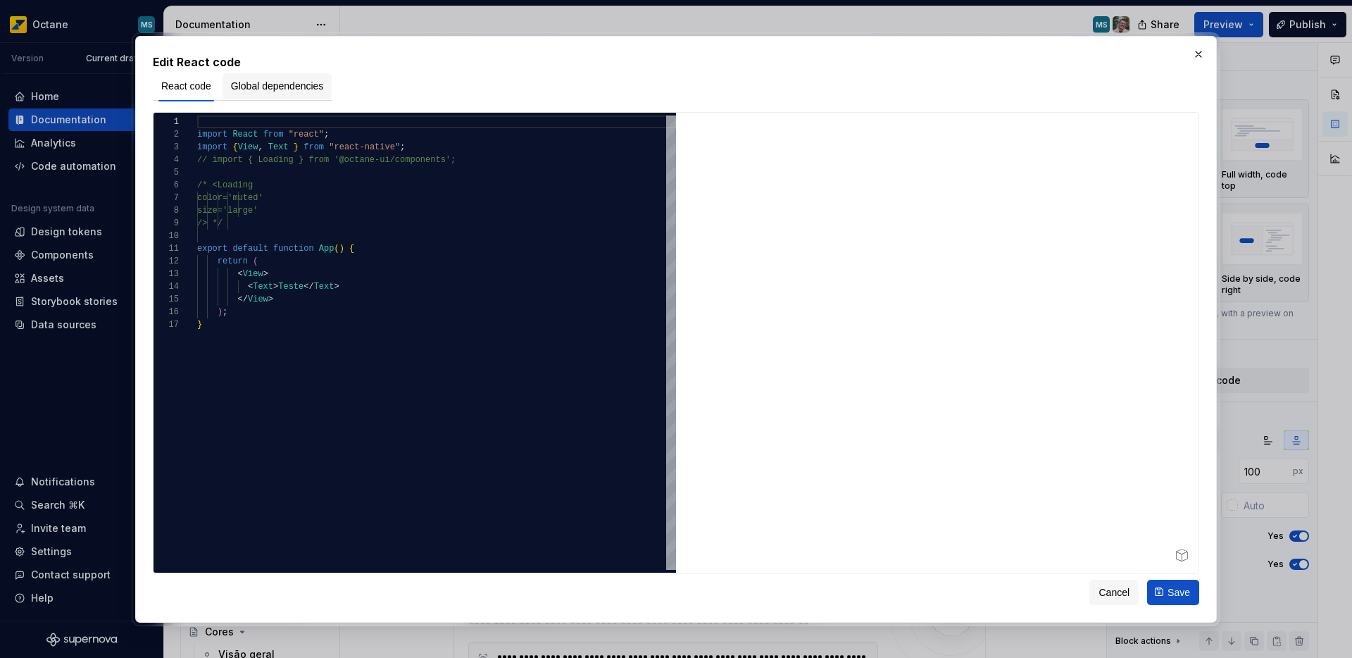
click at [294, 95] on button "Global dependencies" at bounding box center [278, 85] width 110 height 25
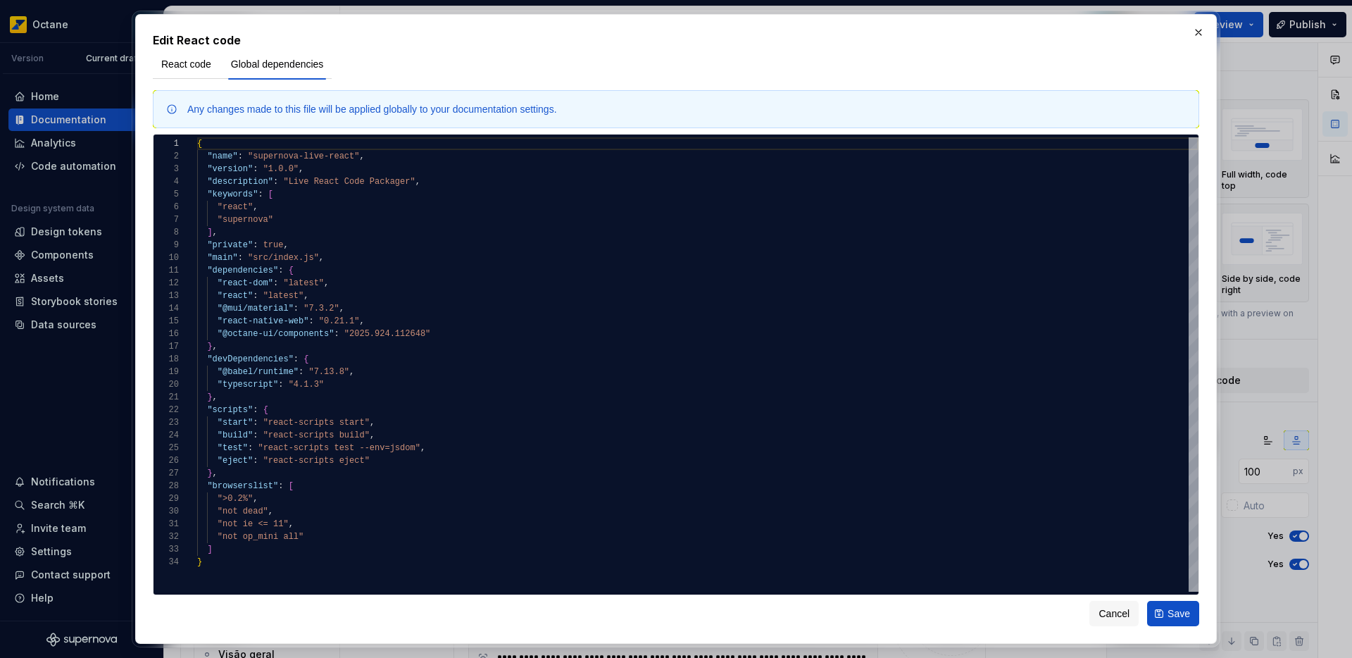
type textarea "*"
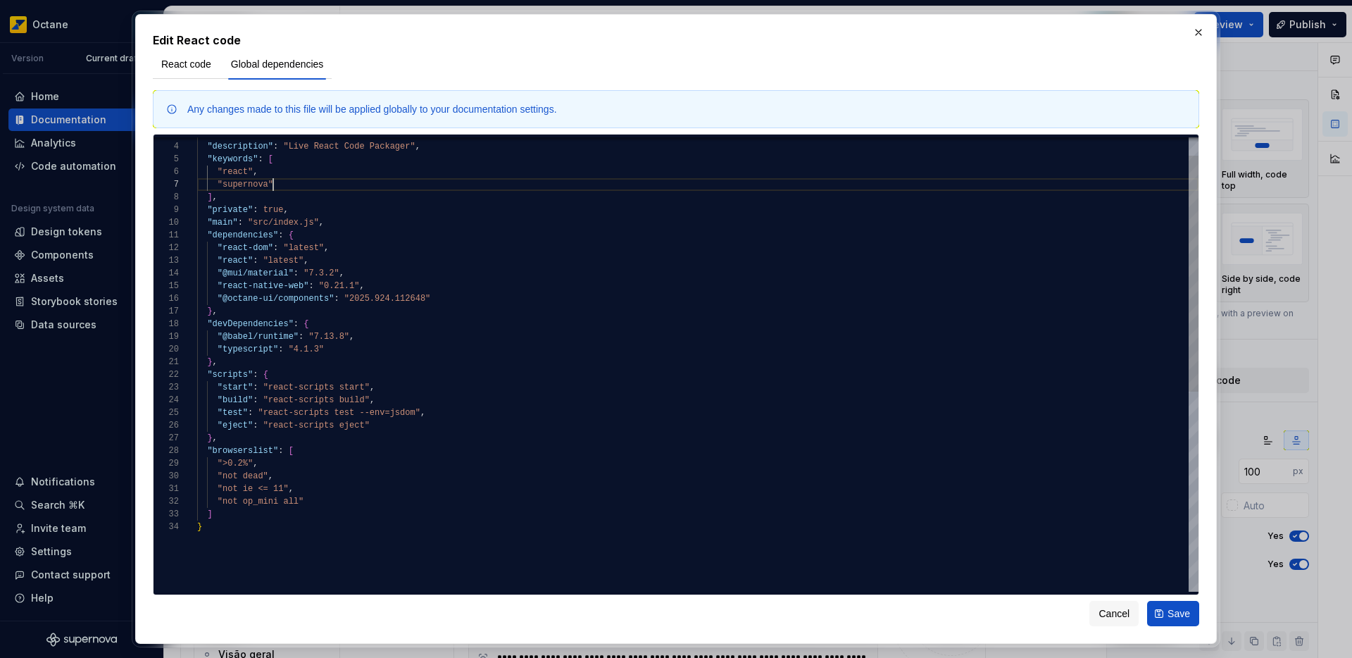
scroll to position [76, 76]
click at [294, 183] on div ""private" : true , "main" : "src/index.js" , "dependencies" : { "react-dom" : "…" at bounding box center [697, 538] width 1001 height 872
drag, startPoint x: 208, startPoint y: 204, endPoint x: 289, endPoint y: 210, distance: 81.9
click at [289, 210] on div ""private" : true , "main" : "src/index.js" , "dependencies" : { "react-dom" : "…" at bounding box center [697, 538] width 1001 height 872
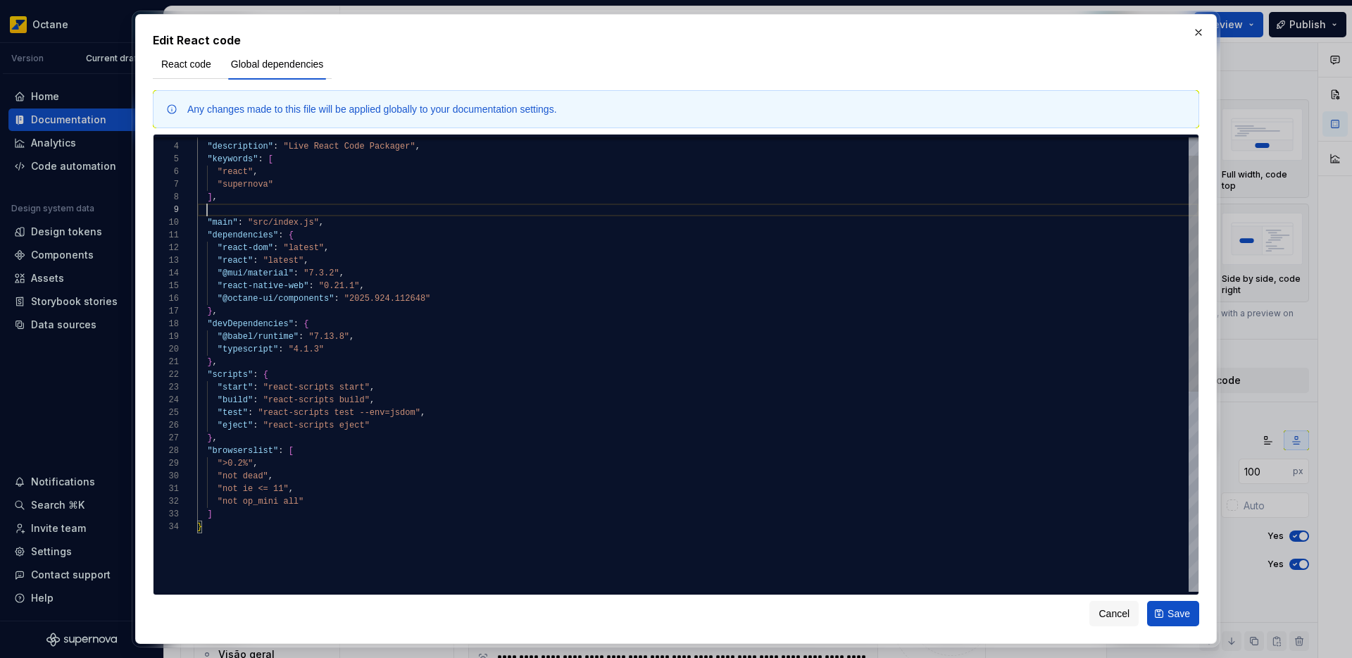
scroll to position [101, 0]
type textarea "**********"
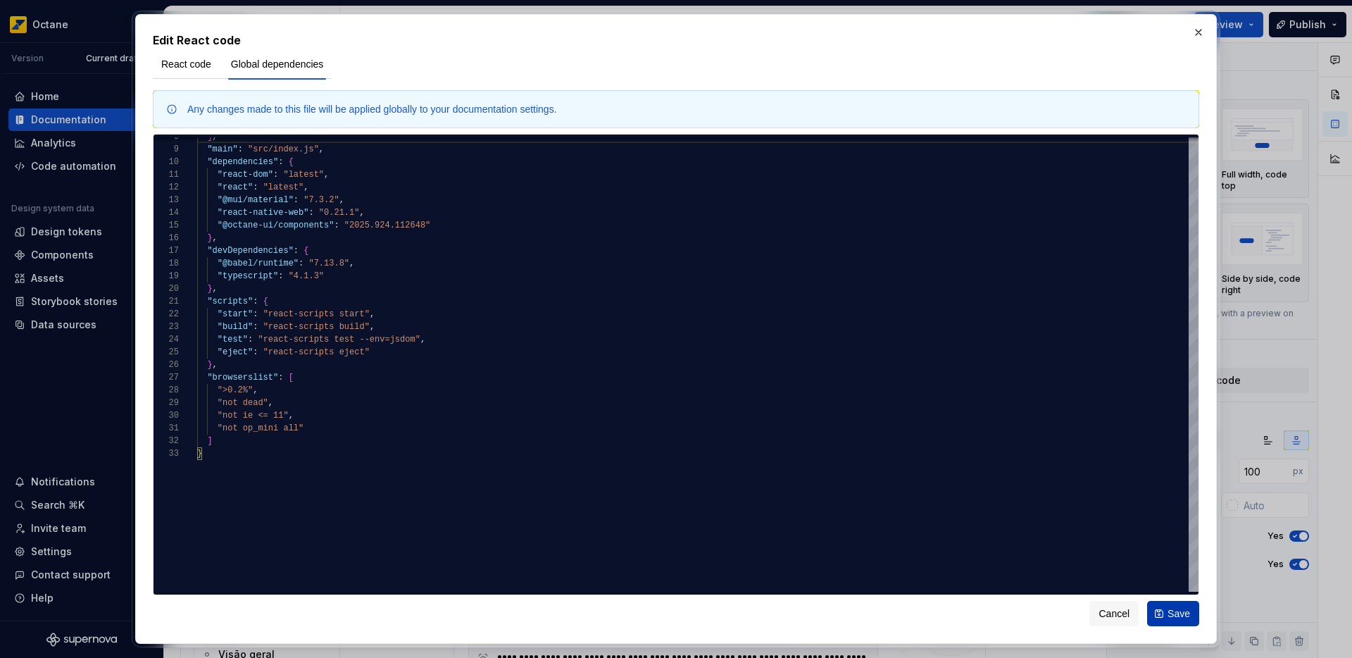
click at [1165, 621] on button "Save" at bounding box center [1173, 613] width 52 height 25
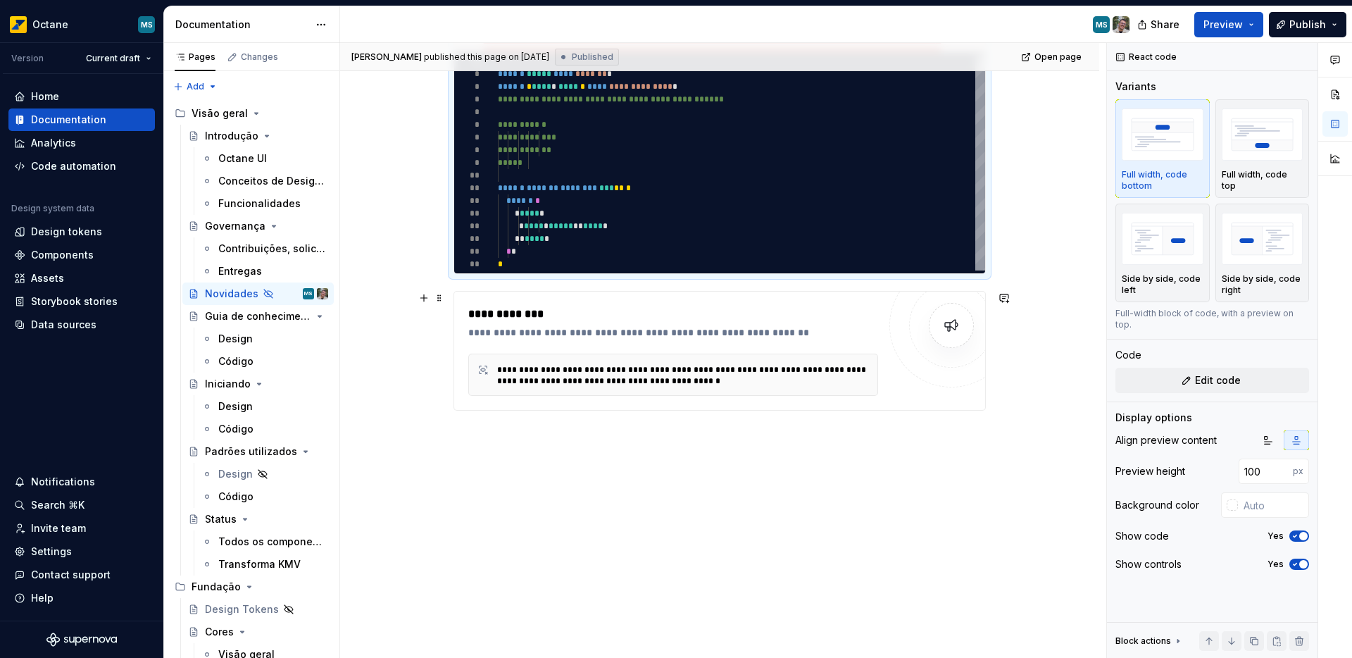
scroll to position [99, 0]
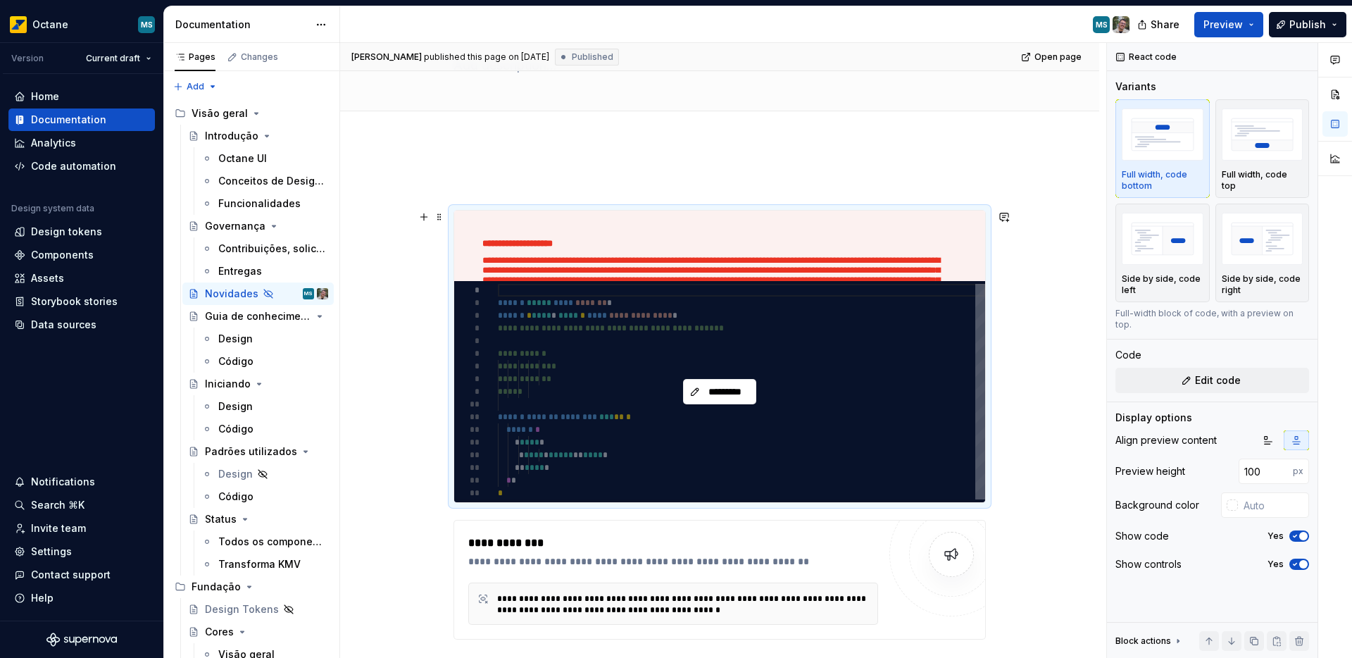
click at [753, 318] on div "*********" at bounding box center [719, 391] width 531 height 221
click at [709, 402] on button "*********" at bounding box center [719, 391] width 73 height 25
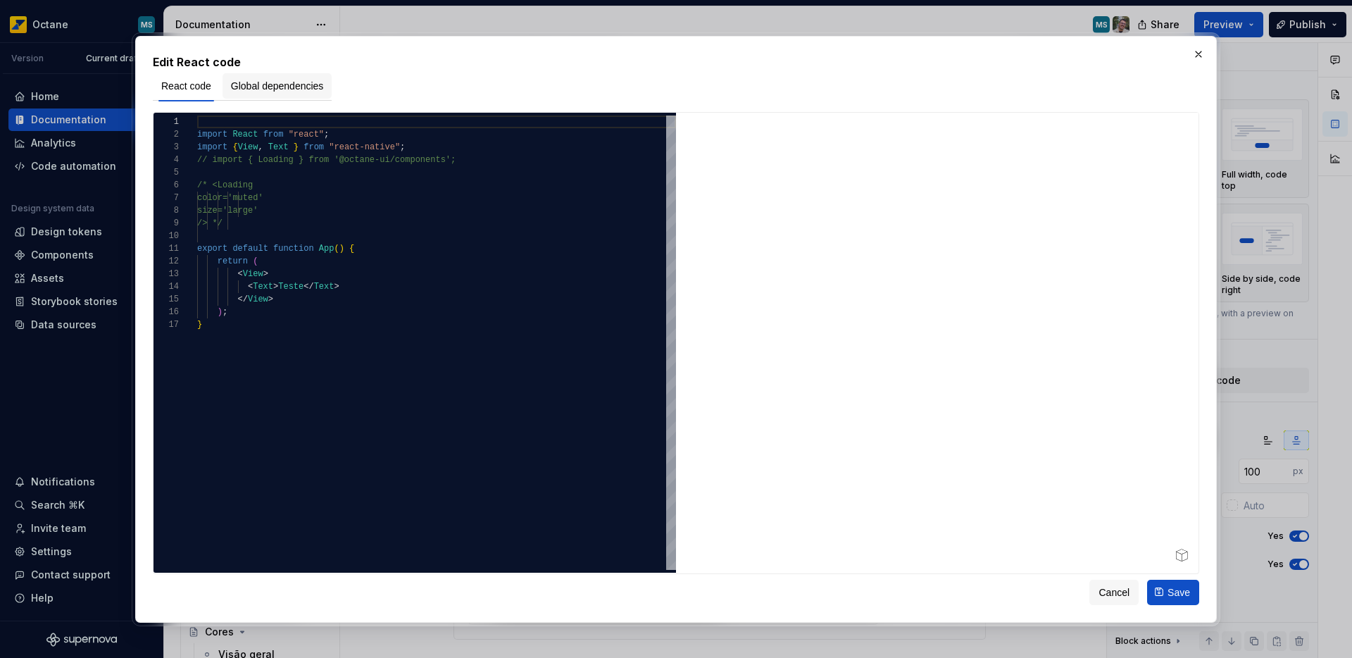
click at [291, 85] on span "Global dependencies" at bounding box center [277, 86] width 93 height 14
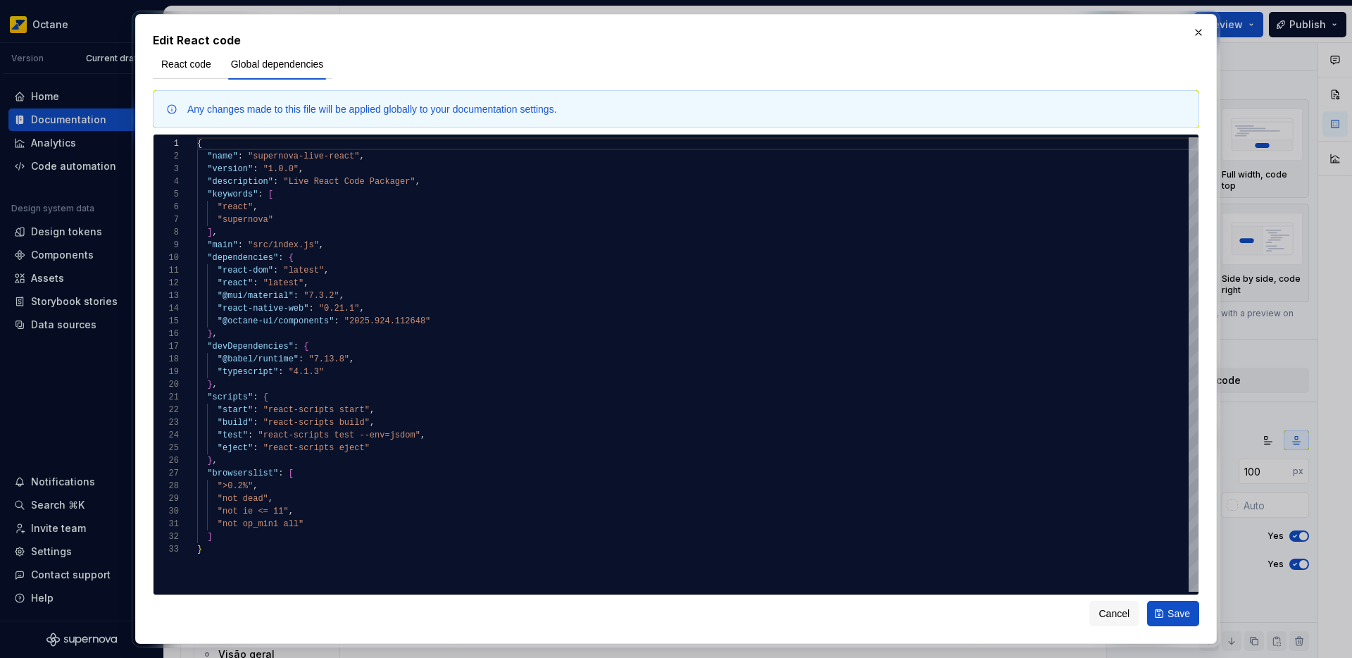
type textarea "*"
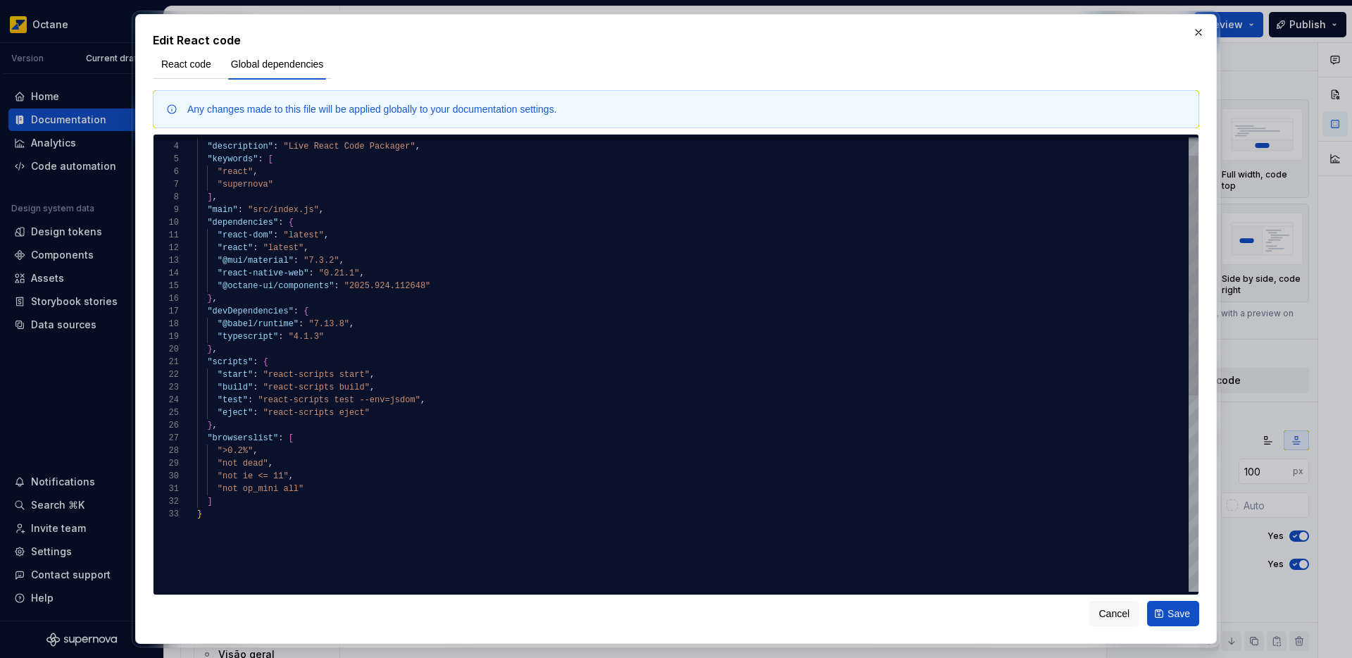
click at [244, 303] on div ""react" , "supernova" ] , "main" : "src/index.js" , "dependencies" : { "react-d…" at bounding box center [697, 532] width 1001 height 860
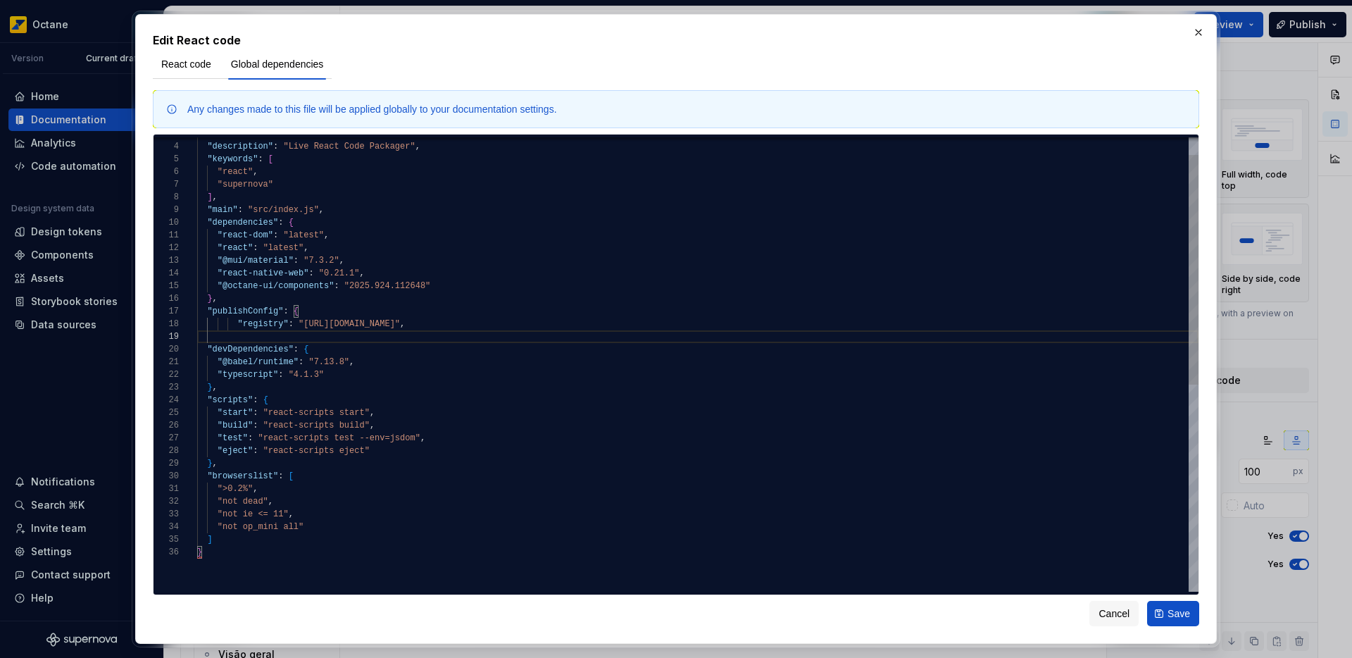
scroll to position [101, 15]
click at [238, 325] on div ""react" , "supernova" ] , "main" : "src/index.js" , "dependencies" : { "react-d…" at bounding box center [697, 551] width 1001 height 898
click at [439, 328] on div ""react" , "supernova" ] , "main" : "src/index.js" , "dependencies" : { "react-d…" at bounding box center [697, 551] width 1001 height 898
click at [444, 328] on div ""react" , "supernova" ] , "main" : "src/index.js" , "dependencies" : { "react-d…" at bounding box center [697, 551] width 1001 height 898
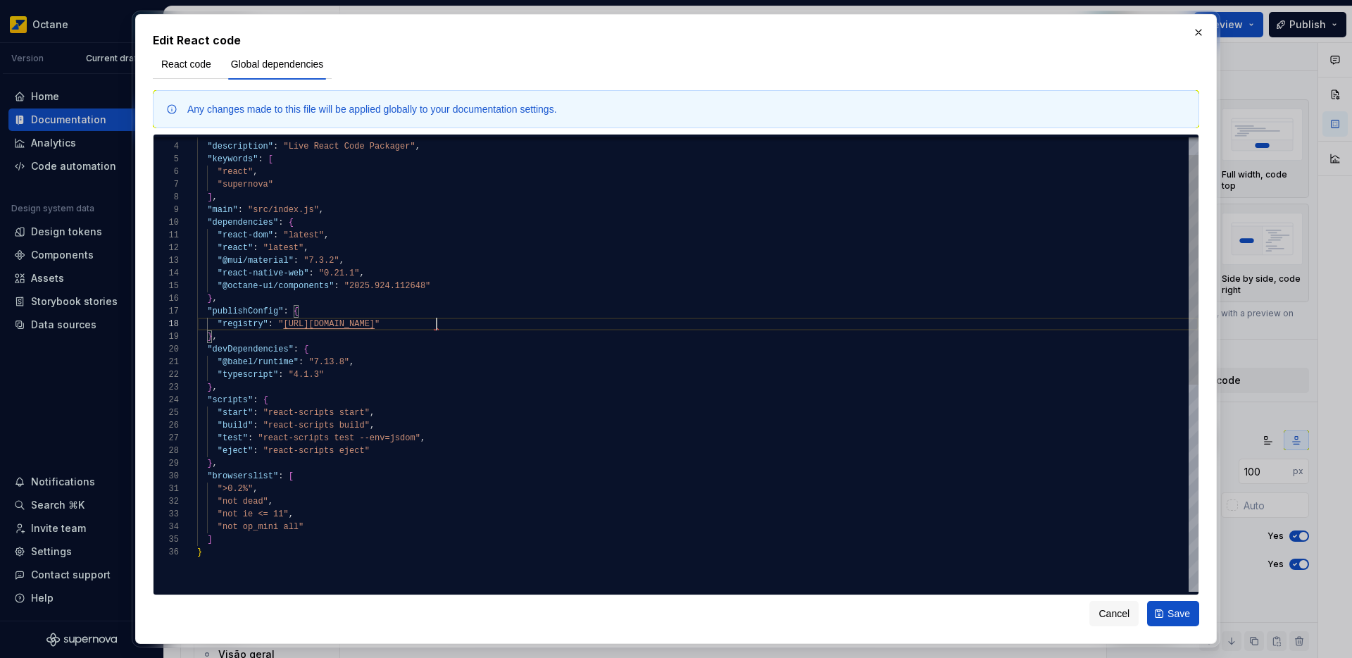
scroll to position [89, 239]
type textarea "**********"
type textarea "*"
drag, startPoint x: 284, startPoint y: 326, endPoint x: 430, endPoint y: 327, distance: 145.8
click at [430, 327] on div ""react" , "supernova" ] , "main" : "src/index.js" , "dependencies" : { "react-d…" at bounding box center [697, 551] width 1001 height 898
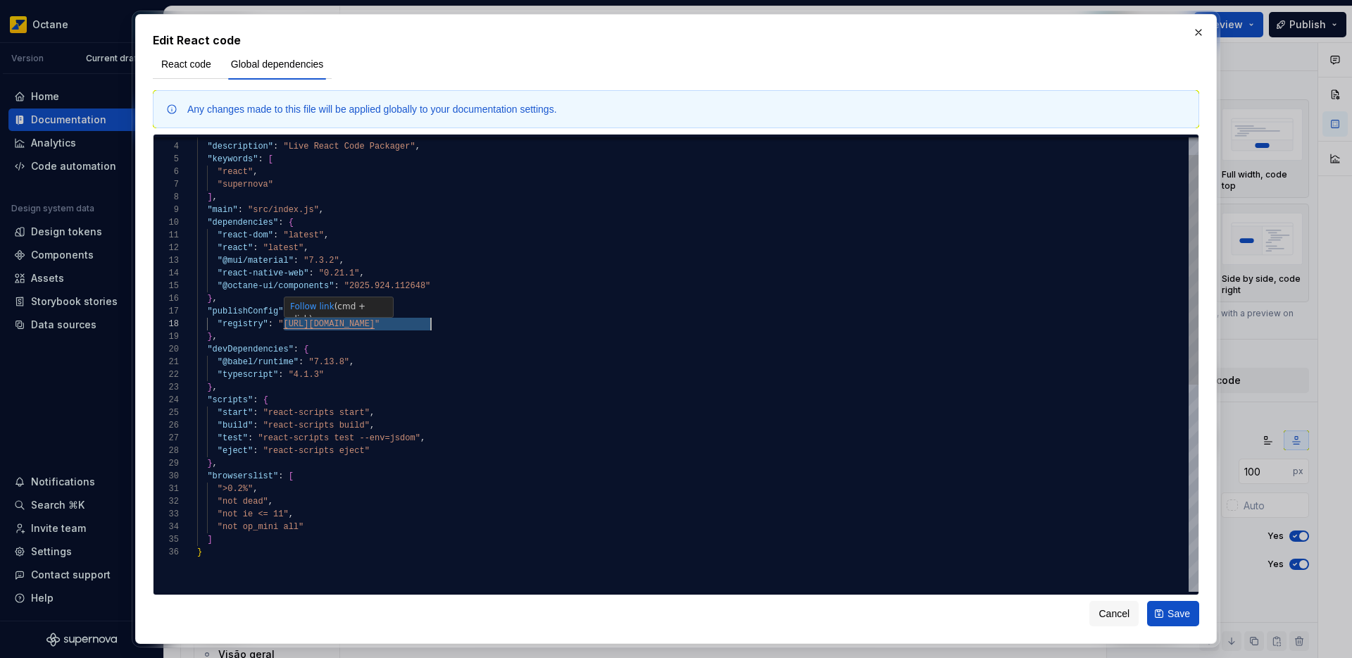
type textarea "**********"
click at [1166, 615] on button "Save" at bounding box center [1173, 613] width 52 height 25
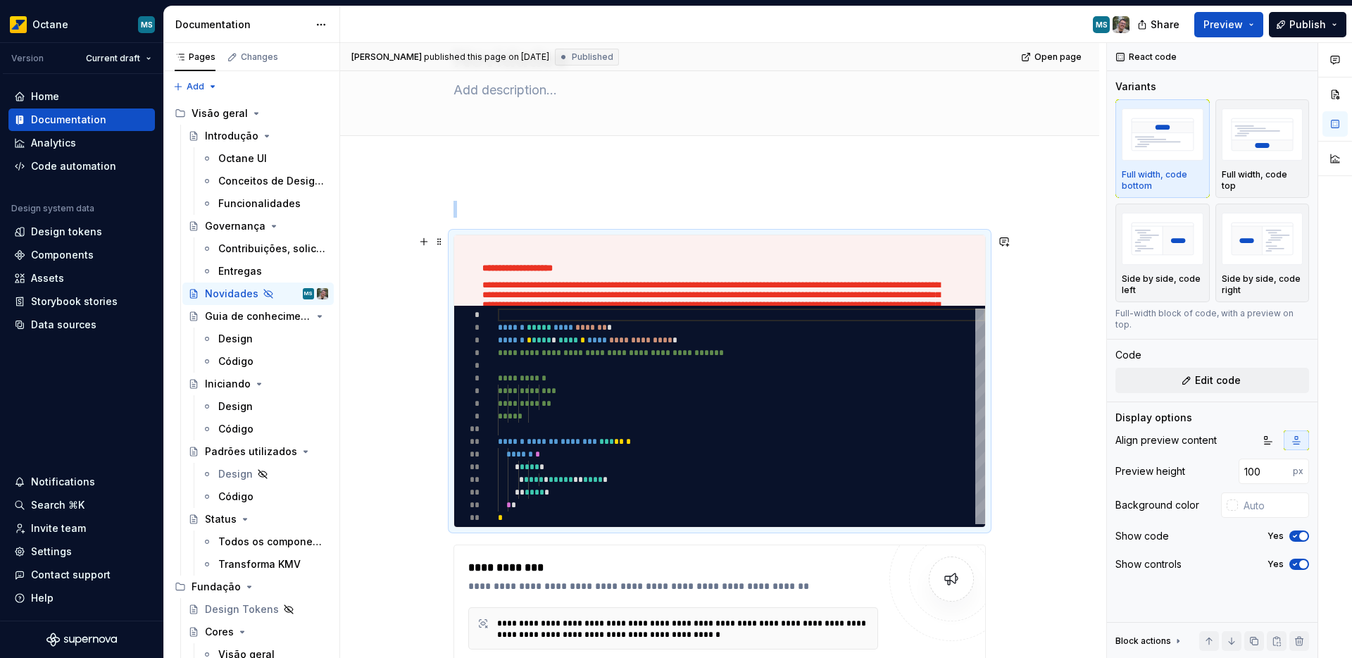
scroll to position [73, 0]
type textarea "*"
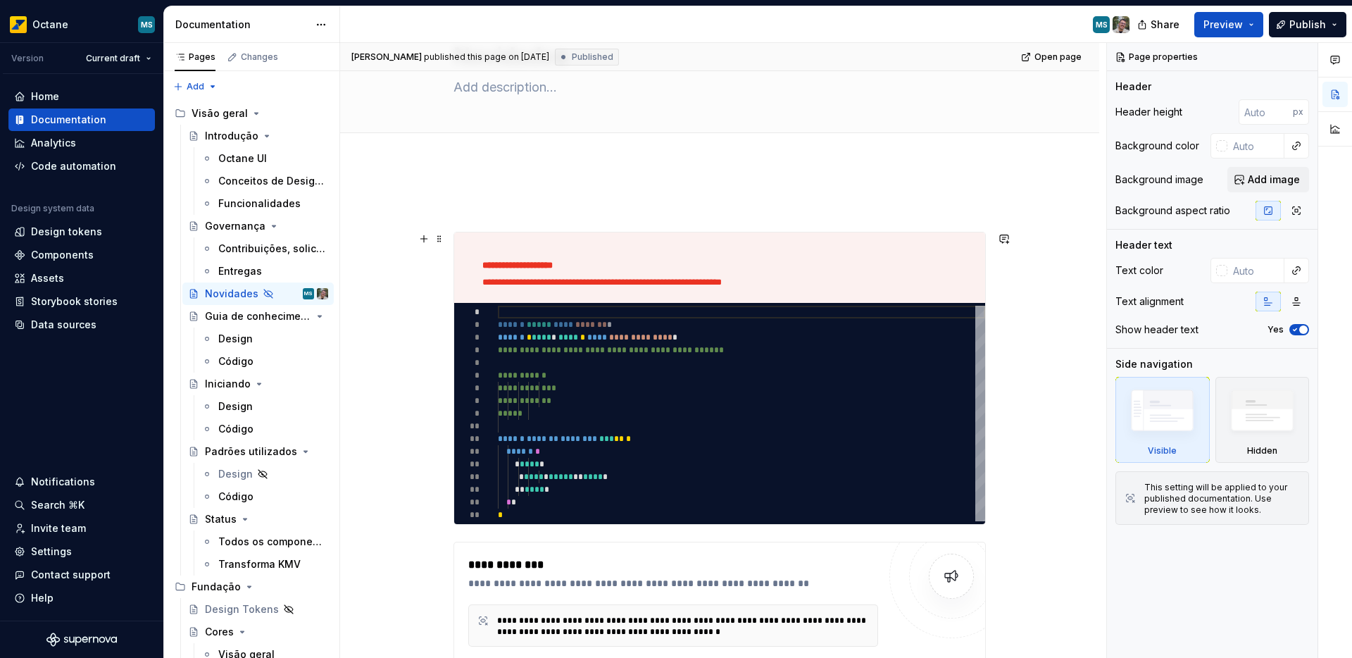
scroll to position [86, 0]
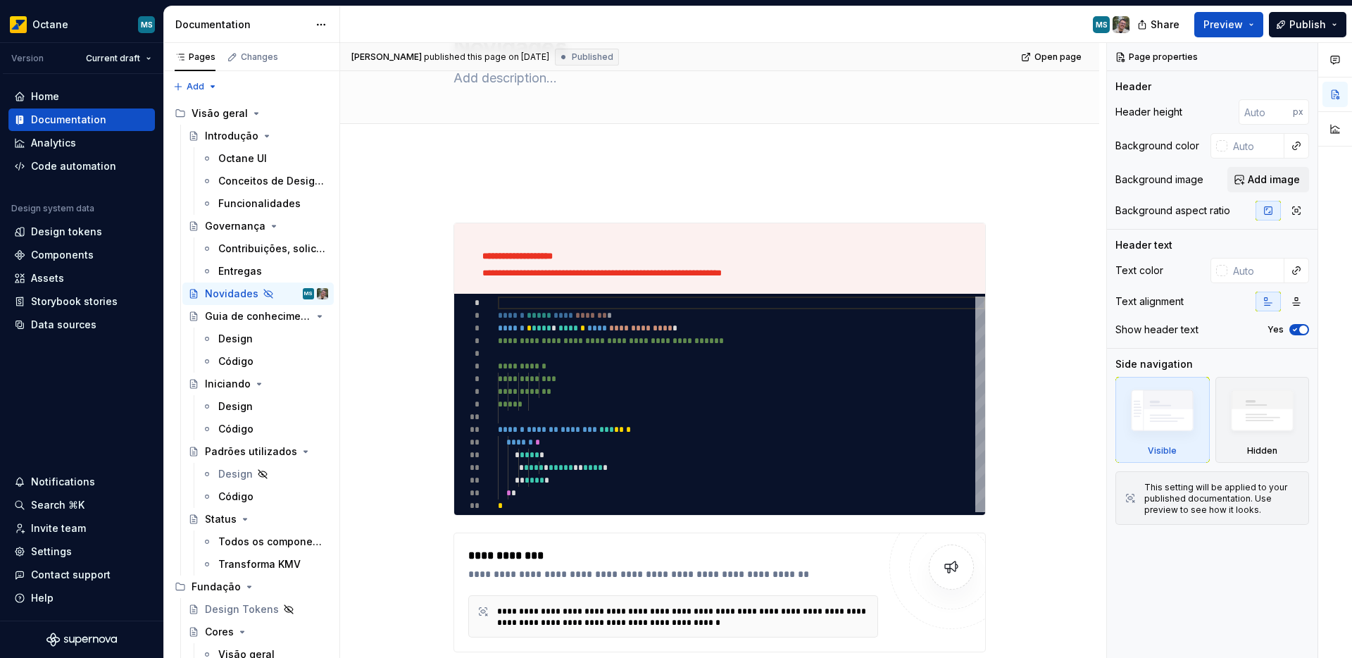
type textarea "*"
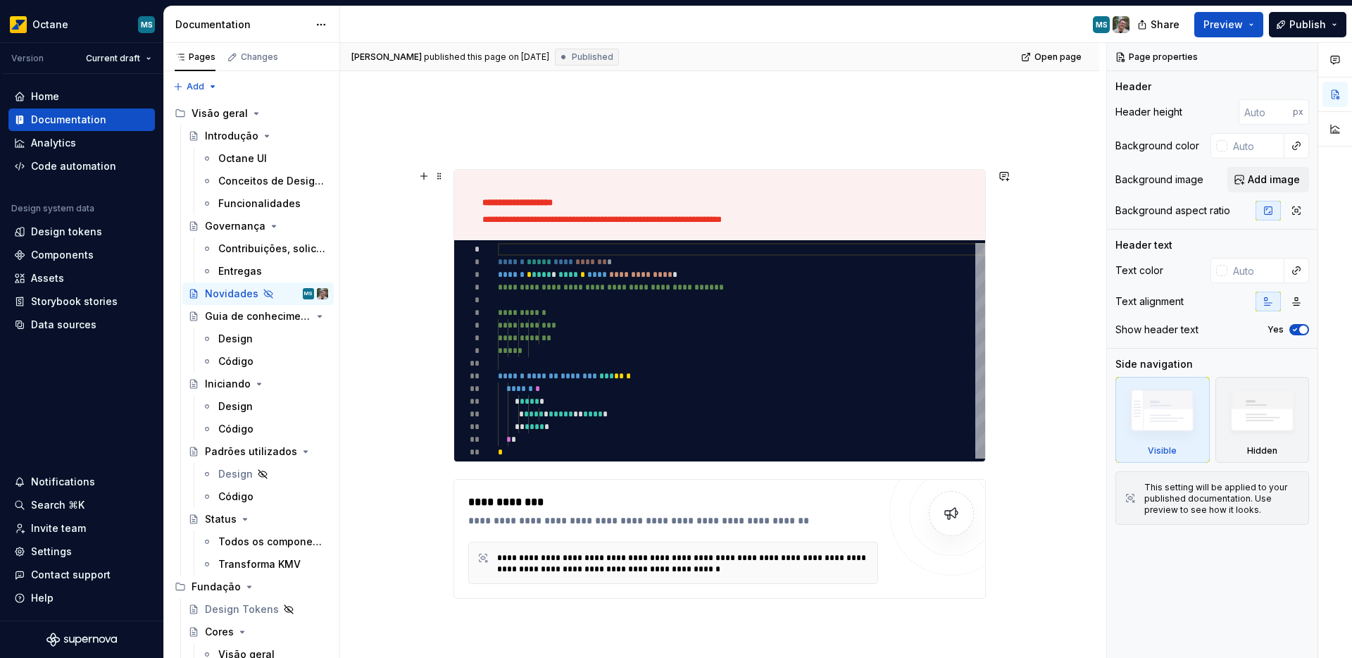
scroll to position [148, 0]
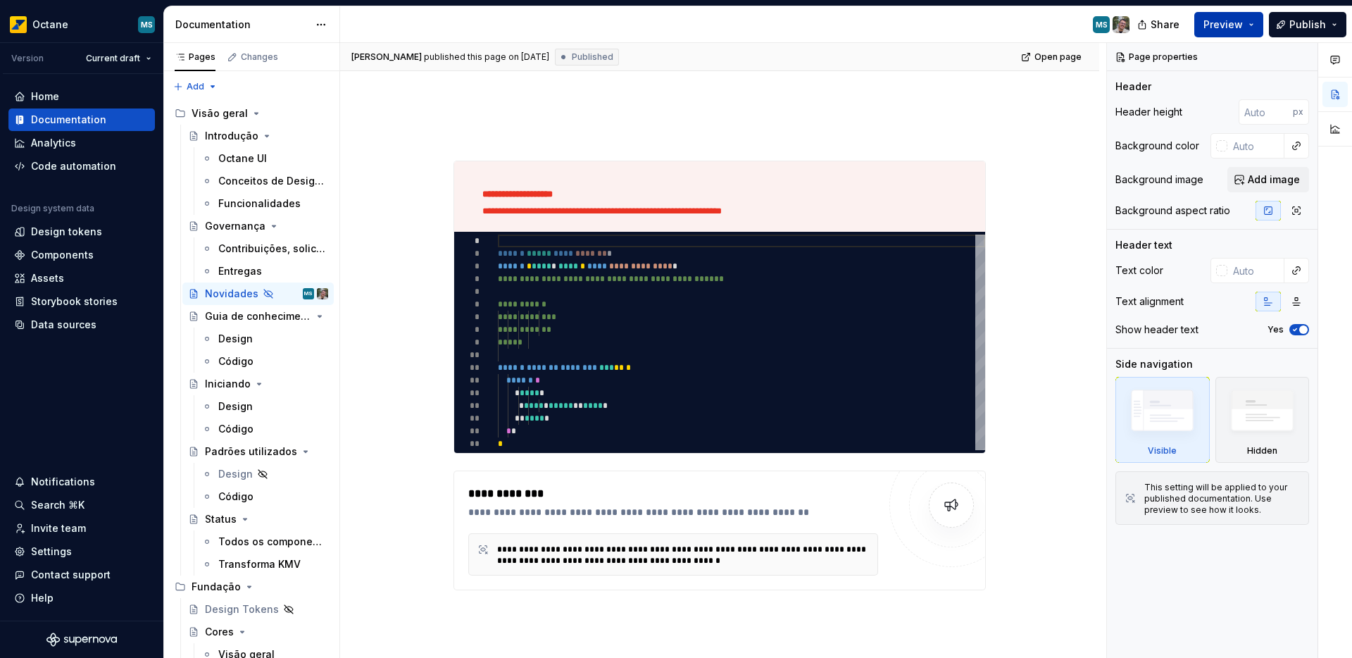
click at [1254, 23] on button "Preview" at bounding box center [1228, 24] width 69 height 25
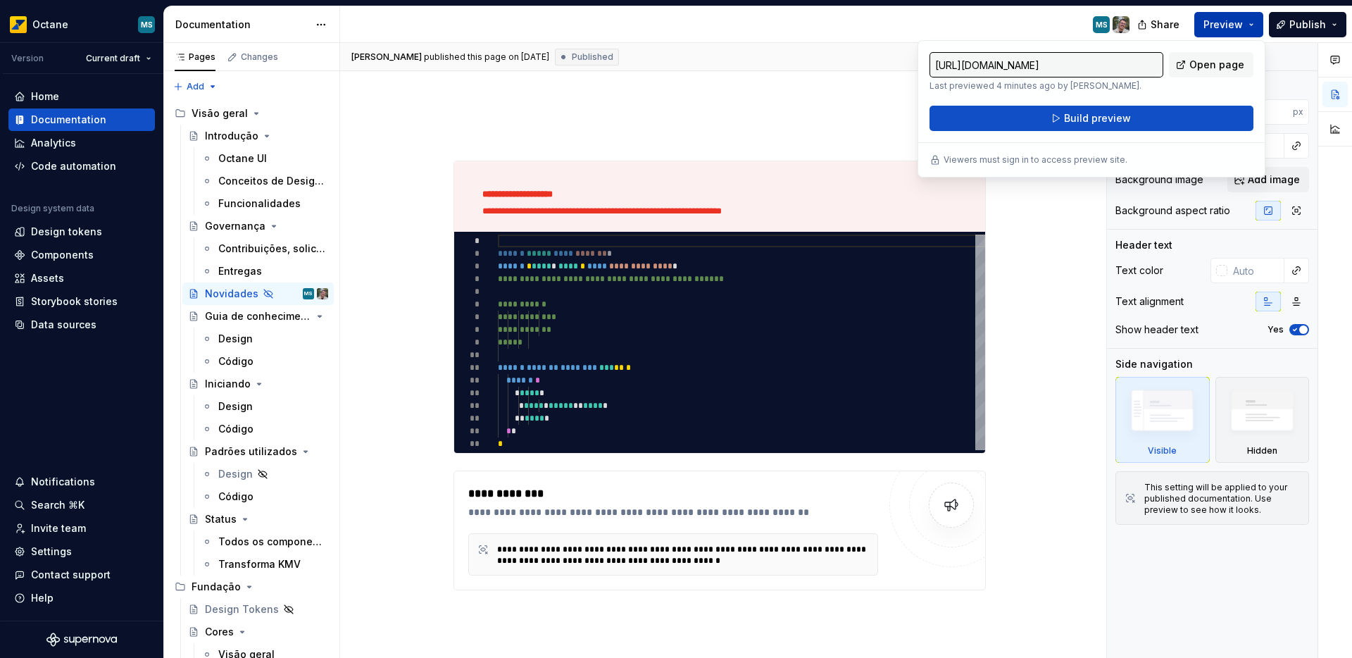
click at [1255, 23] on button "Preview" at bounding box center [1228, 24] width 69 height 25
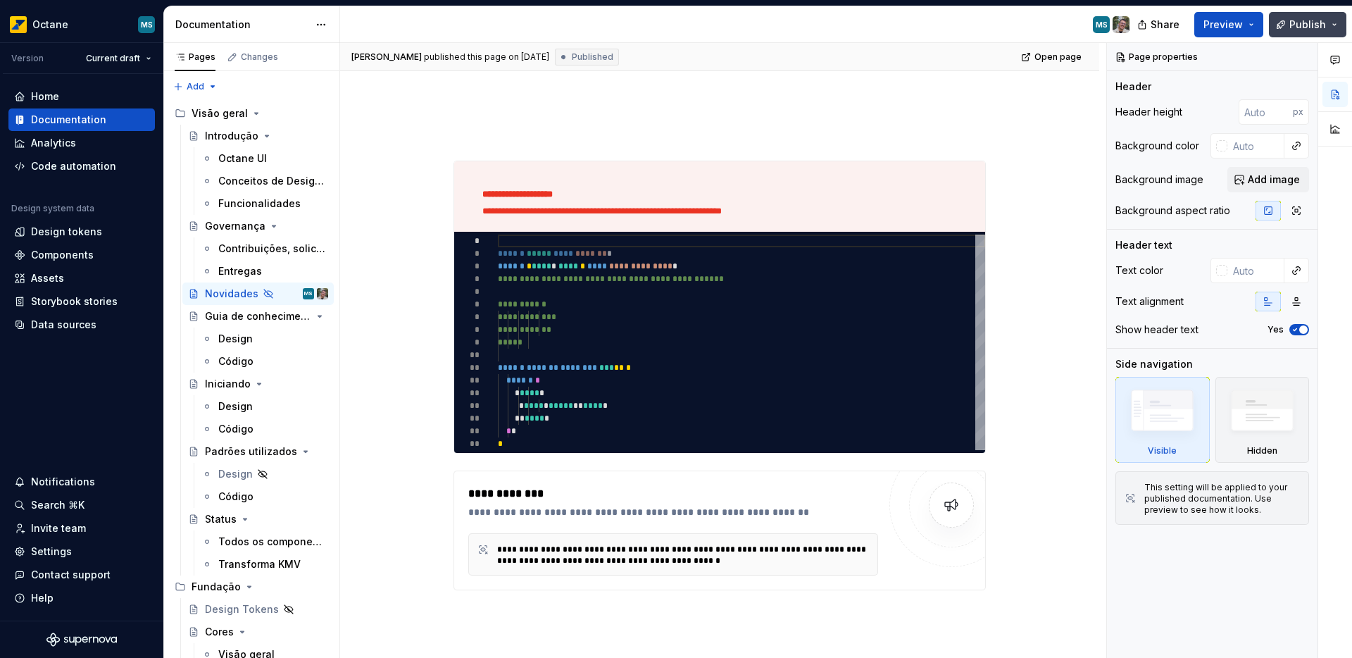
click at [1327, 27] on button "Publish" at bounding box center [1307, 24] width 77 height 25
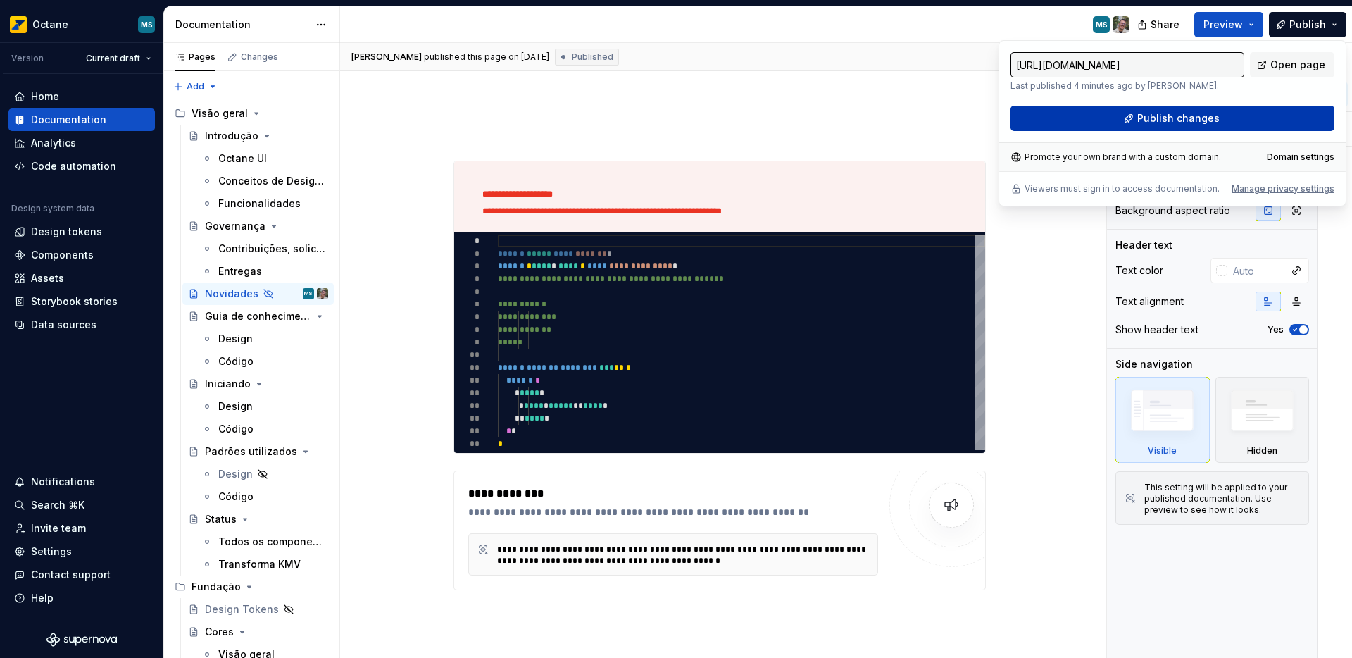
click at [1140, 123] on span "Publish changes" at bounding box center [1178, 118] width 82 height 14
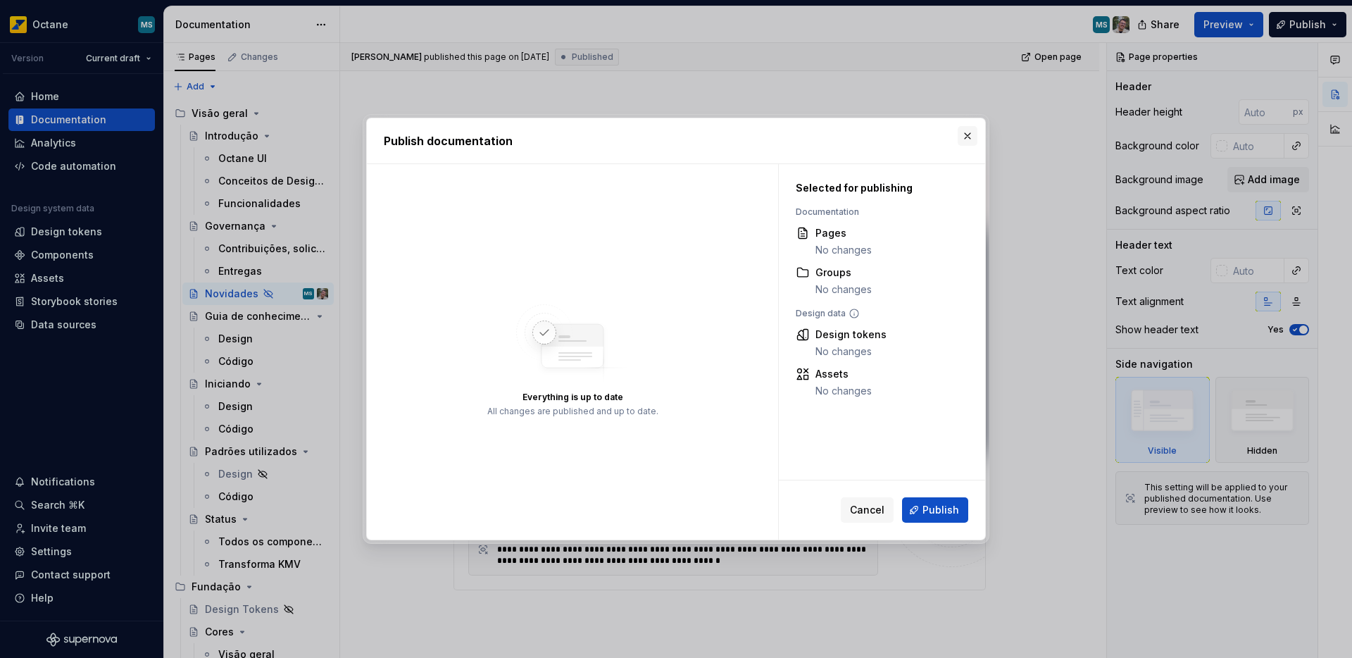
click at [959, 136] on button "button" at bounding box center [968, 136] width 20 height 20
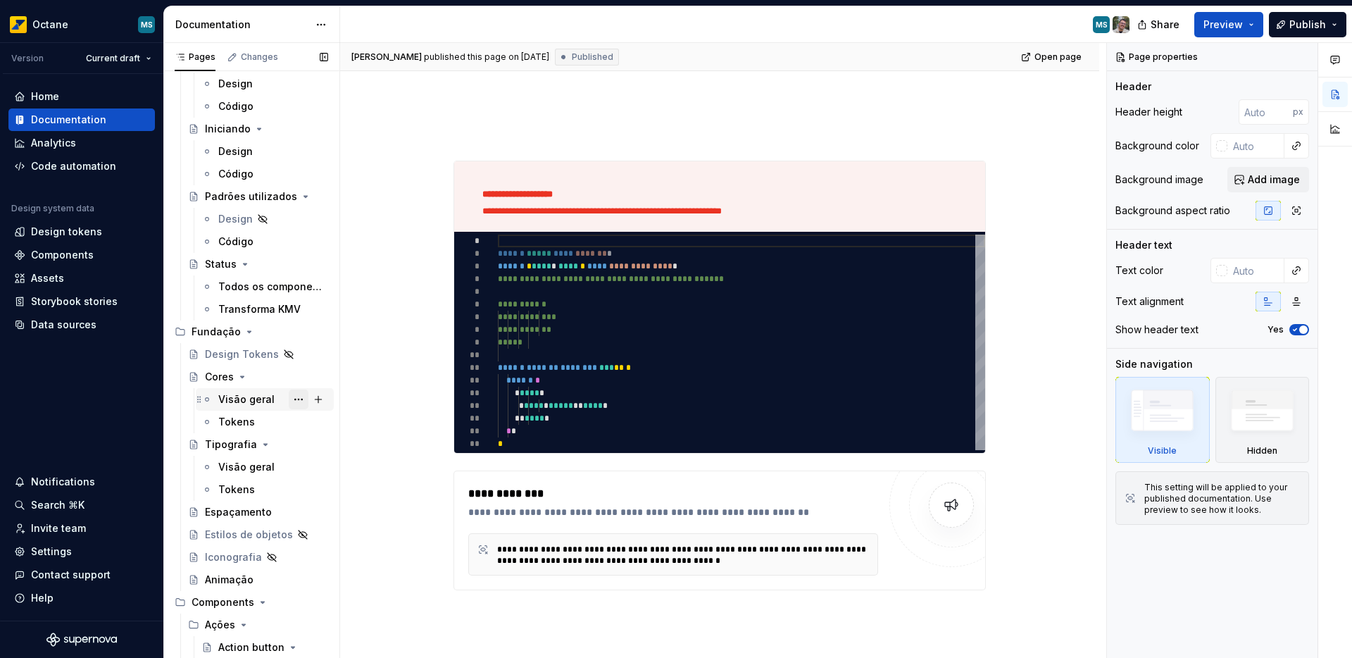
scroll to position [0, 0]
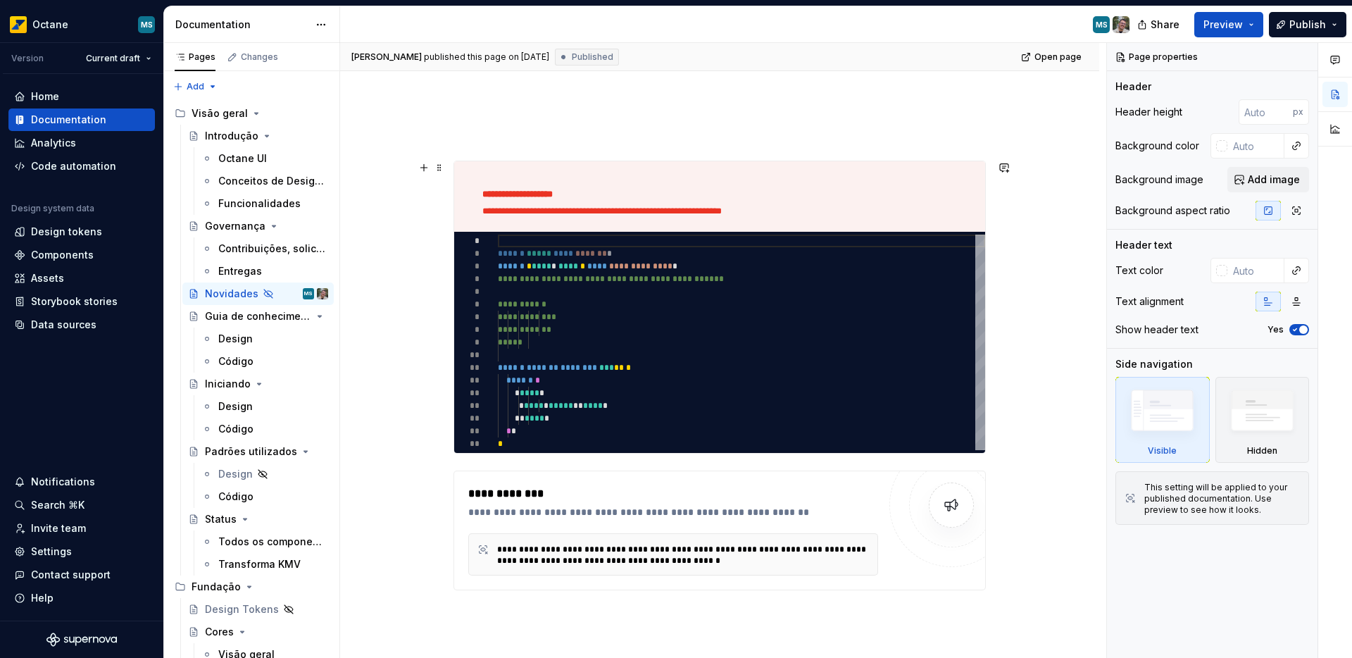
click at [797, 214] on p "**********" at bounding box center [714, 211] width 464 height 11
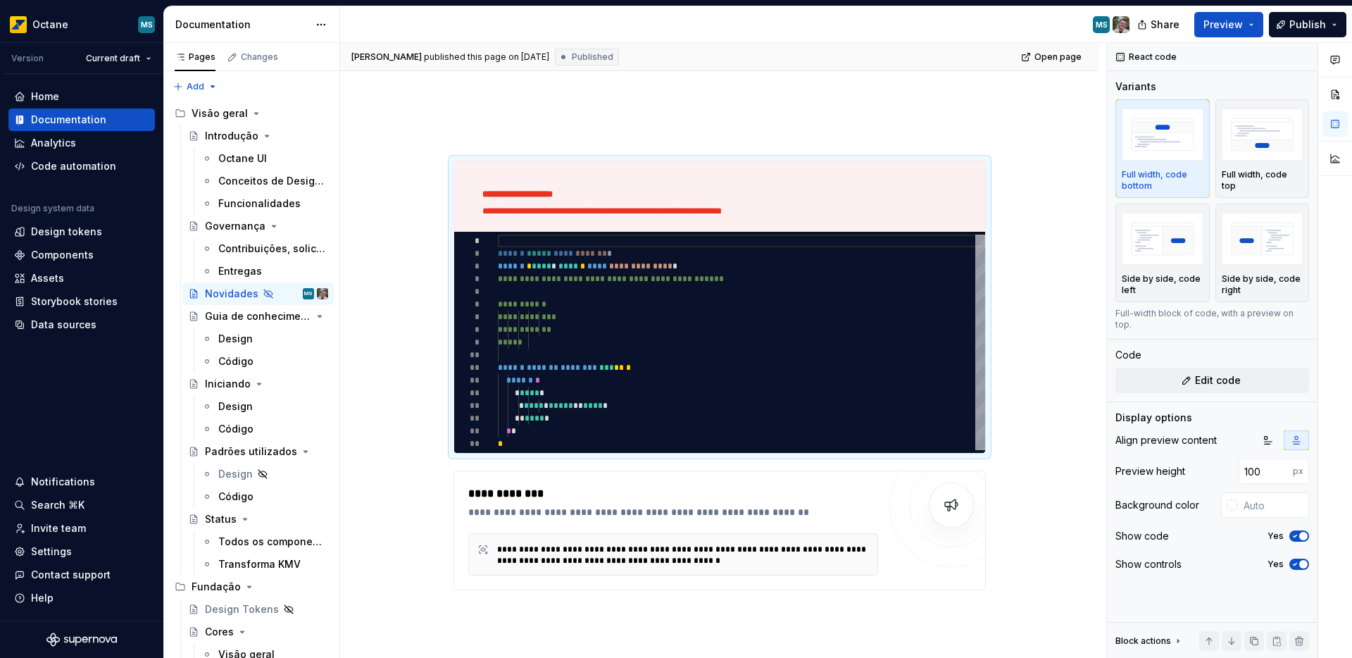
type textarea "*"
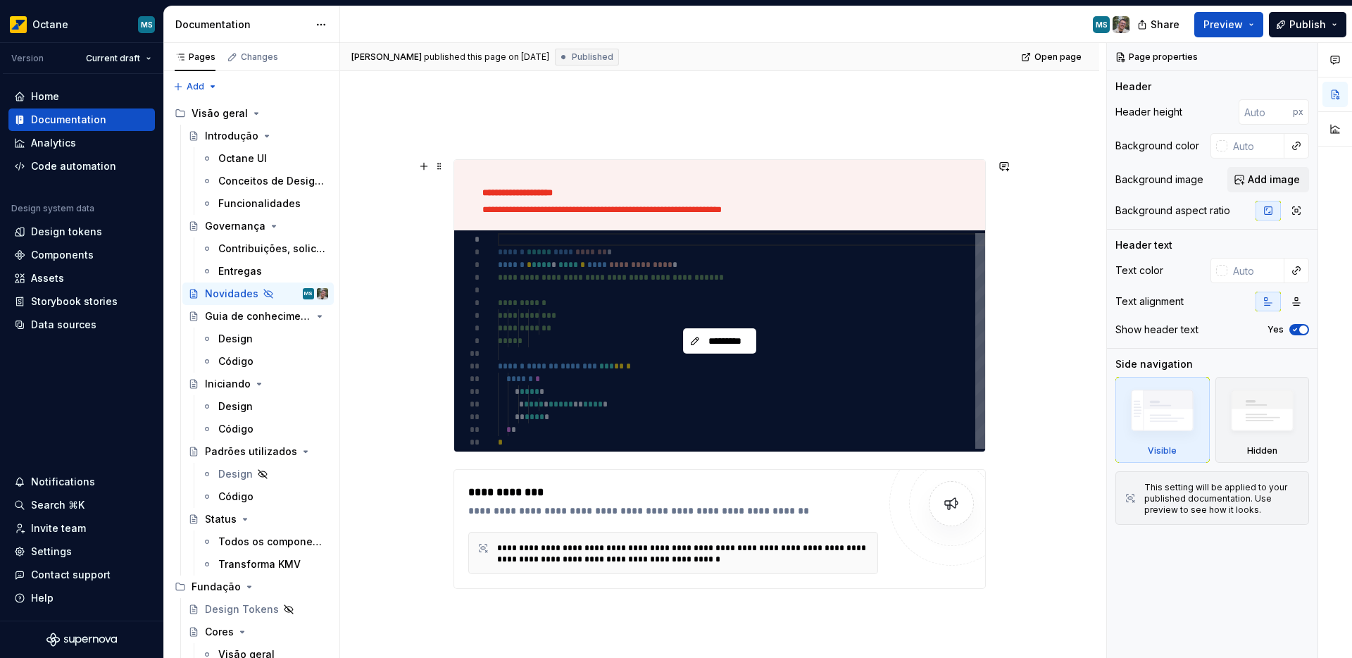
scroll to position [110, 0]
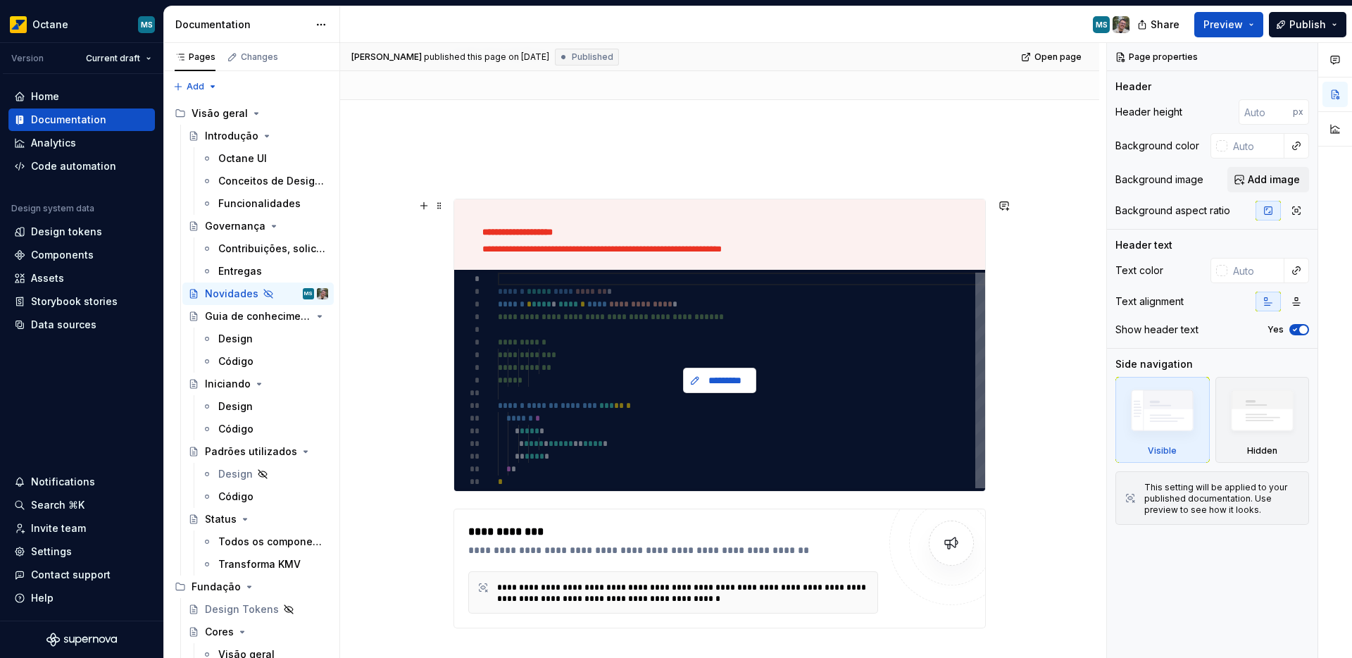
click at [705, 375] on span "*********" at bounding box center [725, 380] width 44 height 14
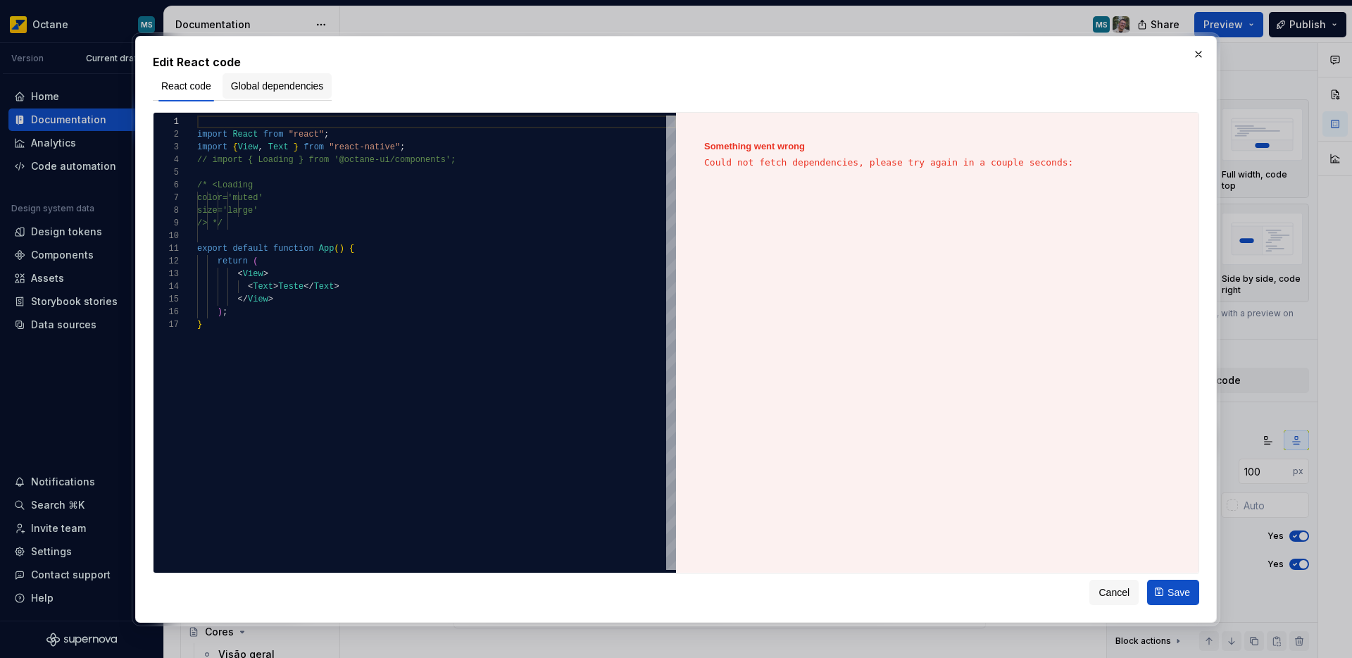
click at [304, 85] on span "Global dependencies" at bounding box center [277, 86] width 93 height 14
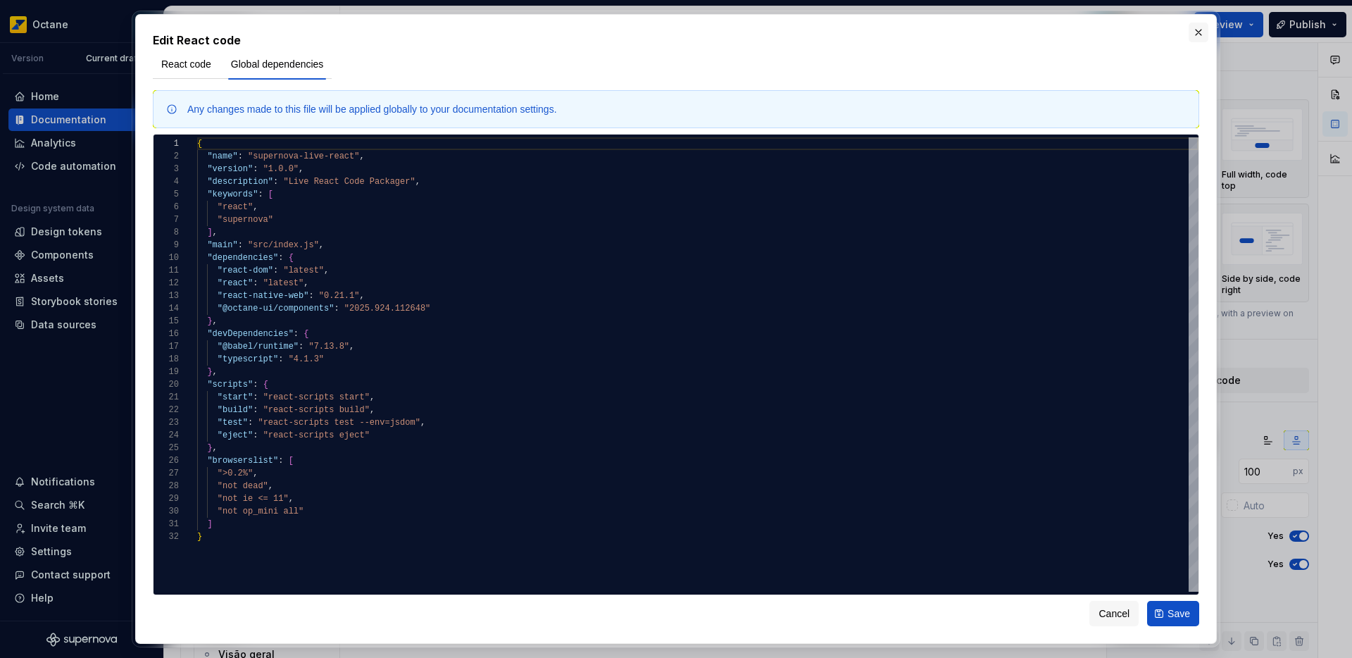
click at [1198, 39] on button "button" at bounding box center [1199, 33] width 20 height 20
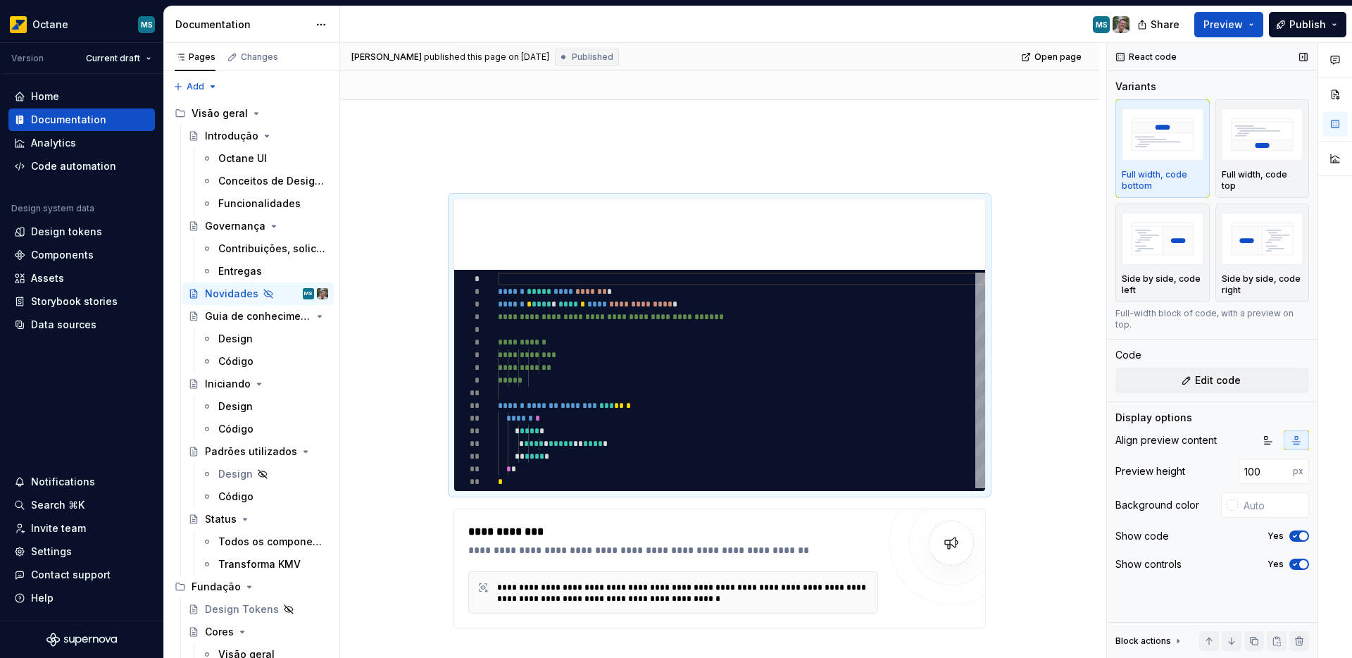
click at [1173, 639] on icon at bounding box center [1177, 640] width 11 height 11
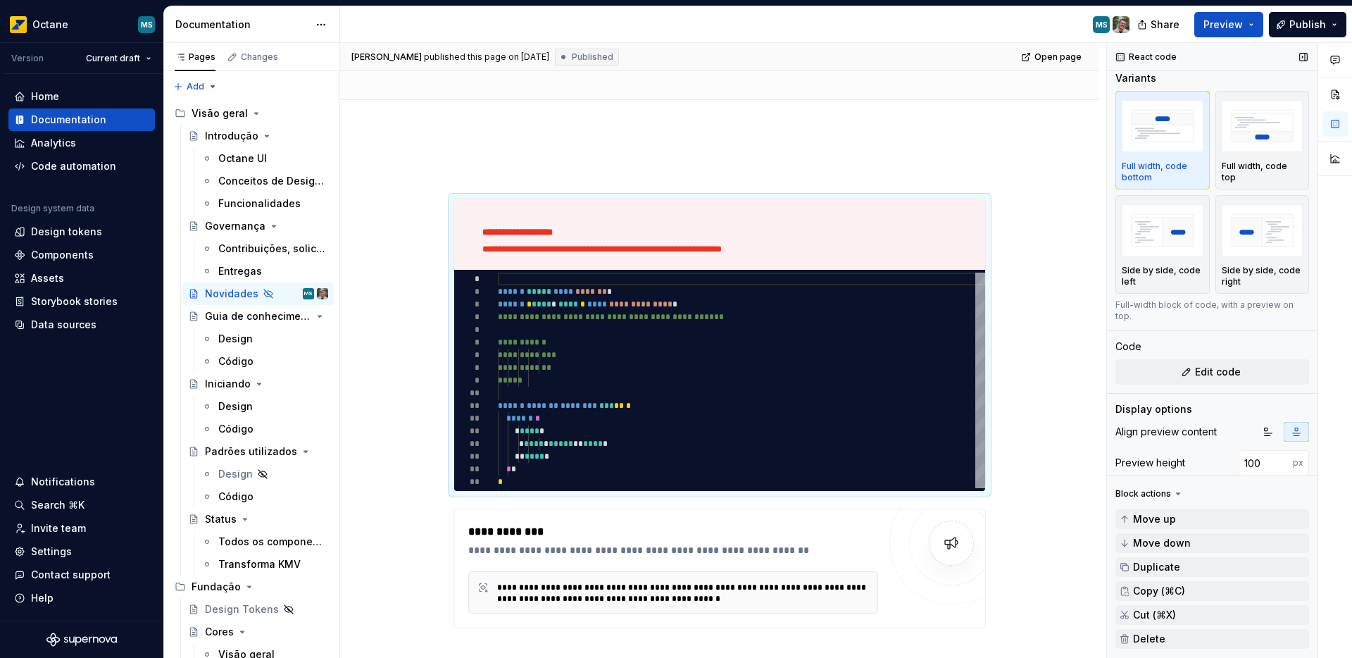
scroll to position [20, 0]
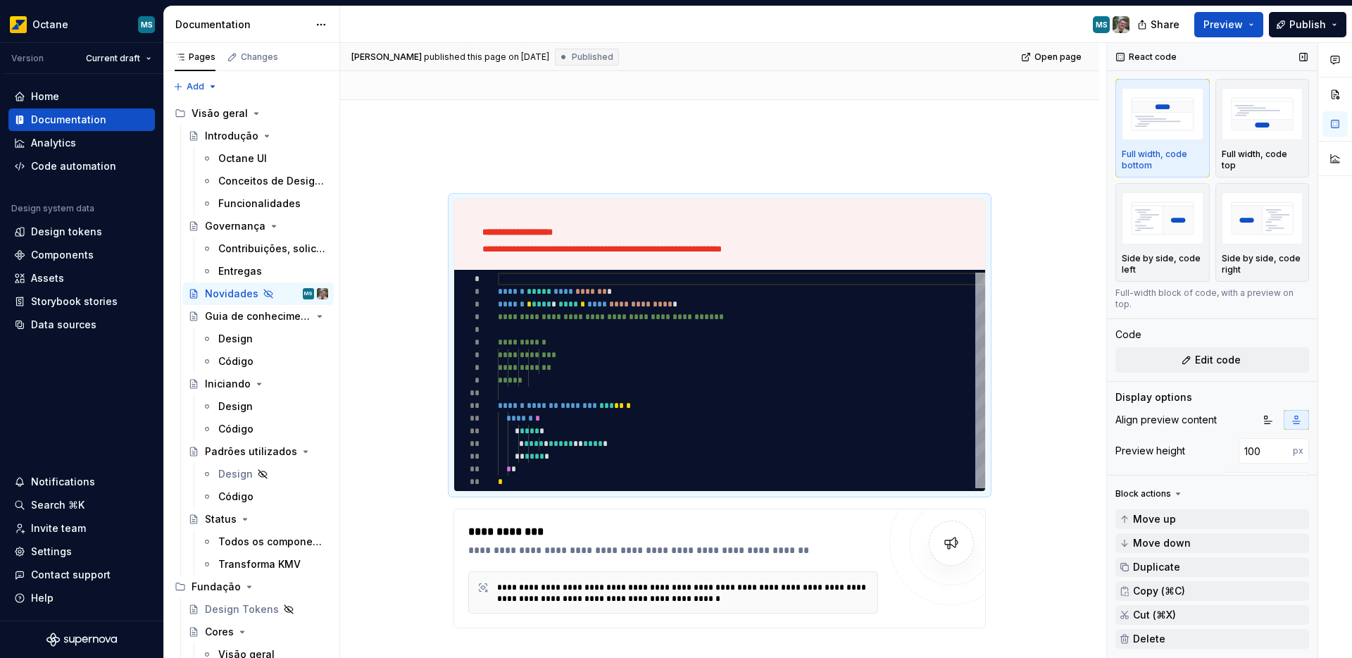
click at [1191, 460] on div "Preview height 100 px" at bounding box center [1212, 450] width 194 height 25
click at [1166, 491] on div "Block actions" at bounding box center [1143, 493] width 56 height 11
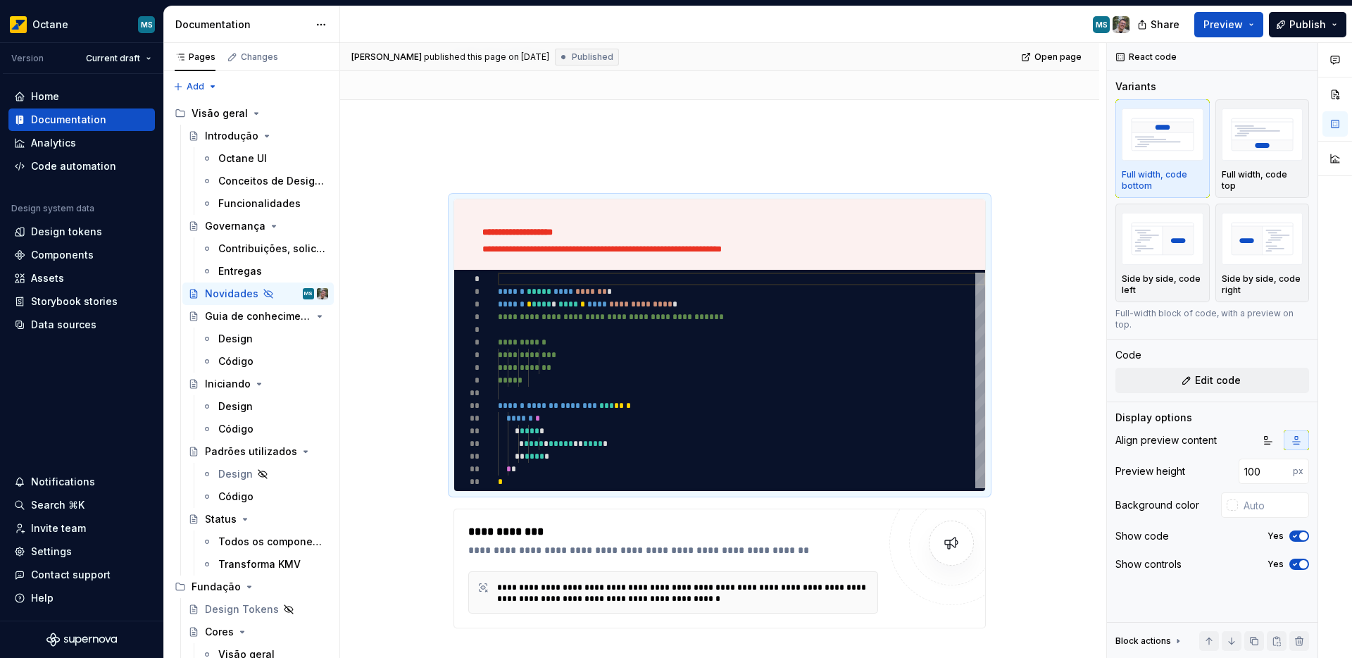
scroll to position [0, 0]
type textarea "*"
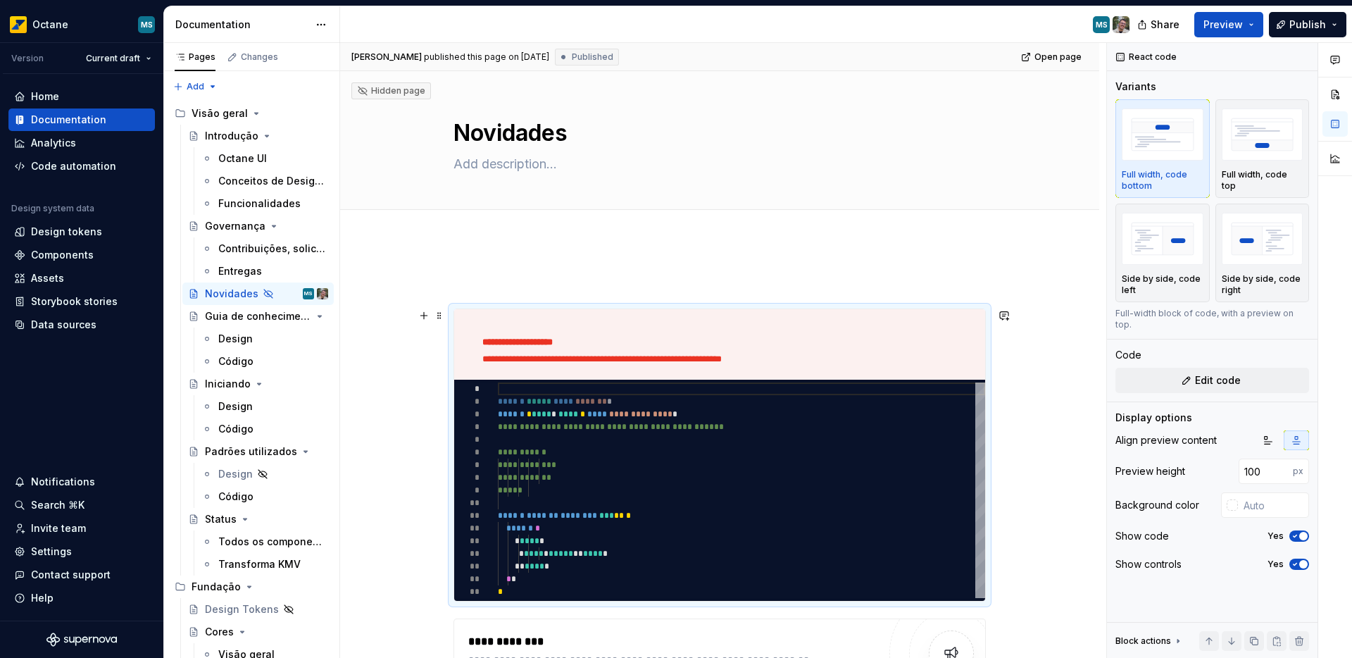
click at [831, 364] on p "**********" at bounding box center [714, 359] width 464 height 11
click at [420, 282] on button "button" at bounding box center [424, 283] width 20 height 20
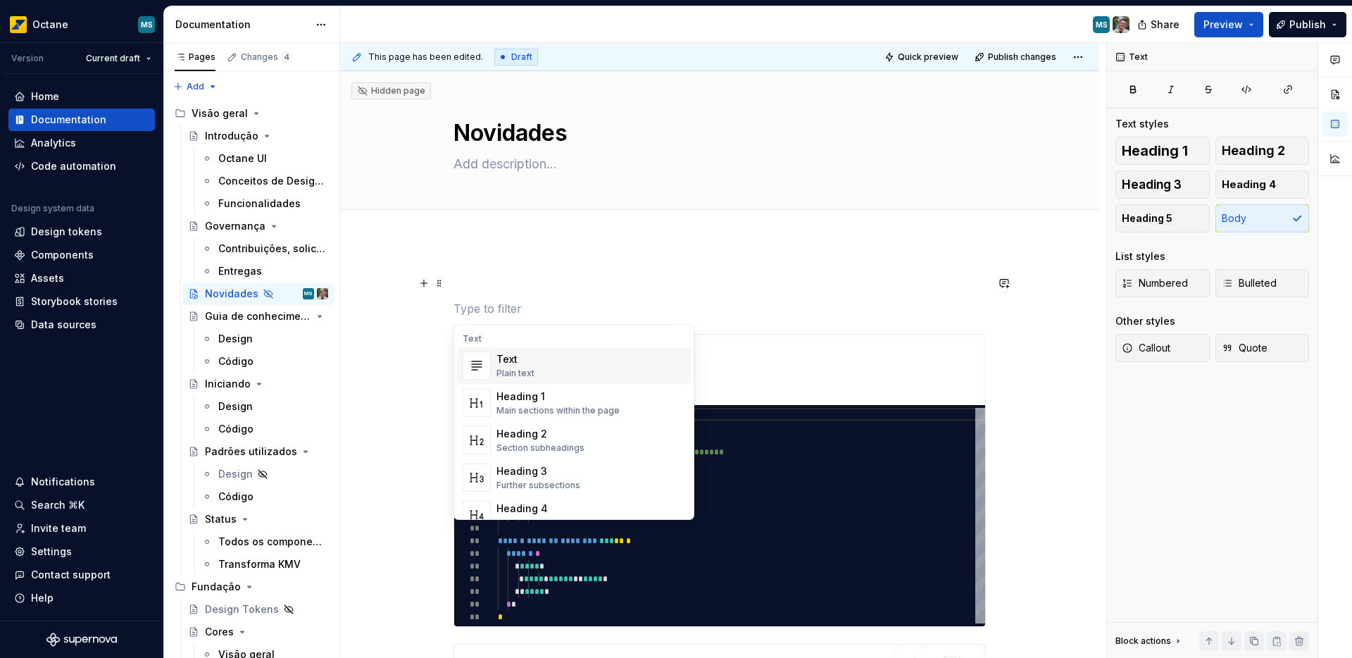
type textarea "*"
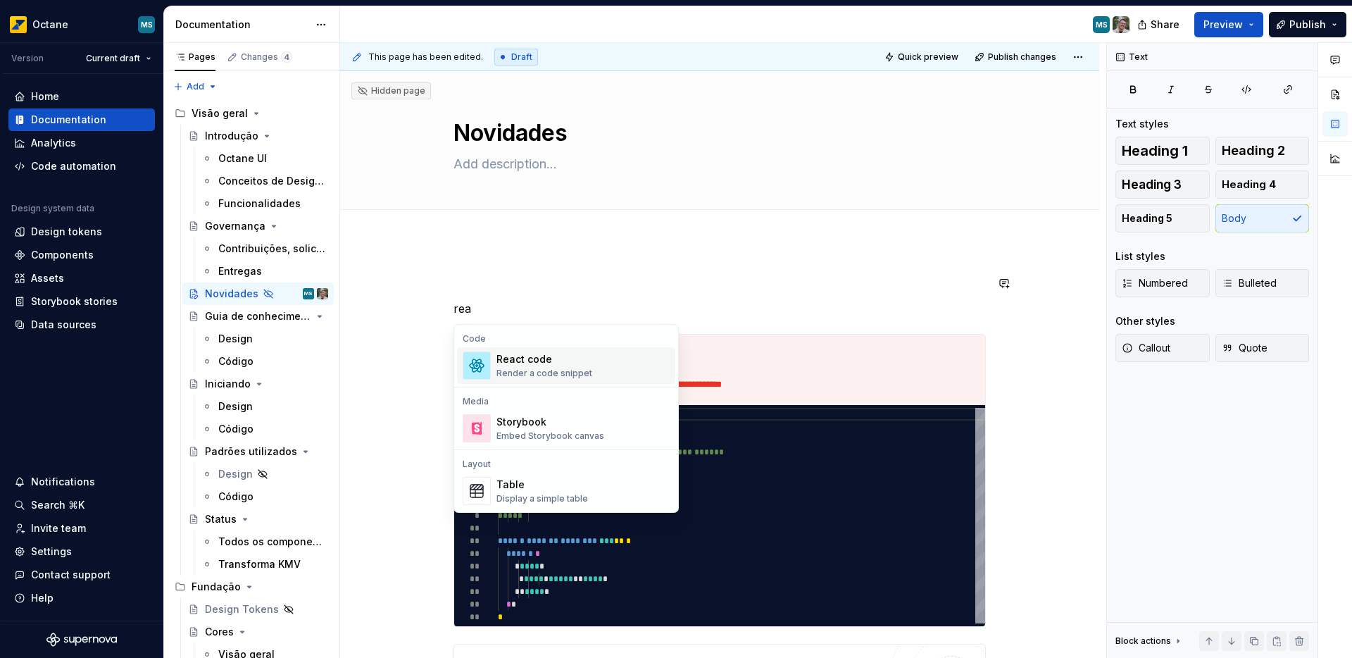
click at [527, 373] on div "Render a code snippet" at bounding box center [544, 373] width 96 height 11
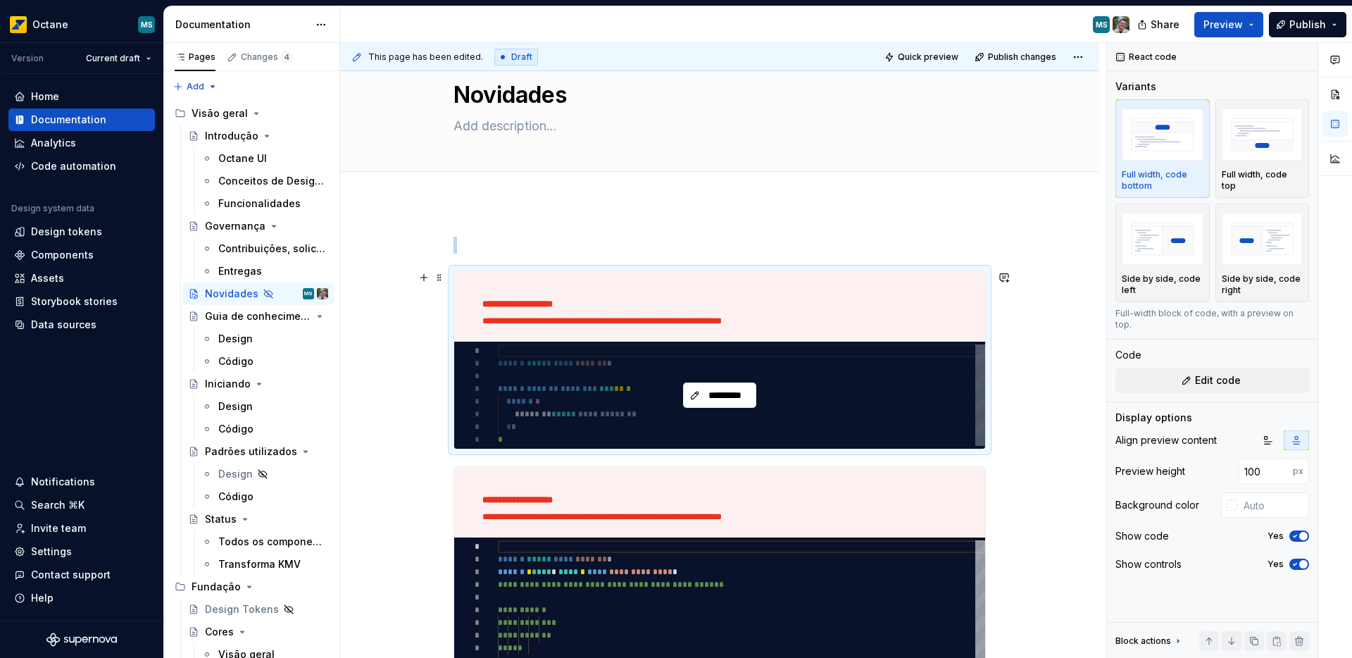
scroll to position [53, 0]
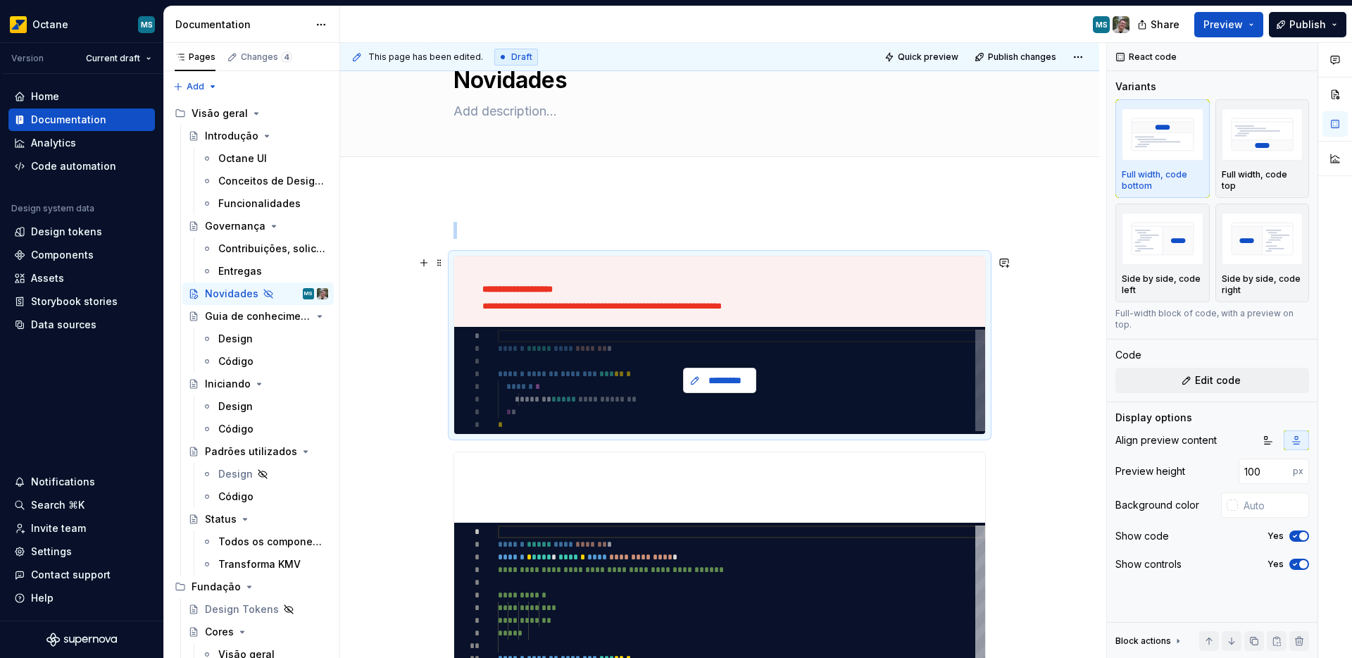
click at [723, 368] on button "*********" at bounding box center [719, 380] width 73 height 25
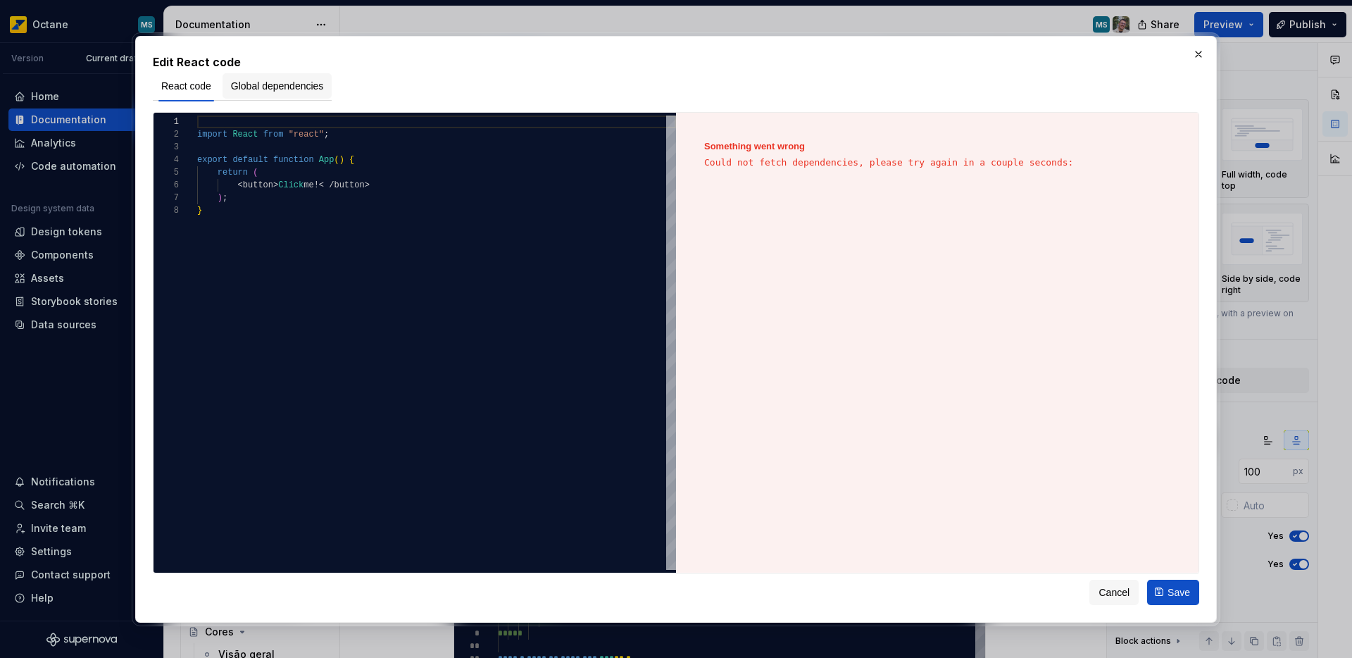
click at [278, 96] on button "Global dependencies" at bounding box center [278, 85] width 110 height 25
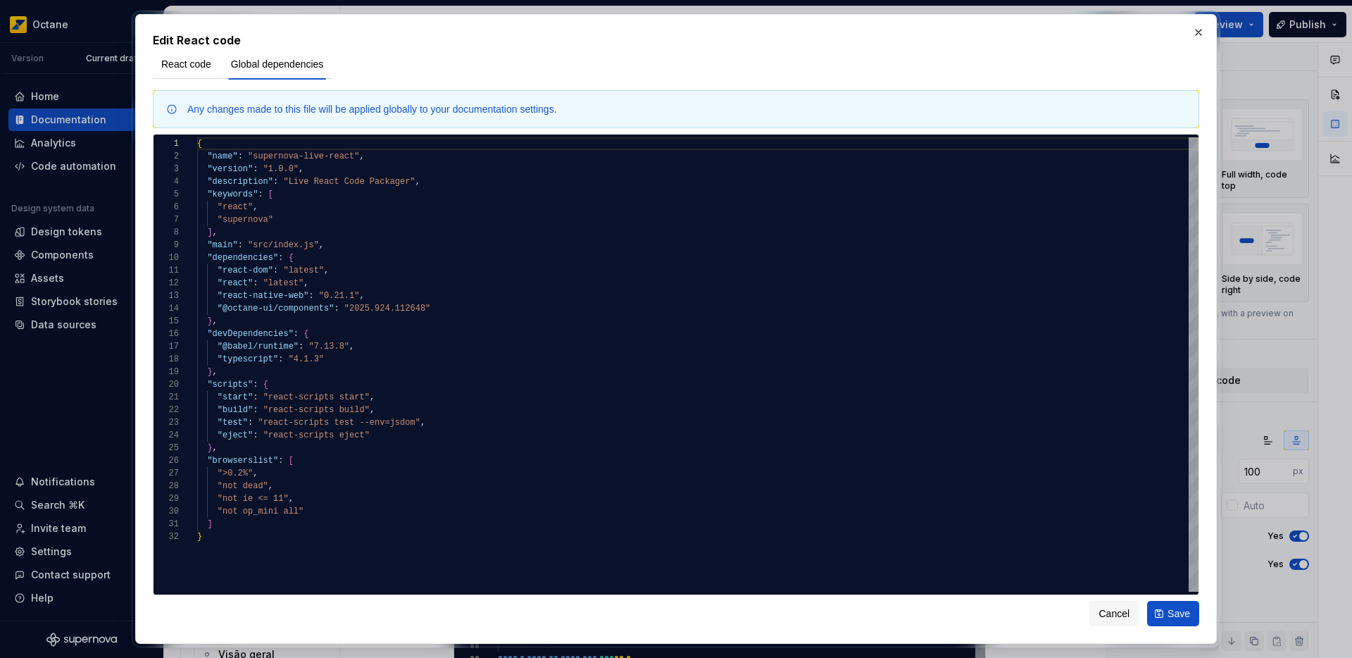
click at [314, 113] on div "Any changes made to this file will be applied globally to your documentation se…" at bounding box center [372, 109] width 370 height 14
click at [427, 117] on div "Any changes made to this file will be applied globally to your documentation se…" at bounding box center [676, 109] width 1046 height 38
click at [1201, 34] on button "button" at bounding box center [1199, 33] width 20 height 20
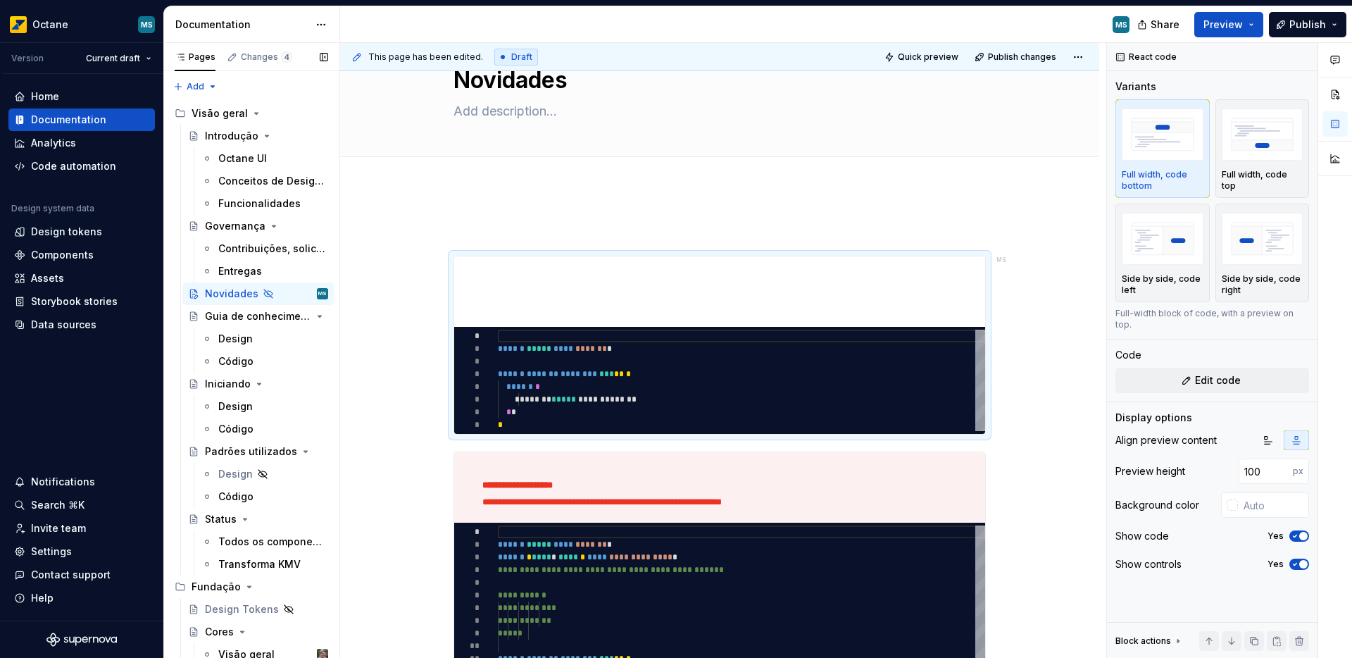
type textarea "*"
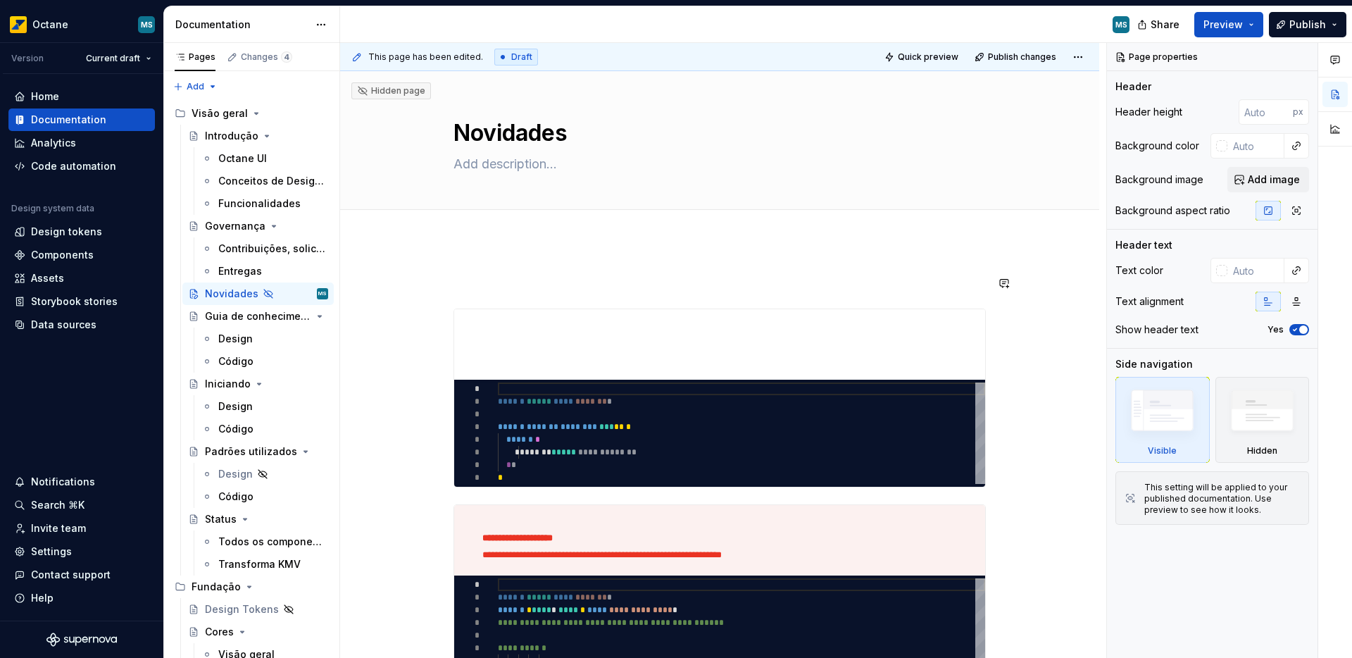
scroll to position [3, 0]
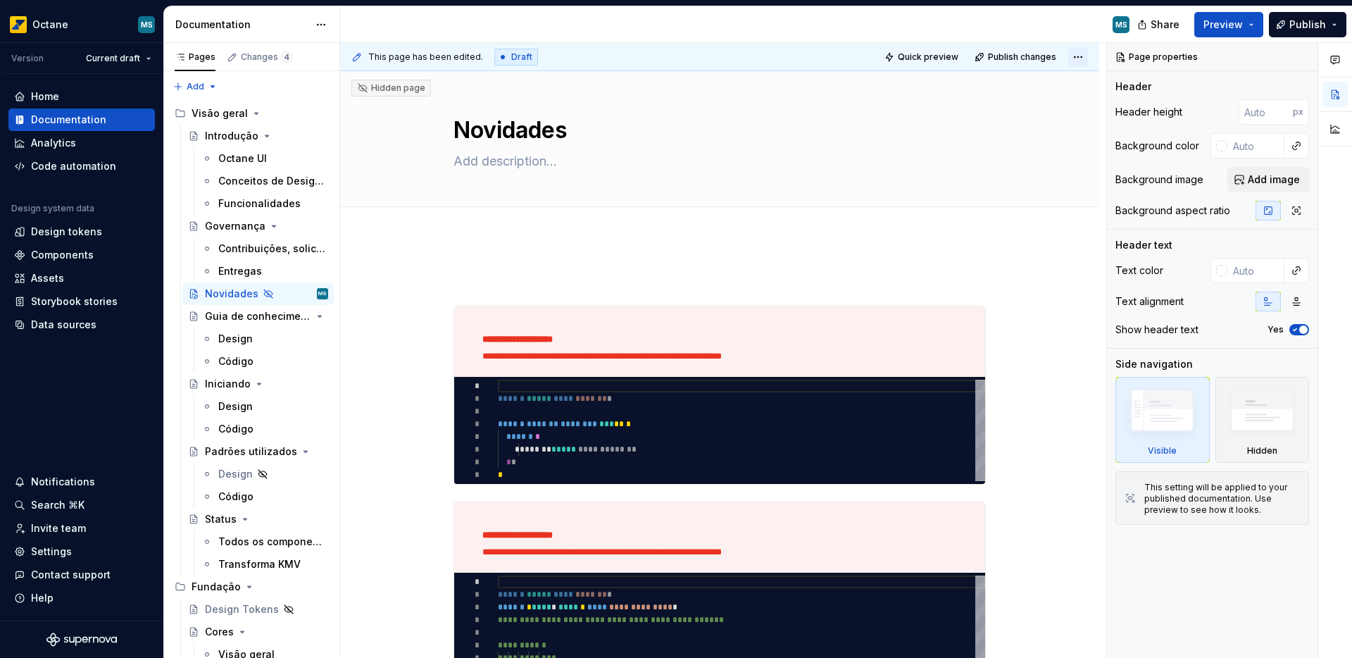
click at [1075, 59] on html "Octane MS Version Current draft Home Documentation Analytics Code automation De…" at bounding box center [676, 329] width 1352 height 658
click at [1032, 85] on div "Open preview" at bounding box center [1032, 84] width 92 height 14
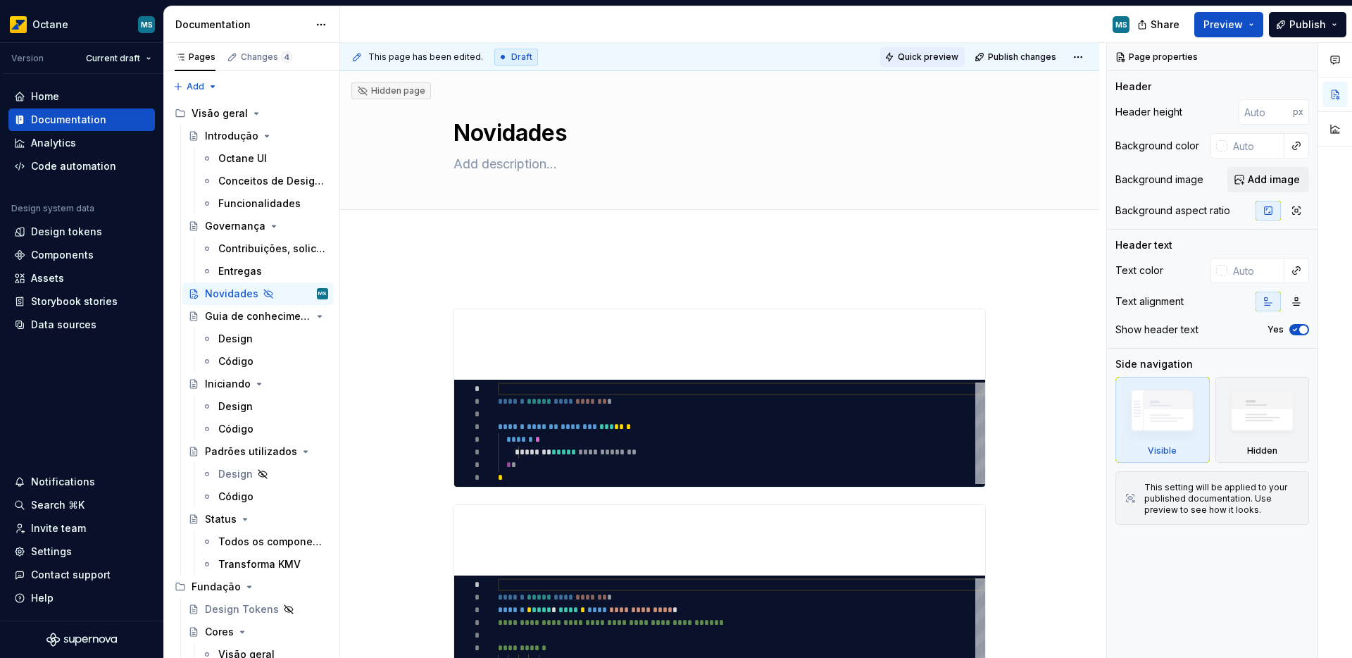
click at [905, 55] on span "Quick preview" at bounding box center [928, 56] width 61 height 11
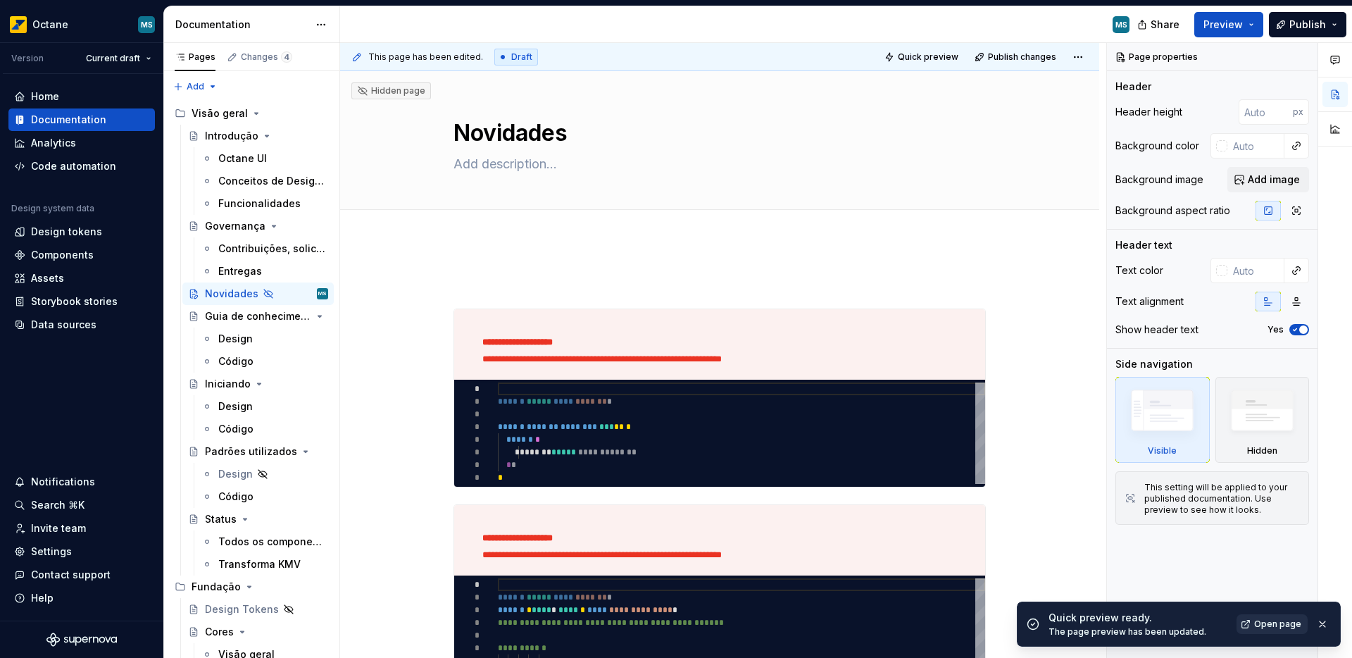
click at [1272, 620] on span "Open page" at bounding box center [1277, 623] width 47 height 11
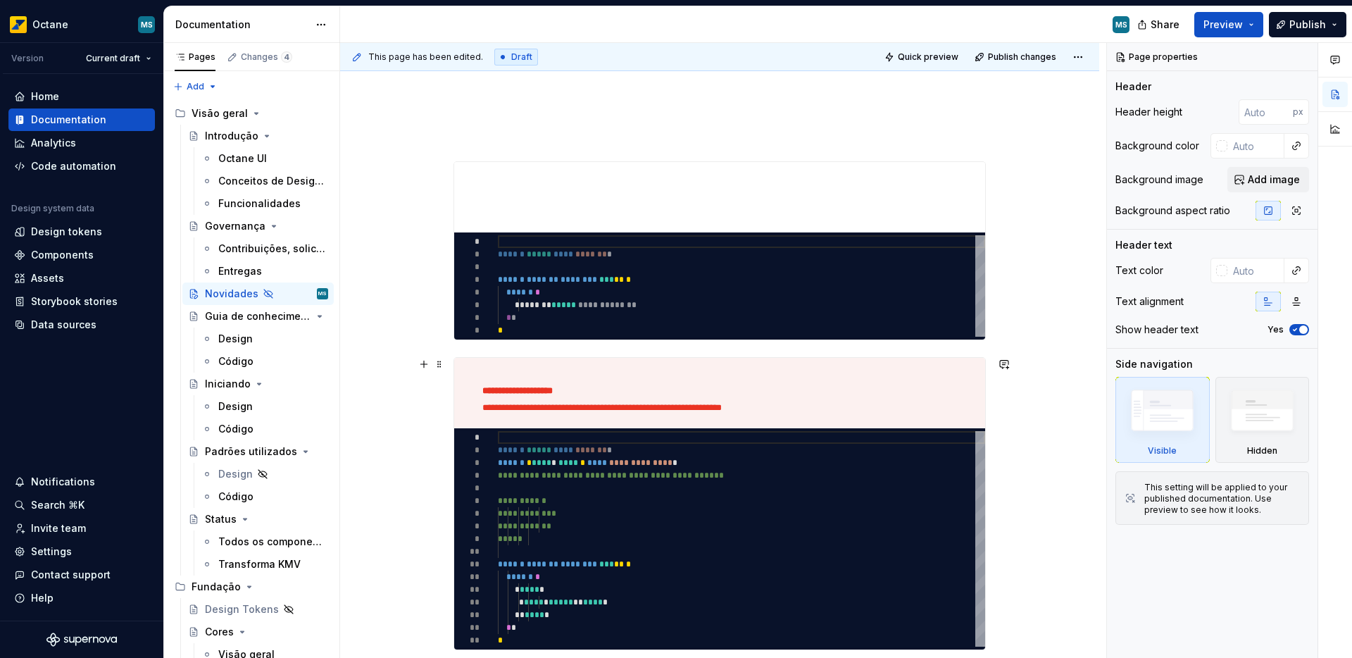
scroll to position [167, 0]
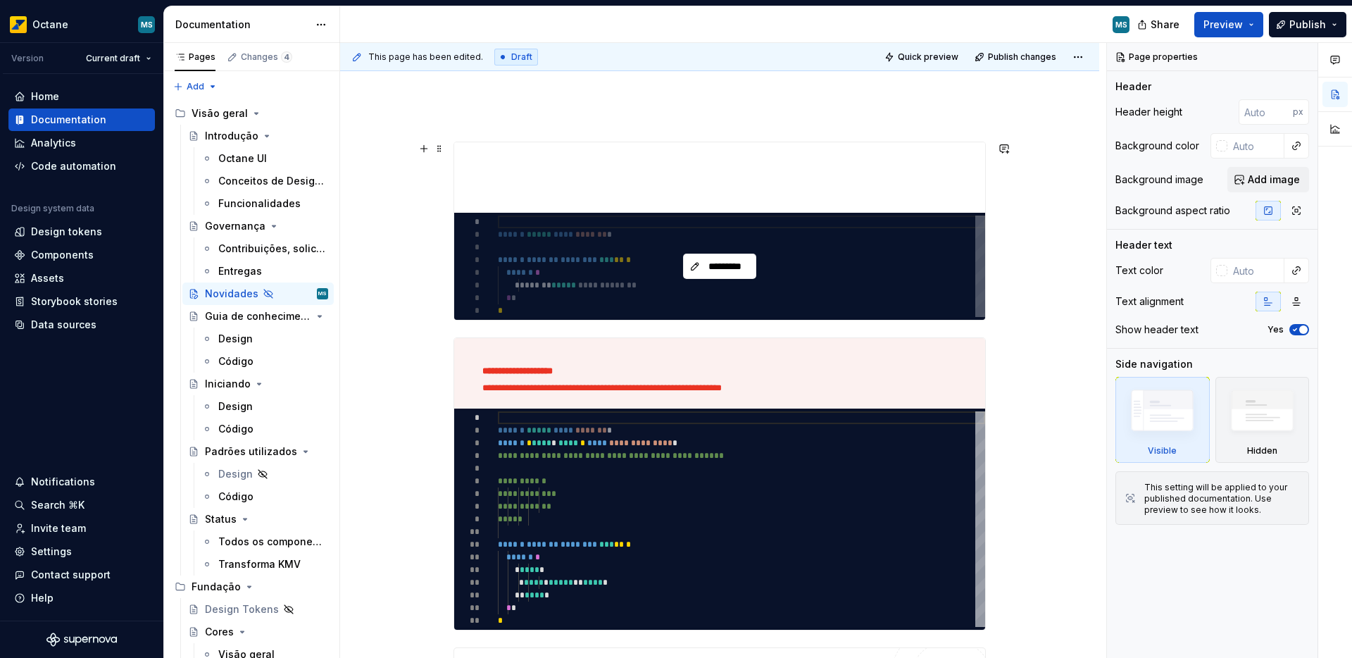
click at [856, 261] on div "*********" at bounding box center [719, 266] width 531 height 107
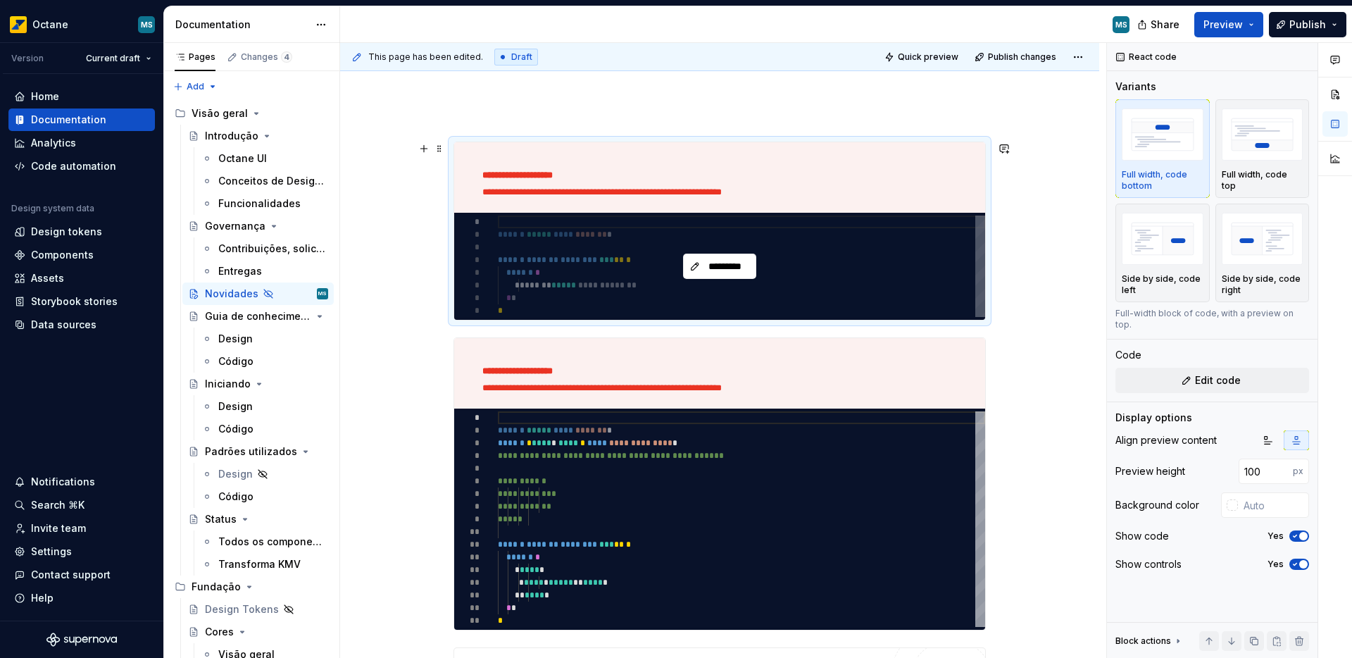
type textarea "*"
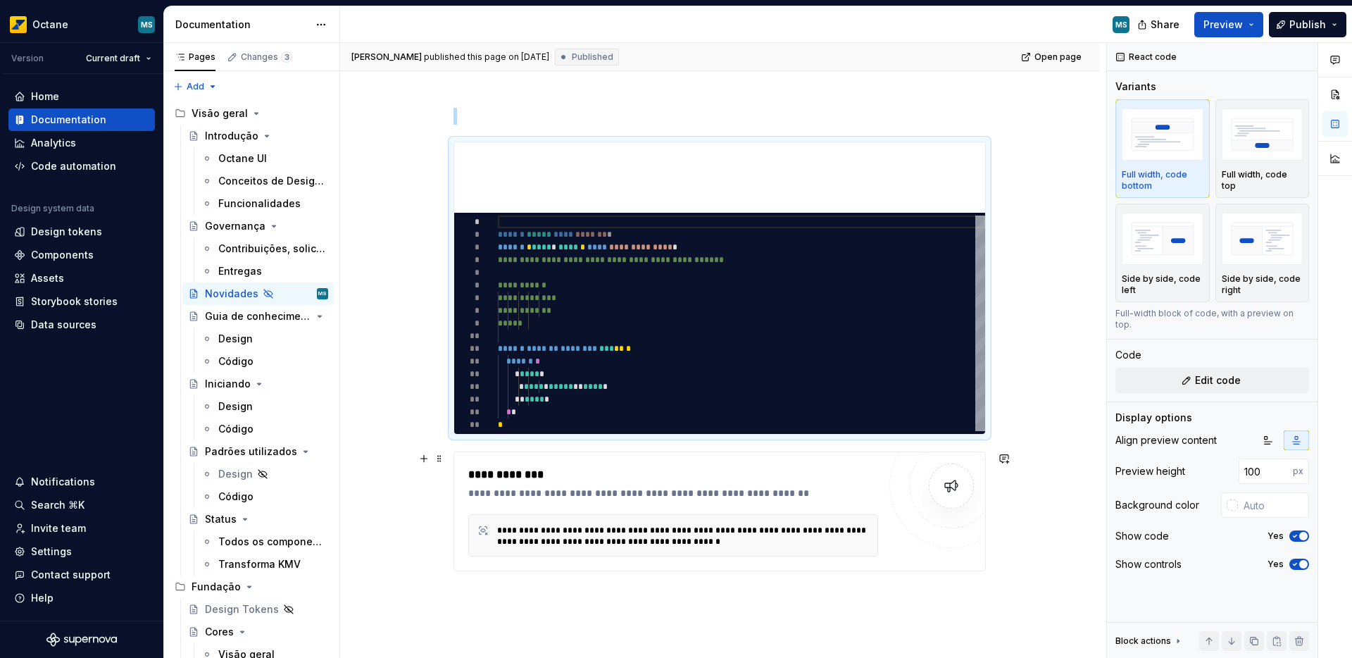
click at [417, 475] on div "**********" at bounding box center [719, 446] width 759 height 745
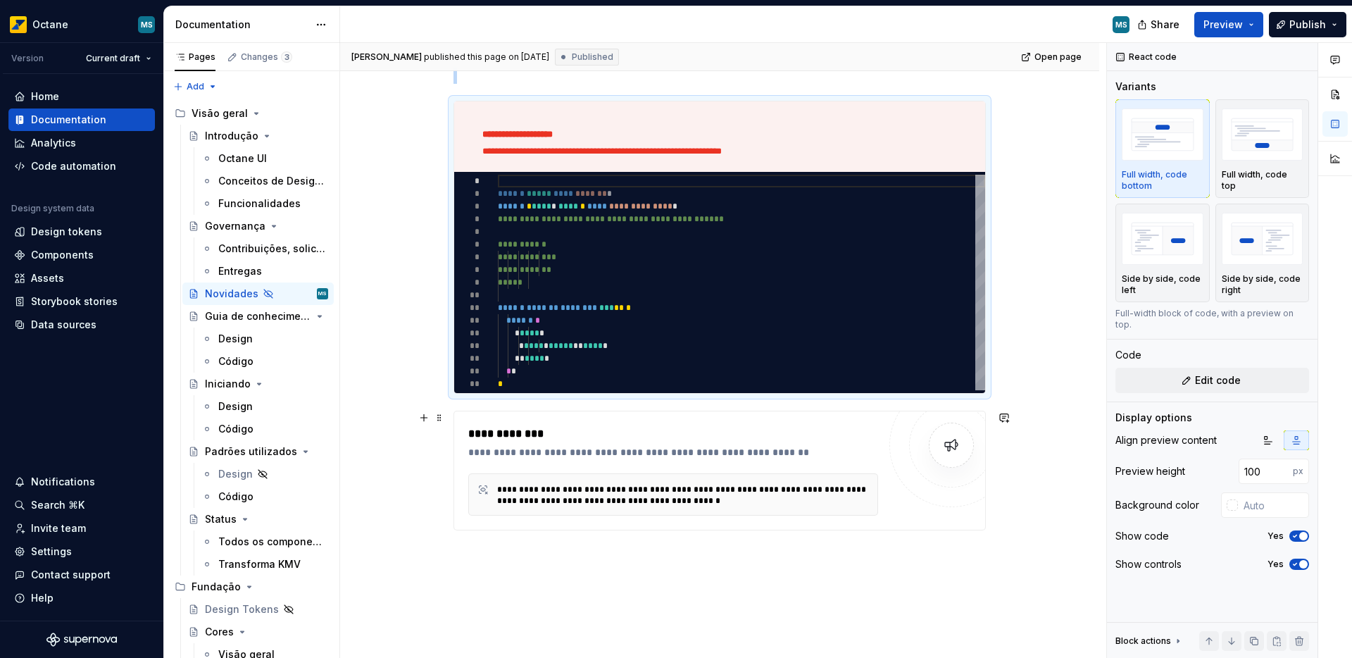
scroll to position [222, 0]
